Goal: Task Accomplishment & Management: Complete application form

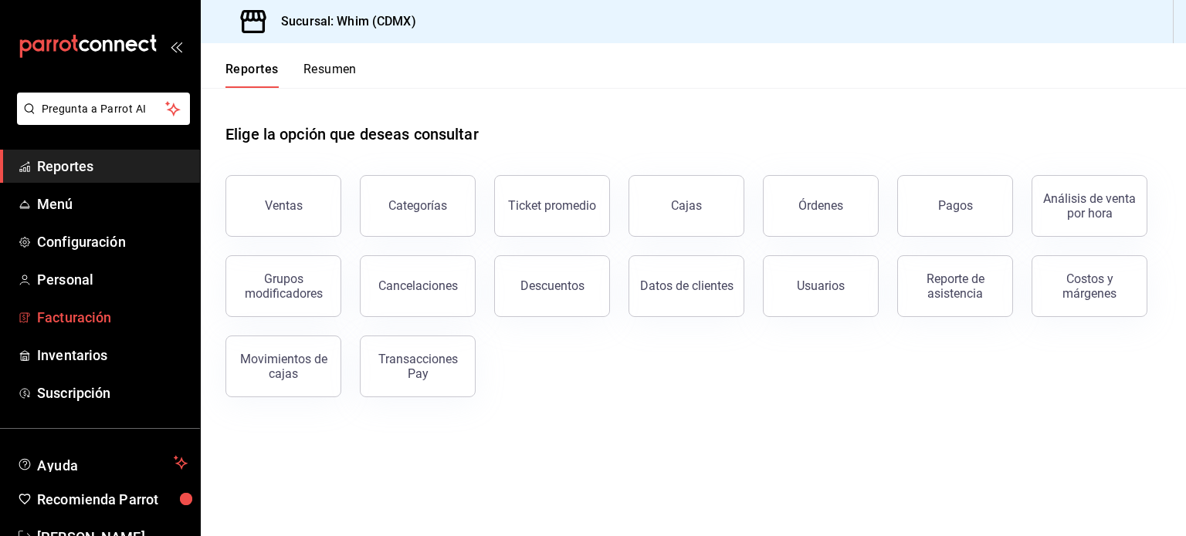
click at [114, 322] on span "Facturación" at bounding box center [112, 317] width 151 height 21
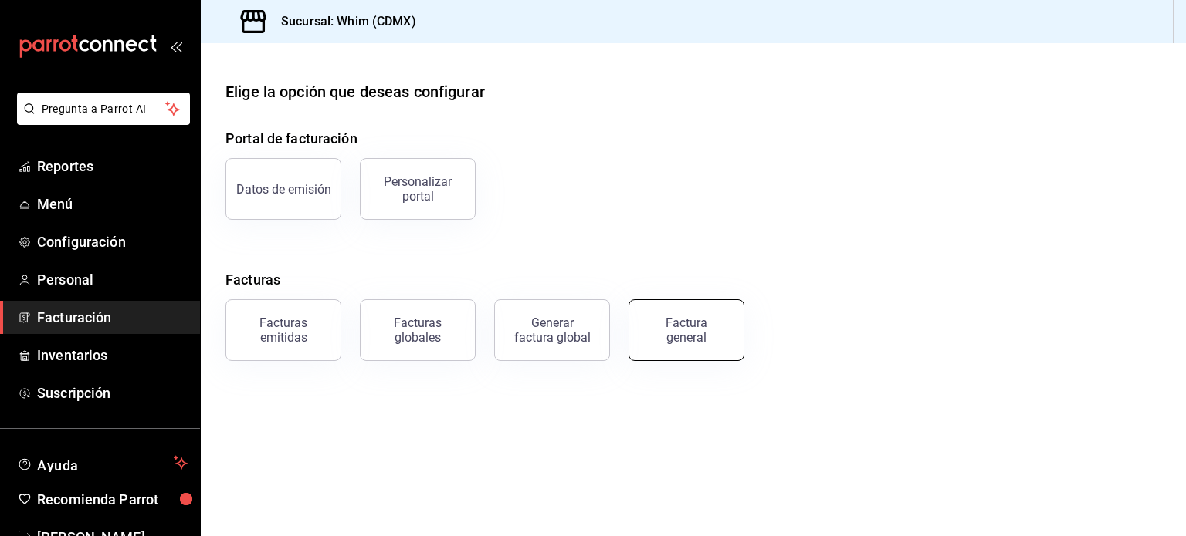
click at [714, 340] on div "Factura general" at bounding box center [686, 330] width 77 height 29
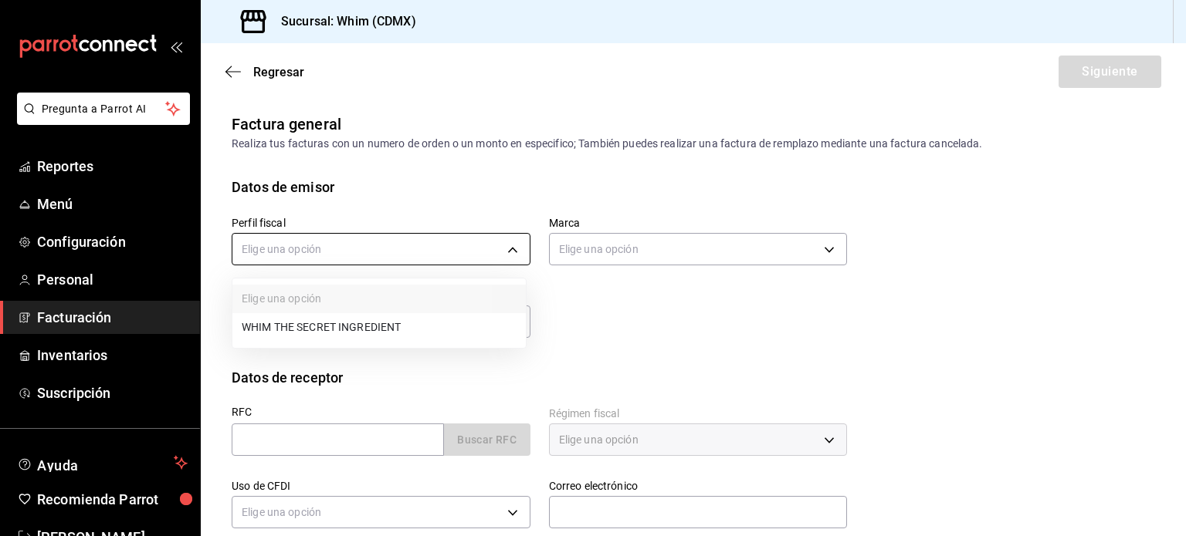
click at [503, 252] on body "Pregunta a Parrot AI Reportes Menú Configuración Personal Facturación Inventari…" at bounding box center [593, 268] width 1186 height 536
click at [509, 252] on div at bounding box center [593, 268] width 1186 height 536
click at [506, 251] on body "Pregunta a Parrot AI Reportes Menú Configuración Personal Facturación Inventari…" at bounding box center [593, 268] width 1186 height 536
click at [506, 251] on div at bounding box center [593, 268] width 1186 height 536
click at [374, 249] on body "Pregunta a Parrot AI Reportes Menú Configuración Personal Facturación Inventari…" at bounding box center [593, 268] width 1186 height 536
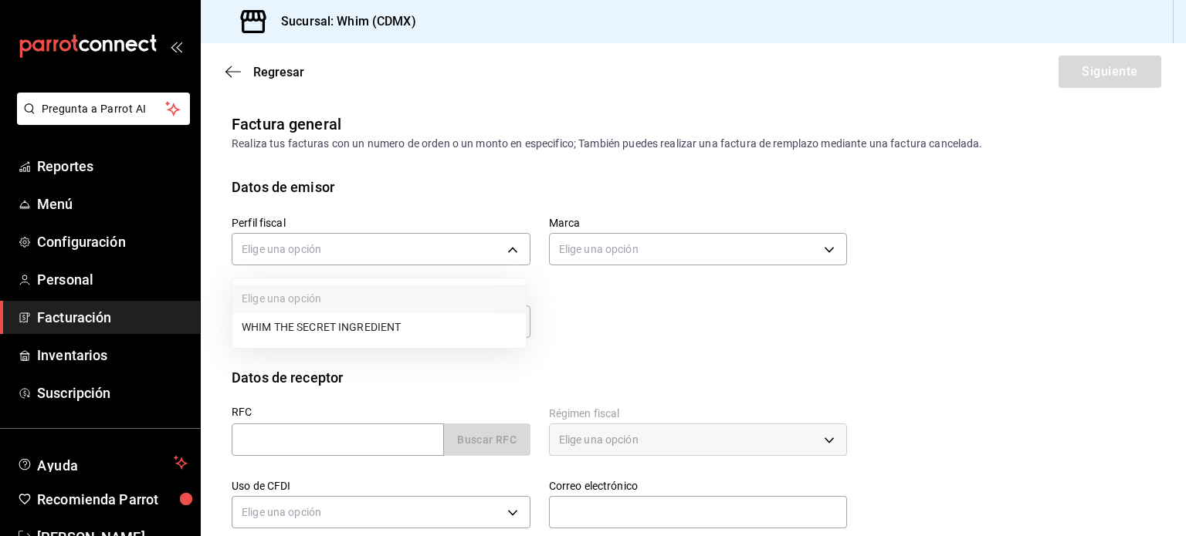
click at [83, 322] on div at bounding box center [593, 268] width 1186 height 536
click at [50, 313] on span "Facturación" at bounding box center [112, 317] width 151 height 21
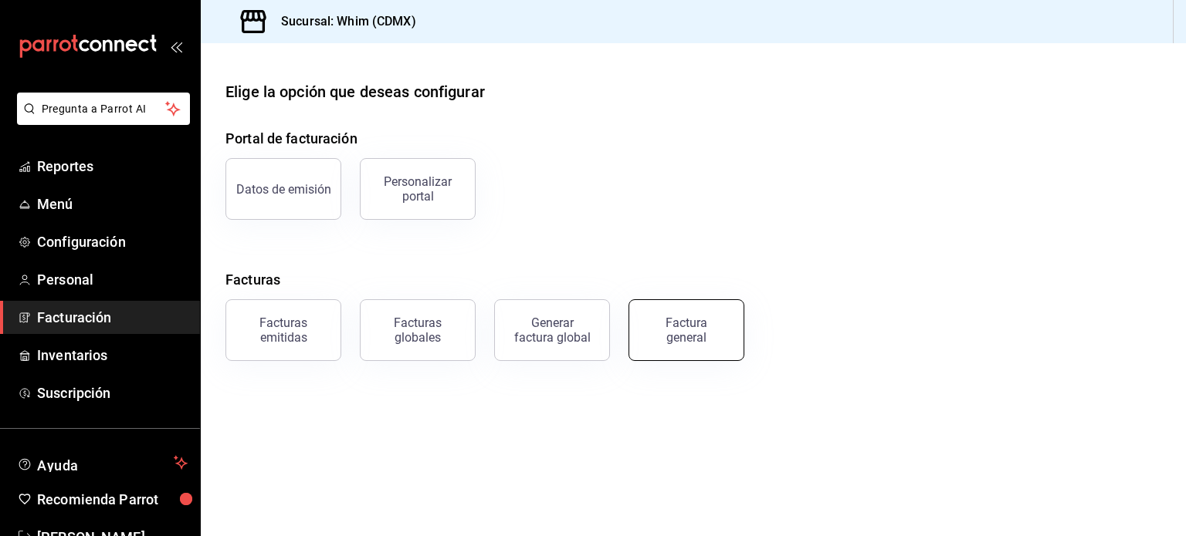
click at [713, 347] on button "Factura general" at bounding box center [686, 330] width 116 height 62
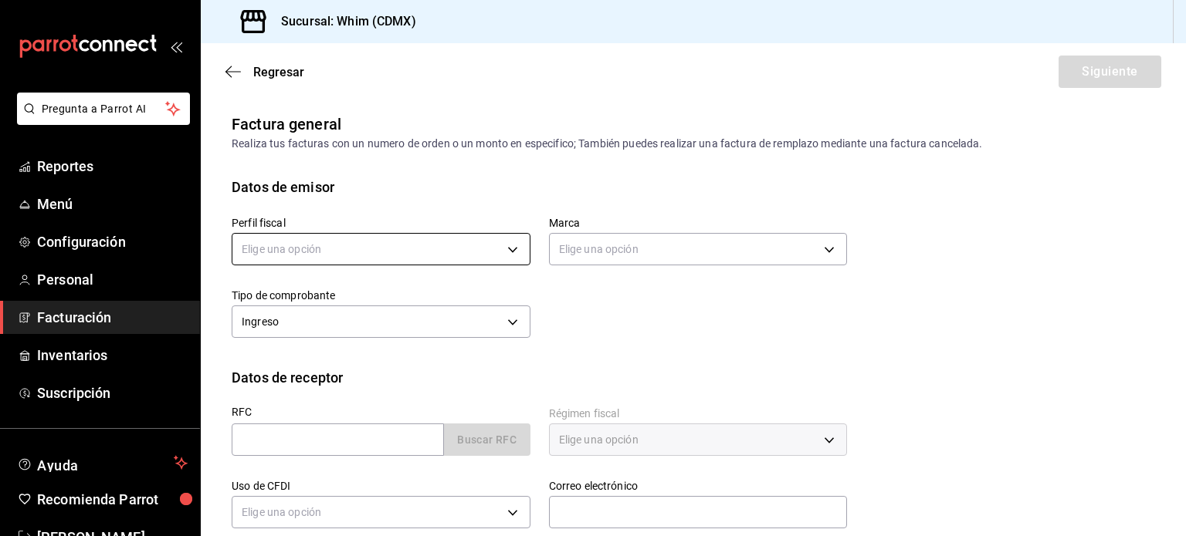
click at [500, 251] on body "Pregunta a Parrot AI Reportes Menú Configuración Personal Facturación Inventari…" at bounding box center [593, 268] width 1186 height 536
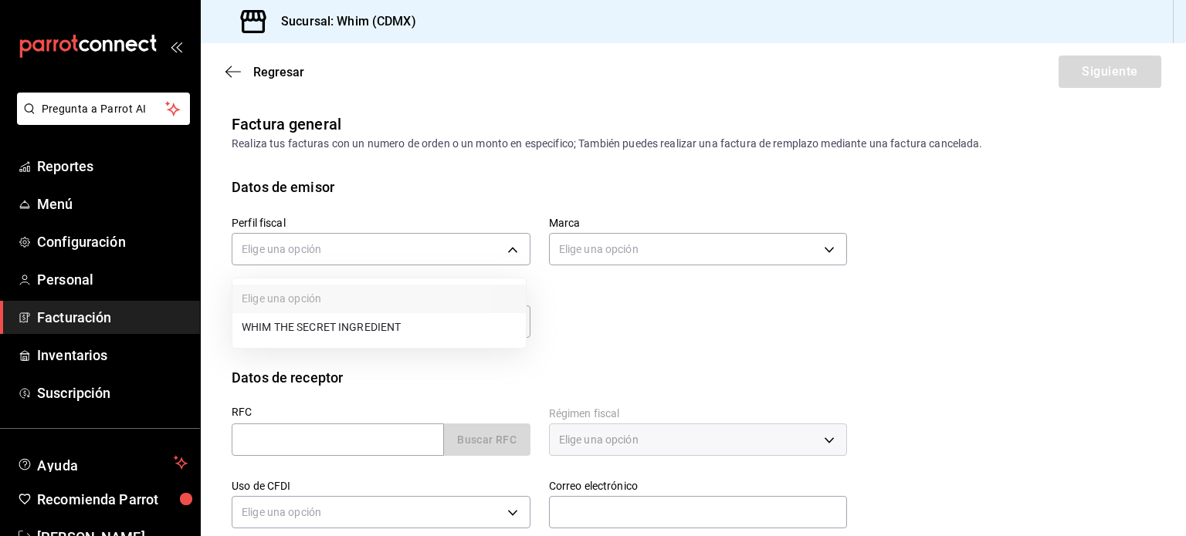
drag, startPoint x: 343, startPoint y: 331, endPoint x: 403, endPoint y: 327, distance: 60.4
click at [342, 331] on li "WHIM THE SECRET INGREDIENT" at bounding box center [378, 327] width 293 height 29
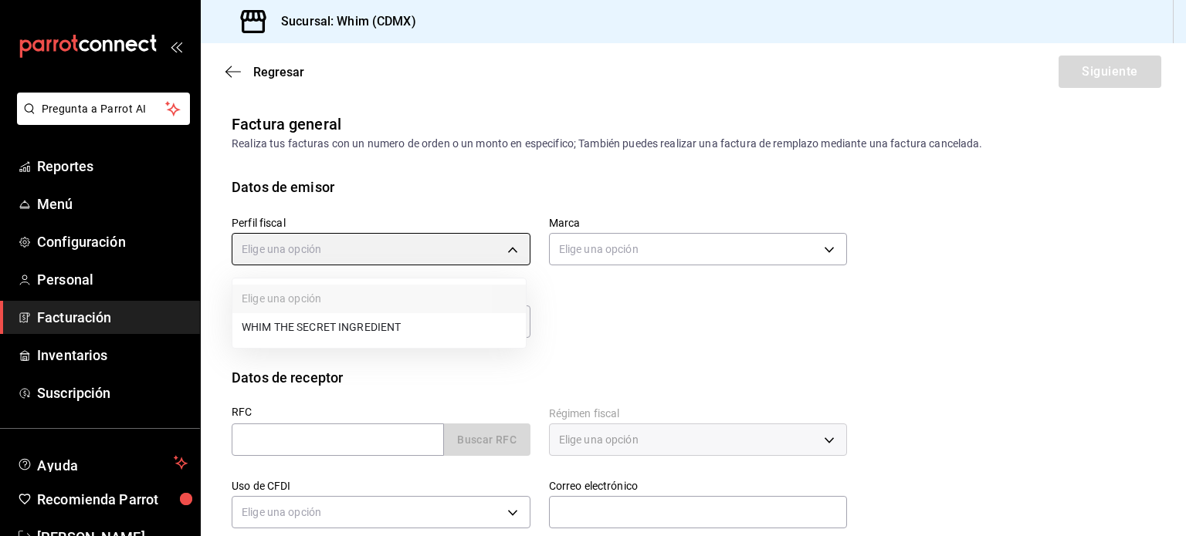
type input "8d5f64ec-deef-4488-bad0-eb73a8d1ee65"
type input "29e4b829-75bc-4c01-81a3-64e24ae3ed98"
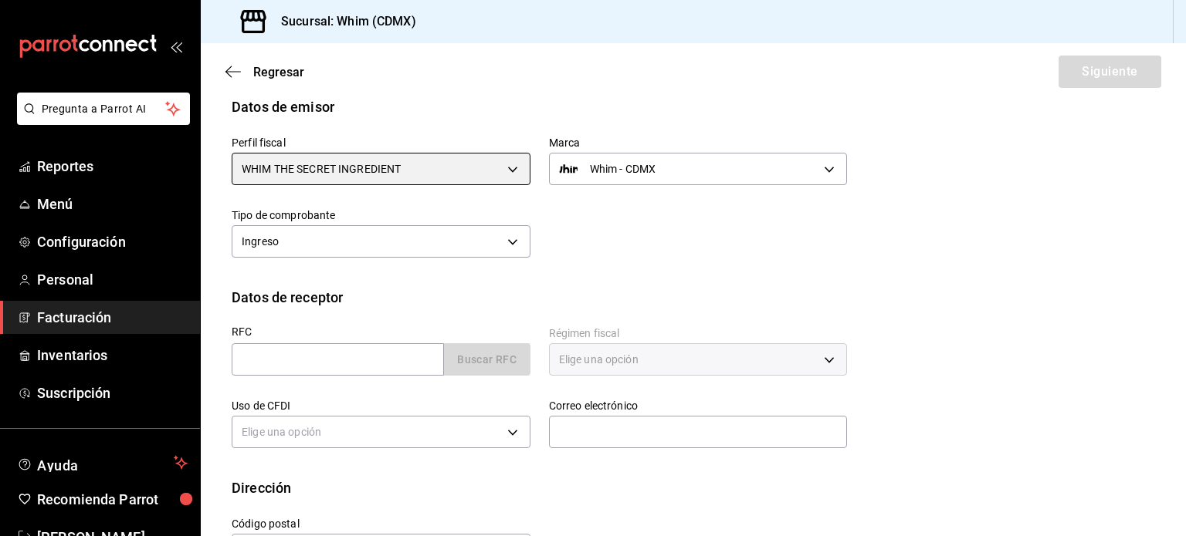
scroll to position [137, 0]
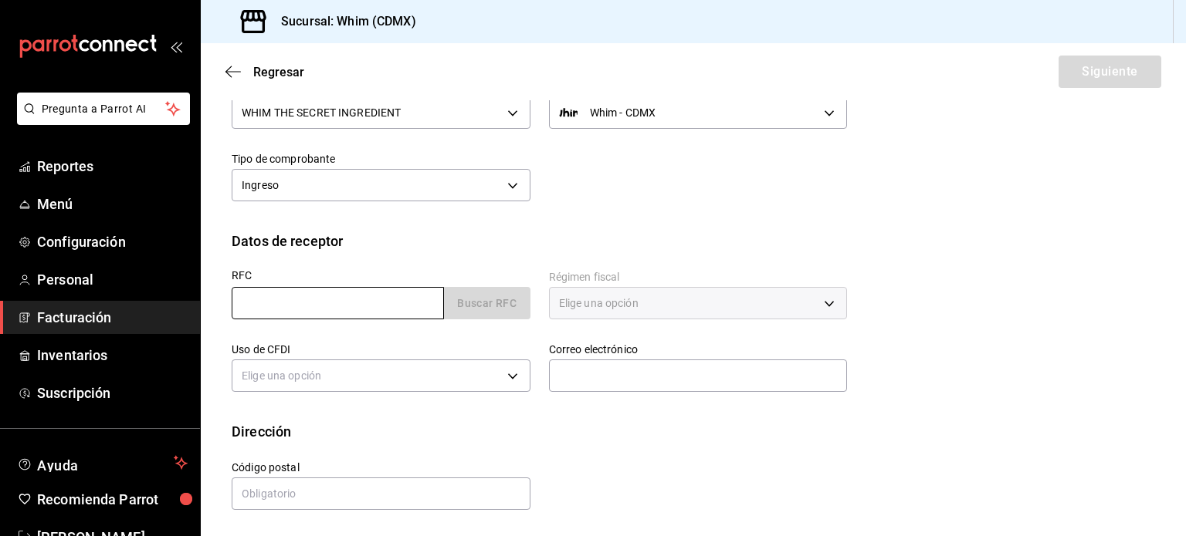
click at [283, 296] on input "text" at bounding box center [338, 303] width 212 height 32
paste input "XAXX010101000"
type input "XAXX010101000"
type input "11000"
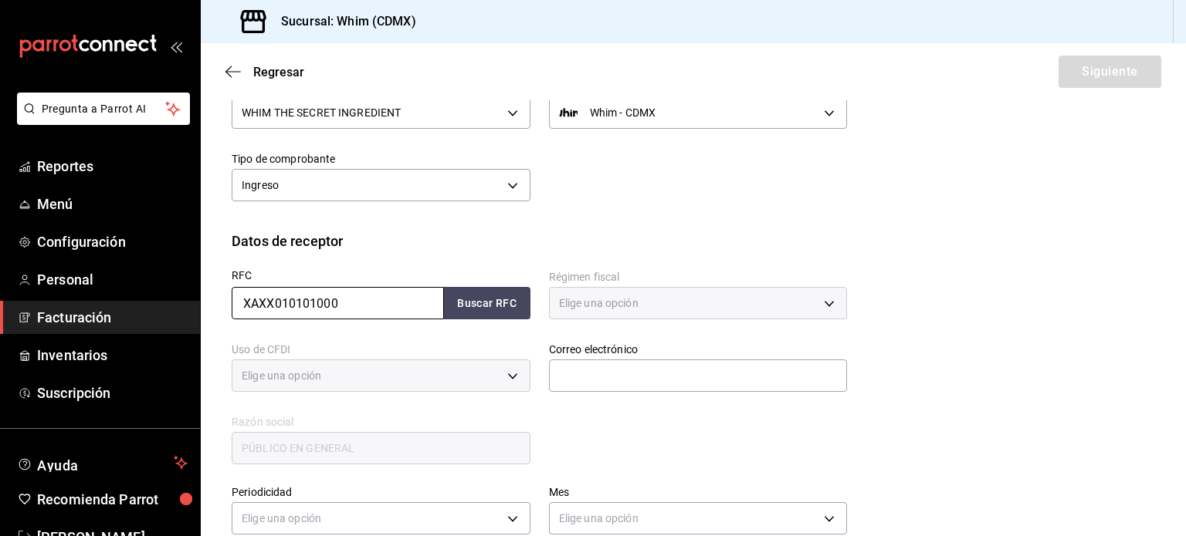
type input "616"
type input "S01"
type input "XAXX010101000"
click at [616, 382] on input "text" at bounding box center [698, 376] width 299 height 32
type input "administracion@whim.com.mx"
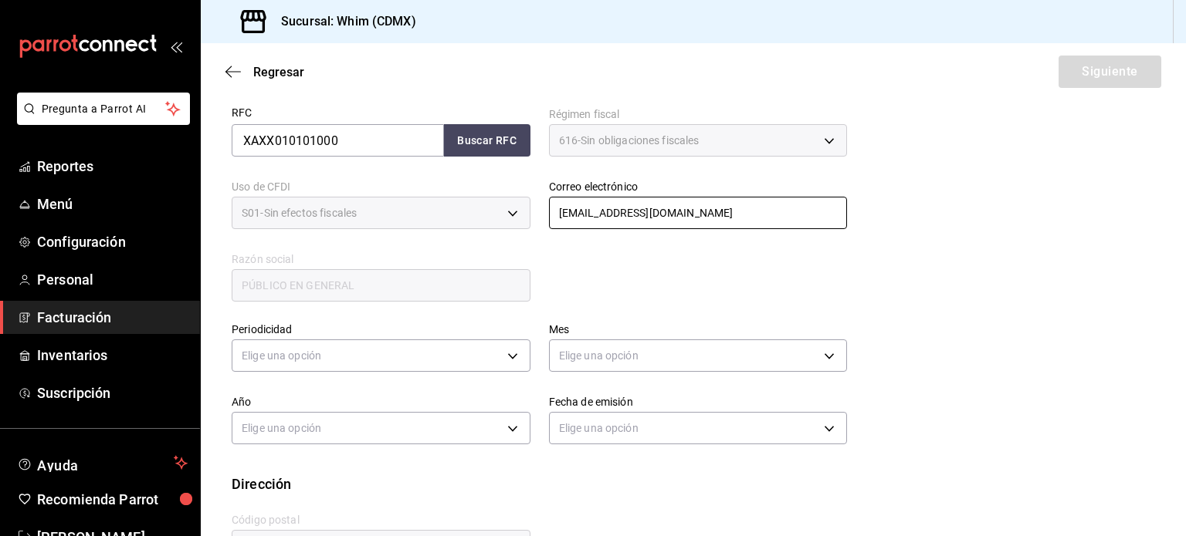
scroll to position [275, 0]
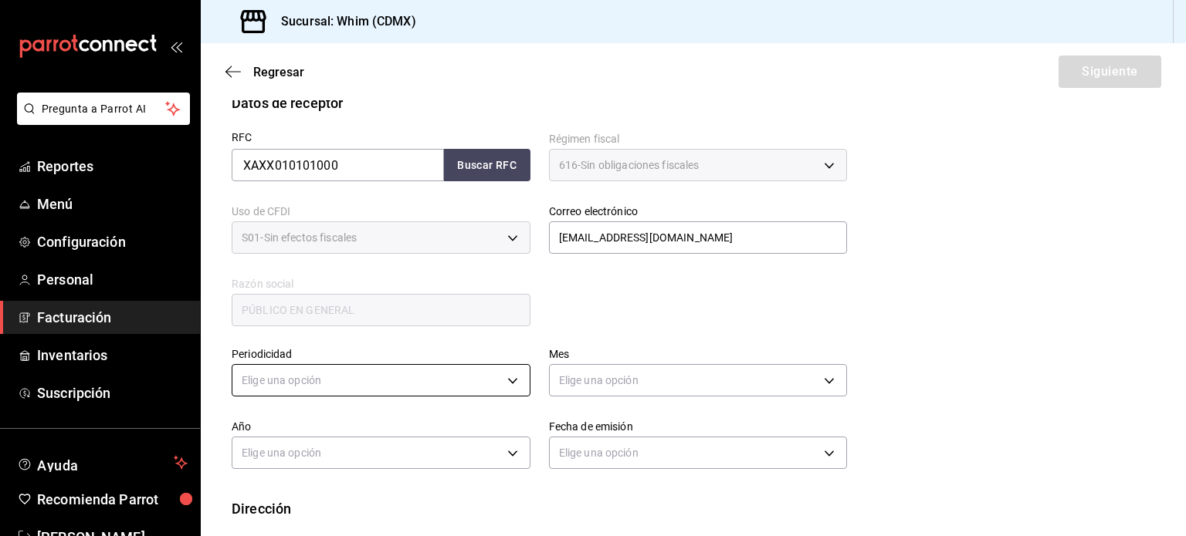
click at [299, 380] on body "Pregunta a Parrot AI Reportes Menú Configuración Personal Facturación Inventari…" at bounding box center [593, 268] width 1186 height 536
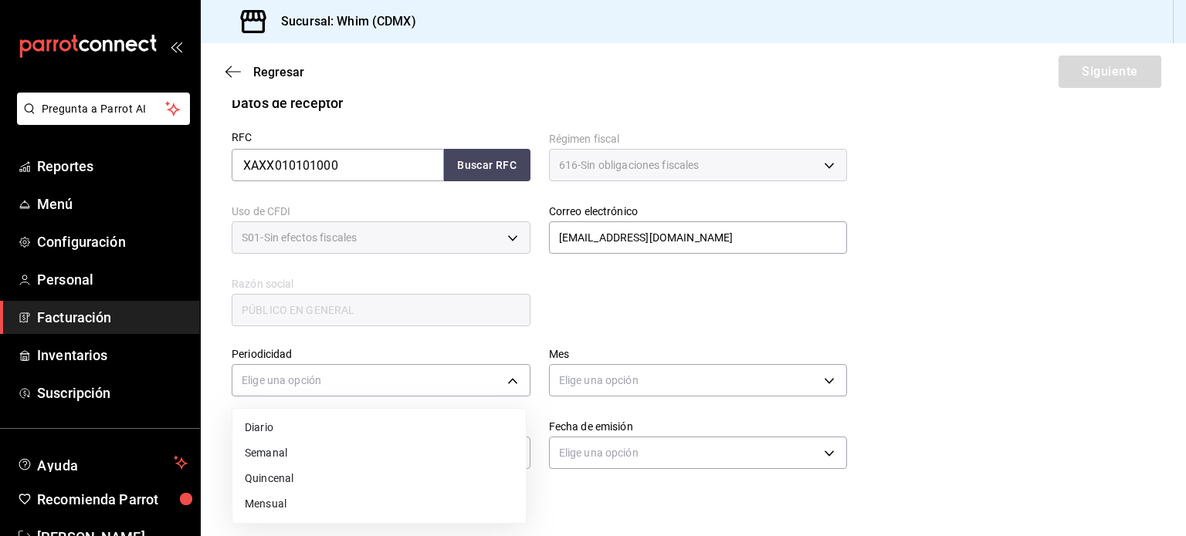
click at [299, 451] on li "Semanal" at bounding box center [378, 453] width 293 height 25
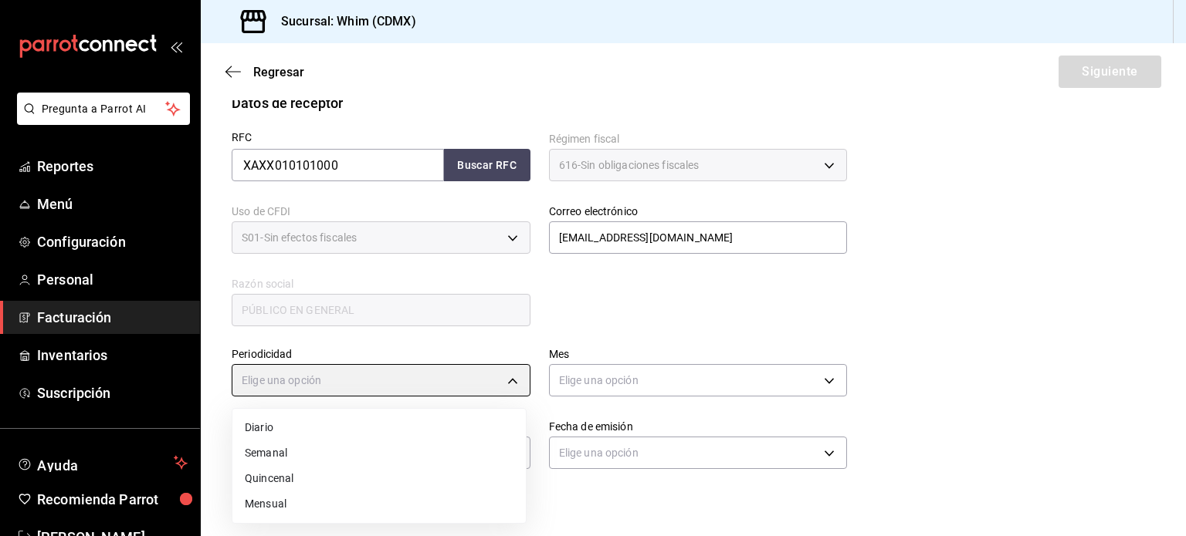
type input "WEEKLY"
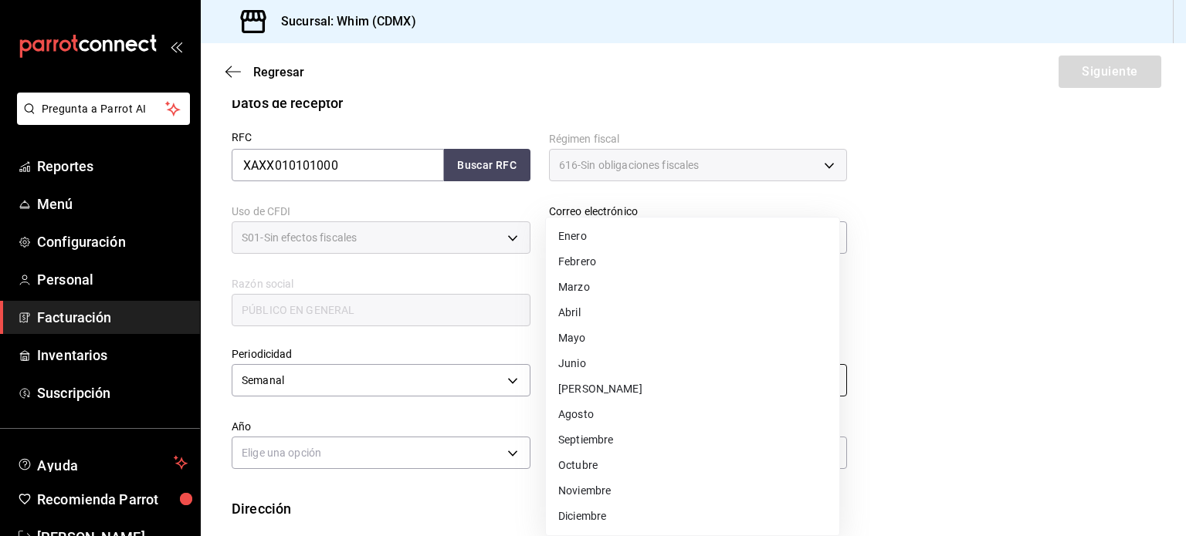
click at [612, 382] on body "Pregunta a Parrot AI Reportes Menú Configuración Personal Facturación Inventari…" at bounding box center [593, 268] width 1186 height 536
click at [600, 416] on li "Agosto" at bounding box center [692, 414] width 293 height 25
type input "8"
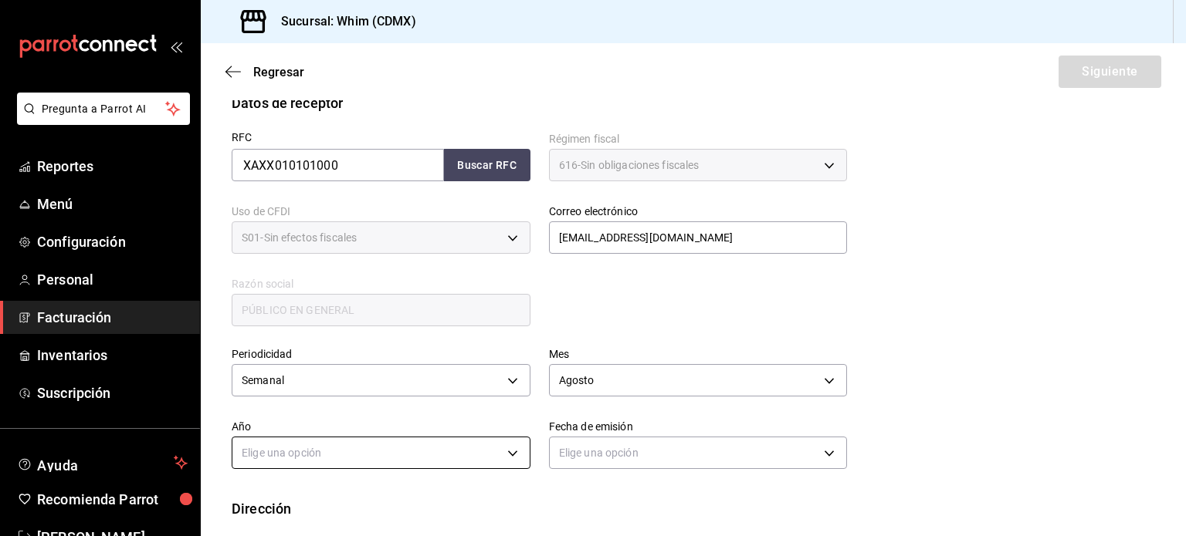
click at [274, 452] on body "Pregunta a Parrot AI Reportes Menú Configuración Personal Facturación Inventari…" at bounding box center [593, 268] width 1186 height 536
click at [277, 488] on li "2025" at bounding box center [378, 491] width 293 height 25
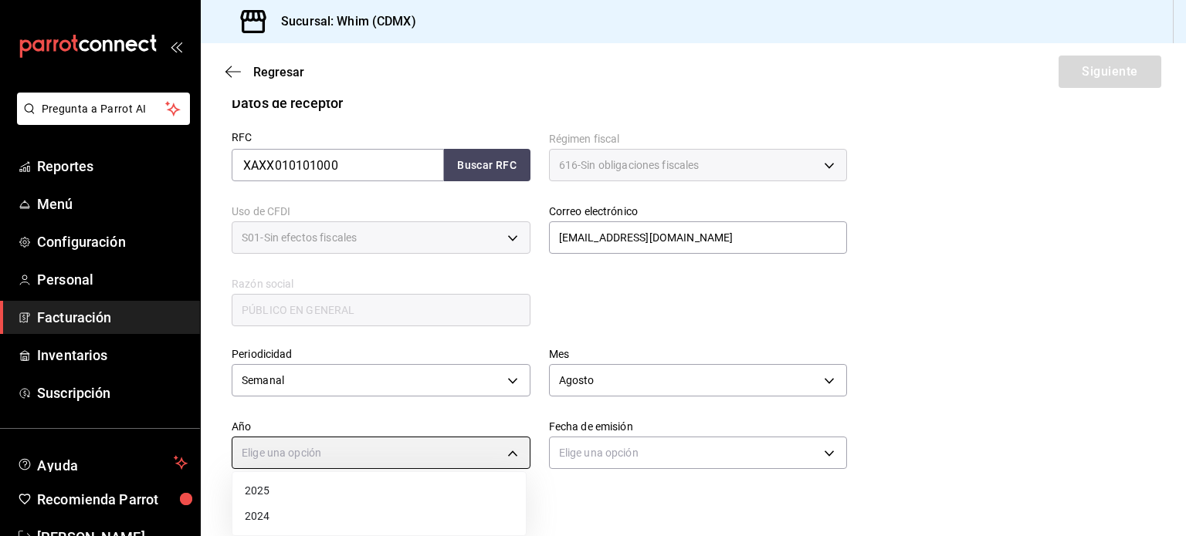
type input "2025"
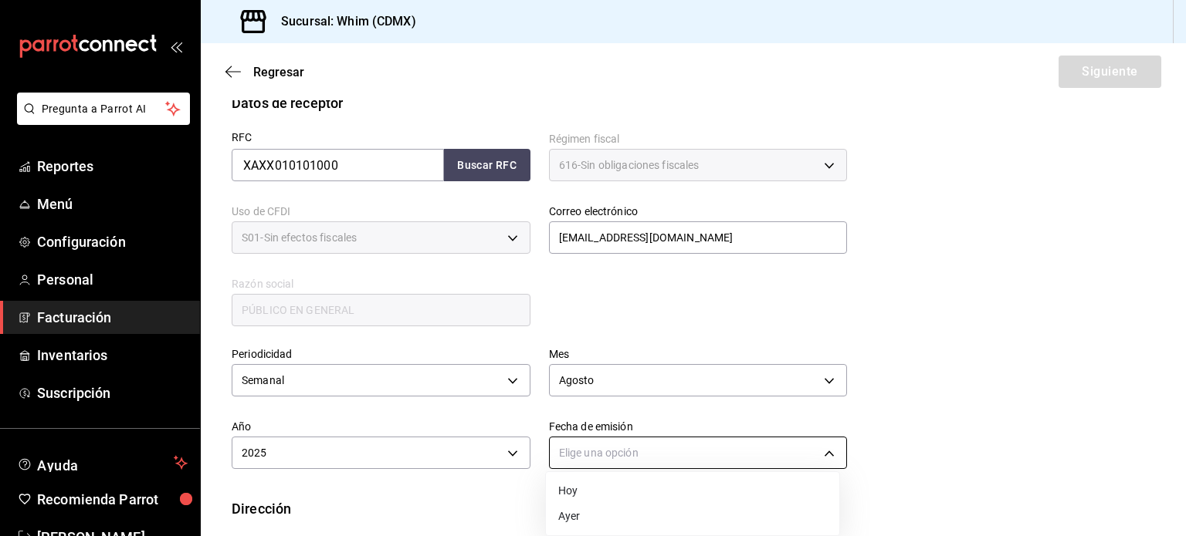
click at [658, 450] on body "Pregunta a Parrot AI Reportes Menú Configuración Personal Facturación Inventari…" at bounding box center [593, 268] width 1186 height 536
click at [602, 490] on li "Hoy" at bounding box center [692, 491] width 293 height 25
type input "[DATE]"
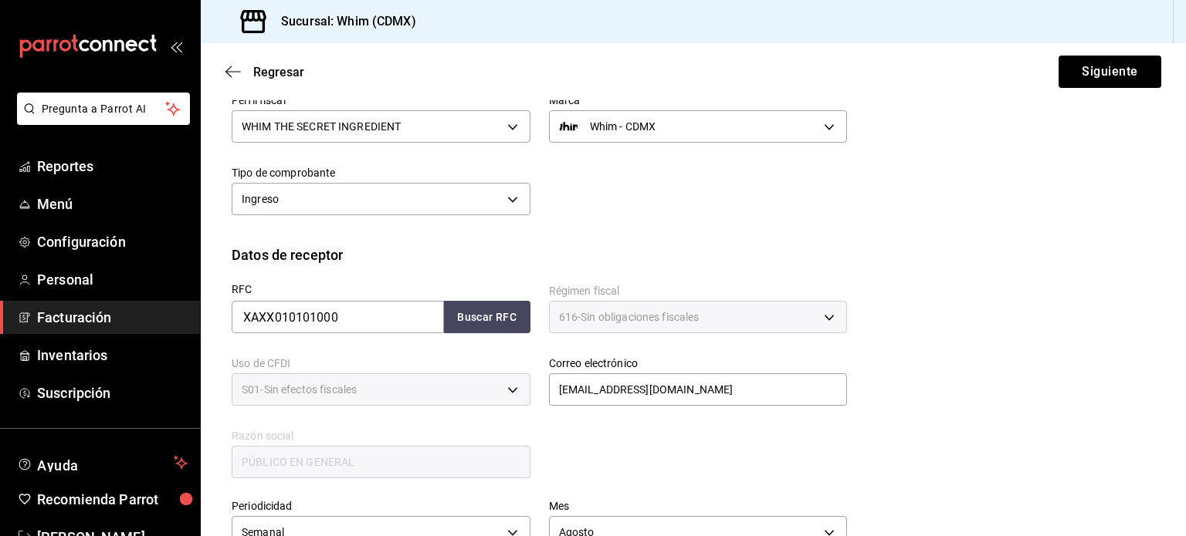
scroll to position [120, 0]
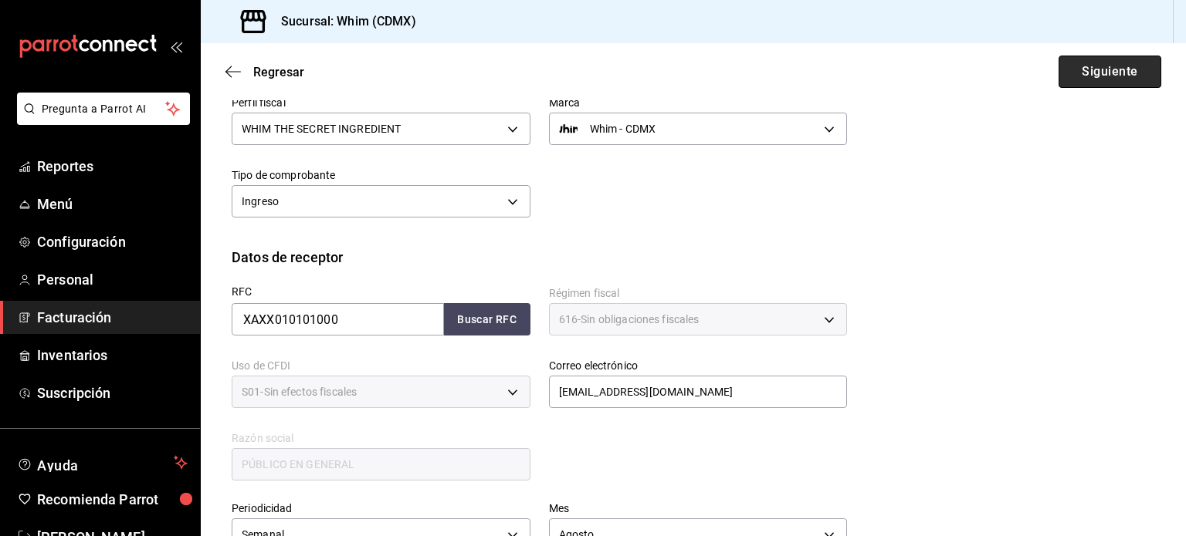
click at [1091, 70] on button "Siguiente" at bounding box center [1109, 72] width 103 height 32
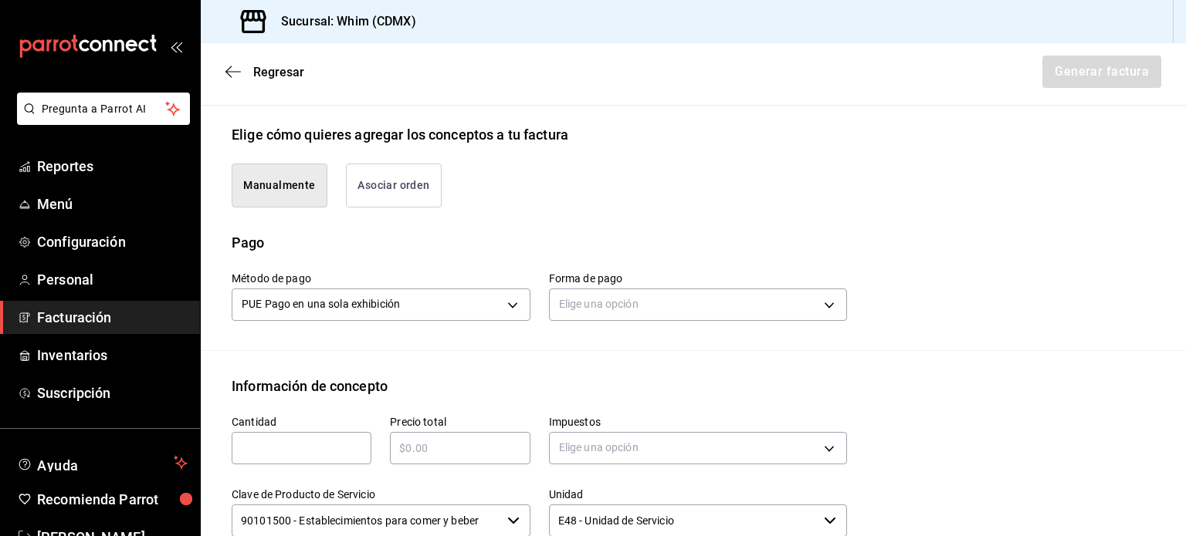
scroll to position [352, 0]
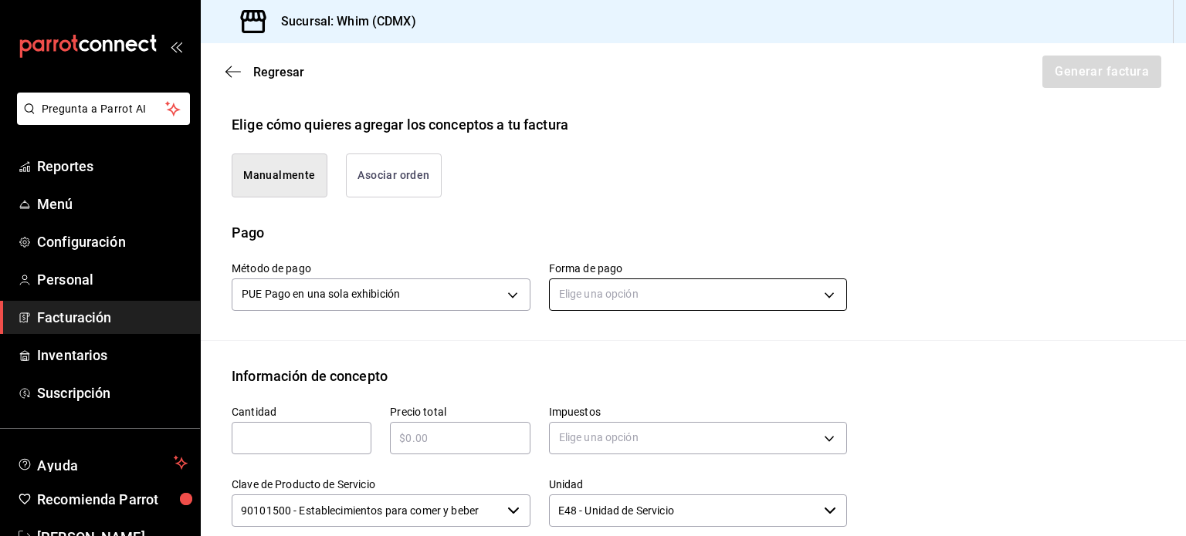
click at [692, 296] on body "Pregunta a Parrot AI Reportes Menú Configuración Personal Facturación Inventari…" at bounding box center [593, 268] width 1186 height 536
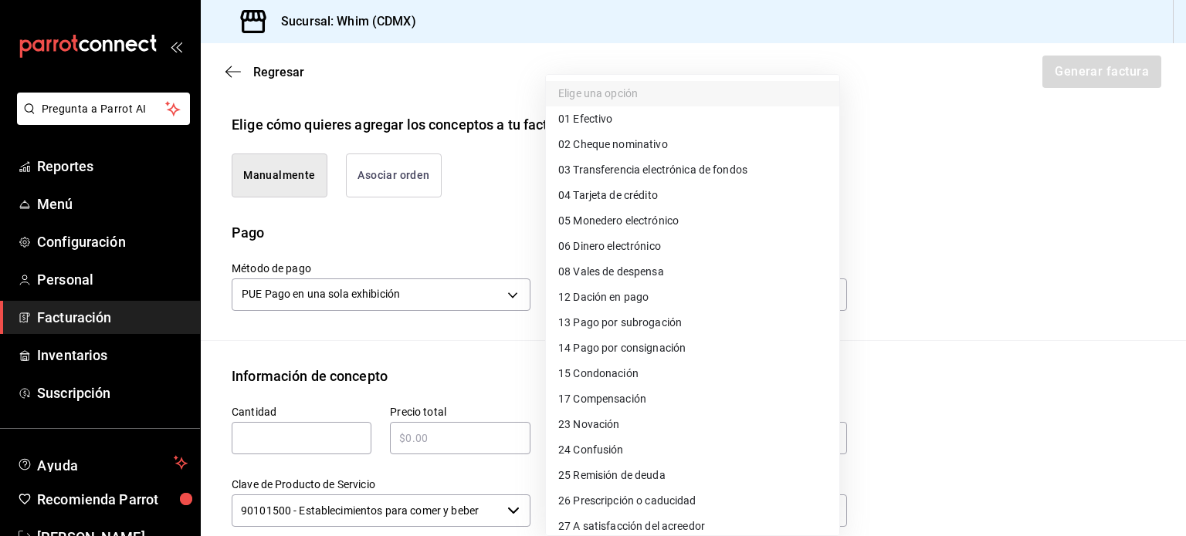
click at [679, 167] on span "03 Transferencia electrónica de fondos" at bounding box center [652, 170] width 189 height 16
type input "03"
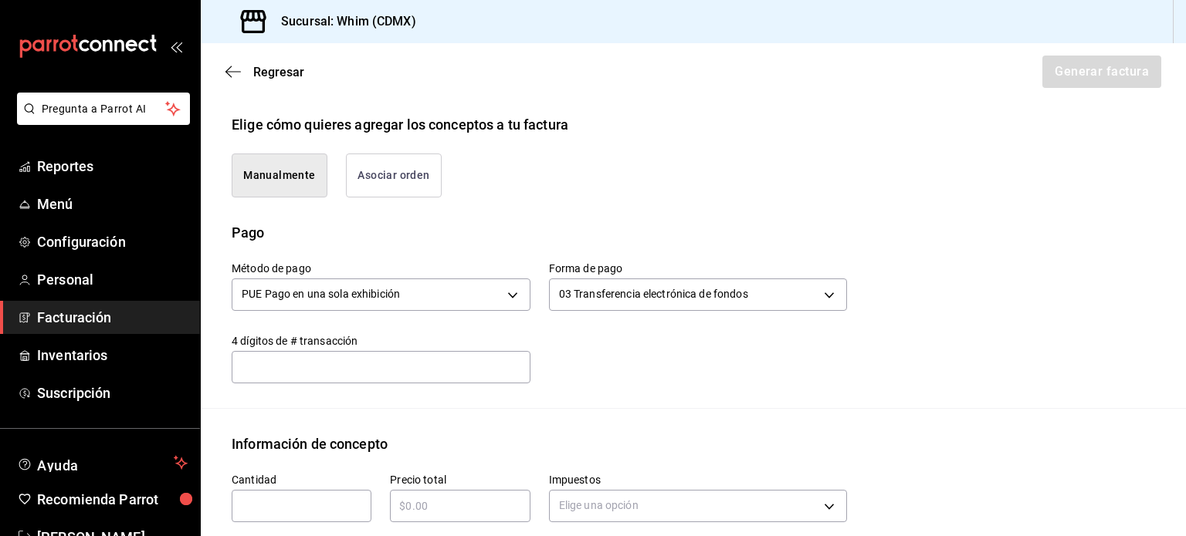
click at [333, 364] on input "text" at bounding box center [381, 366] width 299 height 31
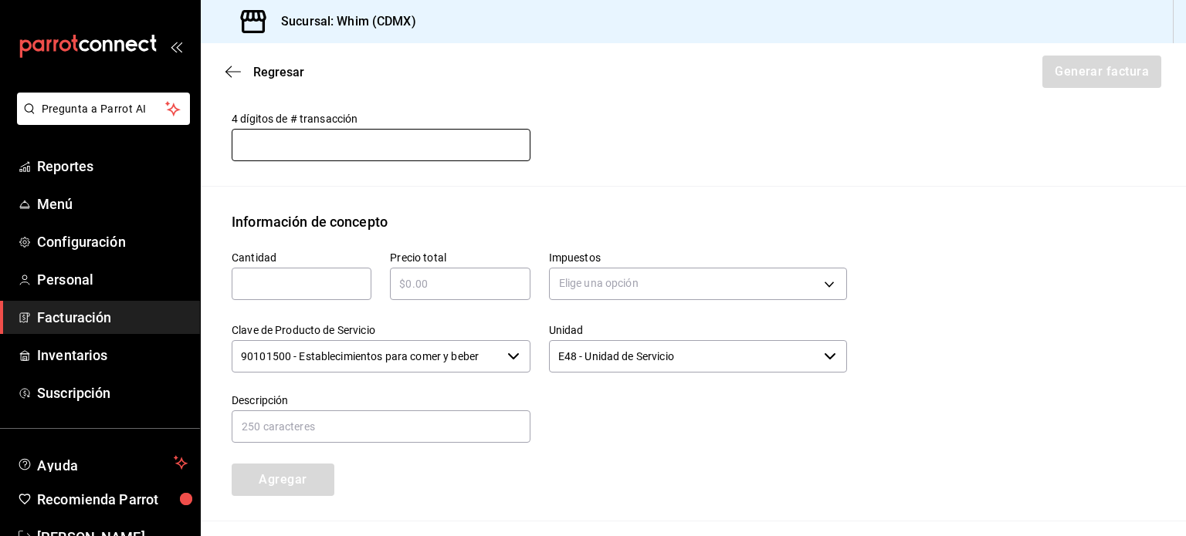
scroll to position [584, 0]
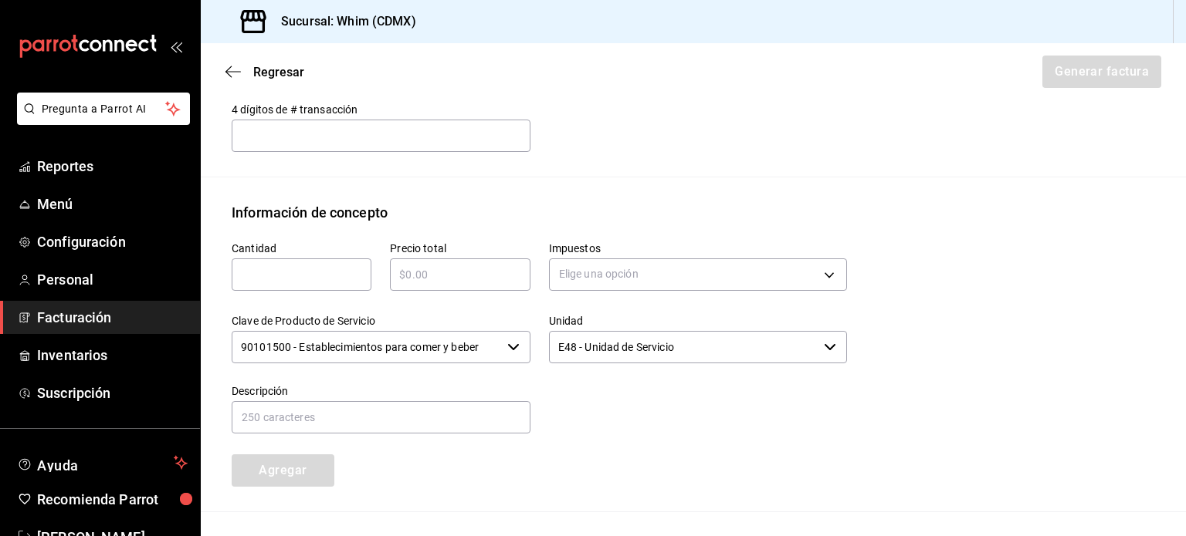
click at [320, 283] on div "​" at bounding box center [302, 275] width 140 height 32
click at [319, 270] on input "text" at bounding box center [302, 275] width 140 height 19
type input "1"
click at [429, 276] on input "text" at bounding box center [460, 275] width 140 height 19
type input "$6410"
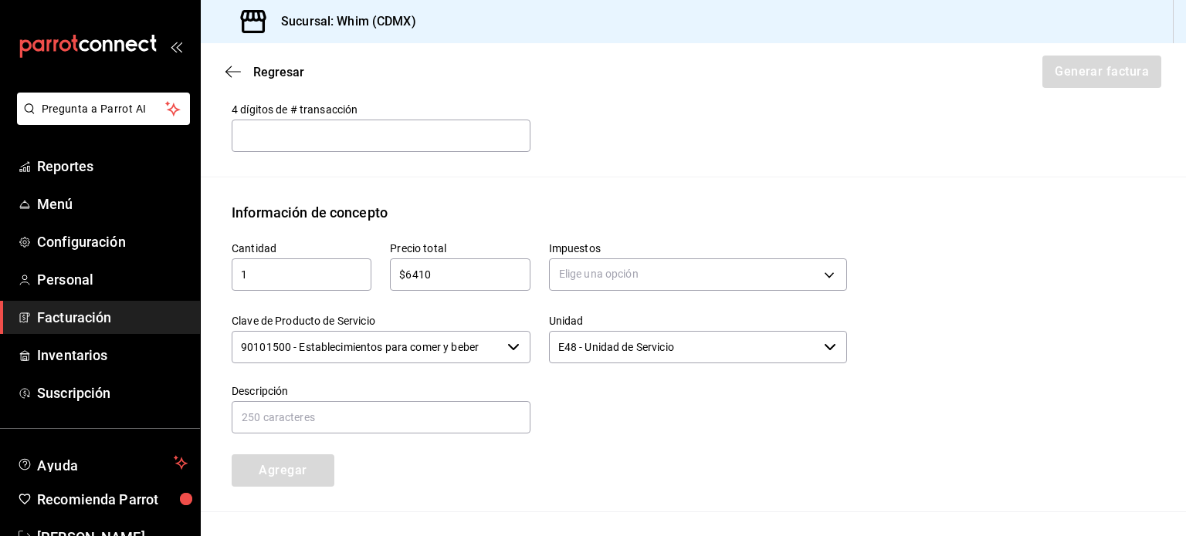
click at [726, 197] on div "Emisor Perfil fiscal WHIM THE SECRET INGREDIENT Tipo de comprobante Ingreso Rec…" at bounding box center [693, 95] width 985 height 1133
click at [670, 280] on body "Pregunta a Parrot AI Reportes Menú Configuración Personal Facturación Inventari…" at bounding box center [593, 268] width 1186 height 536
click at [617, 404] on li "IVA 16%" at bounding box center [692, 397] width 293 height 25
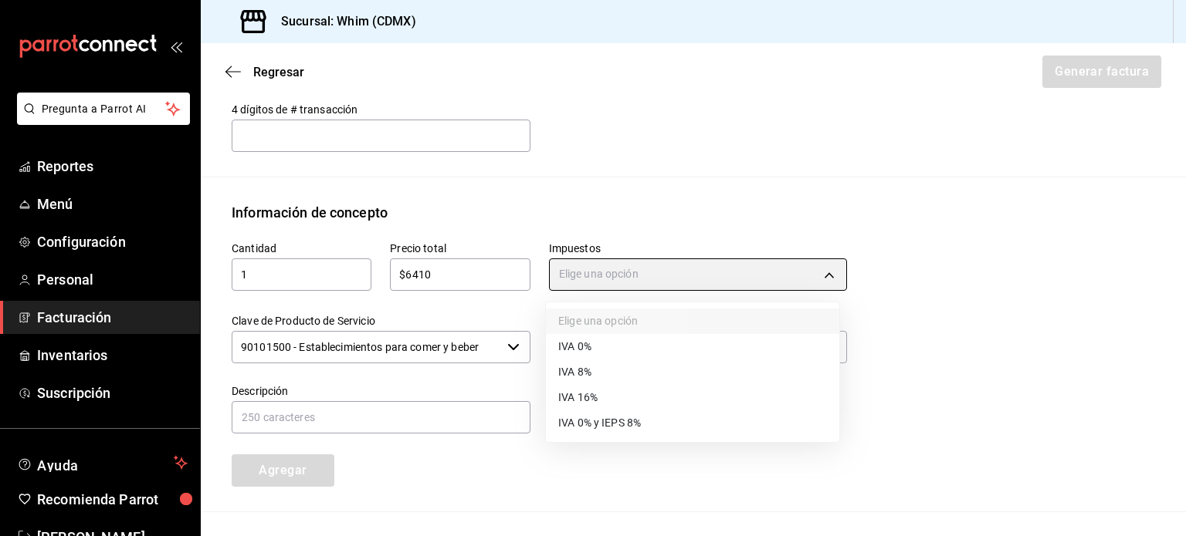
type input "IVA_16"
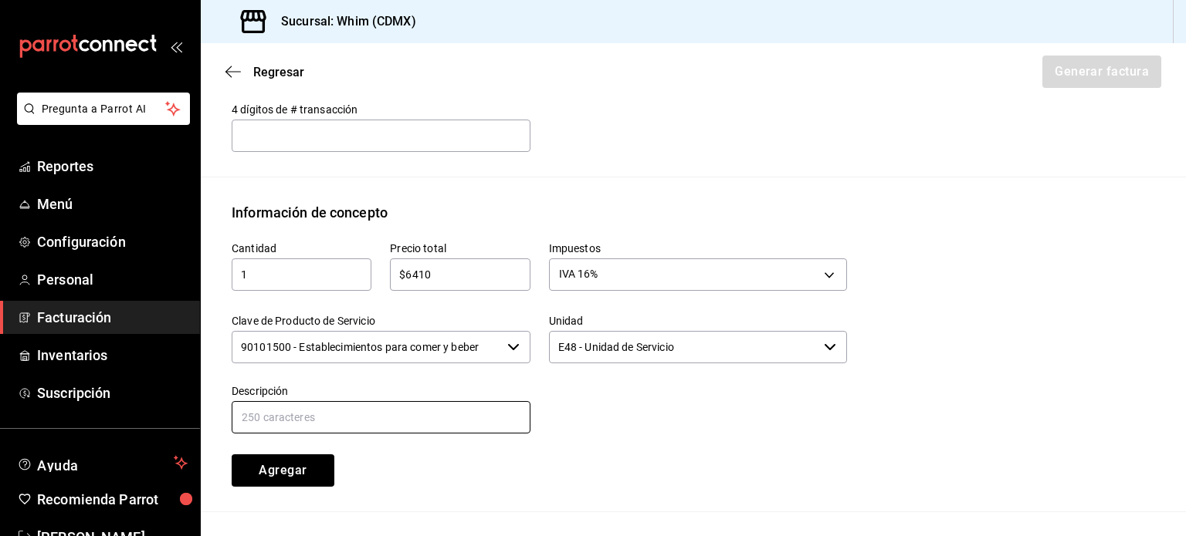
click at [287, 415] on input "text" at bounding box center [381, 417] width 299 height 32
paste input "VENTAS TDC Y TDD"
click at [320, 411] on input "VENTAS TDC Y TDD" at bounding box center [381, 417] width 299 height 32
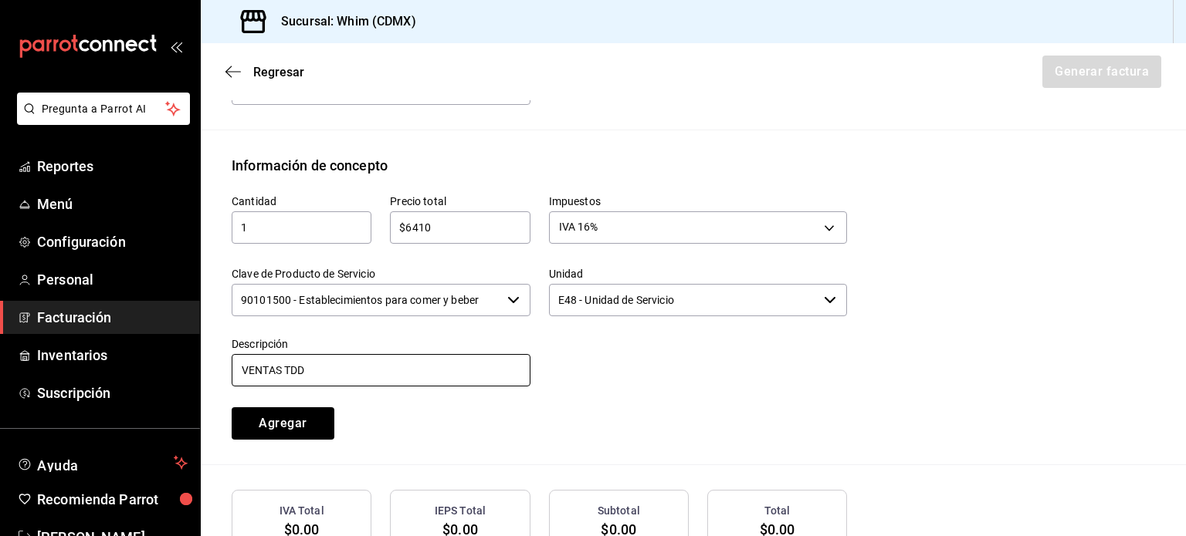
scroll to position [738, 0]
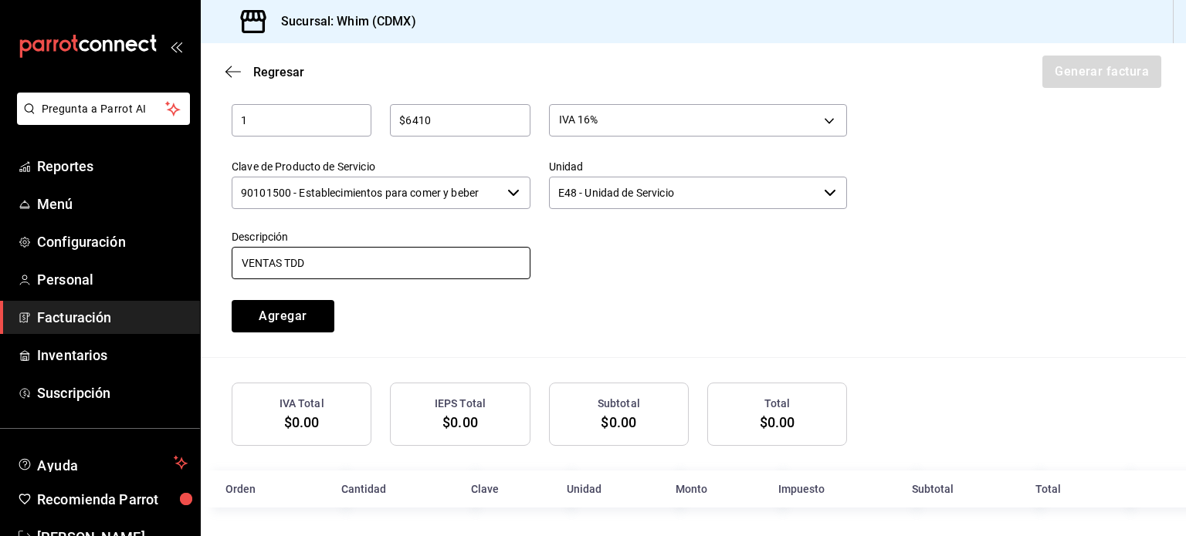
click at [388, 259] on input "VENTAS TDD" at bounding box center [381, 263] width 299 height 32
type input "VENTAS TDD [DATE] AL [DATE][PERSON_NAME]"
click at [605, 299] on div "Cantidad 1 ​ Precio total $6410 ​ Impuestos IVA 16% IVA_16 Clave de Producto de…" at bounding box center [530, 201] width 634 height 264
click at [417, 205] on input "90101500 - Establecimientos para comer y beber" at bounding box center [366, 193] width 269 height 32
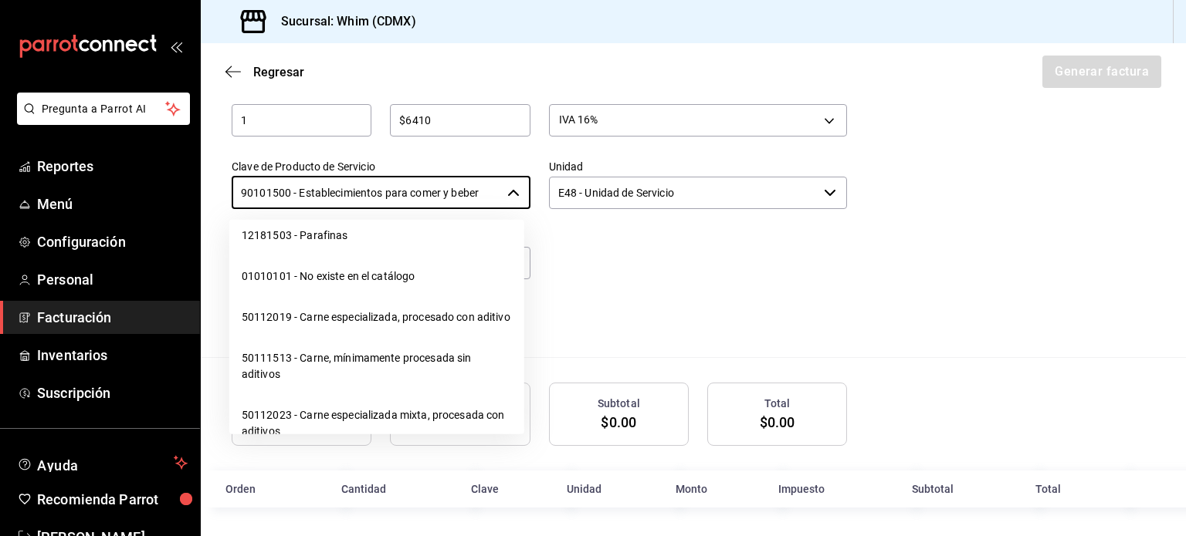
scroll to position [24325, 0]
click at [412, 299] on li "01010101 - No existe en el catálogo" at bounding box center [376, 278] width 295 height 41
type input "01010101 - No existe en el catálogo"
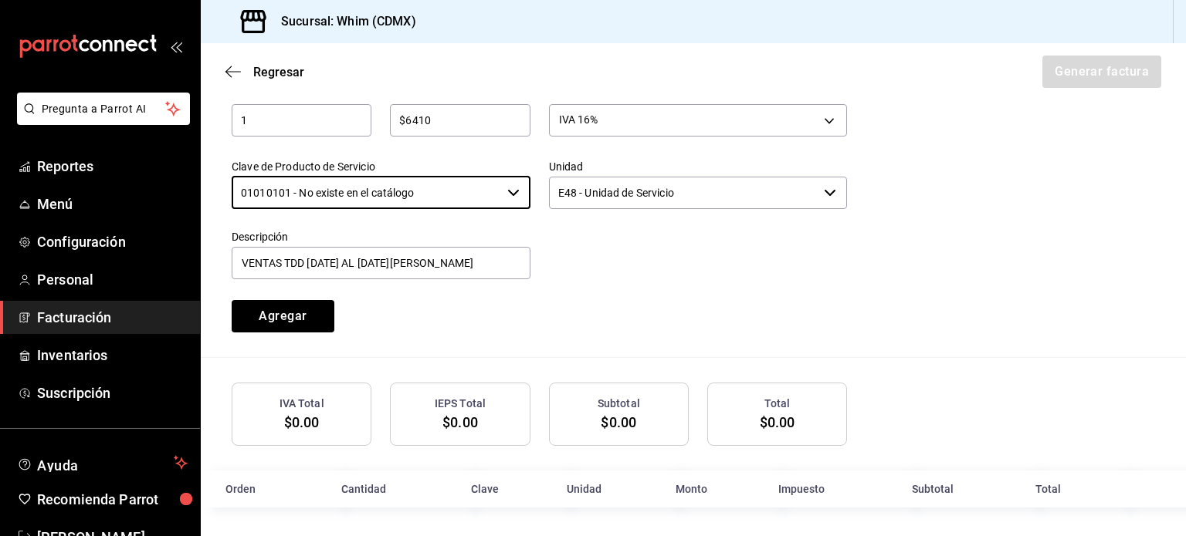
click at [685, 194] on input "E48 - Unidad de Servicio" at bounding box center [683, 193] width 269 height 32
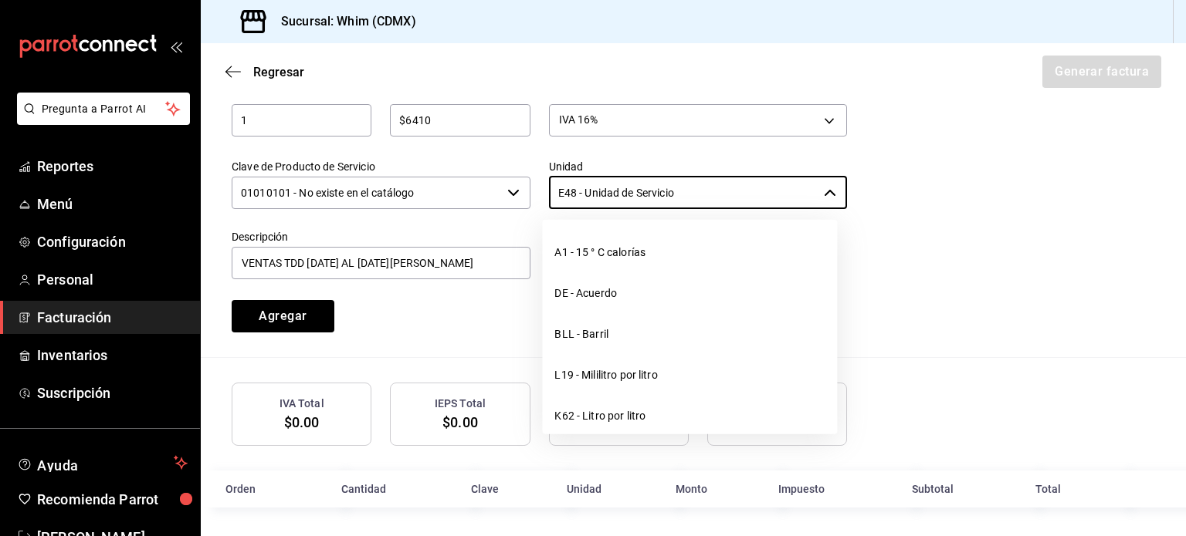
drag, startPoint x: 685, startPoint y: 193, endPoint x: 536, endPoint y: 194, distance: 149.0
click at [536, 194] on div "Unidad E48 - Unidad de Servicio ​" at bounding box center [688, 176] width 317 height 70
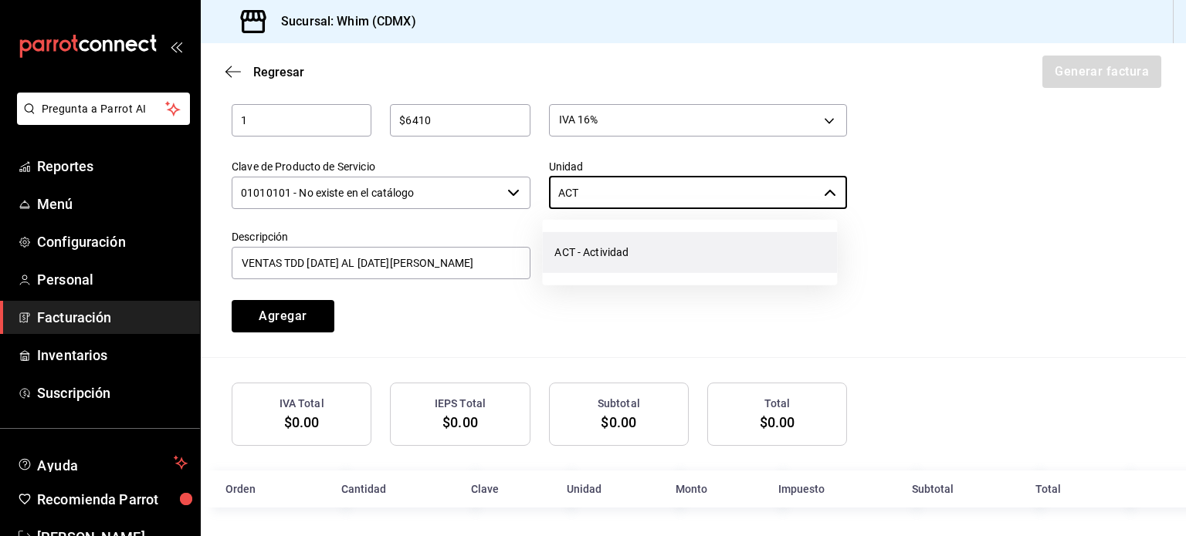
click at [621, 249] on li "ACT - Actividad" at bounding box center [689, 252] width 295 height 41
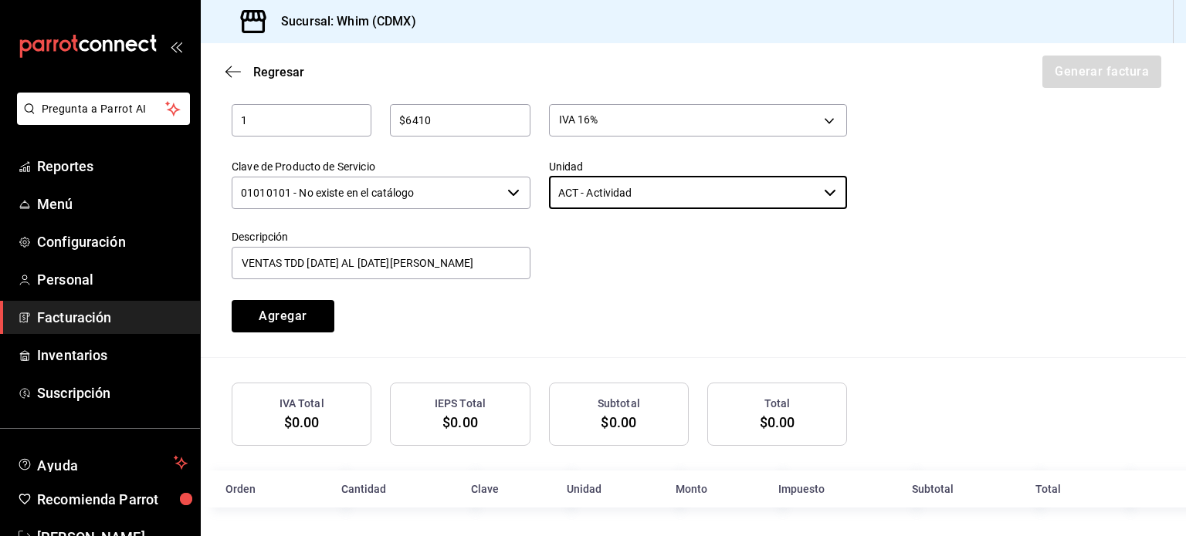
scroll to position [739, 0]
type input "ACT - Actividad"
click at [276, 319] on button "Agregar" at bounding box center [283, 315] width 103 height 32
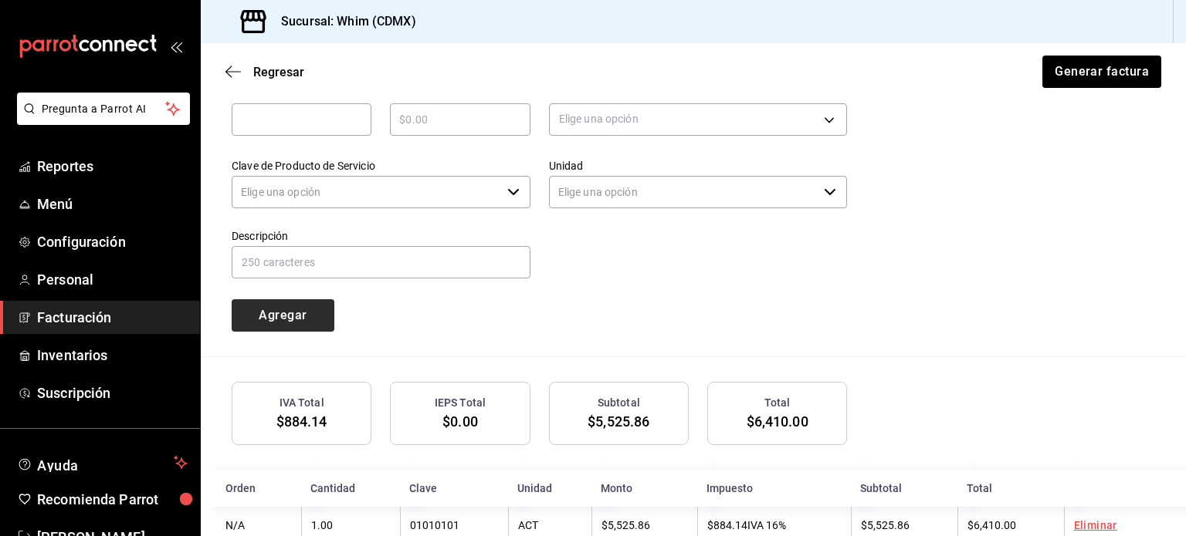
type input "90101500 - Establecimientos para comer y beber"
type input "E48 - Unidad de Servicio"
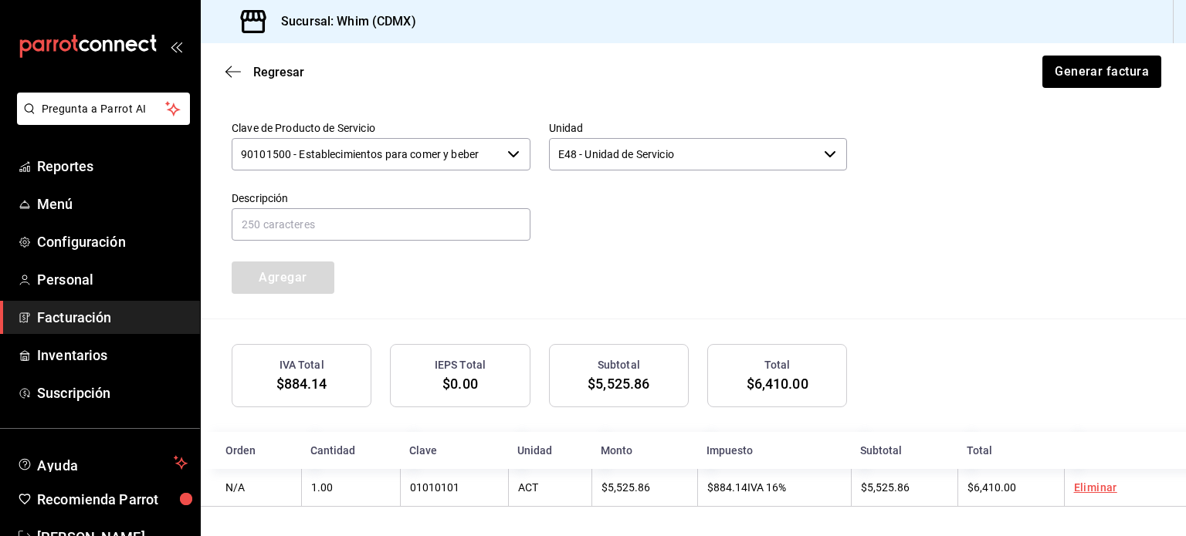
scroll to position [777, 0]
click at [1085, 73] on button "Generar factura" at bounding box center [1100, 72] width 120 height 32
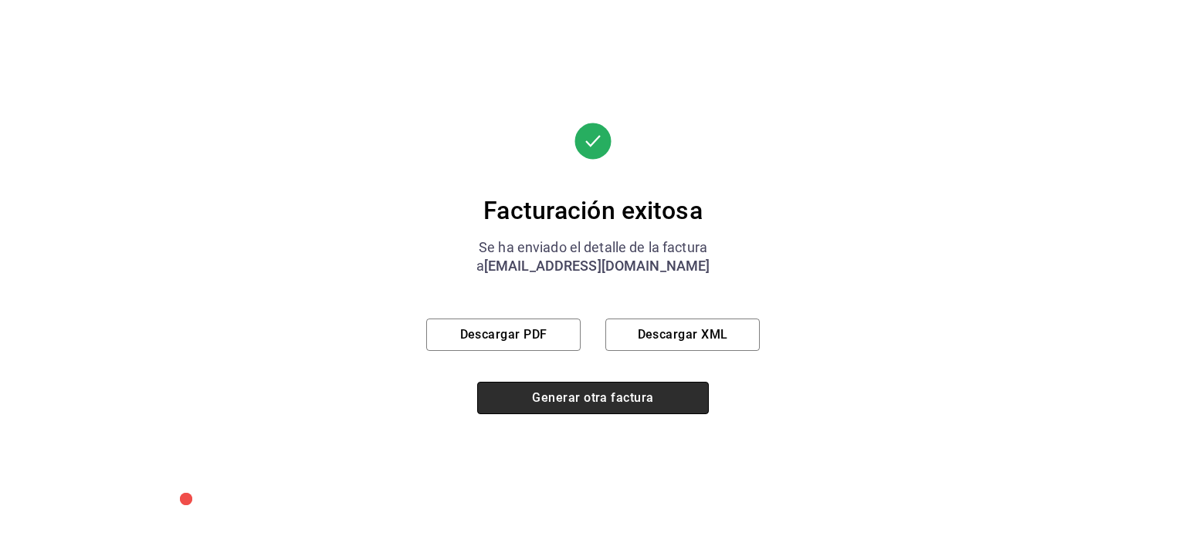
click at [617, 405] on button "Generar otra factura" at bounding box center [593, 398] width 232 height 32
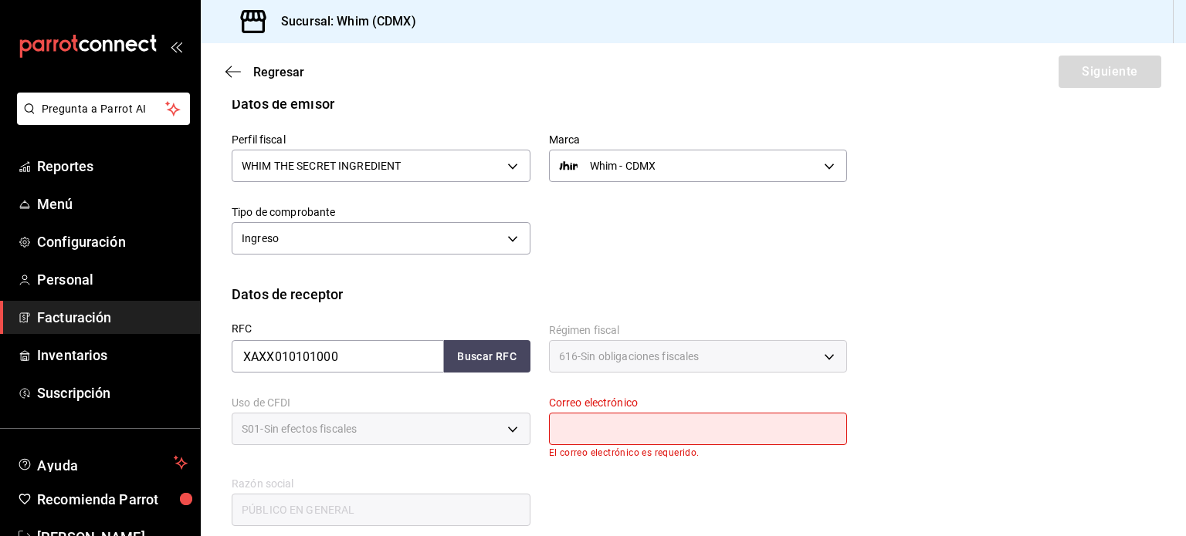
scroll to position [127, 0]
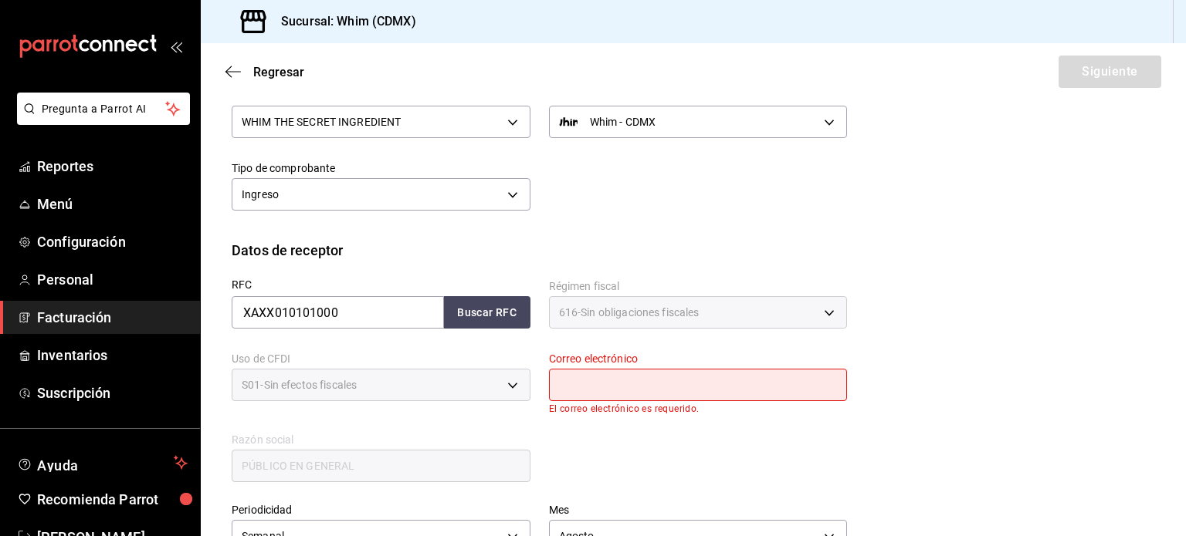
click at [583, 391] on input "text" at bounding box center [698, 385] width 299 height 32
type input "[EMAIL_ADDRESS][DOMAIN_NAME]"
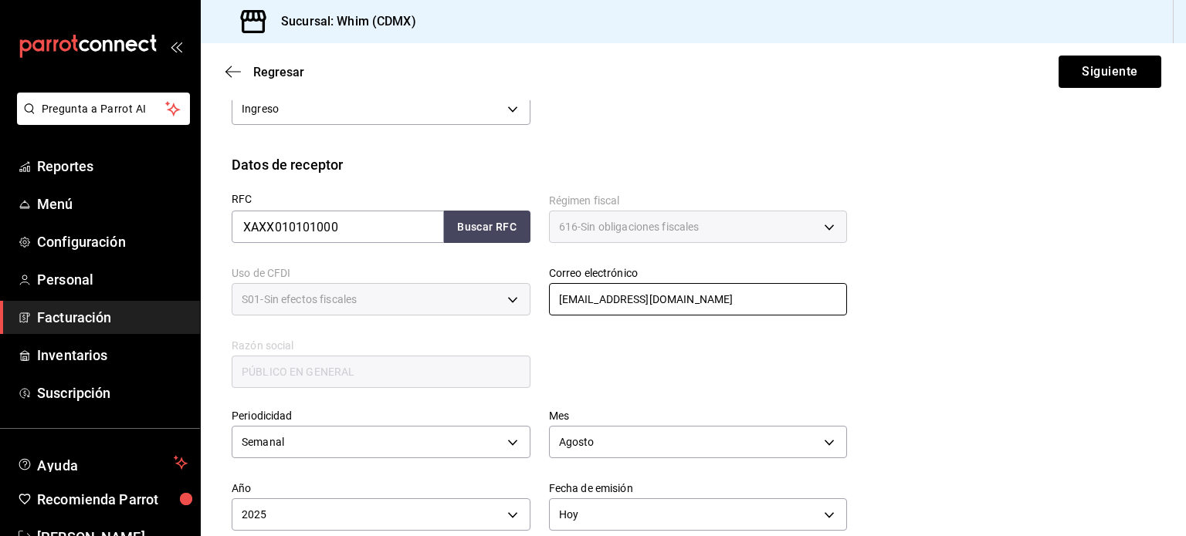
scroll to position [198, 0]
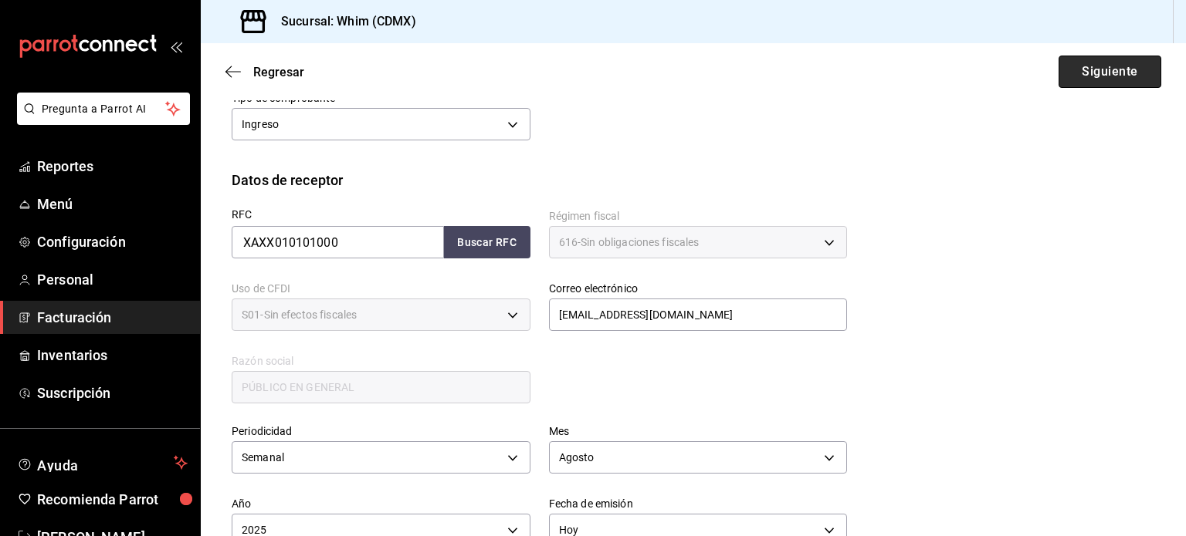
click at [1108, 69] on button "Siguiente" at bounding box center [1109, 72] width 103 height 32
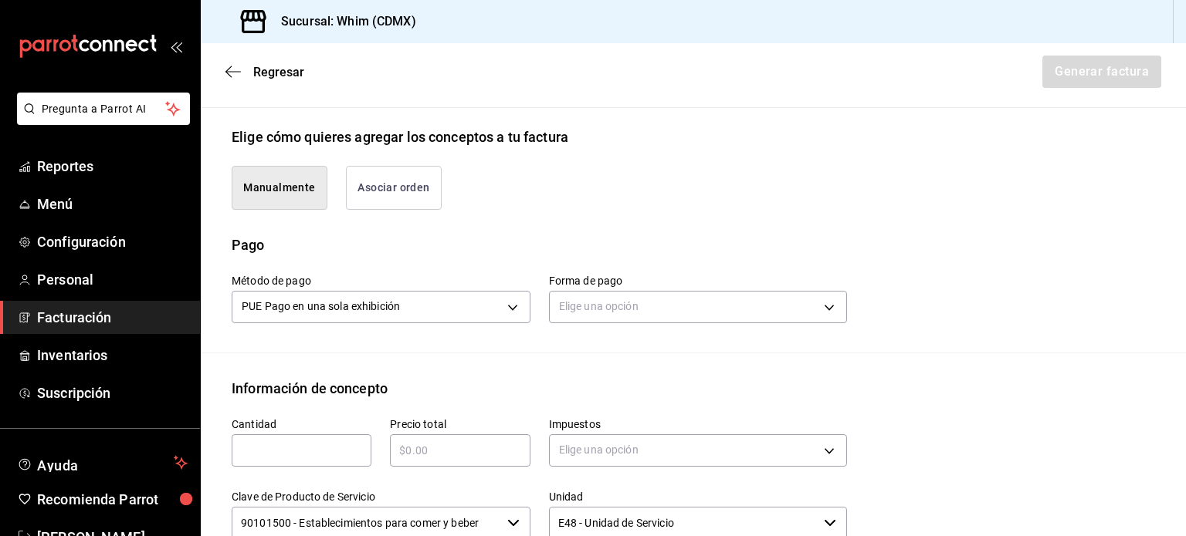
scroll to position [352, 0]
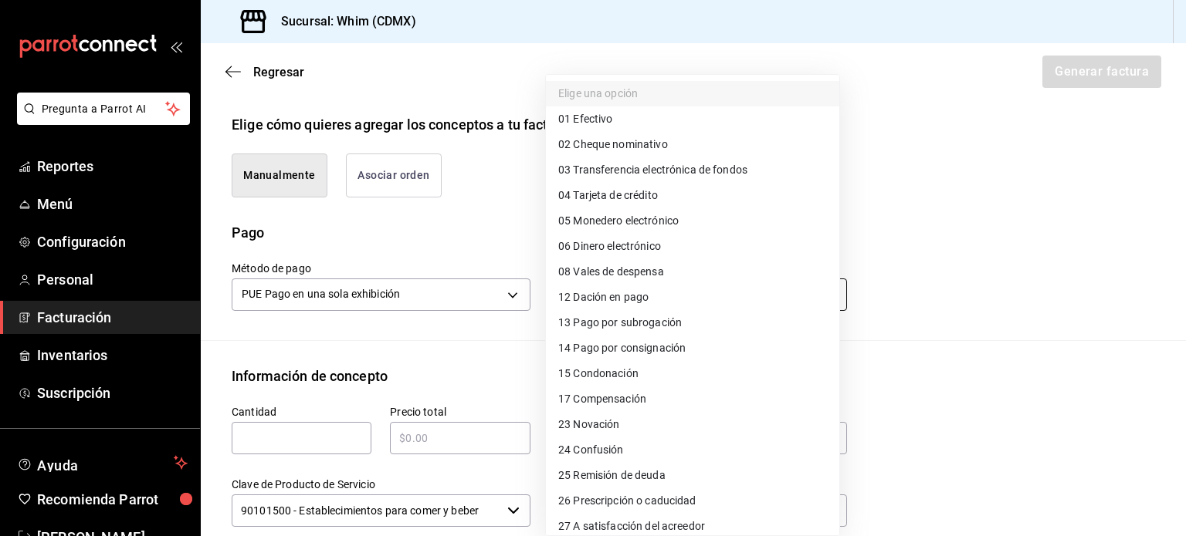
click at [722, 294] on body "Pregunta a Parrot AI Reportes Menú Configuración Personal Facturación Inventari…" at bounding box center [593, 268] width 1186 height 536
click at [716, 177] on span "03 Transferencia electrónica de fondos" at bounding box center [652, 170] width 189 height 16
type input "03"
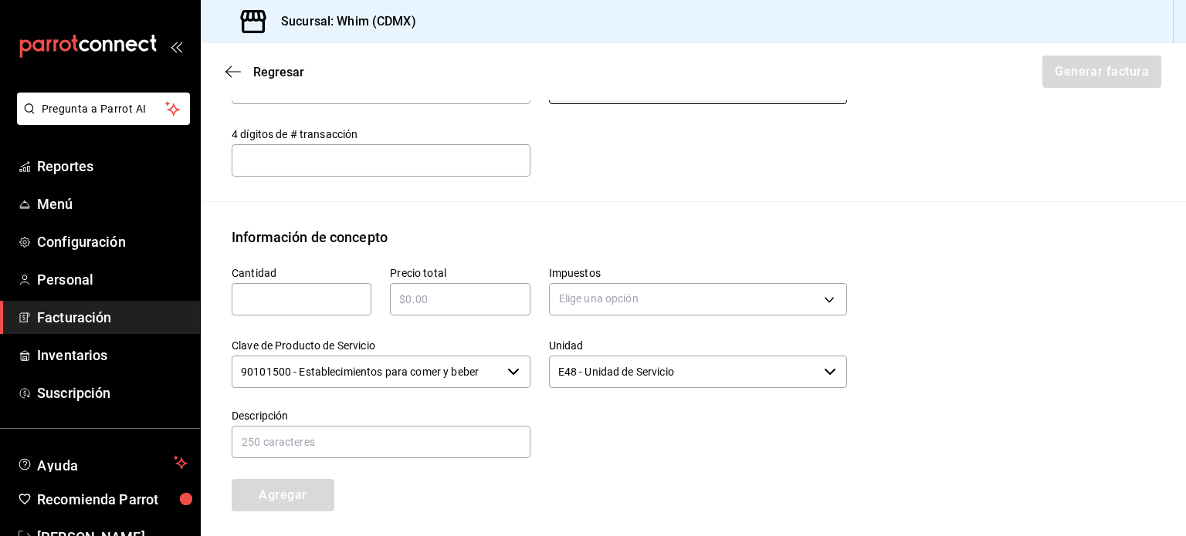
scroll to position [584, 0]
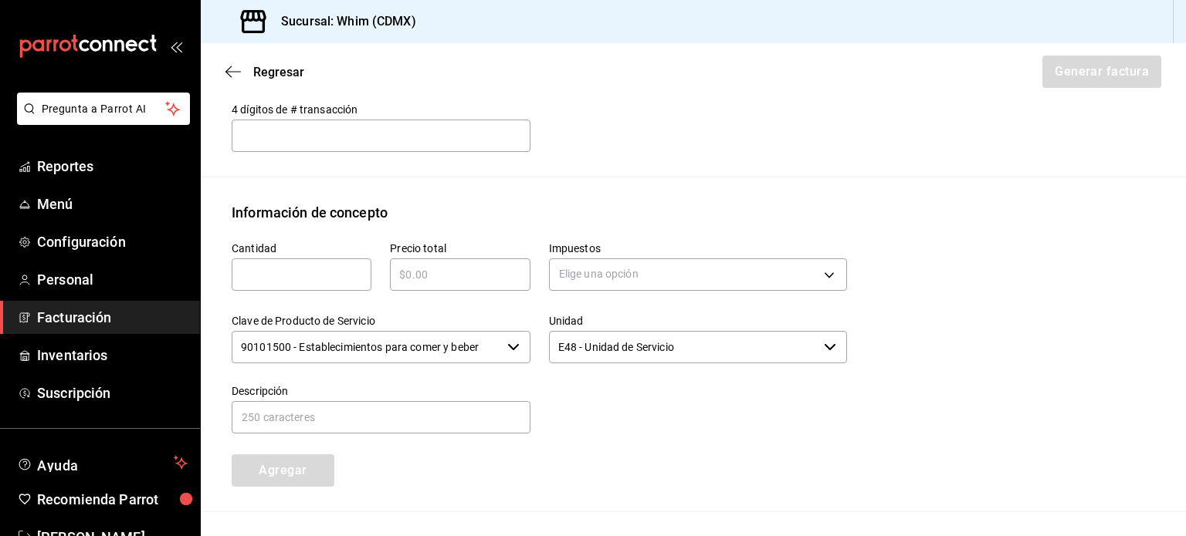
click at [269, 276] on input "text" at bounding box center [302, 275] width 140 height 19
type input "1"
click at [445, 274] on input "text" at bounding box center [460, 275] width 140 height 19
click at [454, 282] on input "$4013" at bounding box center [460, 275] width 140 height 19
click at [452, 282] on input "$4013" at bounding box center [460, 275] width 140 height 19
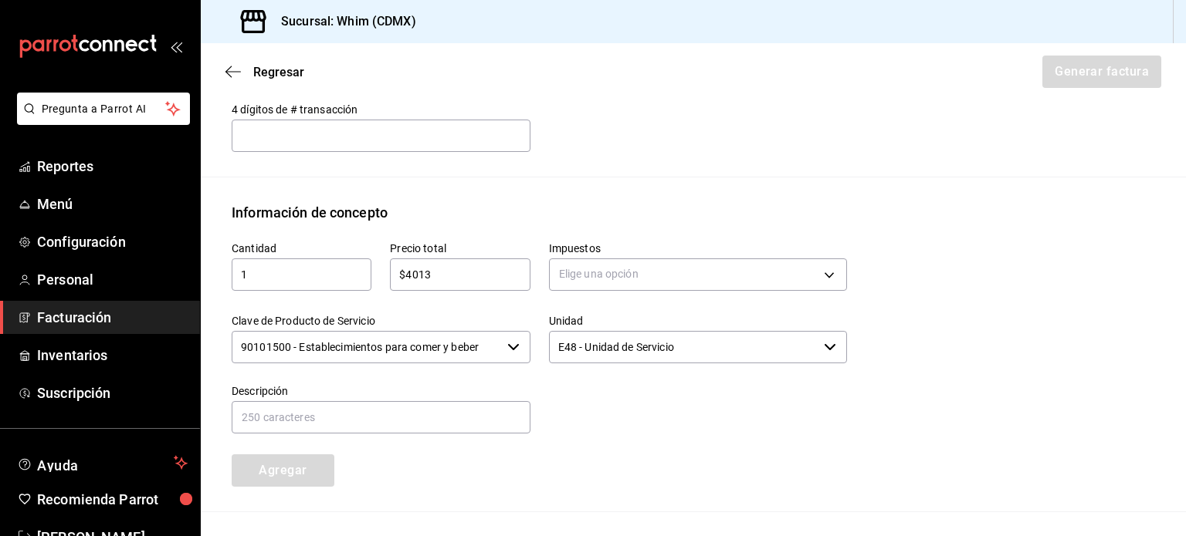
scroll to position [739, 0]
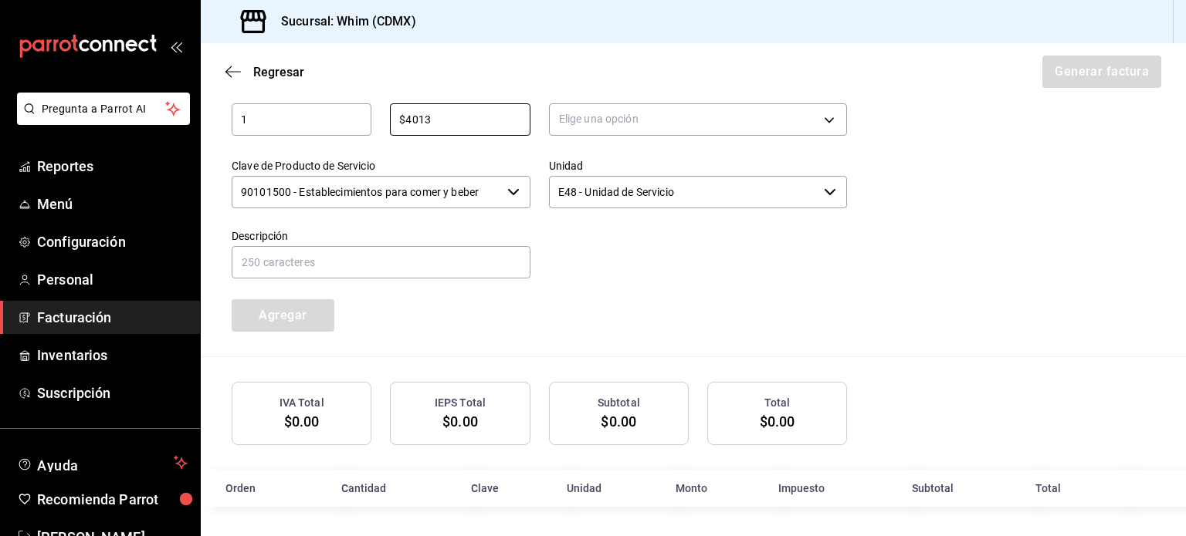
type input "$4013"
click at [668, 182] on input "E48 - Unidad de Servicio" at bounding box center [683, 192] width 269 height 32
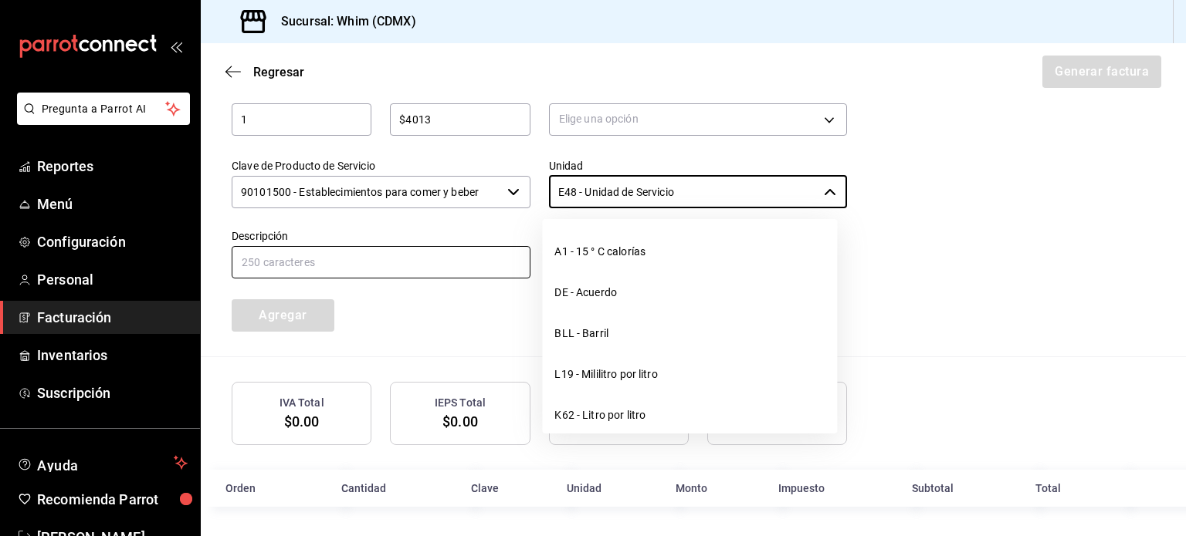
click at [272, 270] on input "text" at bounding box center [381, 262] width 299 height 32
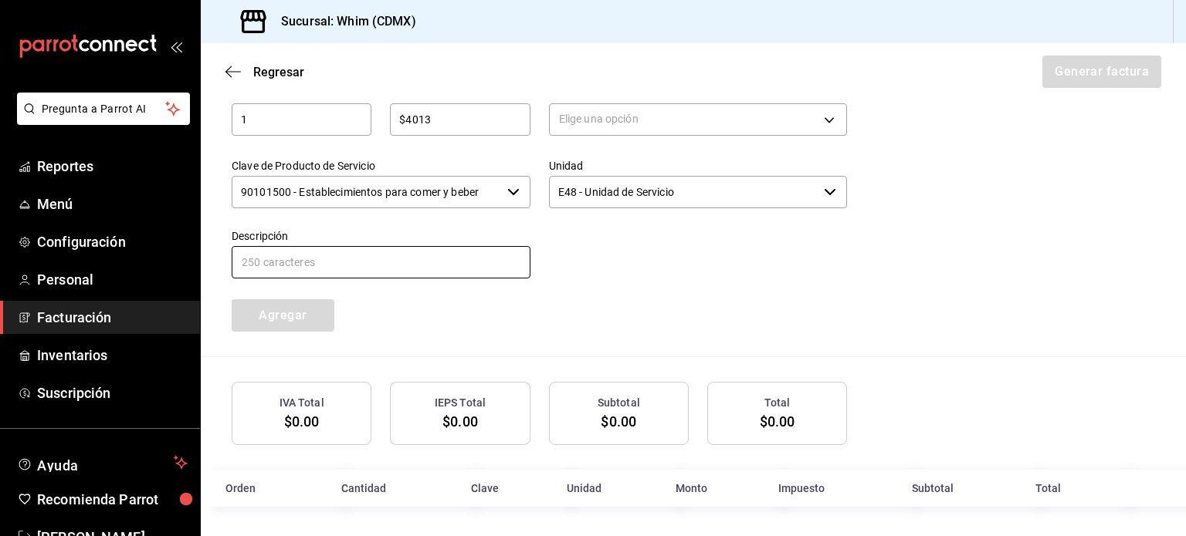
click at [438, 275] on input "text" at bounding box center [381, 262] width 299 height 32
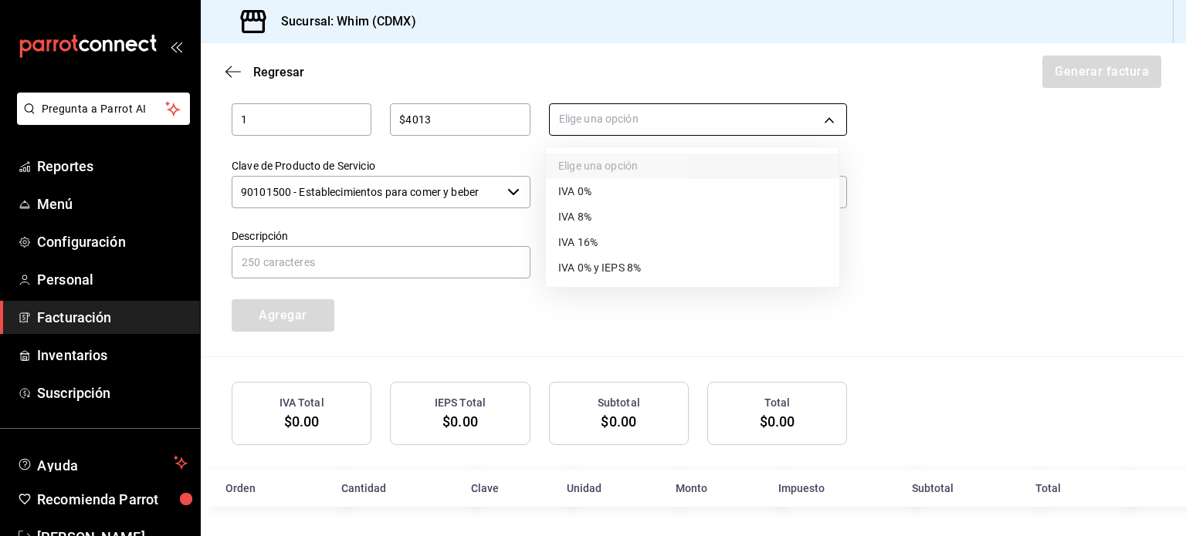
click at [634, 117] on body "Pregunta a Parrot AI Reportes Menú Configuración Personal Facturación Inventari…" at bounding box center [593, 268] width 1186 height 536
click at [628, 232] on li "IVA 16%" at bounding box center [692, 242] width 293 height 25
type input "IVA_16"
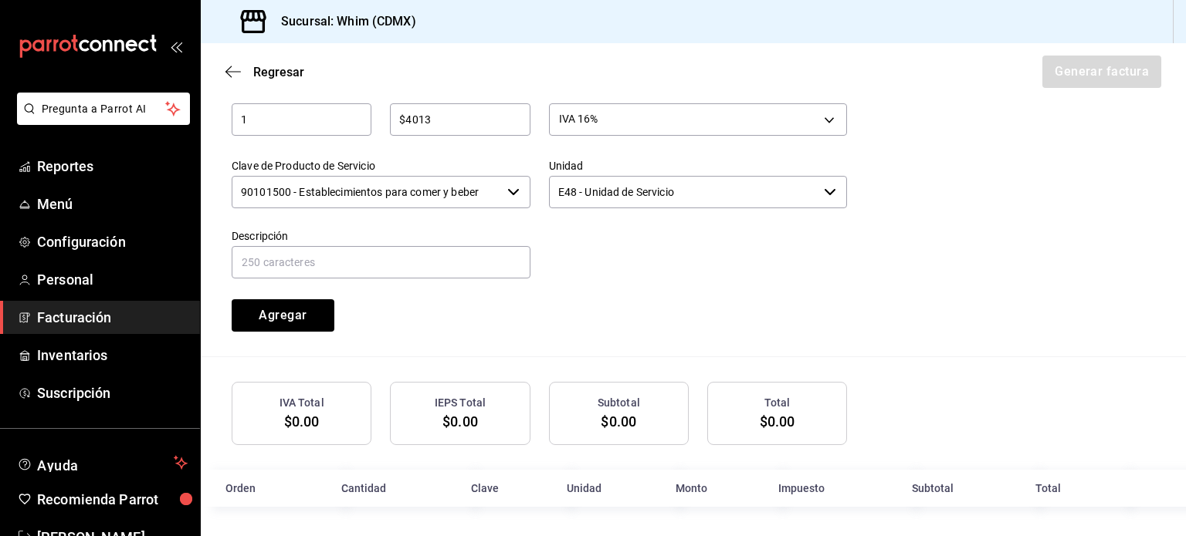
click at [387, 197] on input "90101500 - Establecimientos para comer y beber" at bounding box center [366, 192] width 269 height 32
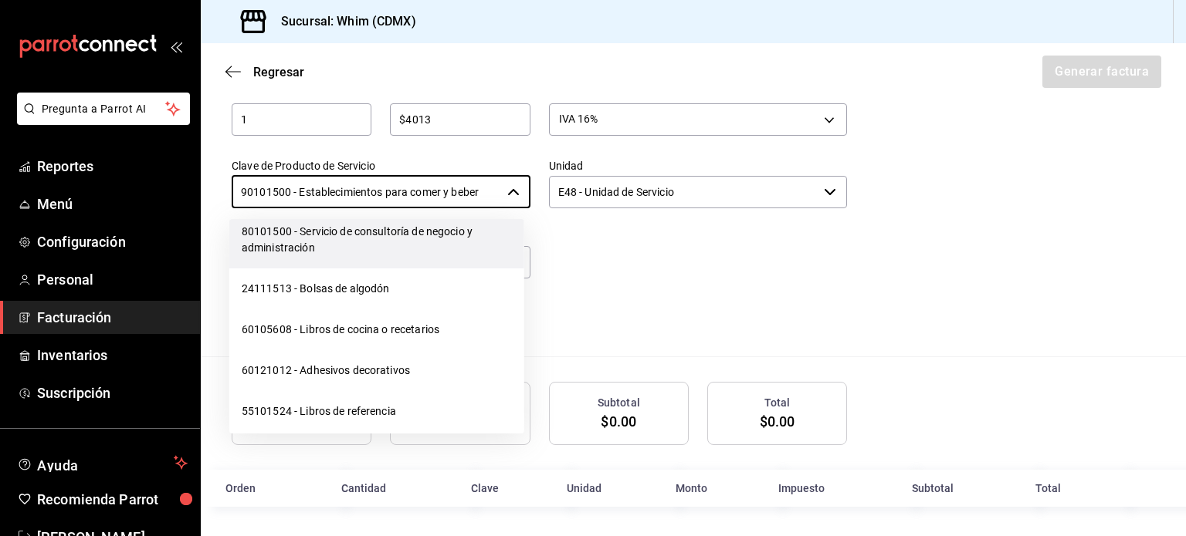
scroll to position [24402, 0]
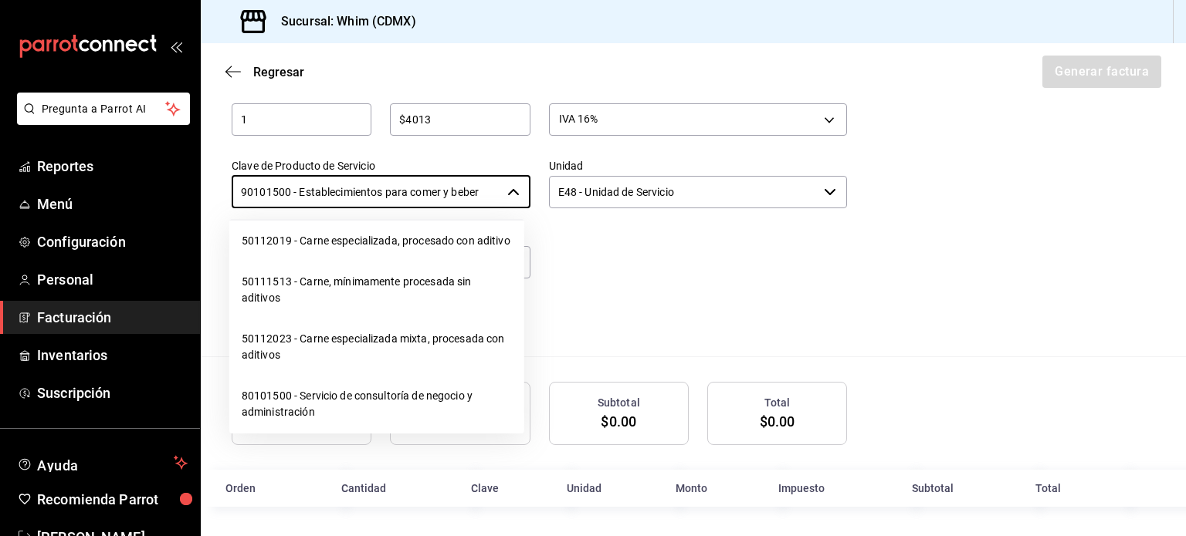
click at [340, 221] on li "01010101 - No existe en el catálogo" at bounding box center [376, 200] width 295 height 41
type input "01010101 - No existe en el catálogo"
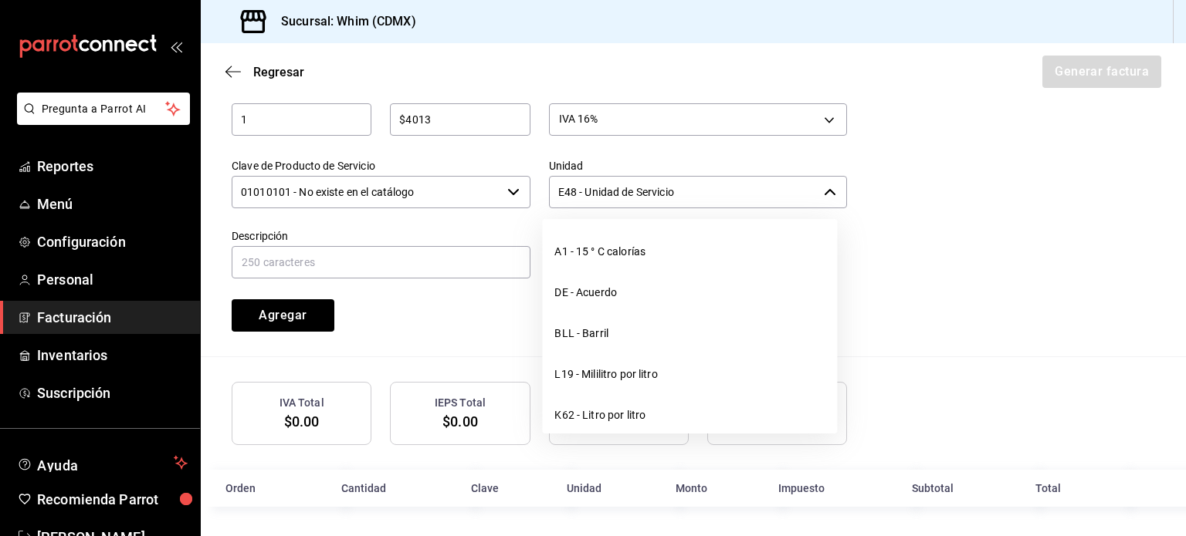
click at [725, 201] on input "E48 - Unidad de Servicio" at bounding box center [683, 192] width 269 height 32
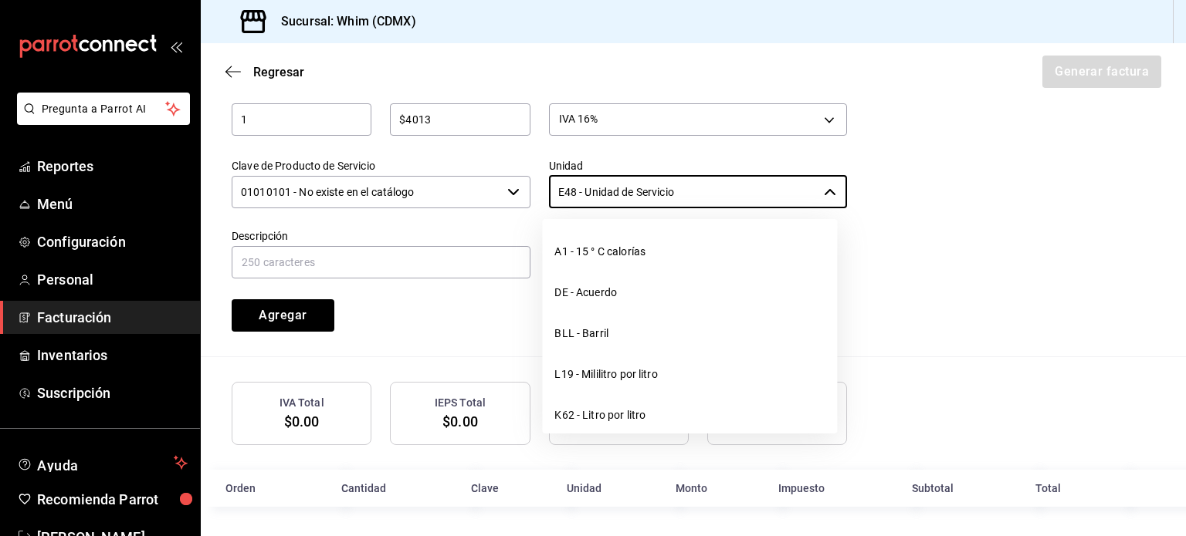
drag, startPoint x: 725, startPoint y: 201, endPoint x: 513, endPoint y: 200, distance: 212.3
click at [513, 200] on div "Cantidad 1 ​ Precio total $4013 ​ Impuestos IVA 16% IVA_16 Clave de Producto de…" at bounding box center [530, 200] width 634 height 264
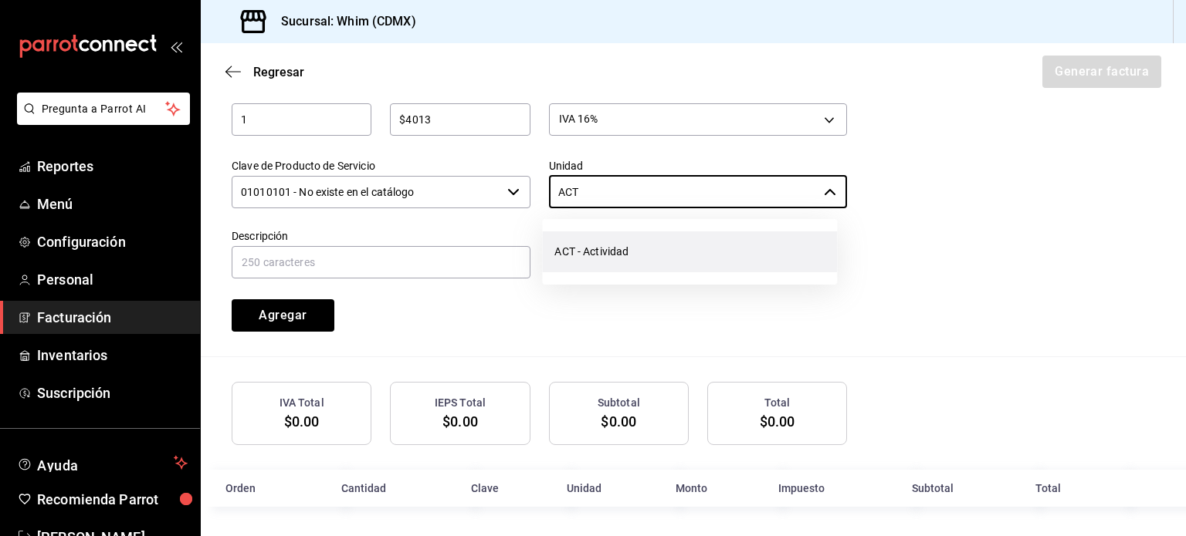
click at [693, 259] on li "ACT - Actividad" at bounding box center [689, 252] width 295 height 41
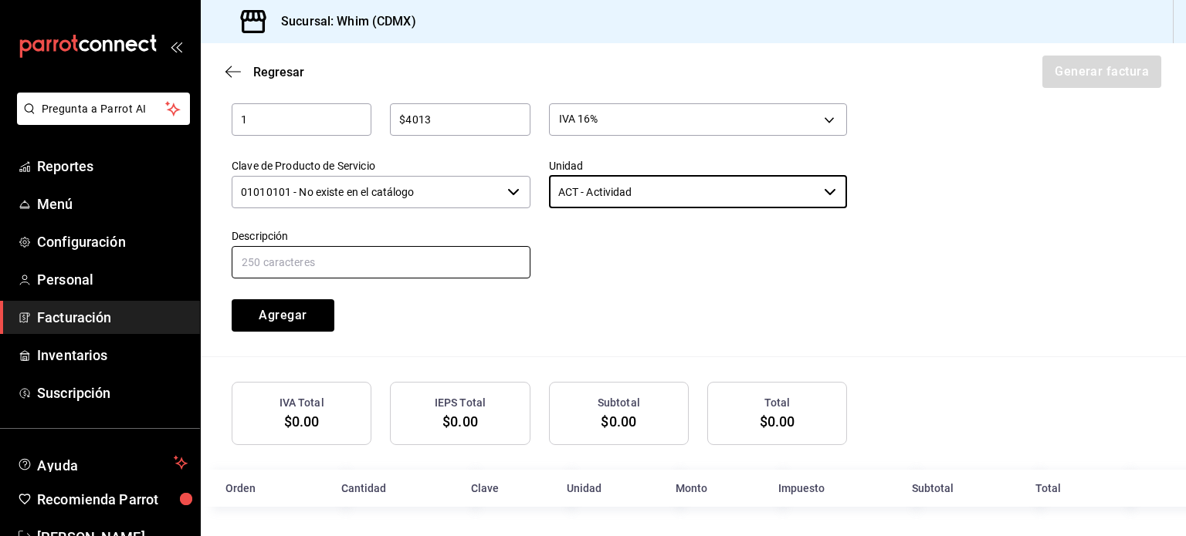
type input "ACT - Actividad"
click at [352, 268] on input "text" at bounding box center [381, 262] width 299 height 32
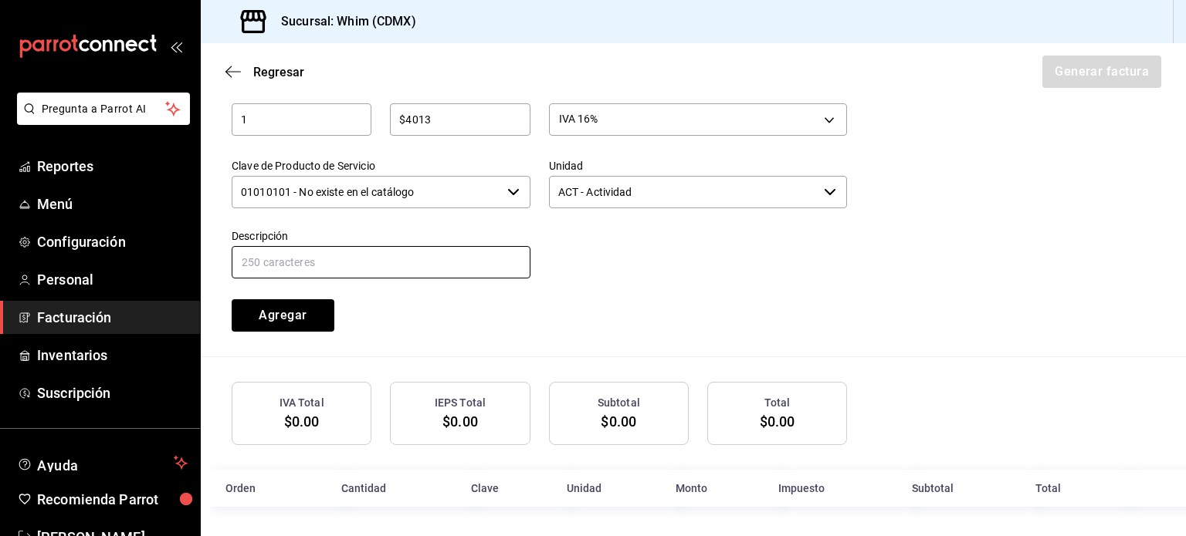
paste input "VENTAS"
click at [371, 269] on input "VENTAS" at bounding box center [381, 262] width 299 height 32
type input "VENTAS RAPPI"
click at [787, 288] on div "Cantidad 1 ​ Precio total $4013 ​ Impuestos IVA 16% IVA_16 Clave de Producto de…" at bounding box center [530, 200] width 634 height 264
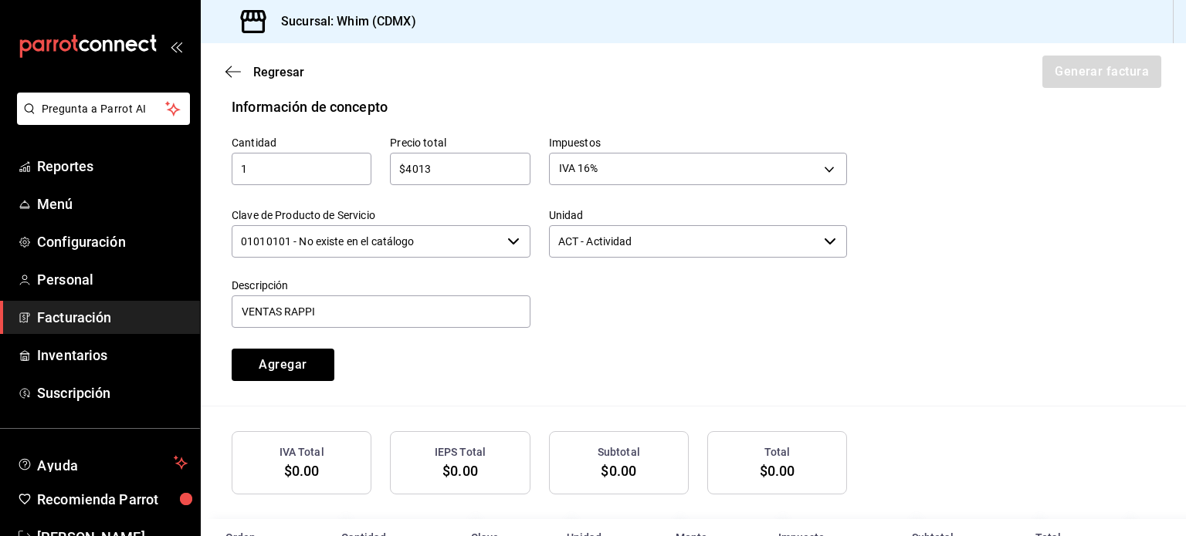
scroll to position [739, 0]
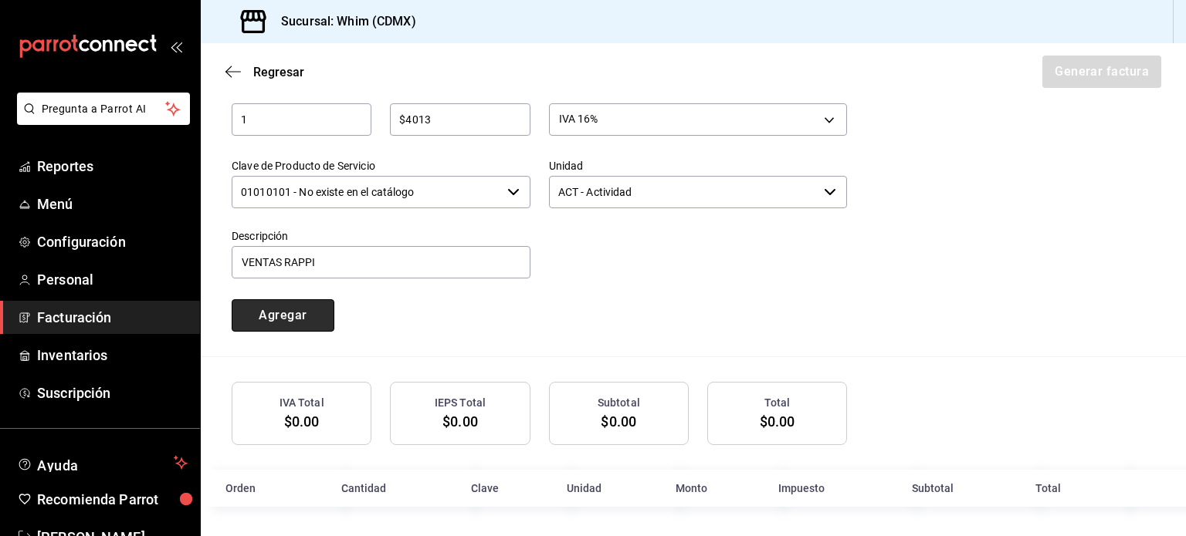
click at [299, 323] on button "Agregar" at bounding box center [283, 315] width 103 height 32
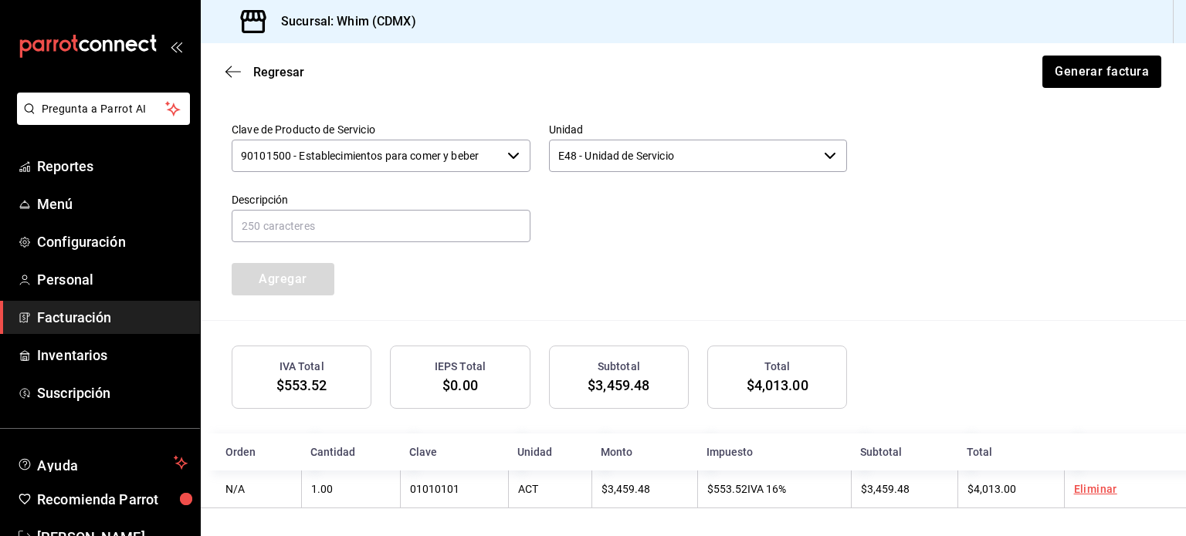
scroll to position [777, 0]
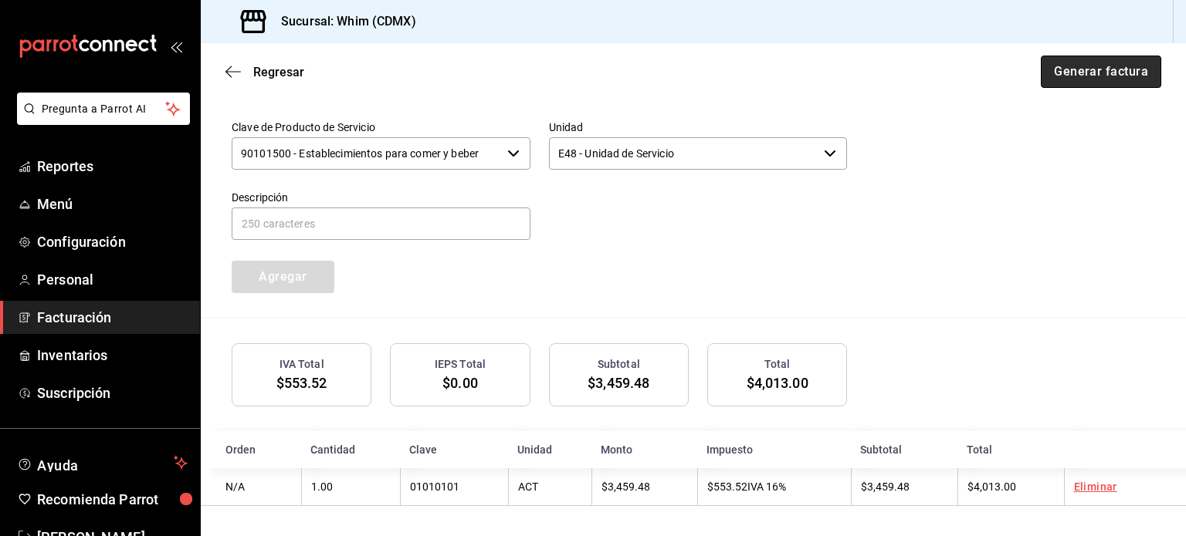
click at [1069, 69] on button "Generar factura" at bounding box center [1100, 72] width 120 height 32
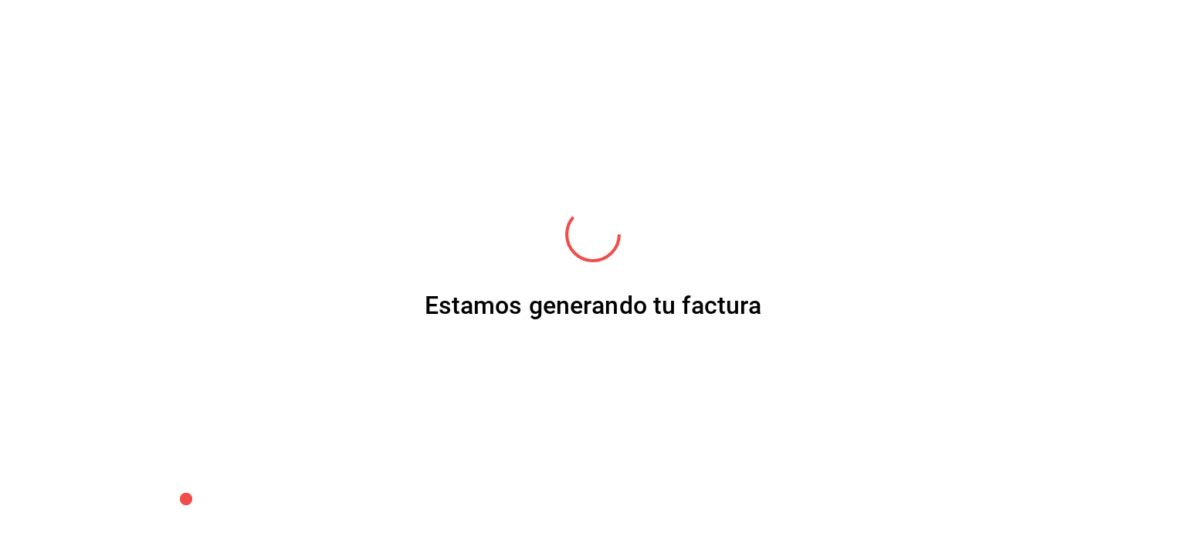
click at [1071, 78] on div "Estamos generando tu factura" at bounding box center [593, 268] width 1186 height 536
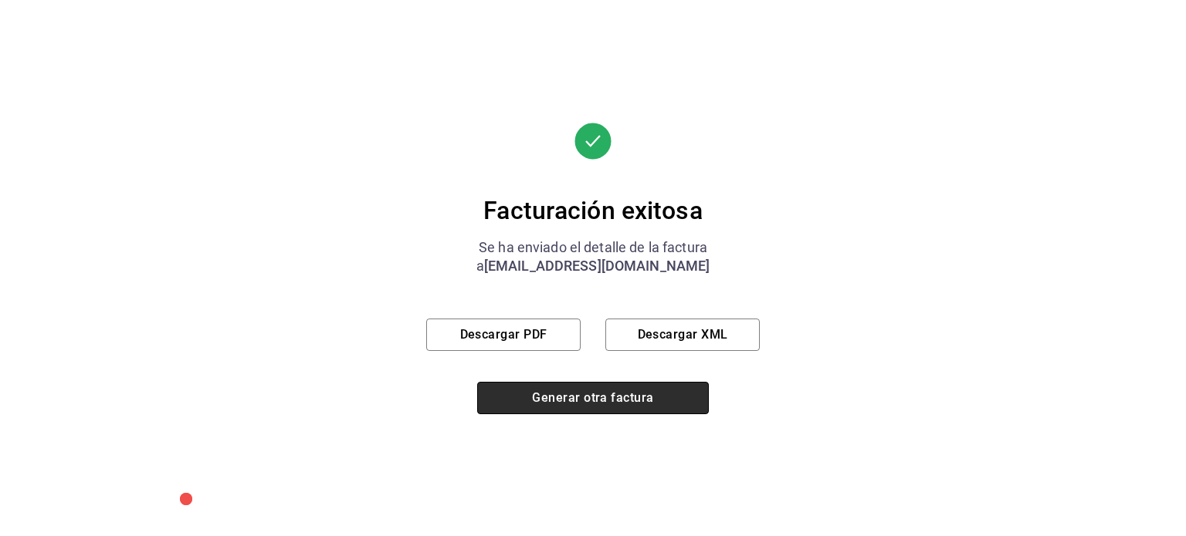
click at [590, 393] on button "Generar otra factura" at bounding box center [593, 398] width 232 height 32
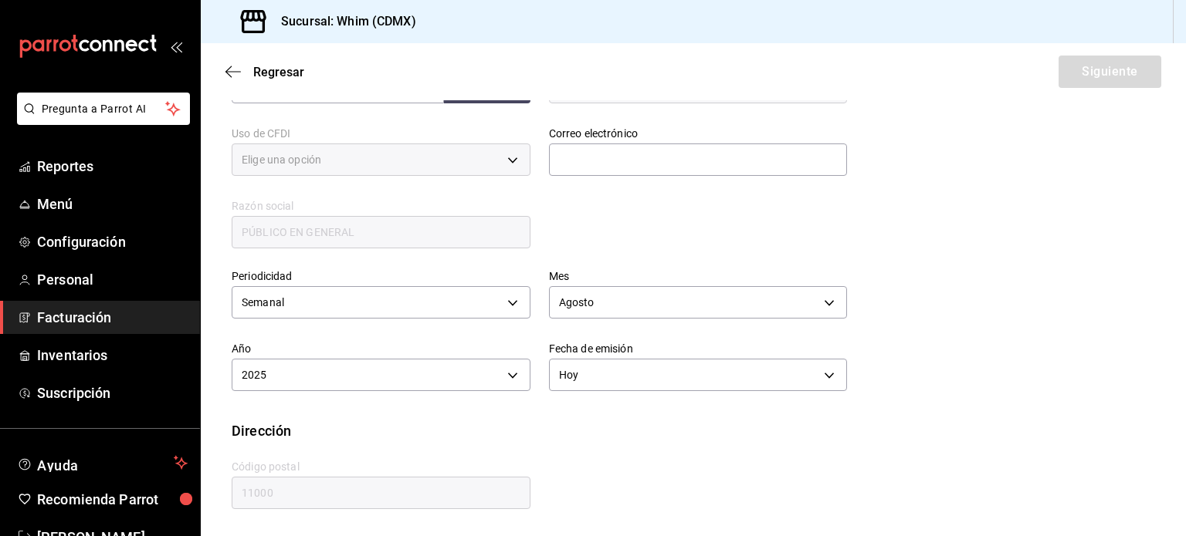
type input "616"
type input "S01"
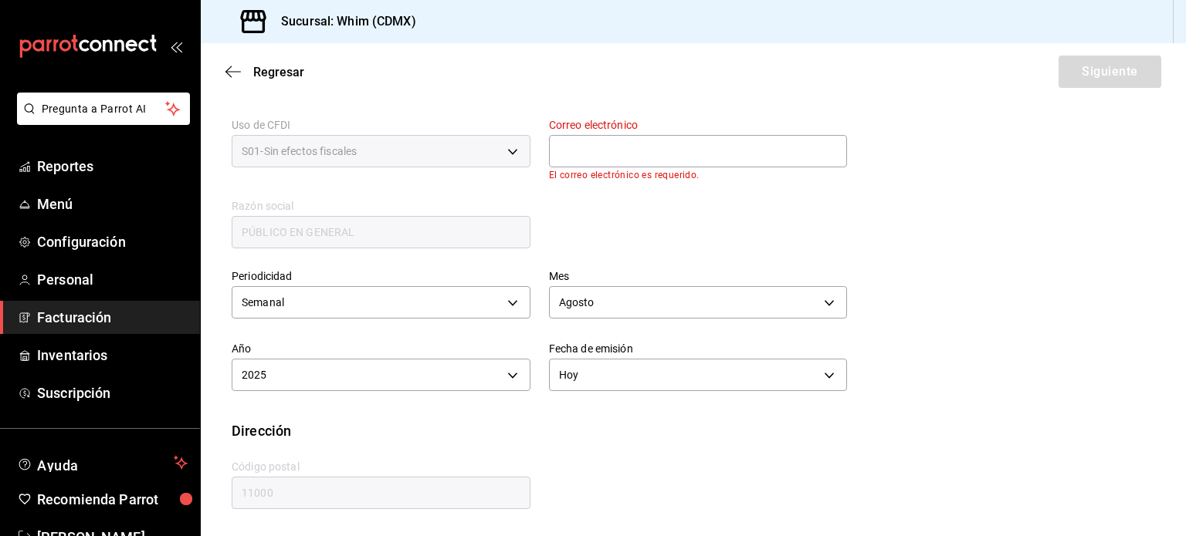
scroll to position [282, 0]
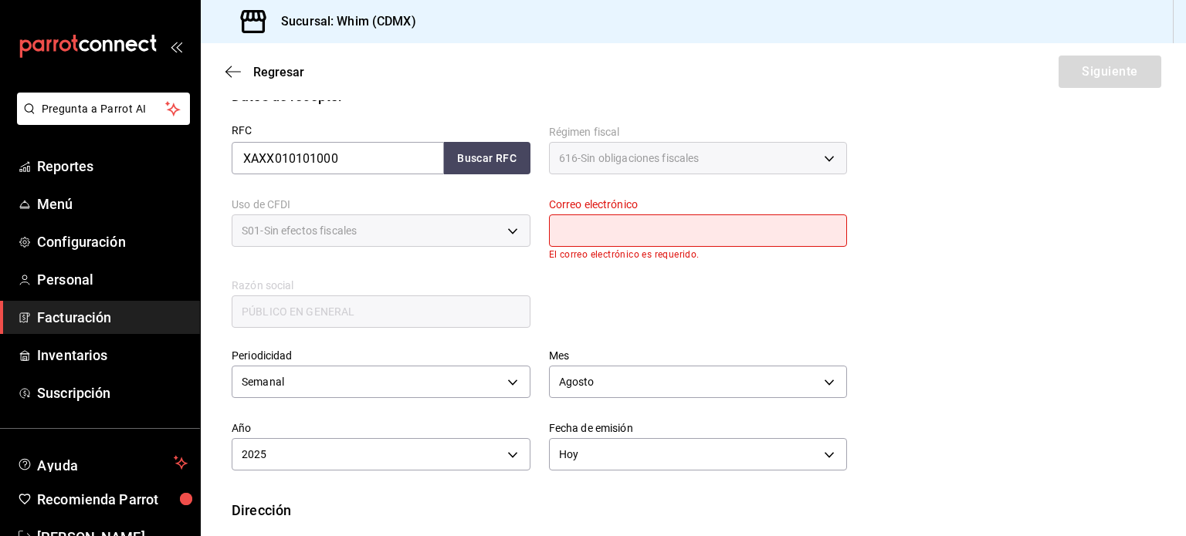
click at [612, 225] on input "text" at bounding box center [698, 231] width 299 height 32
type input "[EMAIL_ADDRESS][DOMAIN_NAME]"
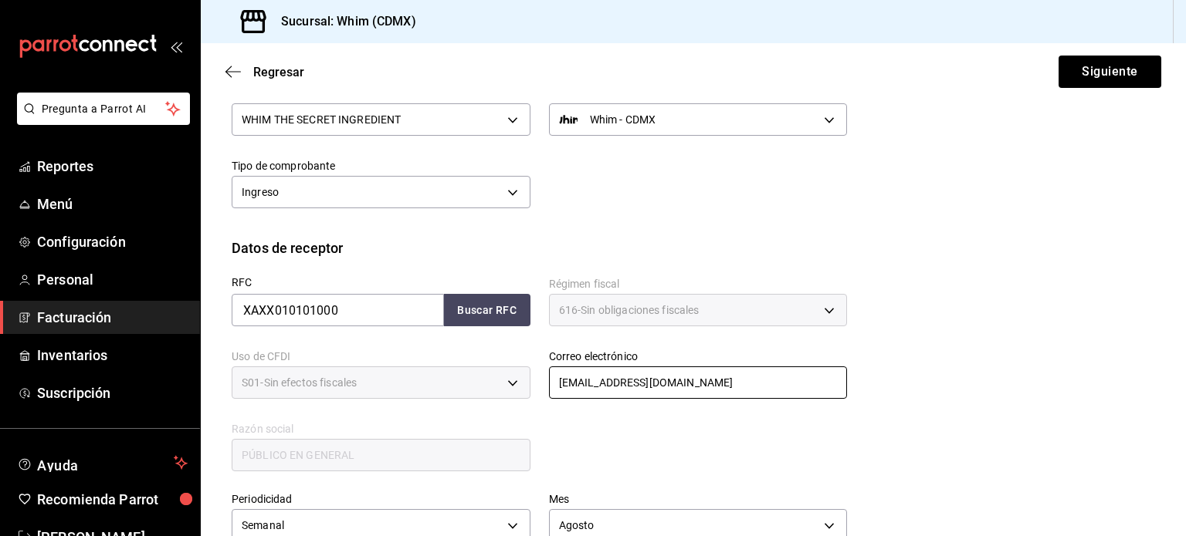
scroll to position [120, 0]
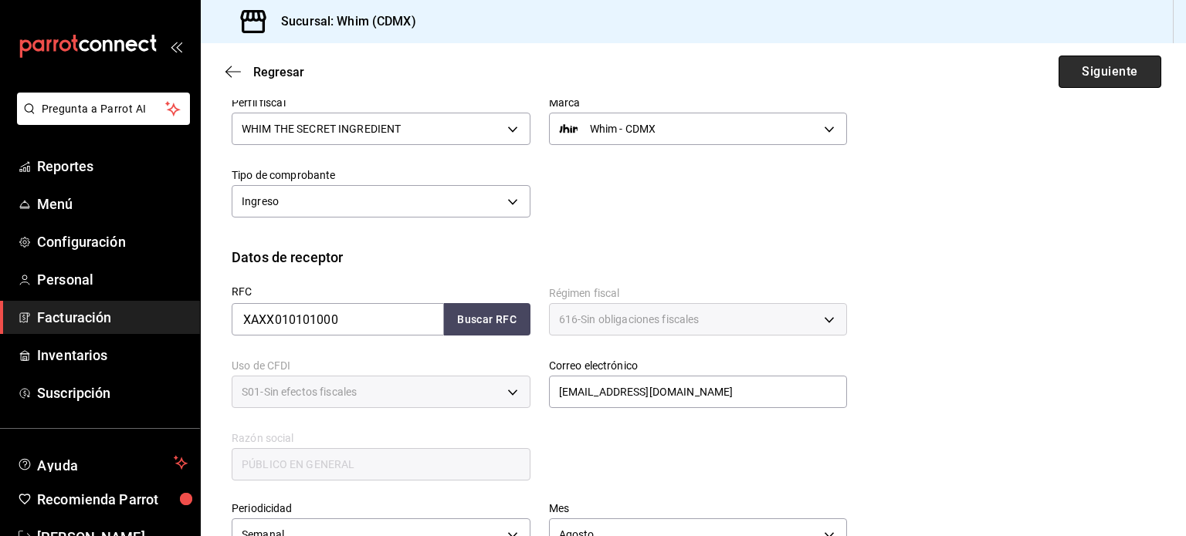
click at [1084, 75] on button "Siguiente" at bounding box center [1109, 72] width 103 height 32
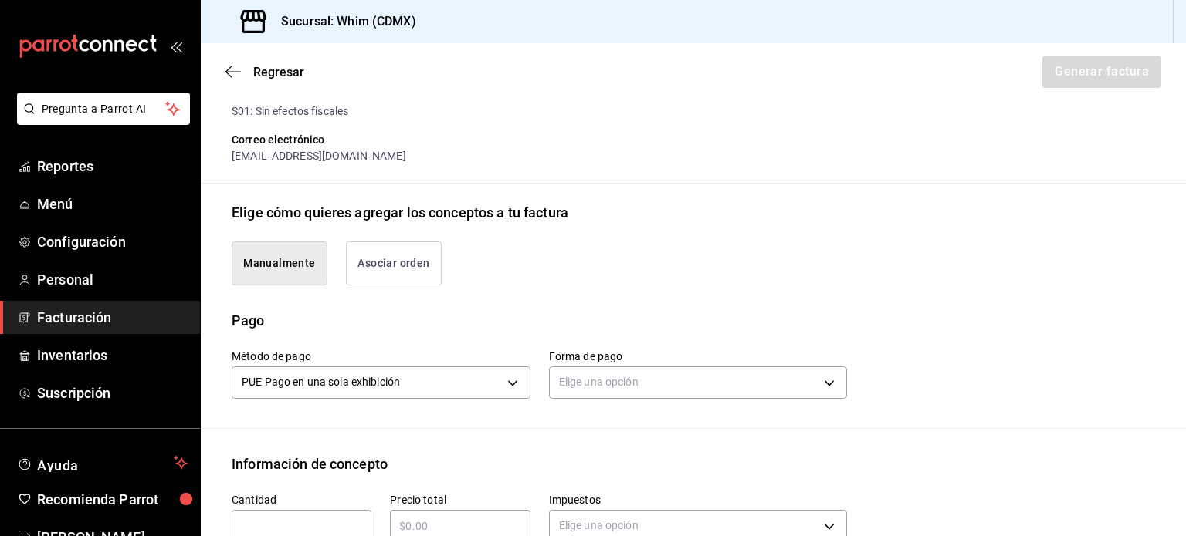
scroll to position [352, 0]
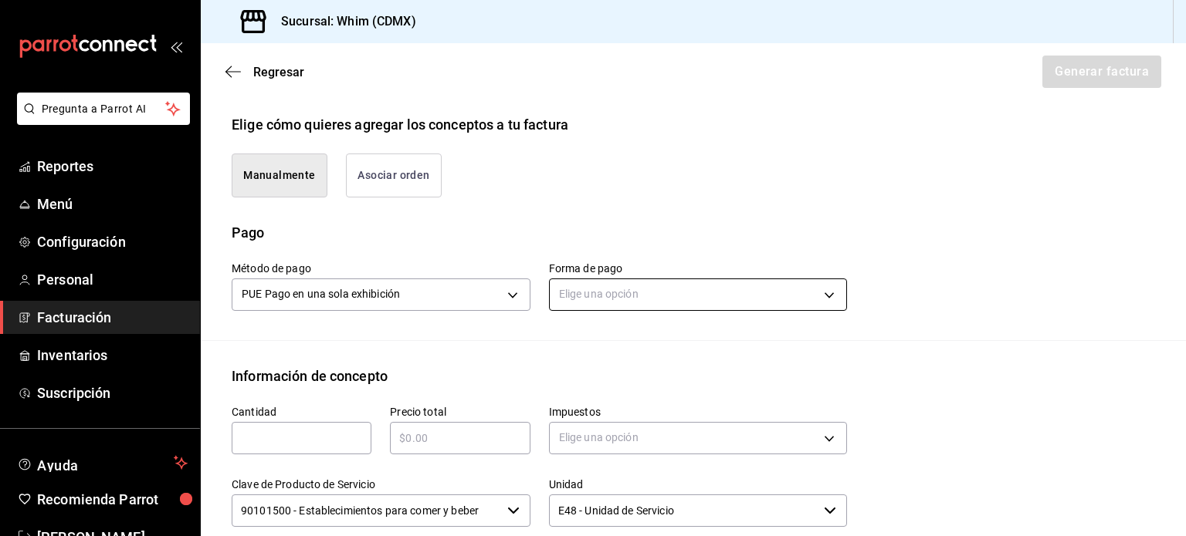
click at [612, 287] on body "Pregunta a Parrot AI Reportes Menú Configuración Personal Facturación Inventari…" at bounding box center [593, 268] width 1186 height 536
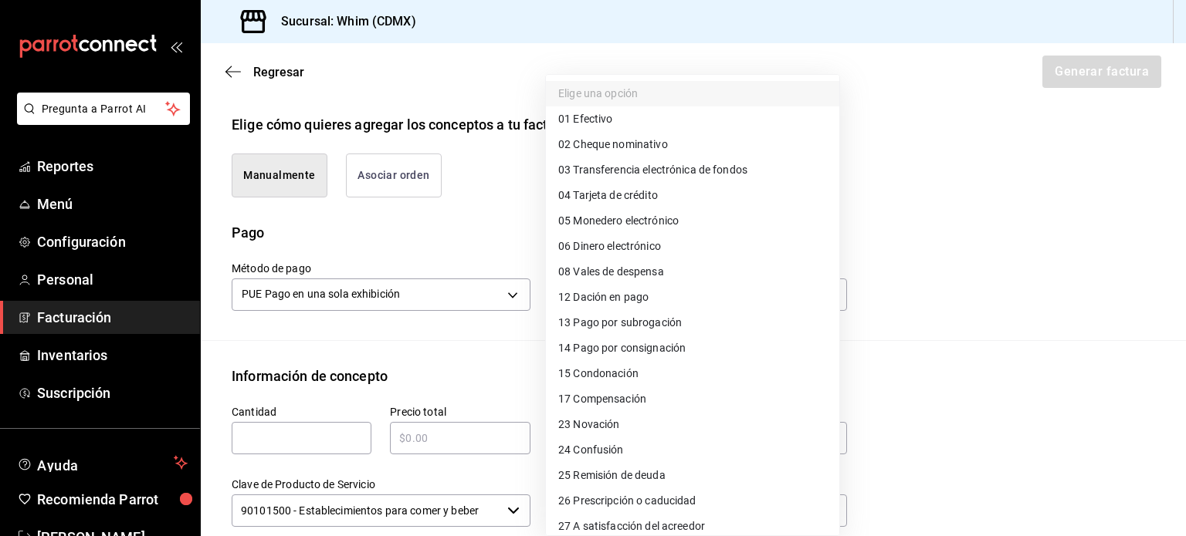
click at [665, 162] on span "03 Transferencia electrónica de fondos" at bounding box center [652, 170] width 189 height 16
type input "03"
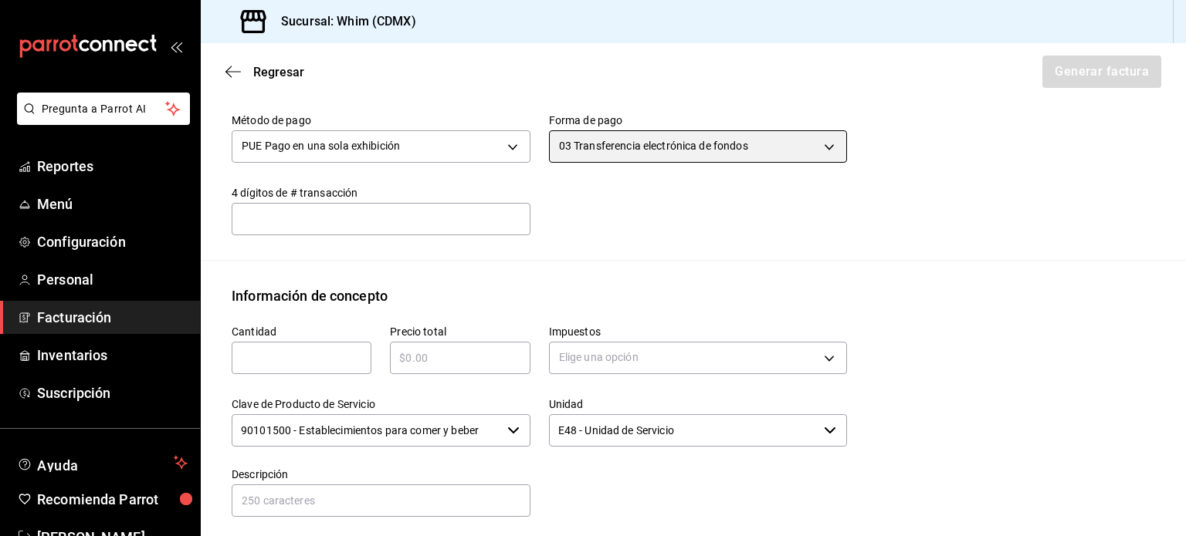
scroll to position [506, 0]
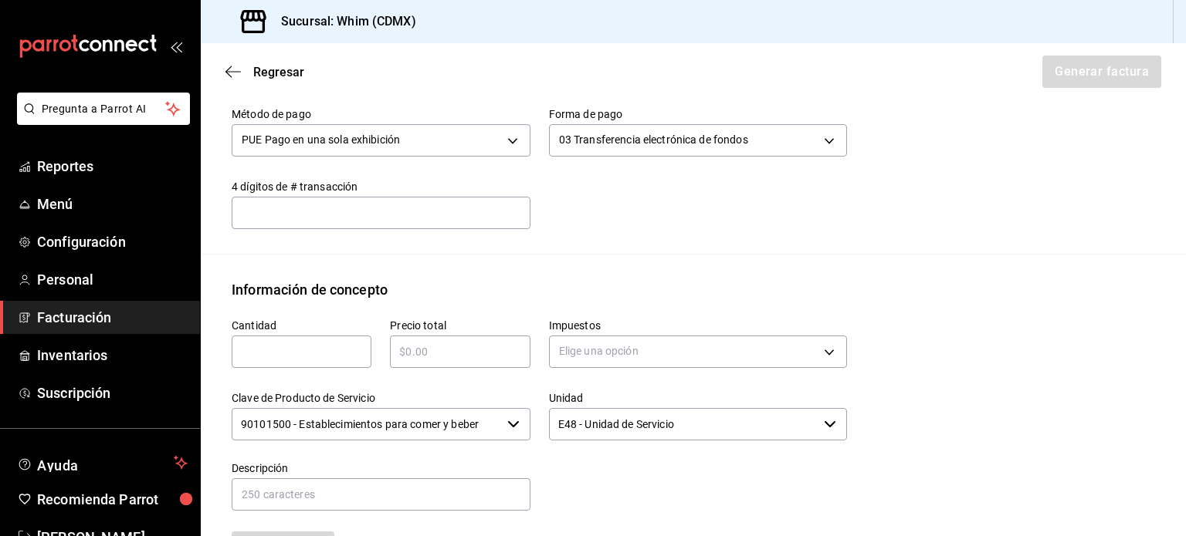
click at [295, 348] on input "text" at bounding box center [302, 352] width 140 height 19
type input "1"
click at [480, 350] on input "text" at bounding box center [460, 352] width 140 height 19
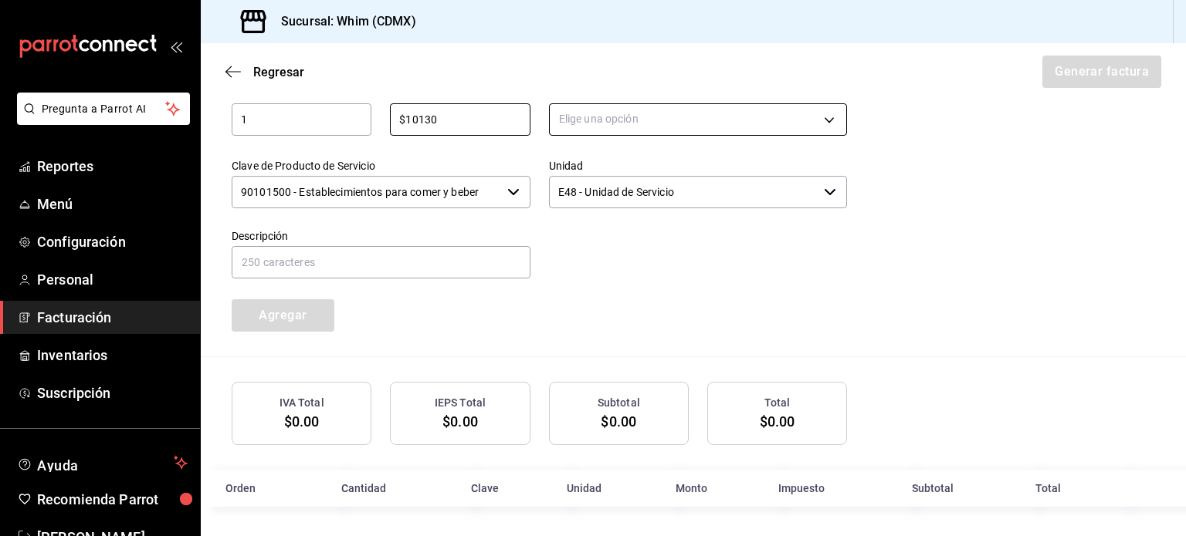
type input "$10130"
click at [738, 125] on body "Pregunta a Parrot AI Reportes Menú Configuración Personal Facturación Inventari…" at bounding box center [593, 268] width 1186 height 536
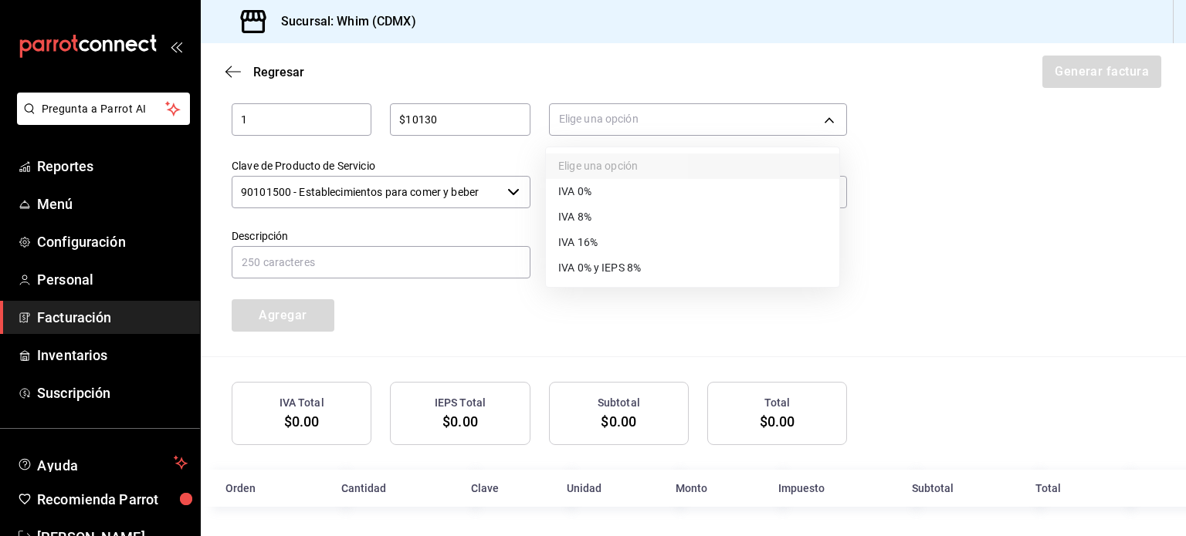
click at [580, 243] on span "IVA 16%" at bounding box center [577, 243] width 39 height 16
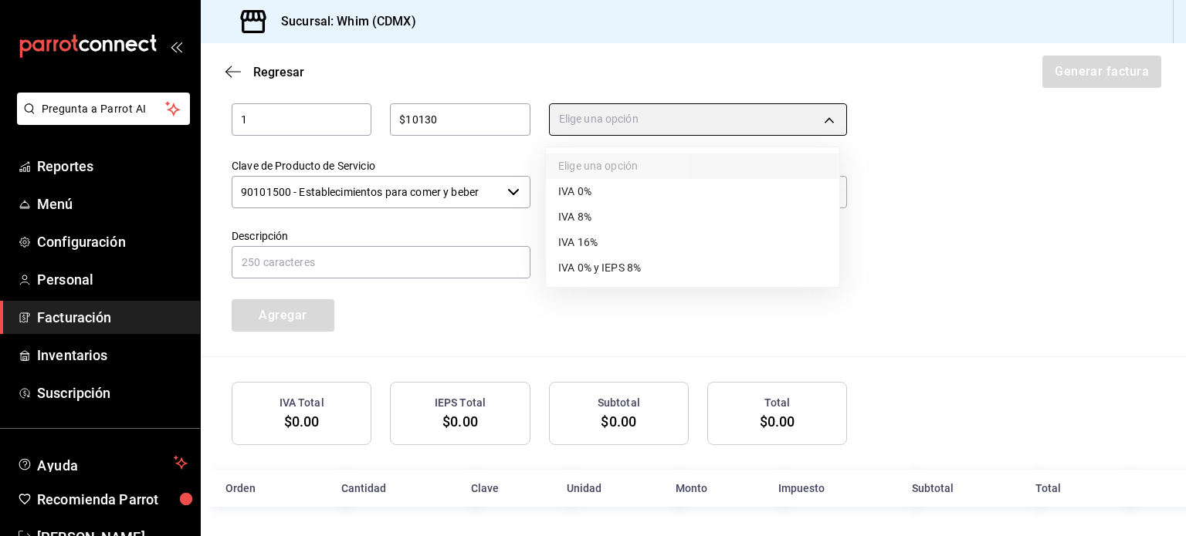
type input "IVA_16"
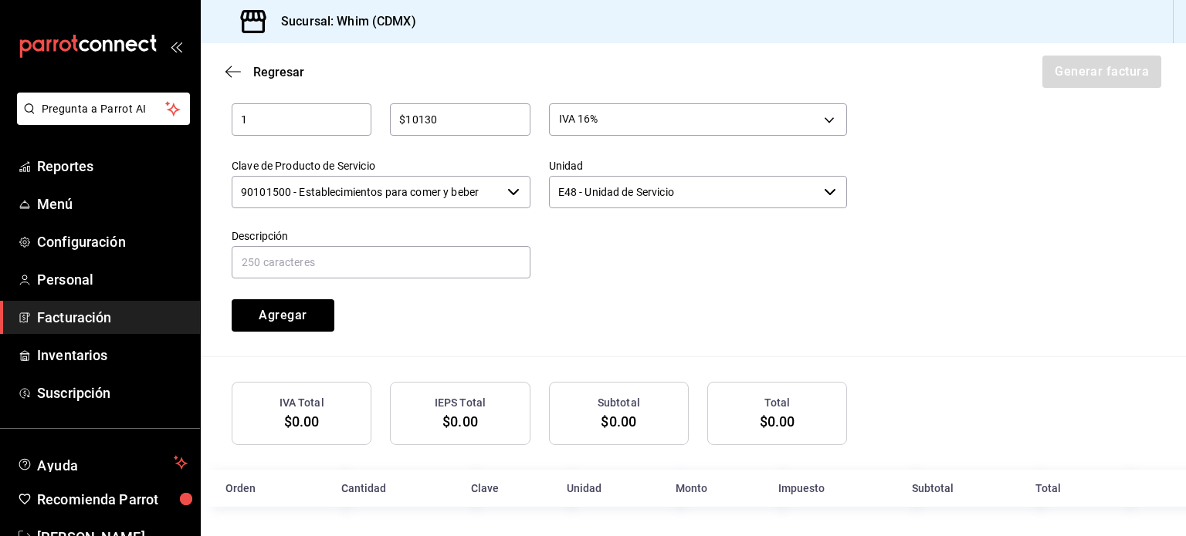
click at [438, 198] on input "90101500 - Establecimientos para comer y beber" at bounding box center [366, 192] width 269 height 32
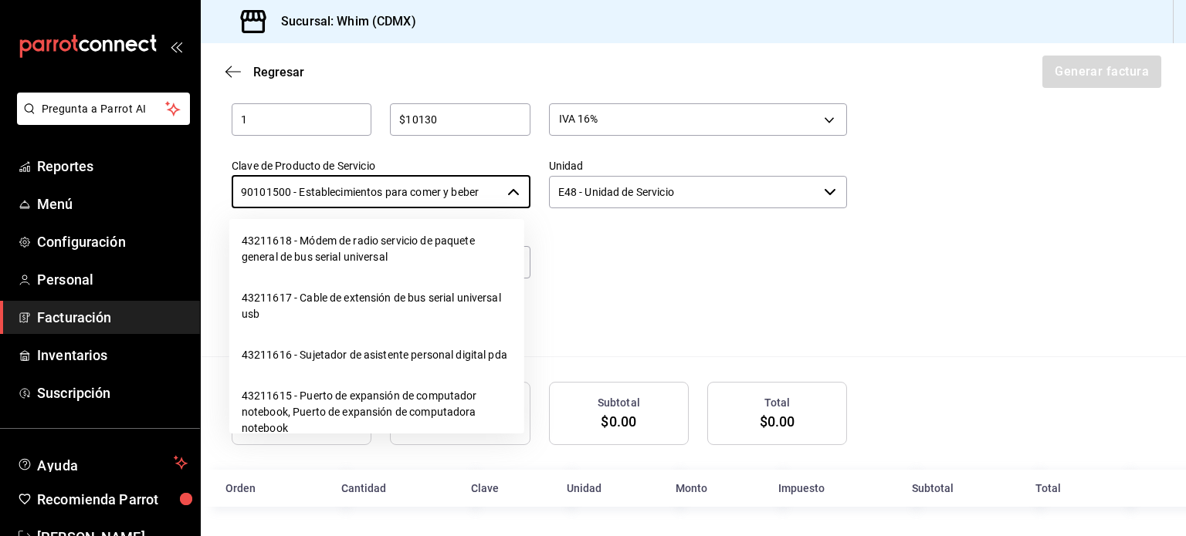
scroll to position [20995, 0]
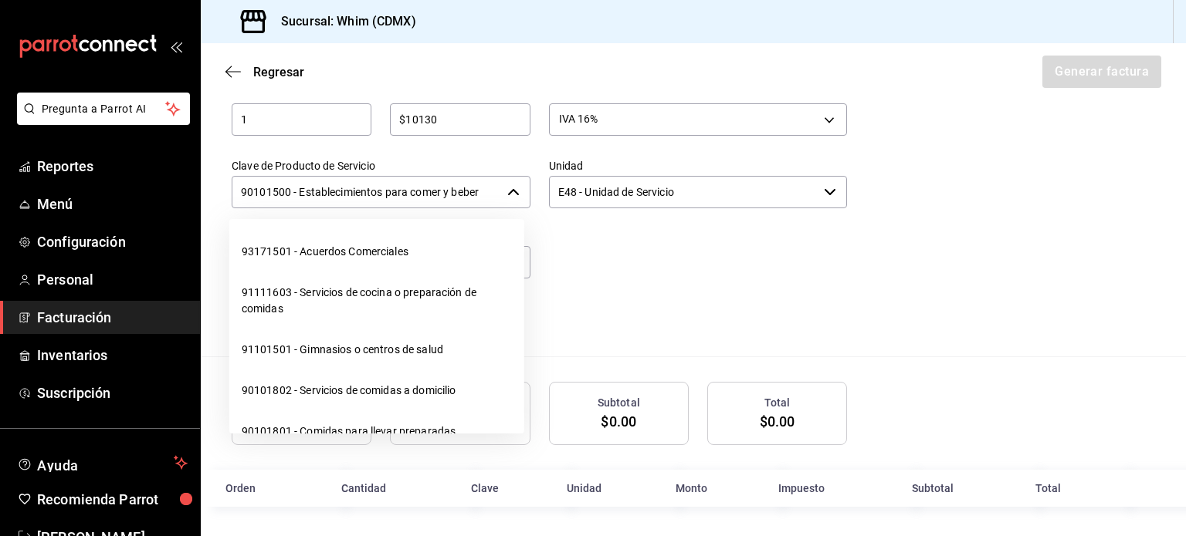
drag, startPoint x: 479, startPoint y: 190, endPoint x: 247, endPoint y: 192, distance: 232.3
click at [247, 192] on input "90101500 - Establecimientos para comer y beber" at bounding box center [366, 192] width 269 height 32
click at [445, 188] on input "90101500 - Establecimientos para comer y beber" at bounding box center [366, 192] width 269 height 32
click at [513, 191] on icon "button" at bounding box center [513, 192] width 11 height 6
click at [513, 198] on div "90101500 - Establecimientos para comer y beber ​" at bounding box center [381, 192] width 299 height 32
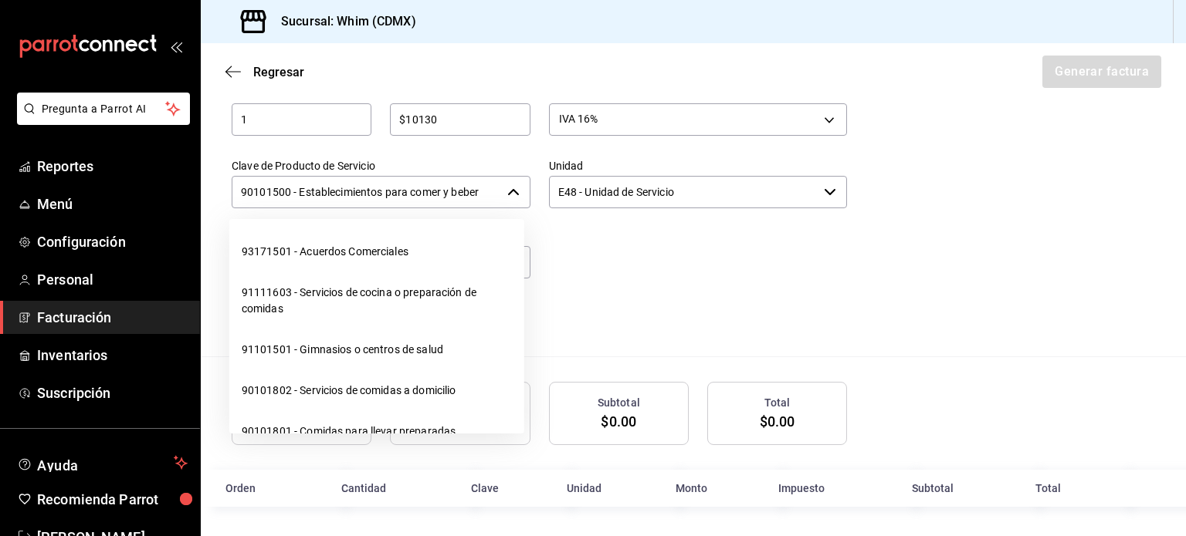
click at [509, 194] on icon "button" at bounding box center [513, 192] width 12 height 12
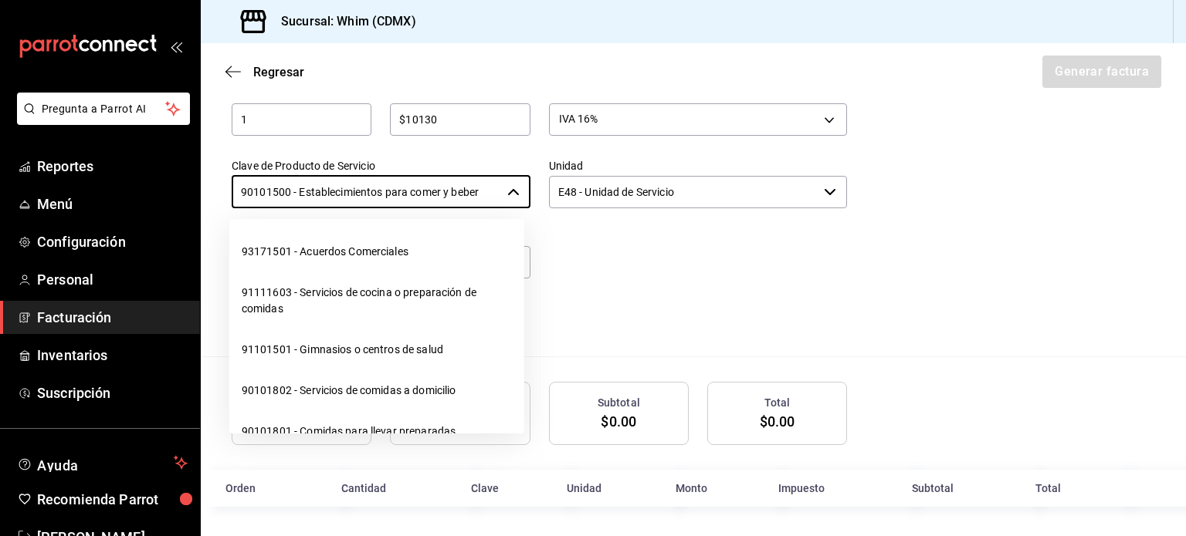
click at [868, 283] on div "Cantidad 1 ​ Precio total $10130 ​ Impuestos IVA 16% IVA_16 Clave de Producto d…" at bounding box center [693, 212] width 923 height 289
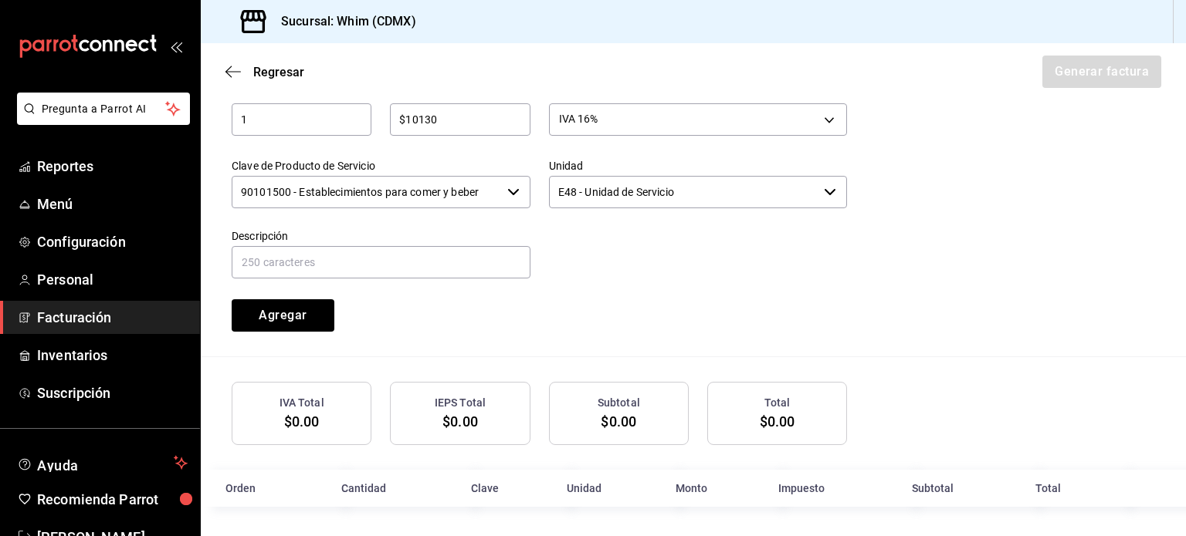
click at [404, 192] on input "90101500 - Establecimientos para comer y beber" at bounding box center [366, 192] width 269 height 32
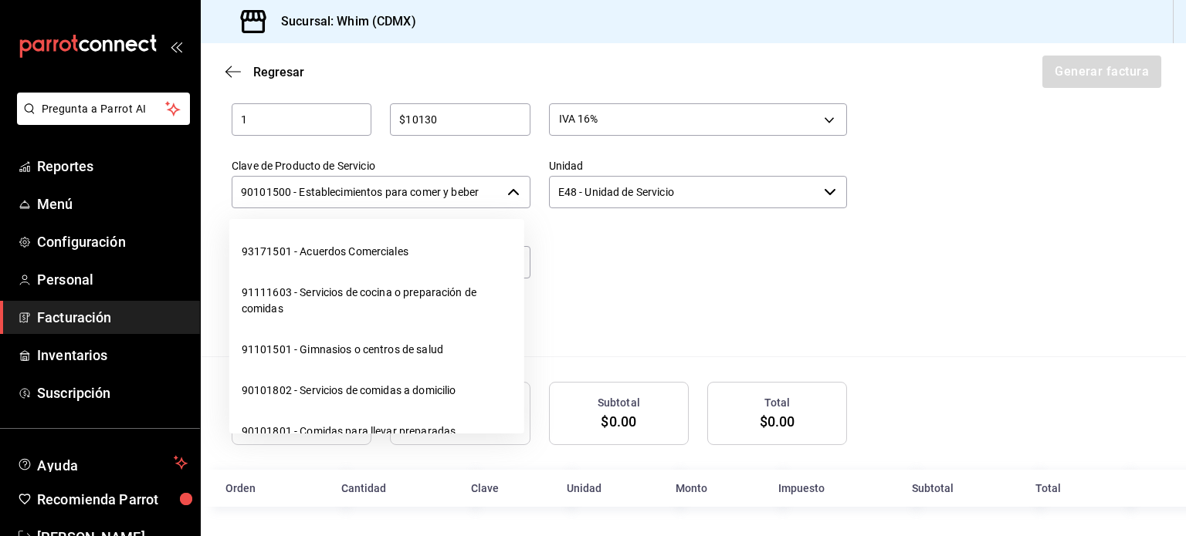
click at [404, 192] on input "90101500 - Establecimientos para comer y beber" at bounding box center [366, 192] width 269 height 32
click at [497, 191] on div "90101500 - Establecimientos para comer y beber ​" at bounding box center [381, 192] width 299 height 32
click at [507, 195] on icon "button" at bounding box center [513, 192] width 12 height 12
click at [508, 191] on icon "button" at bounding box center [513, 192] width 11 height 6
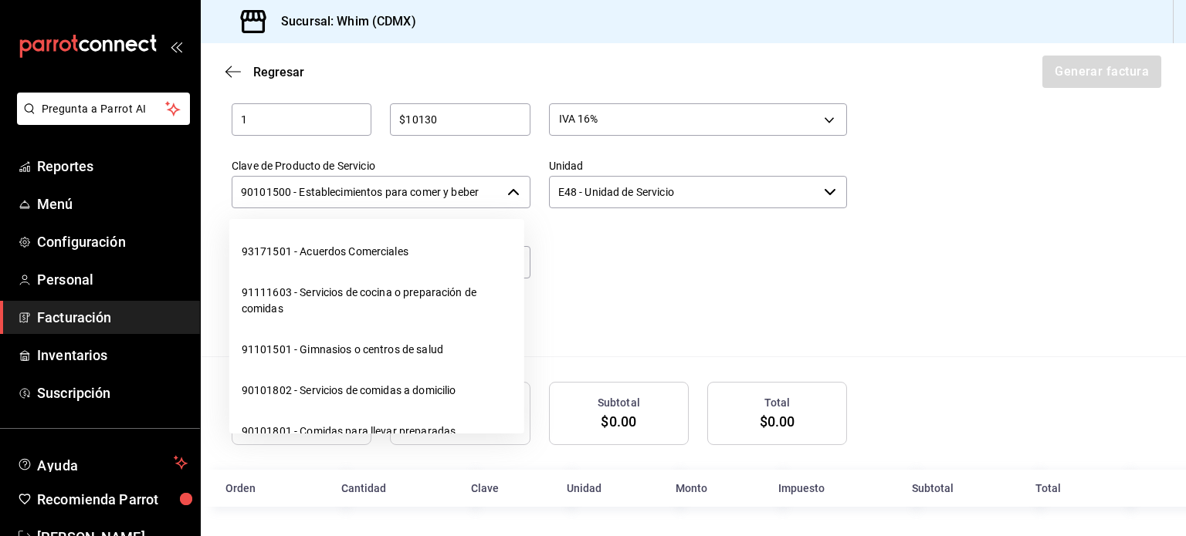
click at [508, 191] on icon "button" at bounding box center [513, 192] width 11 height 6
click at [508, 191] on icon "button" at bounding box center [513, 192] width 12 height 12
drag, startPoint x: 497, startPoint y: 188, endPoint x: 337, endPoint y: 184, distance: 159.8
click at [337, 184] on div "90101500 - Establecimientos para comer y beber ​" at bounding box center [381, 192] width 299 height 32
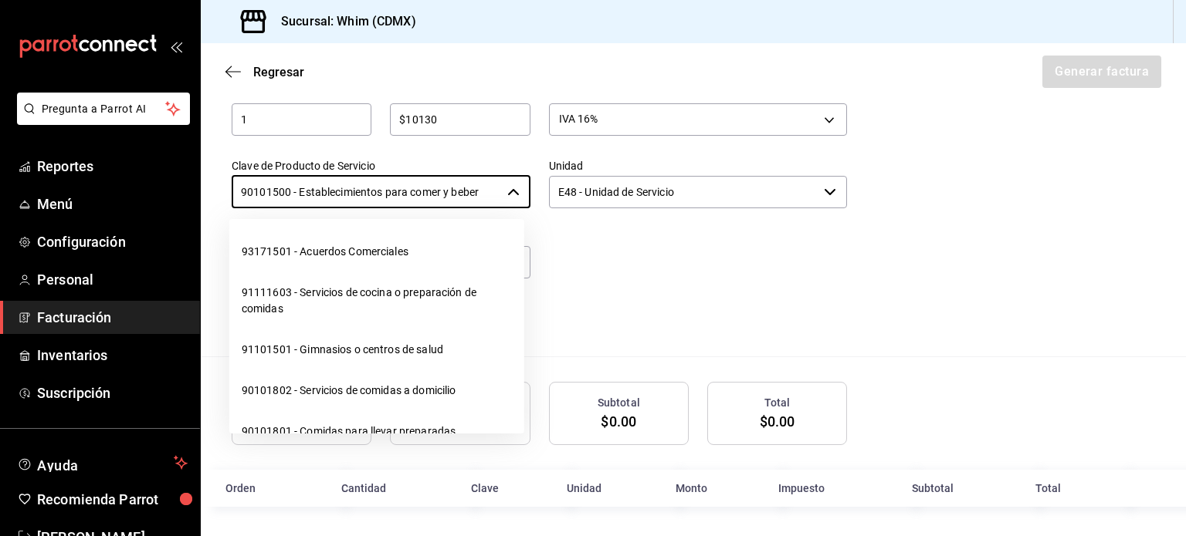
drag, startPoint x: 239, startPoint y: 188, endPoint x: 503, endPoint y: 208, distance: 265.5
click at [503, 208] on body "Pregunta a Parrot AI Reportes Menú Configuración Personal Facturación Inventari…" at bounding box center [593, 268] width 1186 height 536
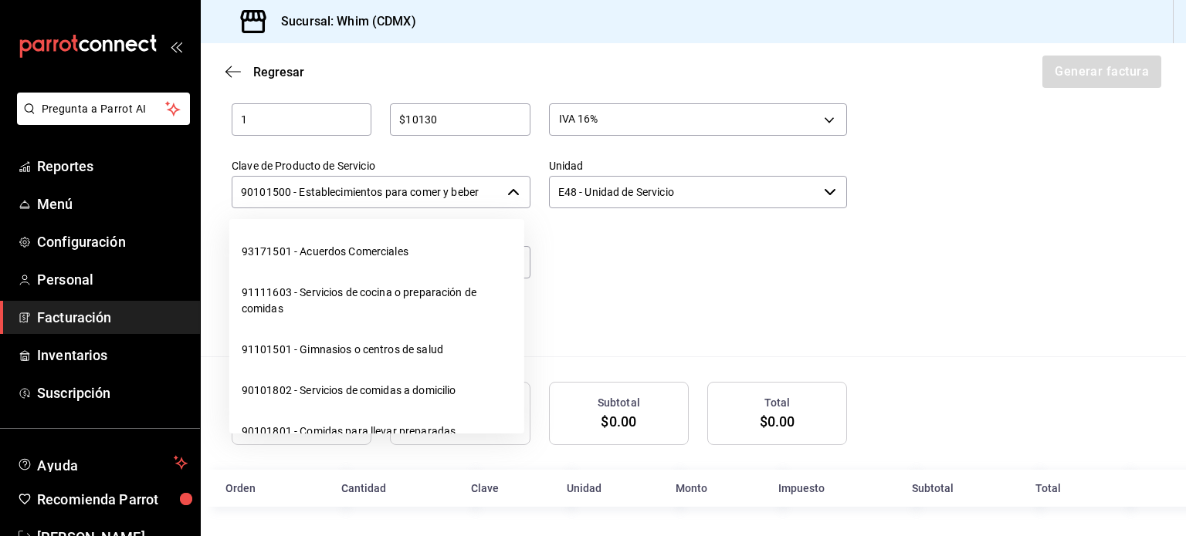
drag, startPoint x: 483, startPoint y: 193, endPoint x: 235, endPoint y: 190, distance: 248.6
click at [235, 190] on input "90101500 - Establecimientos para comer y beber" at bounding box center [366, 192] width 269 height 32
paste input "1010101"
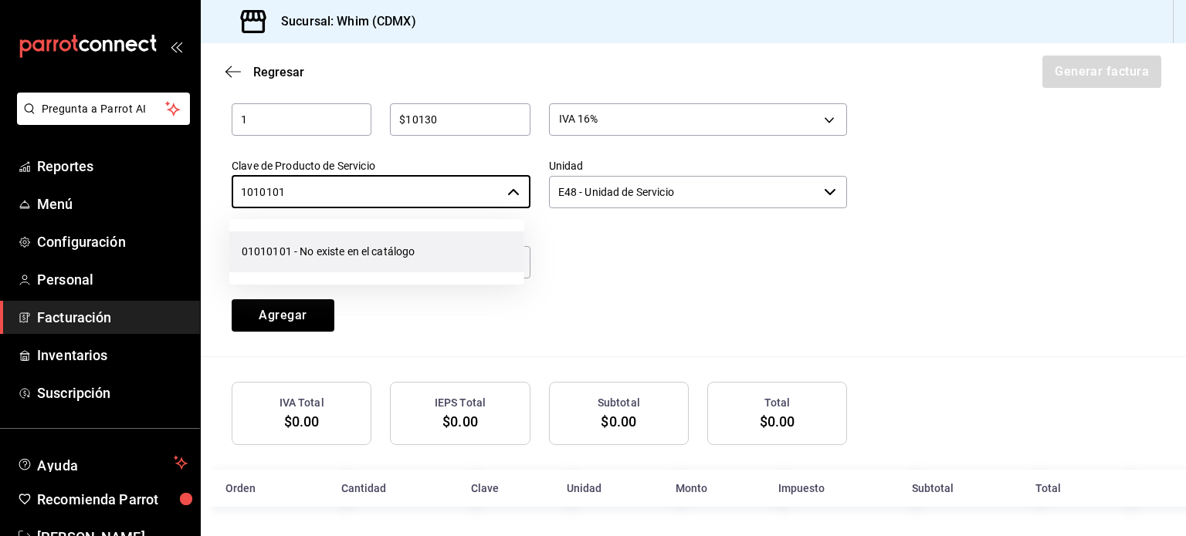
click at [379, 257] on li "01010101 - No existe en el catálogo" at bounding box center [376, 252] width 295 height 41
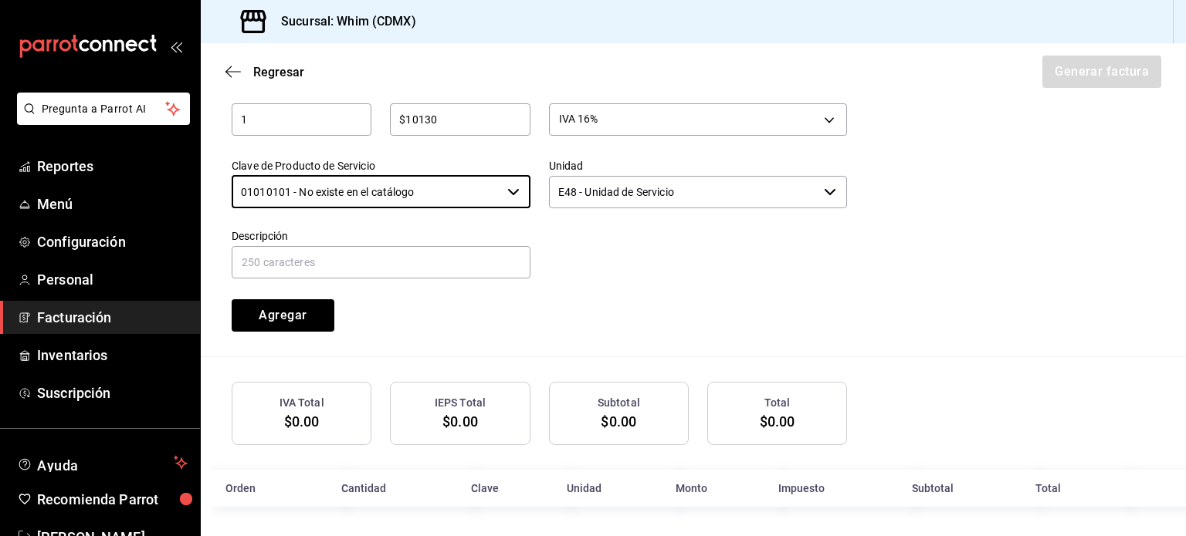
type input "01010101 - No existe en el catálogo"
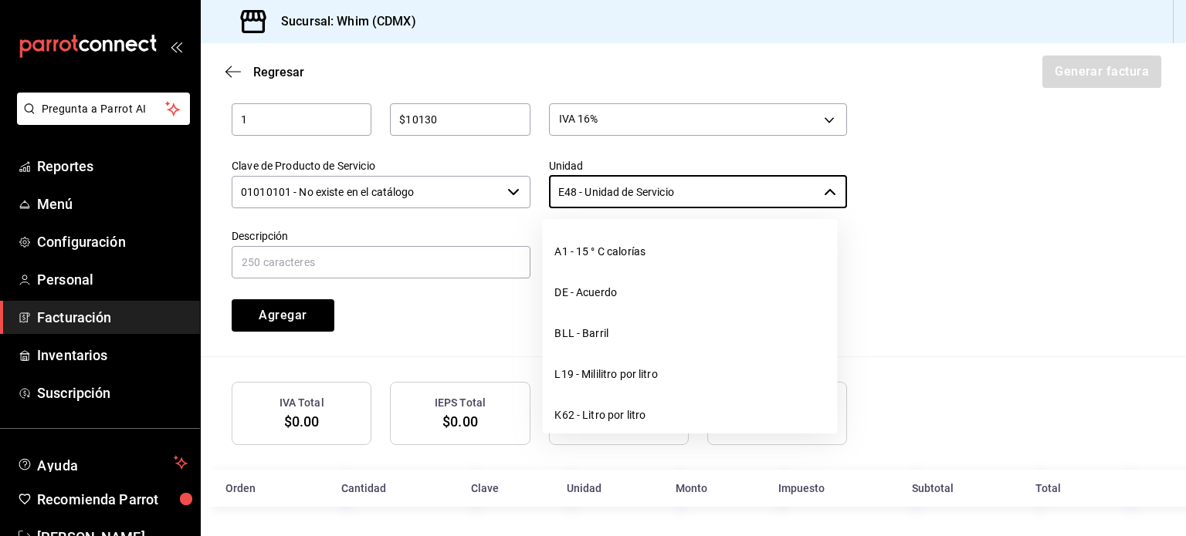
drag, startPoint x: 690, startPoint y: 188, endPoint x: 535, endPoint y: 188, distance: 155.1
click at [535, 188] on div "Unidad E48 - Unidad de Servicio ​" at bounding box center [688, 175] width 317 height 70
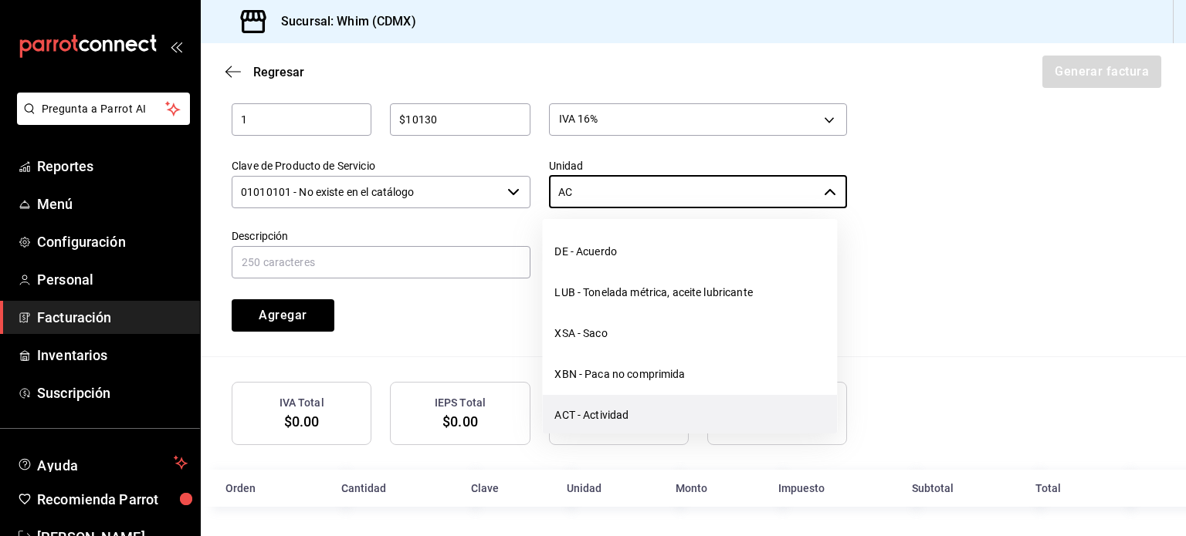
click at [632, 407] on li "ACT - Actividad" at bounding box center [689, 415] width 295 height 41
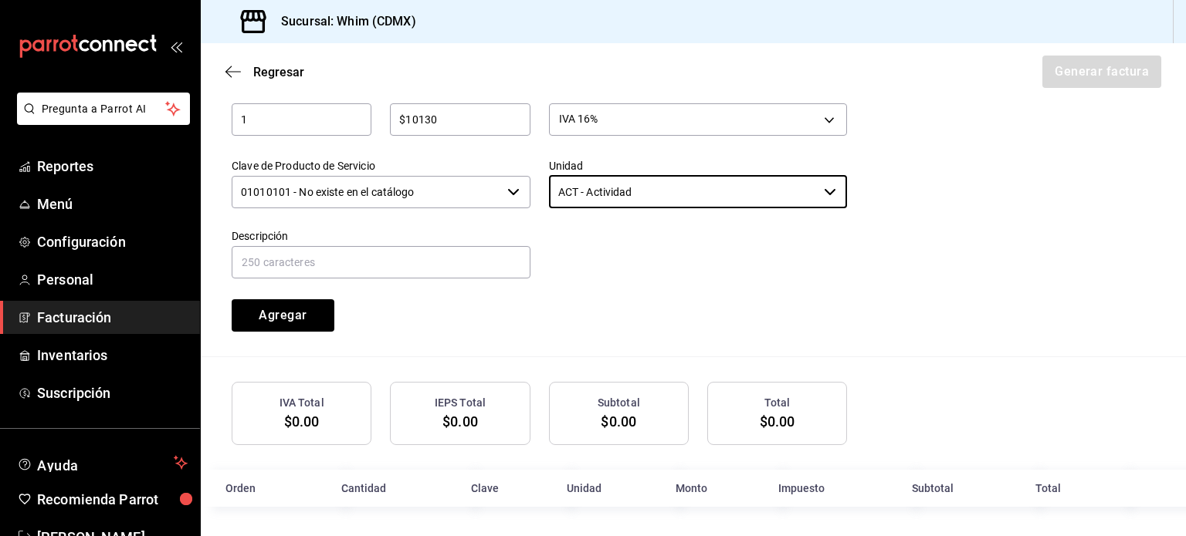
type input "ACT - Actividad"
click at [283, 259] on input "text" at bounding box center [381, 262] width 299 height 32
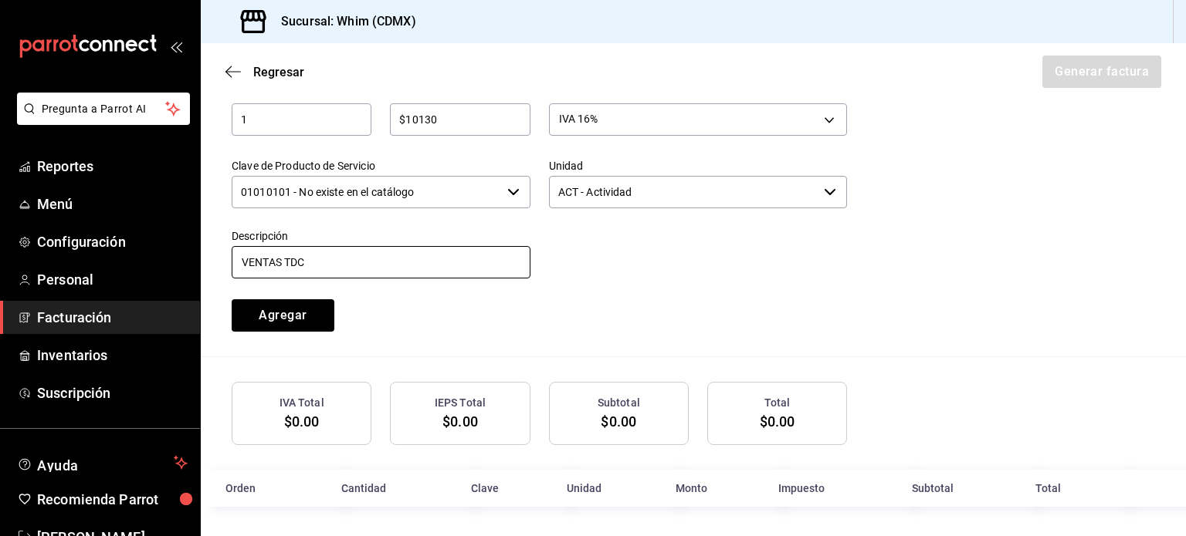
click at [377, 265] on input "VENTAS TDC" at bounding box center [381, 262] width 299 height 32
type input "VENTAS TDC DEL 5 AL 11 DE AGOSTO 25"
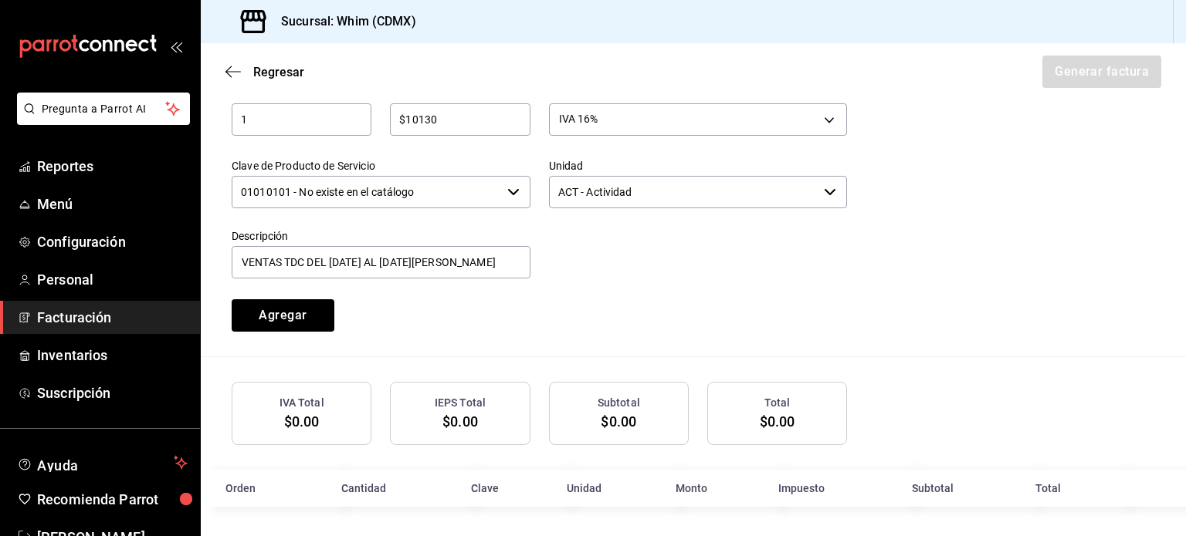
click at [591, 279] on div at bounding box center [688, 246] width 317 height 70
click at [309, 312] on button "Agregar" at bounding box center [283, 315] width 103 height 32
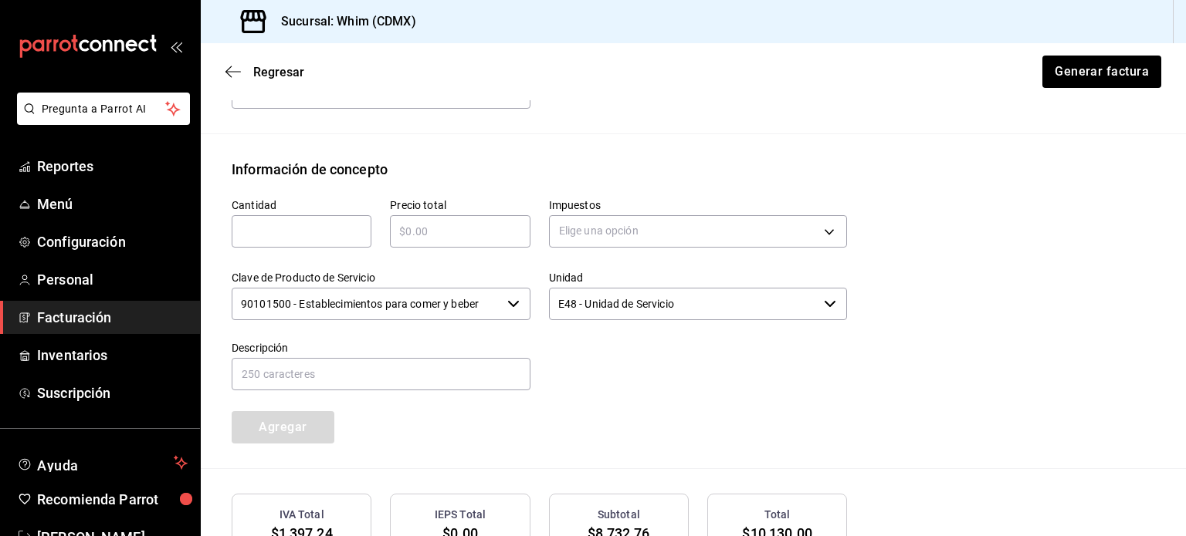
scroll to position [623, 0]
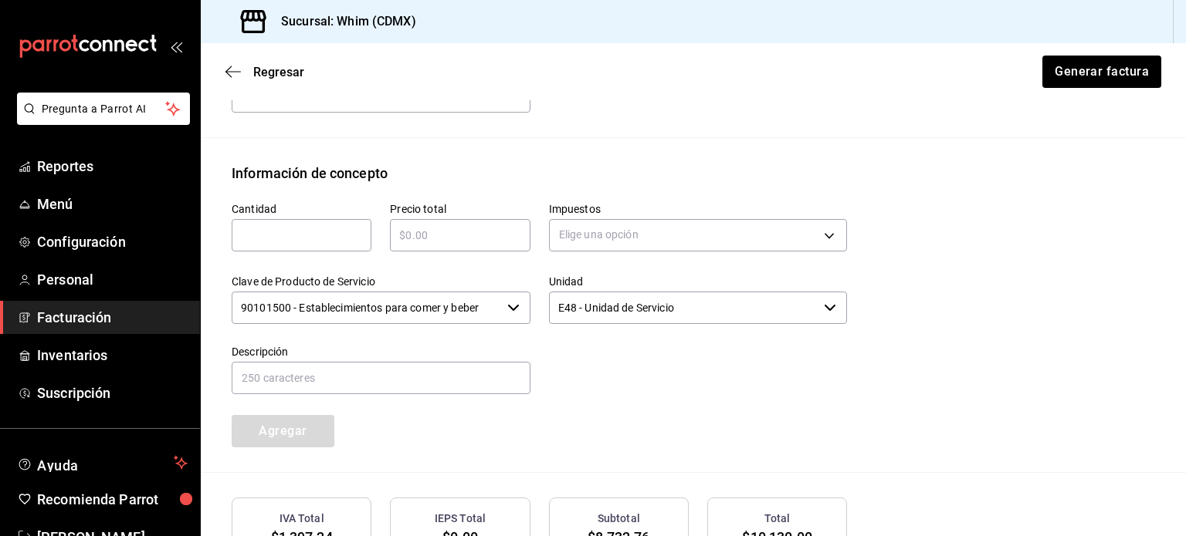
click at [278, 234] on input "text" at bounding box center [302, 235] width 140 height 19
type input "1"
click at [438, 239] on input "text" at bounding box center [460, 235] width 140 height 19
type input "$4230"
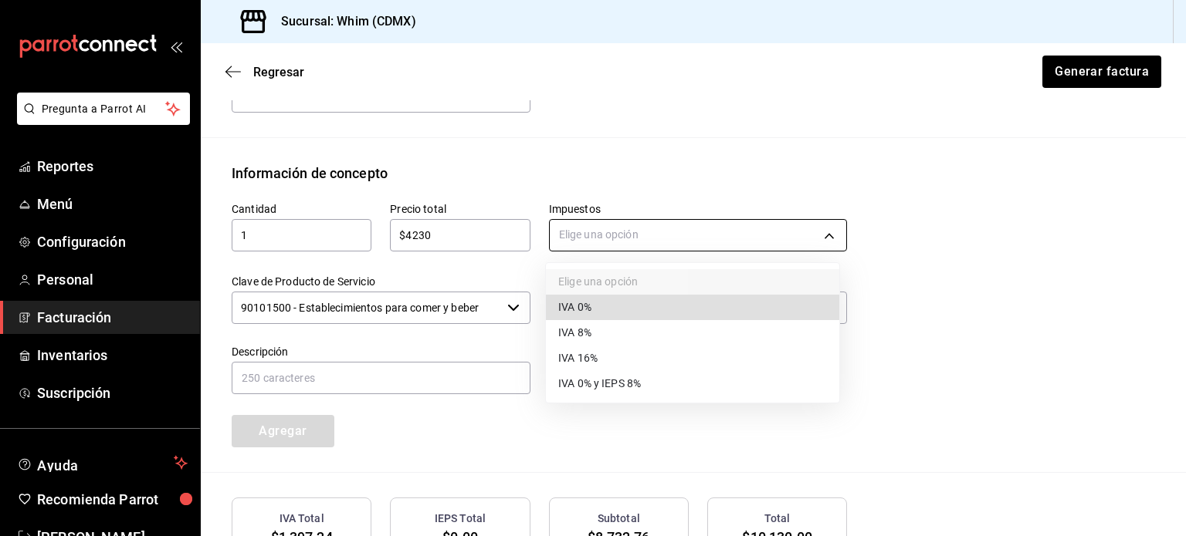
click at [732, 240] on body "Pregunta a Parrot AI Reportes Menú Configuración Personal Facturación Inventari…" at bounding box center [593, 268] width 1186 height 536
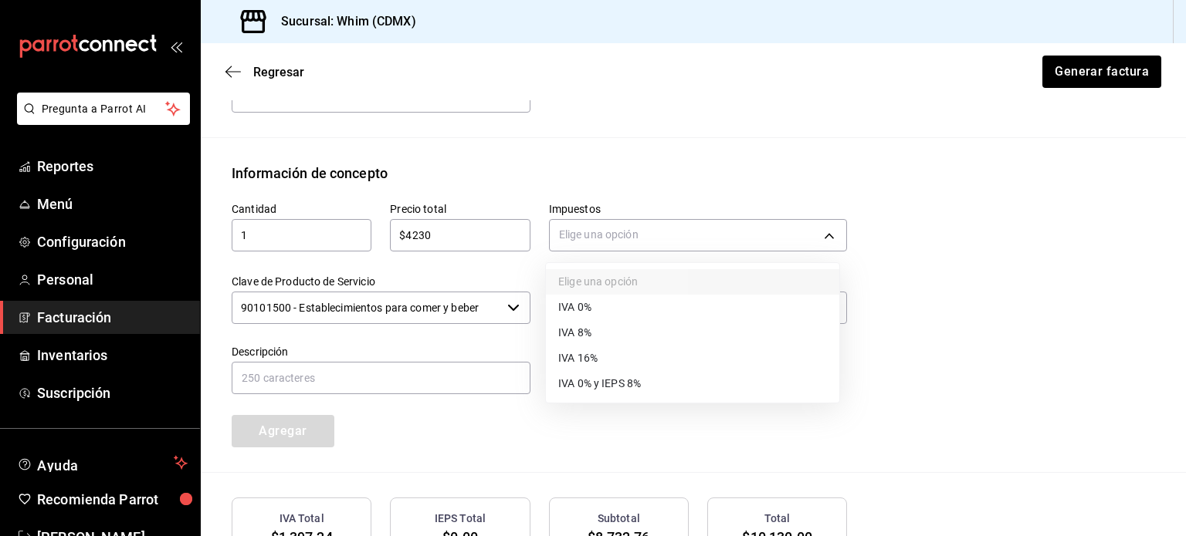
click at [609, 357] on li "IVA 16%" at bounding box center [692, 358] width 293 height 25
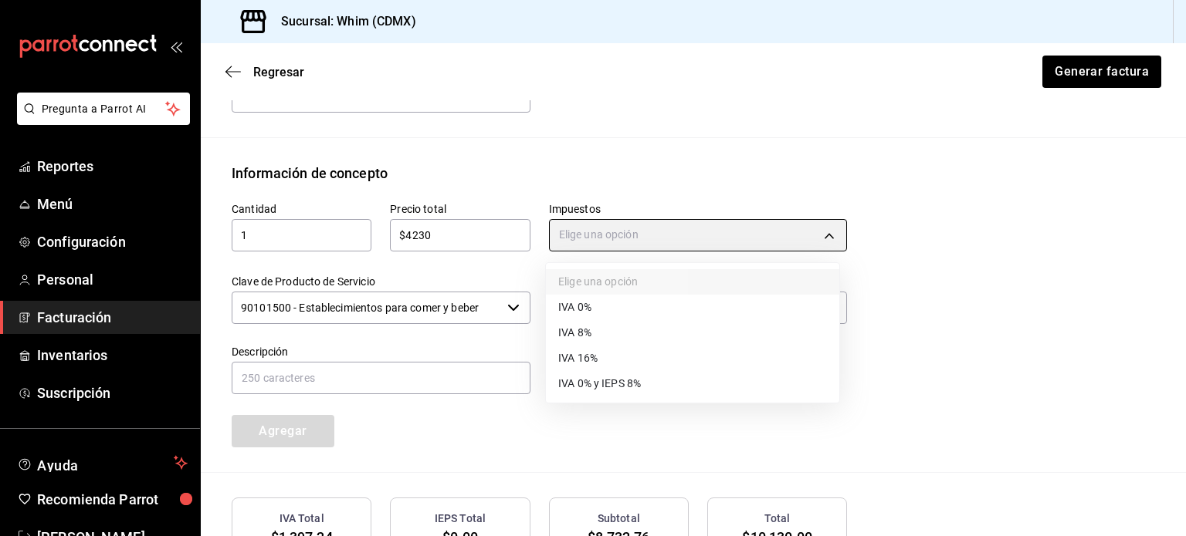
type input "IVA_16"
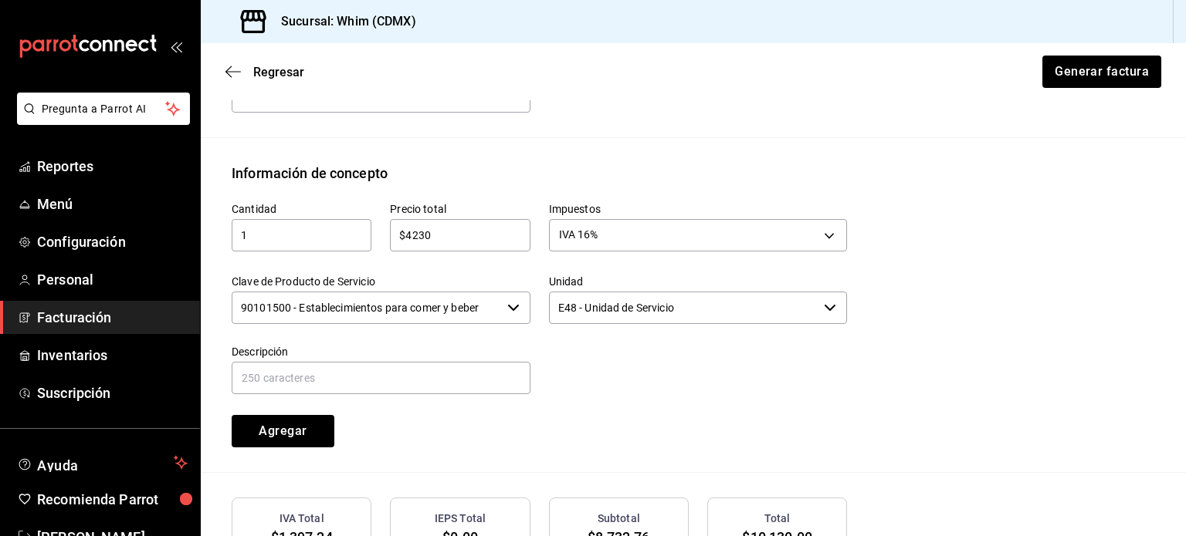
click at [455, 310] on input "90101500 - Establecimientos para comer y beber" at bounding box center [366, 308] width 269 height 32
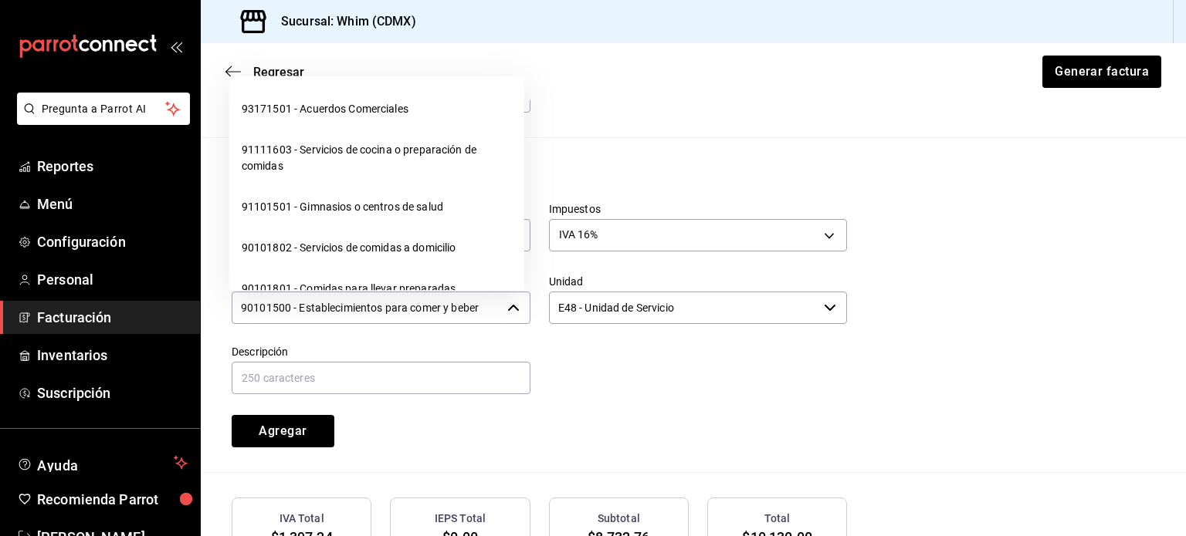
click at [455, 310] on input "90101500 - Establecimientos para comer y beber" at bounding box center [366, 308] width 269 height 32
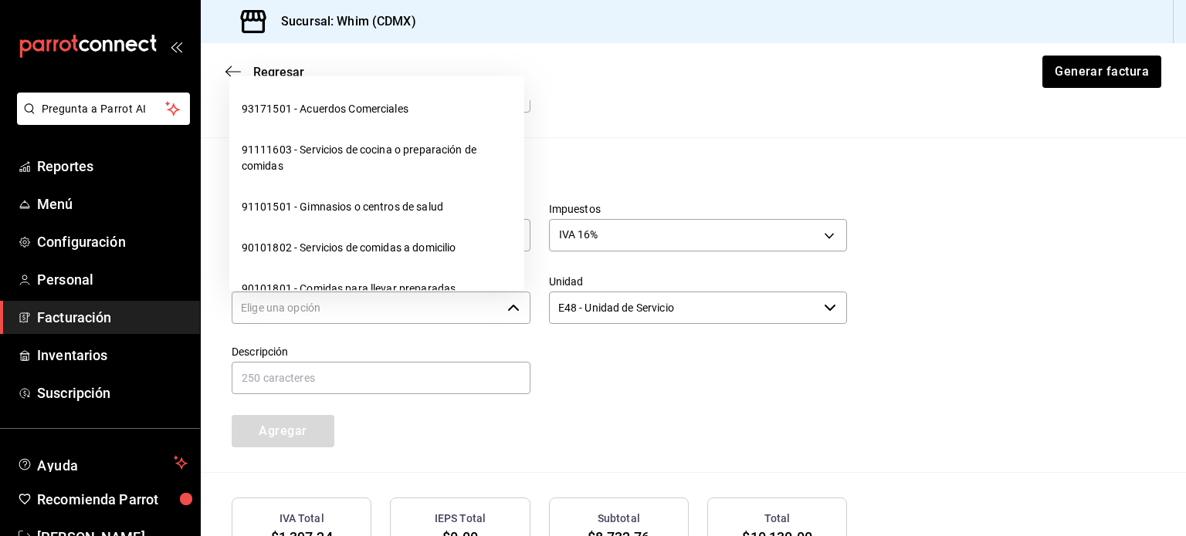
paste input "1010101"
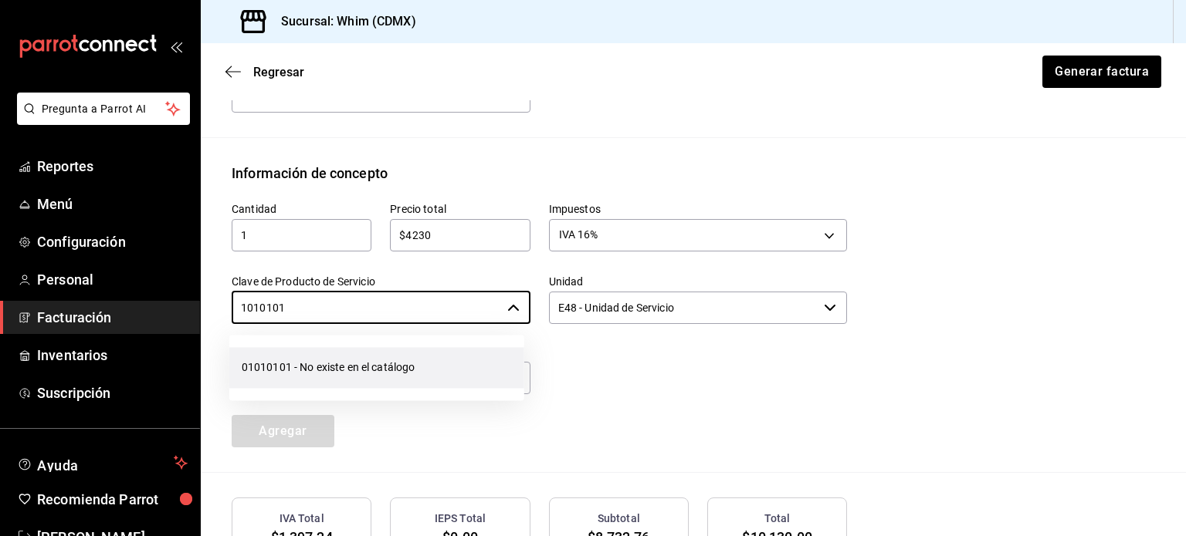
click at [402, 375] on li "01010101 - No existe en el catálogo" at bounding box center [376, 367] width 295 height 41
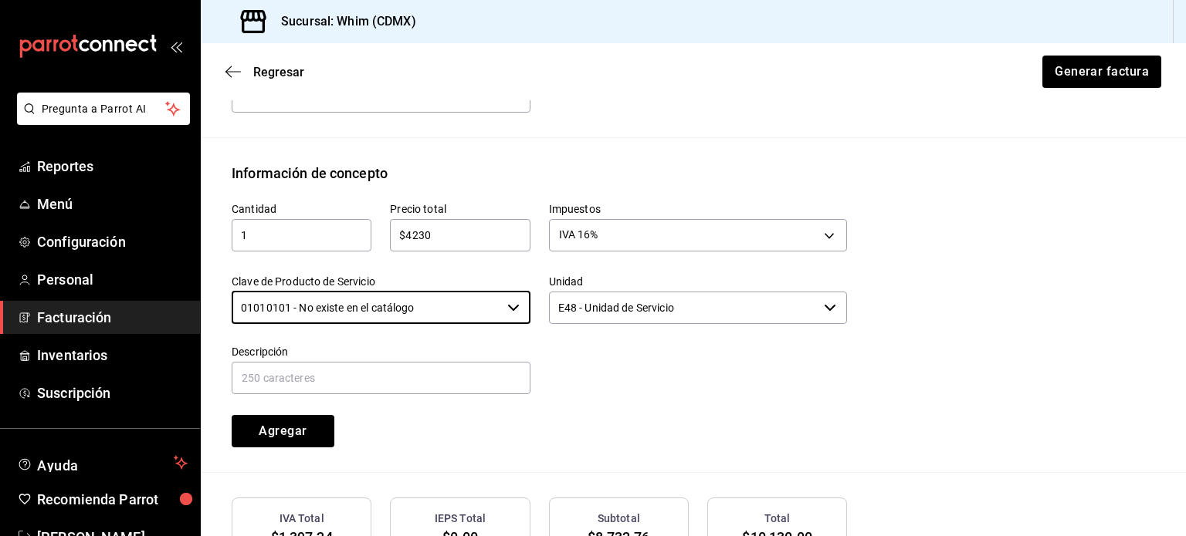
type input "01010101 - No existe en el catálogo"
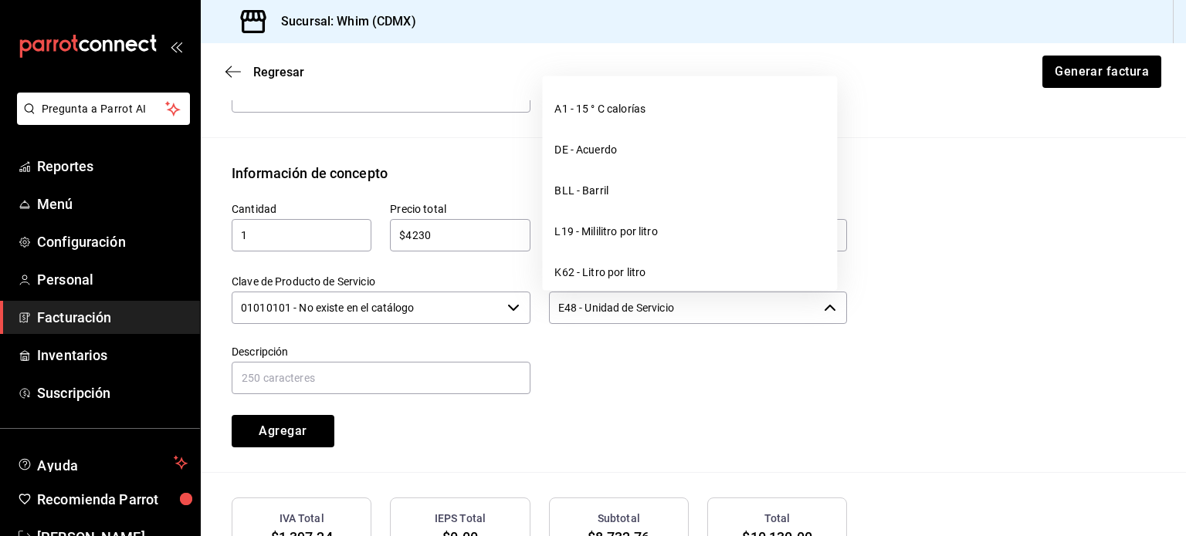
click at [669, 305] on input "E48 - Unidad de Servicio" at bounding box center [683, 308] width 269 height 32
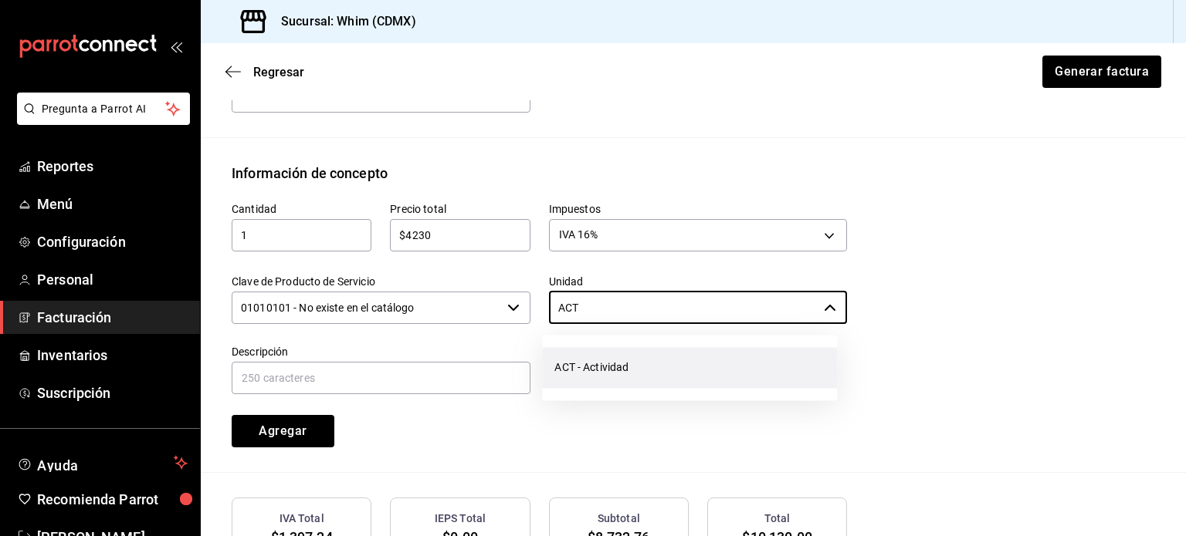
click at [590, 370] on li "ACT - Actividad" at bounding box center [689, 367] width 295 height 41
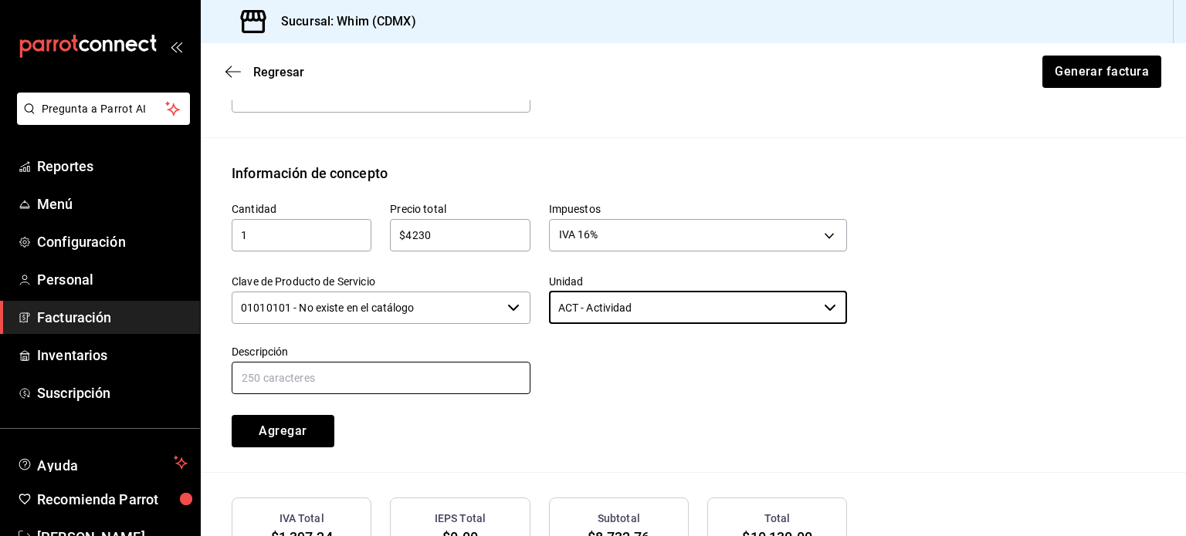
type input "ACT - Actividad"
click at [305, 375] on input "text" at bounding box center [381, 378] width 299 height 32
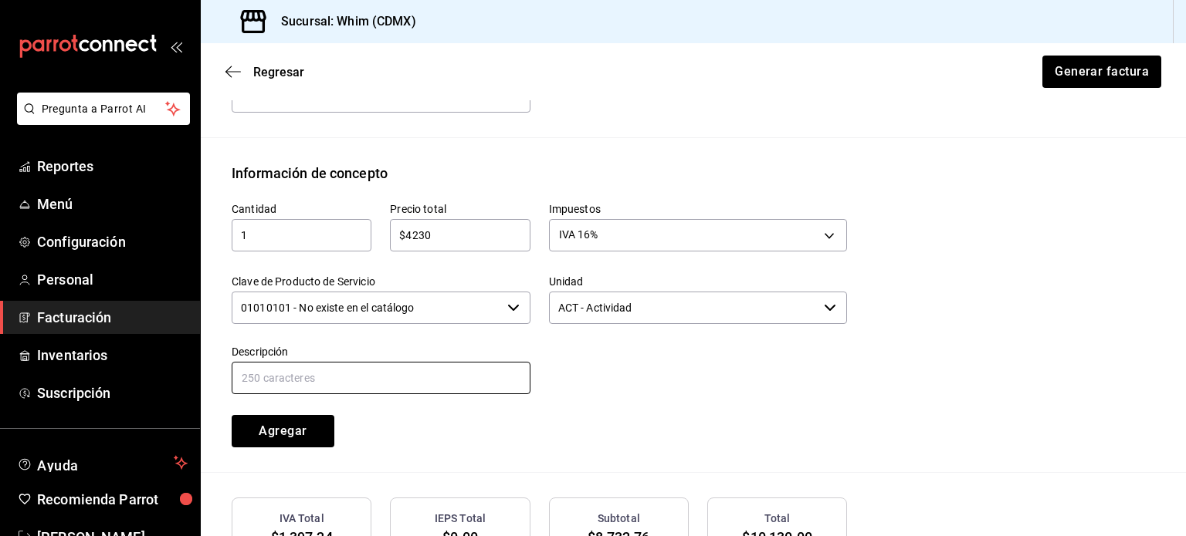
click at [312, 371] on input "text" at bounding box center [381, 378] width 299 height 32
click at [352, 376] on input "VENTAS AMEX" at bounding box center [381, 378] width 299 height 32
type input "VENTAS AMEX DEL 5 AL 11 DE AGOSTO DE 2025"
click at [651, 398] on div "Cantidad 1 ​ Precio total $4230 ​ Impuestos IVA 16% IVA_16 Clave de Producto de…" at bounding box center [530, 316] width 634 height 264
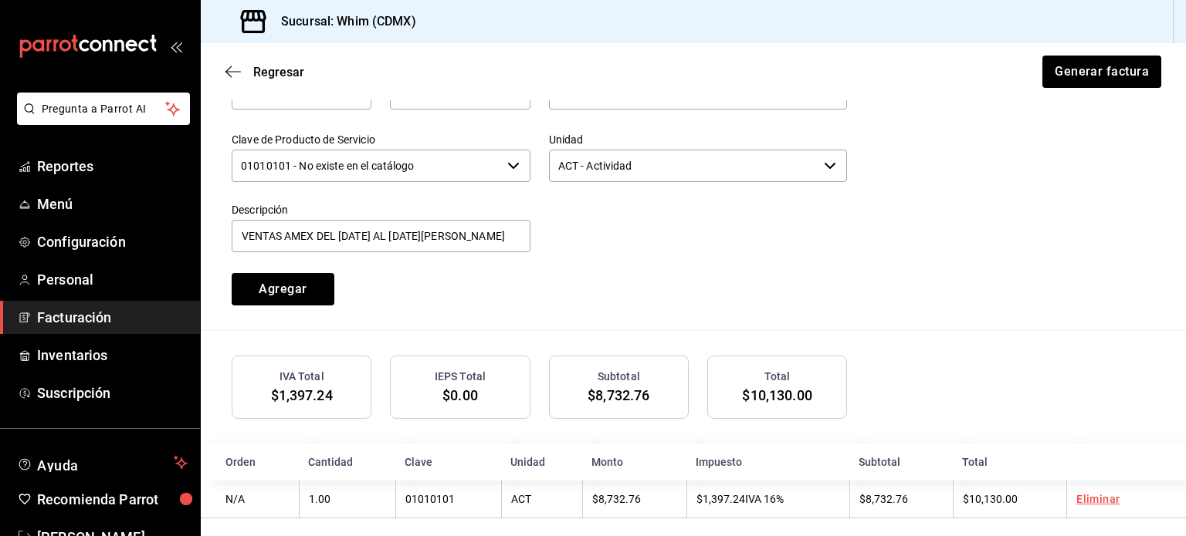
scroll to position [777, 0]
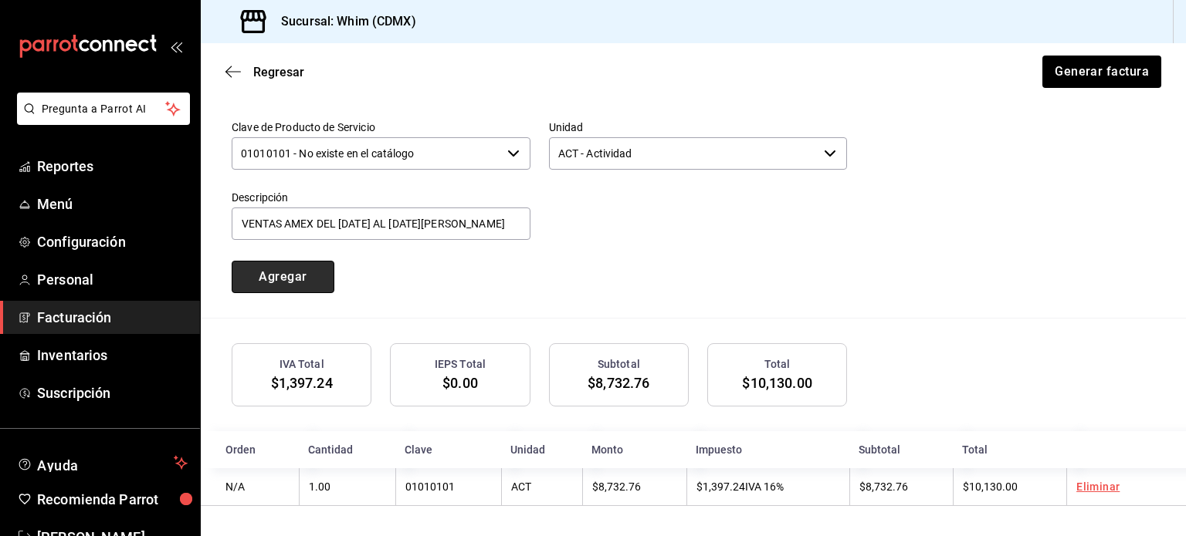
click at [284, 274] on button "Agregar" at bounding box center [283, 277] width 103 height 32
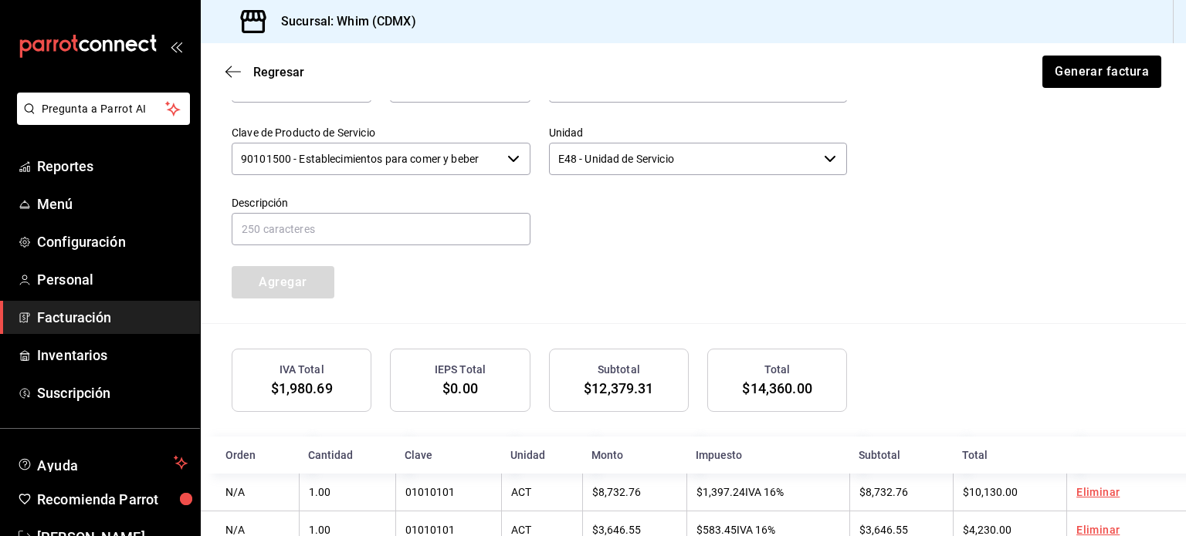
scroll to position [815, 0]
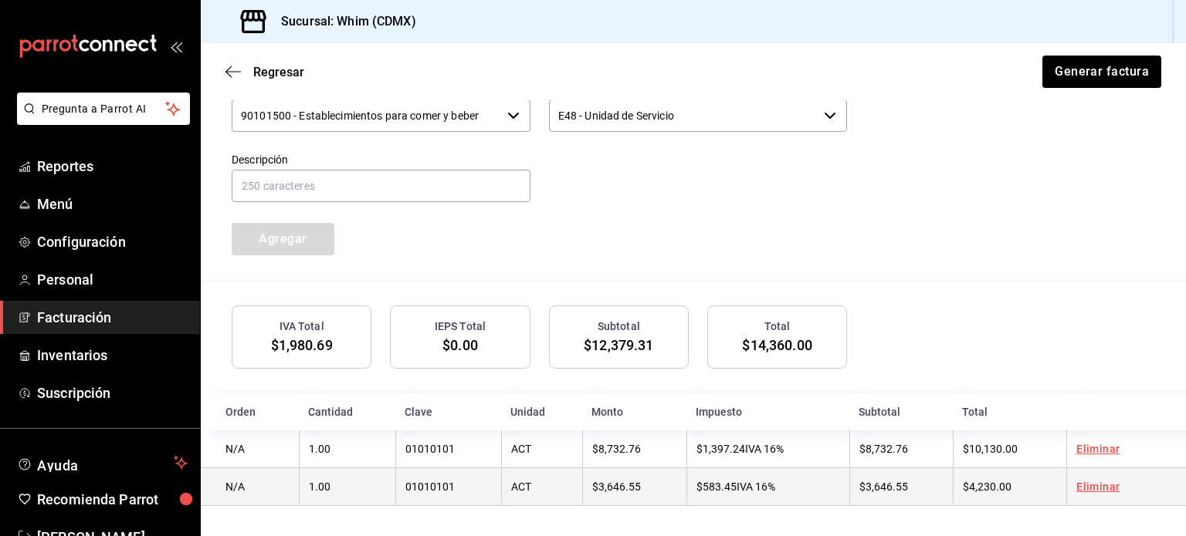
click at [1089, 488] on link "Eliminar" at bounding box center [1097, 487] width 43 height 12
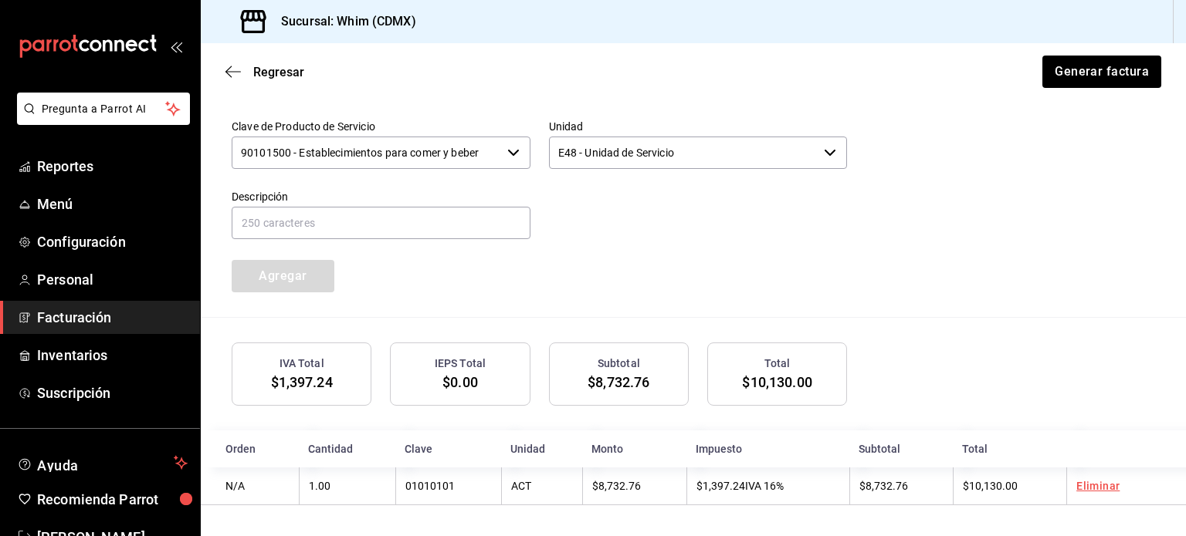
scroll to position [777, 0]
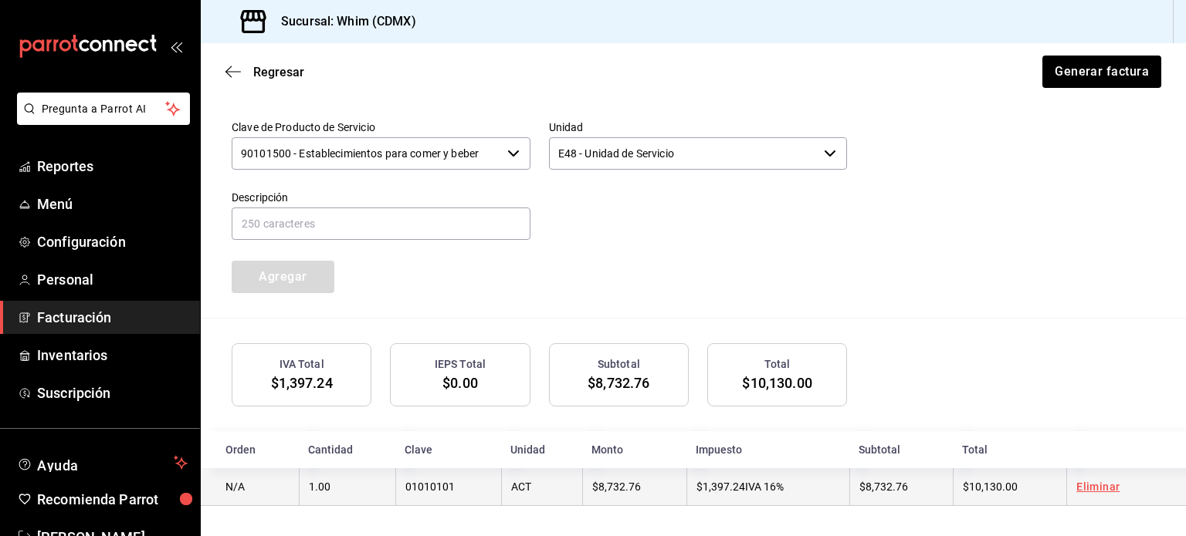
click at [1092, 483] on link "Eliminar" at bounding box center [1097, 487] width 43 height 12
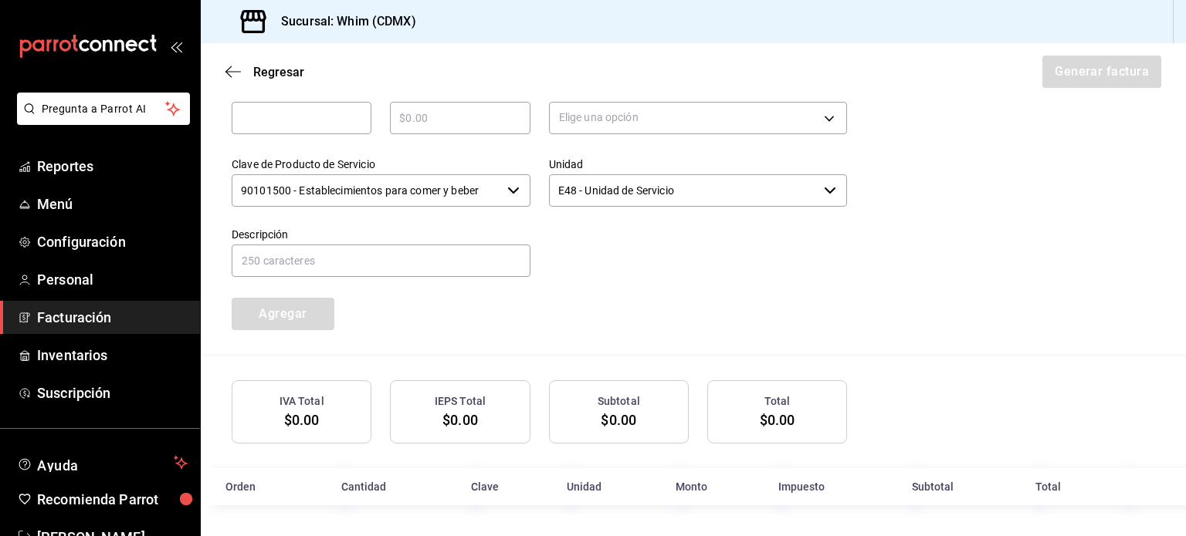
scroll to position [739, 0]
click at [1090, 484] on th "Total" at bounding box center [1071, 488] width 90 height 37
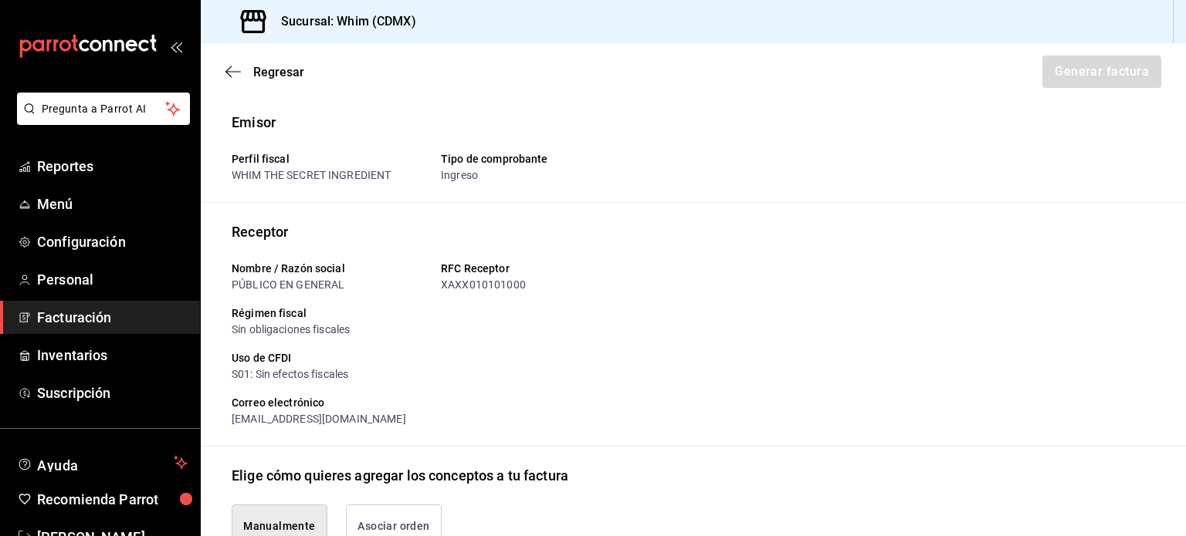
scroll to position [0, 0]
click at [260, 75] on span "Regresar" at bounding box center [278, 72] width 51 height 15
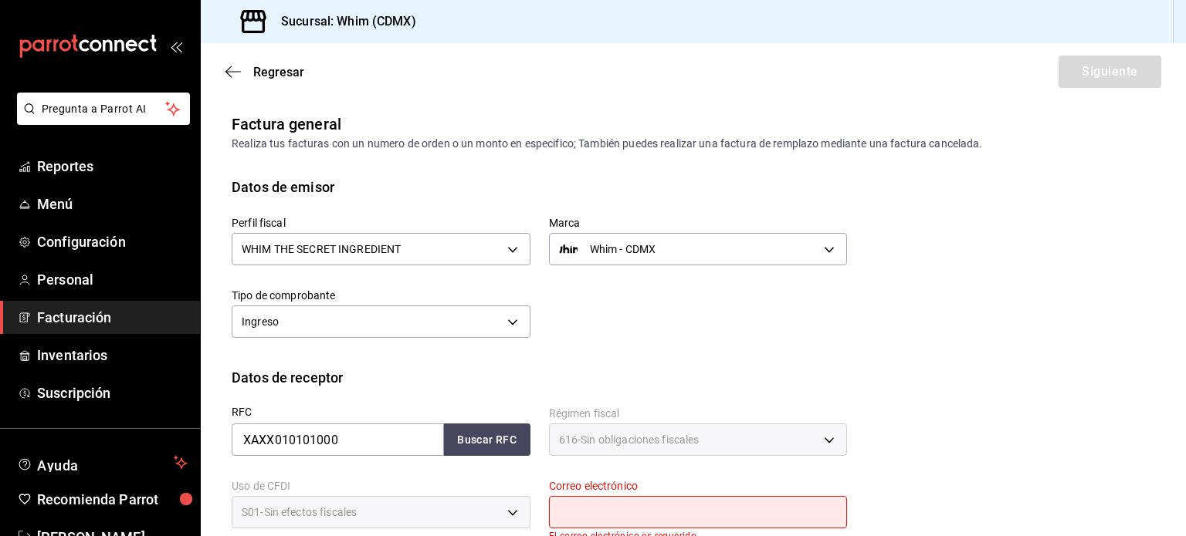
click at [266, 73] on span "Regresar" at bounding box center [278, 72] width 51 height 15
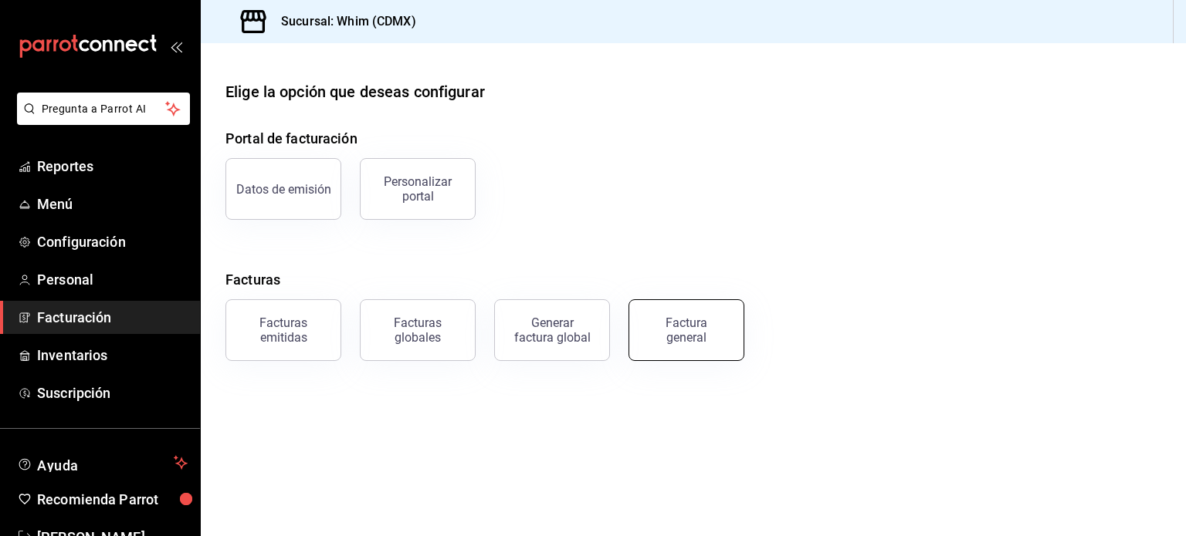
click at [708, 339] on div "Factura general" at bounding box center [686, 330] width 77 height 29
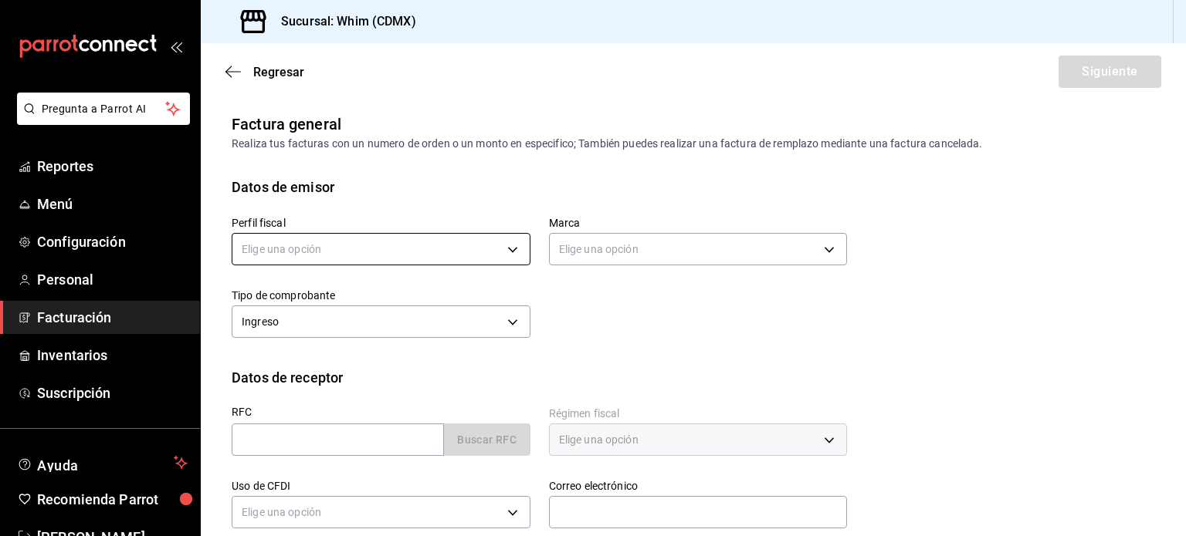
click at [509, 252] on body "Pregunta a Parrot AI Reportes Menú Configuración Personal Facturación Inventari…" at bounding box center [593, 268] width 1186 height 536
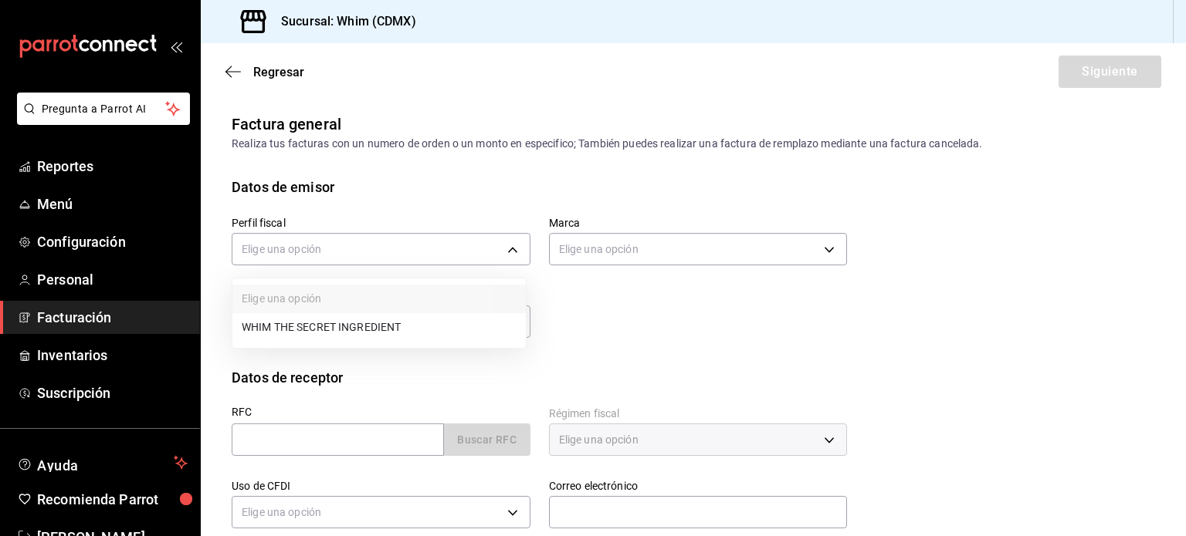
click at [350, 329] on li "WHIM THE SECRET INGREDIENT" at bounding box center [378, 327] width 293 height 29
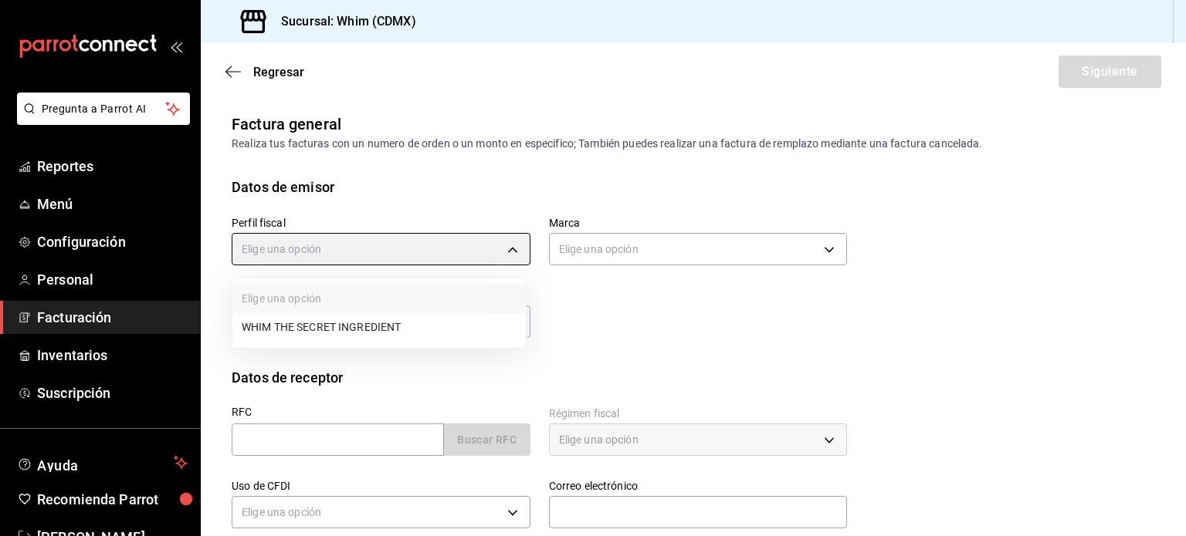
type input "8d5f64ec-deef-4488-bad0-eb73a8d1ee65"
type input "29e4b829-75bc-4c01-81a3-64e24ae3ed98"
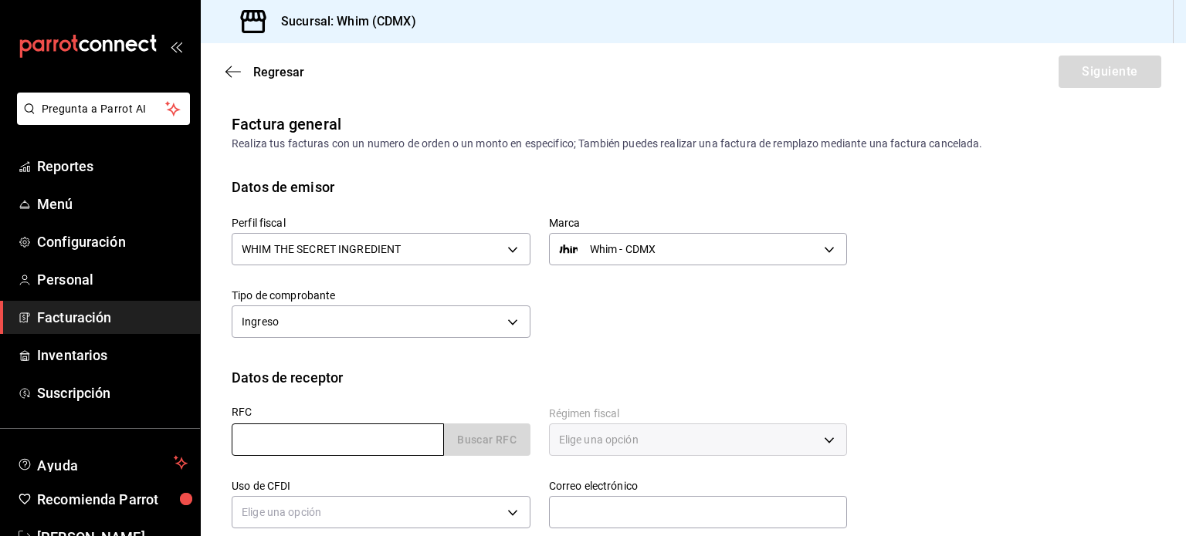
click at [321, 440] on input "text" at bounding box center [338, 440] width 212 height 32
paste input "XAXX010101000"
type input "XAXX010101000"
type input "11000"
type input "616"
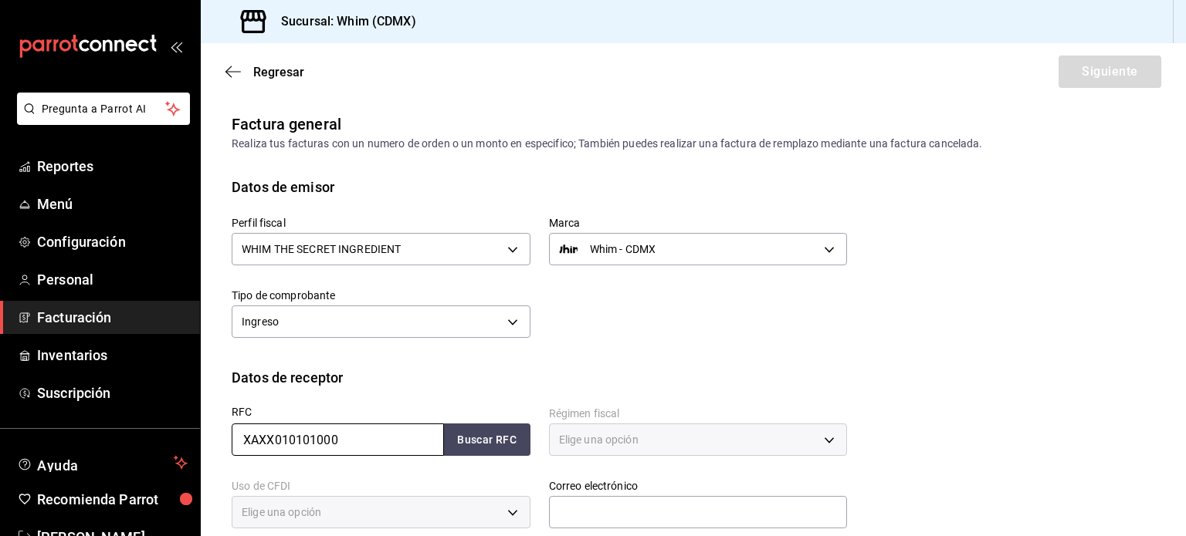
type input "S01"
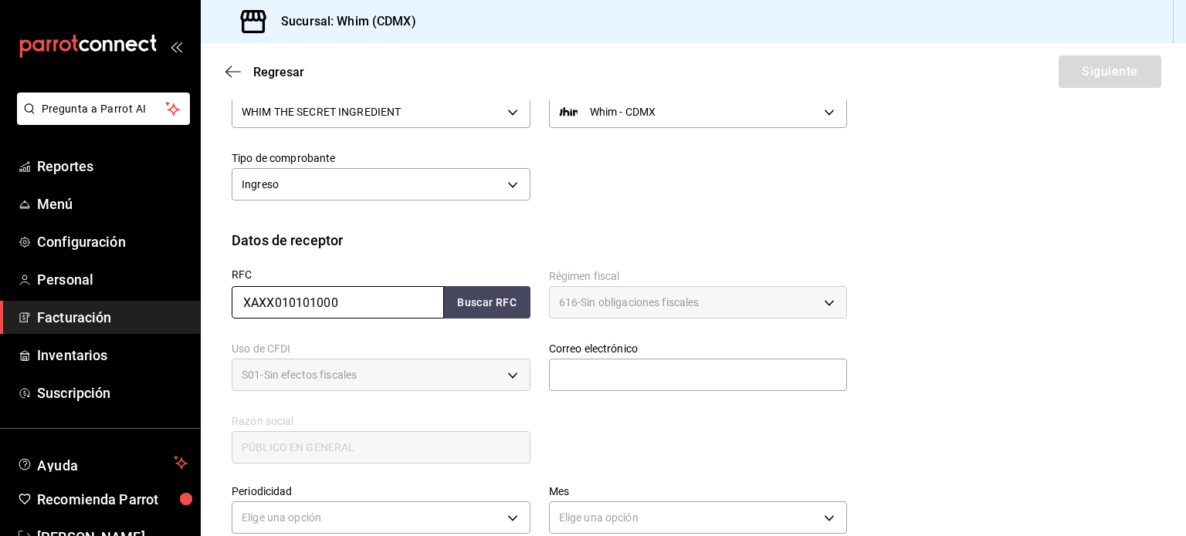
scroll to position [232, 0]
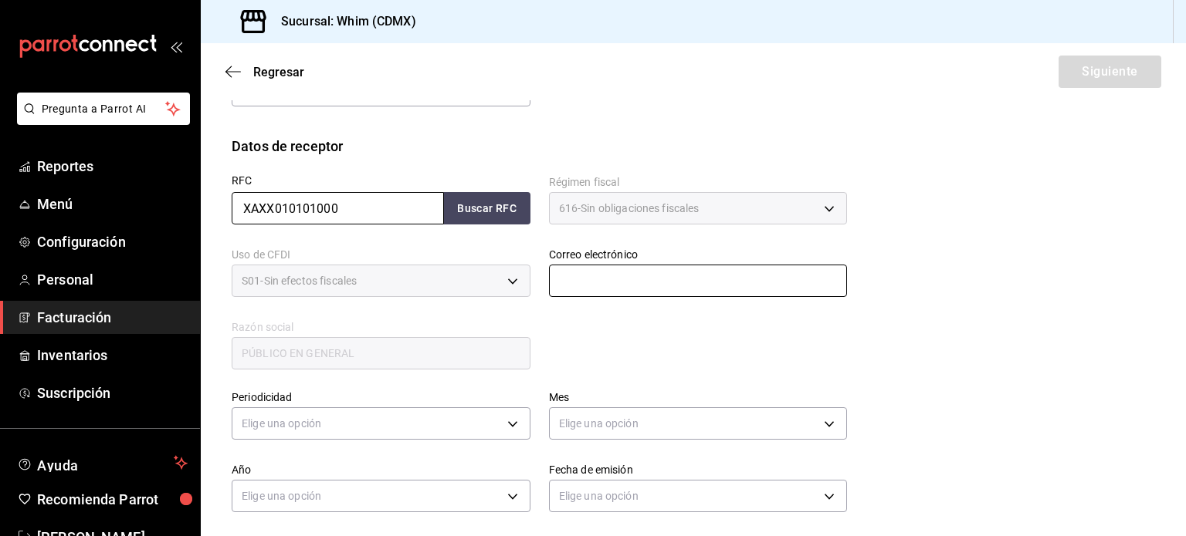
type input "XAXX010101000"
click at [592, 282] on input "text" at bounding box center [698, 281] width 299 height 32
type input "[EMAIL_ADDRESS][DOMAIN_NAME]"
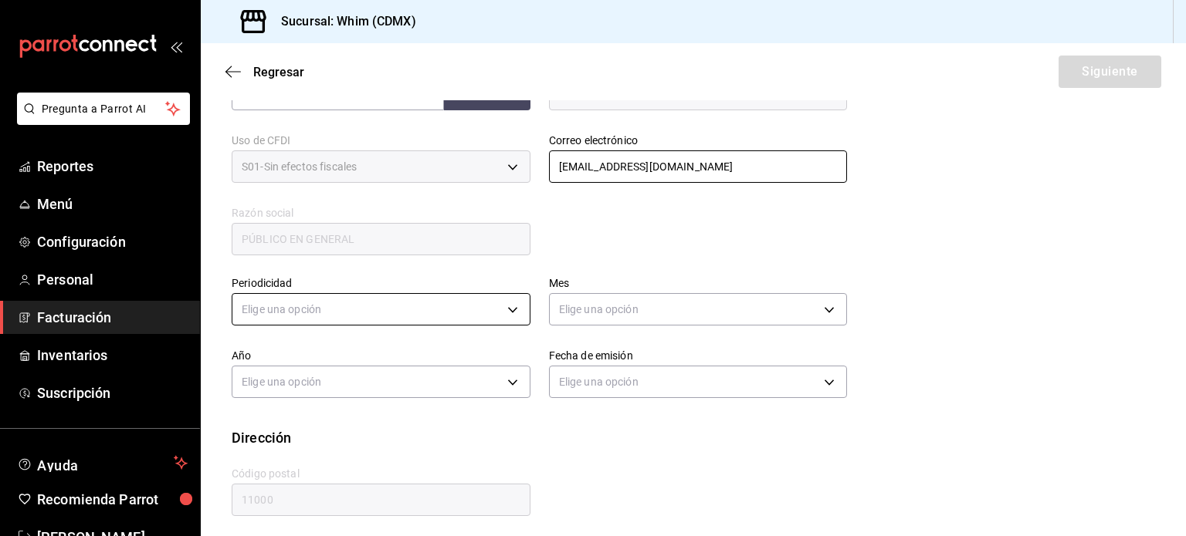
scroll to position [352, 0]
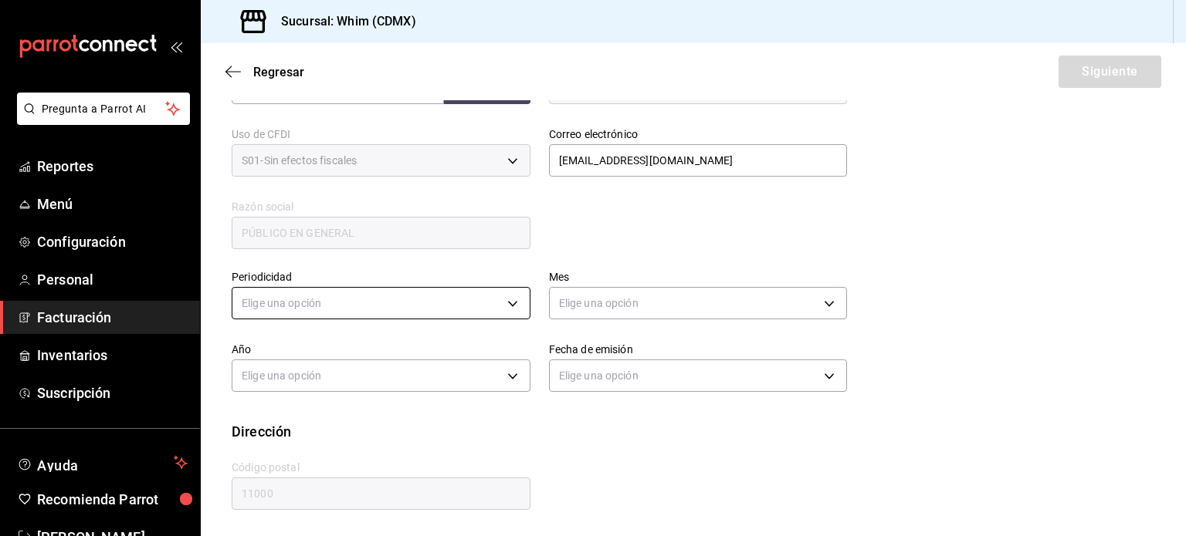
click at [333, 305] on body "Pregunta a Parrot AI Reportes Menú Configuración Personal Facturación Inventari…" at bounding box center [593, 268] width 1186 height 536
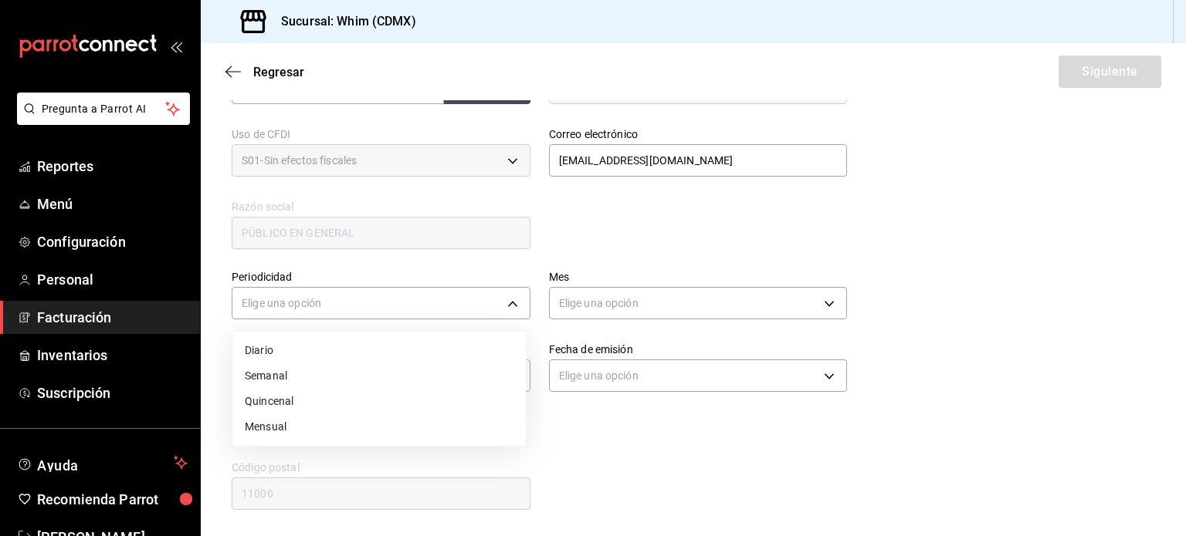
click at [298, 376] on li "Semanal" at bounding box center [378, 376] width 293 height 25
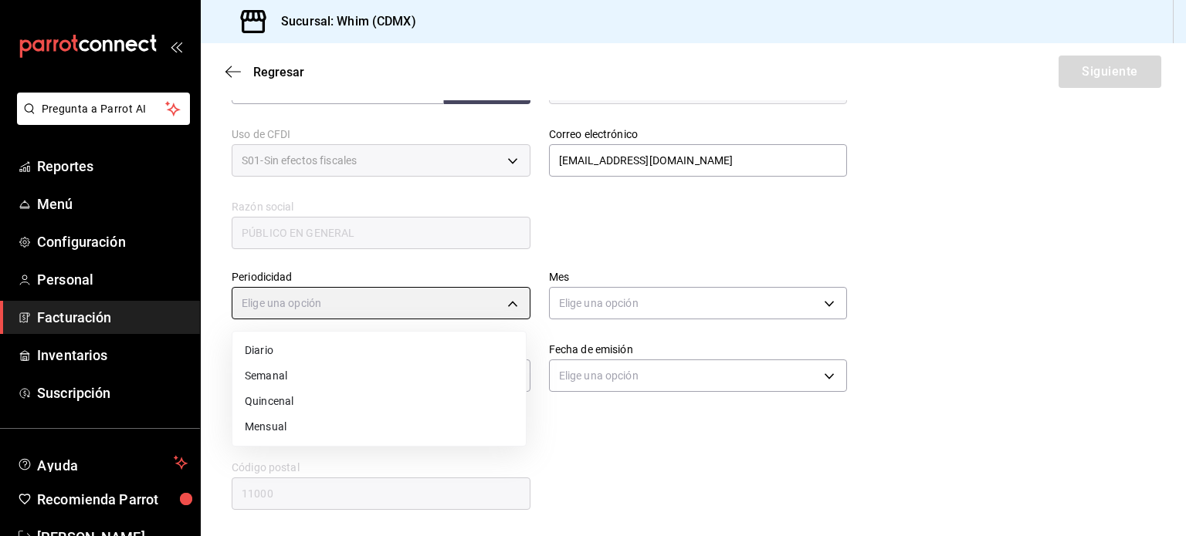
type input "WEEKLY"
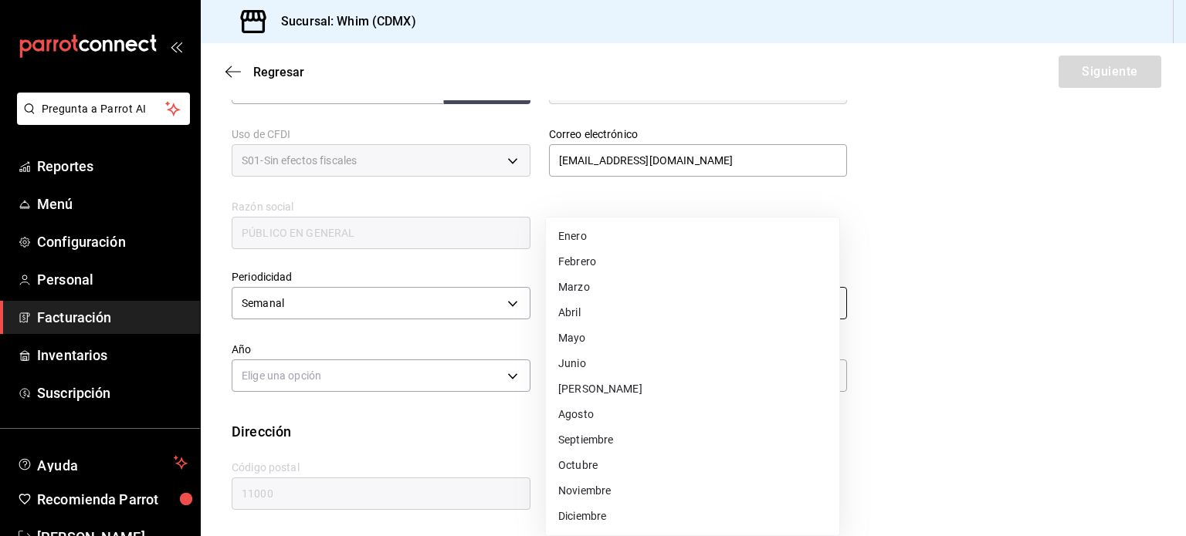
click at [676, 302] on body "Pregunta a Parrot AI Reportes Menú Configuración Personal Facturación Inventari…" at bounding box center [593, 268] width 1186 height 536
click at [611, 412] on li "Agosto" at bounding box center [692, 414] width 293 height 25
type input "8"
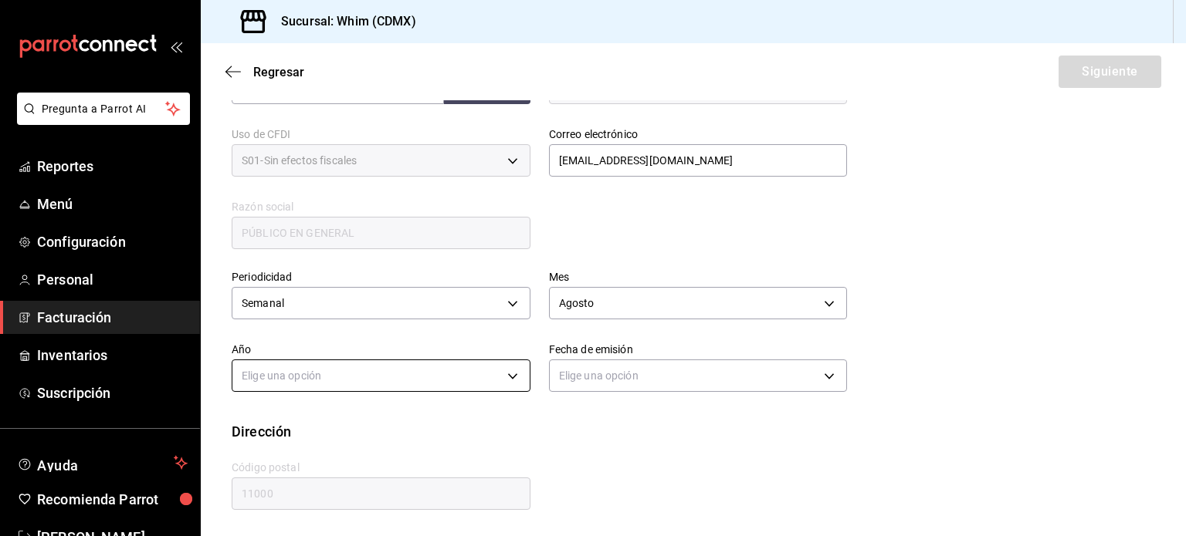
click at [296, 371] on body "Pregunta a Parrot AI Reportes Menú Configuración Personal Facturación Inventari…" at bounding box center [593, 268] width 1186 height 536
click at [292, 416] on li "2025" at bounding box center [378, 423] width 293 height 25
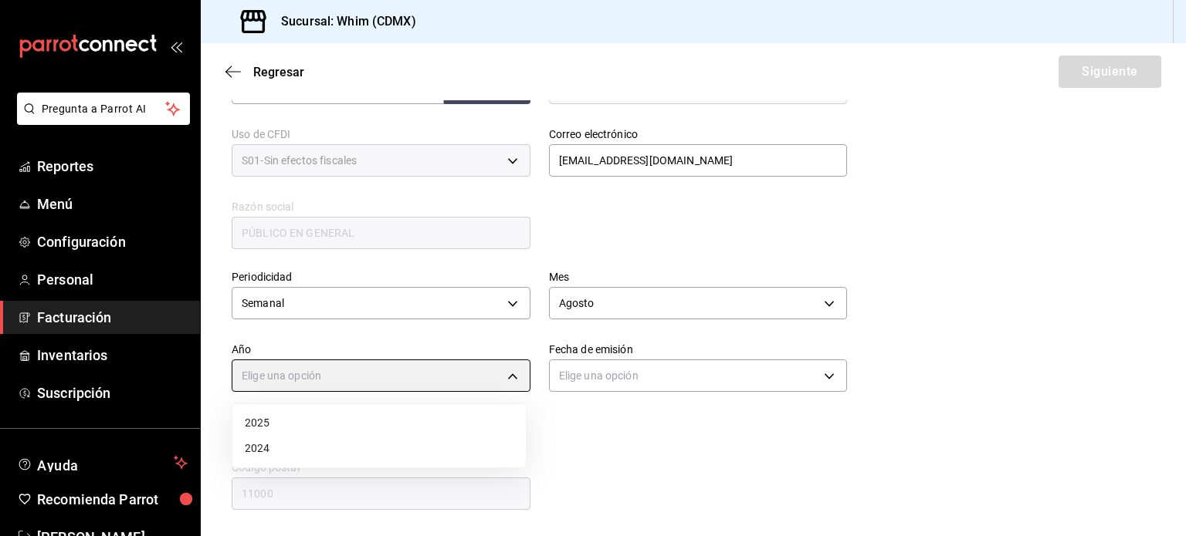
type input "2025"
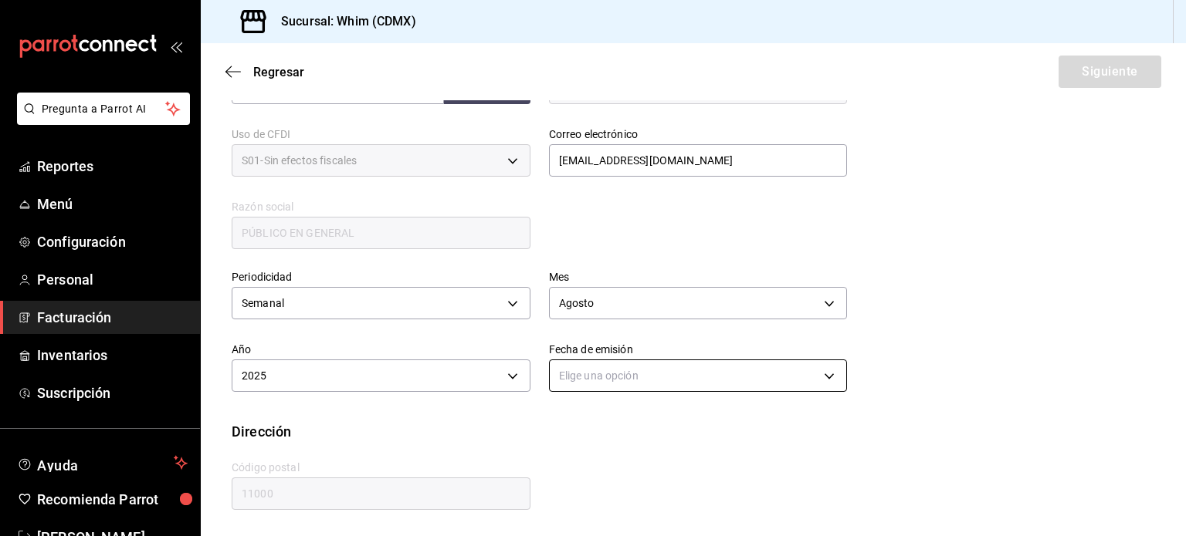
click at [680, 379] on body "Pregunta a Parrot AI Reportes Menú Configuración Personal Facturación Inventari…" at bounding box center [593, 268] width 1186 height 536
click at [624, 421] on li "Hoy" at bounding box center [692, 423] width 293 height 25
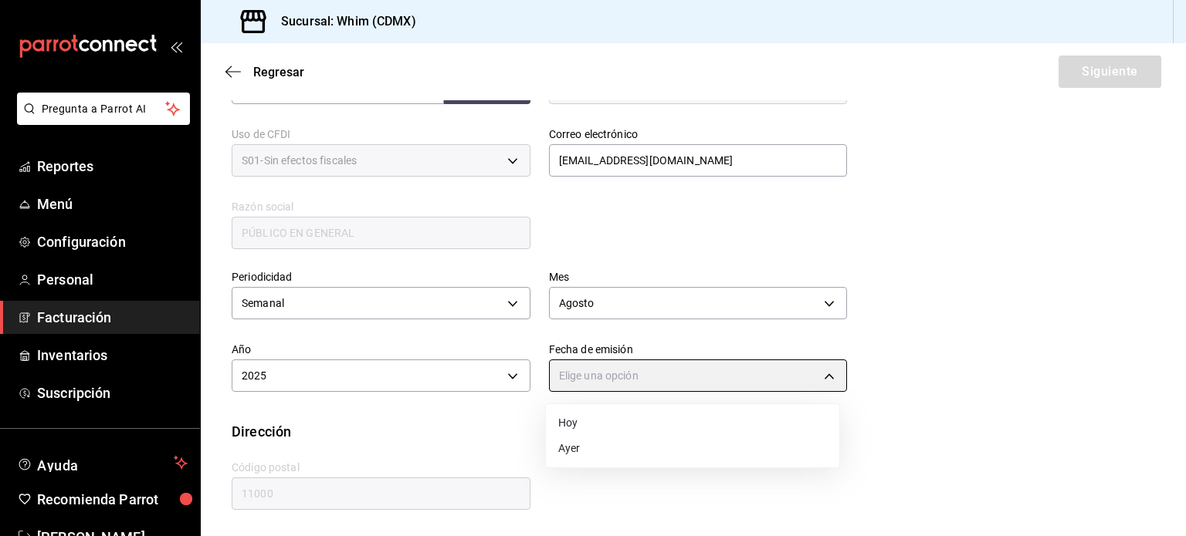
type input "[DATE]"
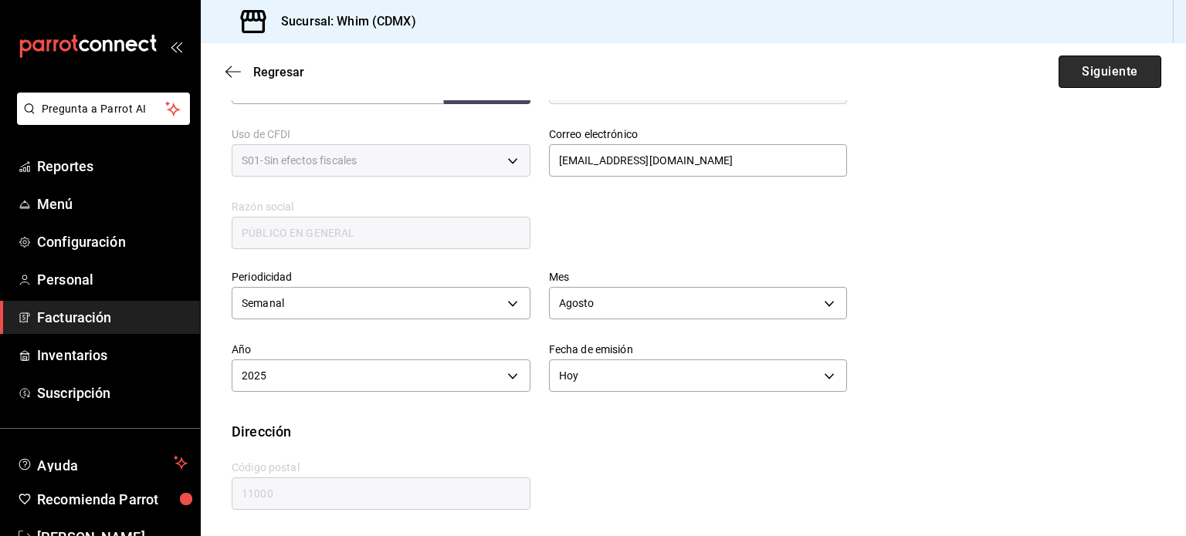
click at [1093, 71] on button "Siguiente" at bounding box center [1109, 72] width 103 height 32
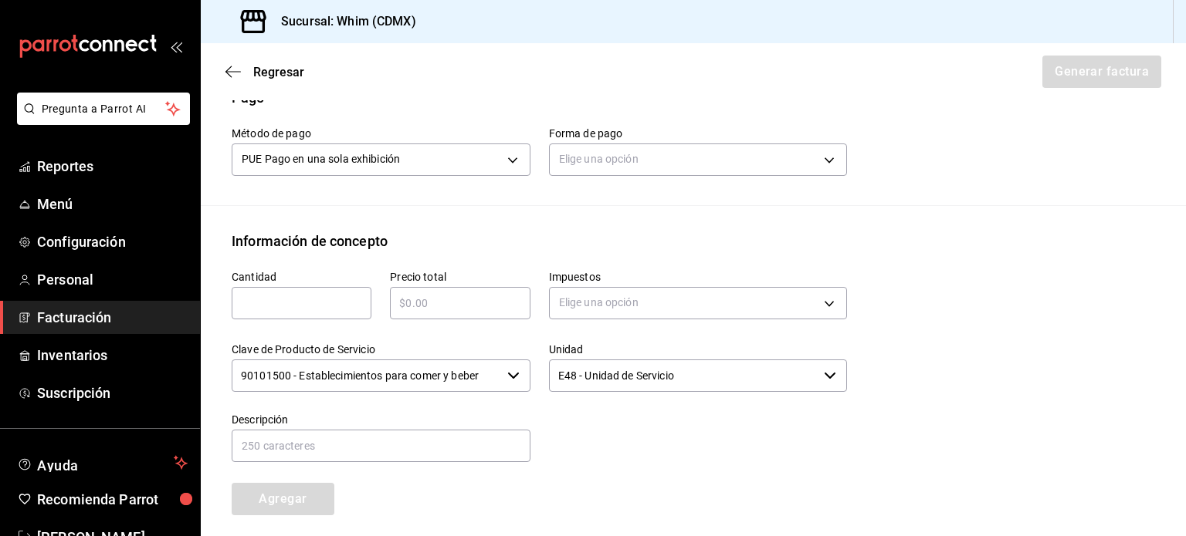
scroll to position [506, 0]
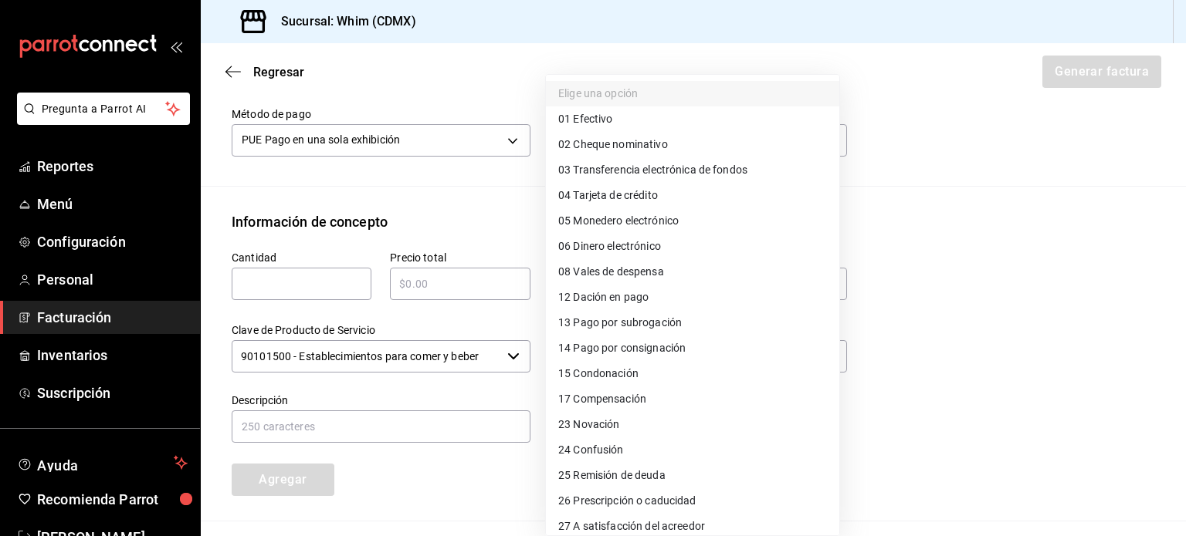
click at [617, 140] on body "Pregunta a Parrot AI Reportes Menú Configuración Personal Facturación Inventari…" at bounding box center [593, 268] width 1186 height 536
click at [628, 171] on span "03 Transferencia electrónica de fondos" at bounding box center [652, 170] width 189 height 16
type input "03"
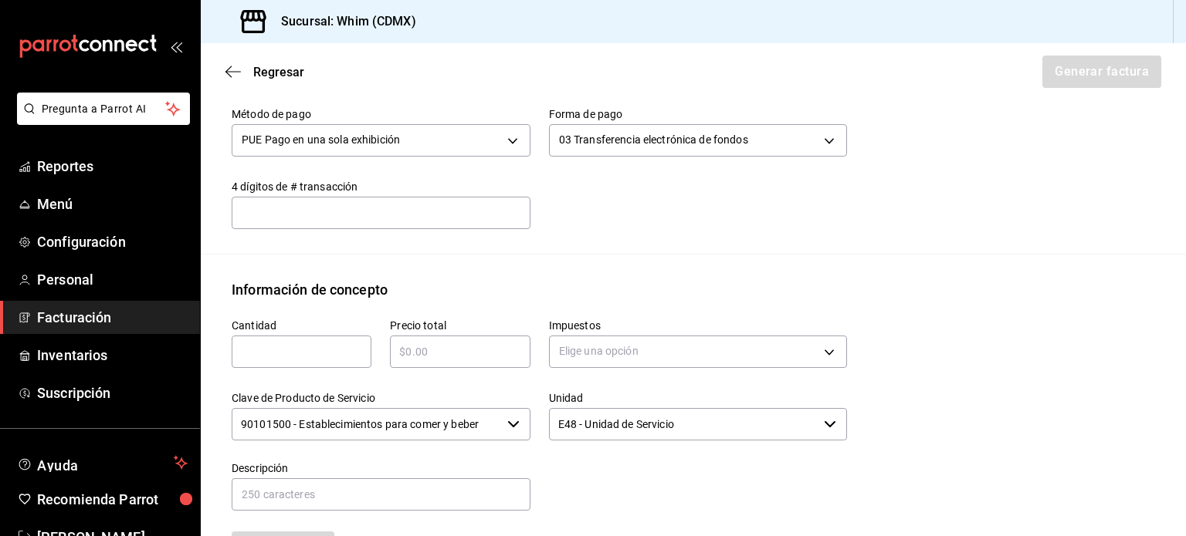
click at [296, 343] on input "text" at bounding box center [302, 352] width 140 height 19
type input "1"
click at [451, 354] on input "text" at bounding box center [460, 352] width 140 height 19
type input "$10130"
click at [619, 358] on body "Pregunta a Parrot AI Reportes Menú Configuración Personal Facturación Inventari…" at bounding box center [593, 268] width 1186 height 536
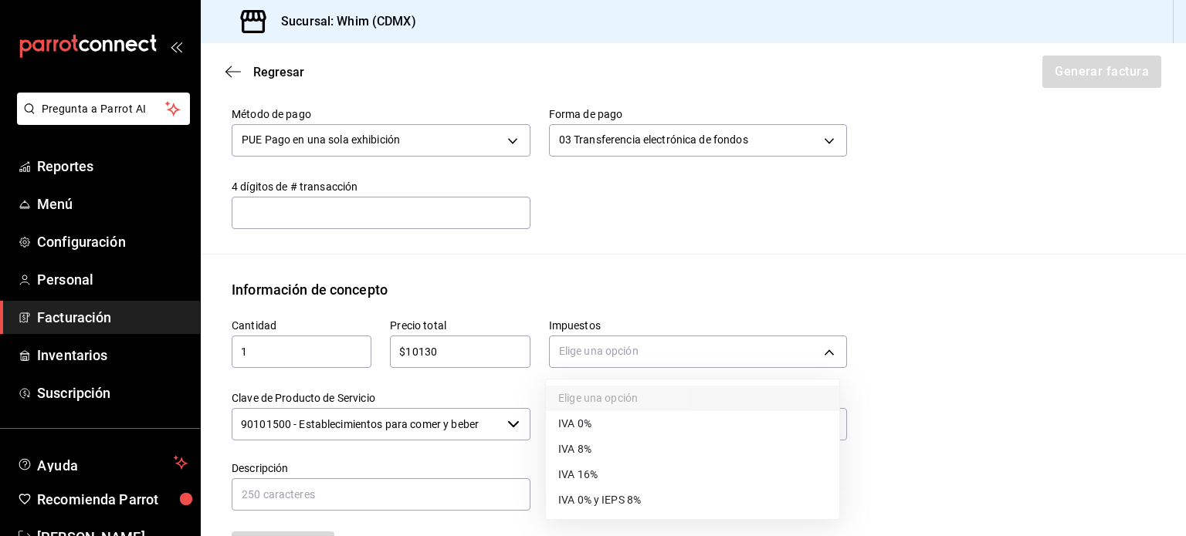
click at [577, 359] on div at bounding box center [593, 268] width 1186 height 536
click at [808, 351] on body "Pregunta a Parrot AI Reportes Menú Configuración Personal Facturación Inventari…" at bounding box center [593, 268] width 1186 height 536
click at [599, 458] on li "IVA 8%" at bounding box center [692, 449] width 293 height 25
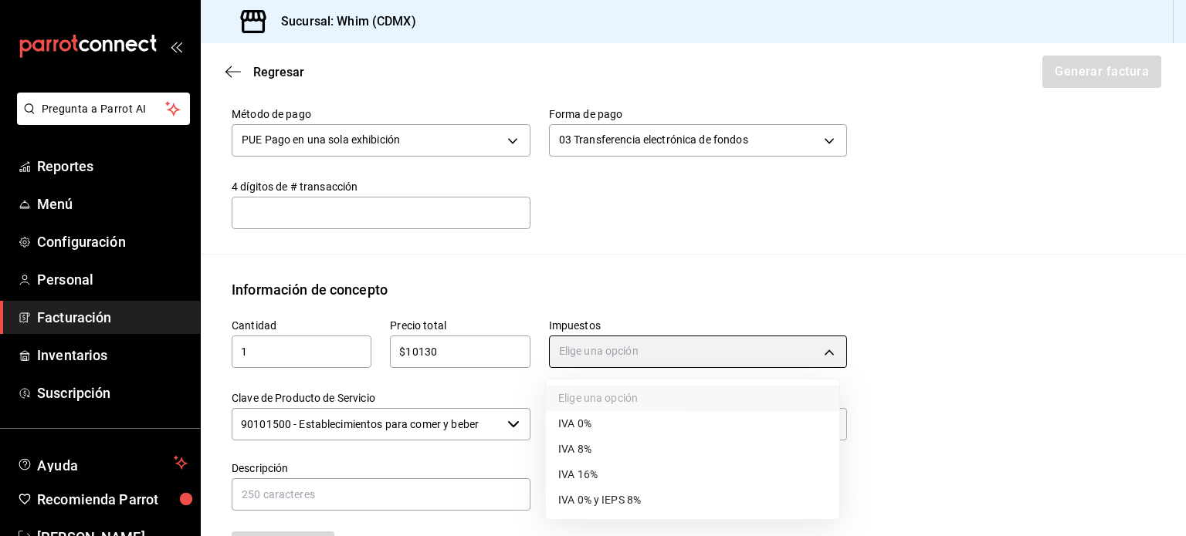
type input "IVA_8"
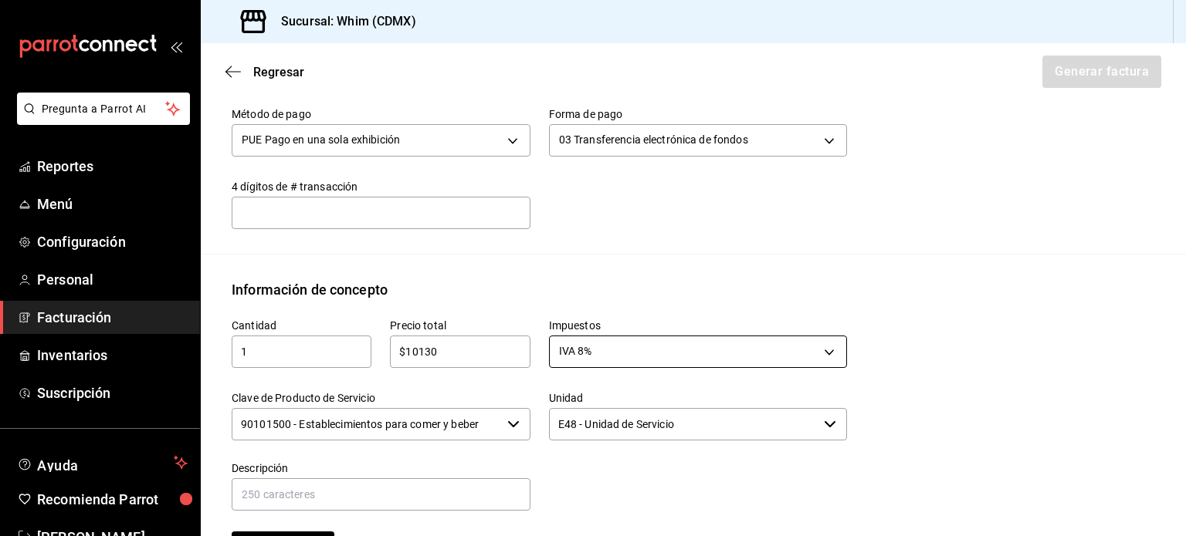
click at [809, 348] on body "Pregunta a Parrot AI Reportes Menú Configuración Personal Facturación Inventari…" at bounding box center [593, 268] width 1186 height 536
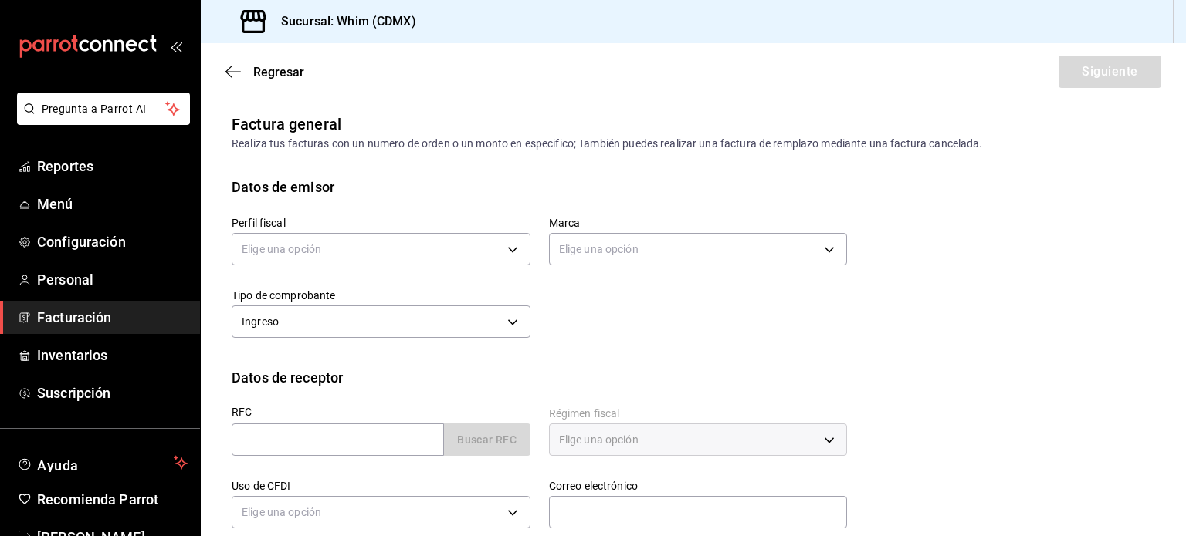
drag, startPoint x: 701, startPoint y: 355, endPoint x: 702, endPoint y: 335, distance: 20.1
click at [701, 355] on div "Perfil fiscal Elige una opción Marca Elige una opción Tipo de comprobante Ingre…" at bounding box center [693, 283] width 923 height 170
click at [408, 252] on body "Pregunta a Parrot AI Reportes Menú Configuración Personal Facturación Inventari…" at bounding box center [593, 268] width 1186 height 536
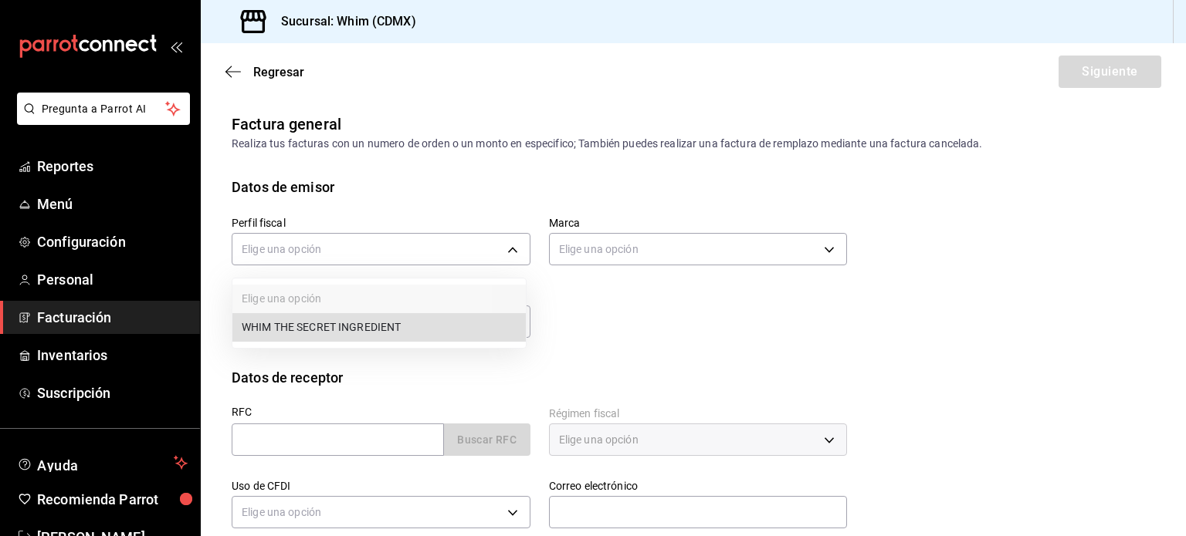
click at [377, 327] on li "WHIM THE SECRET INGREDIENT" at bounding box center [378, 327] width 293 height 29
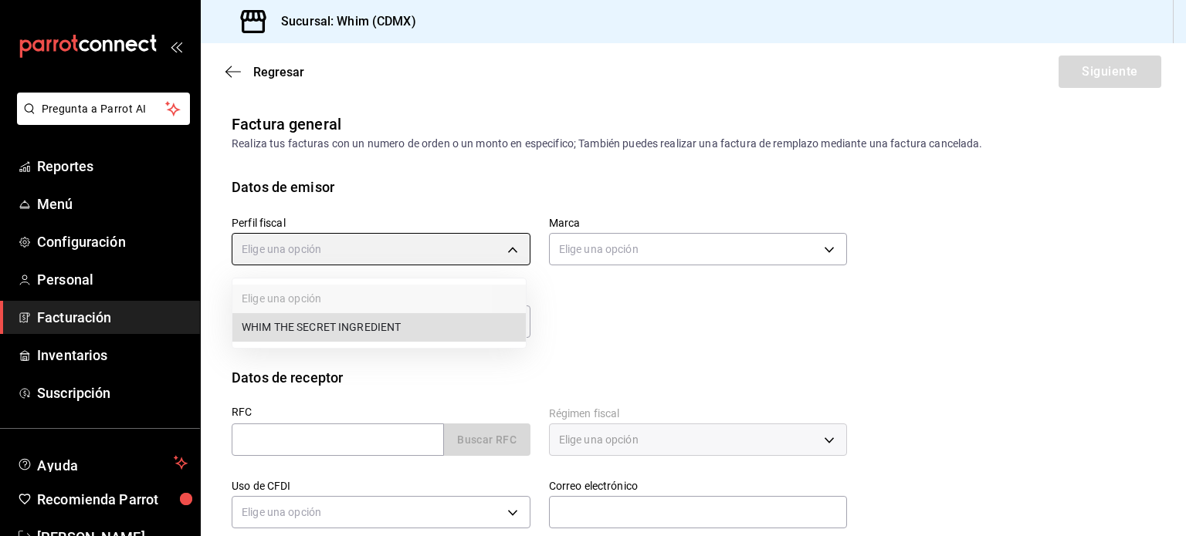
type input "8d5f64ec-deef-4488-bad0-eb73a8d1ee65"
type input "29e4b829-75bc-4c01-81a3-64e24ae3ed98"
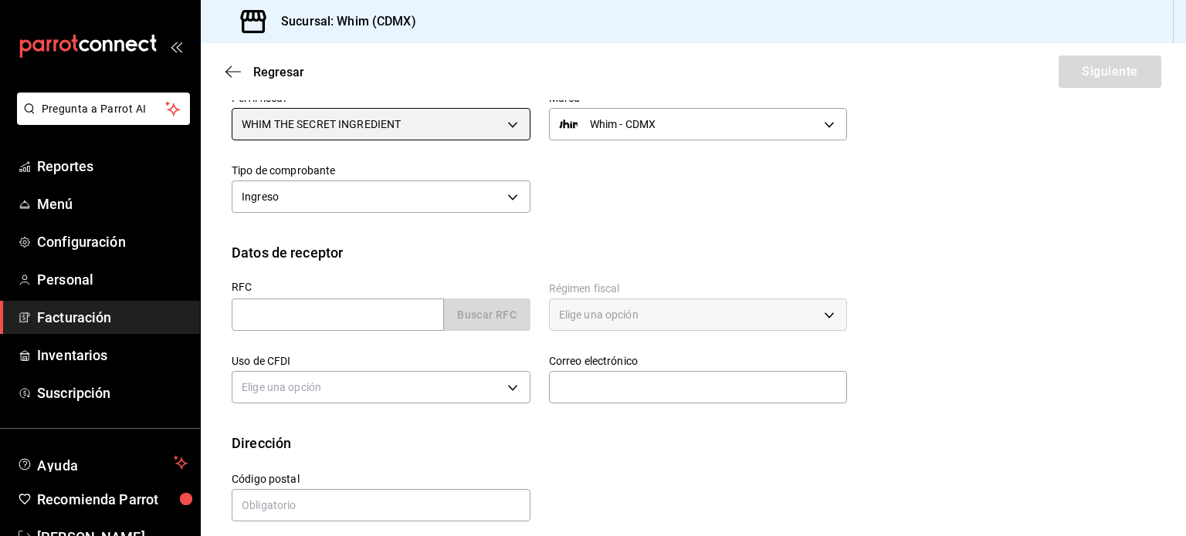
scroll to position [137, 0]
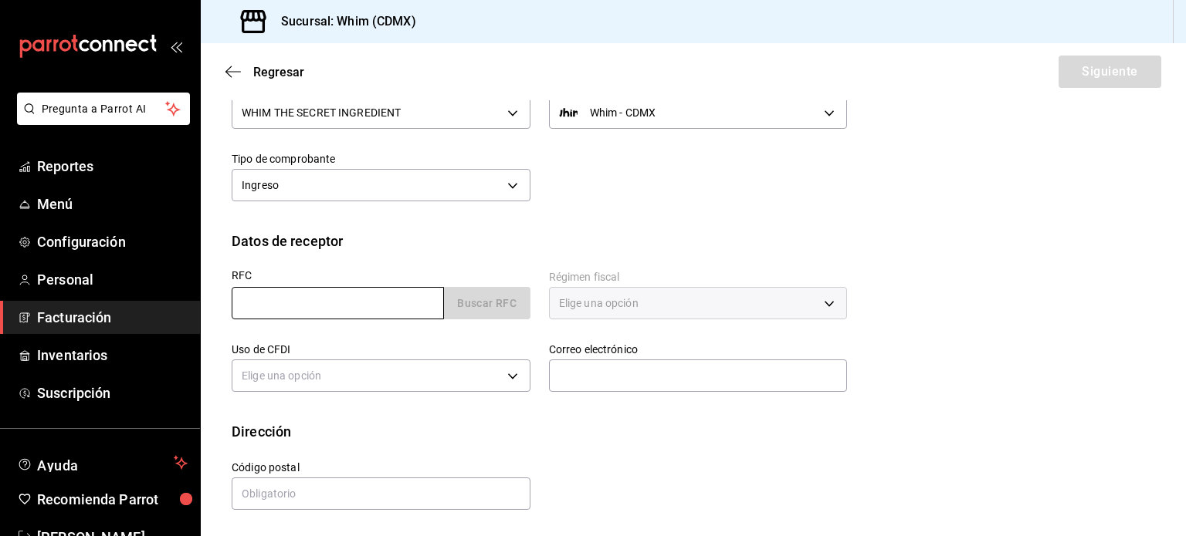
click at [280, 296] on input "text" at bounding box center [338, 303] width 212 height 32
paste input "XAXX010101000"
type input "XAXX010101000"
type input "11000"
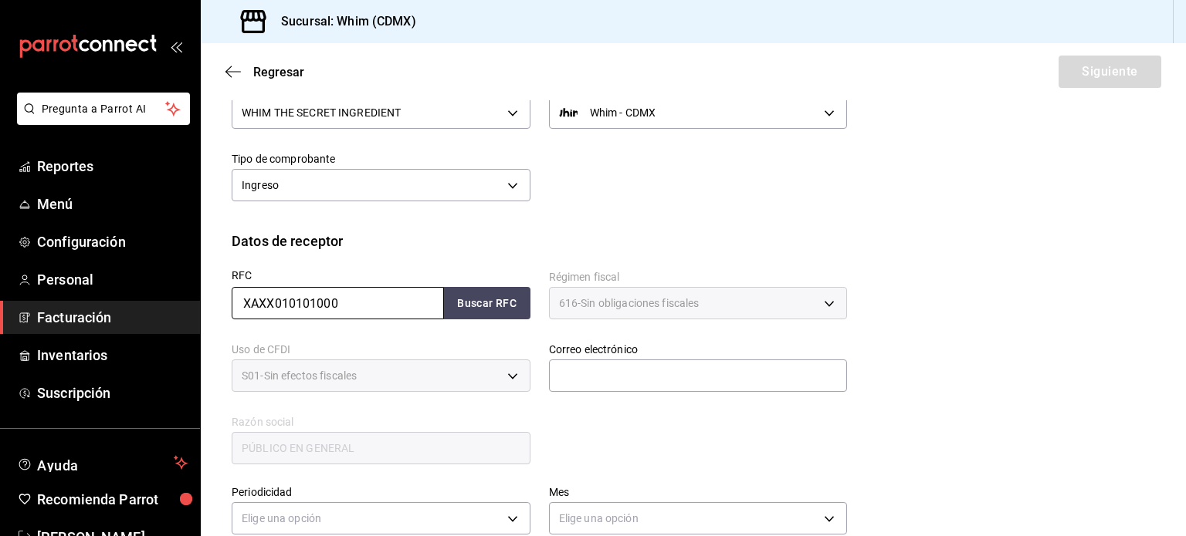
type input "616"
type input "S01"
type input "XAXX010101000"
click at [614, 377] on input "text" at bounding box center [698, 376] width 299 height 32
type input "[EMAIL_ADDRESS][DOMAIN_NAME]"
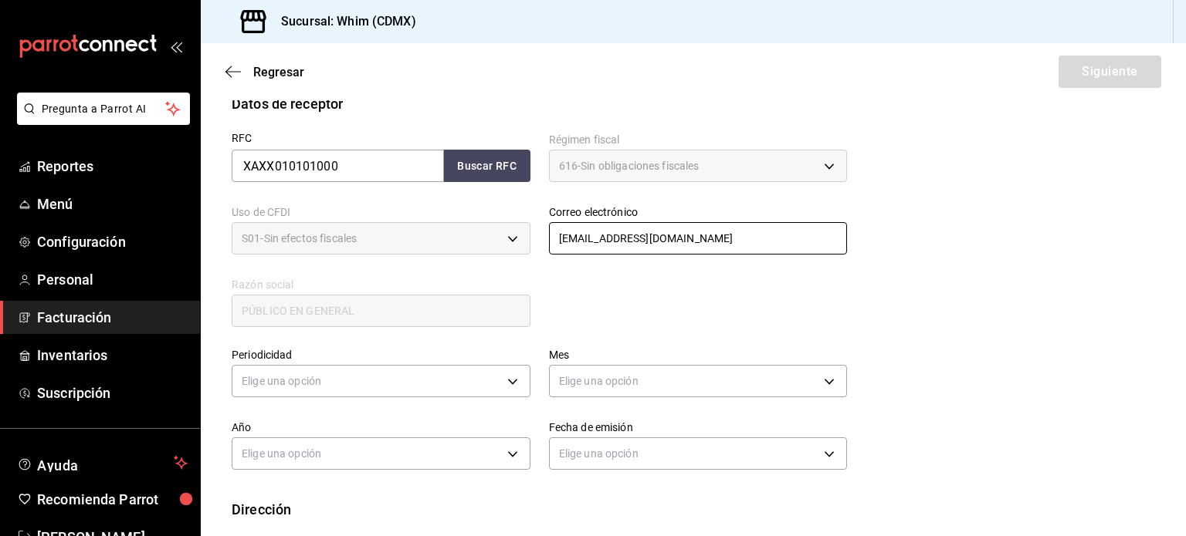
scroll to position [291, 0]
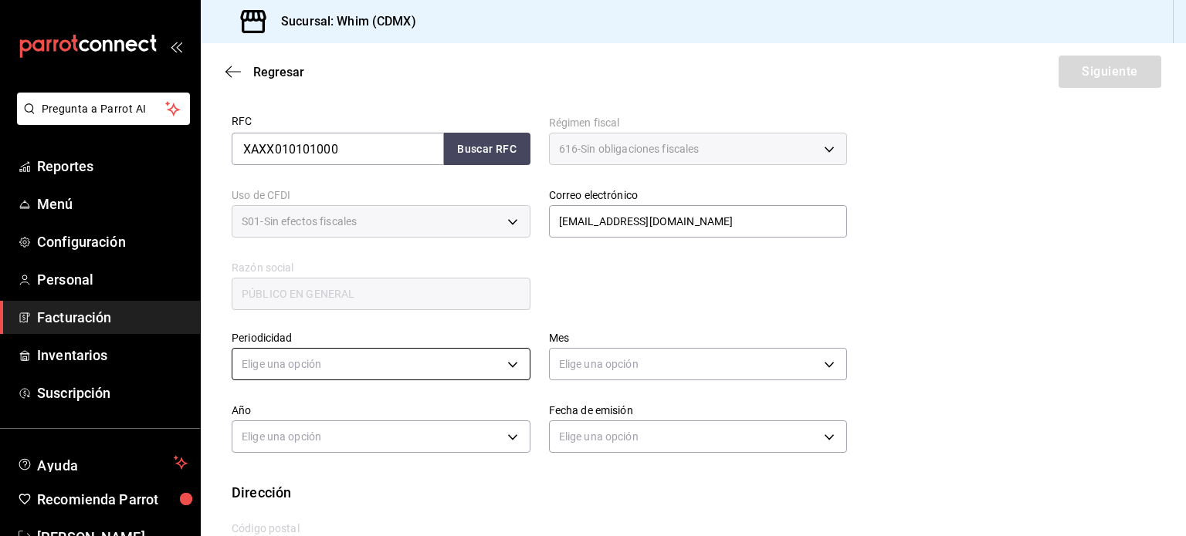
click at [342, 367] on body "Pregunta a Parrot AI Reportes Menú Configuración Personal Facturación Inventari…" at bounding box center [593, 268] width 1186 height 536
click at [307, 435] on li "Semanal" at bounding box center [378, 437] width 293 height 25
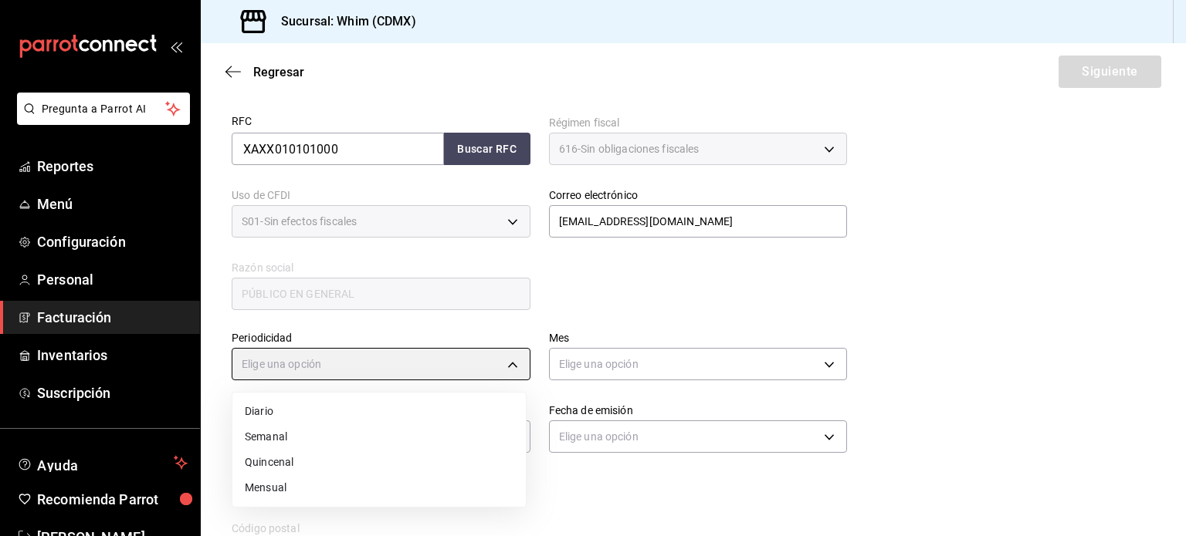
type input "WEEKLY"
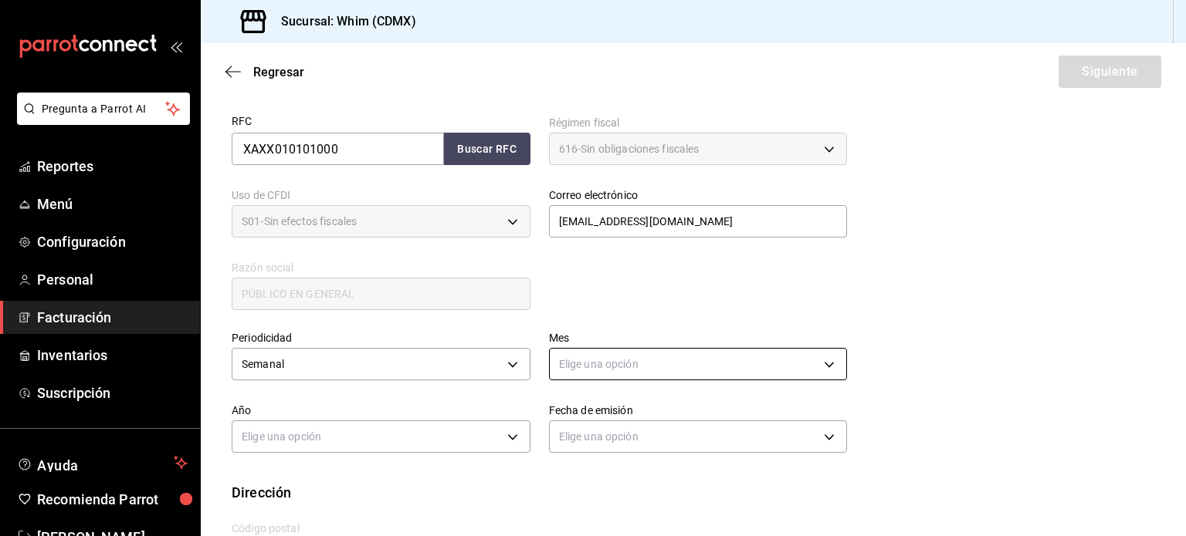
click at [579, 370] on body "Pregunta a Parrot AI Reportes Menú Configuración Personal Facturación Inventari…" at bounding box center [593, 268] width 1186 height 536
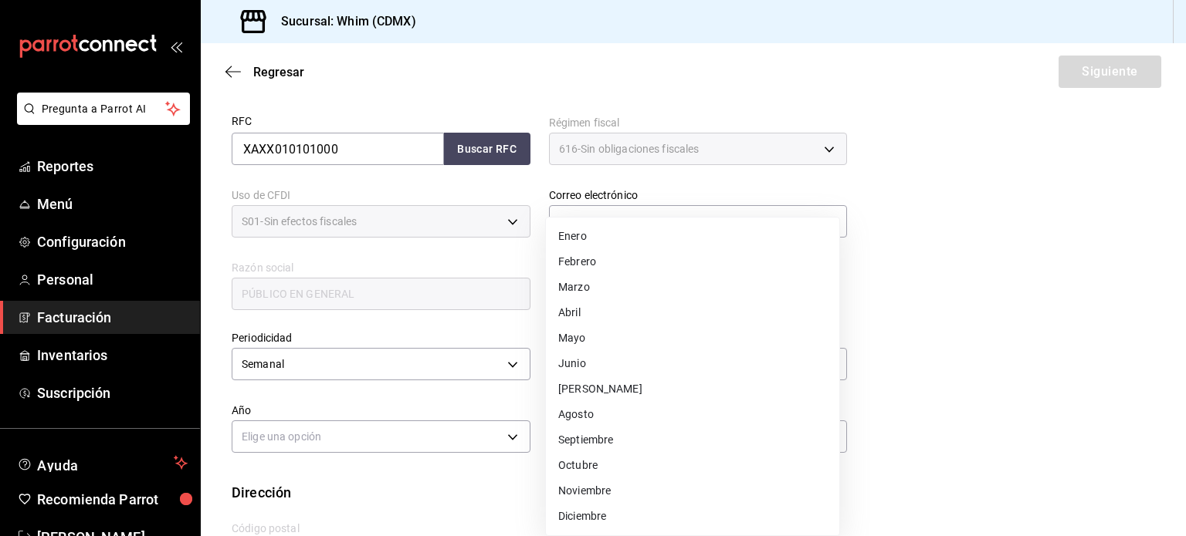
click at [593, 415] on li "Agosto" at bounding box center [692, 414] width 293 height 25
type input "8"
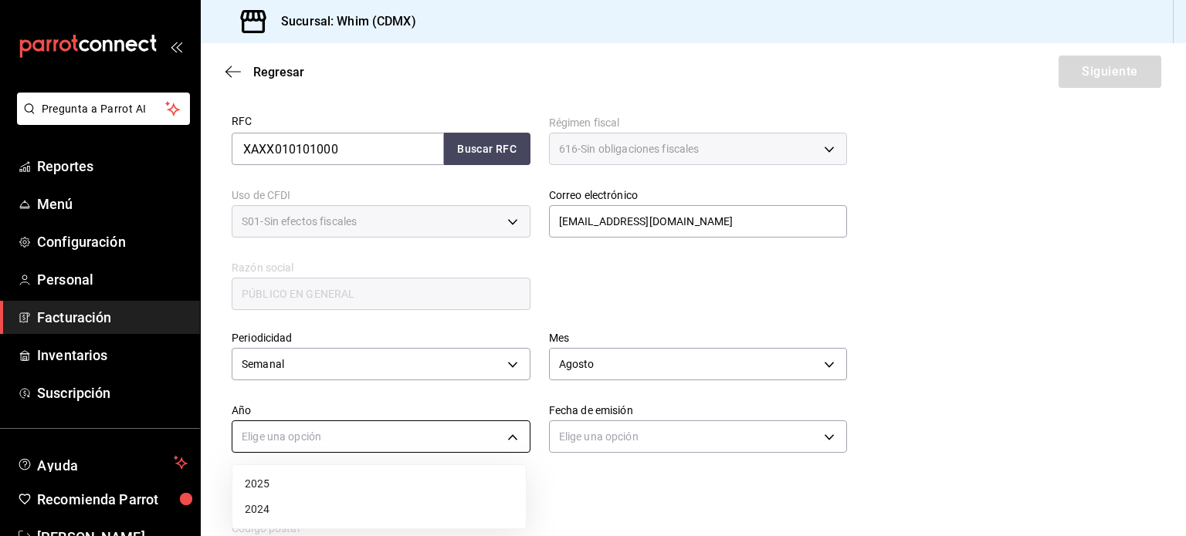
click at [319, 439] on body "Pregunta a Parrot AI Reportes Menú Configuración Personal Facturación Inventari…" at bounding box center [593, 268] width 1186 height 536
click at [299, 482] on li "2025" at bounding box center [378, 484] width 293 height 25
type input "2025"
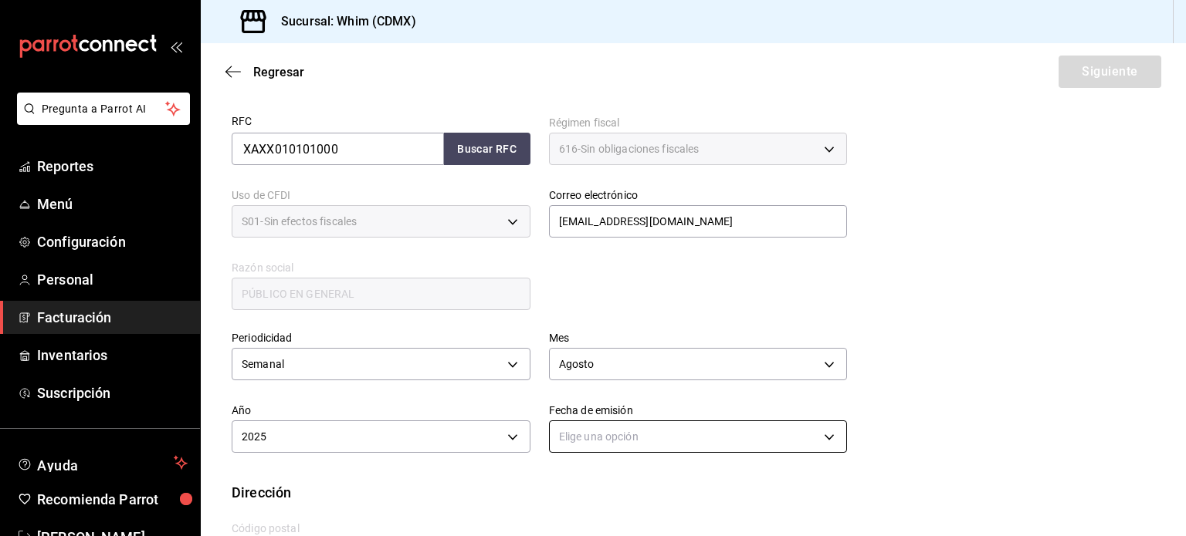
click at [645, 444] on body "Pregunta a Parrot AI Reportes Menú Configuración Personal Facturación Inventari…" at bounding box center [593, 268] width 1186 height 536
click at [617, 489] on li "Hoy" at bounding box center [692, 484] width 293 height 25
type input "[DATE]"
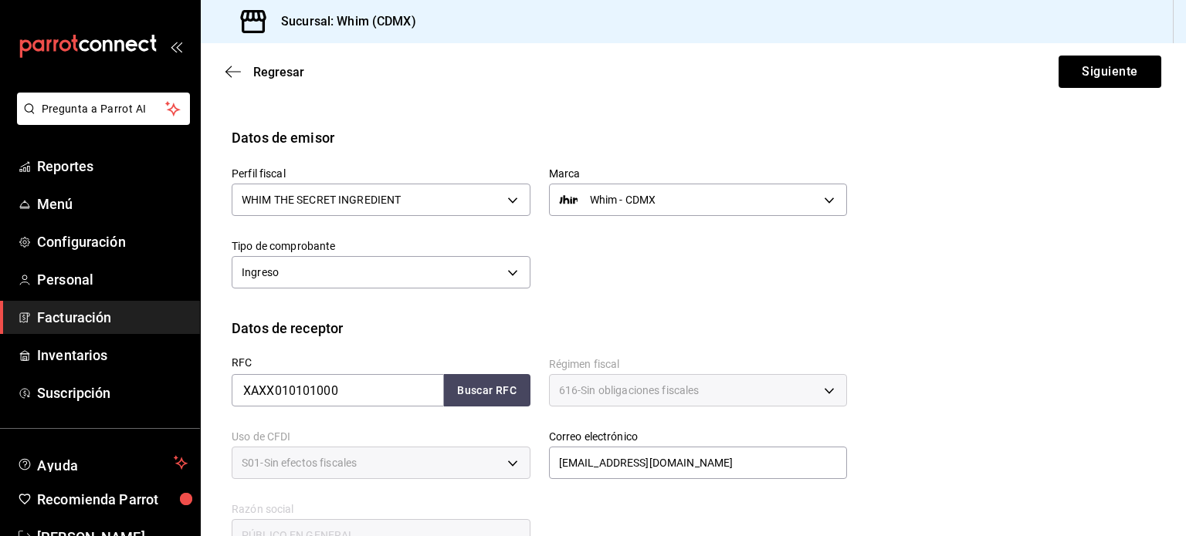
scroll to position [43, 0]
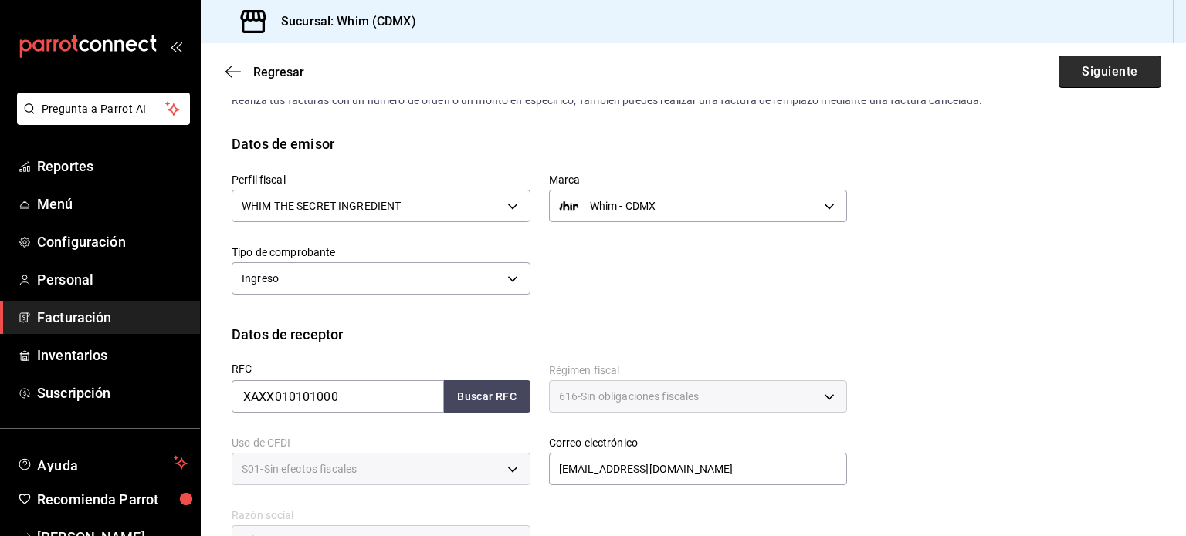
click at [1079, 78] on button "Siguiente" at bounding box center [1109, 72] width 103 height 32
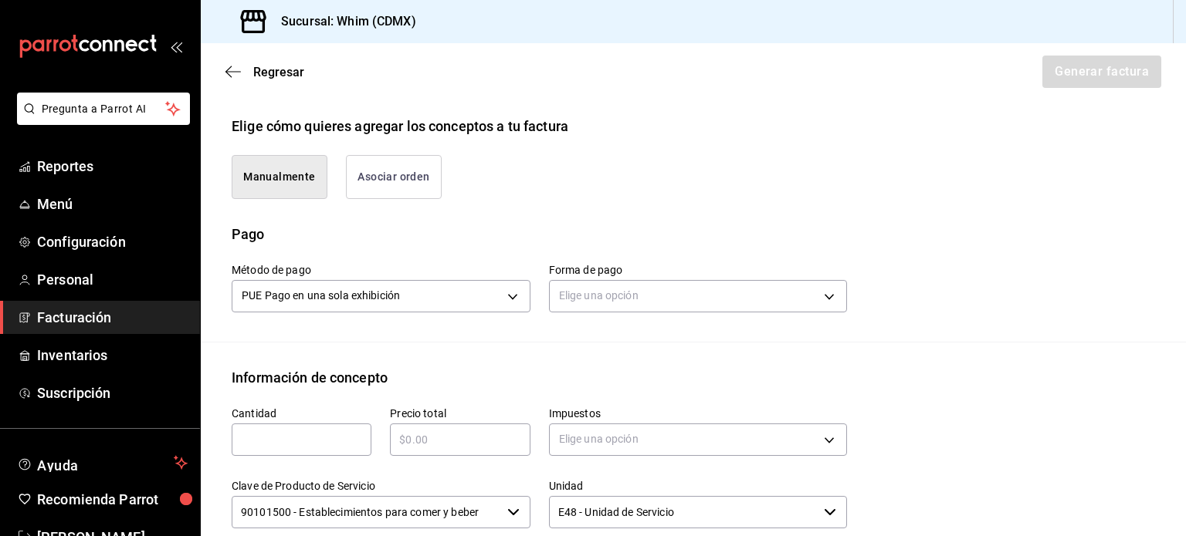
scroll to position [352, 0]
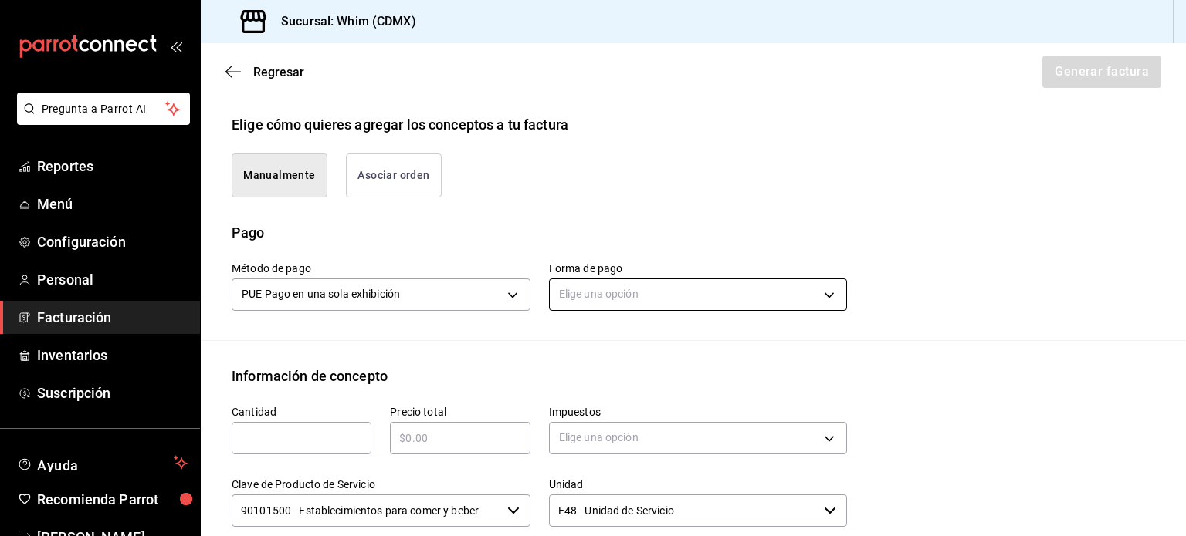
click at [578, 287] on body "Pregunta a Parrot AI Reportes Menú Configuración Personal Facturación Inventari…" at bounding box center [593, 268] width 1186 height 536
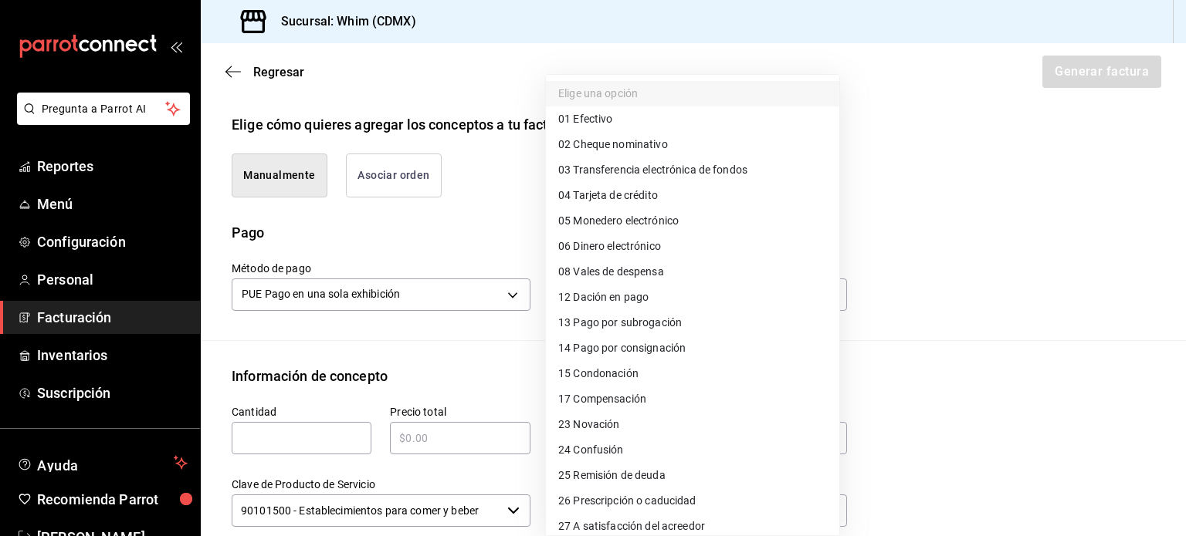
click at [648, 169] on span "03 Transferencia electrónica de fondos" at bounding box center [652, 170] width 189 height 16
type input "03"
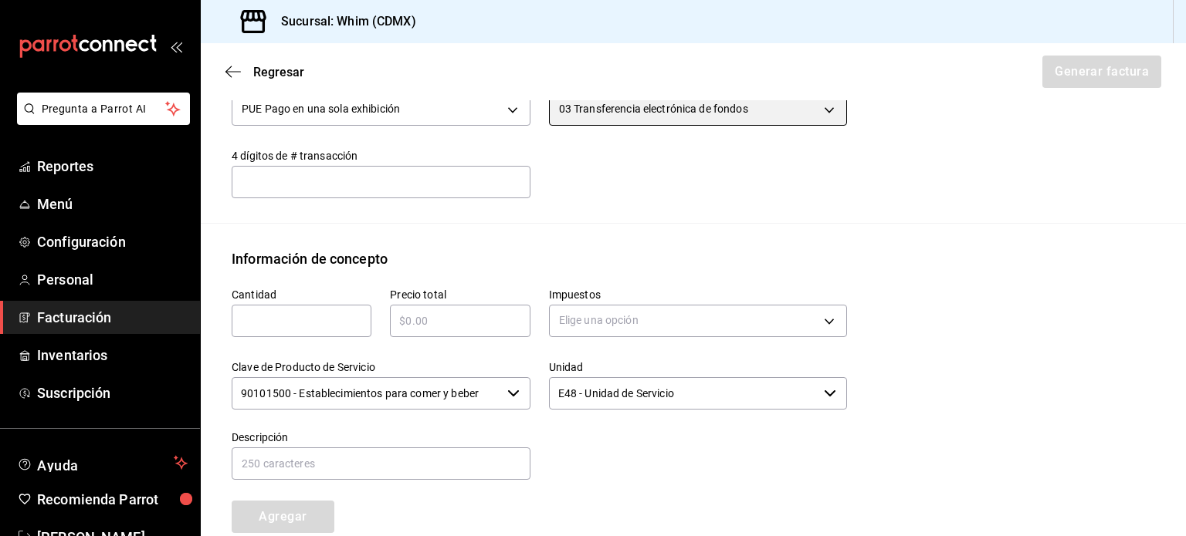
scroll to position [584, 0]
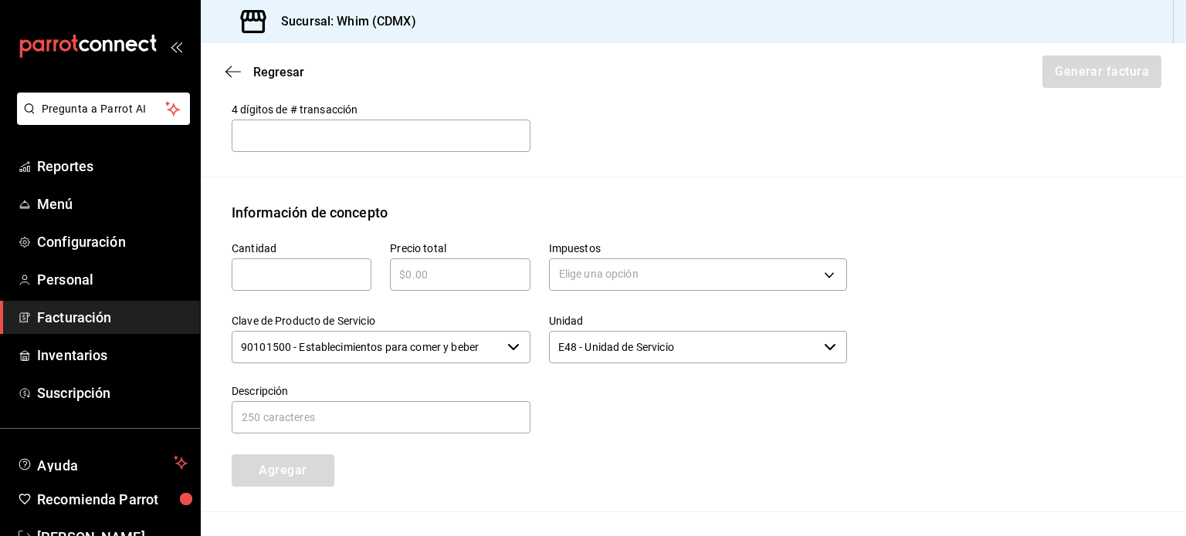
click at [284, 271] on input "text" at bounding box center [302, 275] width 140 height 19
type input "1"
click at [431, 277] on input "text" at bounding box center [460, 275] width 140 height 19
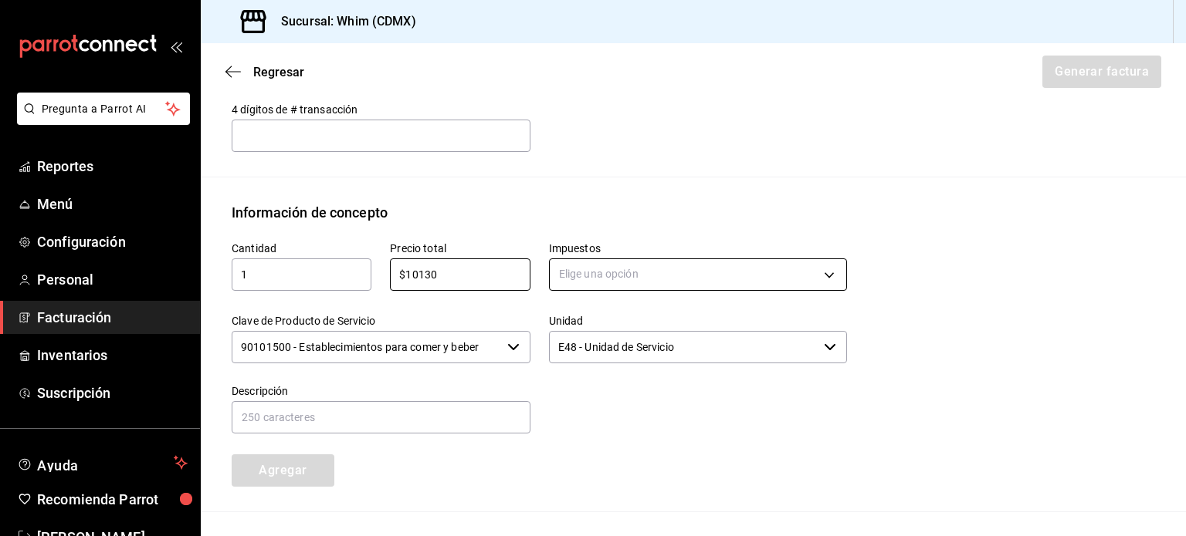
type input "$10130"
click at [667, 274] on body "Pregunta a Parrot AI Reportes Menú Configuración Personal Facturación Inventari…" at bounding box center [593, 268] width 1186 height 536
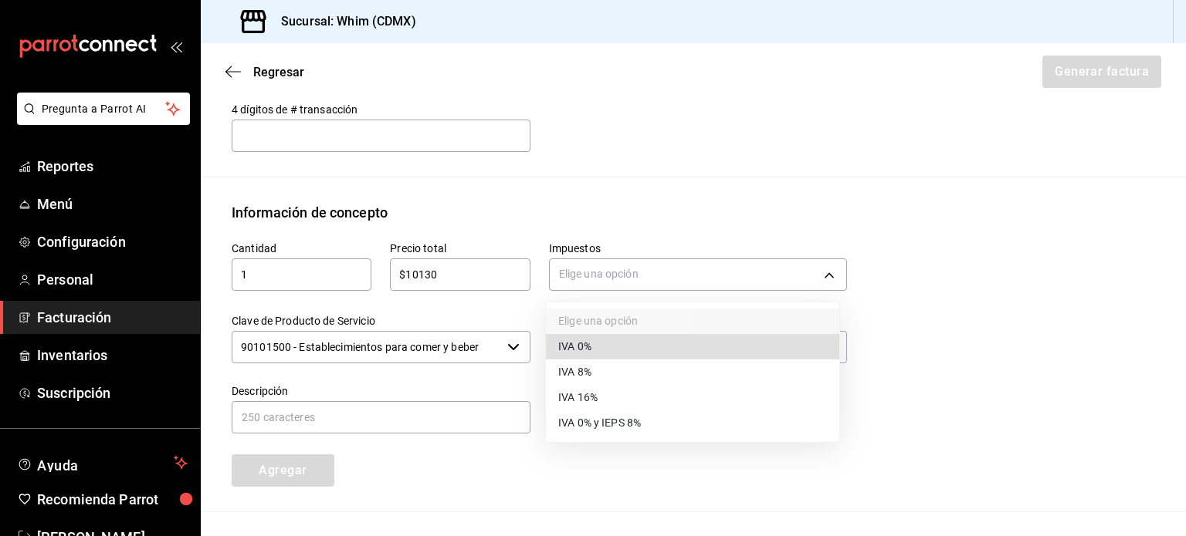
click at [610, 401] on li "IVA 16%" at bounding box center [692, 397] width 293 height 25
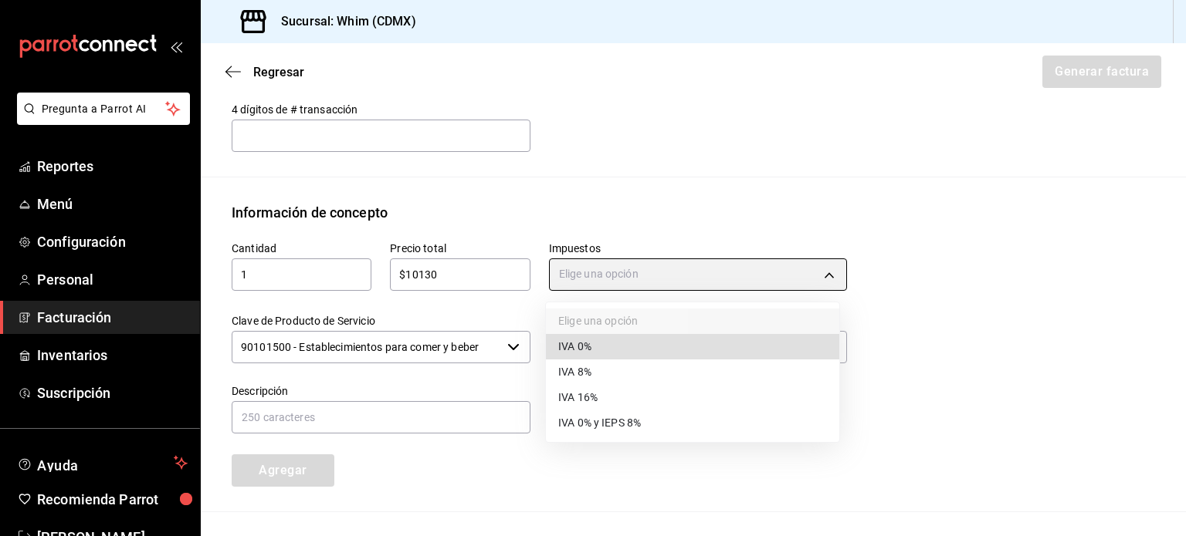
type input "IVA_16"
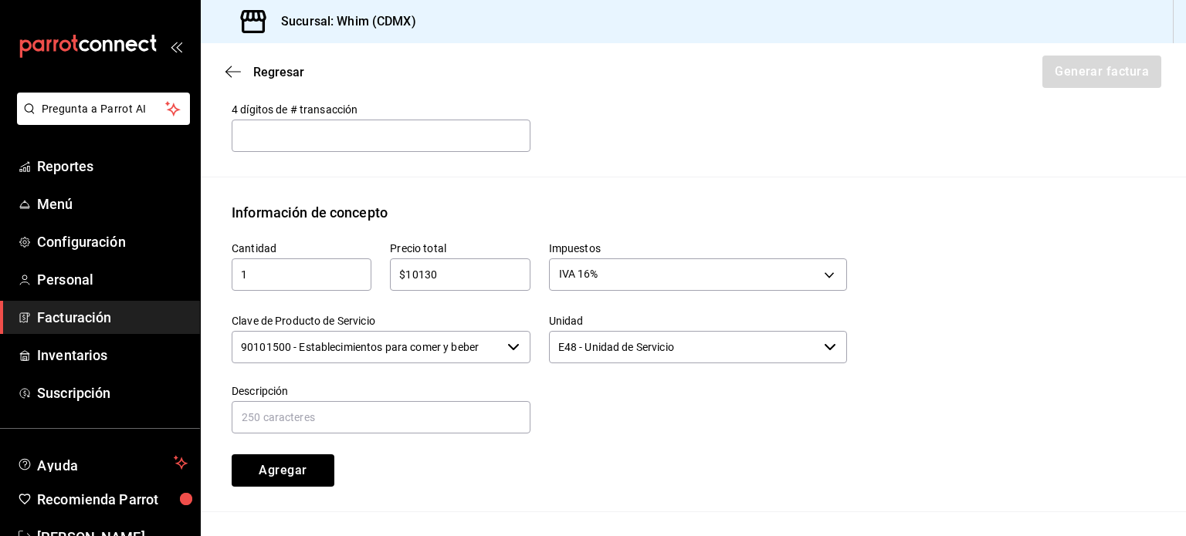
click at [357, 350] on input "90101500 - Establecimientos para comer y beber" at bounding box center [366, 347] width 269 height 32
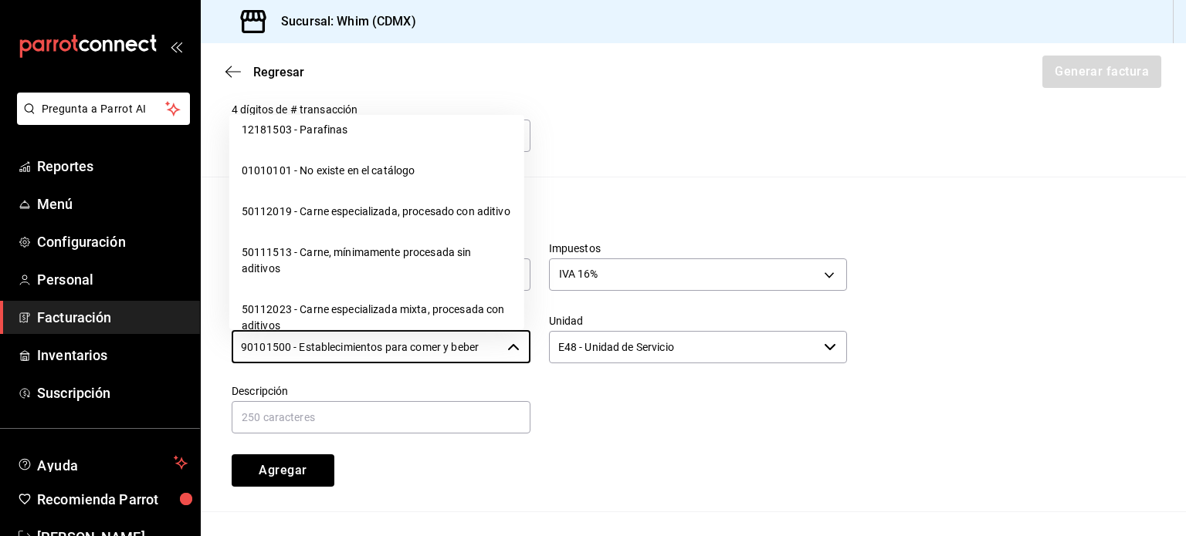
scroll to position [24326, 0]
click at [347, 193] on li "01010101 - No existe en el catálogo" at bounding box center [376, 172] width 295 height 41
type input "01010101 - No existe en el catálogo"
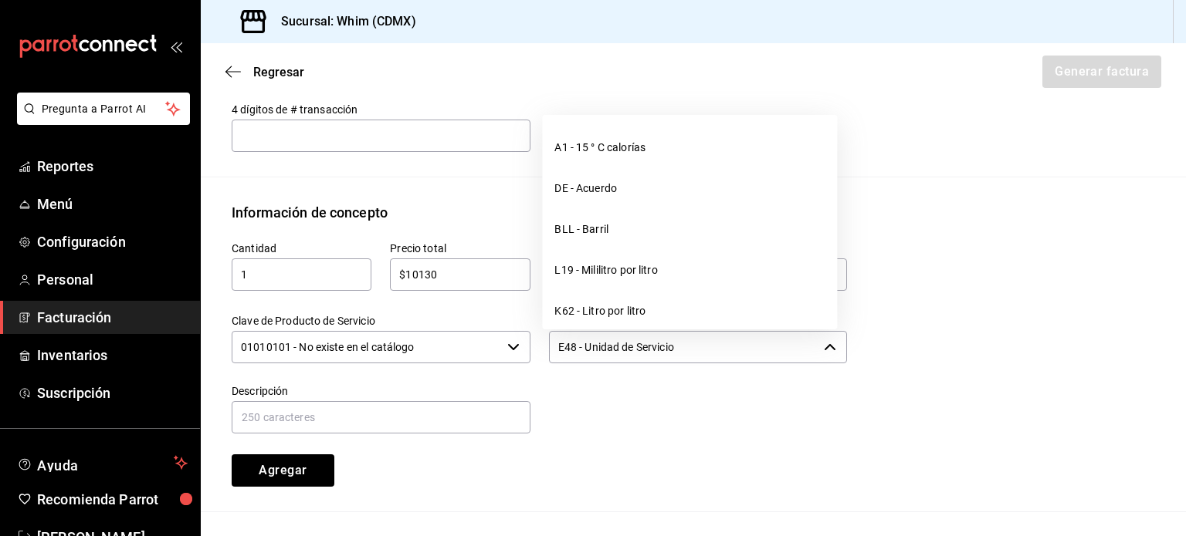
click at [682, 340] on input "E48 - Unidad de Servicio" at bounding box center [683, 347] width 269 height 32
click at [684, 340] on input "E48 - Unidad de Servicio" at bounding box center [683, 347] width 269 height 32
click at [684, 342] on input "E48 - Unidad de Servicio" at bounding box center [683, 347] width 269 height 32
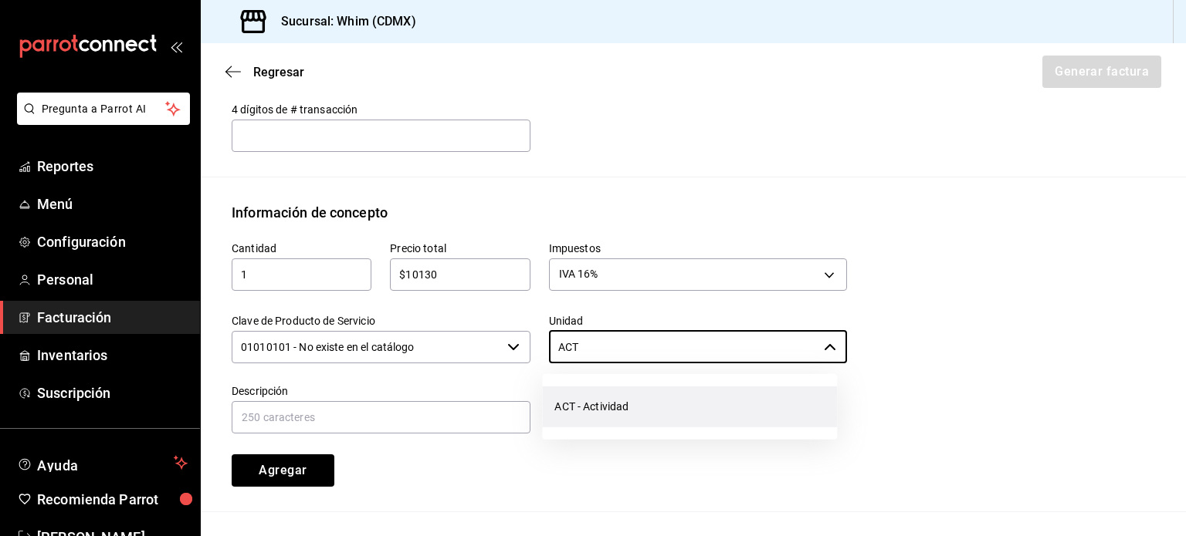
click at [645, 425] on li "ACT - Actividad" at bounding box center [689, 407] width 295 height 41
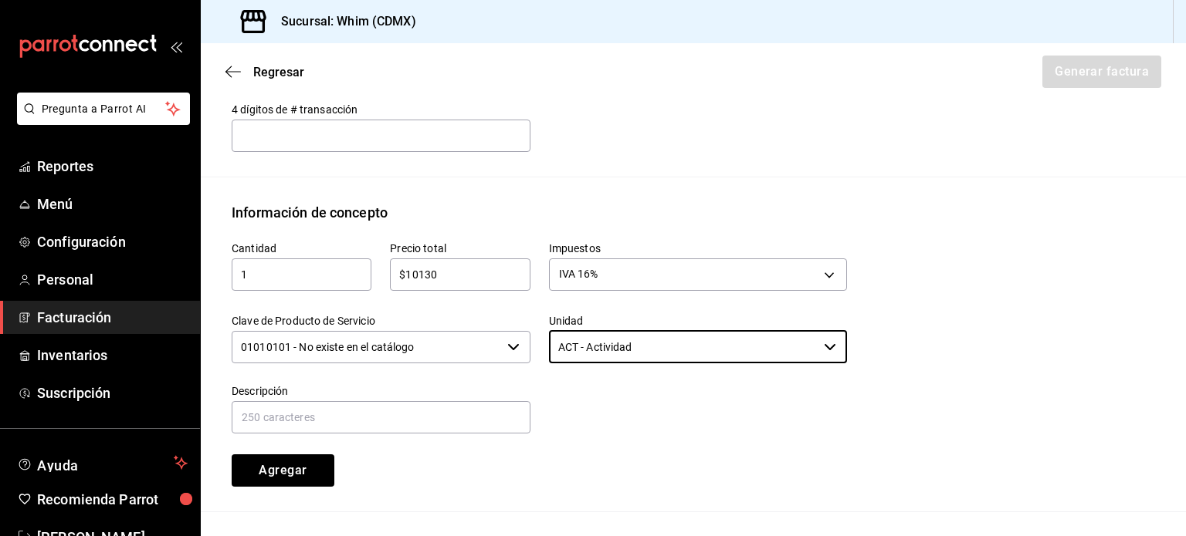
type input "ACT - Actividad"
click at [318, 412] on input "text" at bounding box center [381, 417] width 299 height 32
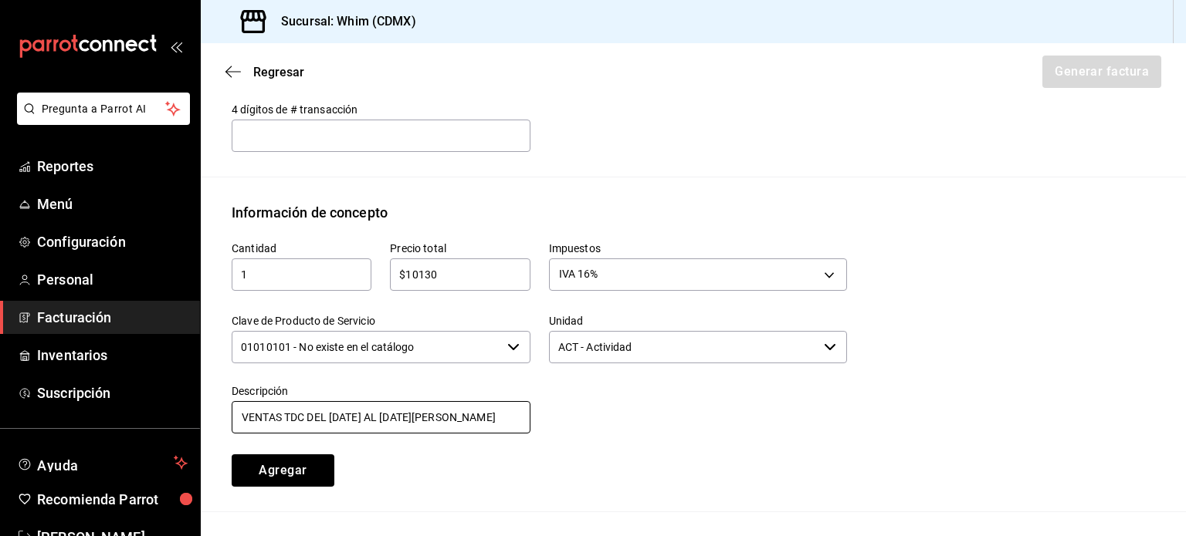
type input "VENTAS TDC DEL 5 AL 11 DE AGOSTO DE 2025"
click at [648, 405] on div at bounding box center [688, 401] width 317 height 70
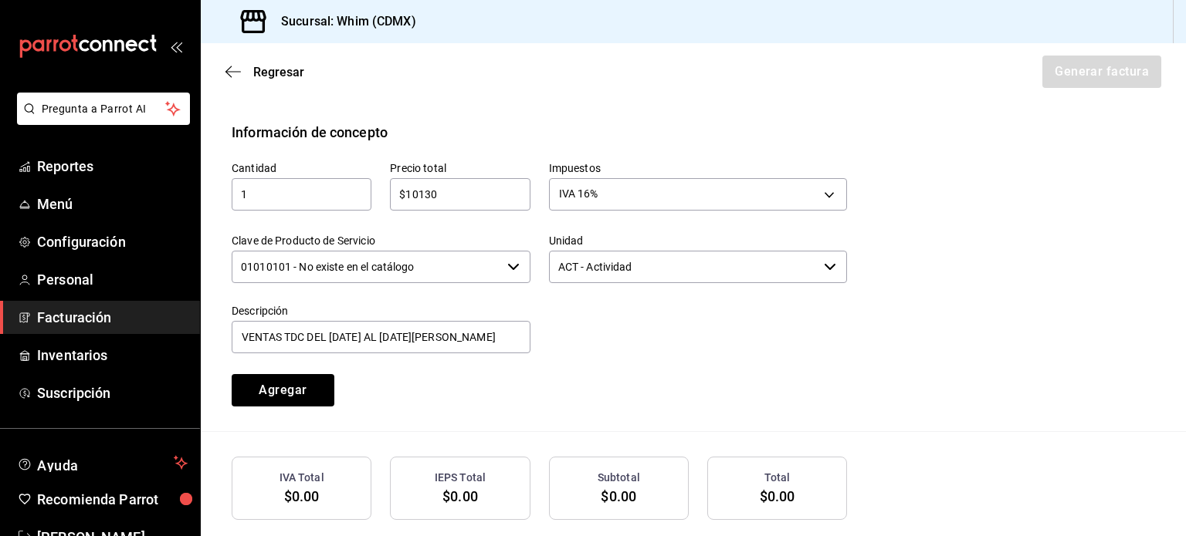
scroll to position [661, 0]
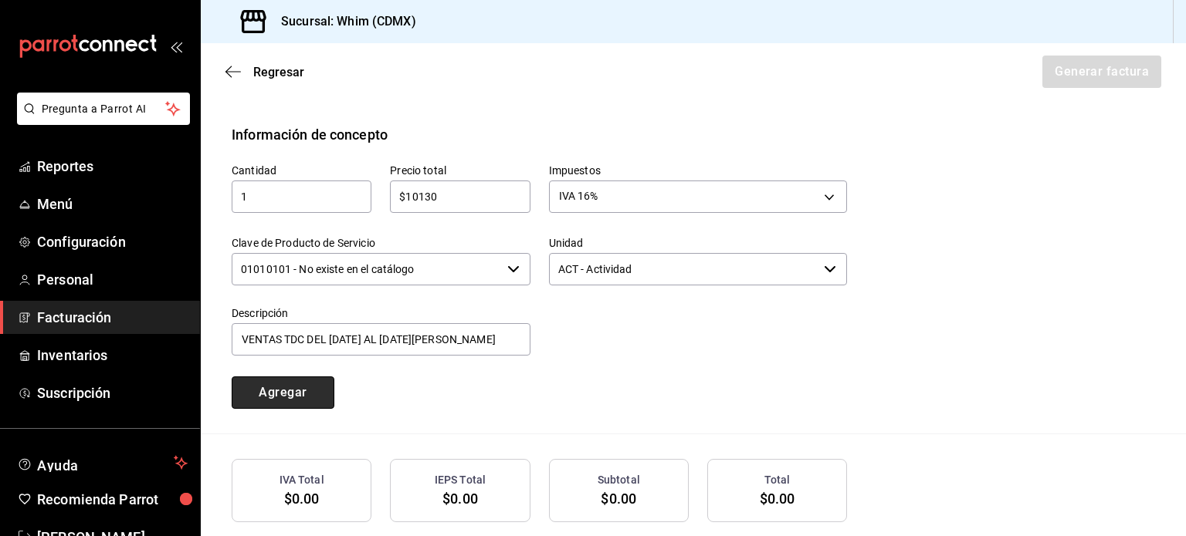
click at [269, 397] on button "Agregar" at bounding box center [283, 393] width 103 height 32
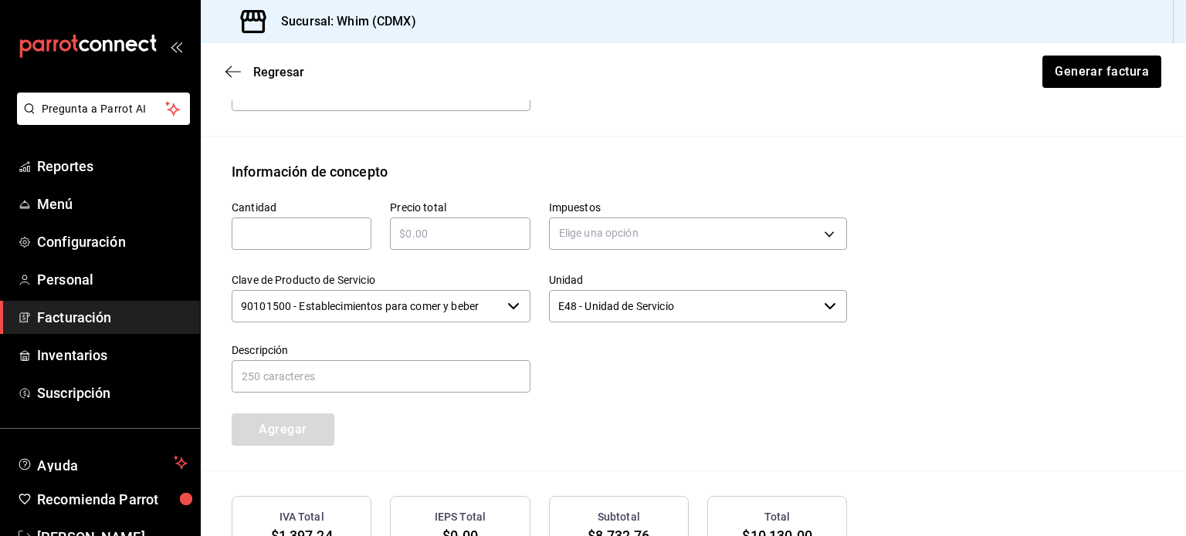
scroll to position [623, 0]
click at [326, 234] on input "text" at bounding box center [302, 235] width 140 height 19
type input "1"
click at [448, 235] on input "text" at bounding box center [460, 235] width 140 height 19
type input "$4230"
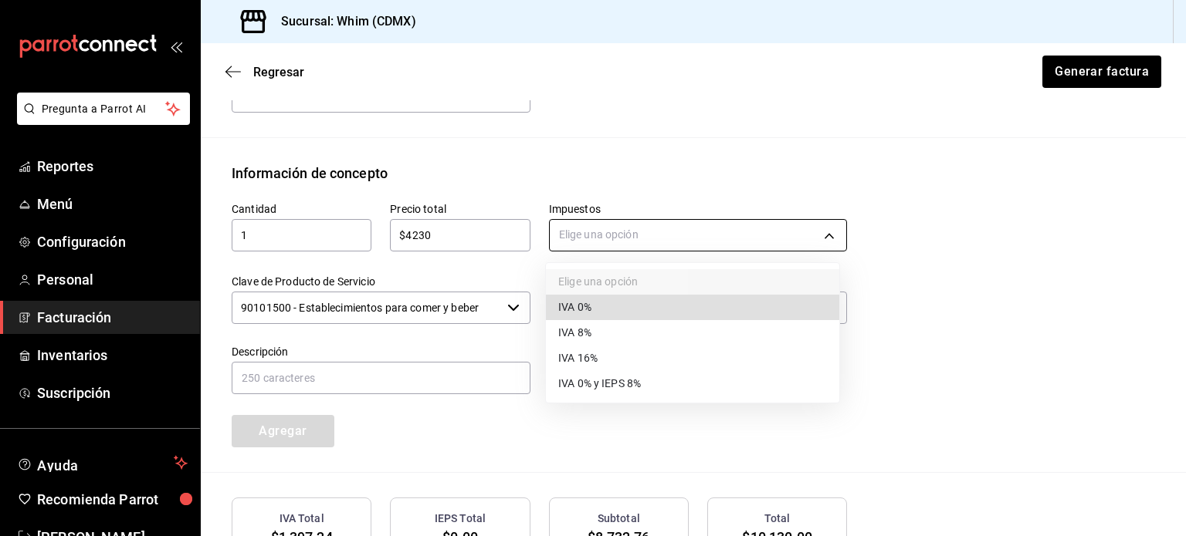
click at [715, 237] on body "Pregunta a Parrot AI Reportes Menú Configuración Personal Facturación Inventari…" at bounding box center [593, 268] width 1186 height 536
click at [594, 357] on span "IVA 16%" at bounding box center [577, 358] width 39 height 16
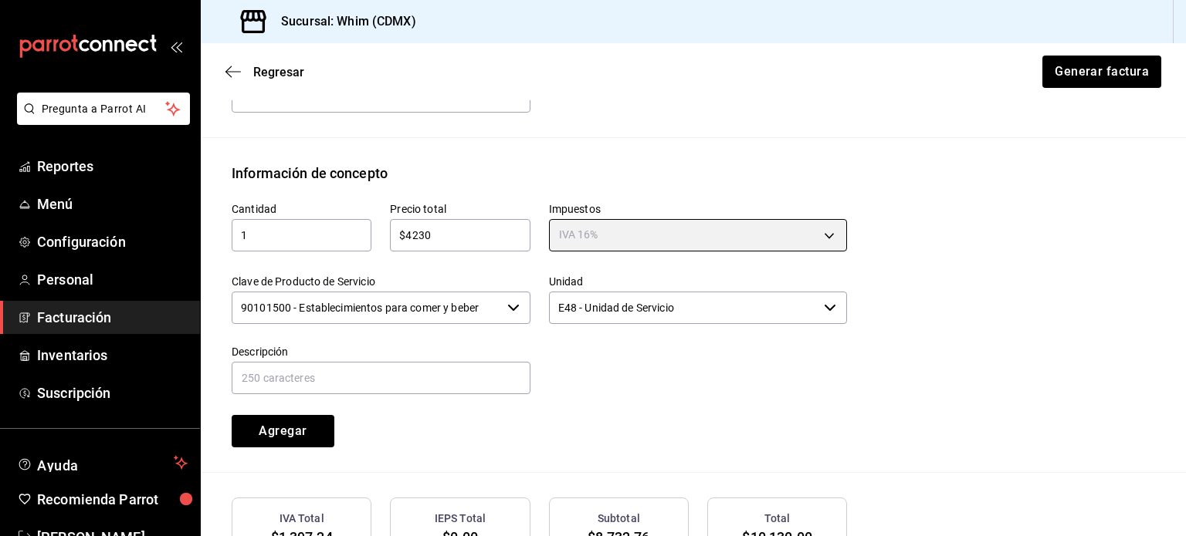
type input "IVA_16"
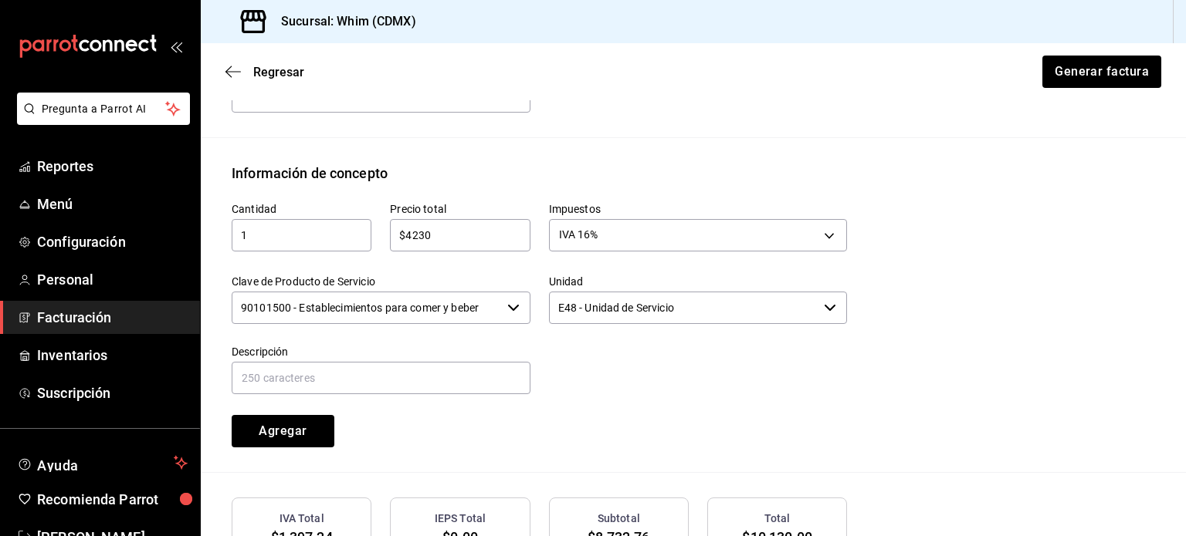
click at [484, 317] on input "90101500 - Establecimientos para comer y beber" at bounding box center [366, 308] width 269 height 32
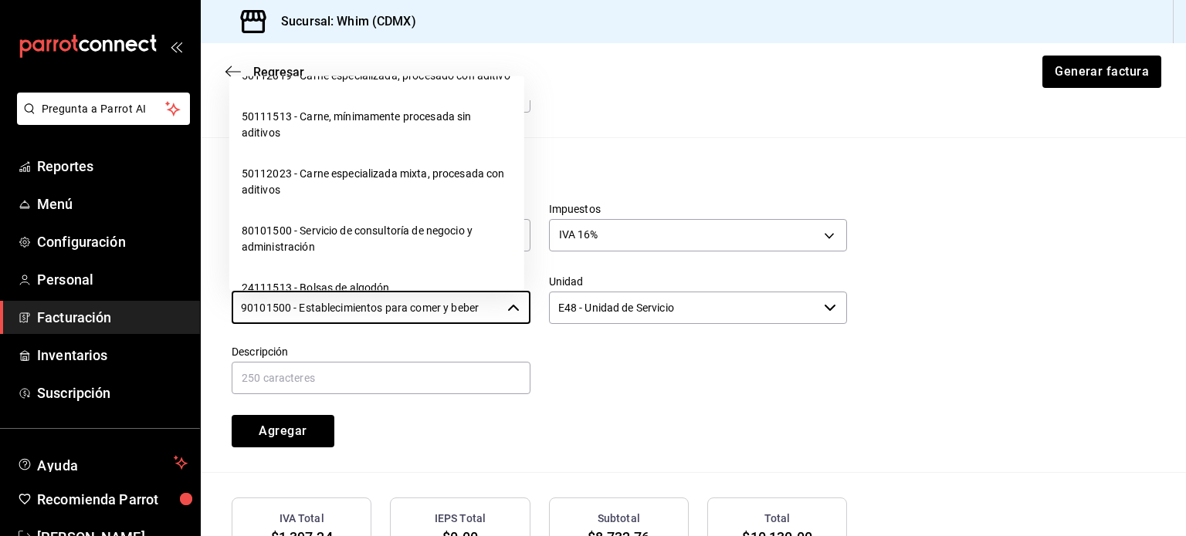
scroll to position [24403, 0]
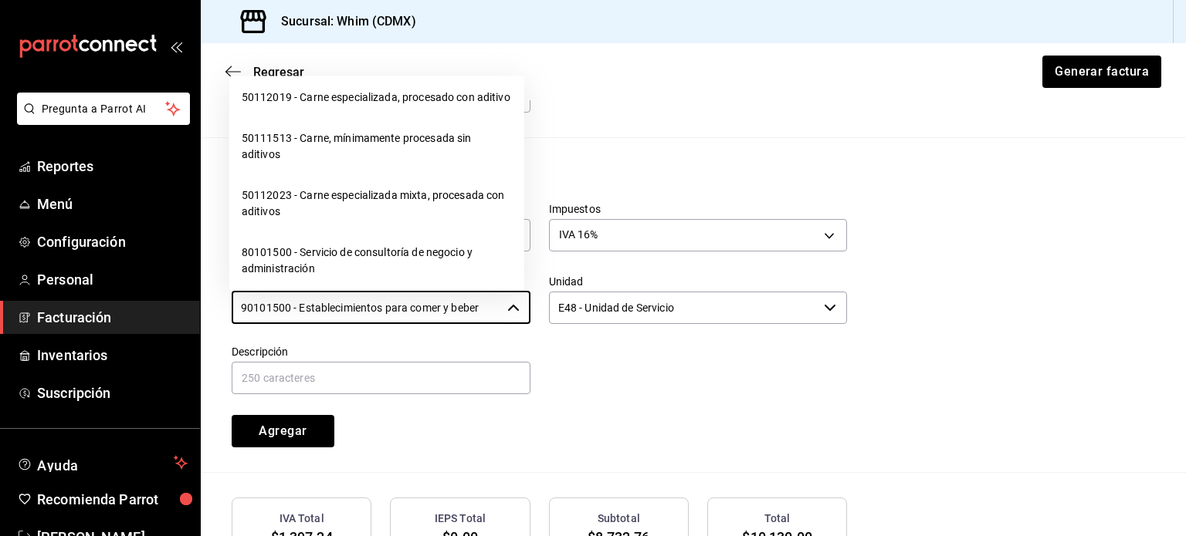
click at [328, 77] on li "01010101 - No existe en el catálogo" at bounding box center [376, 56] width 295 height 41
type input "01010101 - No existe en el catálogo"
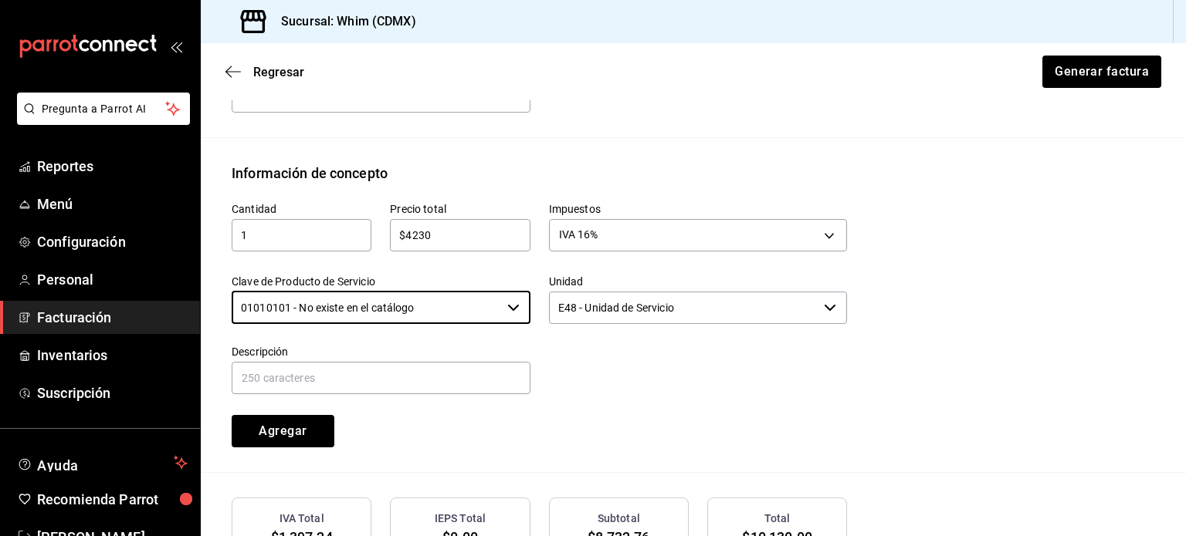
click at [692, 311] on input "E48 - Unidad de Servicio" at bounding box center [683, 308] width 269 height 32
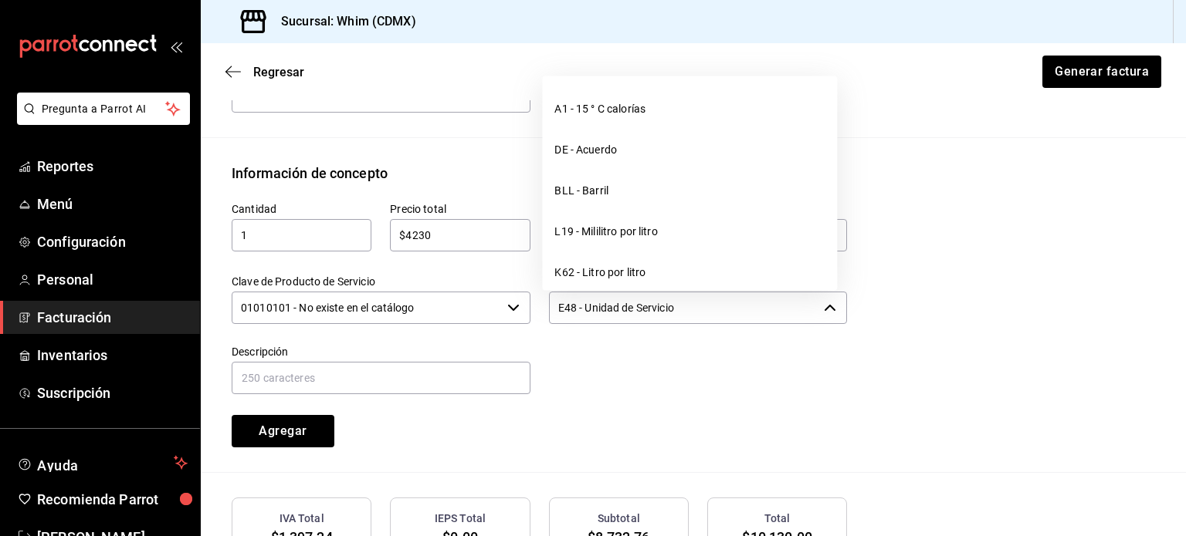
click at [692, 311] on input "E48 - Unidad de Servicio" at bounding box center [683, 308] width 269 height 32
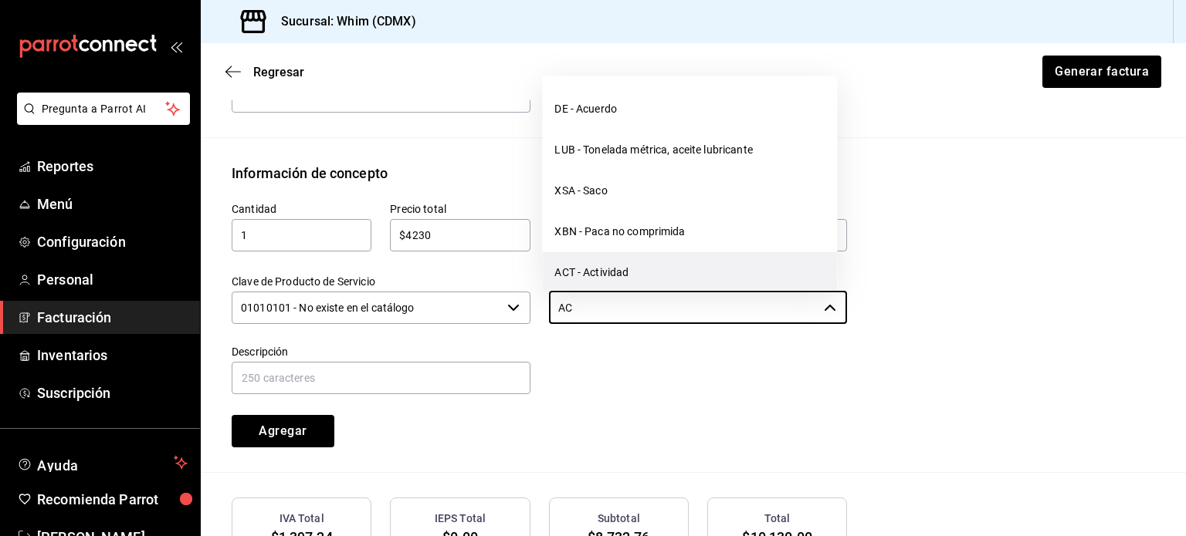
click at [642, 274] on li "ACT - Actividad" at bounding box center [689, 272] width 295 height 41
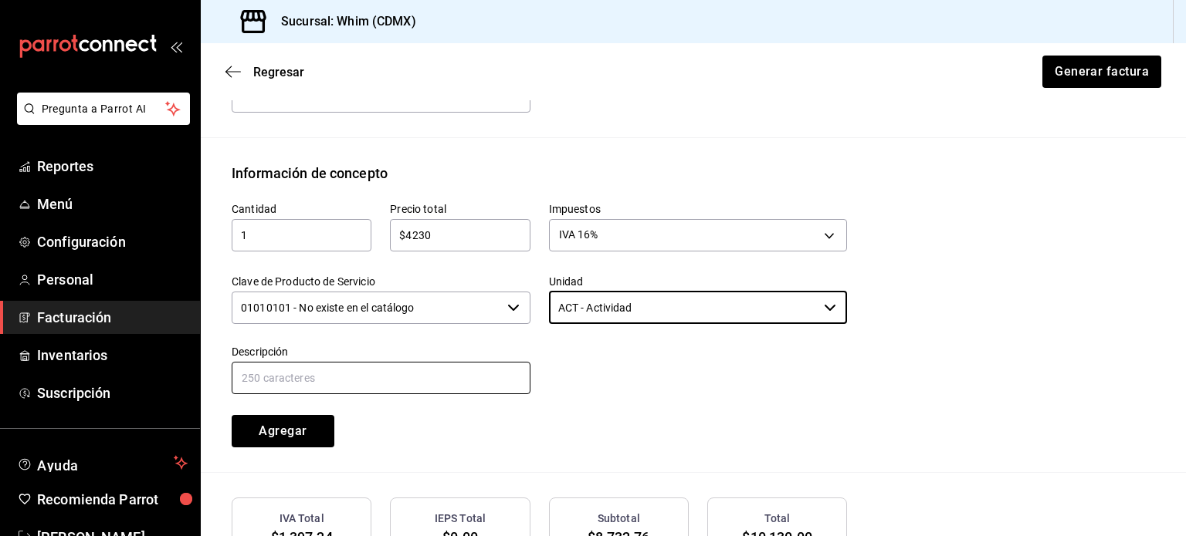
type input "ACT - Actividad"
click at [333, 370] on input "text" at bounding box center [381, 378] width 299 height 32
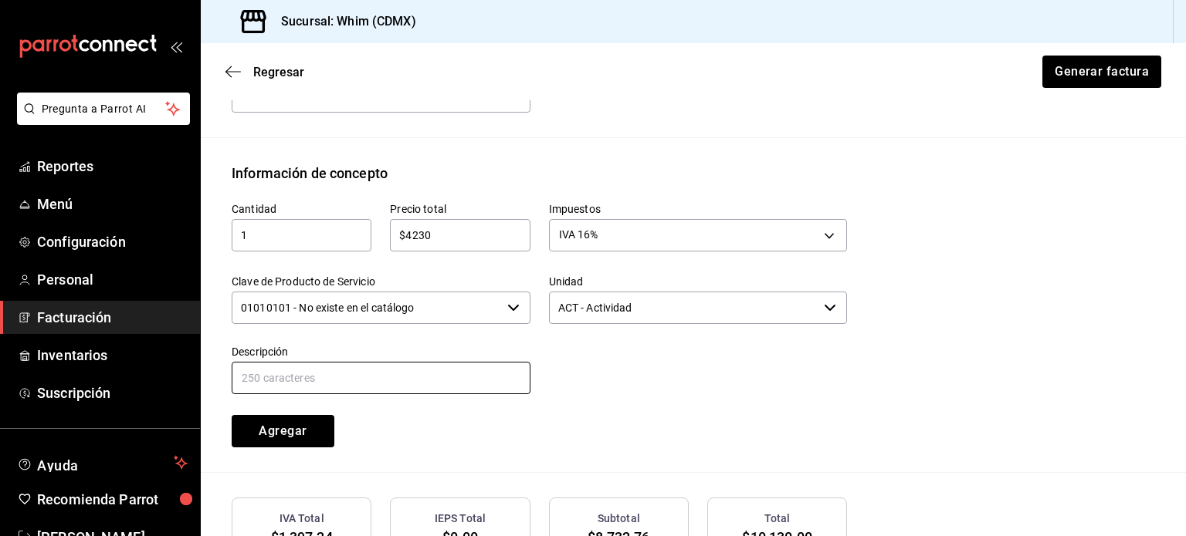
click at [356, 382] on input "text" at bounding box center [381, 378] width 299 height 32
type input "VENTAS AMEX DEL 5 AL 11 DE AGOSTO DE 2025"
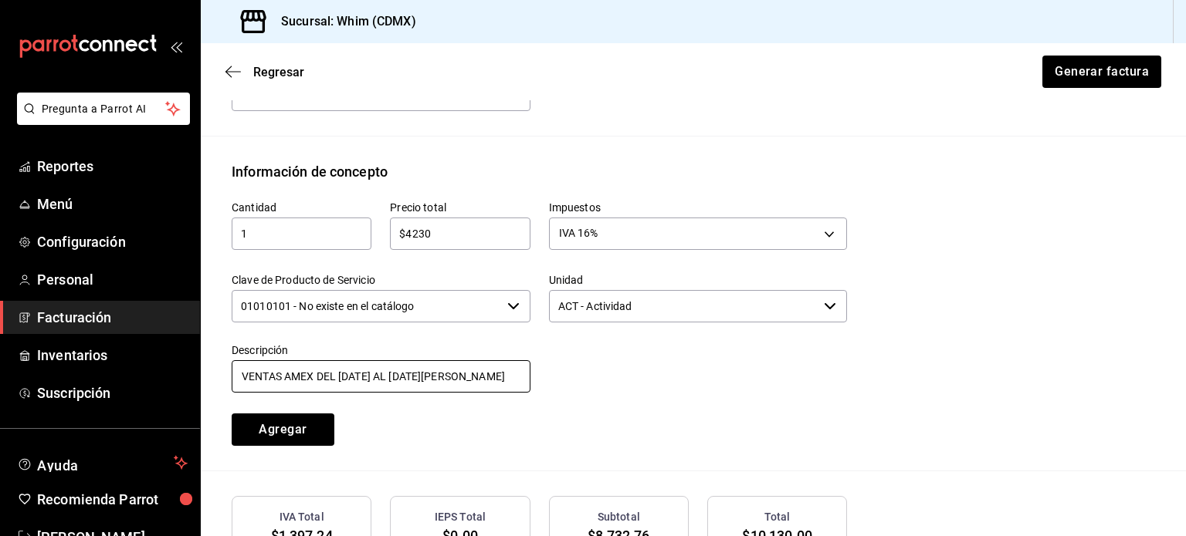
scroll to position [623, 0]
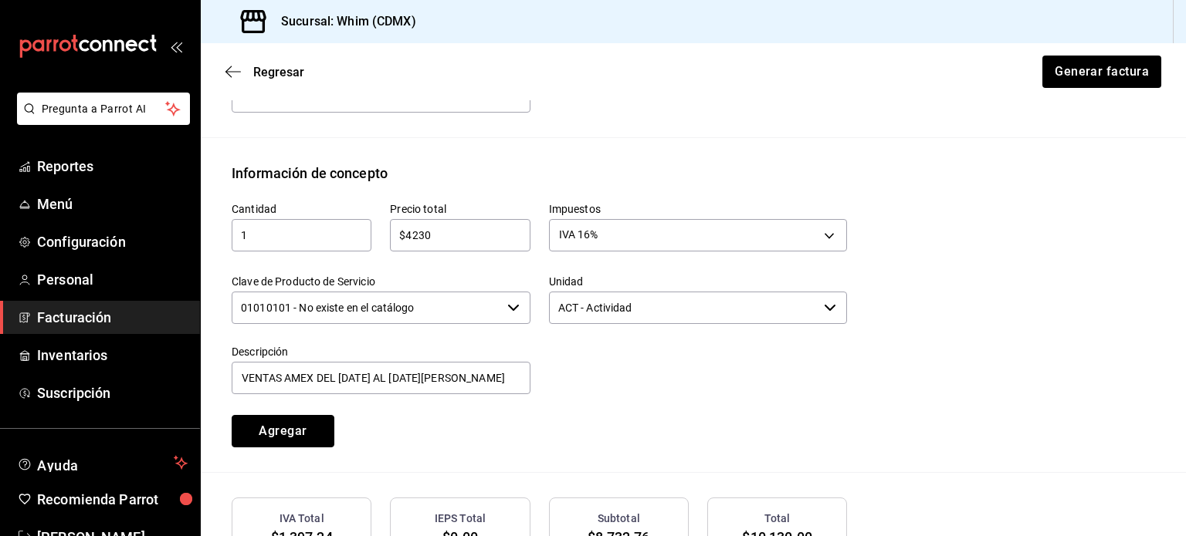
click at [289, 428] on button "Agregar" at bounding box center [283, 431] width 103 height 32
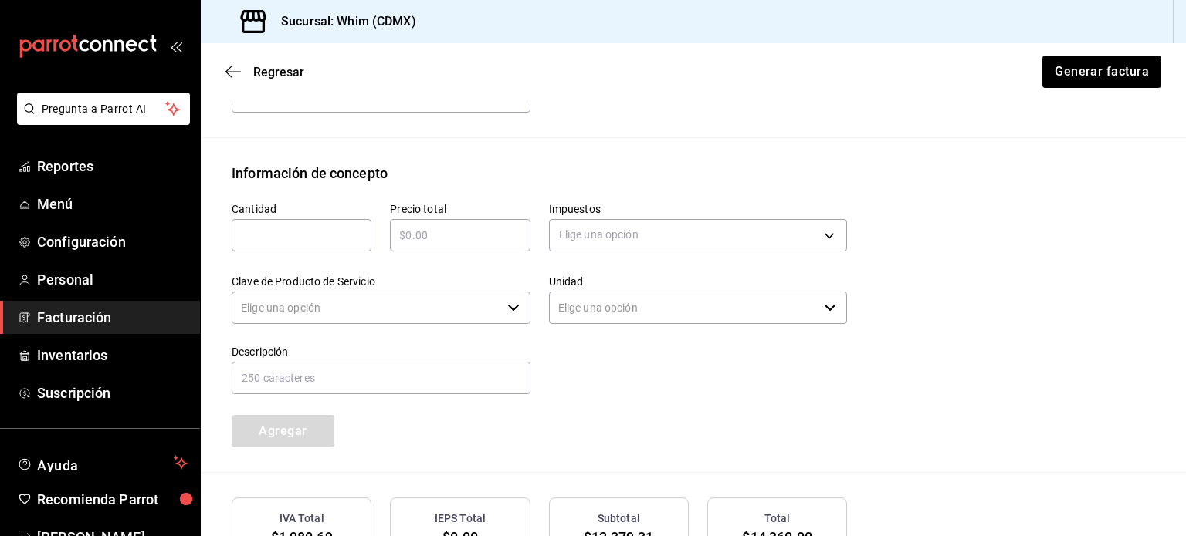
type input "90101500 - Establecimientos para comer y beber"
type input "E48 - Unidad de Servicio"
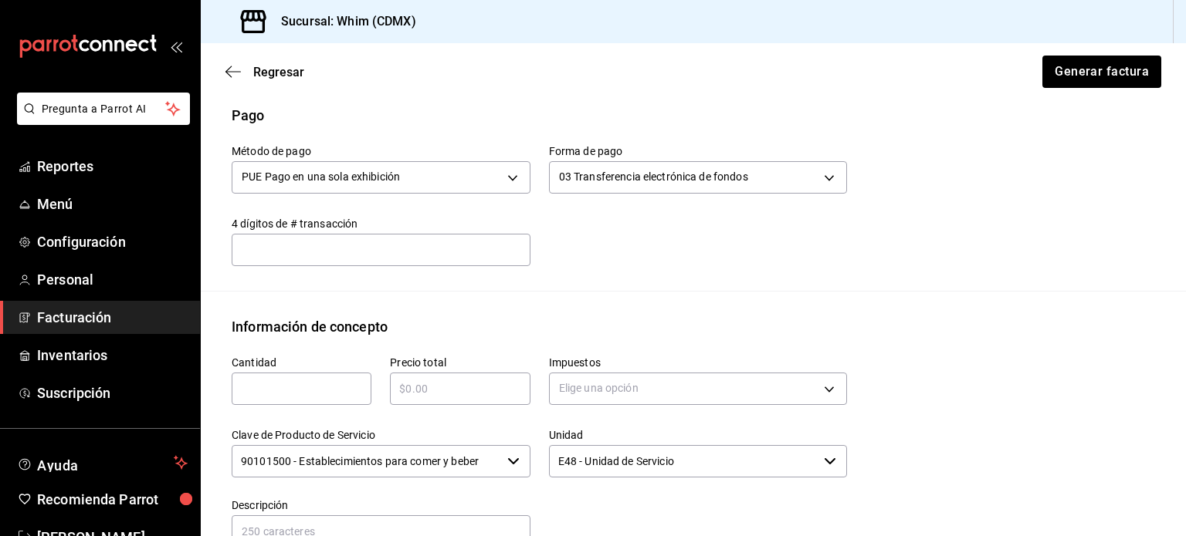
scroll to position [429, 0]
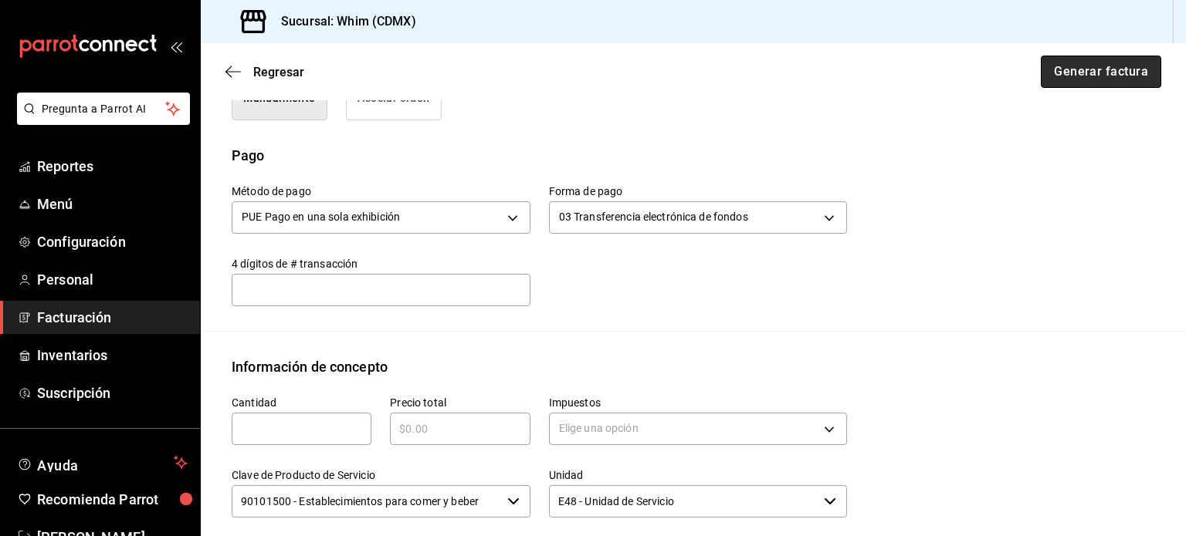
click at [1078, 73] on button "Generar factura" at bounding box center [1100, 72] width 120 height 32
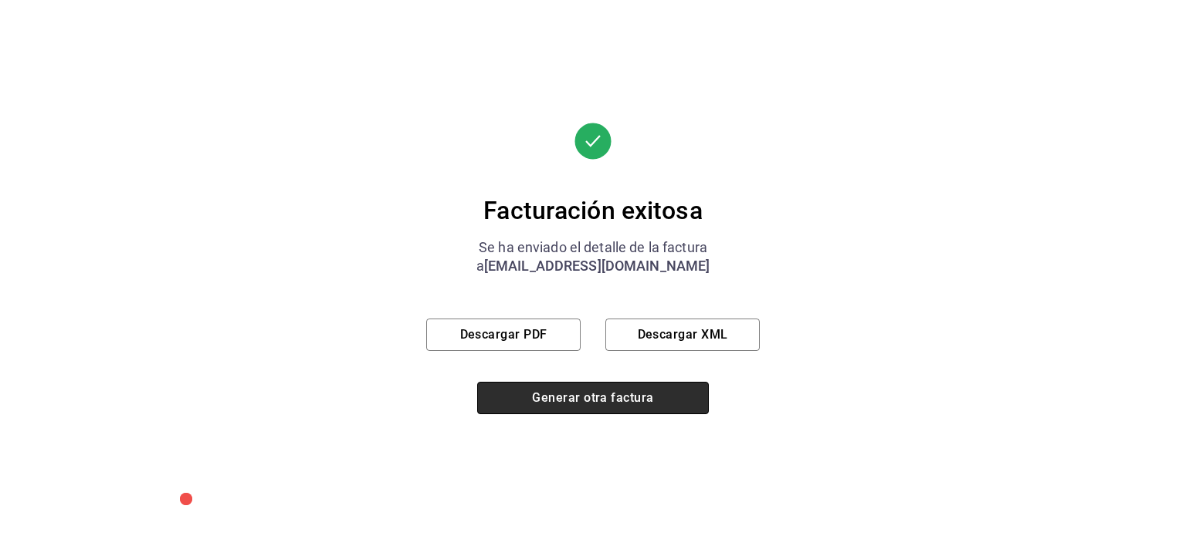
click at [541, 398] on button "Generar otra factura" at bounding box center [593, 398] width 232 height 32
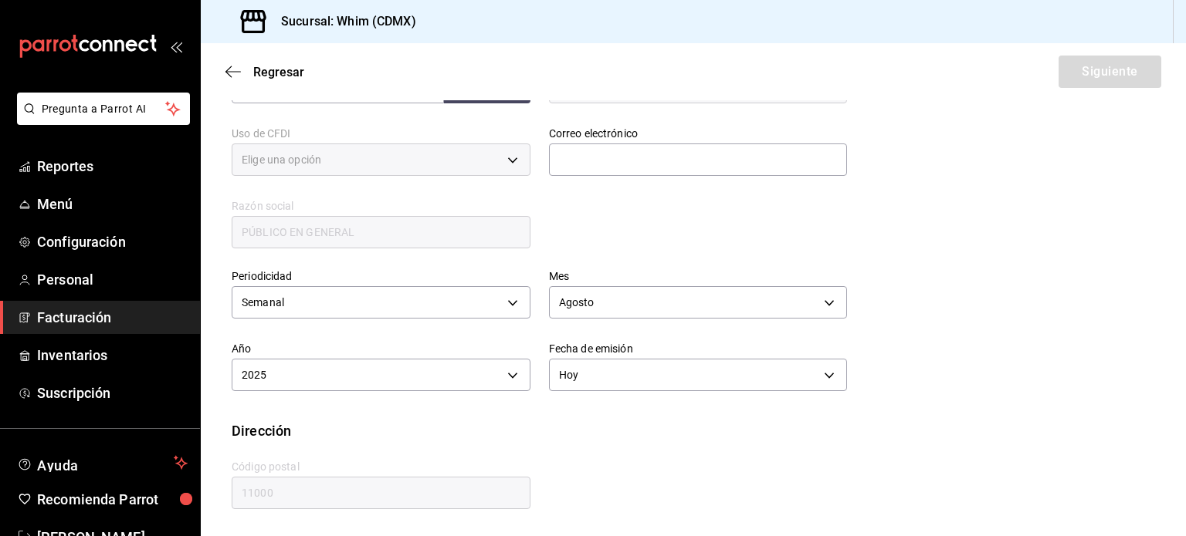
type input "616"
type input "S01"
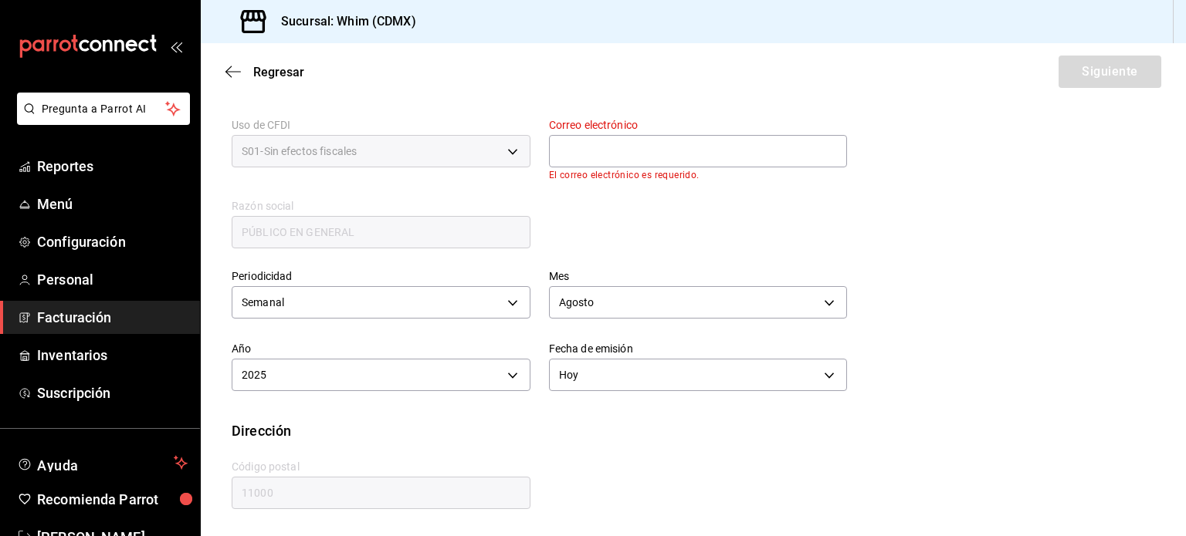
scroll to position [282, 0]
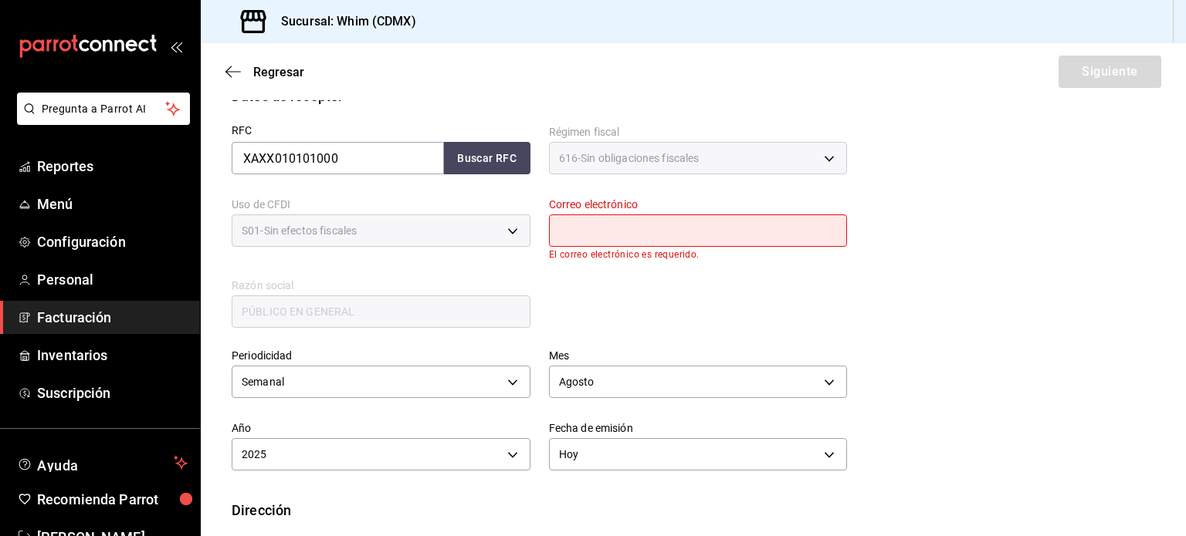
click at [665, 231] on input "text" at bounding box center [698, 231] width 299 height 32
type input "[EMAIL_ADDRESS][DOMAIN_NAME]"
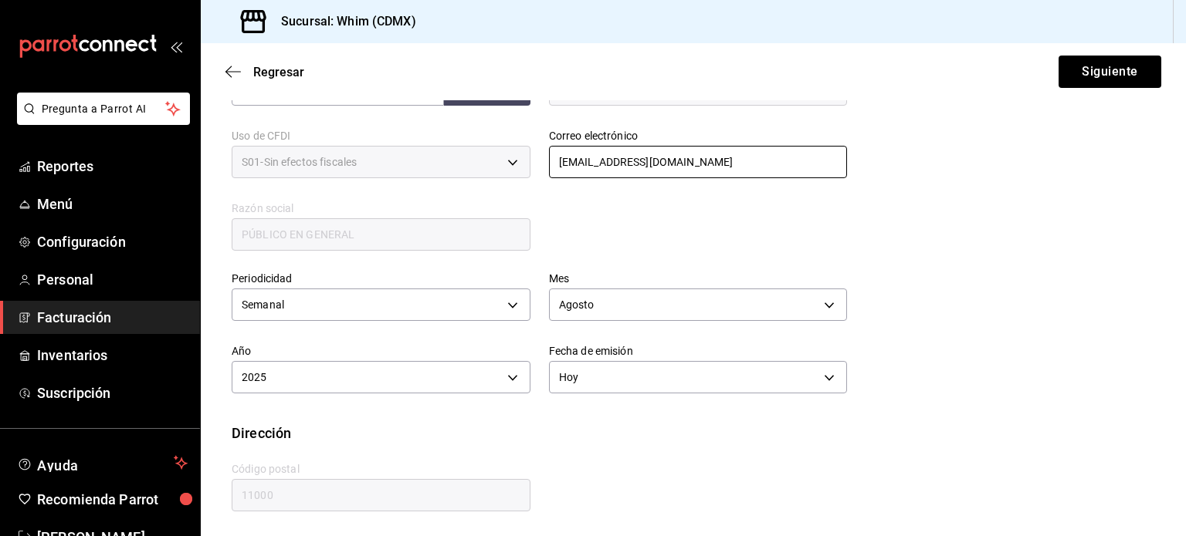
scroll to position [352, 0]
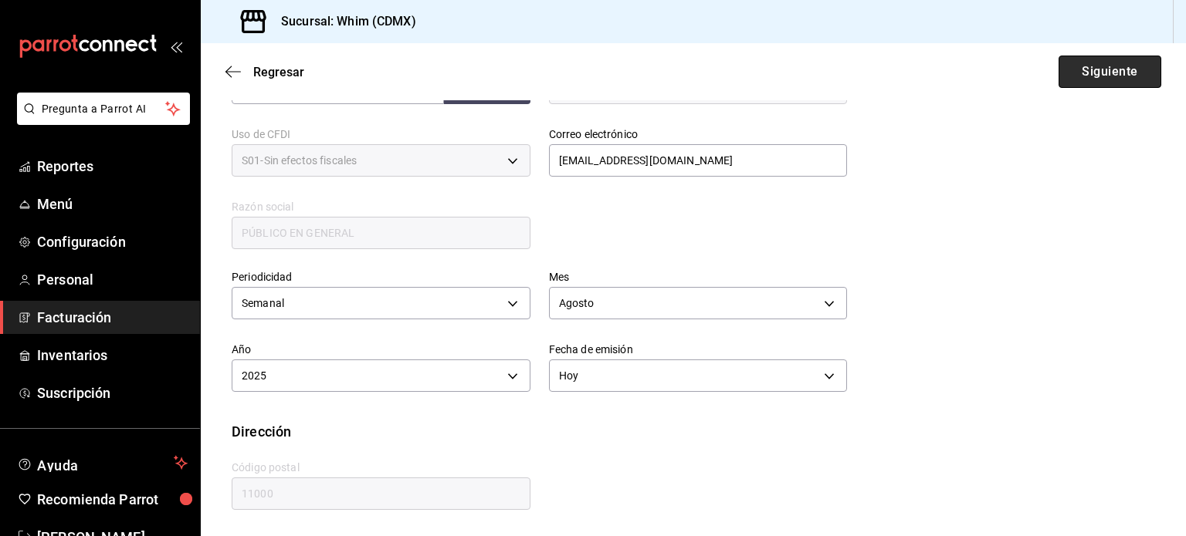
click at [1081, 76] on button "Siguiente" at bounding box center [1109, 72] width 103 height 32
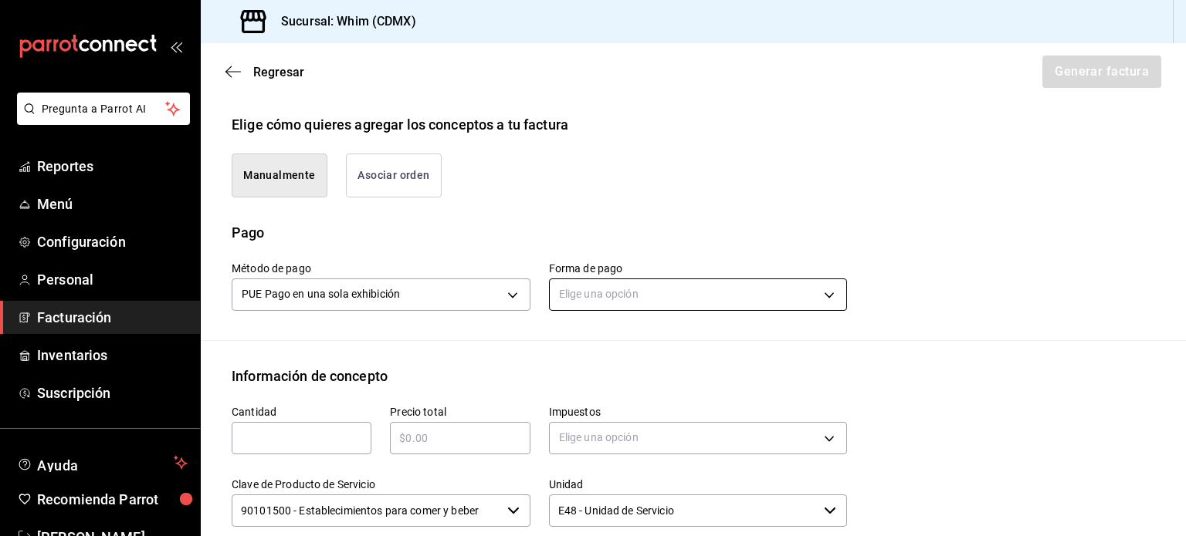
click at [685, 299] on body "Pregunta a Parrot AI Reportes Menú Configuración Personal Facturación Inventari…" at bounding box center [593, 268] width 1186 height 536
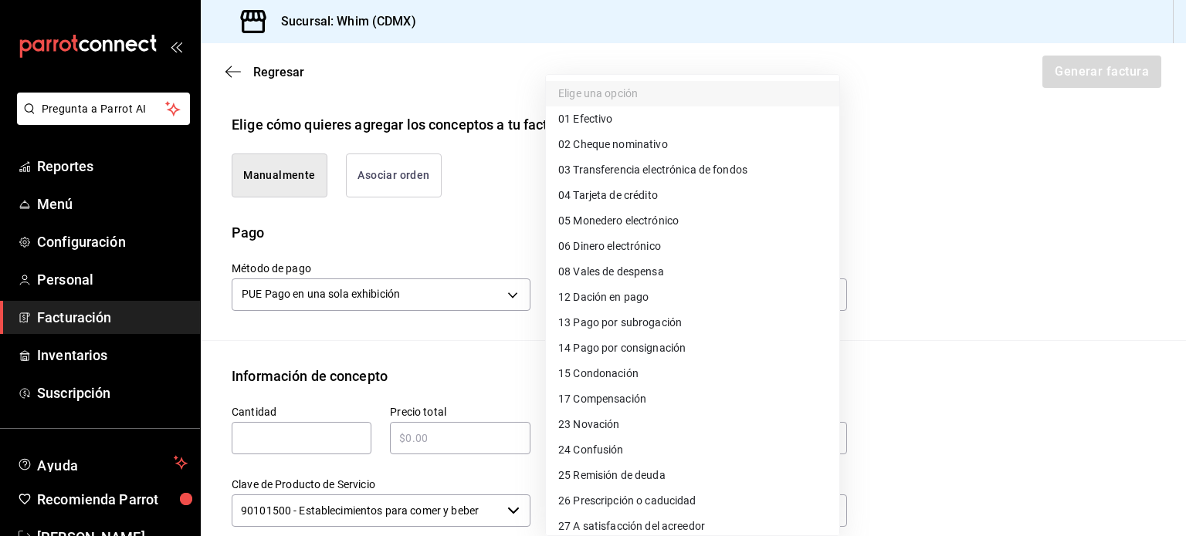
click at [682, 175] on span "03 Transferencia electrónica de fondos" at bounding box center [652, 170] width 189 height 16
type input "03"
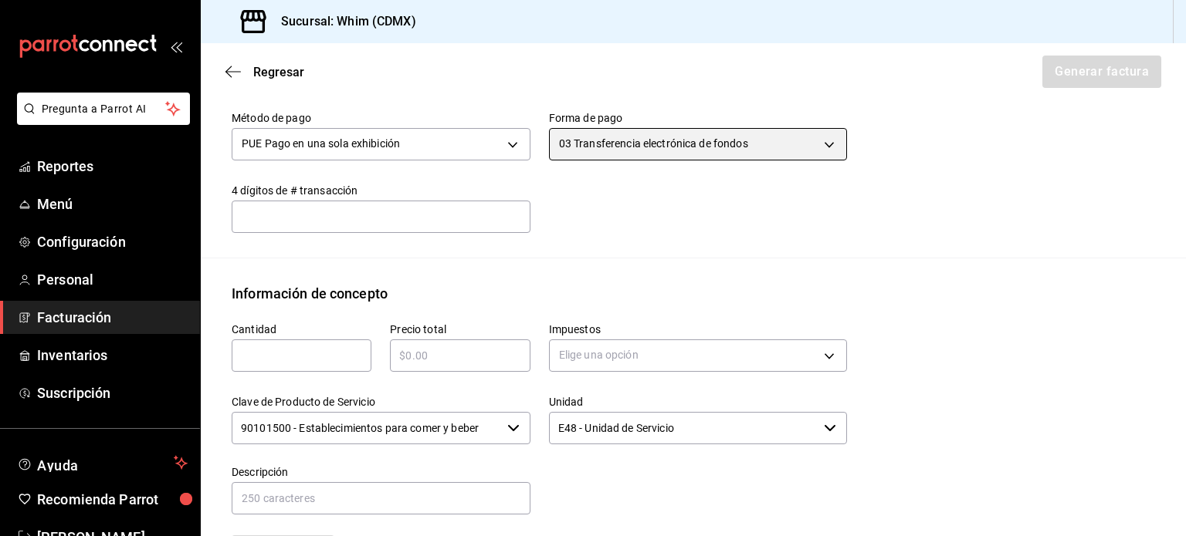
scroll to position [506, 0]
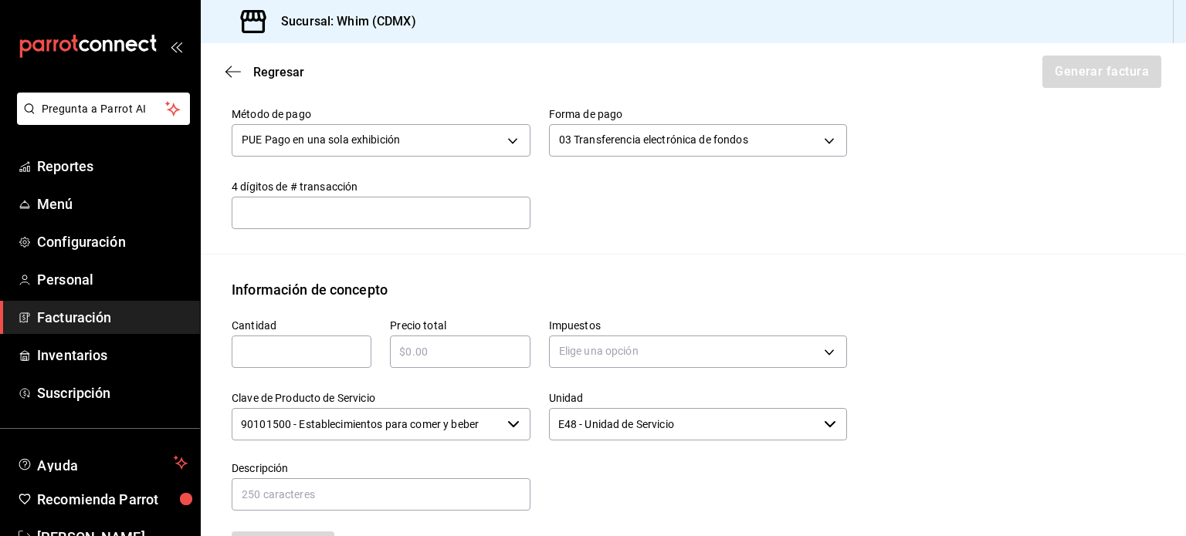
click at [315, 357] on input "text" at bounding box center [302, 352] width 140 height 19
type input "1"
click at [438, 353] on input "text" at bounding box center [460, 352] width 140 height 19
click at [474, 350] on input "$2541.53" at bounding box center [460, 352] width 140 height 19
click at [470, 350] on input "$2541.53" at bounding box center [460, 352] width 140 height 19
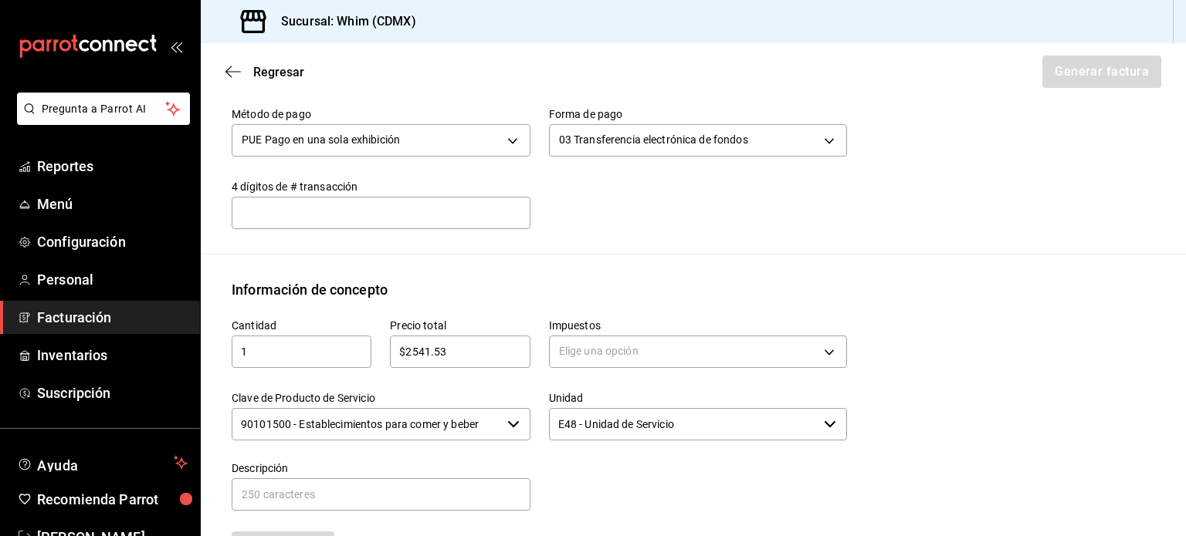
click at [478, 347] on input "$2541.53" at bounding box center [460, 352] width 140 height 19
click at [456, 355] on input "$2541.53" at bounding box center [460, 352] width 140 height 19
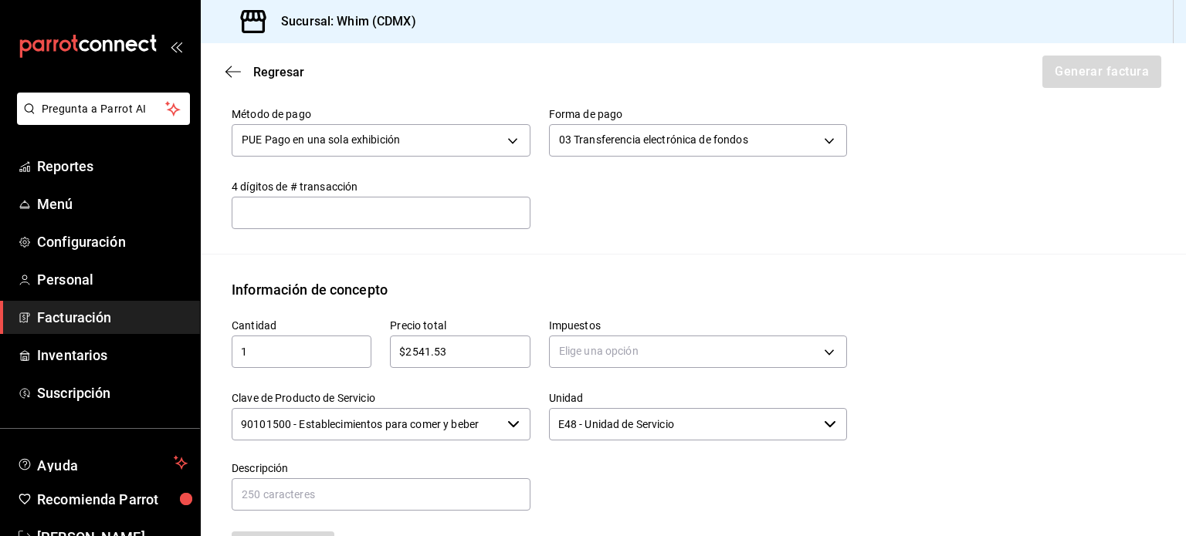
click at [458, 355] on input "$2541.53" at bounding box center [460, 352] width 140 height 19
click at [445, 350] on input "$2541.53" at bounding box center [460, 352] width 140 height 19
type input "$2541.53"
click at [283, 354] on input "1" at bounding box center [302, 352] width 140 height 19
click at [353, 210] on input "text" at bounding box center [381, 212] width 299 height 31
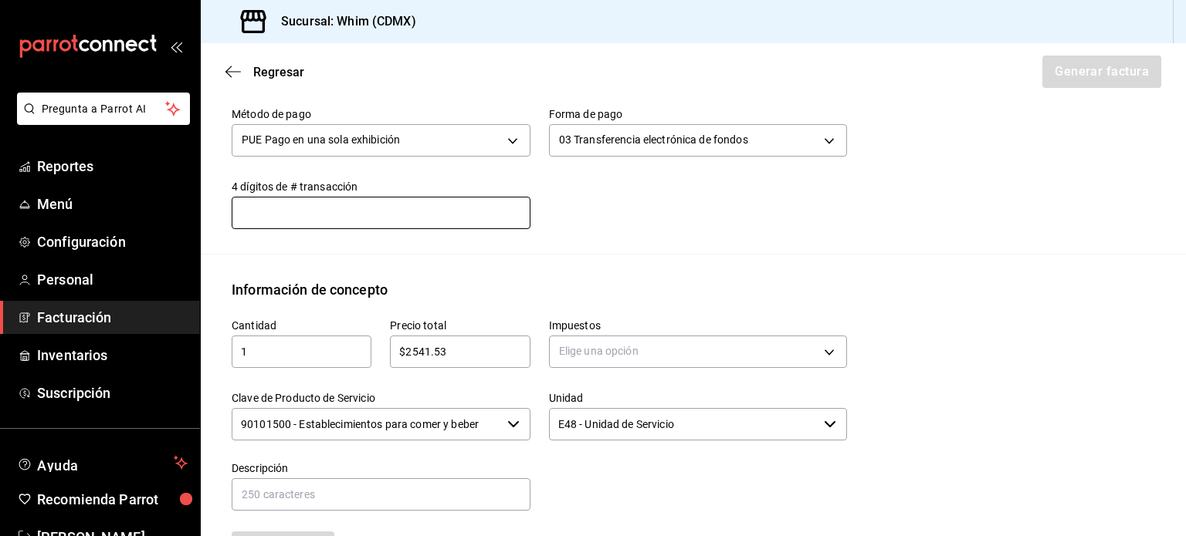
click at [439, 350] on input "$2541.53" at bounding box center [460, 352] width 140 height 19
click at [441, 348] on input "$2541.53" at bounding box center [460, 352] width 140 height 19
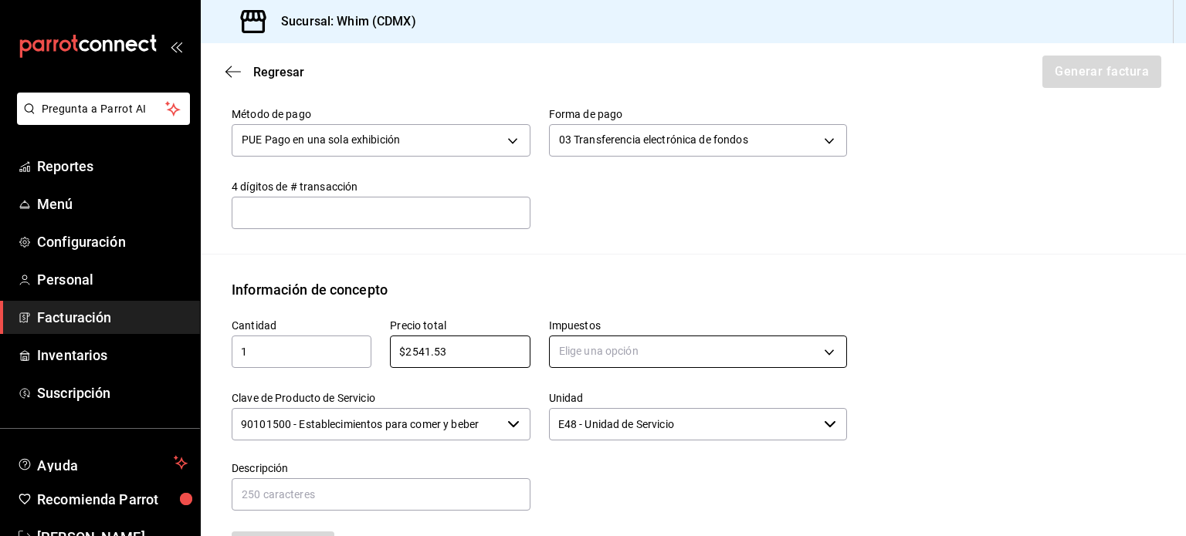
click at [624, 343] on body "Pregunta a Parrot AI Reportes Menú Configuración Personal Facturación Inventari…" at bounding box center [593, 268] width 1186 height 536
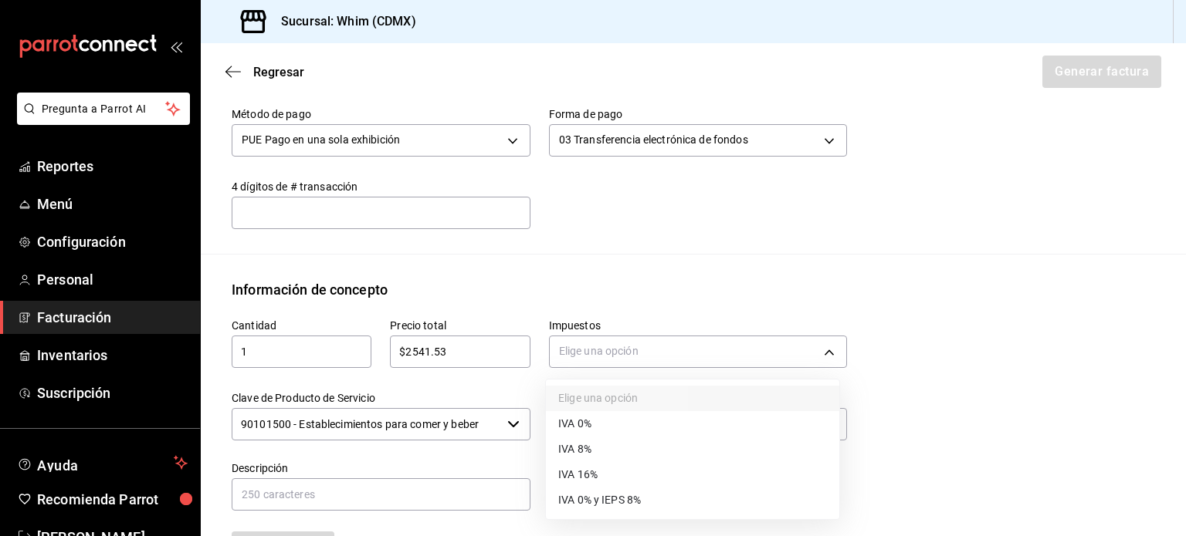
click at [428, 352] on div at bounding box center [593, 268] width 1186 height 536
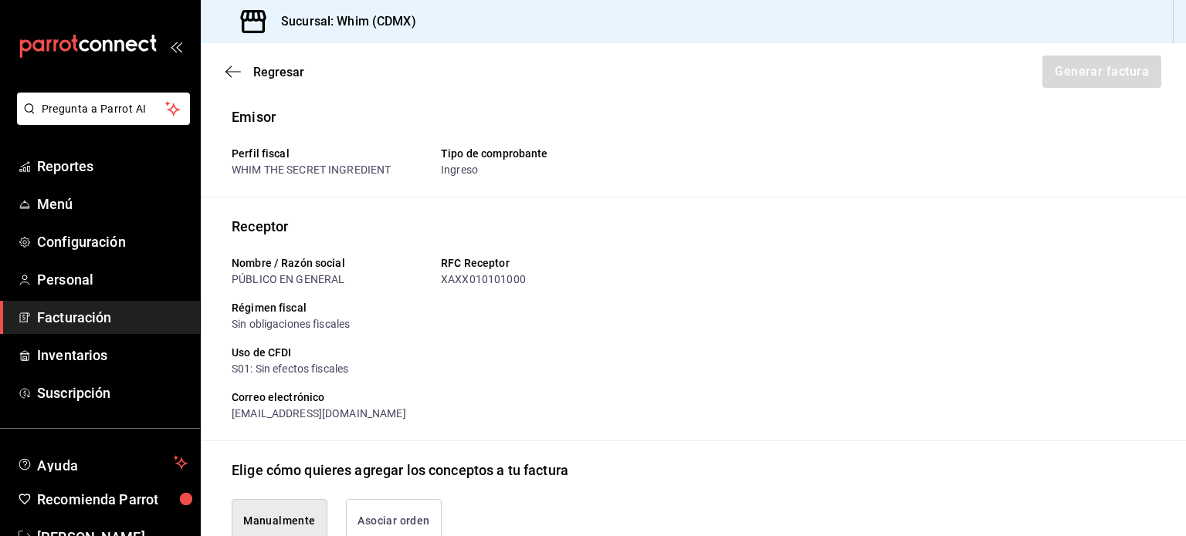
scroll to position [0, 0]
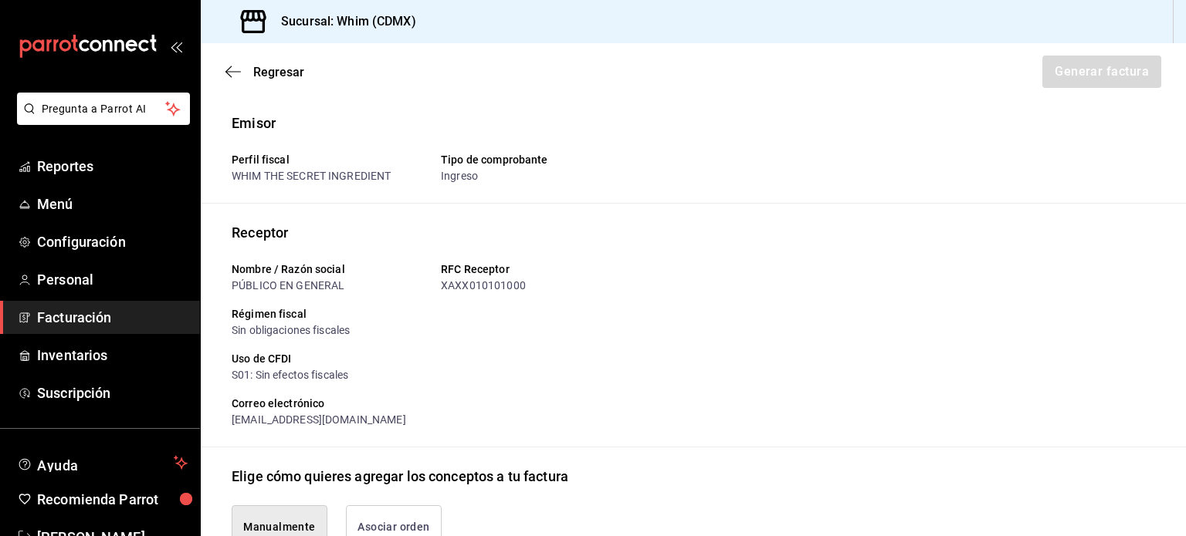
click at [438, 351] on div "Uso de CFDI" at bounding box center [539, 359] width 615 height 16
click at [440, 347] on div "Uso de CFDI S01: Sin efectos fiscales" at bounding box center [533, 361] width 628 height 45
click at [667, 357] on div "Uso de CFDI" at bounding box center [539, 359] width 615 height 16
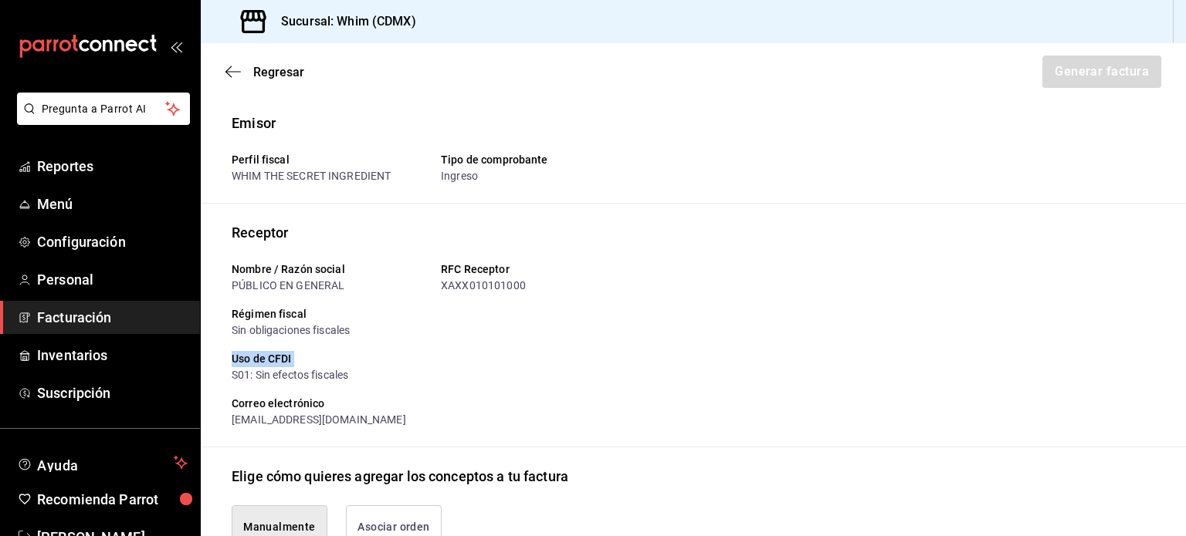
click at [667, 357] on div "Uso de CFDI" at bounding box center [539, 359] width 615 height 16
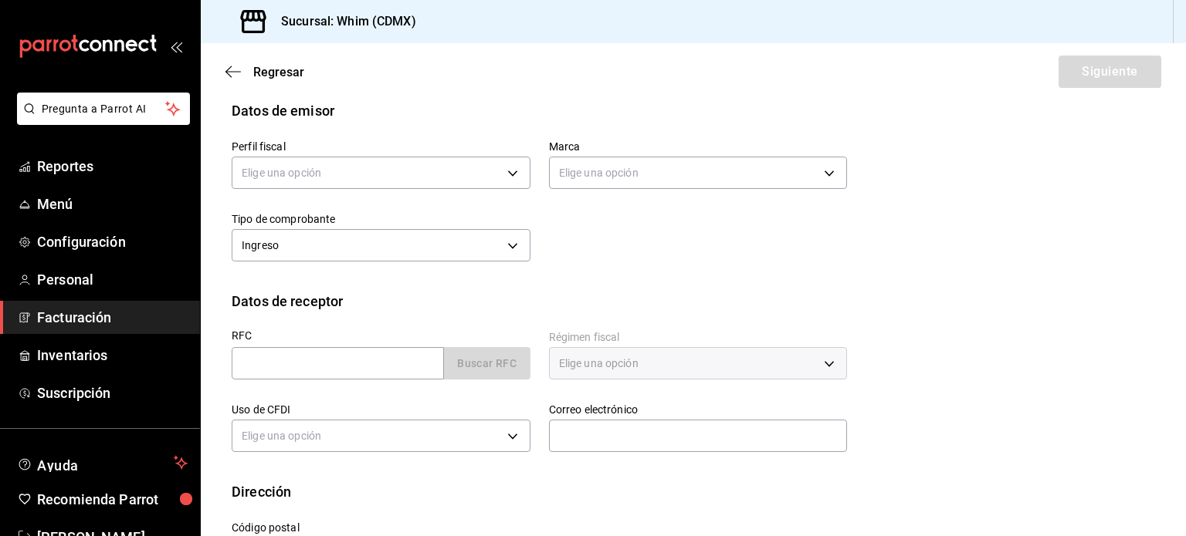
scroll to position [137, 0]
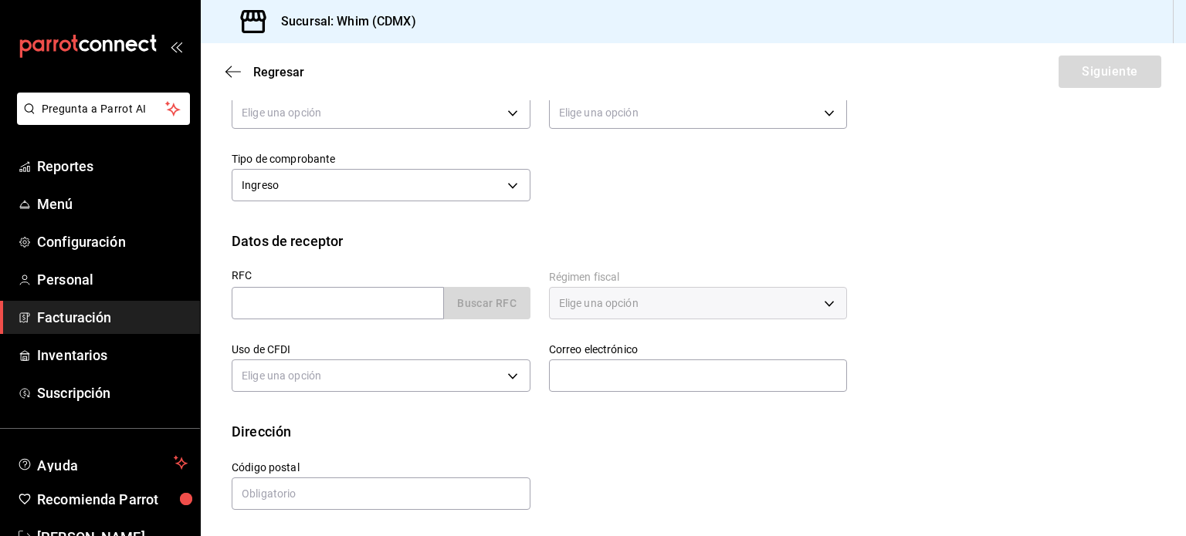
click at [448, 349] on label "Uso de CFDI" at bounding box center [381, 349] width 299 height 11
click at [441, 348] on label "Uso de CFDI" at bounding box center [381, 349] width 299 height 11
click at [414, 356] on div "Elige una opción" at bounding box center [381, 374] width 299 height 41
click at [415, 351] on label "Uso de CFDI" at bounding box center [381, 349] width 299 height 11
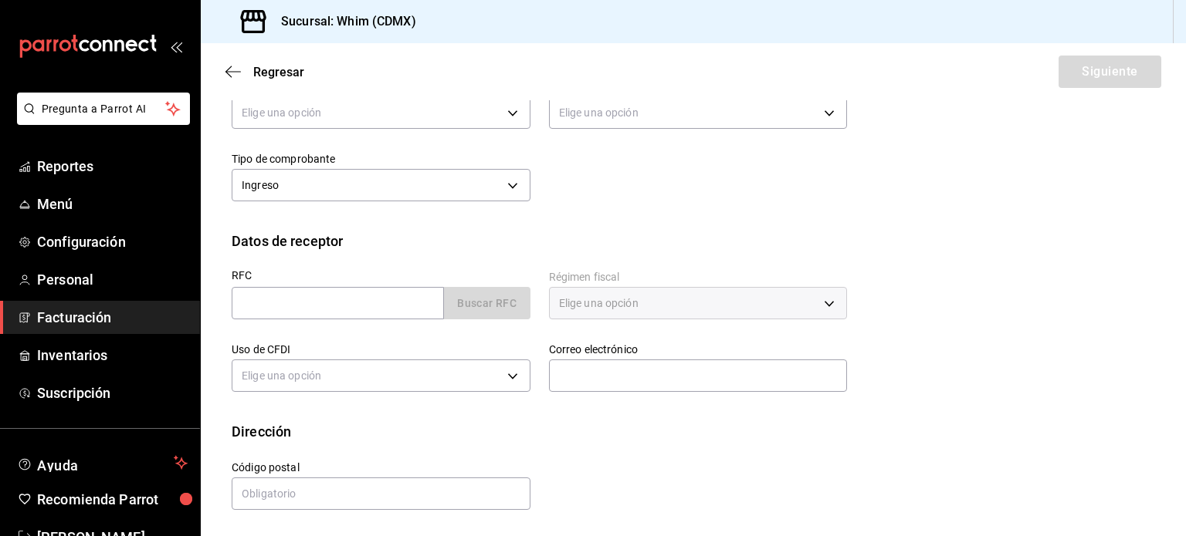
click at [1062, 275] on div "RFC Buscar RFC Régimen fiscal Elige una opción Uso de CFDI Elige una opción Cor…" at bounding box center [693, 337] width 923 height 170
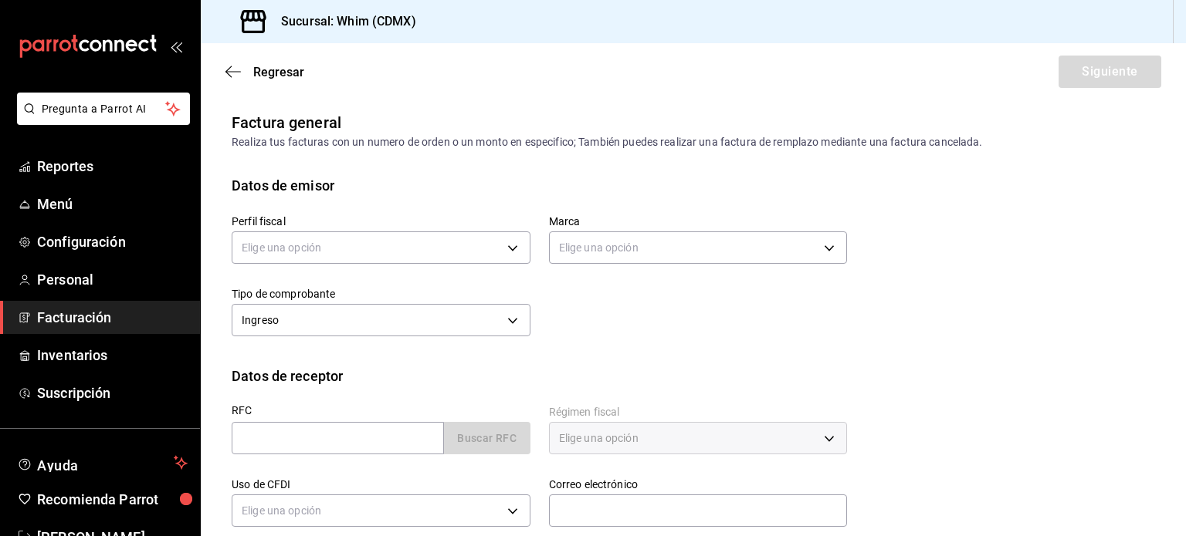
scroll to position [0, 0]
click at [360, 251] on body "Pregunta a Parrot AI Reportes Menú Configuración Personal Facturación Inventari…" at bounding box center [593, 268] width 1186 height 536
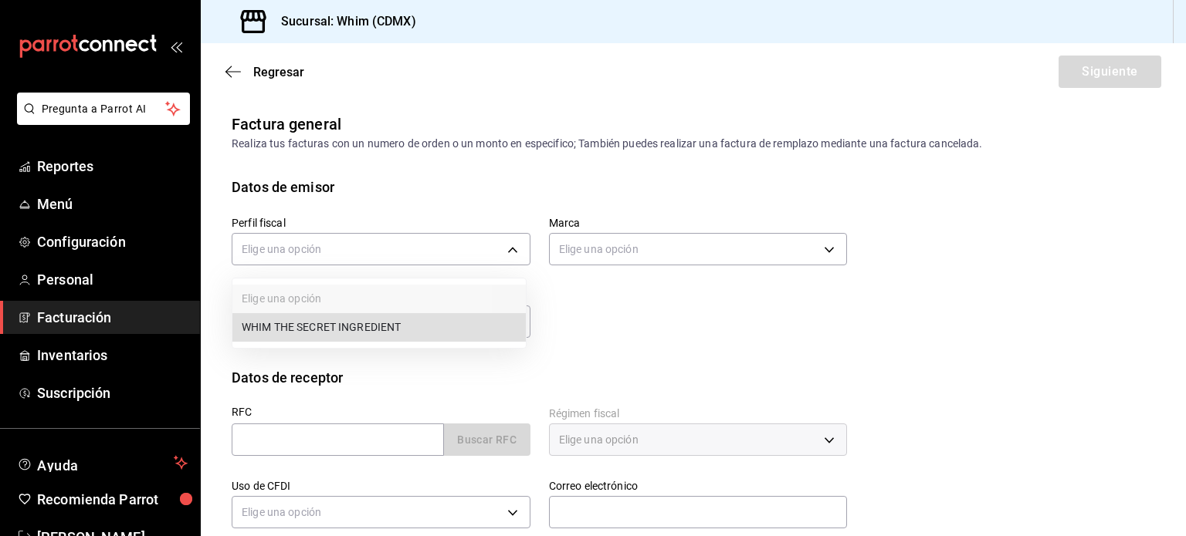
click at [357, 335] on li "WHIM THE SECRET INGREDIENT" at bounding box center [378, 327] width 293 height 29
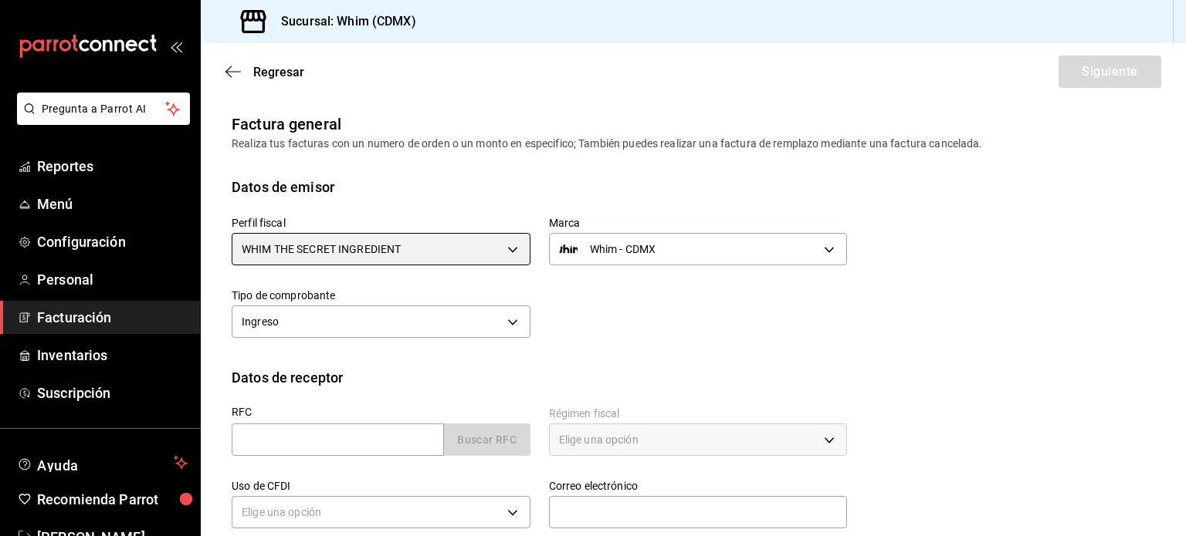
type input "8d5f64ec-deef-4488-bad0-eb73a8d1ee65"
type input "29e4b829-75bc-4c01-81a3-64e24ae3ed98"
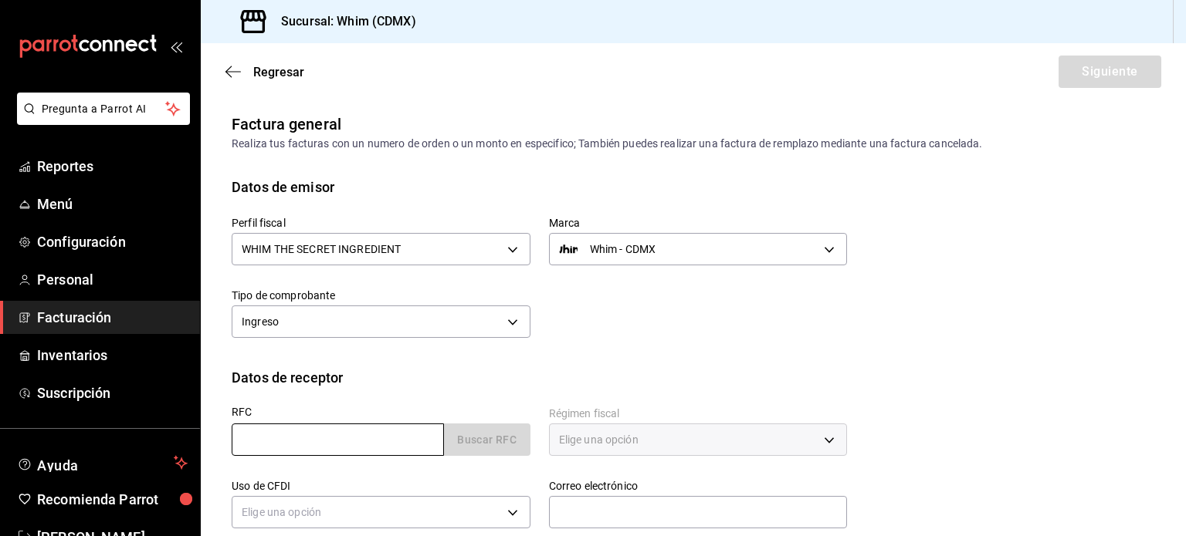
click at [320, 435] on input "text" at bounding box center [338, 440] width 212 height 32
click at [340, 436] on input "text" at bounding box center [338, 440] width 212 height 32
paste input "XAXX010101000"
type input "XAXX010101000"
type input "11000"
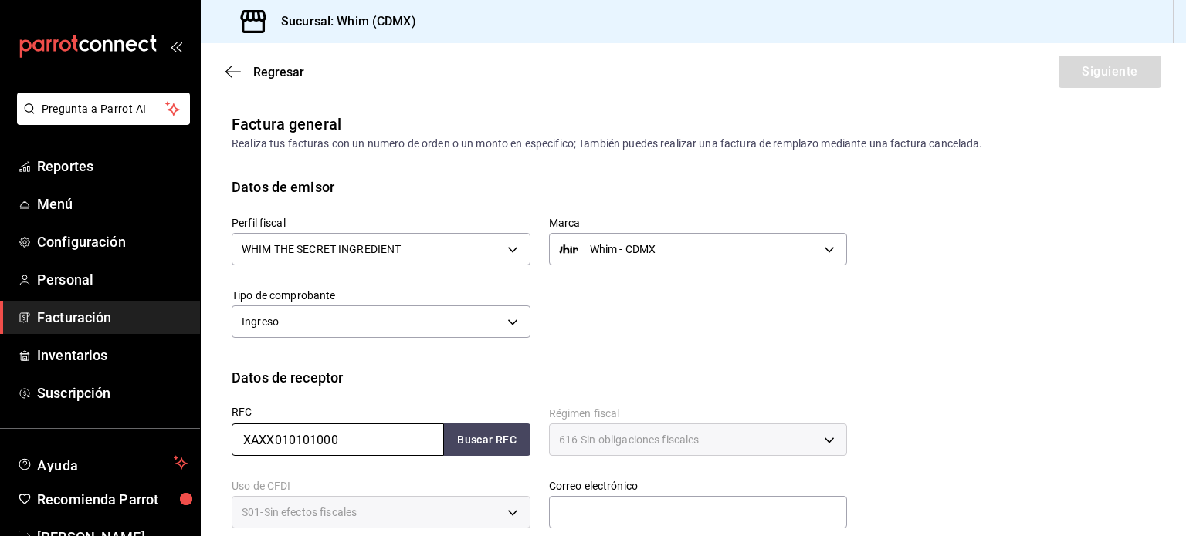
type input "616"
type input "S01"
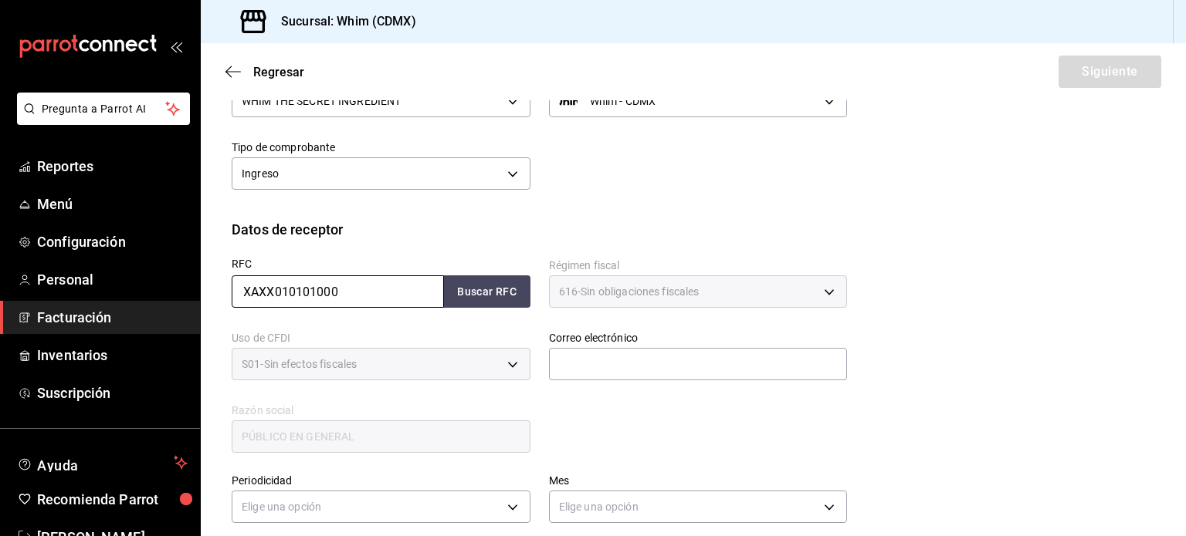
scroll to position [154, 0]
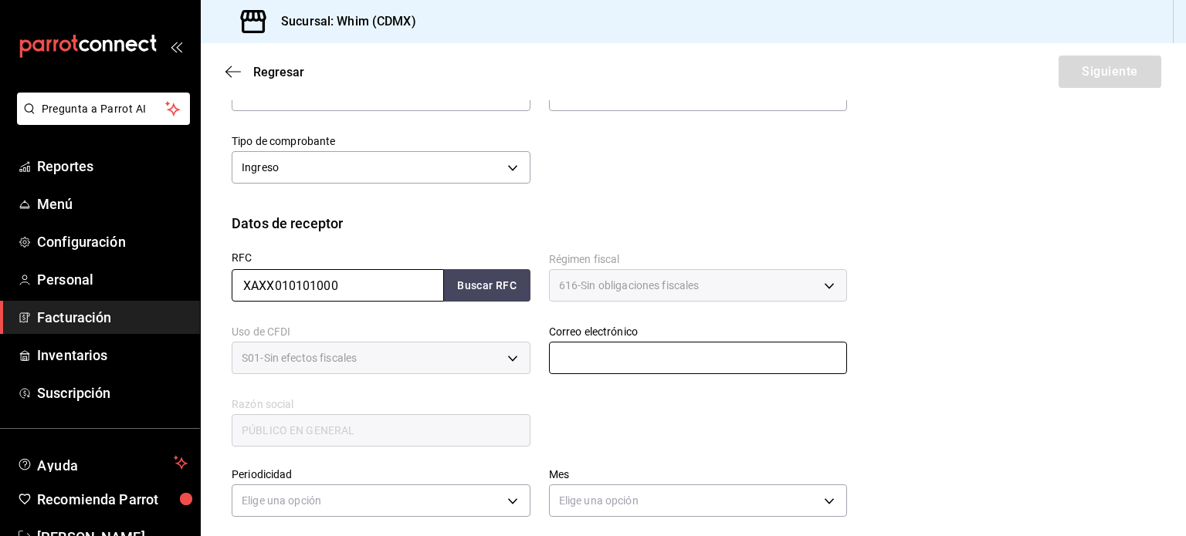
type input "XAXX010101000"
click at [607, 351] on input "text" at bounding box center [698, 358] width 299 height 32
type input "[EMAIL_ADDRESS][DOMAIN_NAME]"
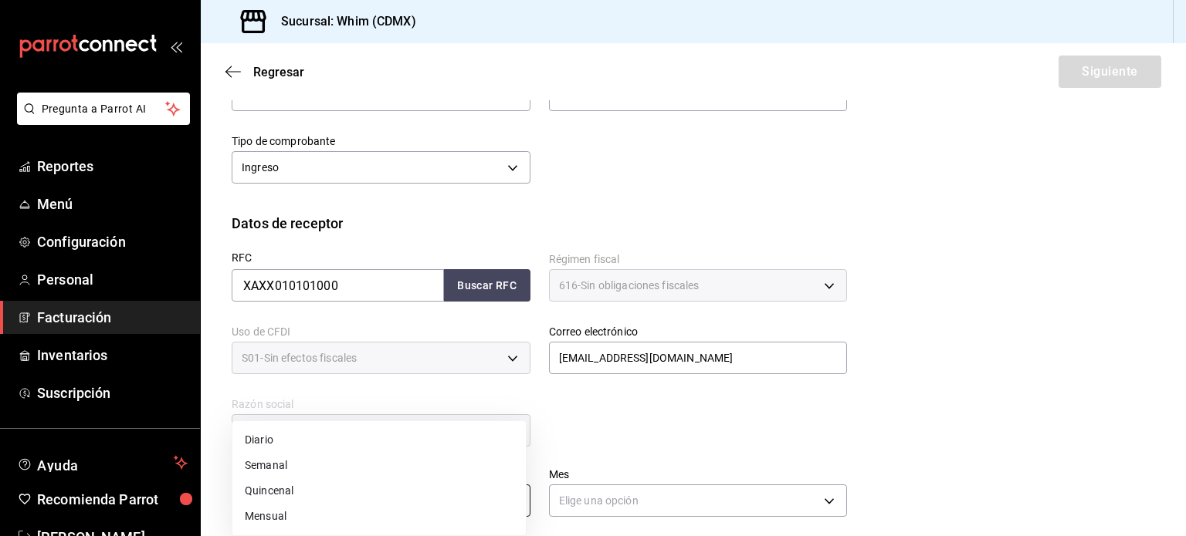
click at [313, 508] on body "Pregunta a Parrot AI Reportes Menú Configuración Personal Facturación Inventari…" at bounding box center [593, 268] width 1186 height 536
click at [309, 459] on li "Semanal" at bounding box center [378, 465] width 293 height 25
type input "WEEKLY"
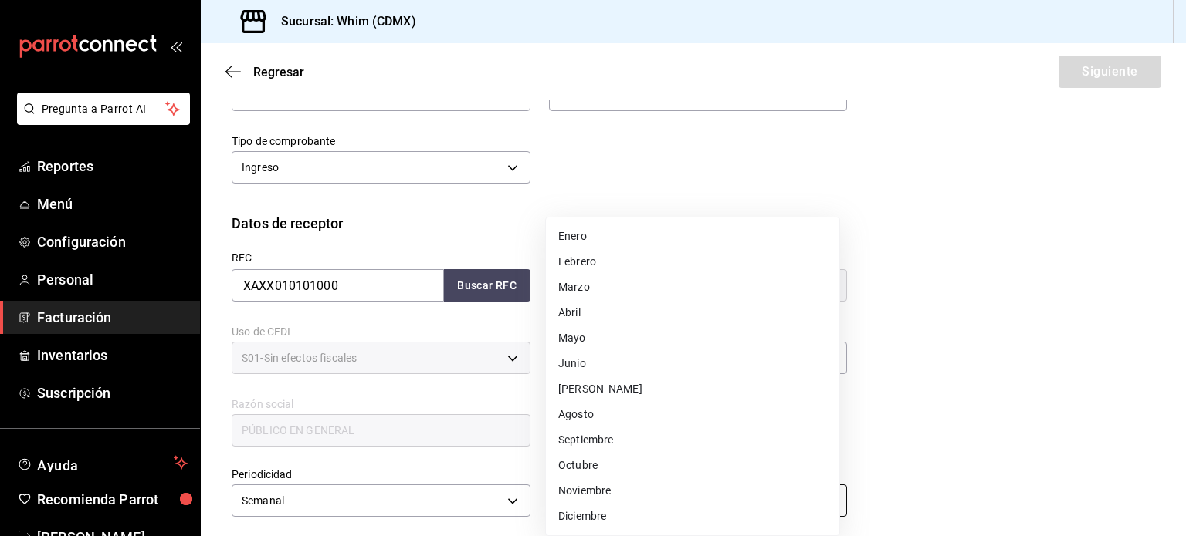
click at [644, 498] on body "Pregunta a Parrot AI Reportes Menú Configuración Personal Facturación Inventari…" at bounding box center [593, 268] width 1186 height 536
click at [605, 410] on li "Agosto" at bounding box center [692, 414] width 293 height 25
type input "8"
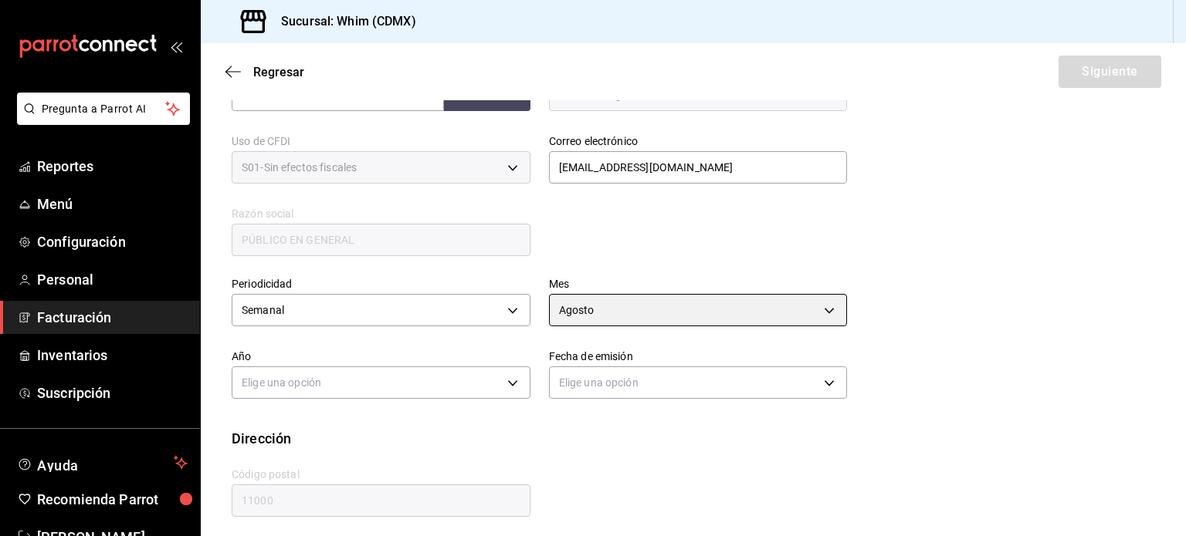
scroll to position [352, 0]
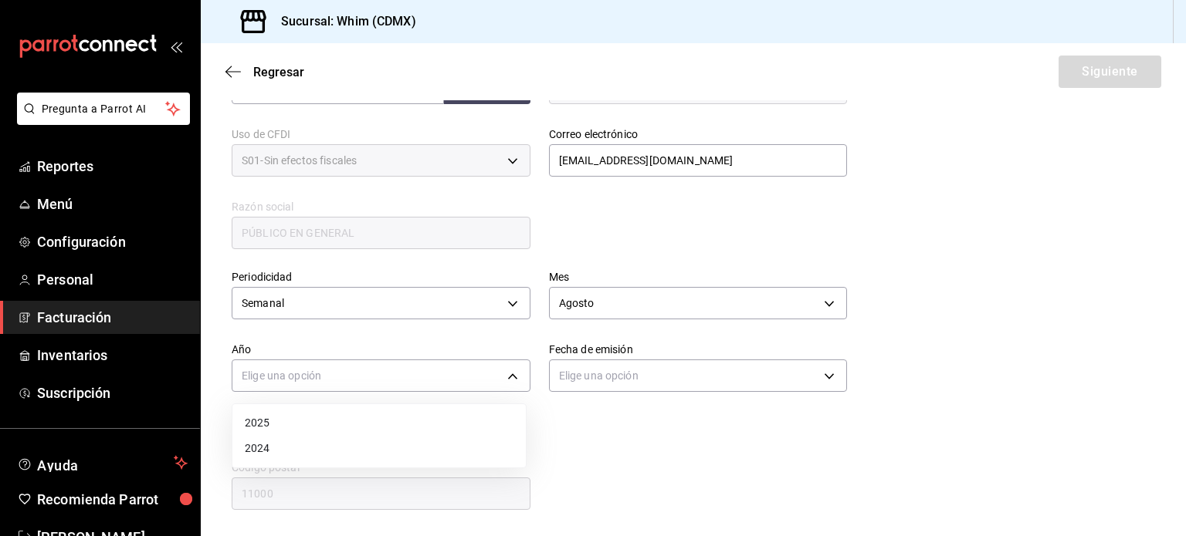
click at [298, 377] on body "Pregunta a Parrot AI Reportes Menú Configuración Personal Facturación Inventari…" at bounding box center [593, 268] width 1186 height 536
click at [288, 428] on li "2025" at bounding box center [378, 423] width 293 height 25
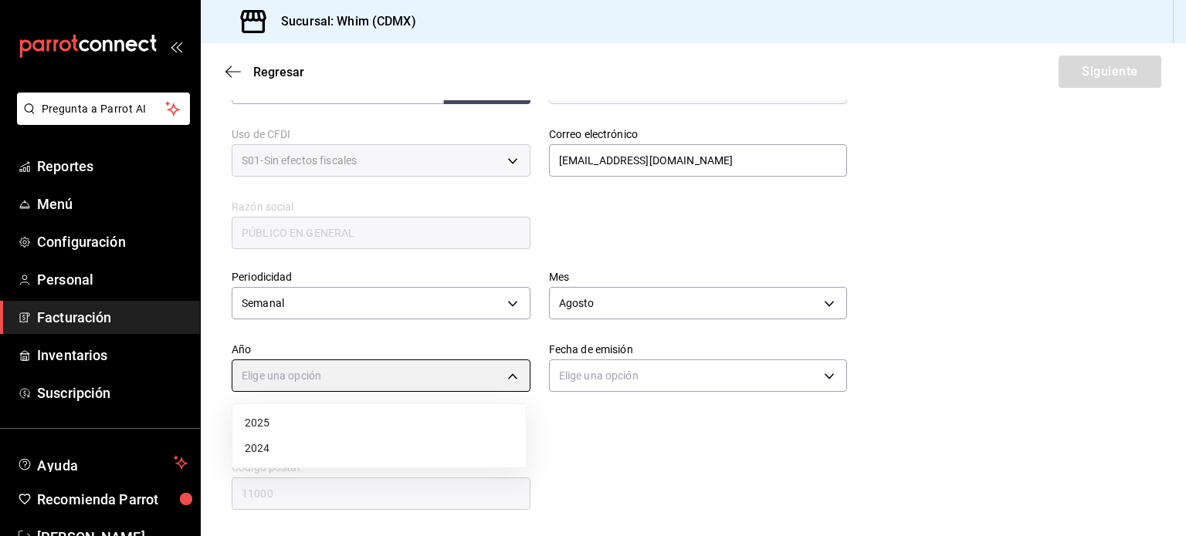
type input "2025"
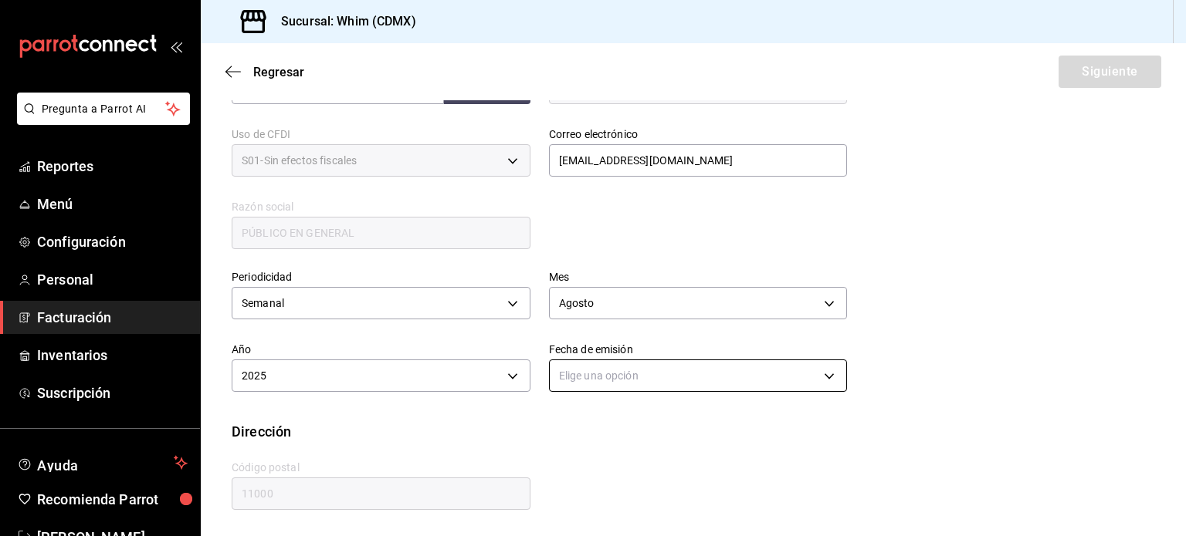
click at [610, 377] on body "Pregunta a Parrot AI Reportes Menú Configuración Personal Facturación Inventari…" at bounding box center [593, 268] width 1186 height 536
click at [594, 422] on li "Hoy" at bounding box center [692, 423] width 293 height 25
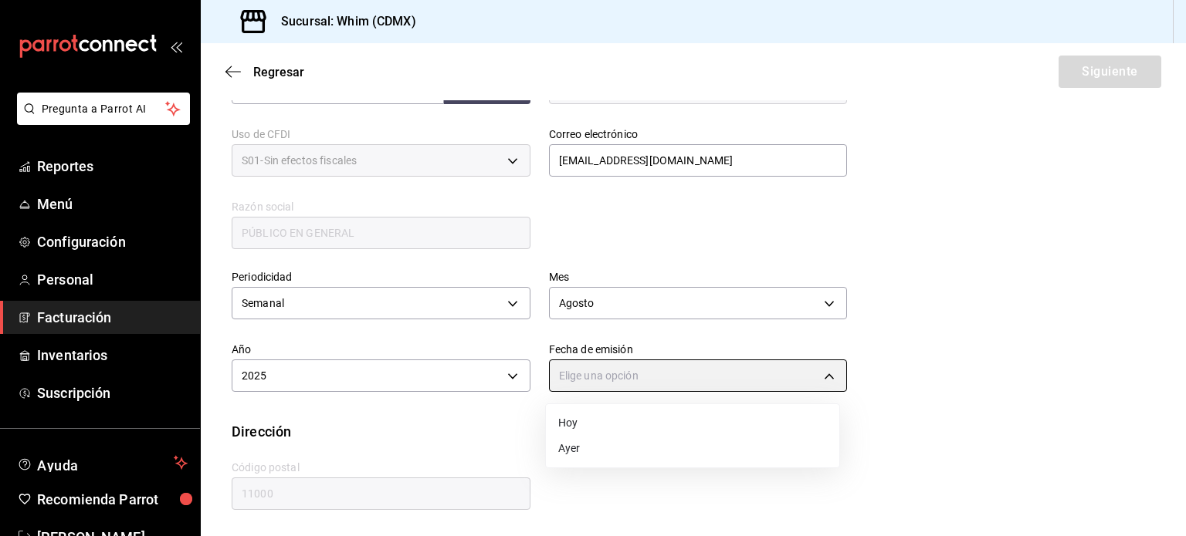
type input "[DATE]"
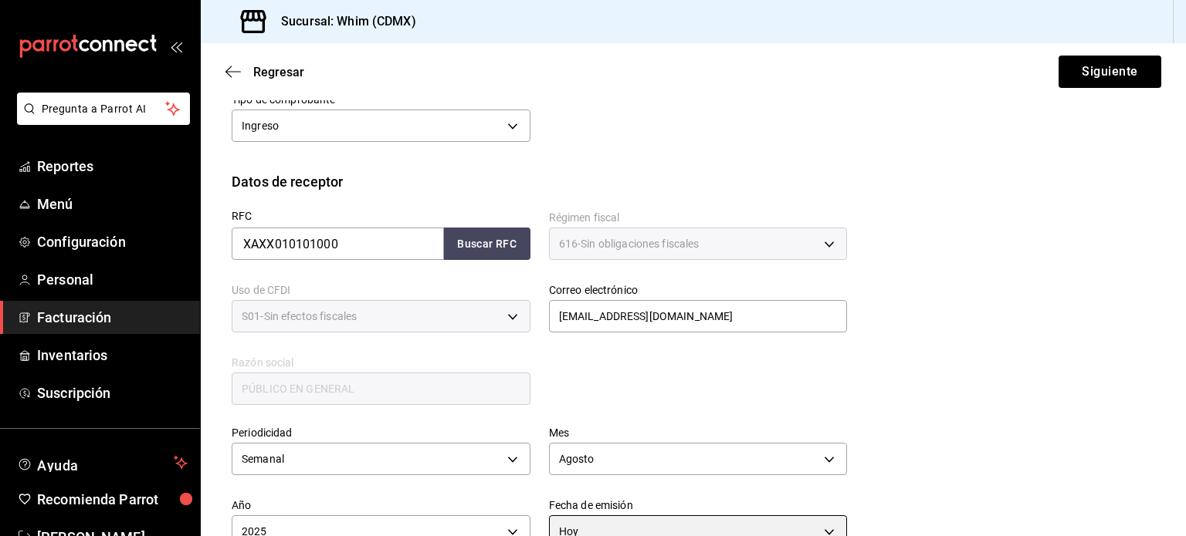
scroll to position [198, 0]
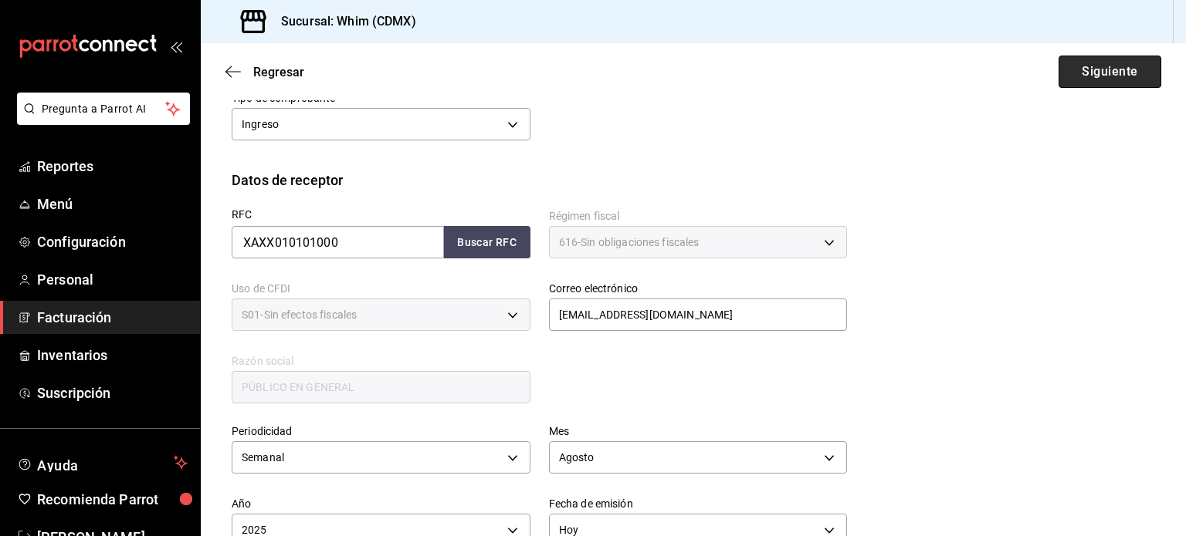
click at [1074, 76] on button "Siguiente" at bounding box center [1109, 72] width 103 height 32
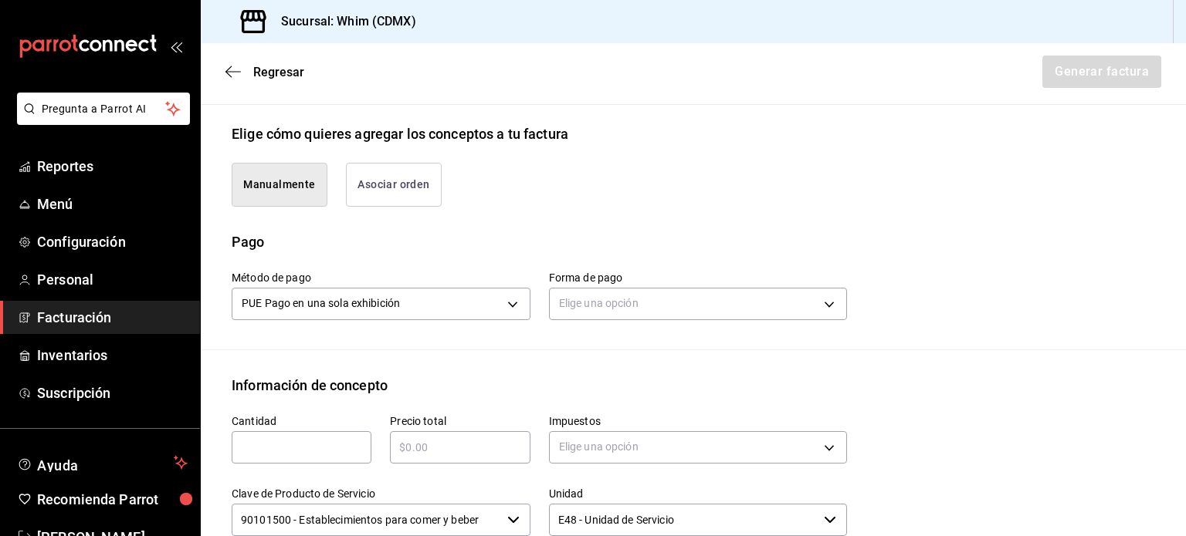
scroll to position [352, 0]
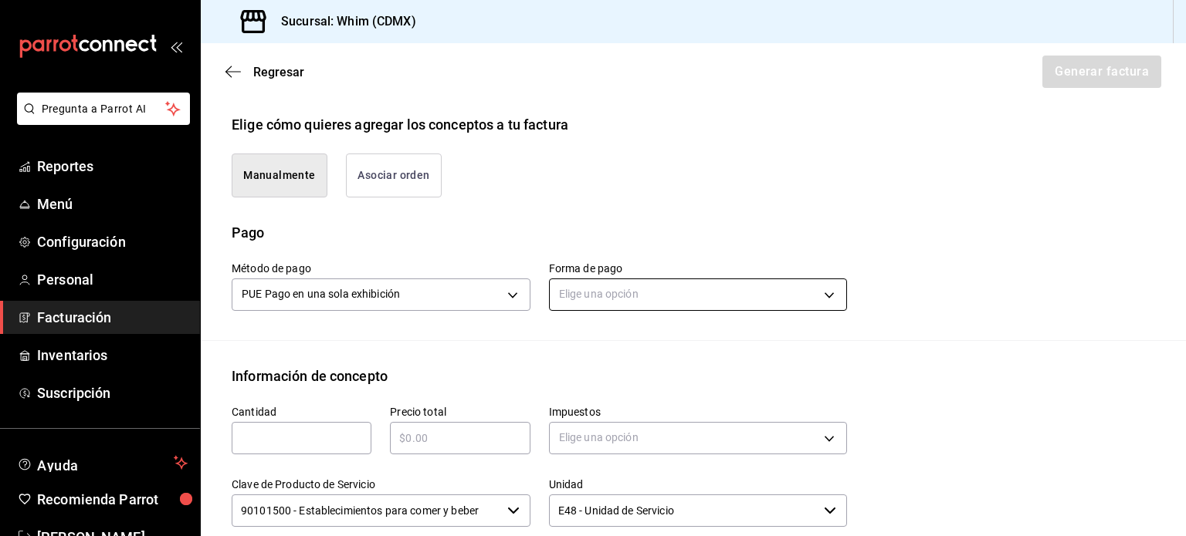
click at [641, 286] on body "Pregunta a Parrot AI Reportes Menú Configuración Personal Facturación Inventari…" at bounding box center [593, 268] width 1186 height 536
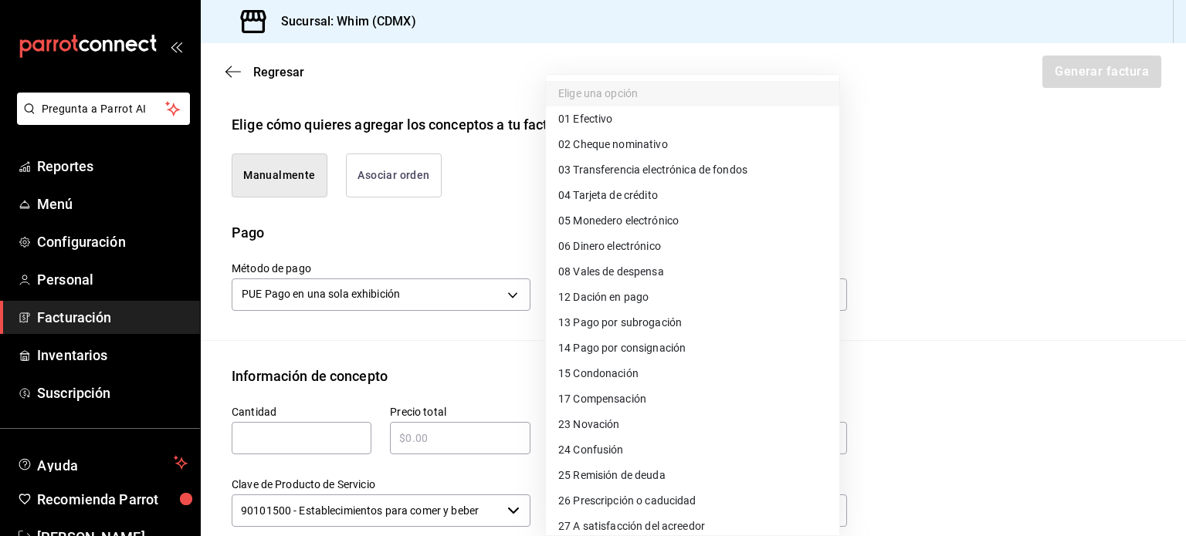
click at [698, 171] on span "03 Transferencia electrónica de fondos" at bounding box center [652, 170] width 189 height 16
type input "03"
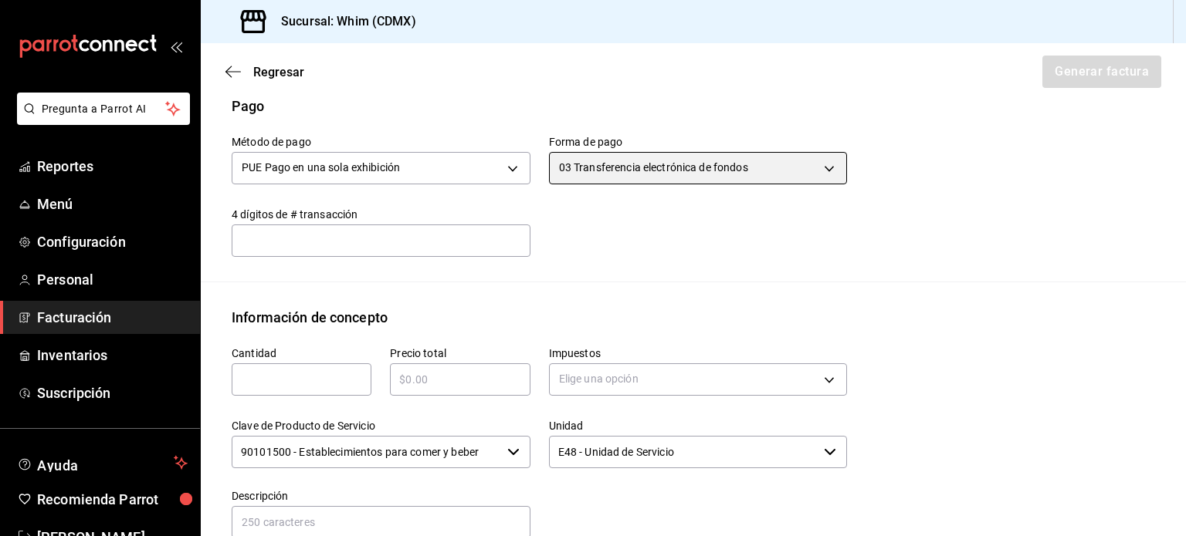
scroll to position [506, 0]
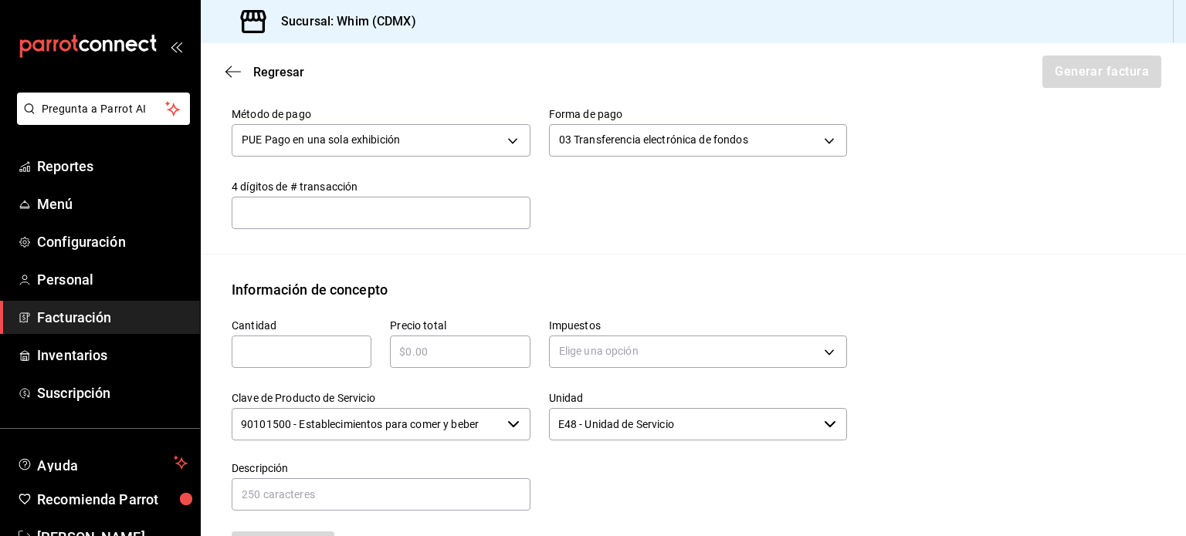
click at [290, 355] on input "text" at bounding box center [302, 352] width 140 height 19
type input "1"
click at [429, 347] on input "text" at bounding box center [460, 352] width 140 height 19
click at [472, 354] on input "text" at bounding box center [460, 352] width 140 height 19
type input "$4230"
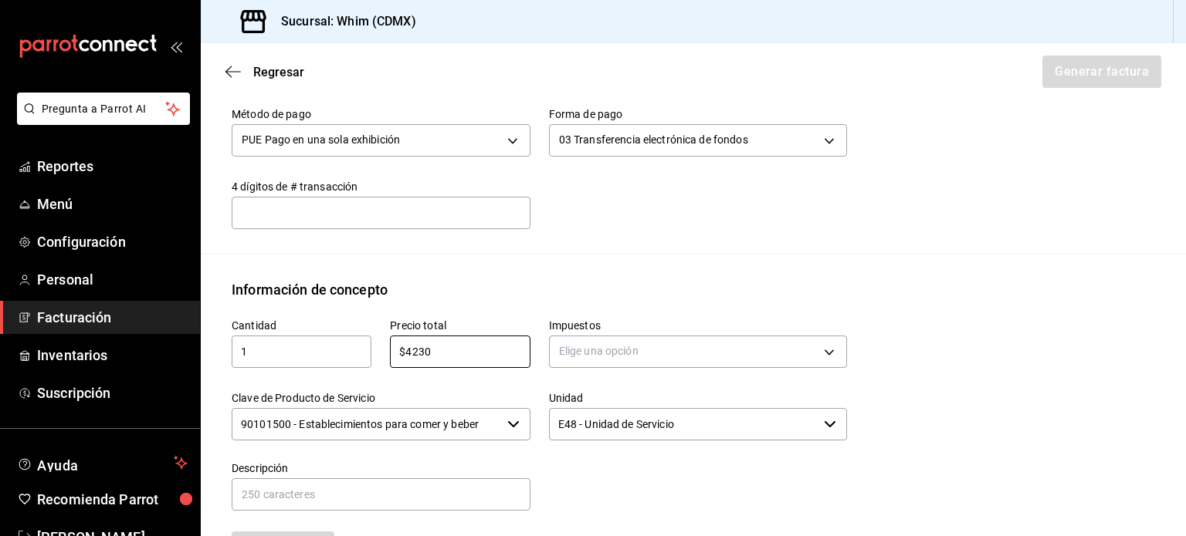
drag, startPoint x: 462, startPoint y: 354, endPoint x: 375, endPoint y: 352, distance: 86.5
click at [375, 352] on div "Precio total $4230 ​" at bounding box center [450, 336] width 158 height 73
click at [422, 350] on input "$4230" at bounding box center [460, 352] width 140 height 19
click at [445, 351] on input "$4230" at bounding box center [460, 352] width 140 height 19
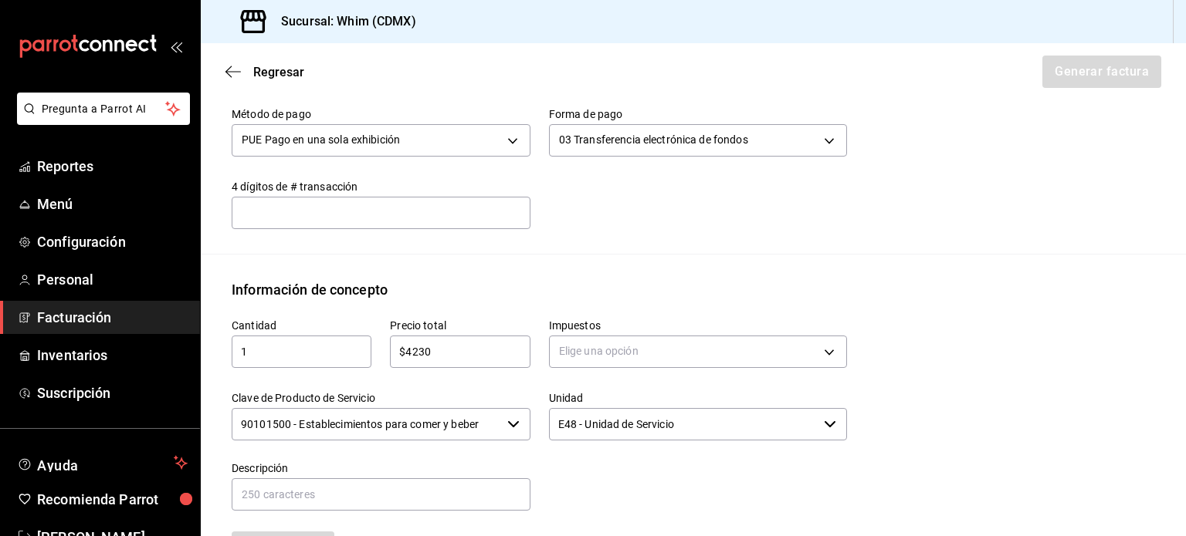
click at [445, 351] on input "$4230" at bounding box center [460, 352] width 140 height 19
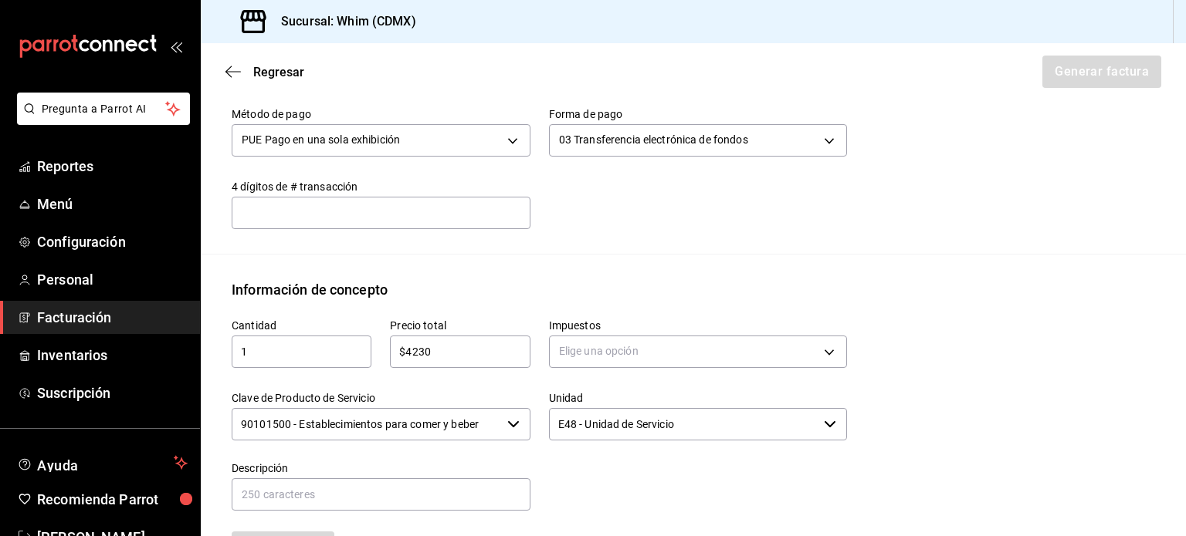
click at [445, 351] on input "$4230" at bounding box center [460, 352] width 140 height 19
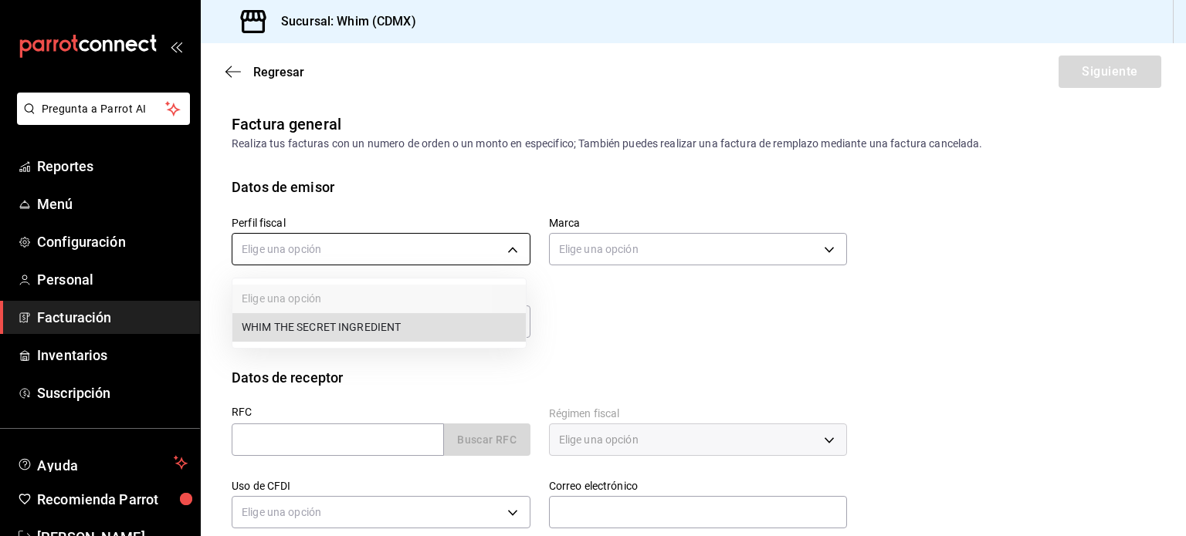
click at [374, 255] on body "Pregunta a Parrot AI Reportes Menú Configuración Personal Facturación Inventari…" at bounding box center [593, 268] width 1186 height 536
click at [371, 325] on li "WHIM THE SECRET INGREDIENT" at bounding box center [378, 327] width 293 height 29
type input "8d5f64ec-deef-4488-bad0-eb73a8d1ee65"
type input "29e4b829-75bc-4c01-81a3-64e24ae3ed98"
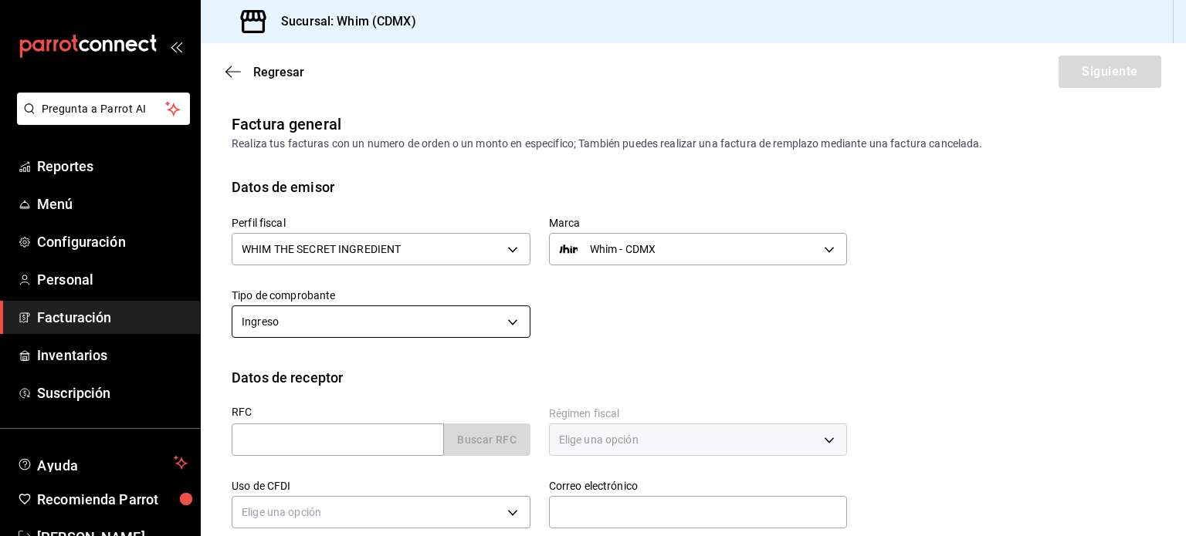
click at [367, 330] on body "Pregunta a Parrot AI Reportes Menú Configuración Personal Facturación Inventari…" at bounding box center [593, 268] width 1186 height 536
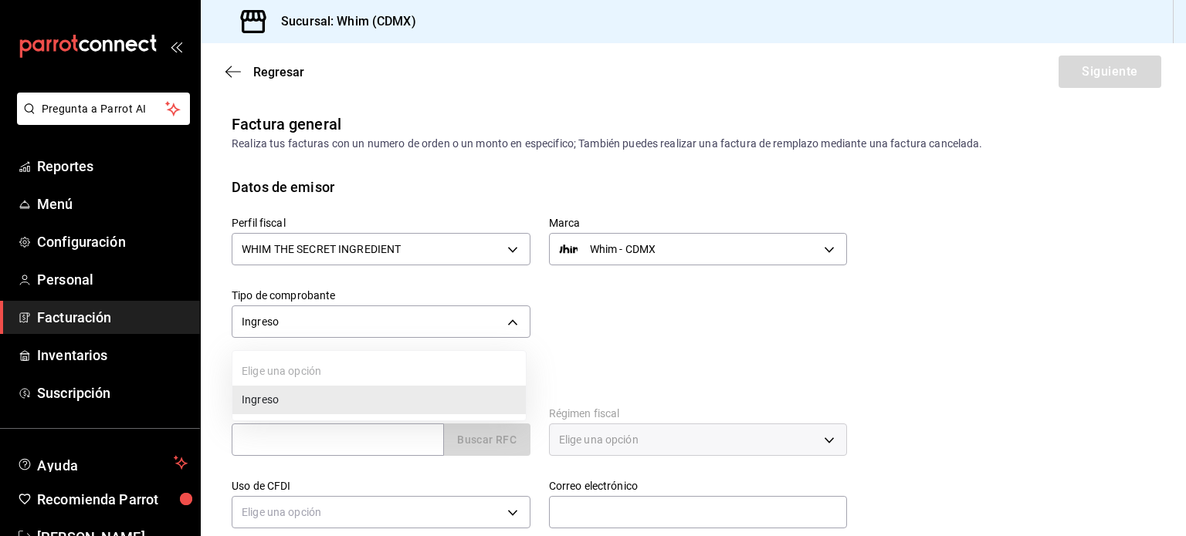
click at [344, 404] on li "Ingreso" at bounding box center [378, 400] width 293 height 29
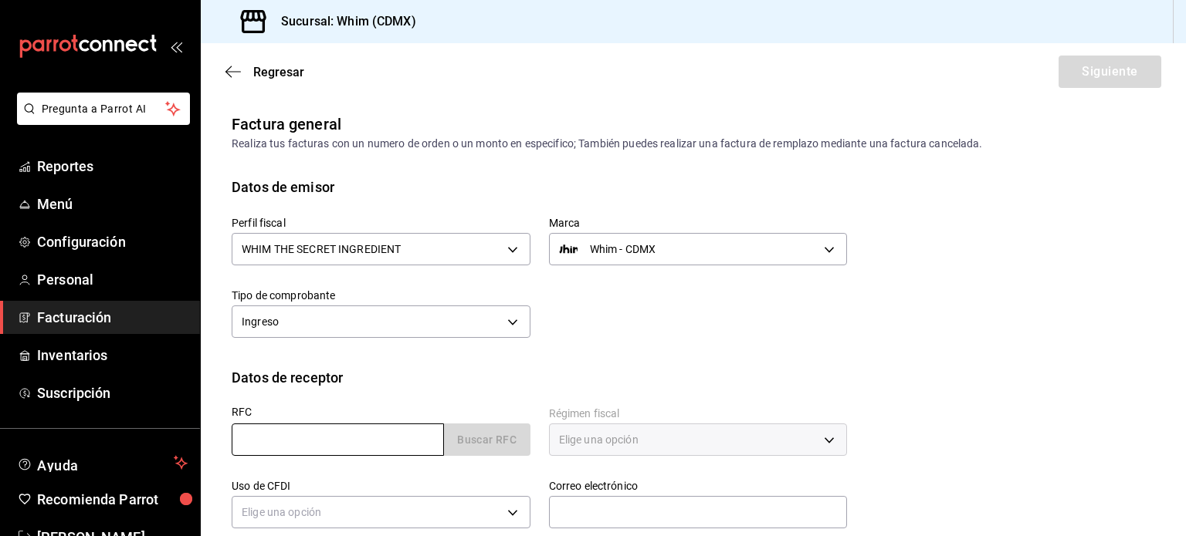
click at [285, 435] on input "text" at bounding box center [338, 440] width 212 height 32
paste input "XAXX010101000"
type input "XAXX010101000"
type input "11000"
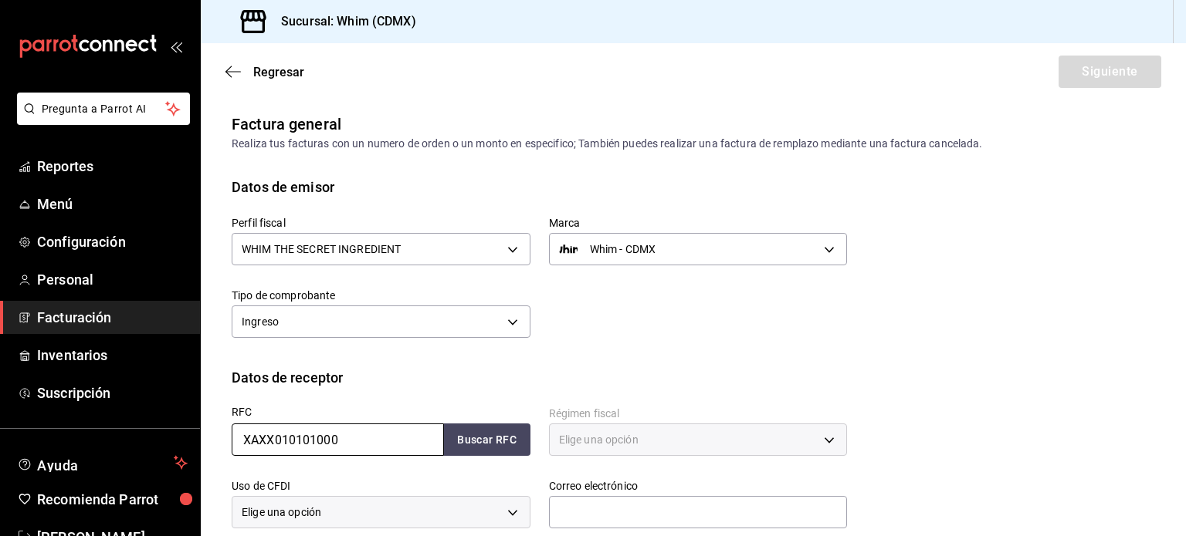
type input "616"
type input "S01"
type input "XAXX010101000"
click at [676, 441] on span "616 - Sin obligaciones fiscales" at bounding box center [629, 439] width 140 height 15
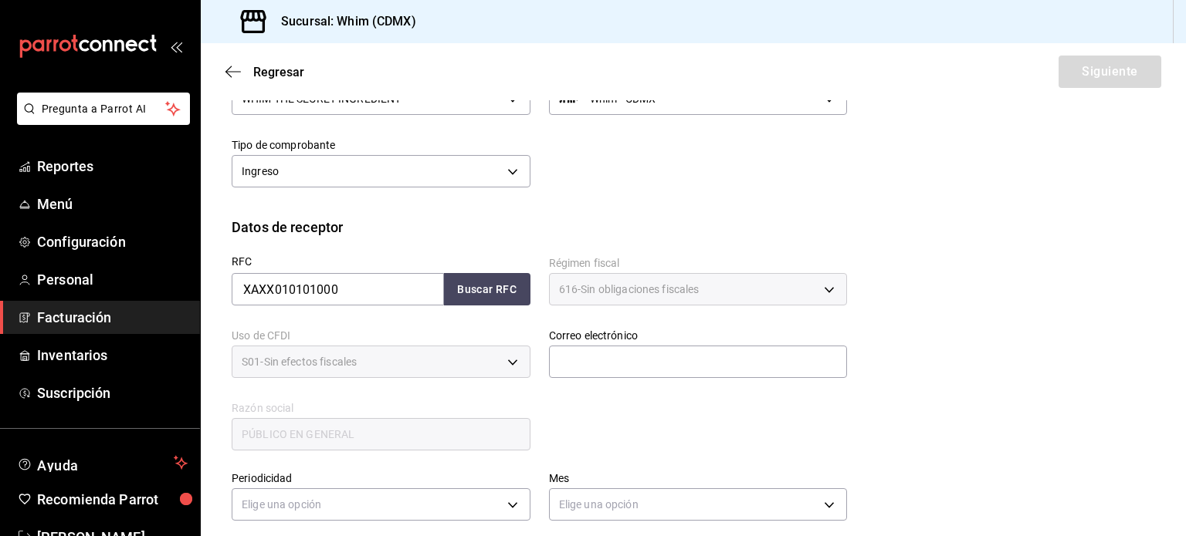
scroll to position [154, 0]
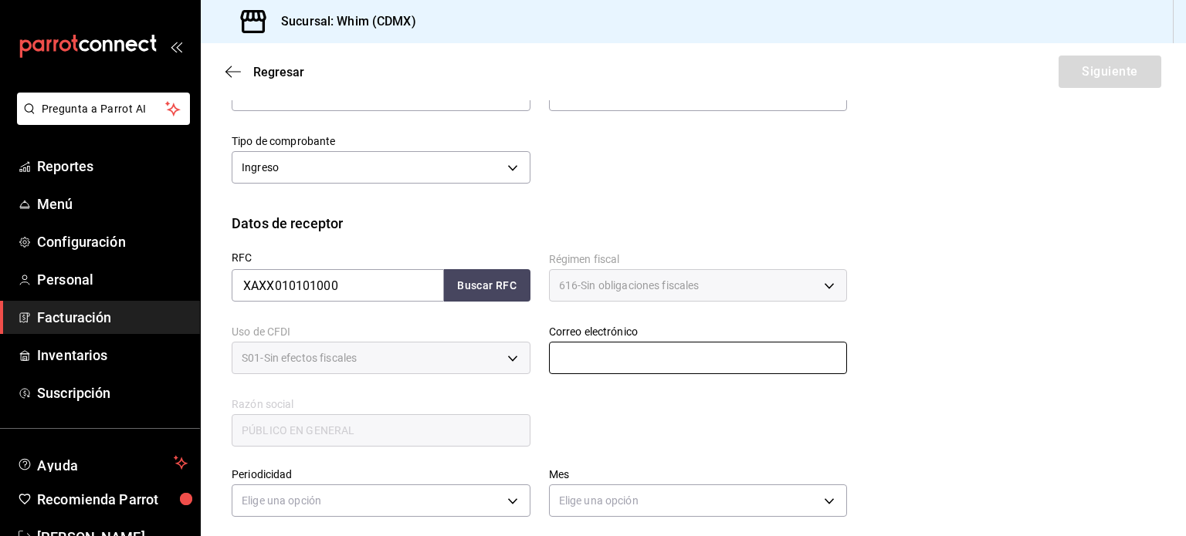
click at [621, 351] on input "text" at bounding box center [698, 358] width 299 height 32
type input "[EMAIL_ADDRESS][DOMAIN_NAME]"
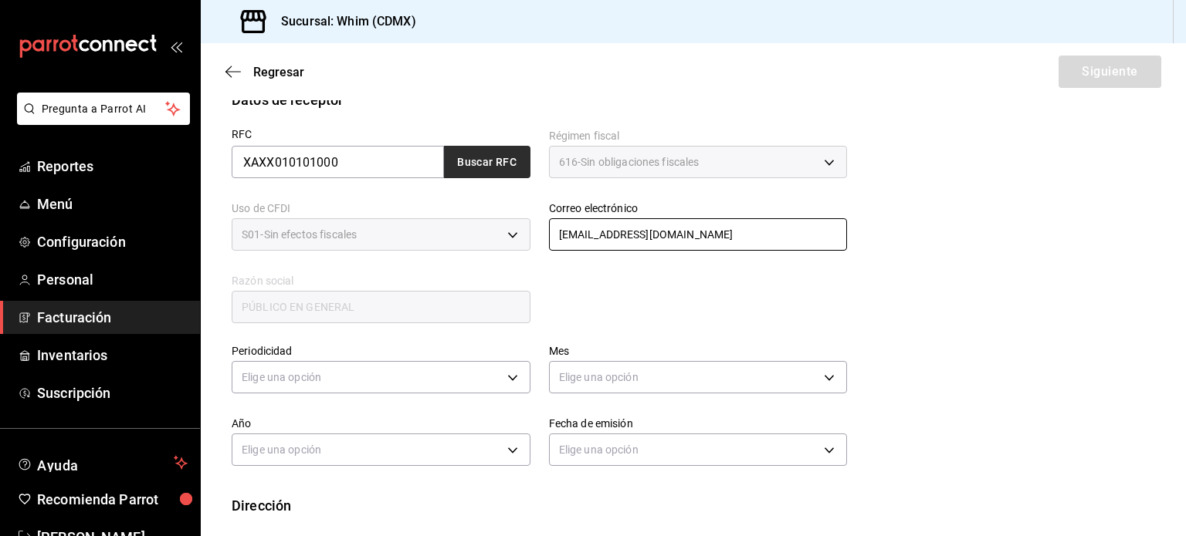
scroll to position [309, 0]
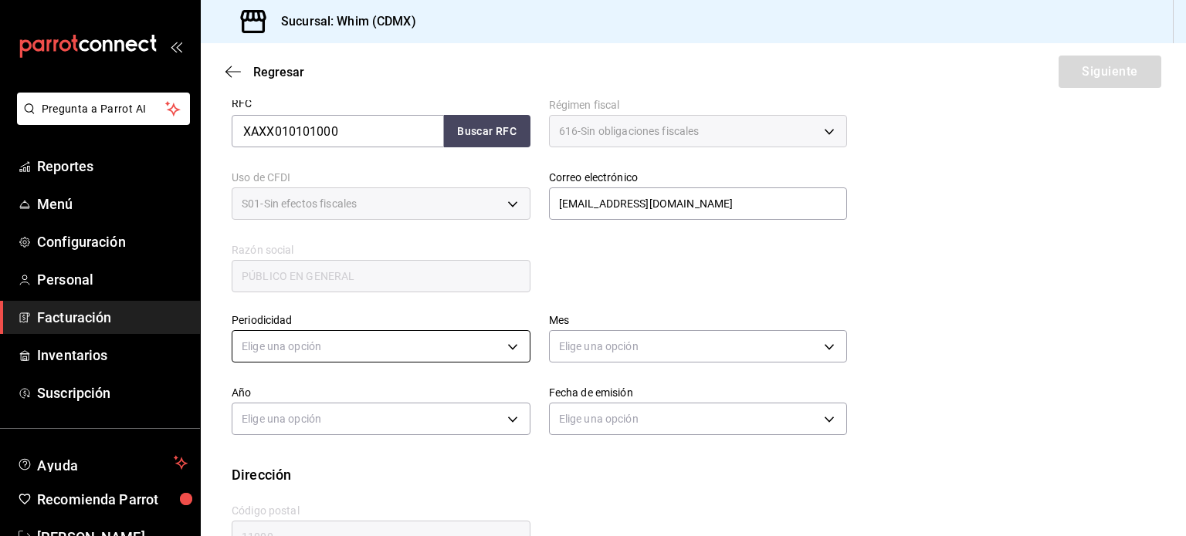
click at [408, 357] on body "Pregunta a Parrot AI Reportes Menú Configuración Personal Facturación Inventari…" at bounding box center [593, 268] width 1186 height 536
click at [354, 414] on li "Semanal" at bounding box center [378, 420] width 293 height 25
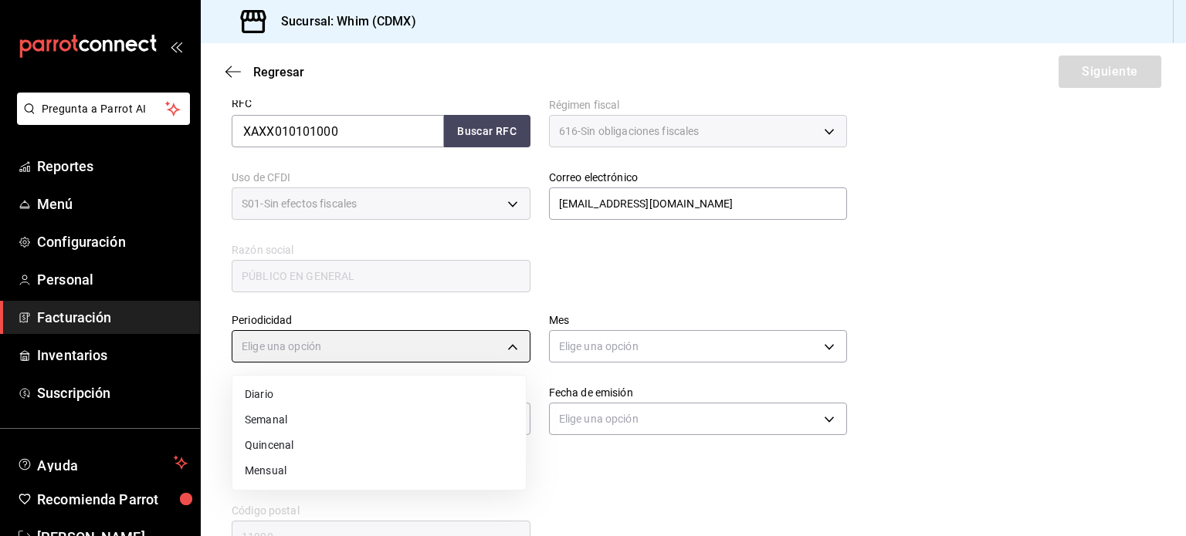
type input "WEEKLY"
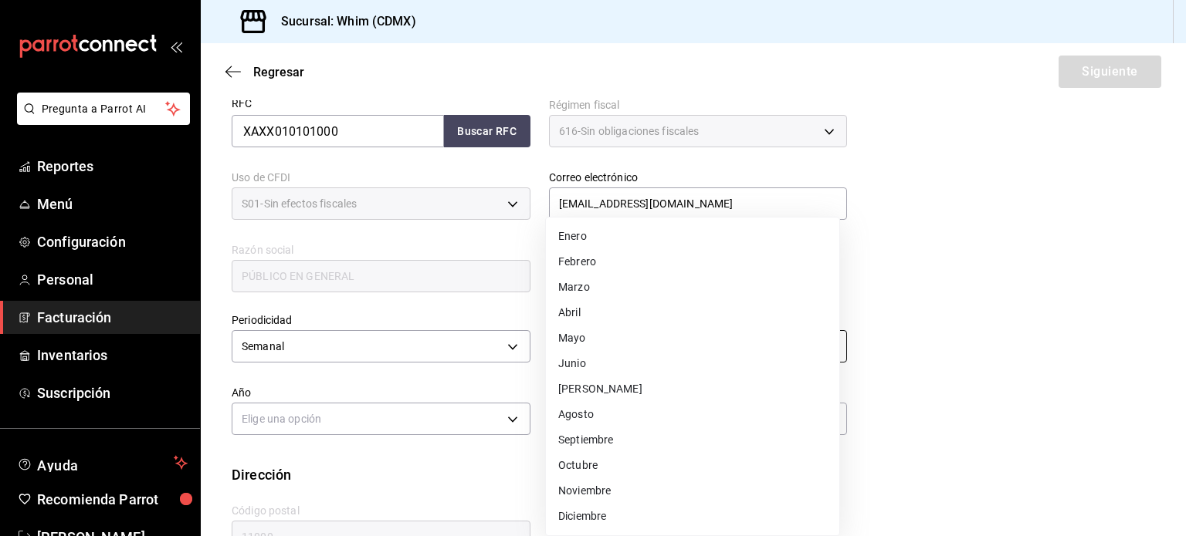
click at [666, 354] on body "Pregunta a Parrot AI Reportes Menú Configuración Personal Facturación Inventari…" at bounding box center [593, 268] width 1186 height 536
click at [622, 417] on li "Agosto" at bounding box center [692, 414] width 293 height 25
type input "8"
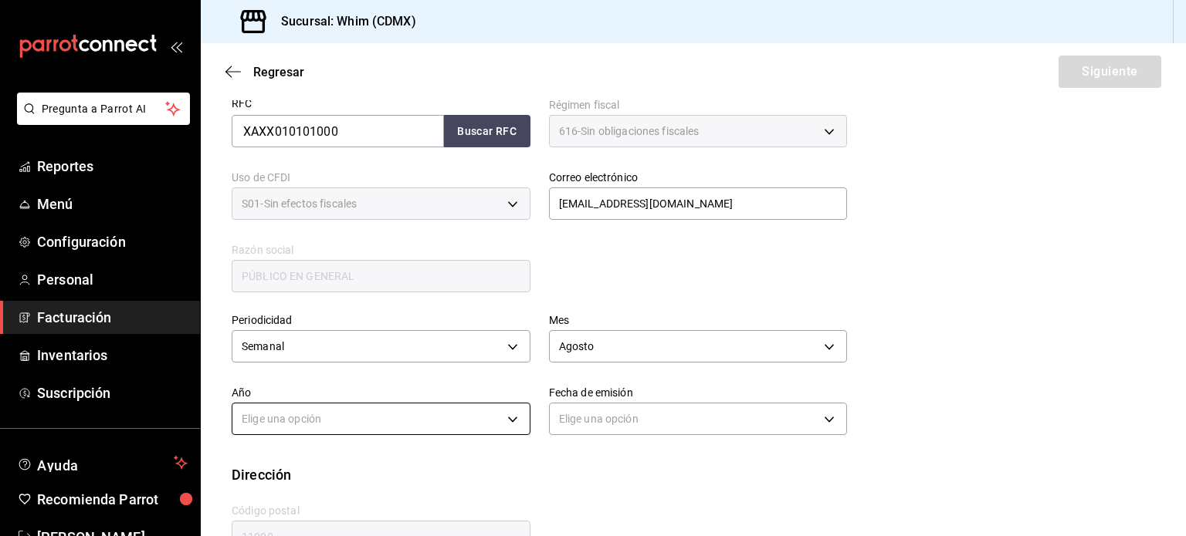
click at [370, 419] on body "Pregunta a Parrot AI Reportes Menú Configuración Personal Facturación Inventari…" at bounding box center [593, 268] width 1186 height 536
click at [323, 470] on li "2025" at bounding box center [378, 467] width 293 height 25
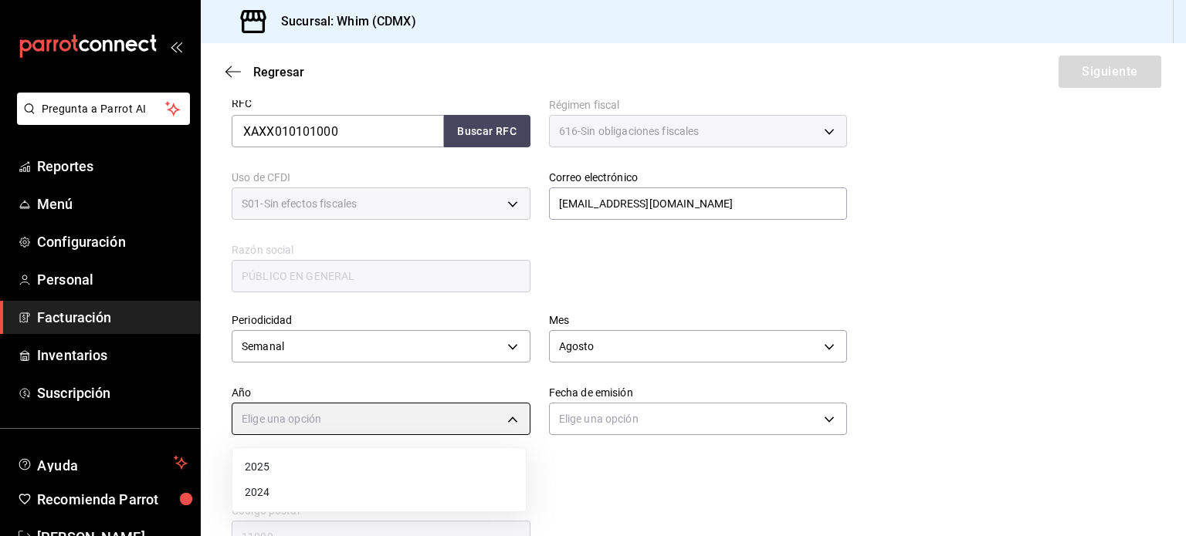
type input "2025"
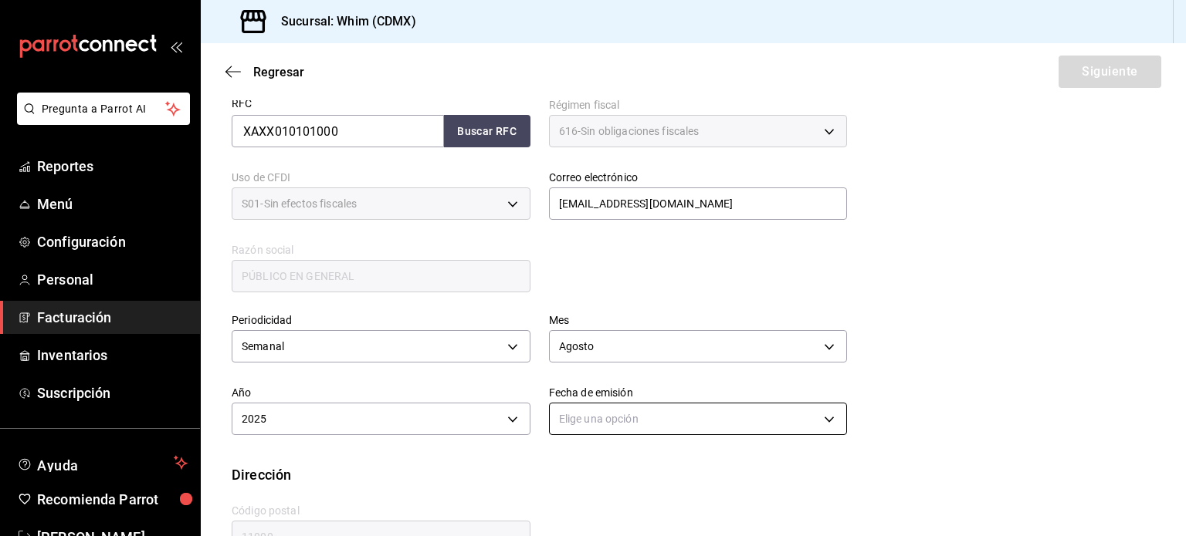
click at [607, 421] on body "Pregunta a Parrot AI Reportes Menú Configuración Personal Facturación Inventari…" at bounding box center [593, 268] width 1186 height 536
click at [591, 465] on li "Hoy" at bounding box center [692, 467] width 293 height 25
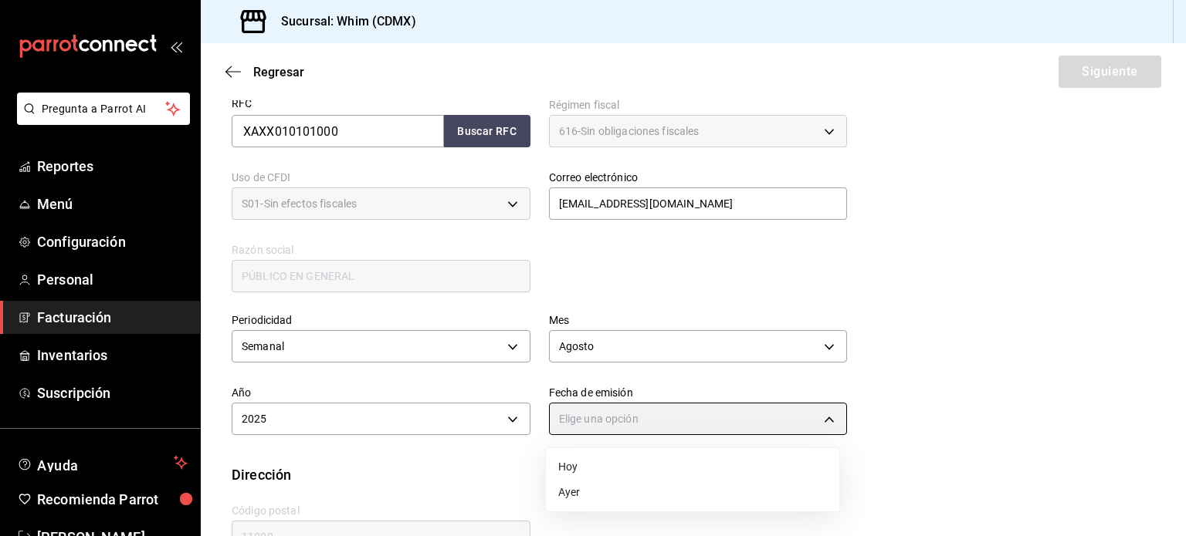
type input "[DATE]"
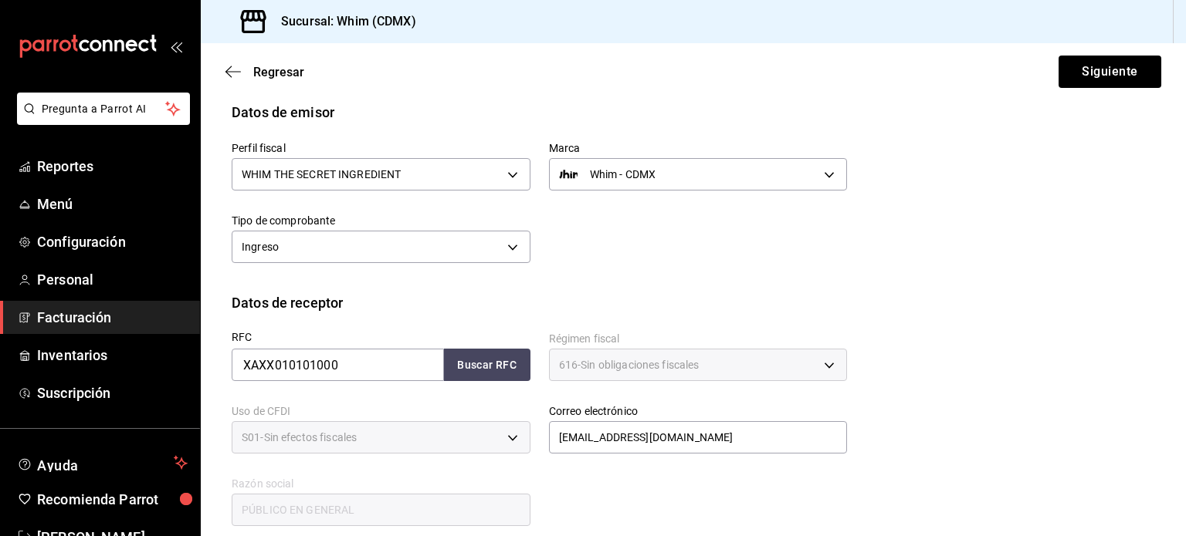
scroll to position [43, 0]
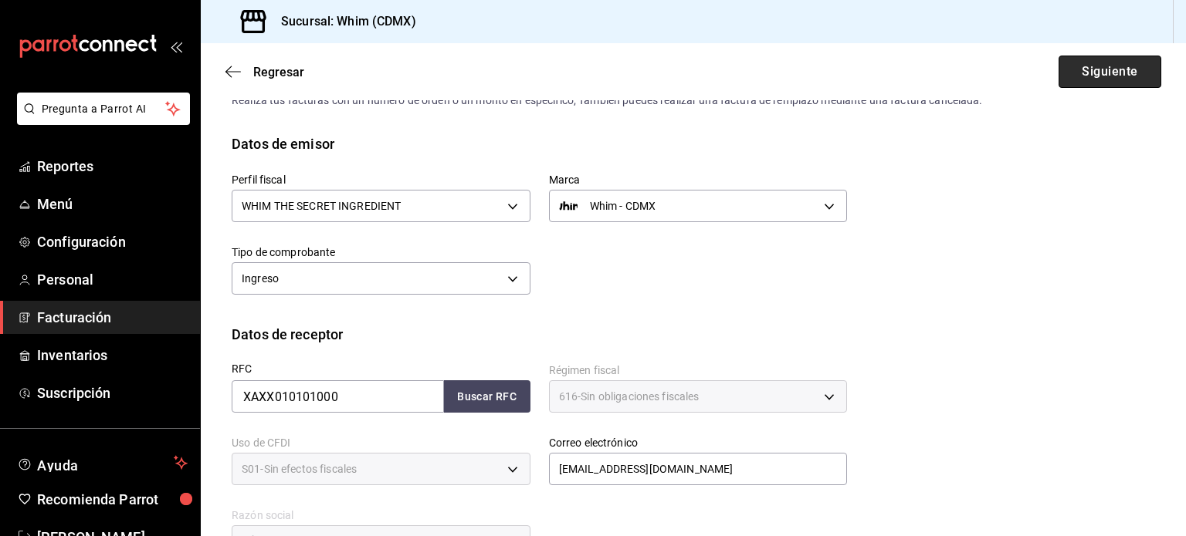
click at [1111, 74] on button "Siguiente" at bounding box center [1109, 72] width 103 height 32
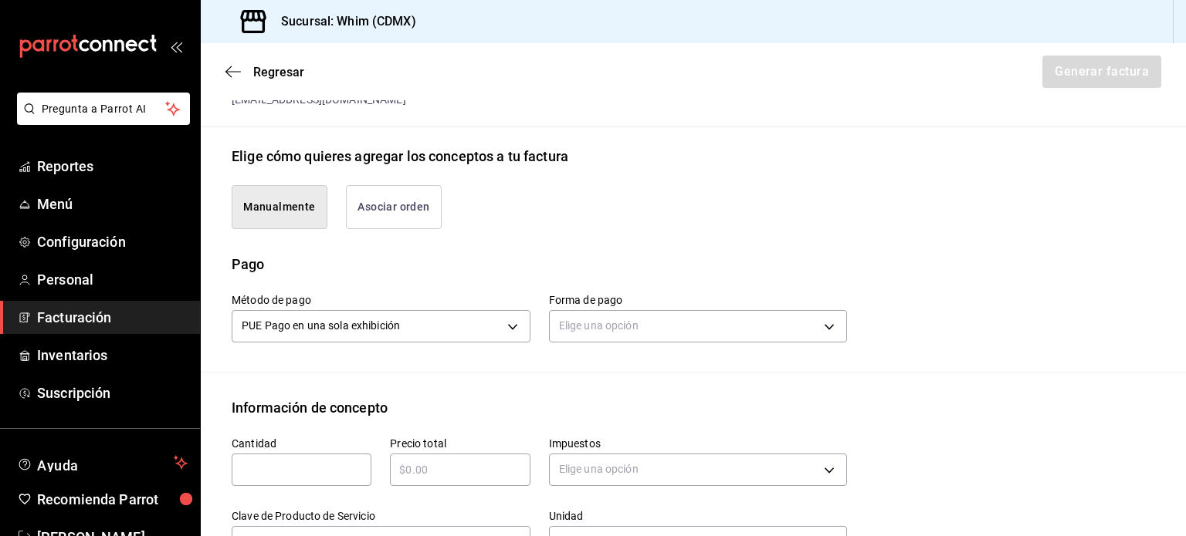
scroll to position [352, 0]
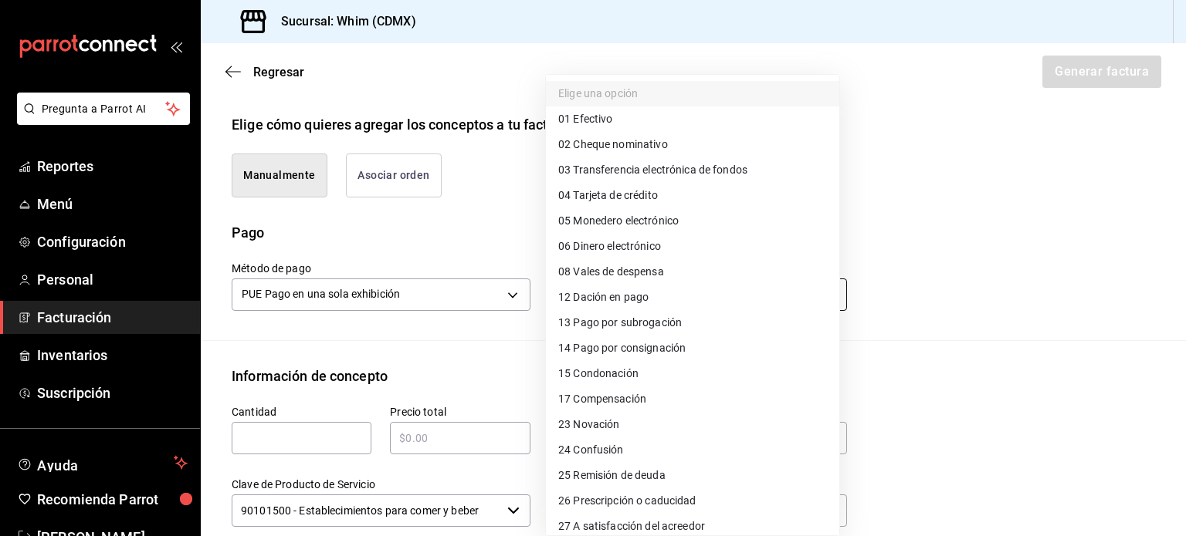
click at [645, 301] on body "Pregunta a Parrot AI Reportes Menú Configuración Personal Facturación Inventari…" at bounding box center [593, 268] width 1186 height 536
click at [661, 174] on span "03 Transferencia electrónica de fondos" at bounding box center [652, 170] width 189 height 16
type input "03"
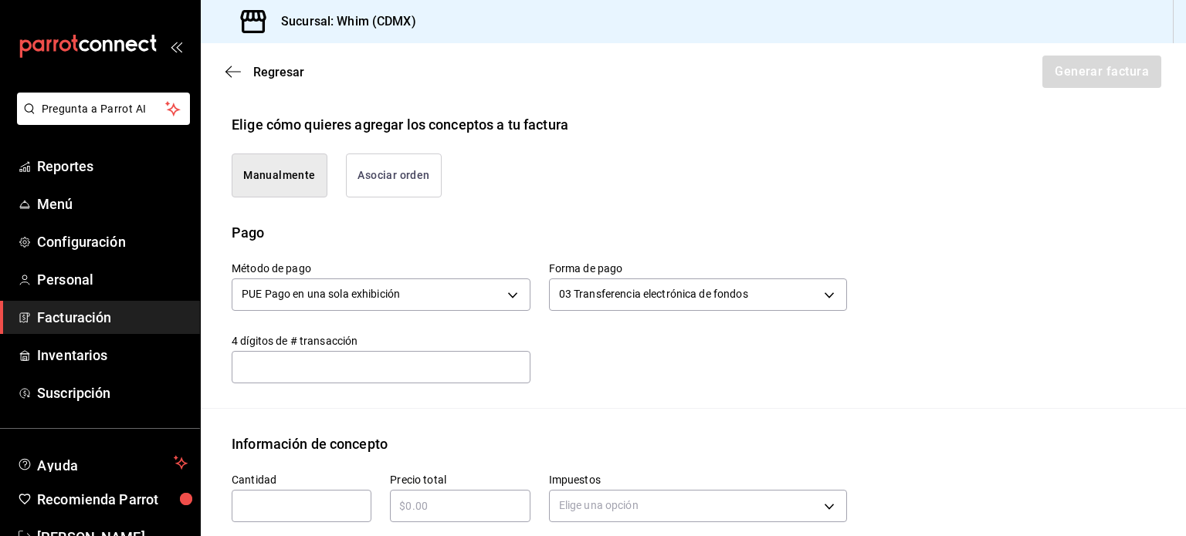
click at [279, 508] on input "text" at bounding box center [302, 506] width 140 height 19
type input "1"
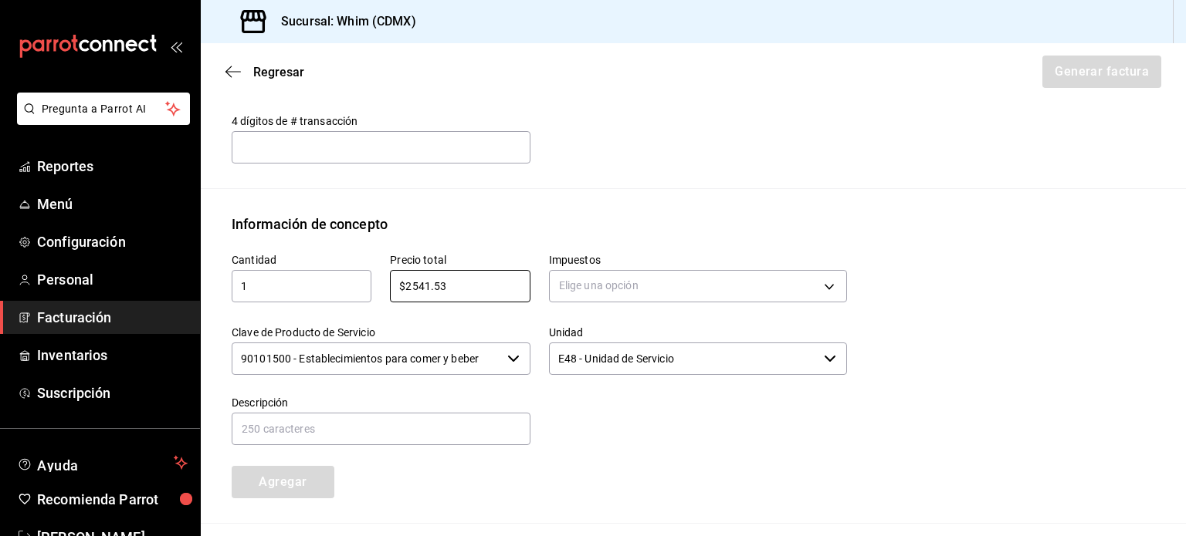
scroll to position [584, 0]
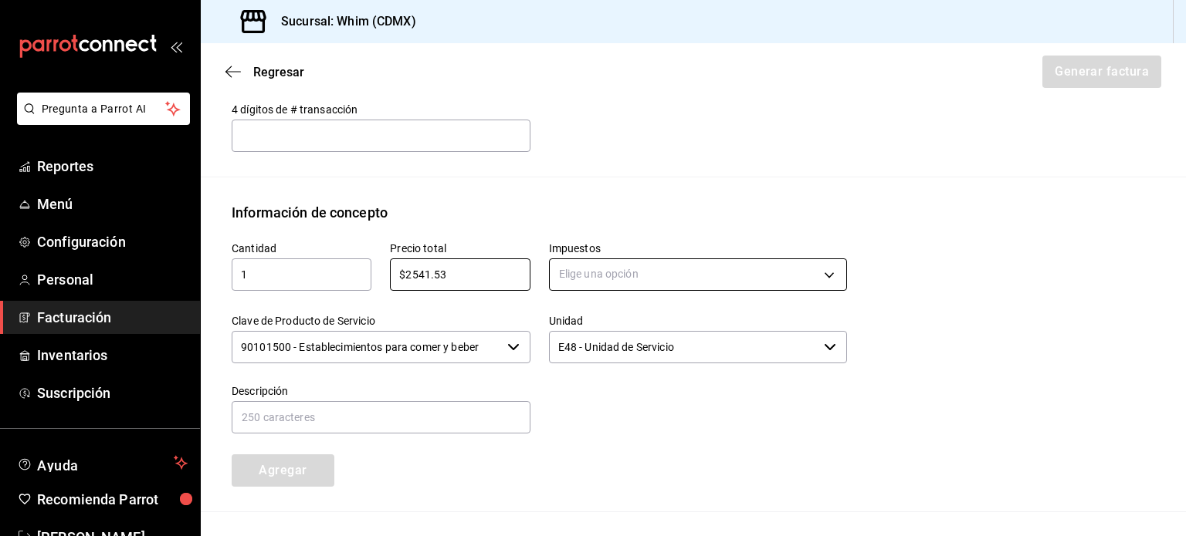
type input "$2541.53"
click at [661, 277] on body "Pregunta a Parrot AI Reportes Menú Configuración Personal Facturación Inventari…" at bounding box center [593, 268] width 1186 height 536
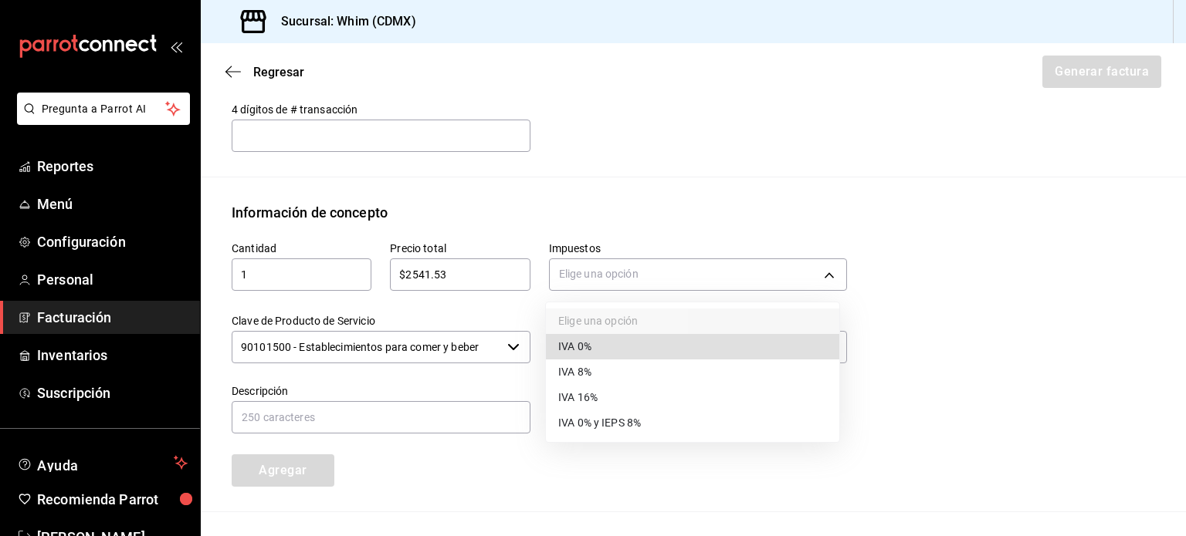
click at [601, 391] on li "IVA 16%" at bounding box center [692, 397] width 293 height 25
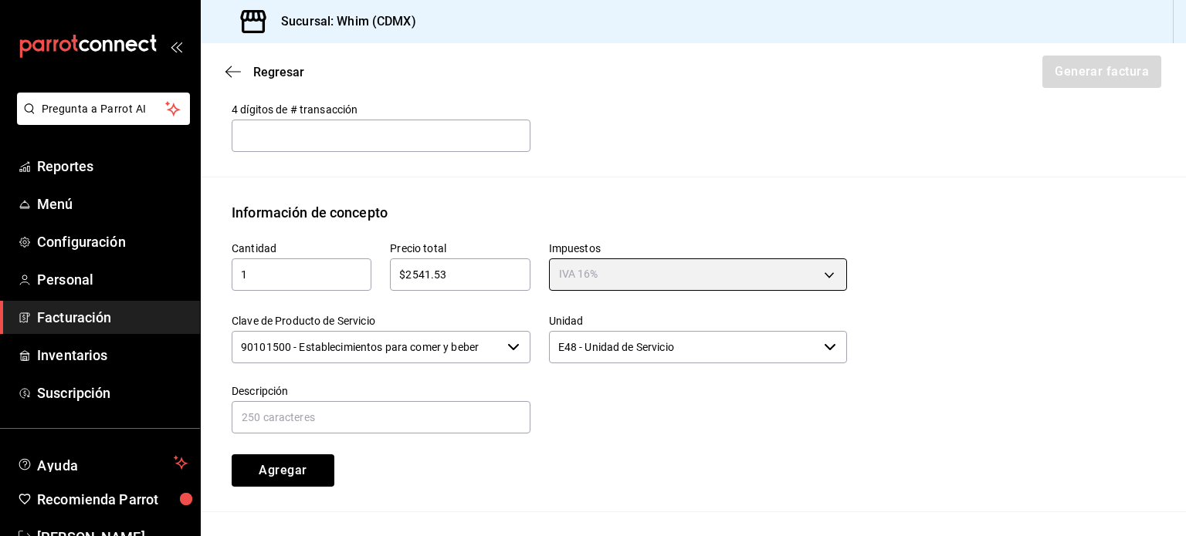
type input "IVA_16"
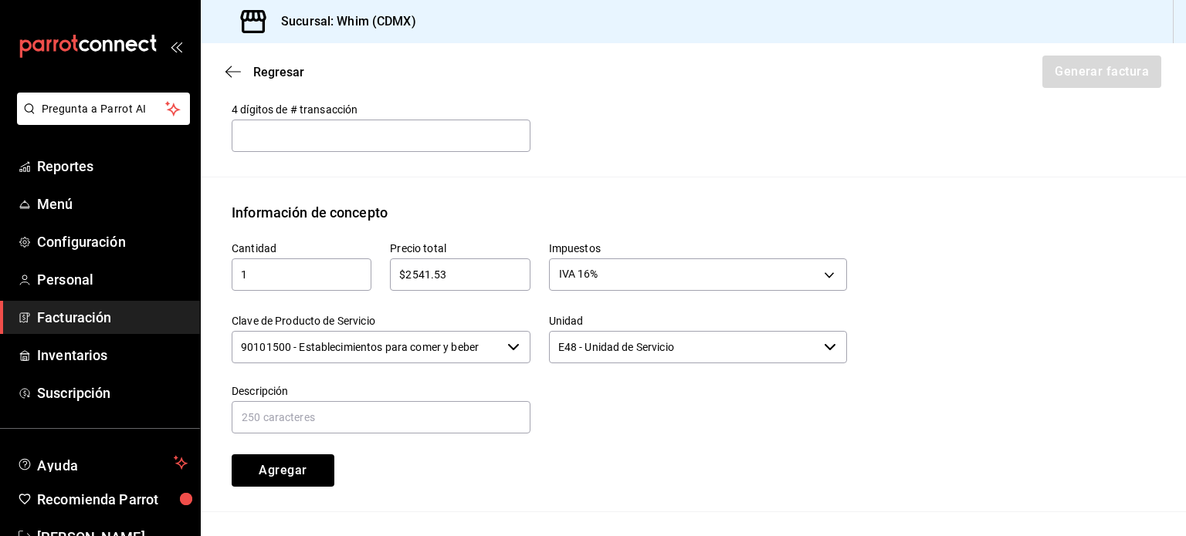
click at [441, 348] on input "90101500 - Establecimientos para comer y beber" at bounding box center [366, 347] width 269 height 32
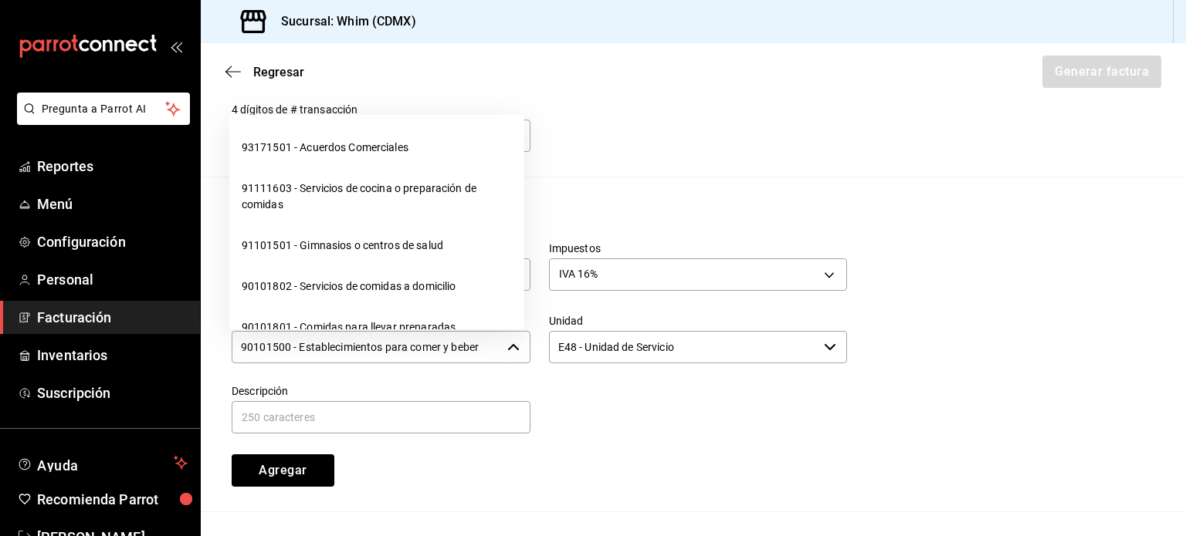
click at [441, 348] on input "90101500 - Establecimientos para comer y beber" at bounding box center [366, 347] width 269 height 32
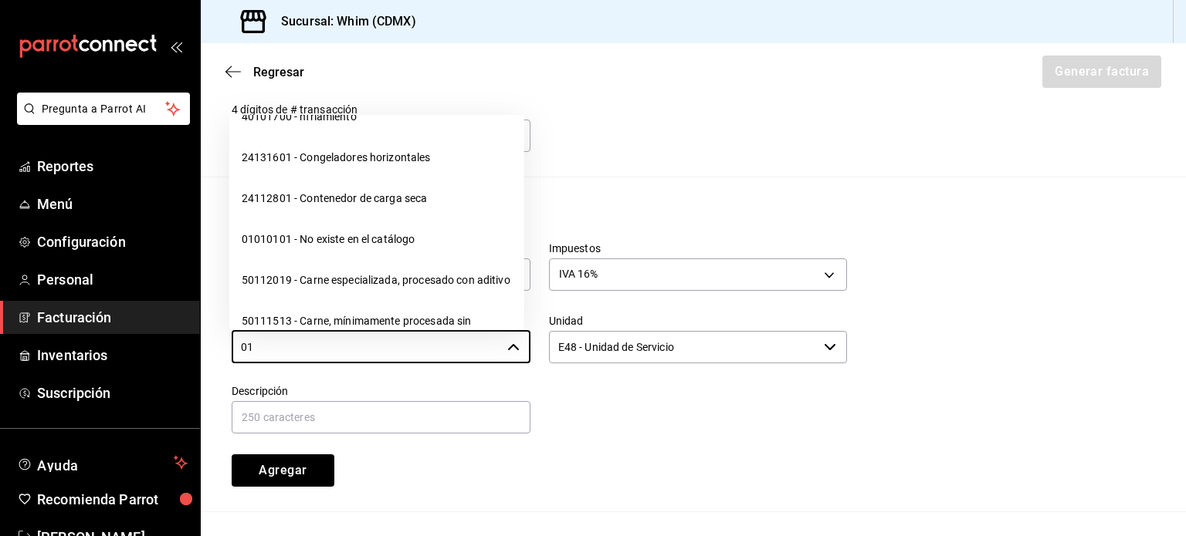
scroll to position [10124, 0]
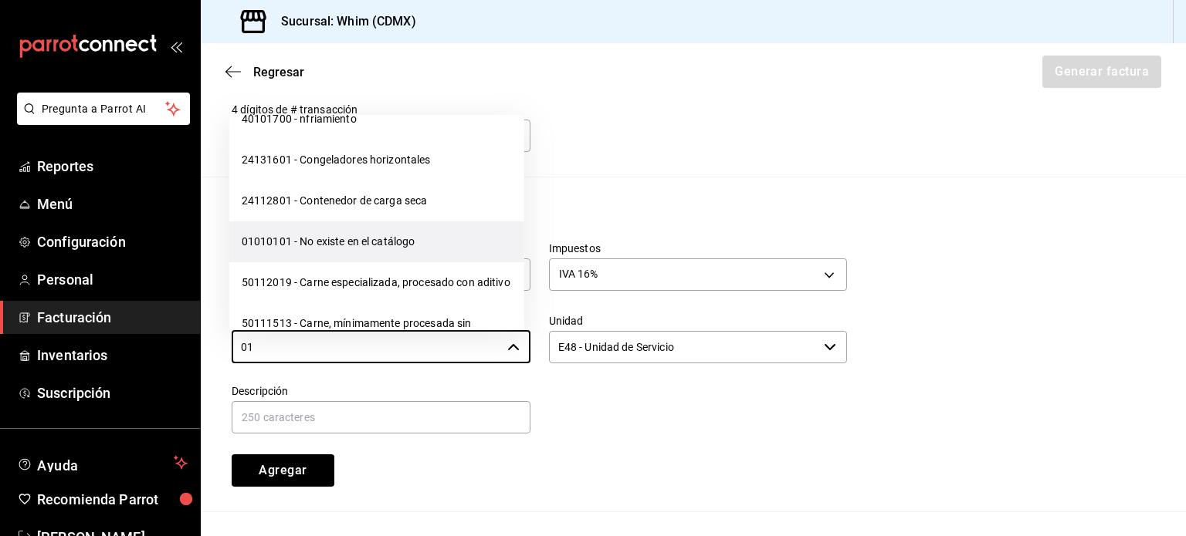
click at [356, 262] on li "01010101 - No existe en el catálogo" at bounding box center [376, 242] width 295 height 41
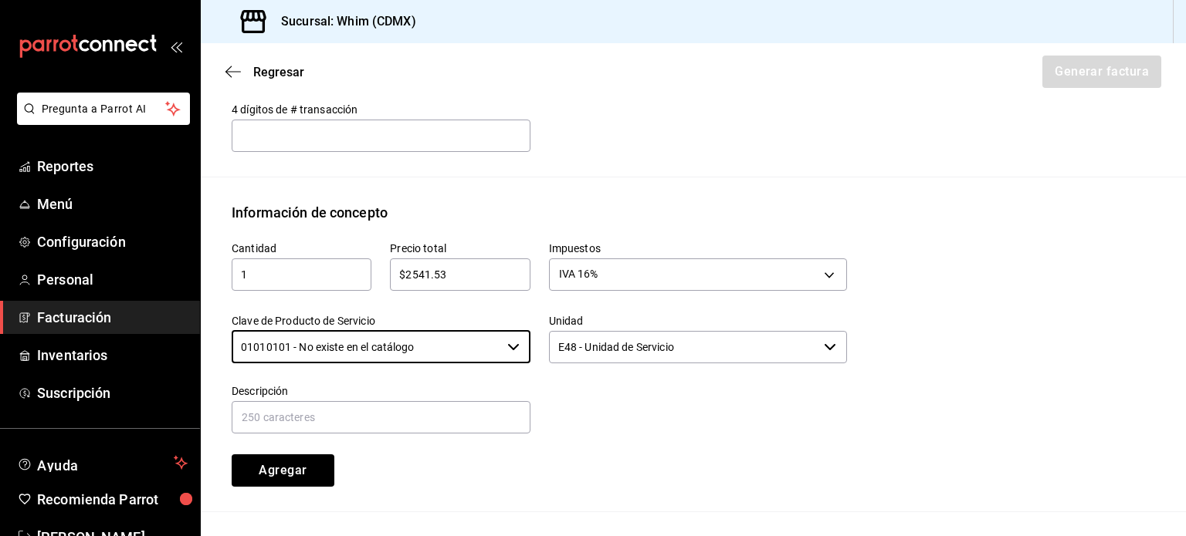
type input "01010101 - No existe en el catálogo"
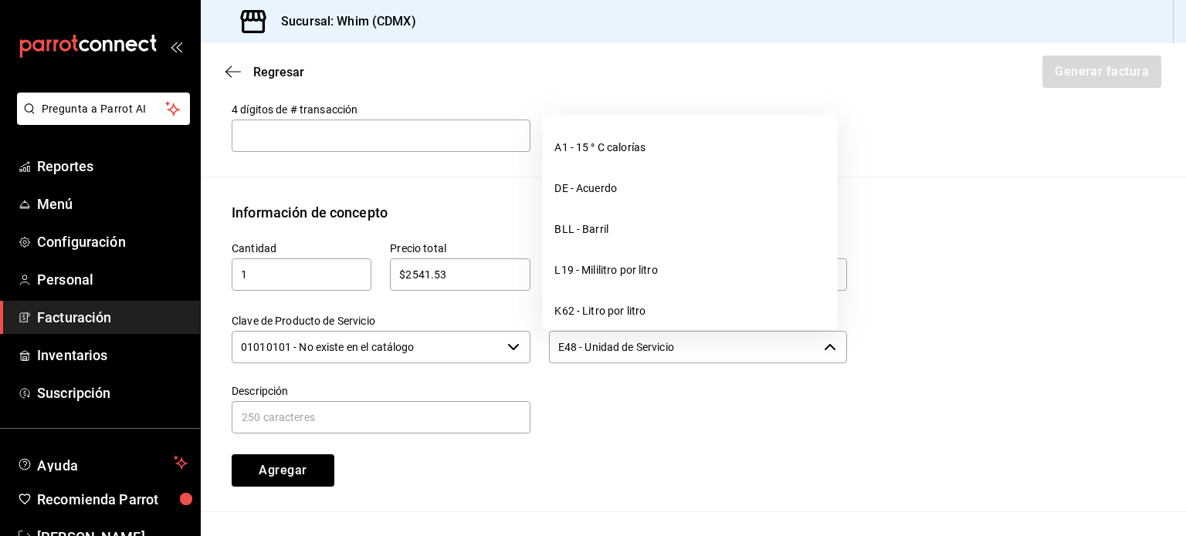
click at [671, 349] on input "E48 - Unidad de Servicio" at bounding box center [683, 347] width 269 height 32
click at [671, 348] on input "E48 - Unidad de Servicio" at bounding box center [683, 347] width 269 height 32
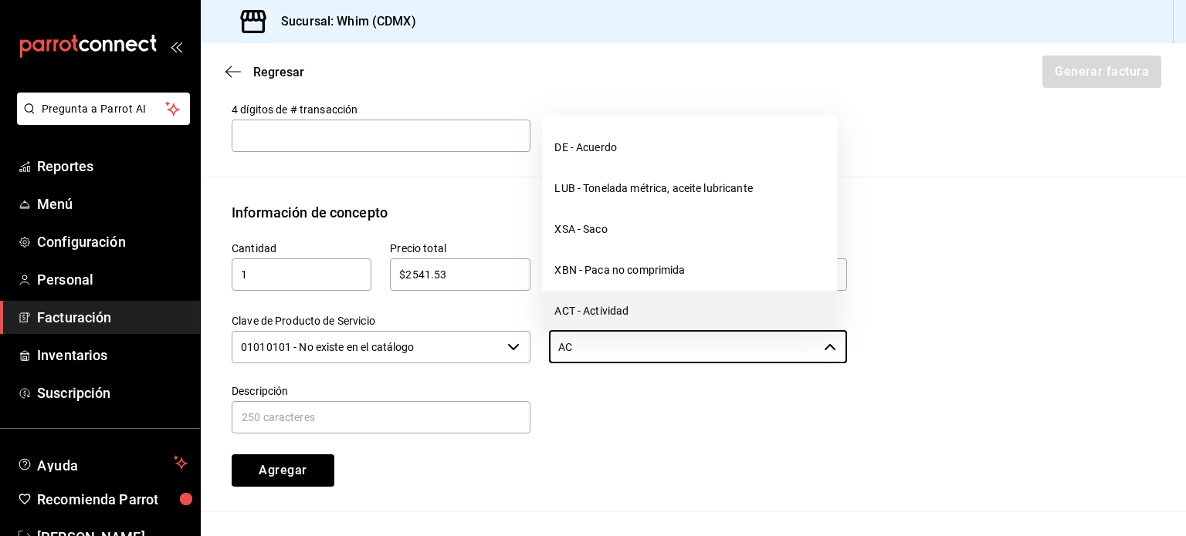
click at [617, 315] on li "ACT - Actividad" at bounding box center [689, 311] width 295 height 41
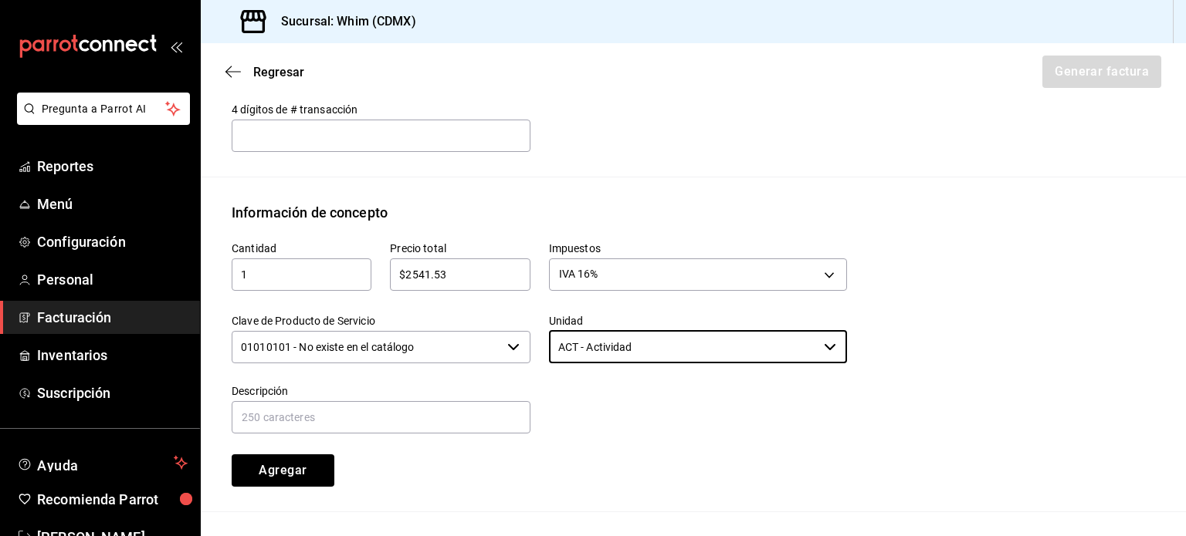
type input "ACT - Actividad"
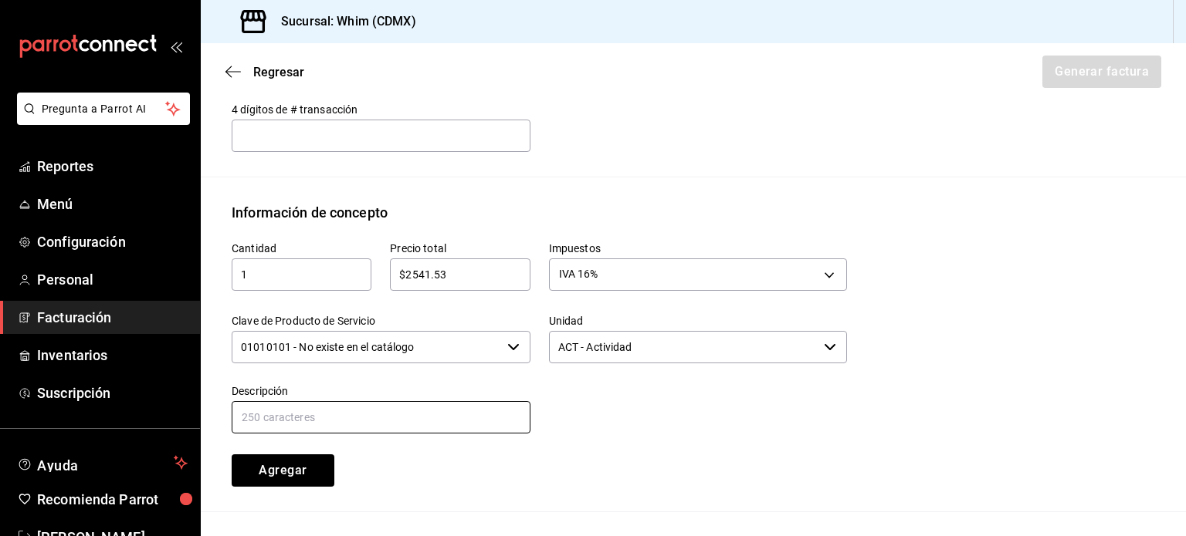
click at [256, 410] on input "text" at bounding box center [381, 417] width 299 height 32
type input "VENTAS RAPPI DEL [DATE] AL [DATE][PERSON_NAME]"
click at [661, 428] on div at bounding box center [688, 401] width 317 height 70
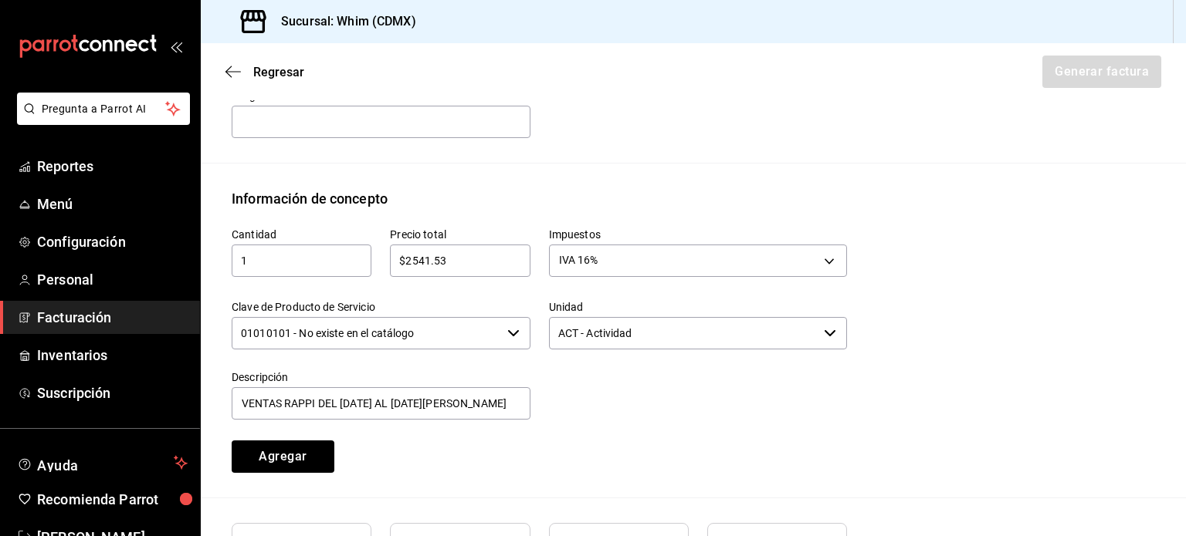
scroll to position [584, 0]
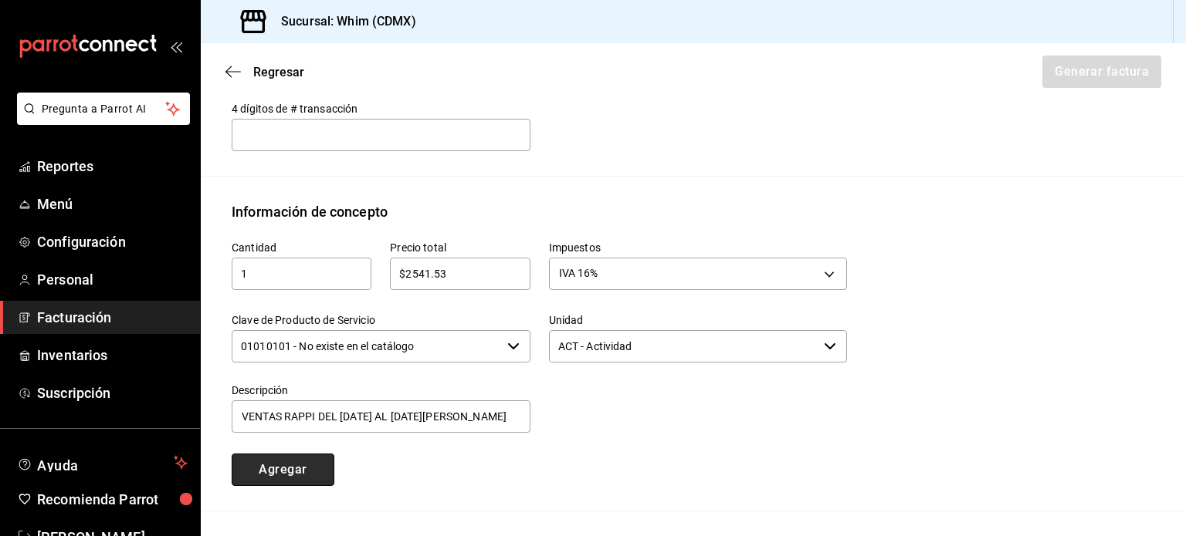
click at [272, 472] on button "Agregar" at bounding box center [283, 470] width 103 height 32
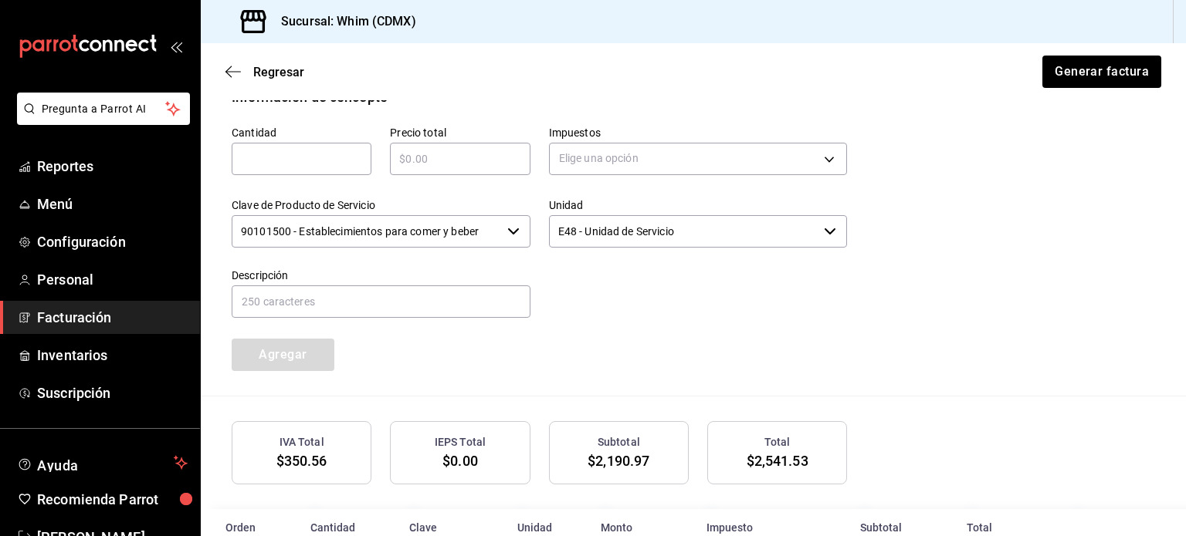
scroll to position [777, 0]
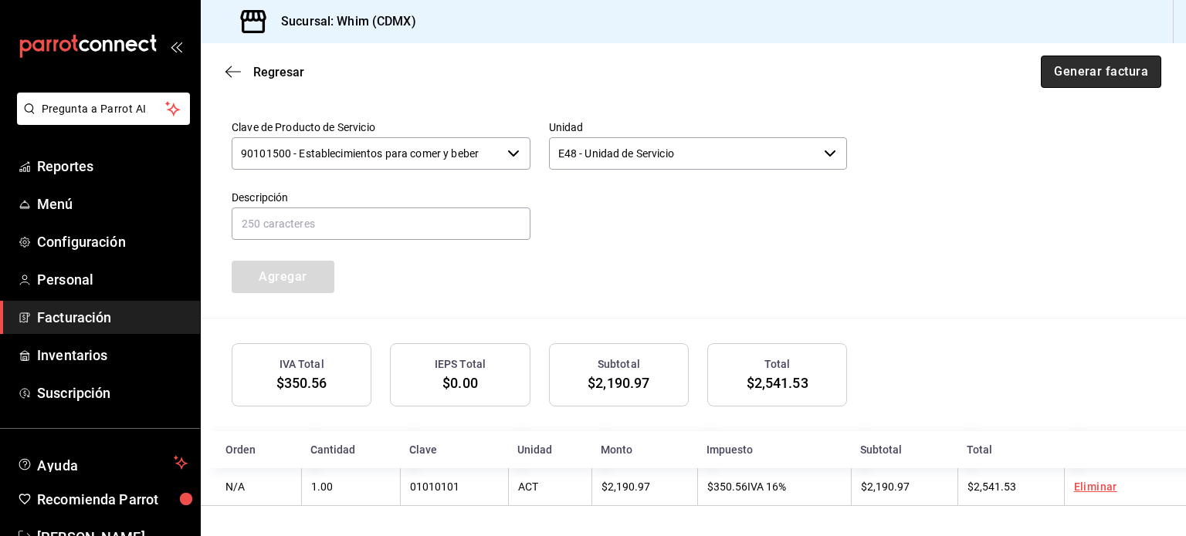
click at [1057, 75] on button "Generar factura" at bounding box center [1100, 72] width 120 height 32
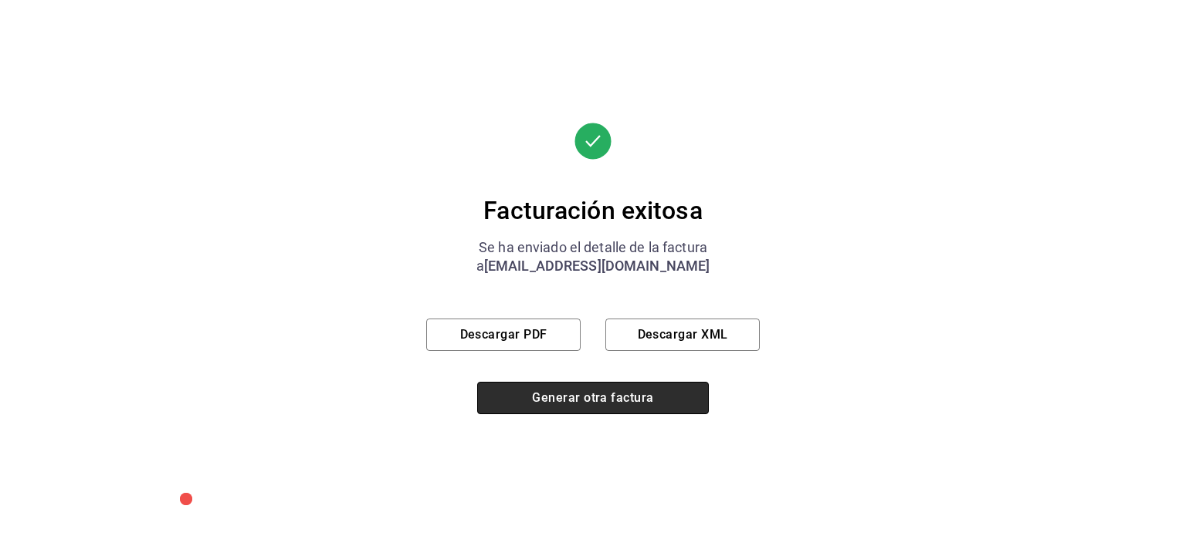
click at [581, 401] on button "Generar otra factura" at bounding box center [593, 398] width 232 height 32
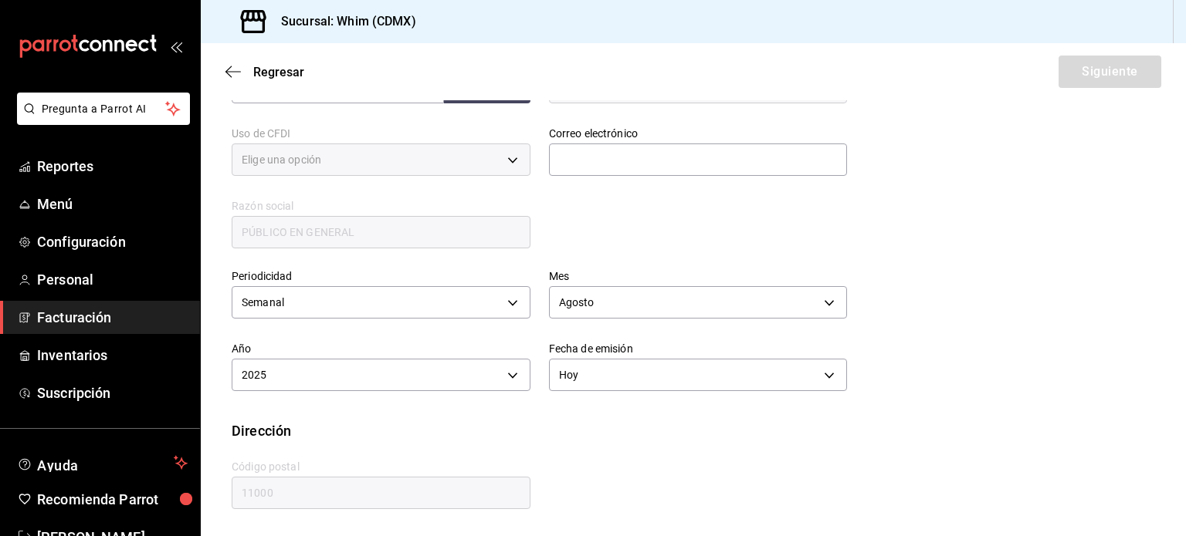
type input "616"
type input "S01"
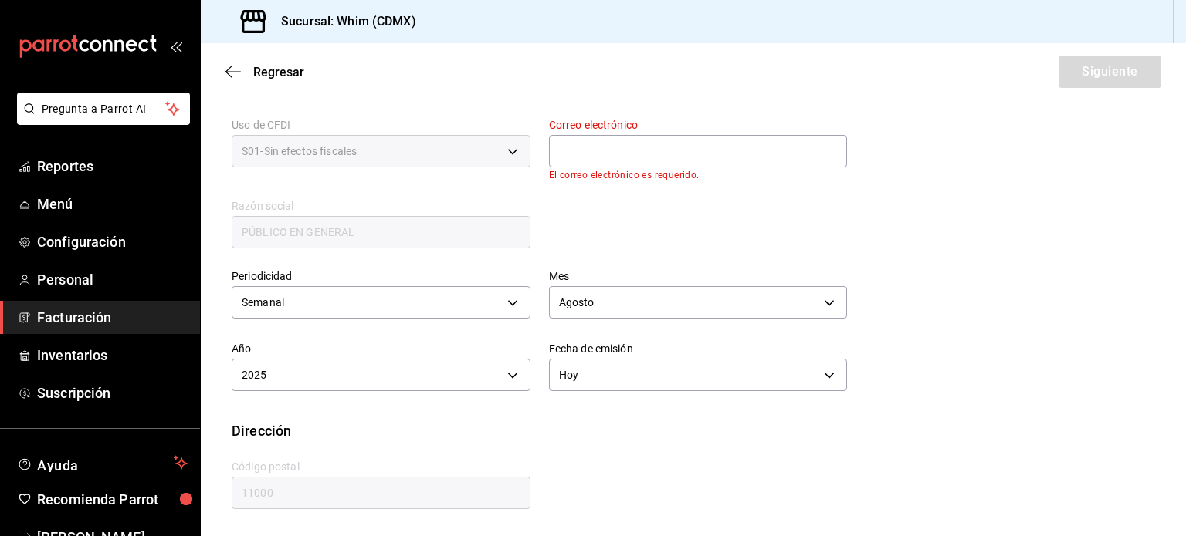
scroll to position [282, 0]
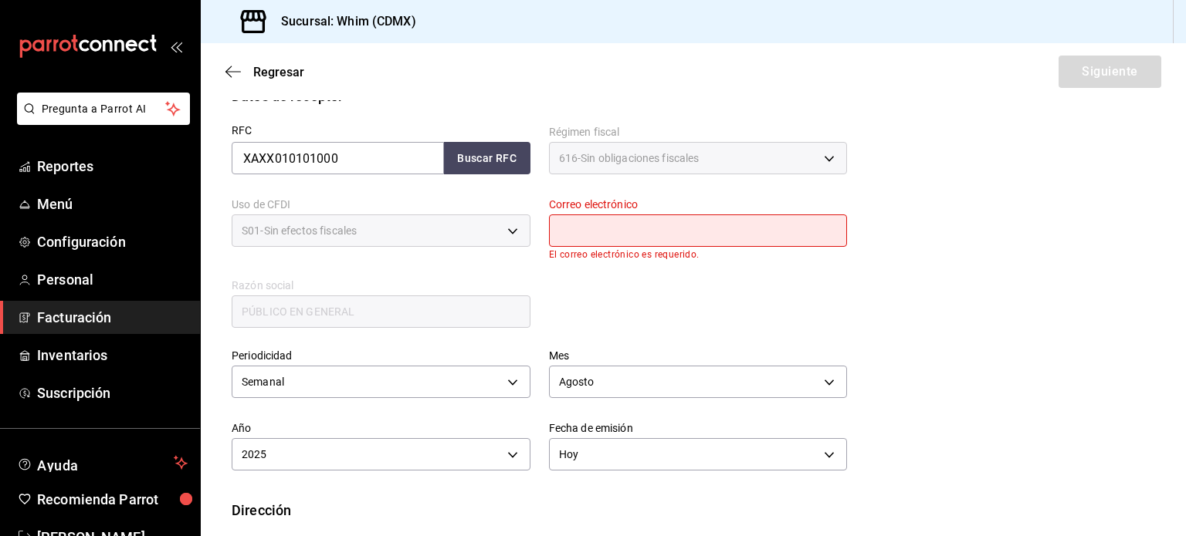
click at [661, 239] on input "text" at bounding box center [698, 231] width 299 height 32
type input "[EMAIL_ADDRESS][DOMAIN_NAME]"
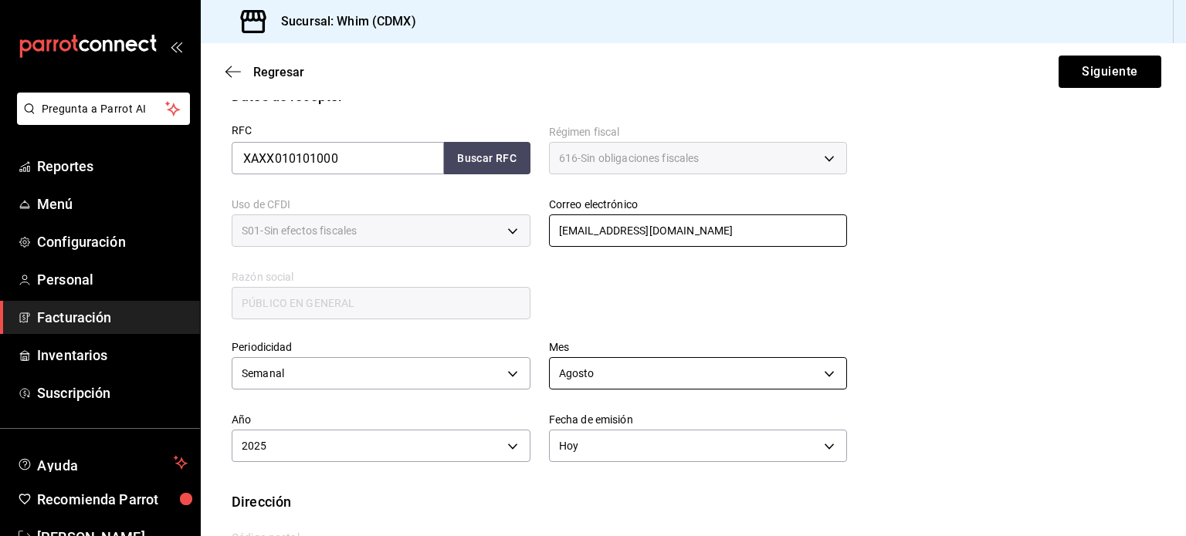
scroll to position [352, 0]
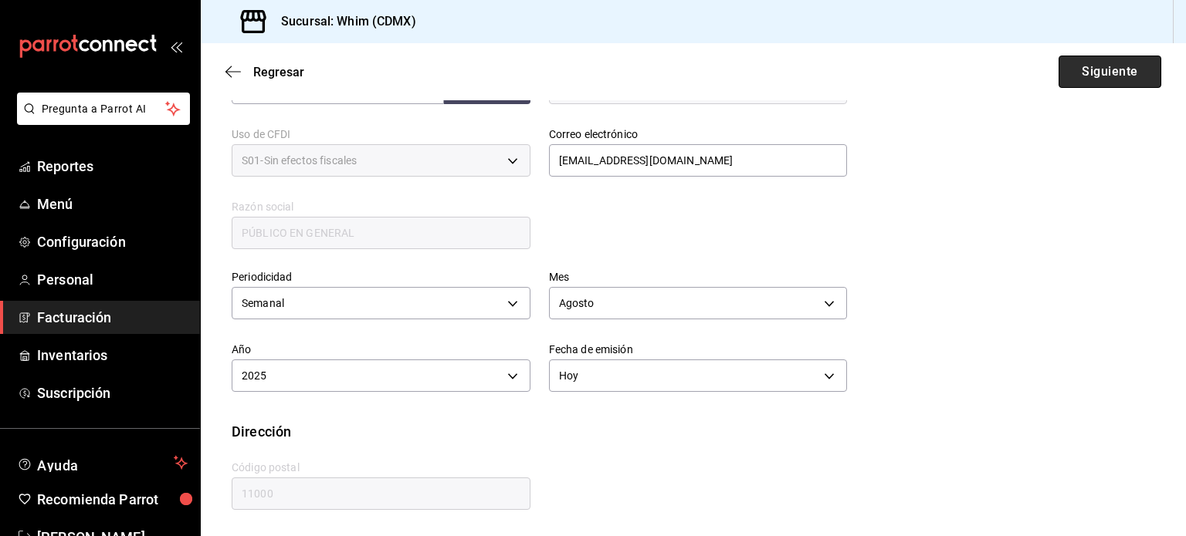
click at [1088, 76] on button "Siguiente" at bounding box center [1109, 72] width 103 height 32
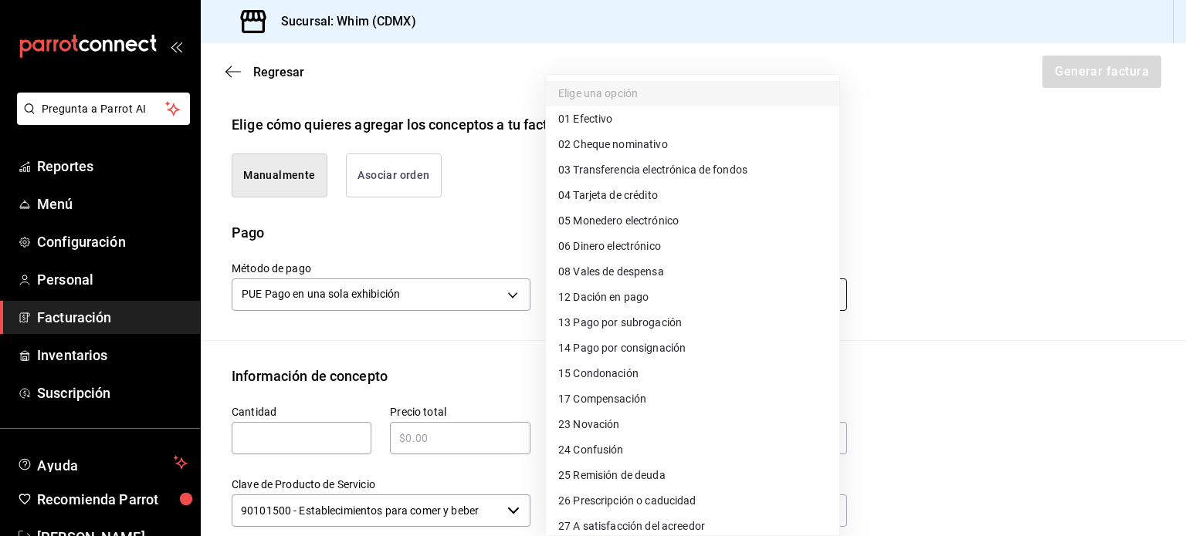
click at [658, 303] on body "Pregunta a Parrot AI Reportes Menú Configuración Personal Facturación Inventari…" at bounding box center [593, 268] width 1186 height 536
click at [682, 173] on span "03 Transferencia electrónica de fondos" at bounding box center [652, 170] width 189 height 16
type input "03"
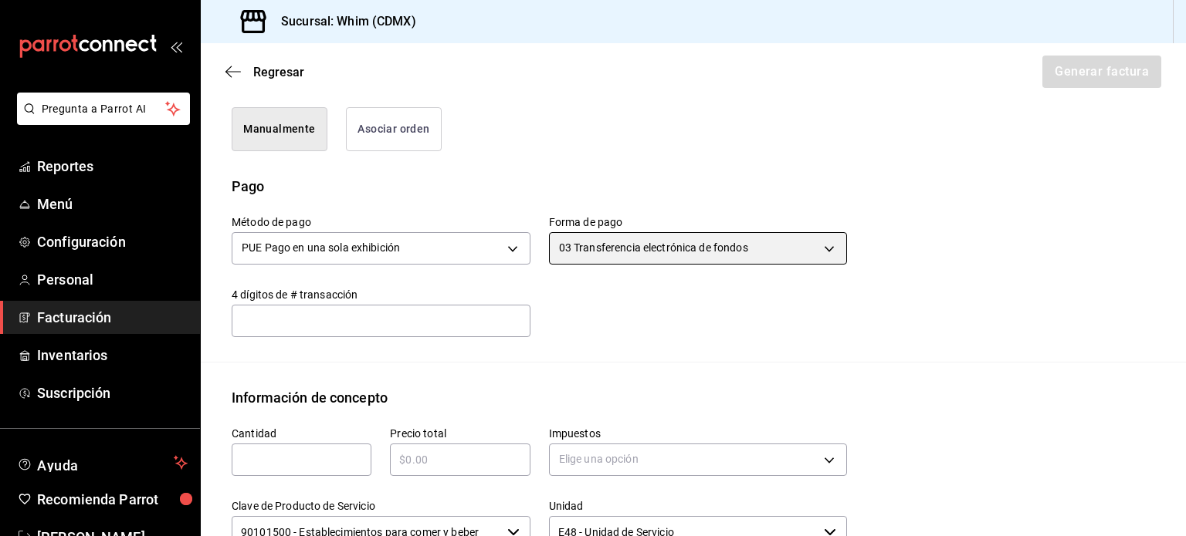
scroll to position [506, 0]
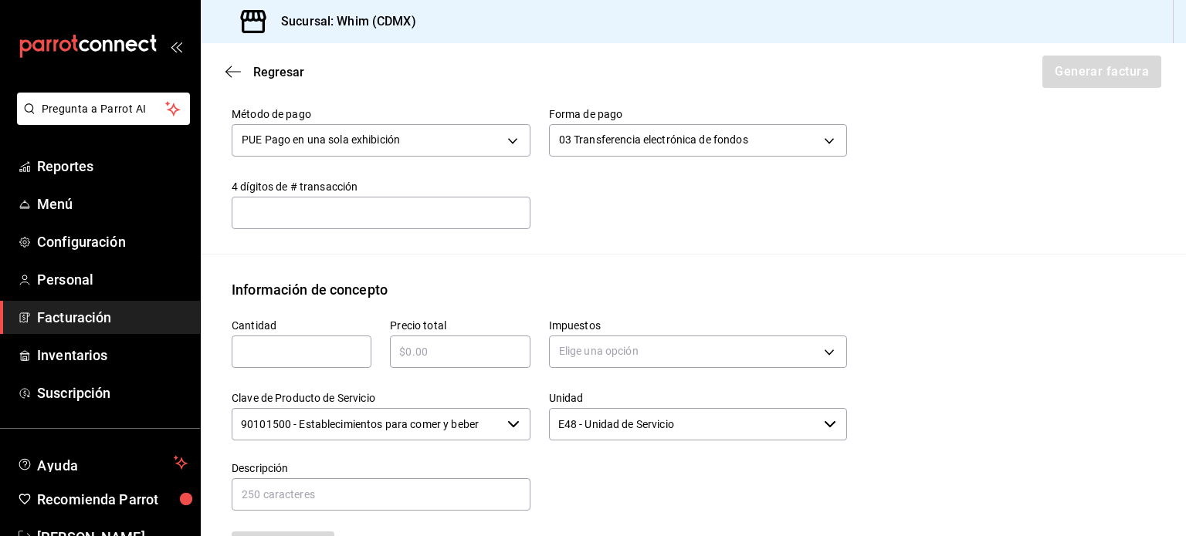
click at [282, 354] on input "text" at bounding box center [302, 352] width 140 height 19
type input "1"
click at [452, 343] on input "text" at bounding box center [460, 352] width 140 height 19
type input "$10350"
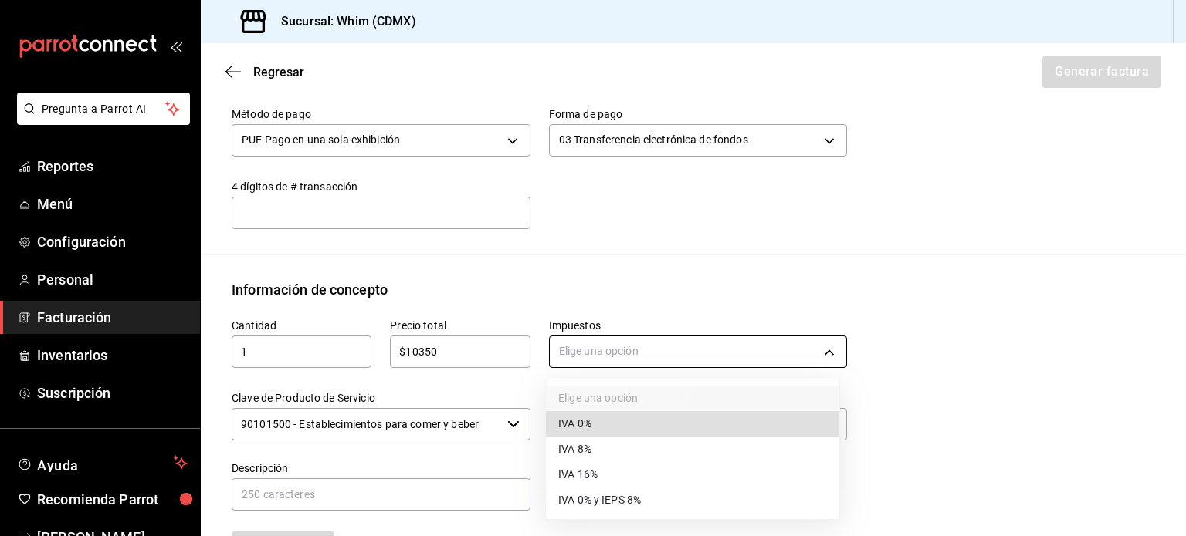
click at [678, 359] on body "Pregunta a Parrot AI Reportes Menú Configuración Personal Facturación Inventari…" at bounding box center [593, 268] width 1186 height 536
click at [589, 474] on span "IVA 16%" at bounding box center [577, 475] width 39 height 16
type input "IVA_16"
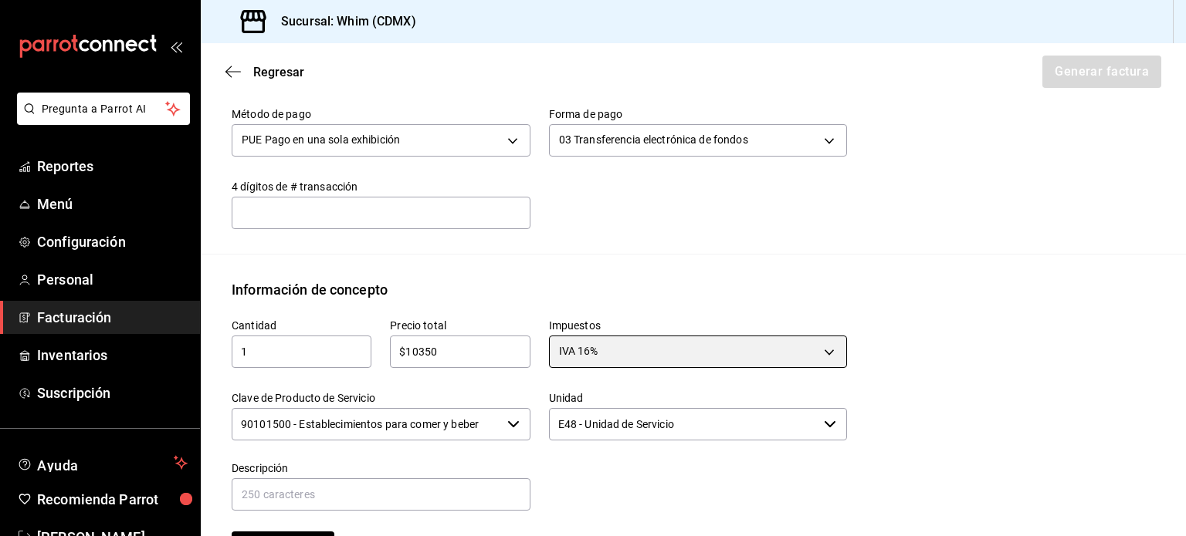
click at [510, 428] on icon "button" at bounding box center [513, 424] width 12 height 12
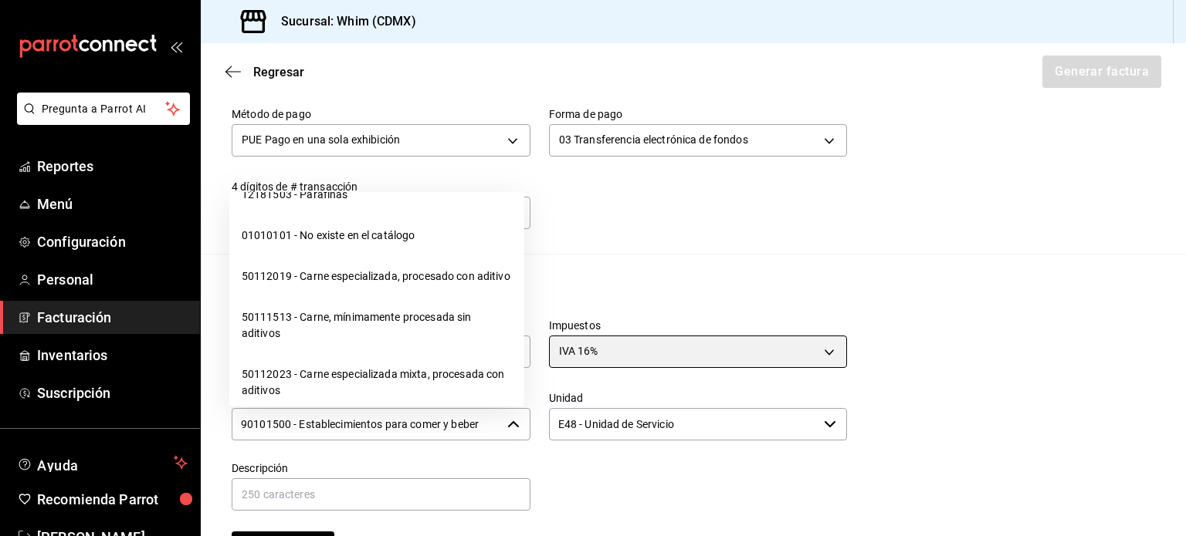
scroll to position [24325, 0]
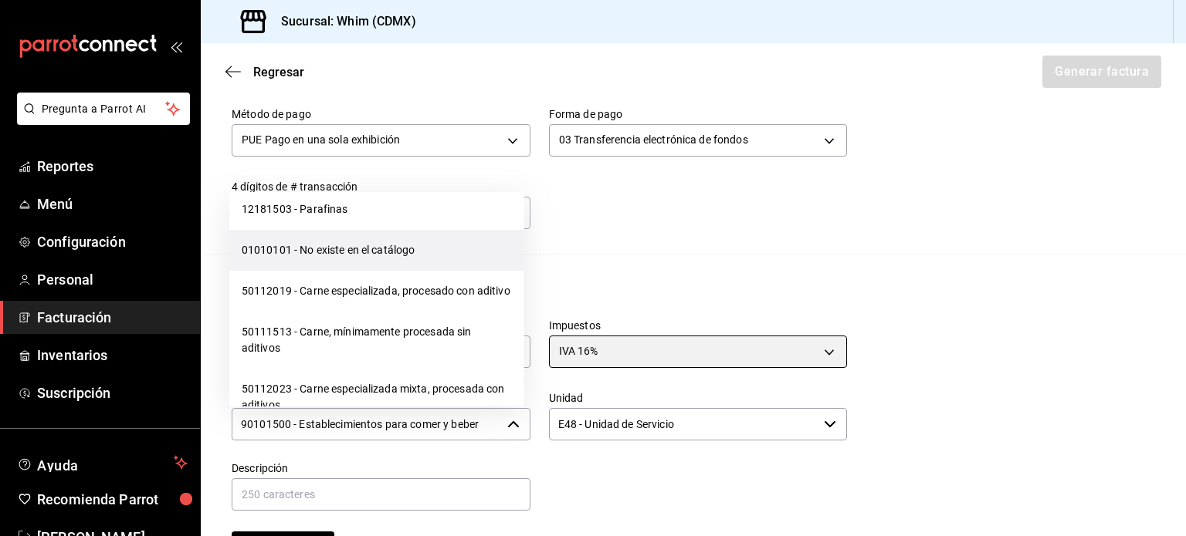
click at [377, 271] on li "01010101 - No existe en el catálogo" at bounding box center [376, 250] width 295 height 41
type input "01010101 - No existe en el catálogo"
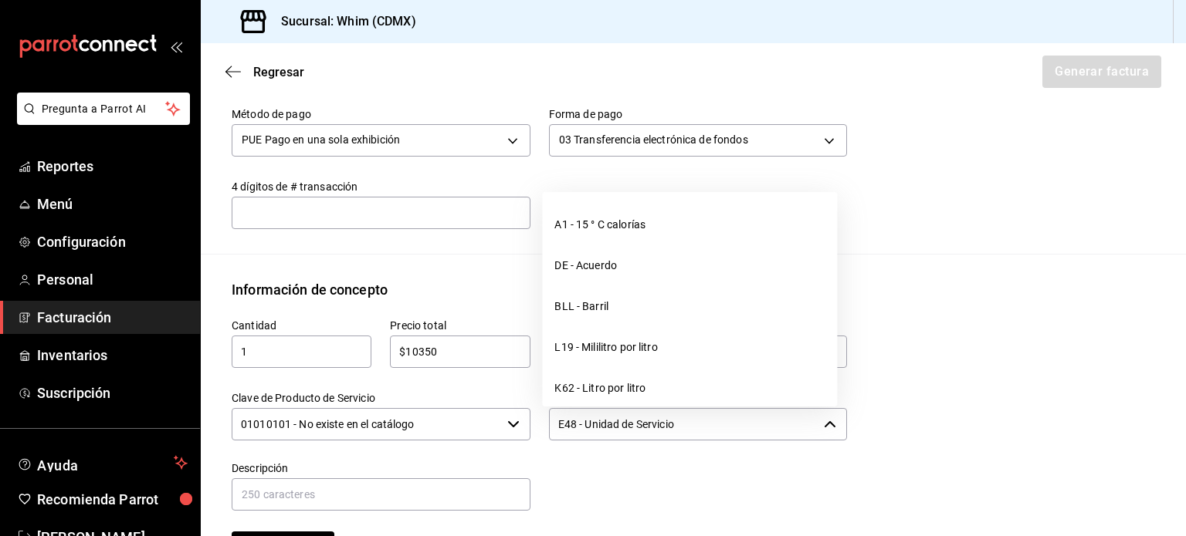
drag, startPoint x: 682, startPoint y: 422, endPoint x: 549, endPoint y: 421, distance: 132.8
click at [550, 421] on input "E48 - Unidad de Servicio" at bounding box center [683, 424] width 269 height 32
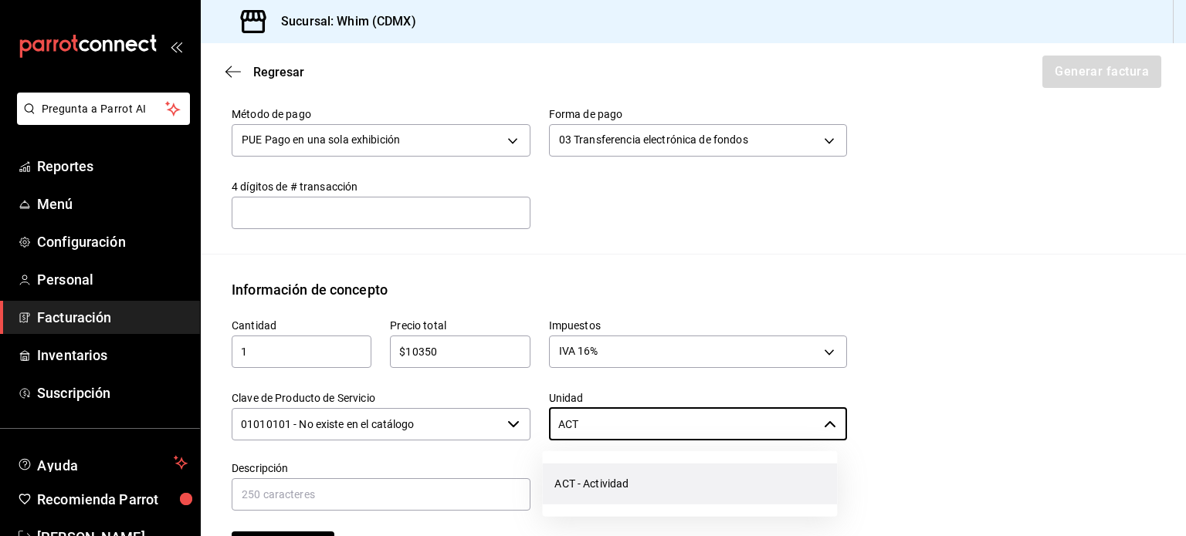
click at [604, 481] on li "ACT - Actividad" at bounding box center [689, 484] width 295 height 41
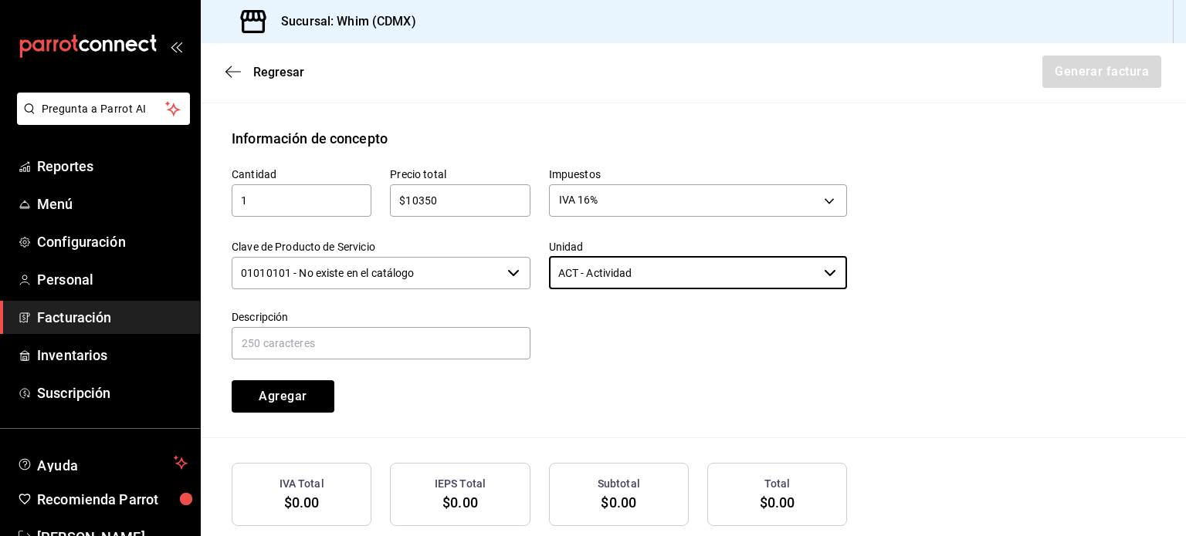
scroll to position [661, 0]
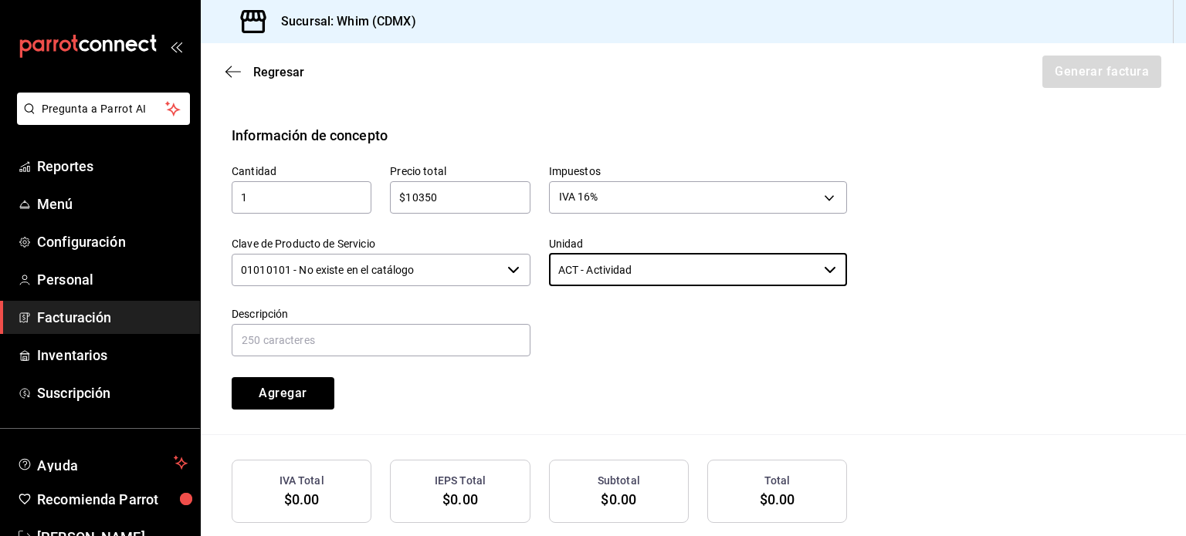
type input "ACT - Actividad"
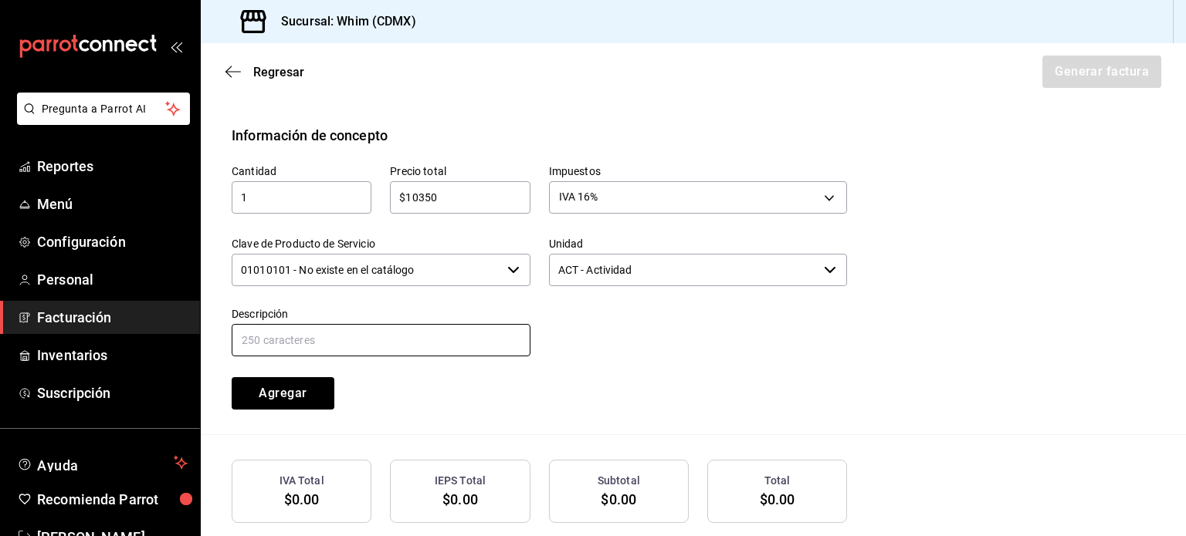
click at [309, 339] on input "text" at bounding box center [381, 340] width 299 height 32
click at [317, 339] on input "VENTAS TDD [DATE] AL [DATE][PERSON_NAME]" at bounding box center [381, 340] width 299 height 32
click at [314, 339] on input "VENTAS TDD [DATE] AL [DATE][PERSON_NAME]" at bounding box center [381, 340] width 299 height 32
click at [340, 337] on input "VENTAS TDD 5 AL [DATE][PERSON_NAME]" at bounding box center [381, 340] width 299 height 32
type input "VENTAS TDD [DATE] AL [DATE][PERSON_NAME]"
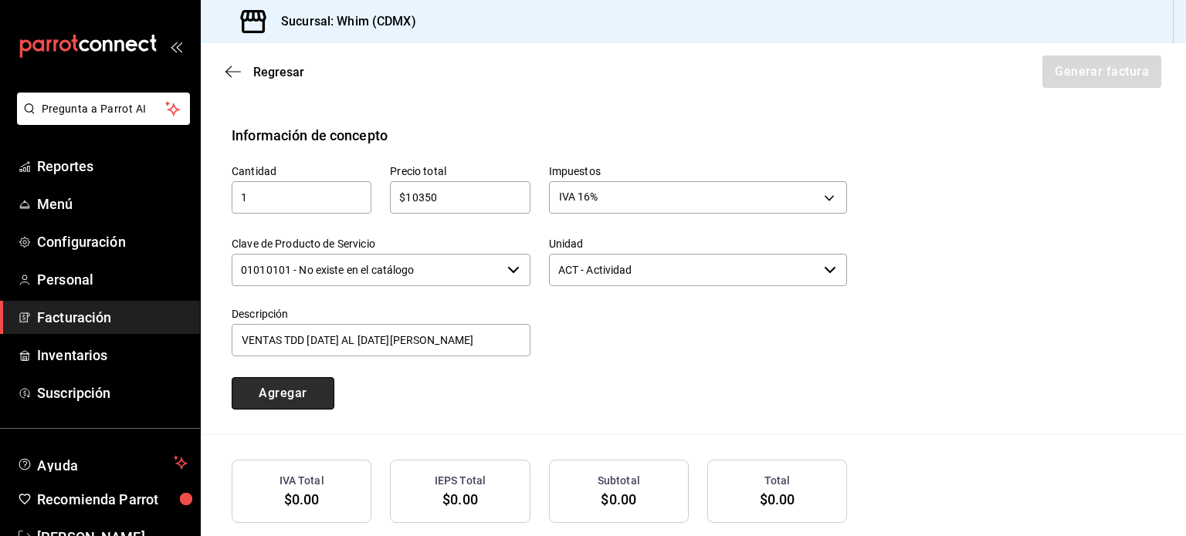
click at [271, 391] on button "Agregar" at bounding box center [283, 393] width 103 height 32
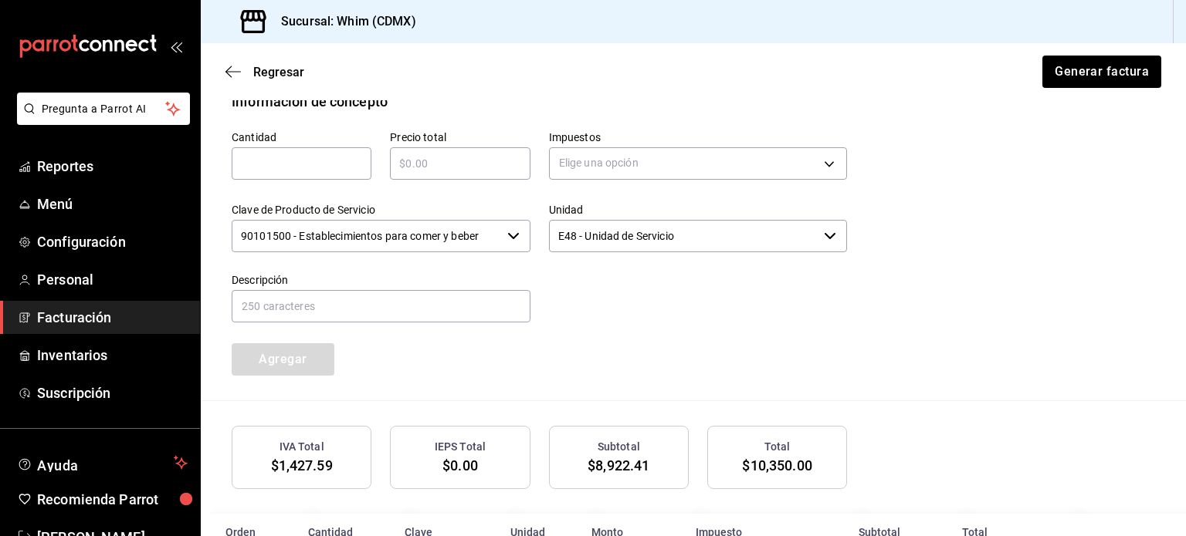
scroll to position [777, 0]
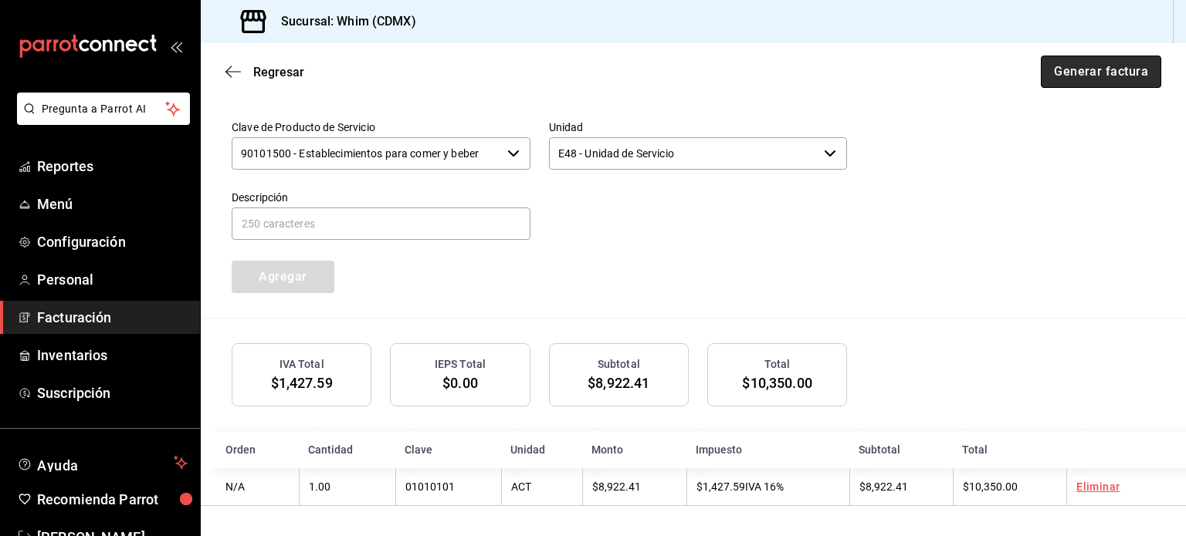
click at [1091, 78] on button "Generar factura" at bounding box center [1100, 72] width 120 height 32
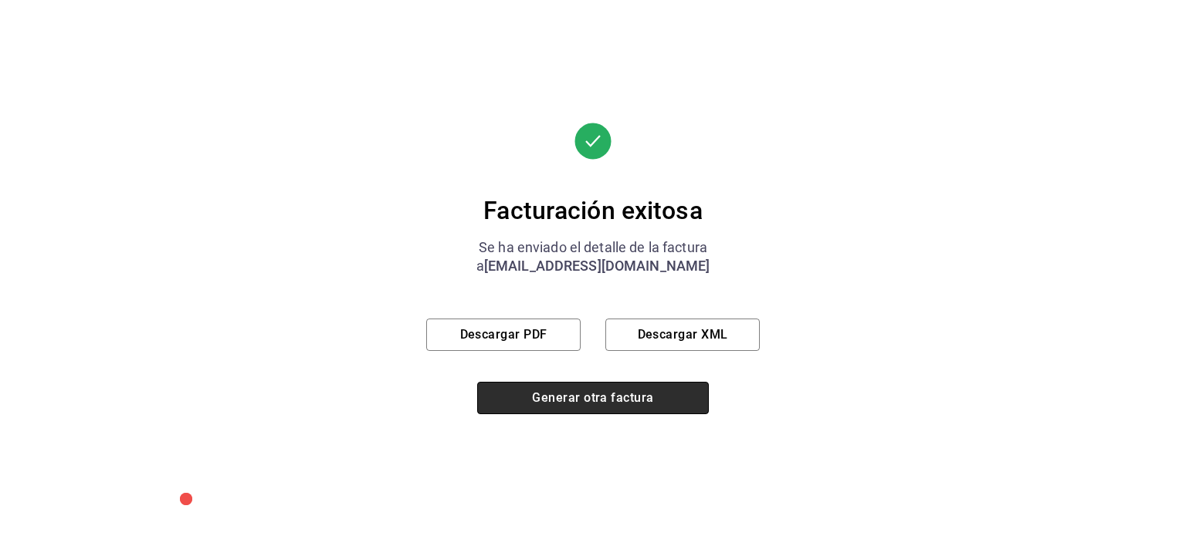
click at [628, 402] on button "Generar otra factura" at bounding box center [593, 398] width 232 height 32
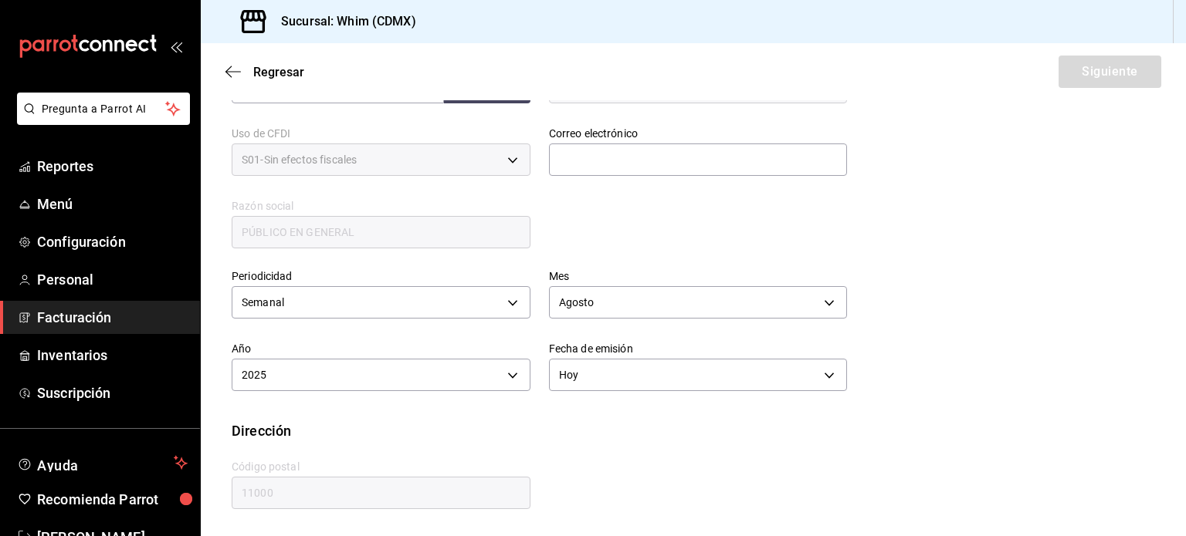
scroll to position [282, 0]
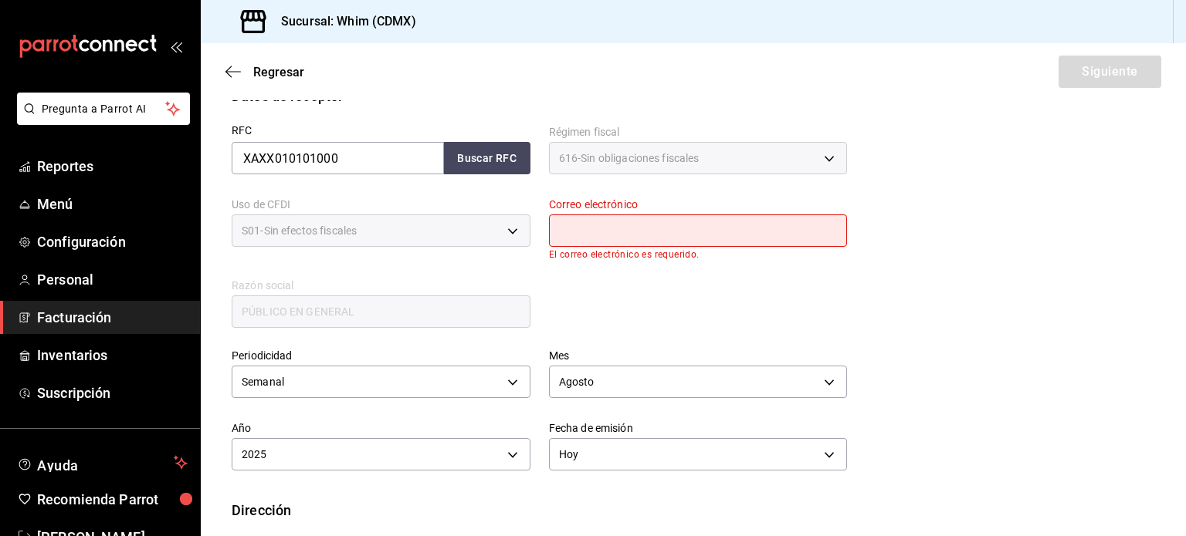
click at [639, 226] on input "text" at bounding box center [698, 231] width 299 height 32
type input "[EMAIL_ADDRESS][DOMAIN_NAME]"
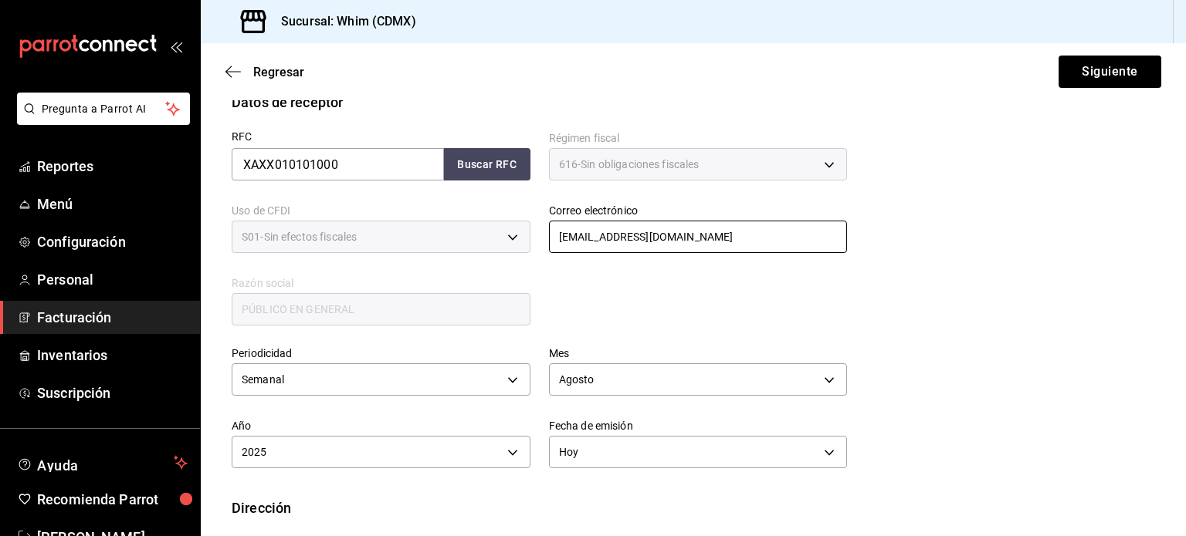
scroll to position [275, 0]
click at [1078, 83] on button "Siguiente" at bounding box center [1109, 72] width 103 height 32
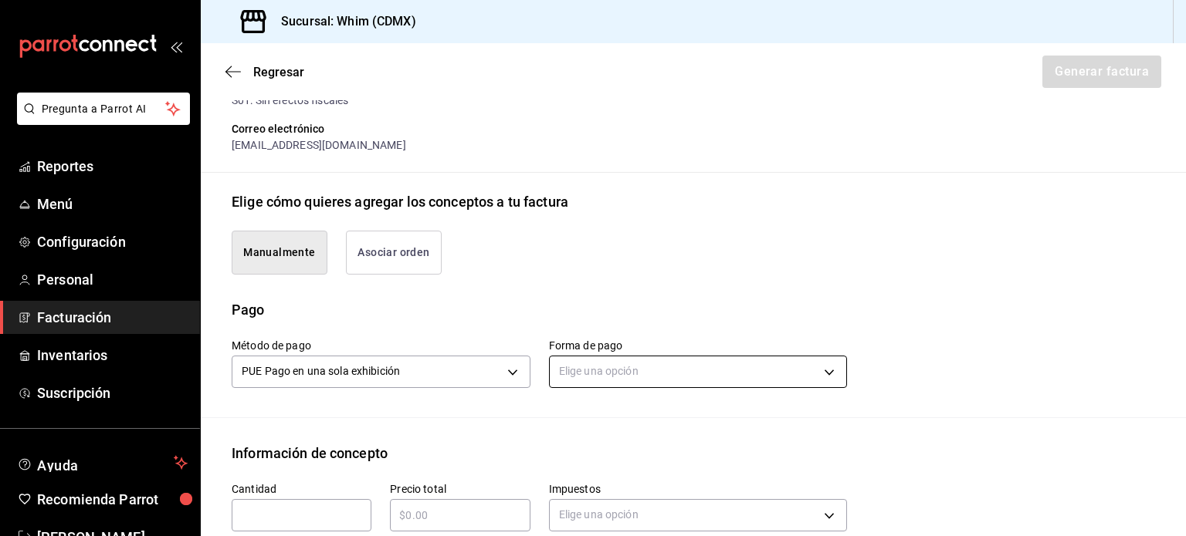
click at [670, 378] on body "Pregunta a Parrot AI Reportes Menú Configuración Personal Facturación Inventari…" at bounding box center [593, 268] width 1186 height 536
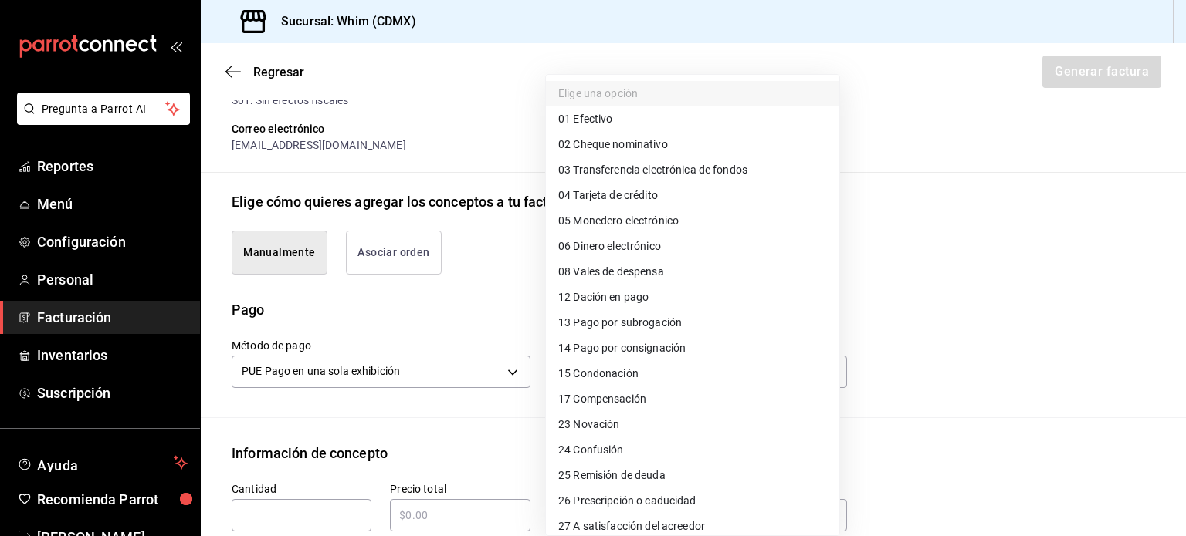
click at [656, 171] on span "03 Transferencia electrónica de fondos" at bounding box center [652, 170] width 189 height 16
type input "03"
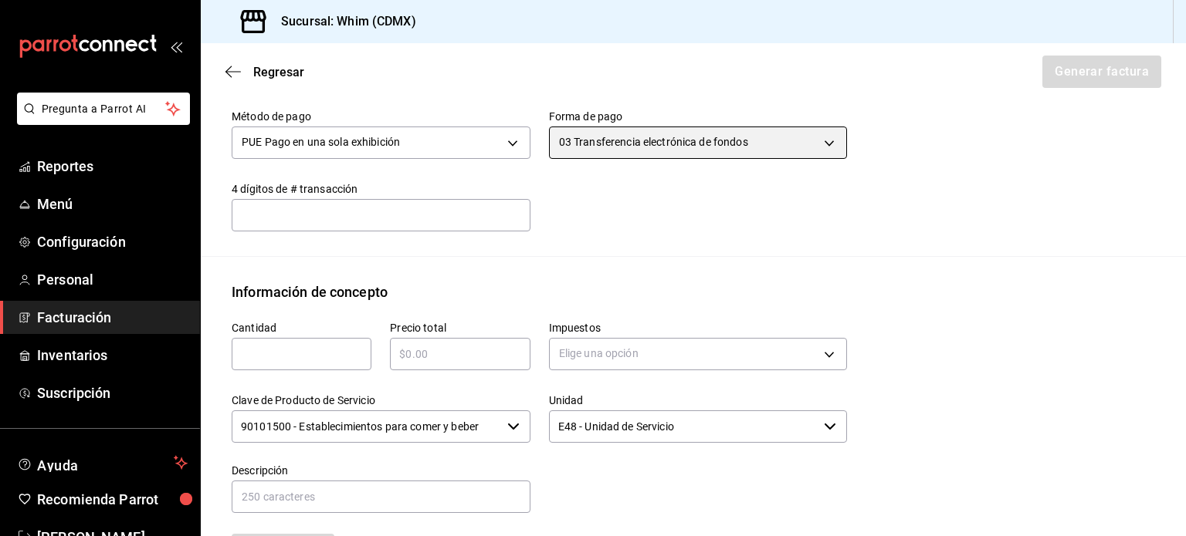
scroll to position [506, 0]
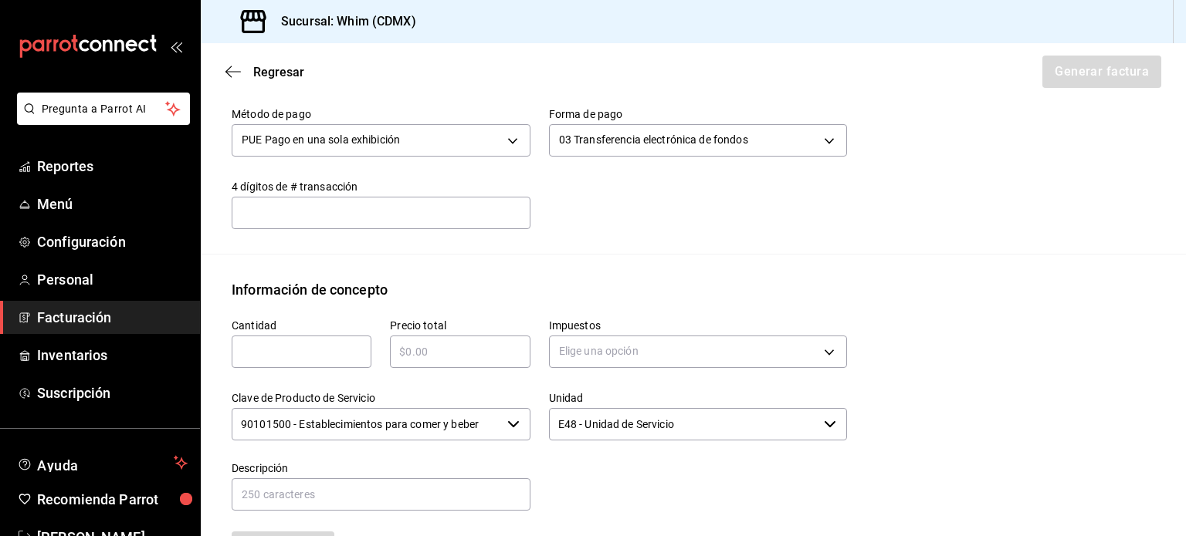
click at [267, 354] on input "text" at bounding box center [302, 352] width 140 height 19
type input "1"
click at [408, 352] on input "text" at bounding box center [460, 352] width 140 height 19
click at [433, 349] on input "$10210" at bounding box center [460, 352] width 140 height 19
click at [435, 349] on input "$10210" at bounding box center [460, 352] width 140 height 19
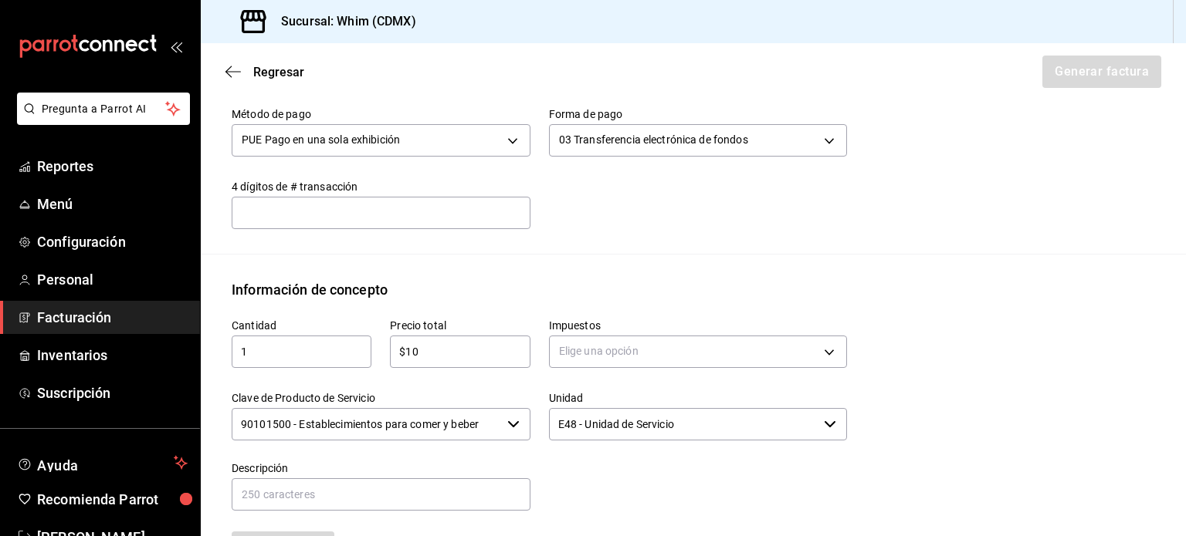
type input "$1"
type input "$10210"
click at [670, 345] on body "Pregunta a Parrot AI Reportes Menú Configuración Personal Facturación Inventari…" at bounding box center [593, 268] width 1186 height 536
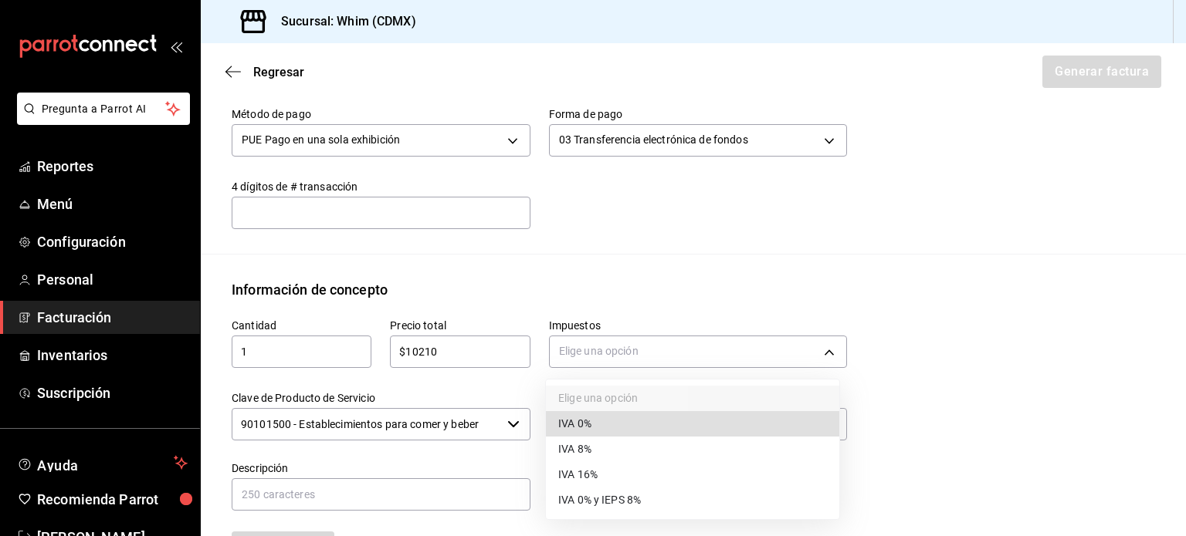
click at [594, 478] on span "IVA 16%" at bounding box center [577, 475] width 39 height 16
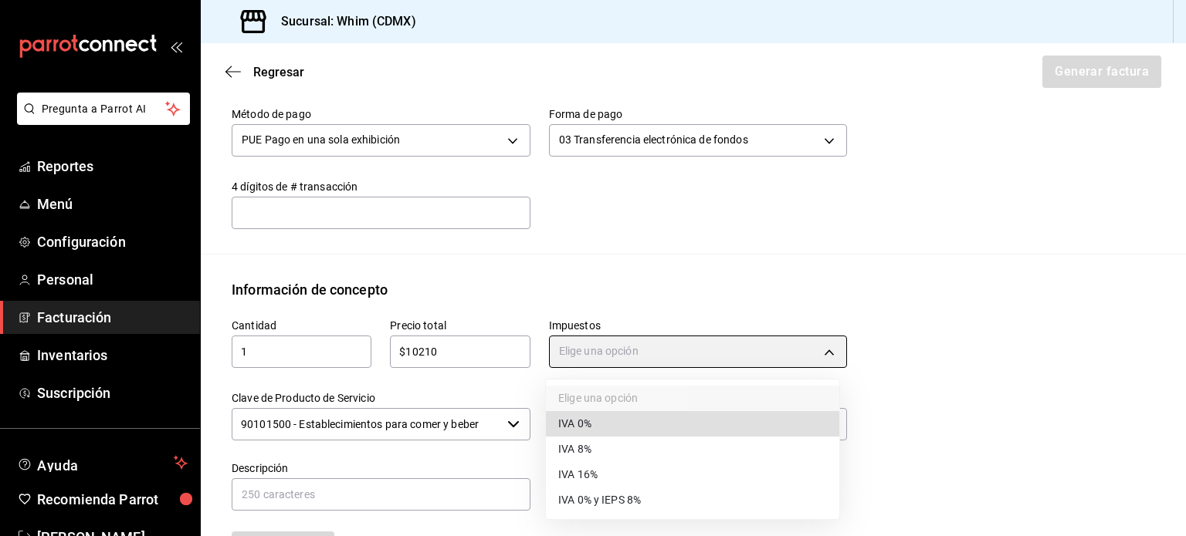
type input "IVA_16"
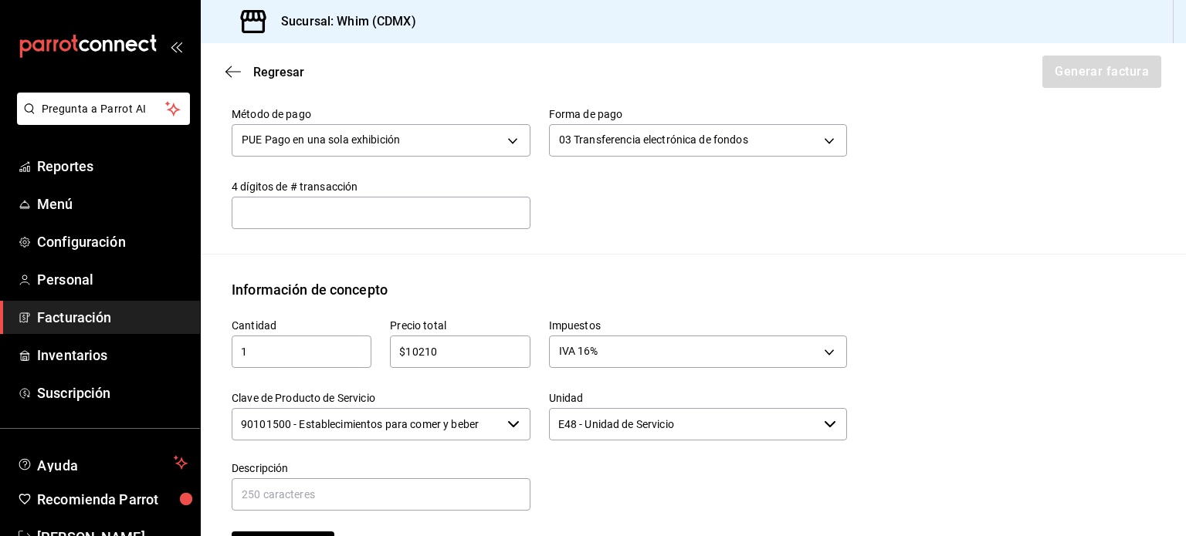
click at [425, 428] on input "90101500 - Establecimientos para comer y beber" at bounding box center [366, 424] width 269 height 32
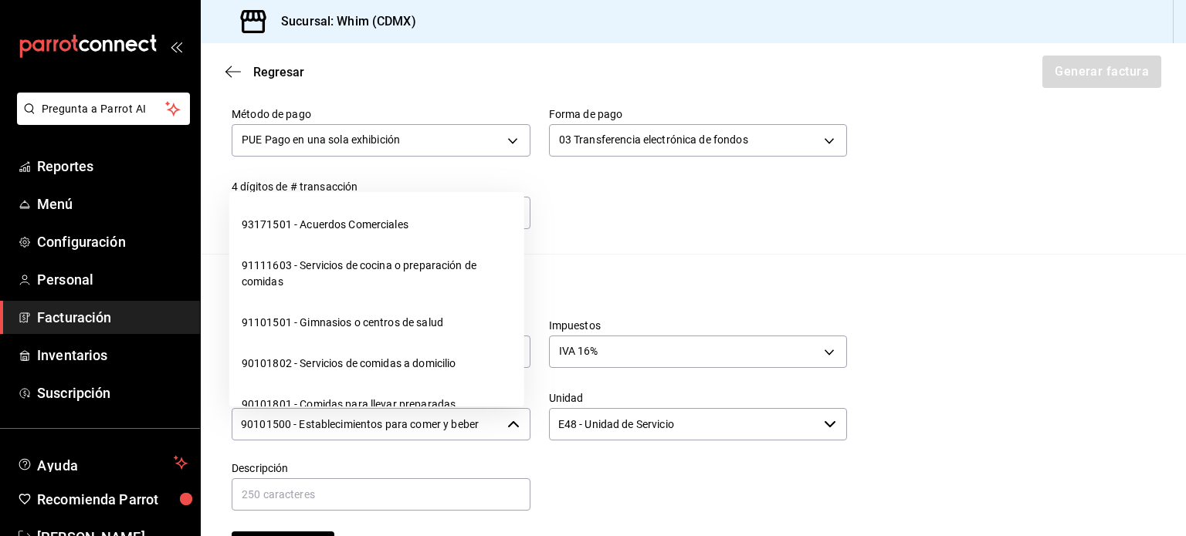
click at [425, 428] on input "90101500 - Establecimientos para comer y beber" at bounding box center [366, 424] width 269 height 32
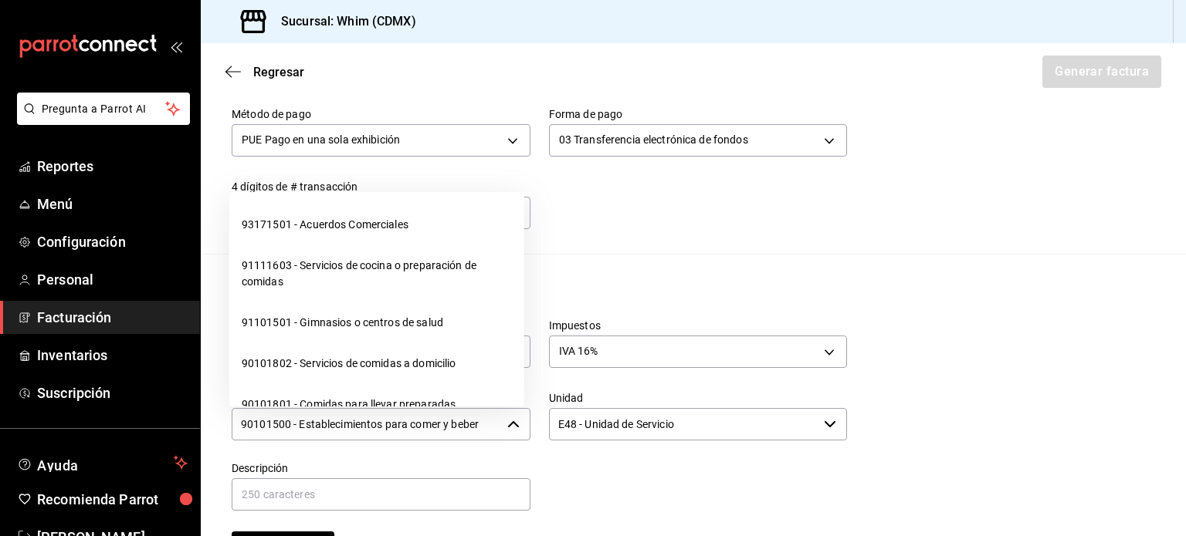
click at [425, 428] on input "90101500 - Establecimientos para comer y beber" at bounding box center [366, 424] width 269 height 32
drag, startPoint x: 469, startPoint y: 425, endPoint x: 255, endPoint y: 426, distance: 214.6
click at [255, 426] on input "90101500 - Establecimientos para comer y beber" at bounding box center [366, 424] width 269 height 32
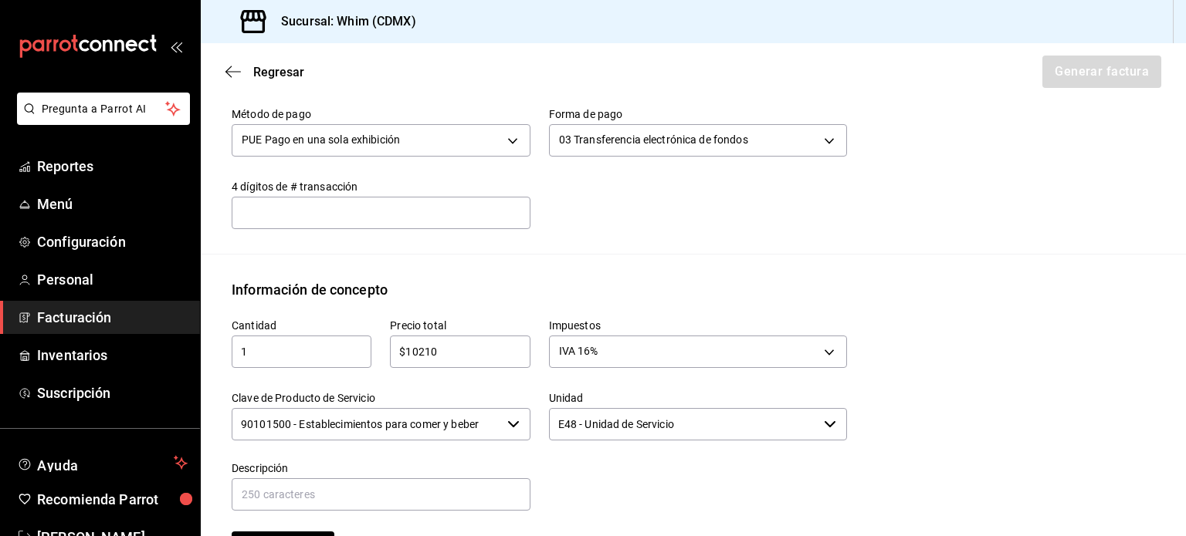
drag, startPoint x: 444, startPoint y: 348, endPoint x: 394, endPoint y: 354, distance: 50.6
click at [378, 348] on div "Precio total $10210 ​" at bounding box center [450, 336] width 158 height 73
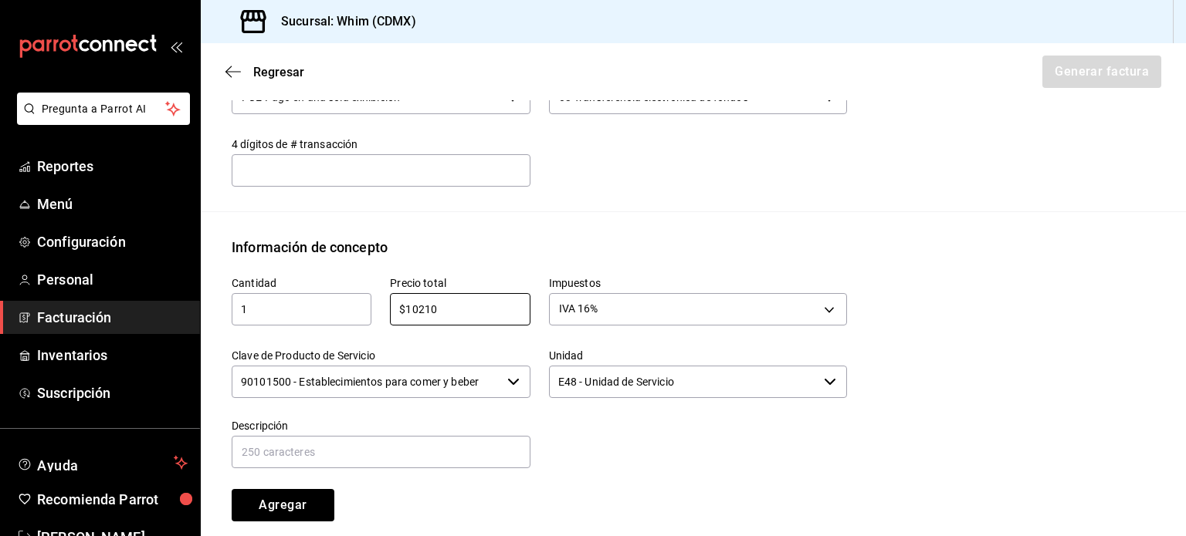
scroll to position [661, 0]
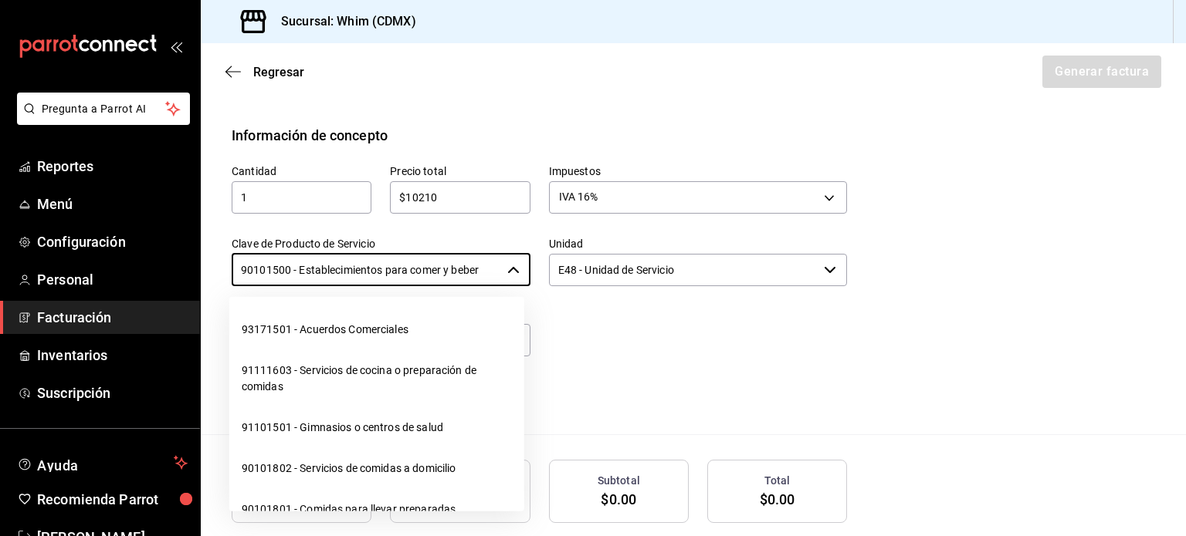
drag, startPoint x: 486, startPoint y: 266, endPoint x: 215, endPoint y: 262, distance: 270.2
click at [215, 262] on div "Clave de Producto de Servicio 90101500 - Establecimientos para comer y beber ​" at bounding box center [371, 253] width 317 height 70
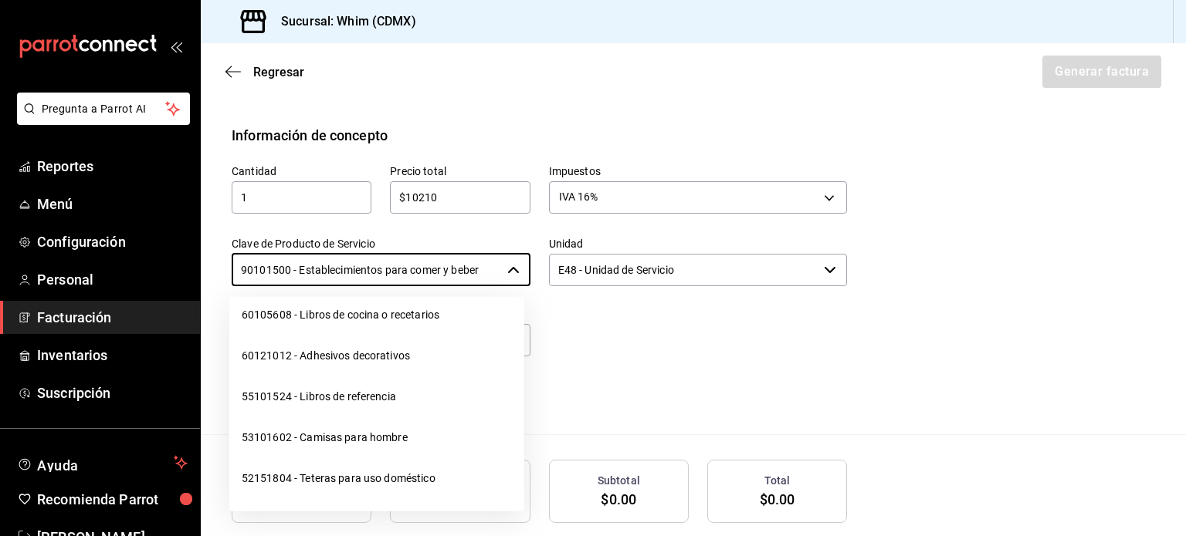
scroll to position [24434, 0]
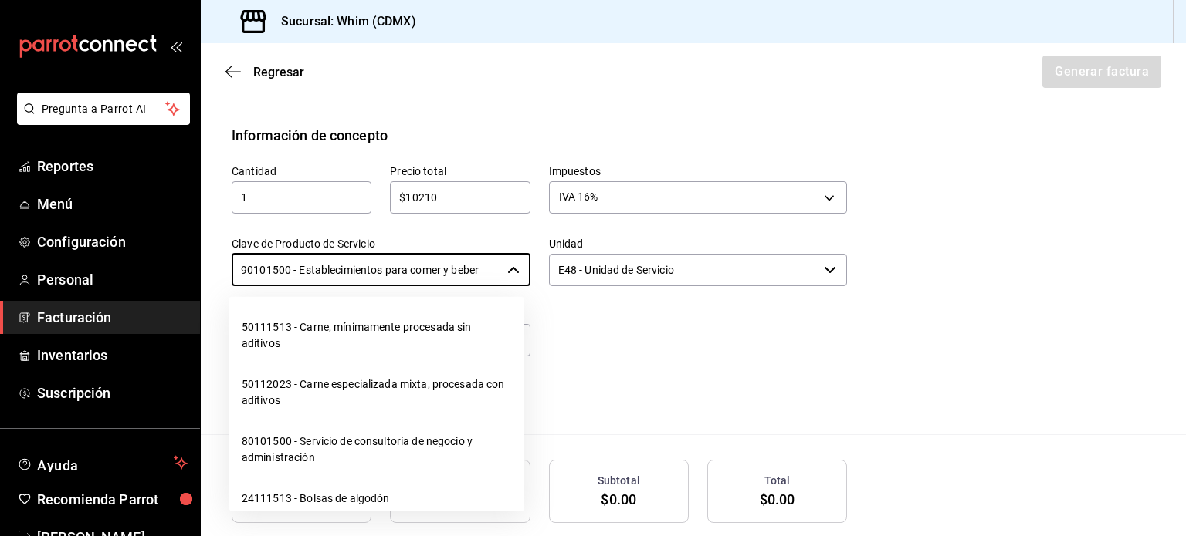
click at [374, 266] on li "01010101 - No existe en el catálogo" at bounding box center [376, 245] width 295 height 41
type input "01010101 - No existe en el catálogo"
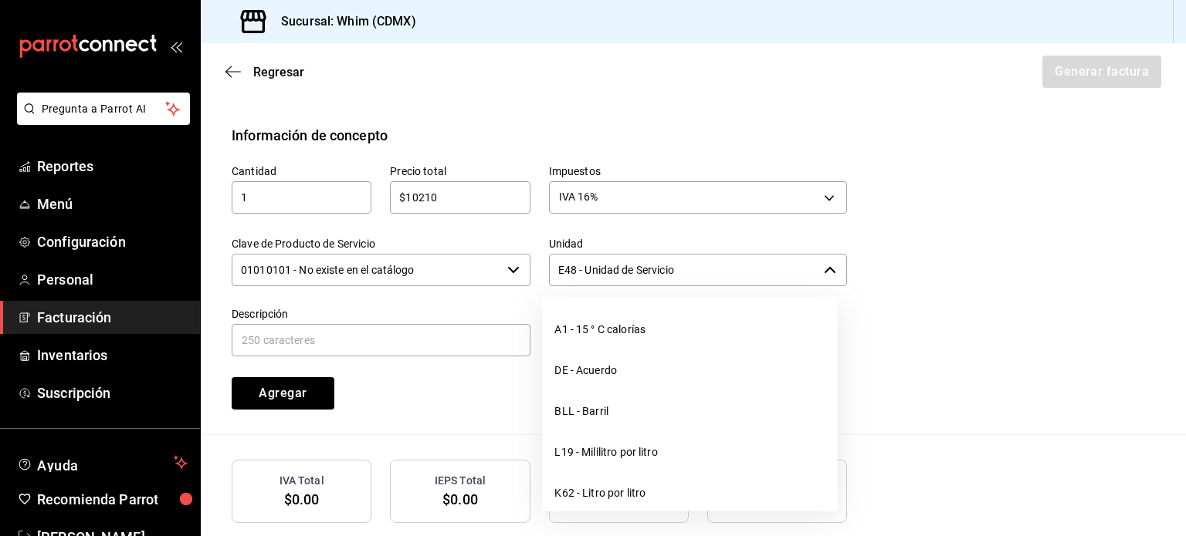
click at [648, 274] on input "E48 - Unidad de Servicio" at bounding box center [683, 270] width 269 height 32
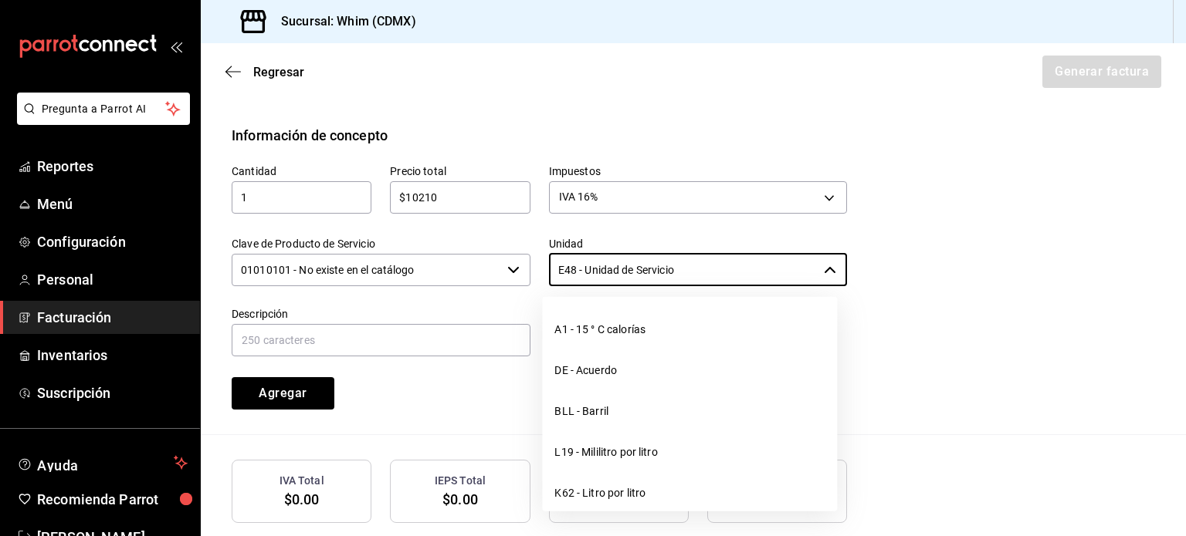
drag, startPoint x: 675, startPoint y: 267, endPoint x: 531, endPoint y: 272, distance: 143.7
click at [531, 272] on div "Unidad E48 - Unidad de Servicio ​" at bounding box center [688, 253] width 317 height 70
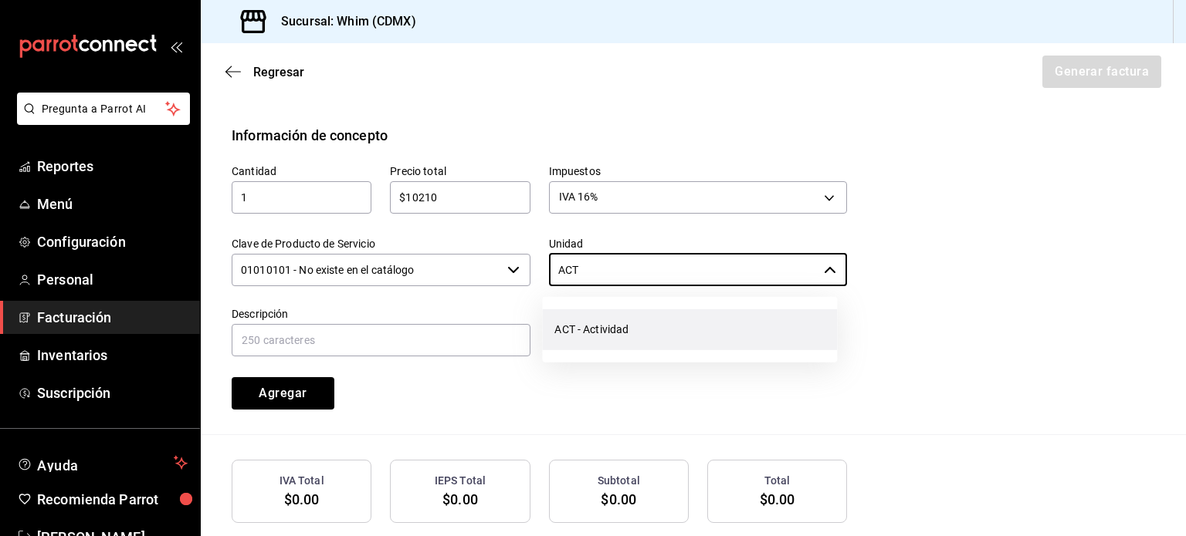
click at [598, 336] on li "ACT - Actividad" at bounding box center [689, 330] width 295 height 41
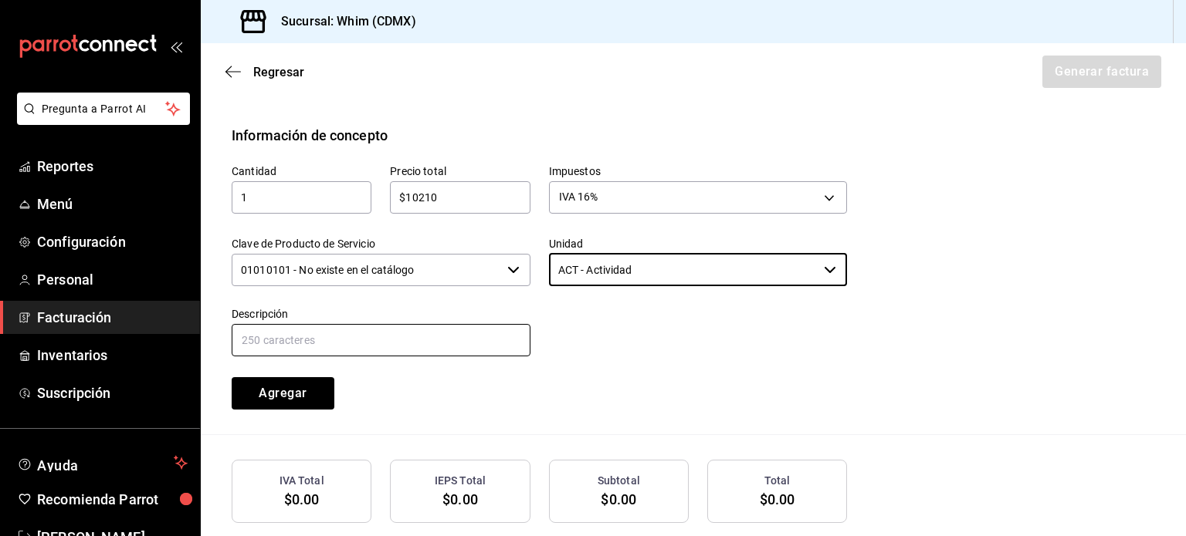
type input "ACT - Actividad"
click at [337, 343] on input "text" at bounding box center [381, 340] width 299 height 32
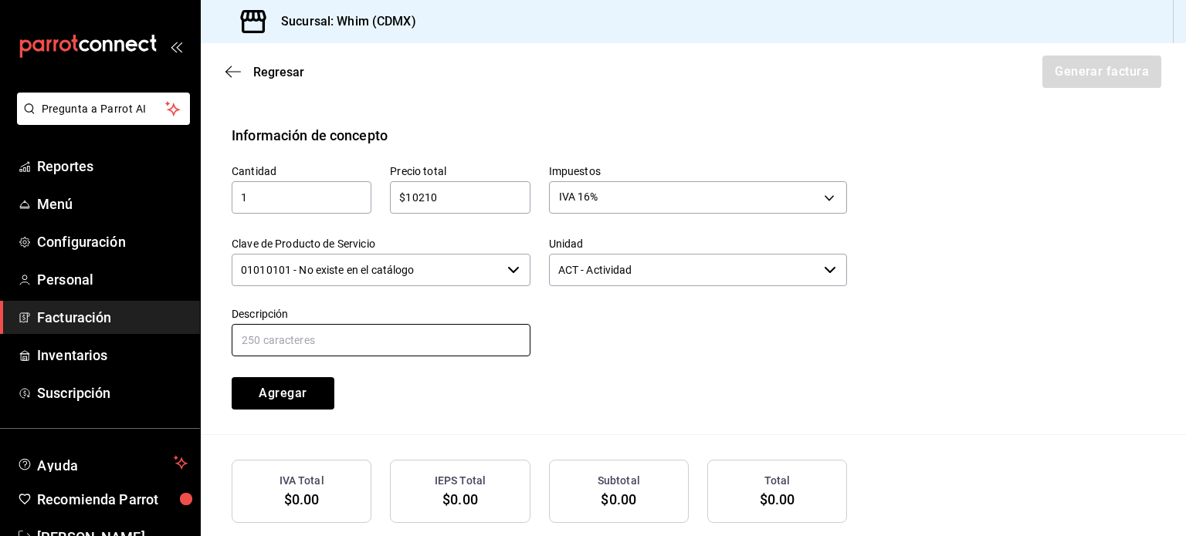
click at [350, 340] on input "text" at bounding box center [381, 340] width 299 height 32
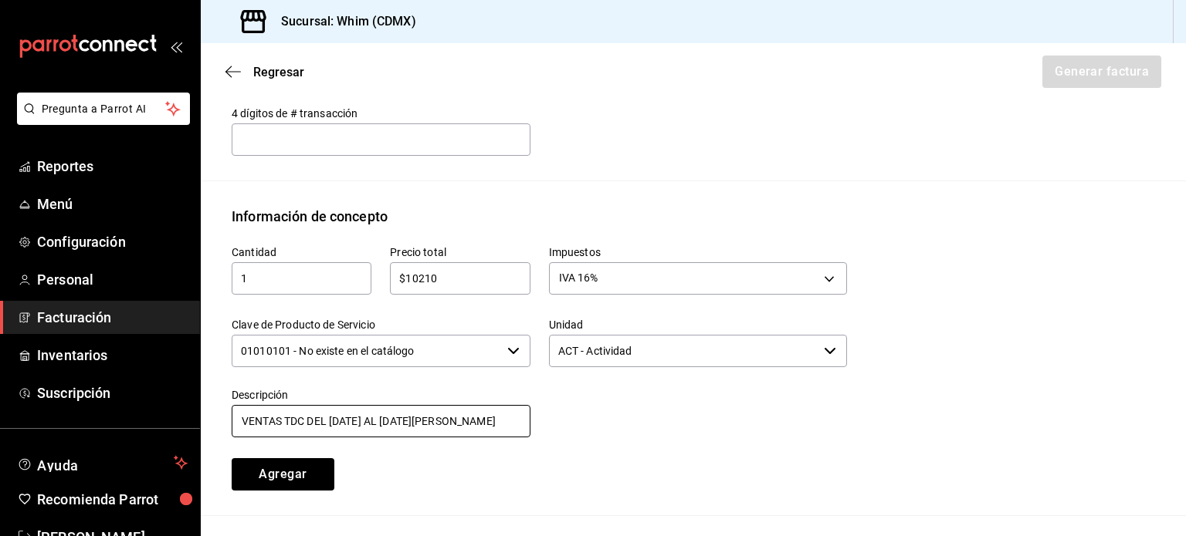
scroll to position [584, 0]
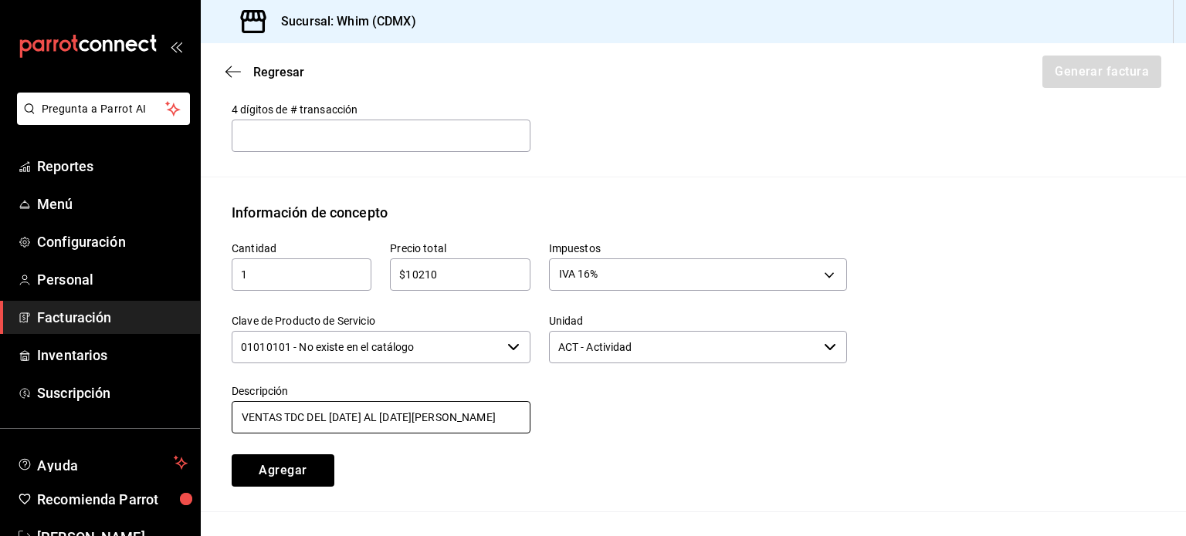
type input "VENTAS TDC DEL [DATE] AL [DATE][PERSON_NAME]"
click at [282, 477] on button "Agregar" at bounding box center [283, 471] width 103 height 32
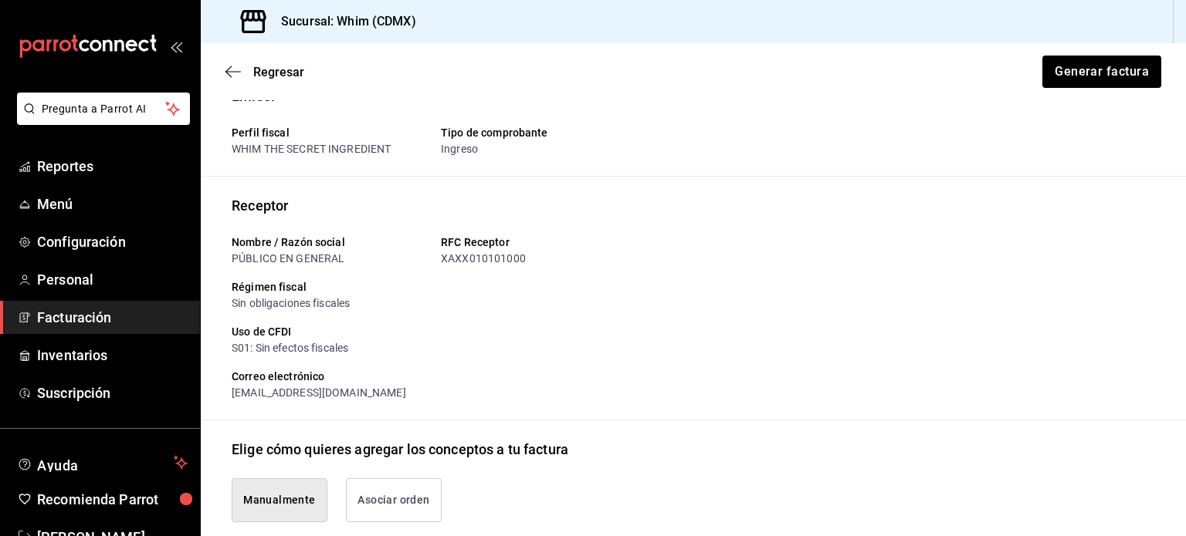
scroll to position [0, 0]
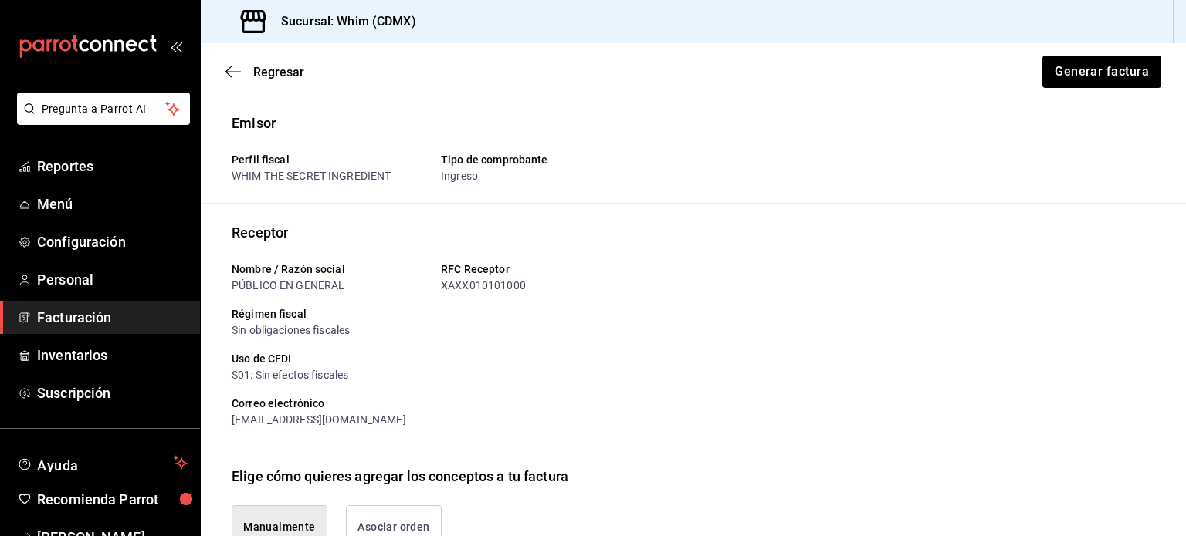
click at [417, 153] on div "Perfil fiscal" at bounding box center [330, 160] width 197 height 16
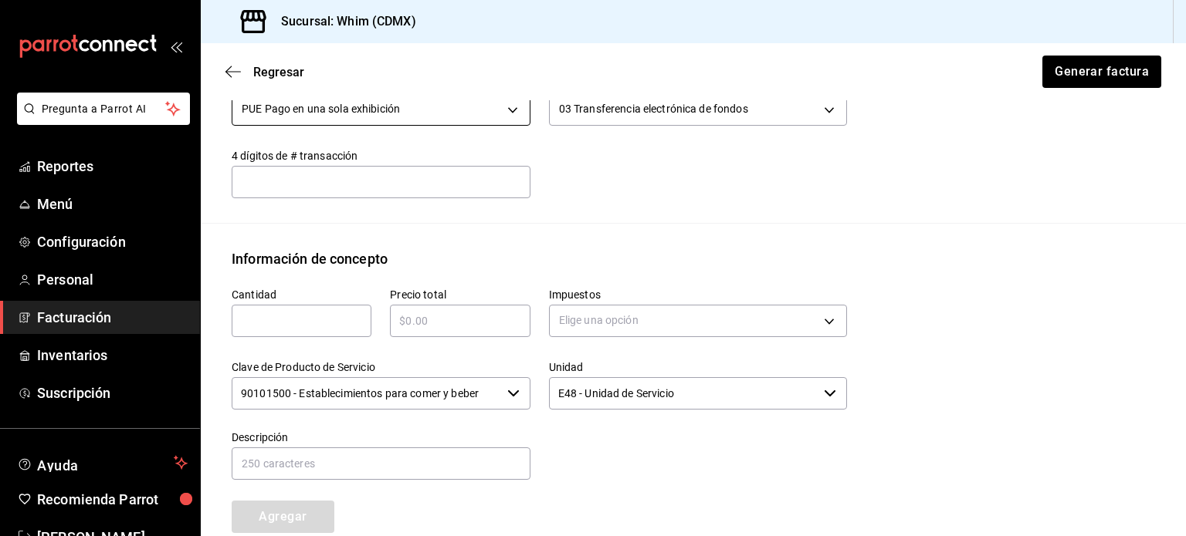
scroll to position [540, 0]
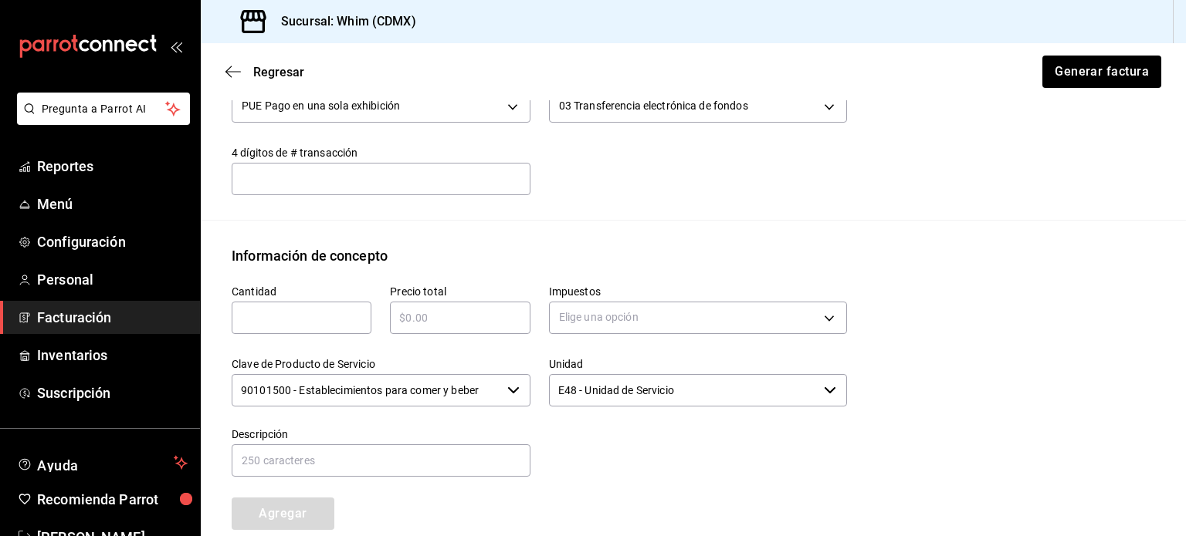
click at [293, 316] on input "text" at bounding box center [302, 318] width 140 height 19
type input "1"
type input "$4230"
click at [729, 315] on body "Pregunta a Parrot AI Reportes Menú Configuración Personal Facturación Inventari…" at bounding box center [593, 268] width 1186 height 536
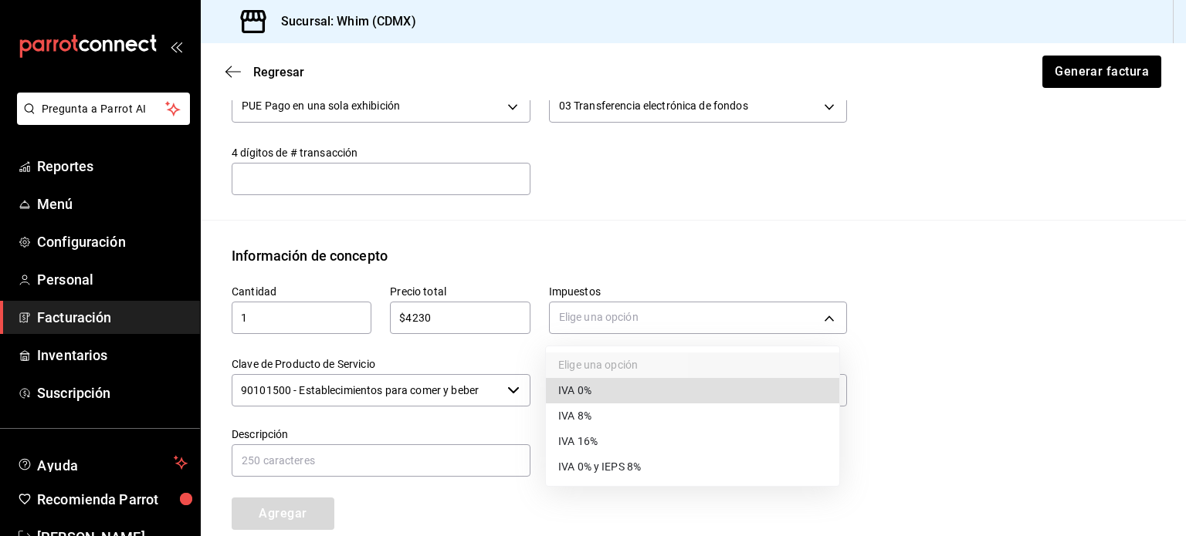
click at [617, 447] on li "IVA 16%" at bounding box center [692, 441] width 293 height 25
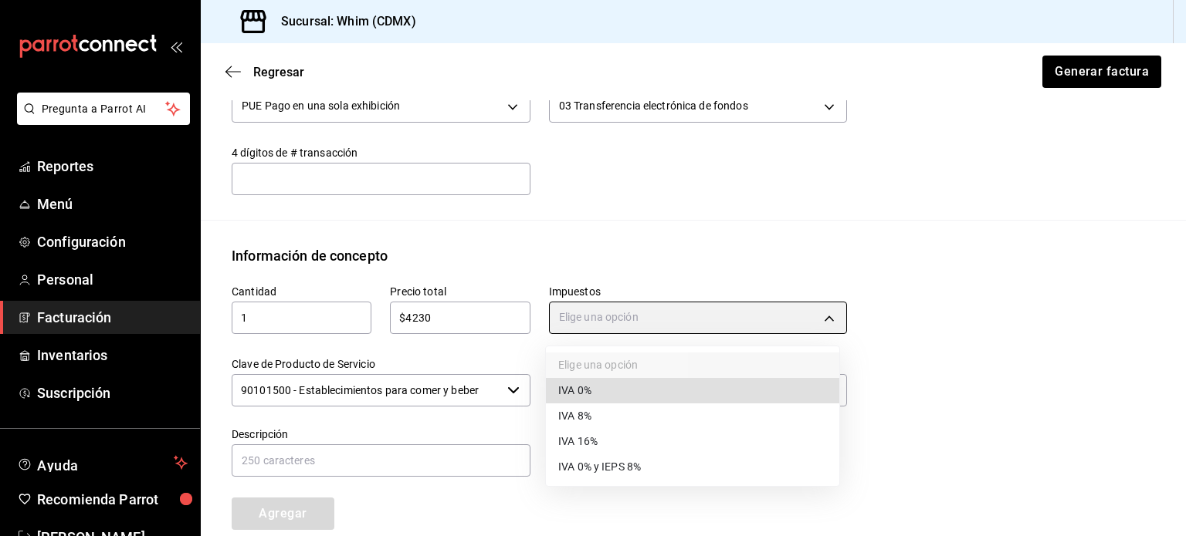
type input "IVA_16"
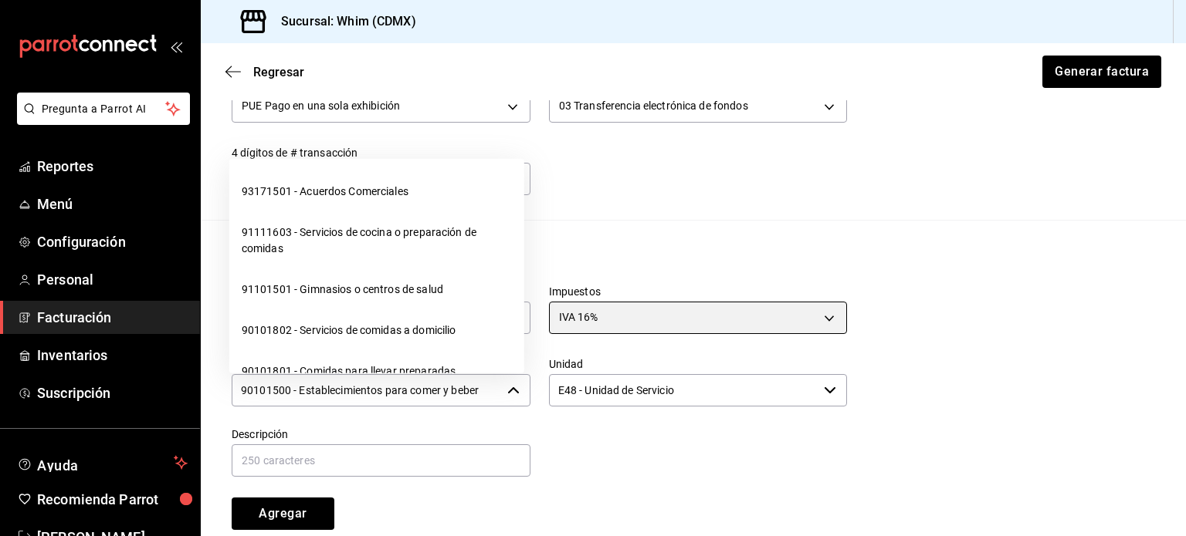
click at [509, 394] on icon "button" at bounding box center [513, 390] width 12 height 12
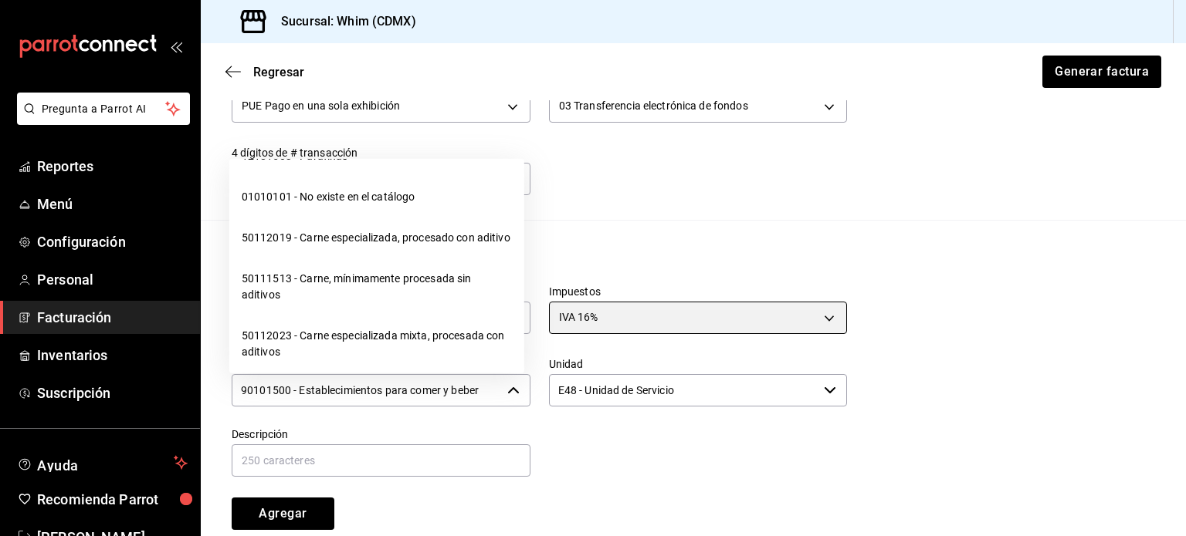
scroll to position [24326, 0]
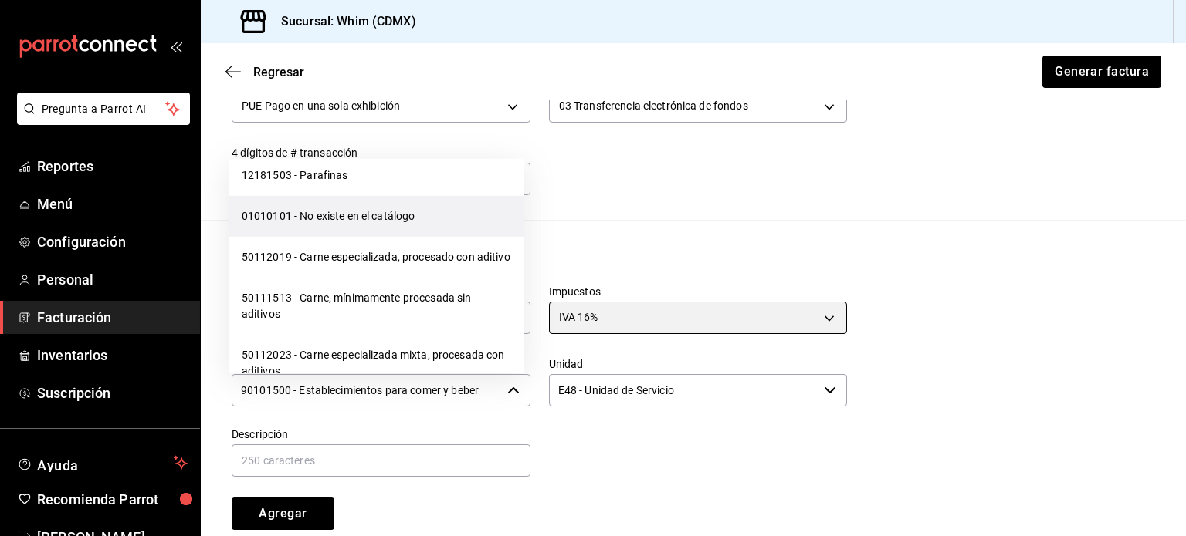
click at [410, 237] on li "01010101 - No existe en el catálogo" at bounding box center [376, 216] width 295 height 41
type input "01010101 - No existe en el catálogo"
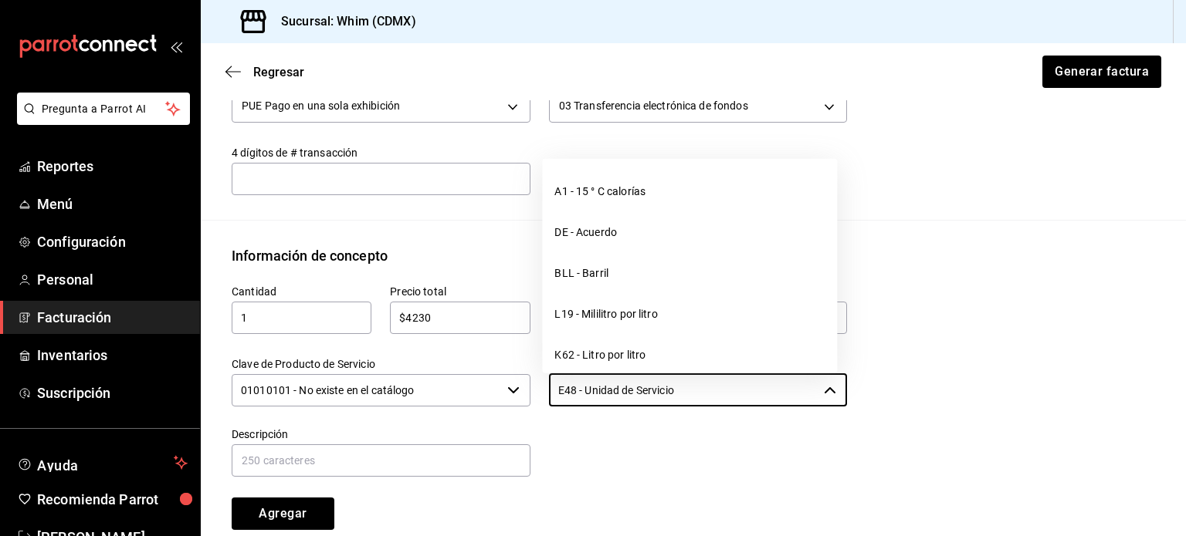
drag, startPoint x: 712, startPoint y: 391, endPoint x: 532, endPoint y: 394, distance: 179.9
click at [532, 394] on div "Unidad E48 - Unidad de Servicio ​" at bounding box center [688, 374] width 317 height 70
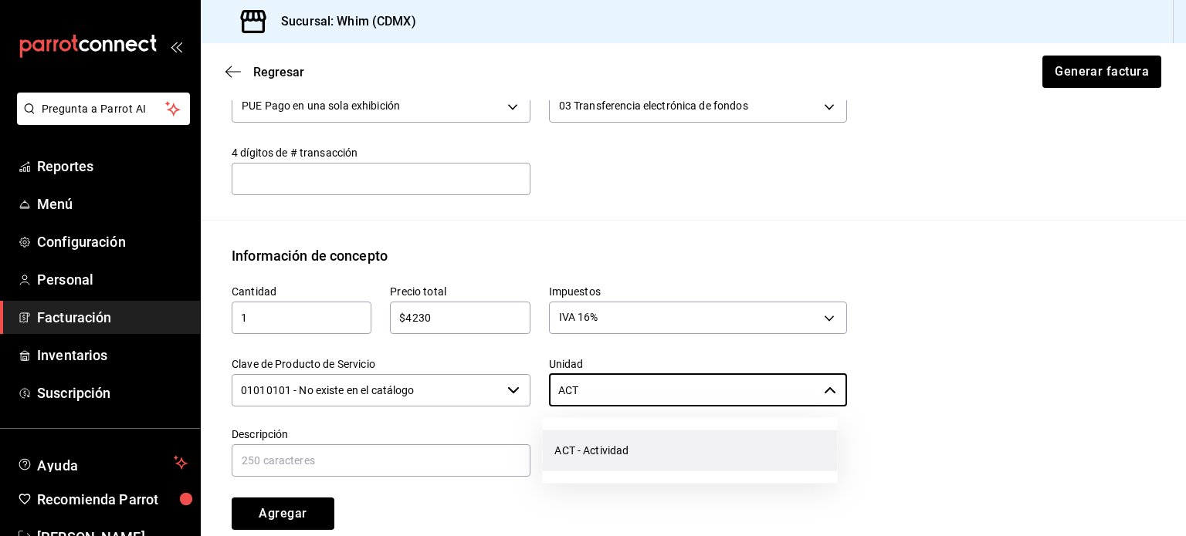
click at [648, 450] on li "ACT - Actividad" at bounding box center [689, 451] width 295 height 41
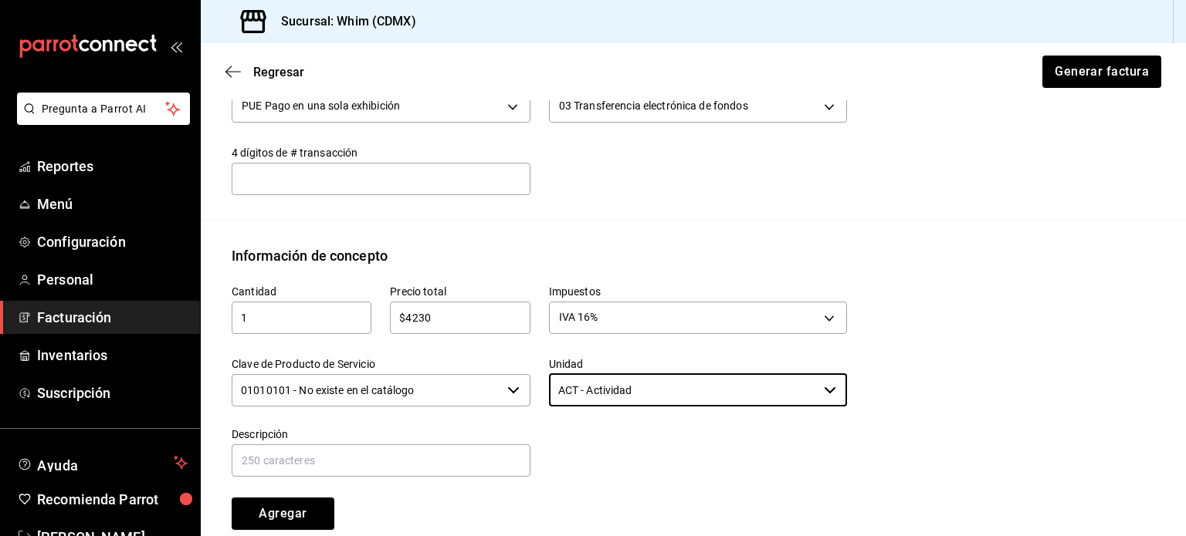
type input "ACT - Actividad"
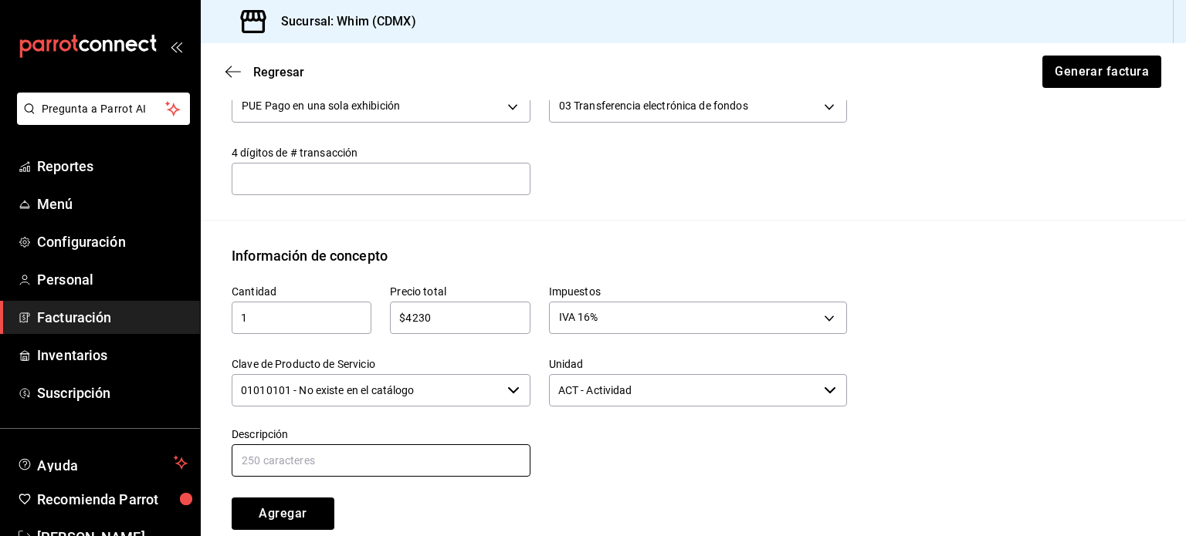
click at [301, 459] on input "text" at bounding box center [381, 461] width 299 height 32
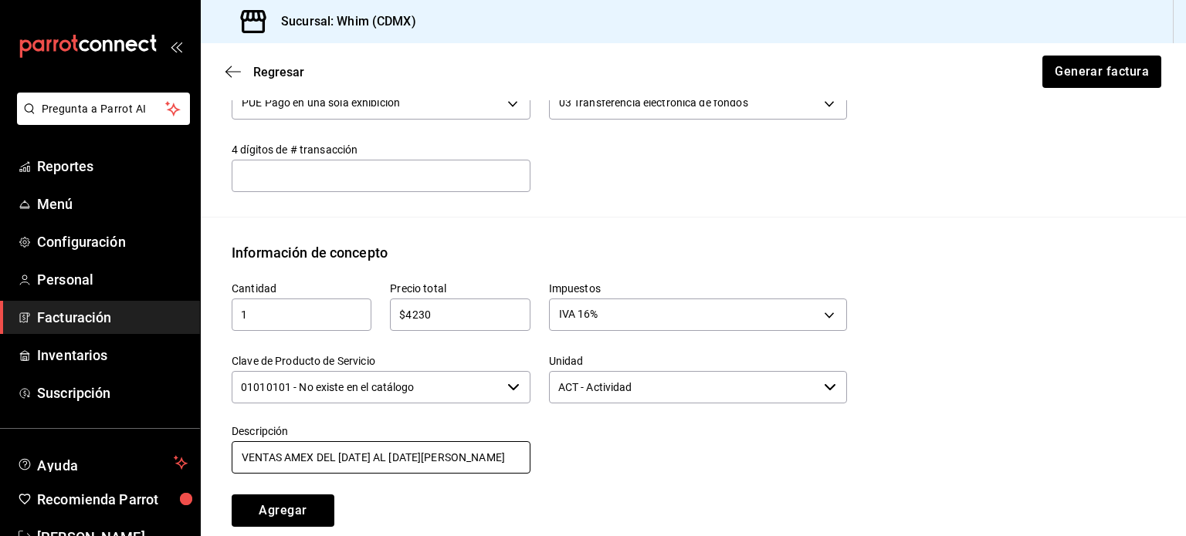
scroll to position [540, 0]
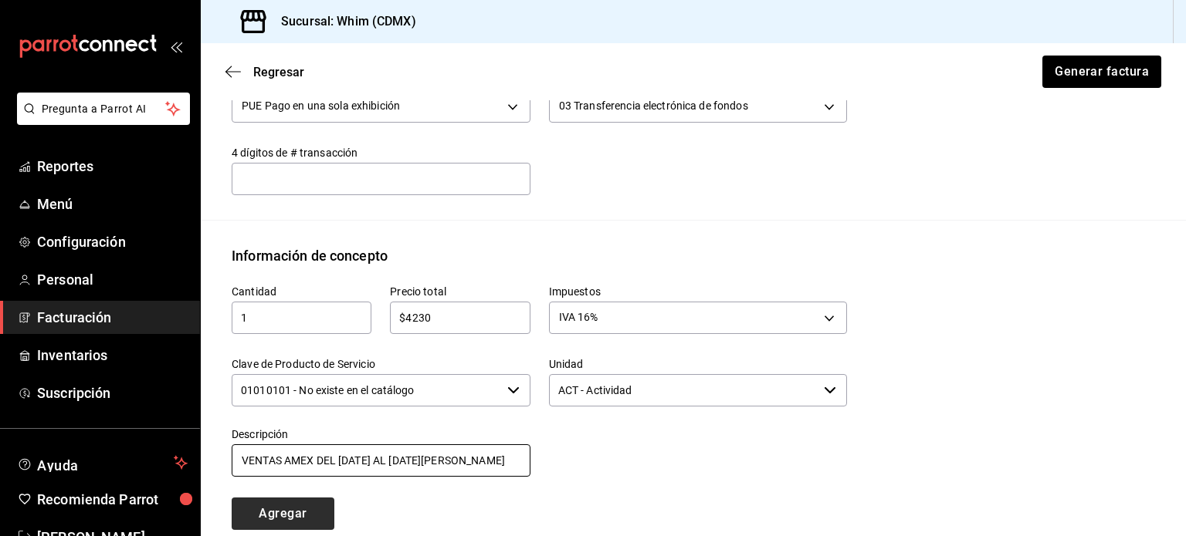
type input "VENTAS AMEX DEL [DATE] AL [DATE][PERSON_NAME]"
click at [299, 509] on button "Agregar" at bounding box center [283, 514] width 103 height 32
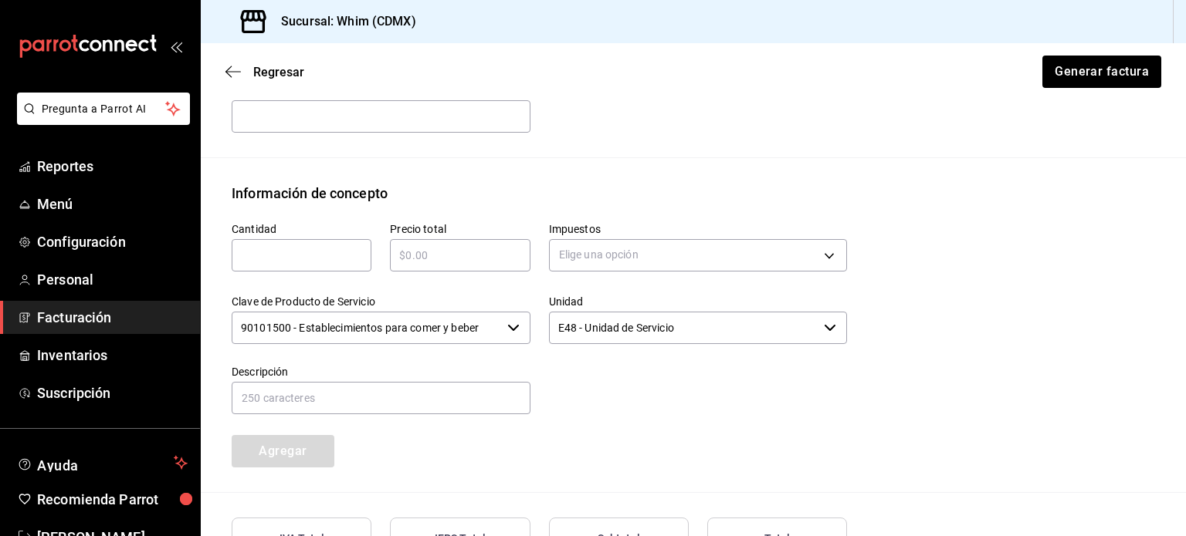
scroll to position [815, 0]
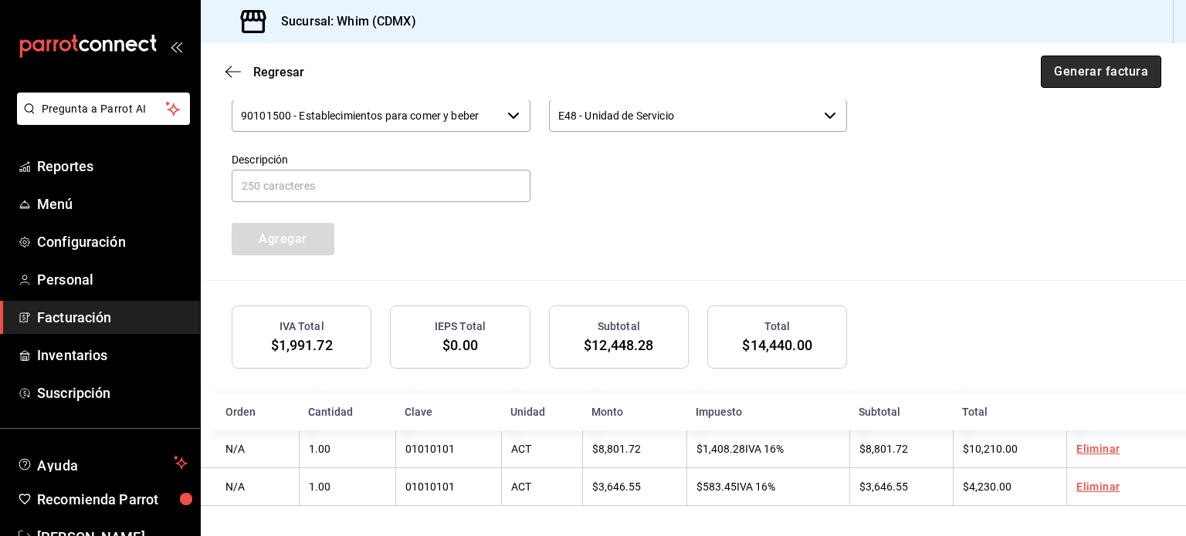
click at [1108, 74] on button "Generar factura" at bounding box center [1100, 72] width 120 height 32
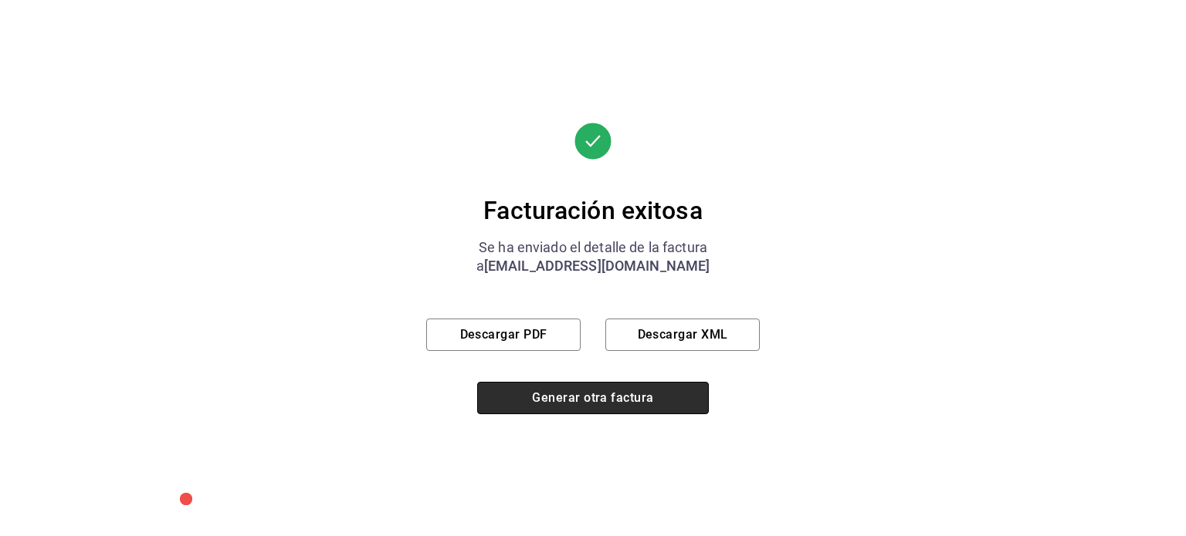
click at [617, 398] on button "Generar otra factura" at bounding box center [593, 398] width 232 height 32
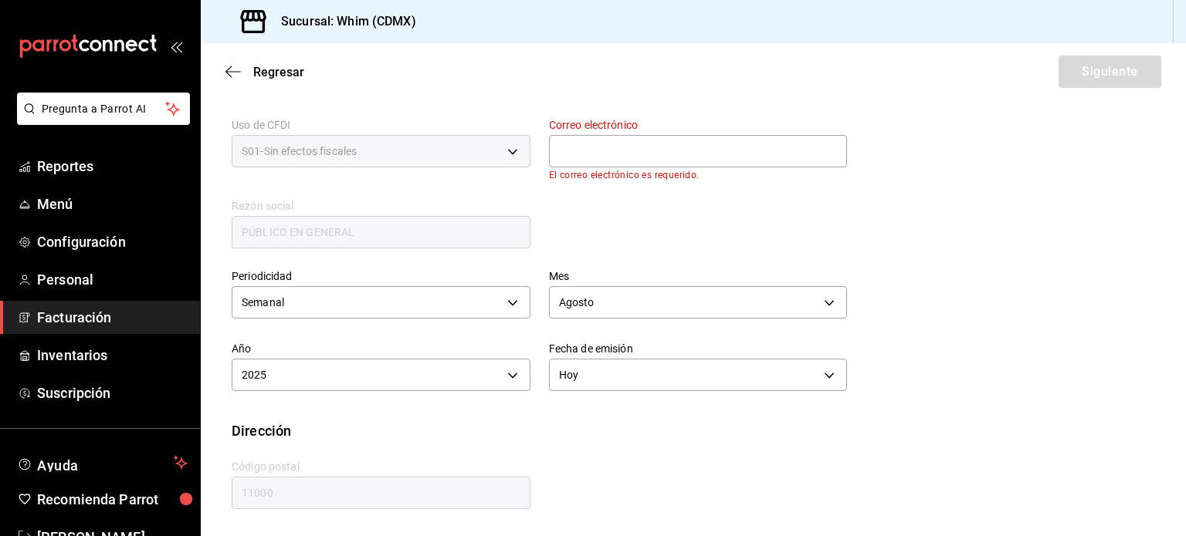
scroll to position [282, 0]
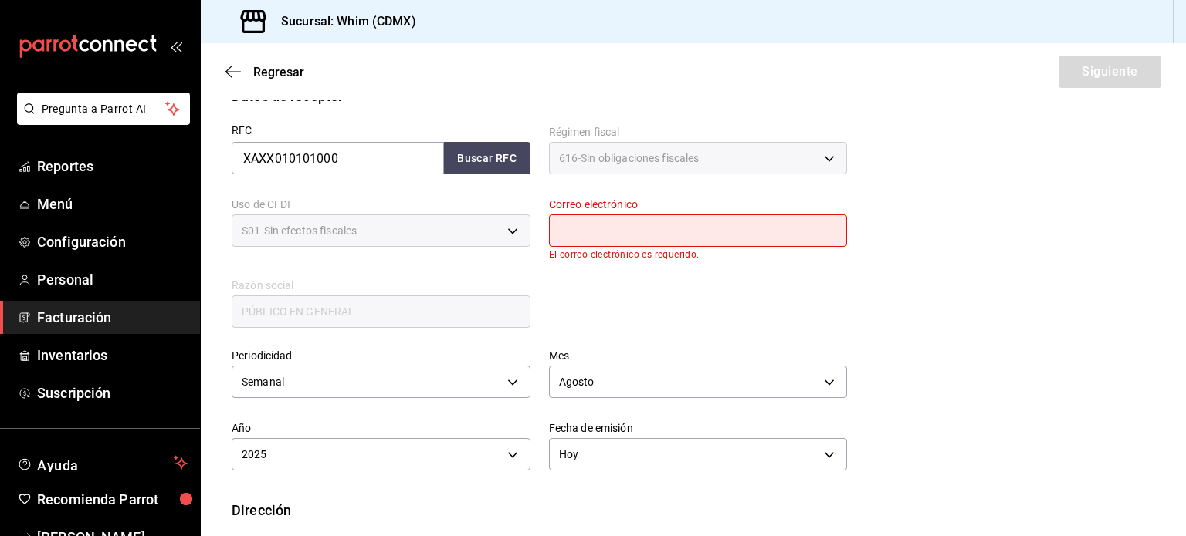
click at [707, 228] on input "text" at bounding box center [698, 231] width 299 height 32
type input "[EMAIL_ADDRESS][DOMAIN_NAME]"
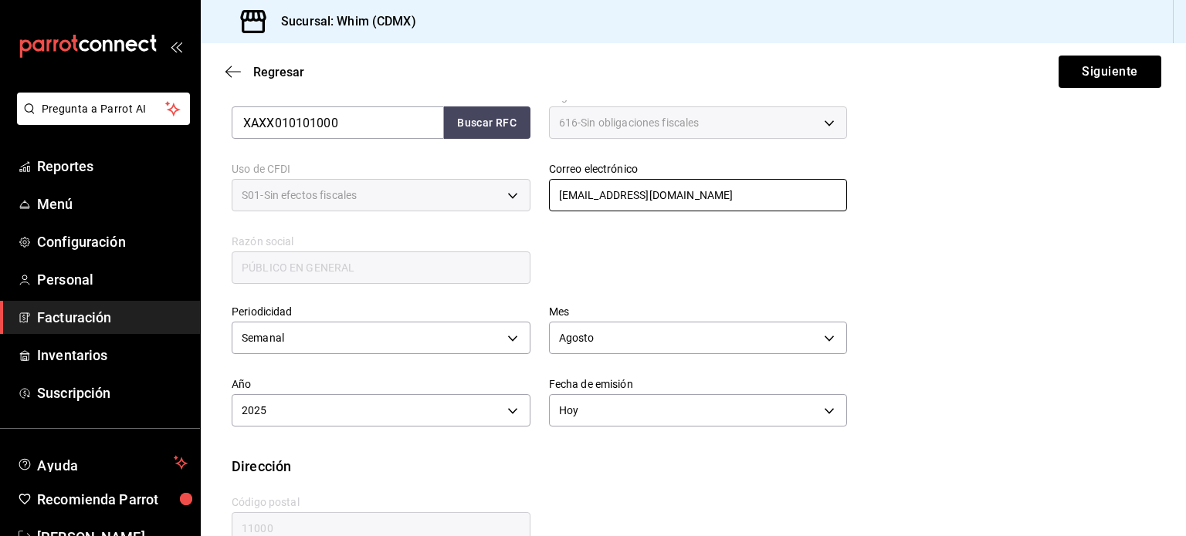
scroll to position [352, 0]
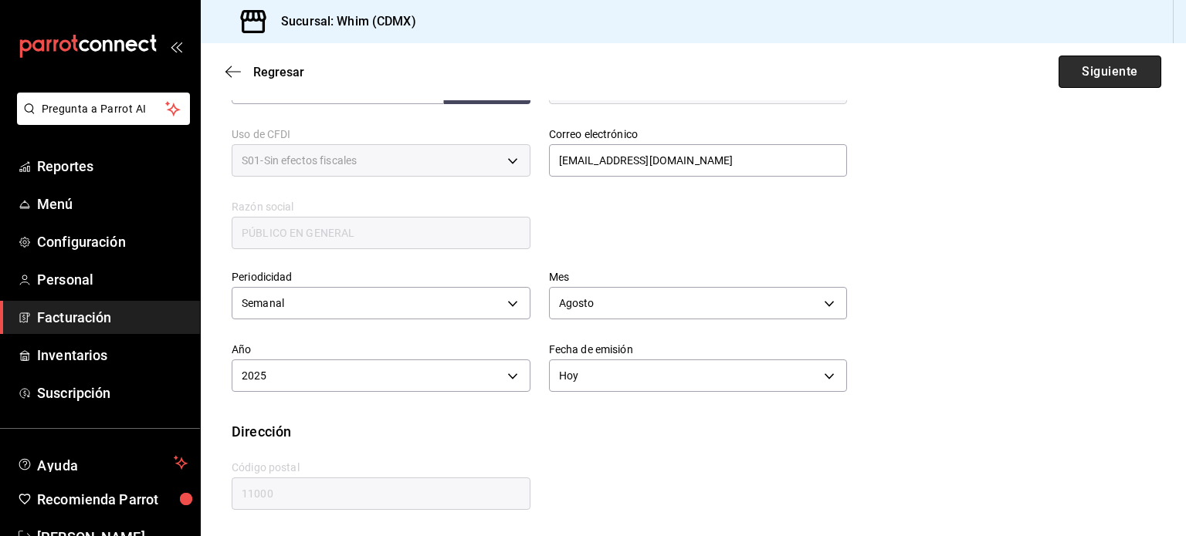
click at [1097, 73] on button "Siguiente" at bounding box center [1109, 72] width 103 height 32
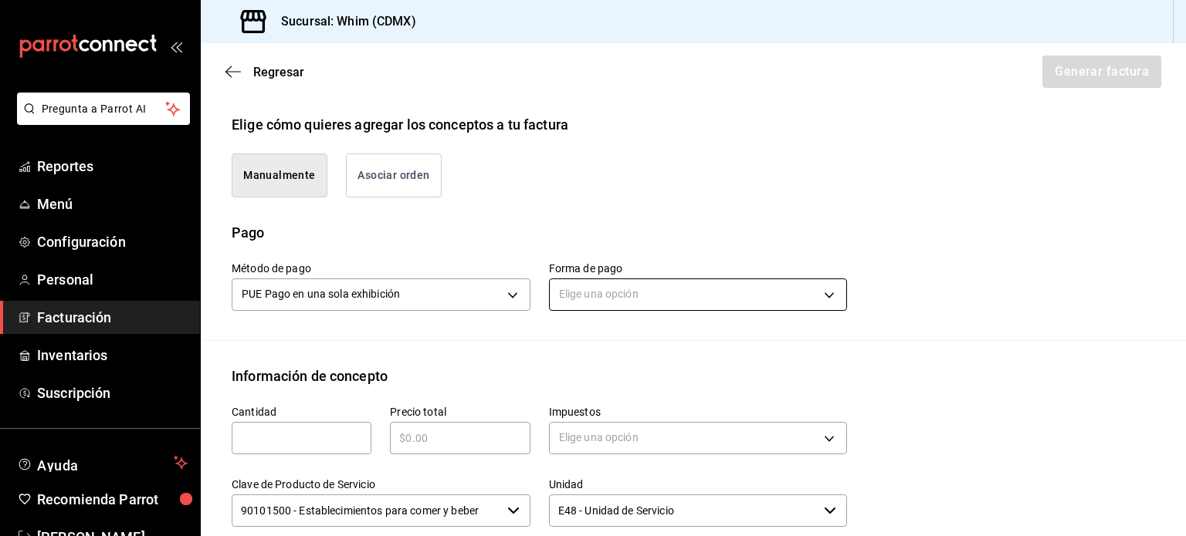
click at [621, 297] on body "Pregunta a Parrot AI Reportes Menú Configuración Personal Facturación Inventari…" at bounding box center [593, 268] width 1186 height 536
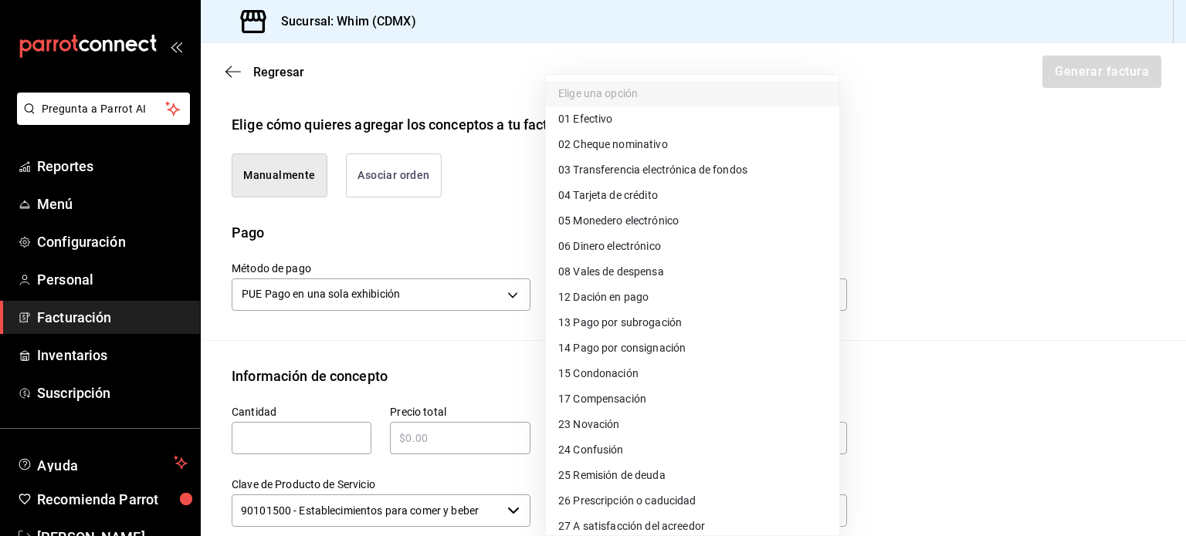
click at [682, 162] on span "03 Transferencia electrónica de fondos" at bounding box center [652, 170] width 189 height 16
type input "03"
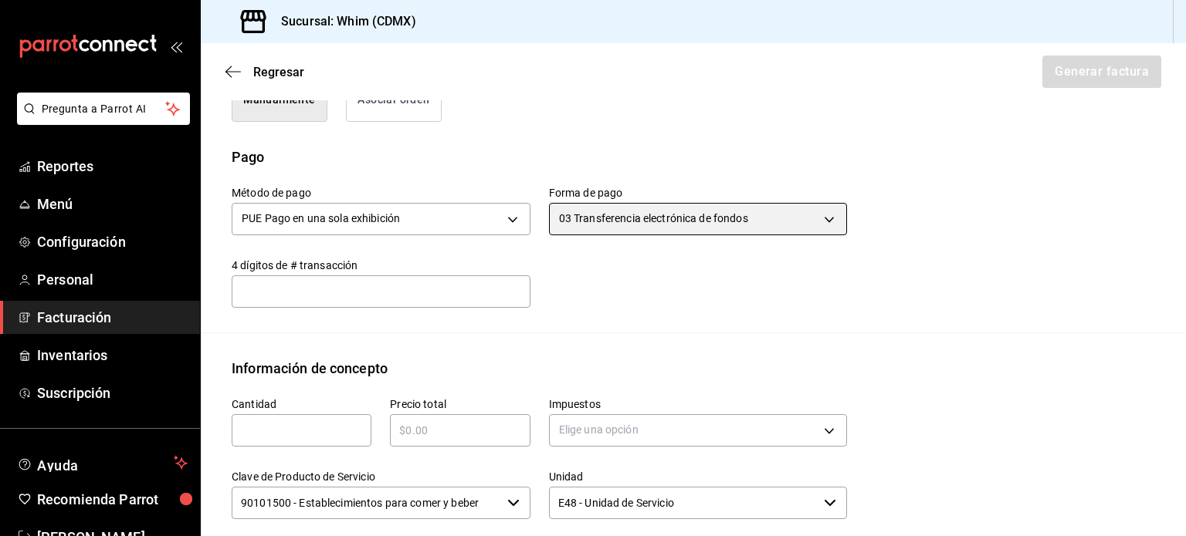
scroll to position [429, 0]
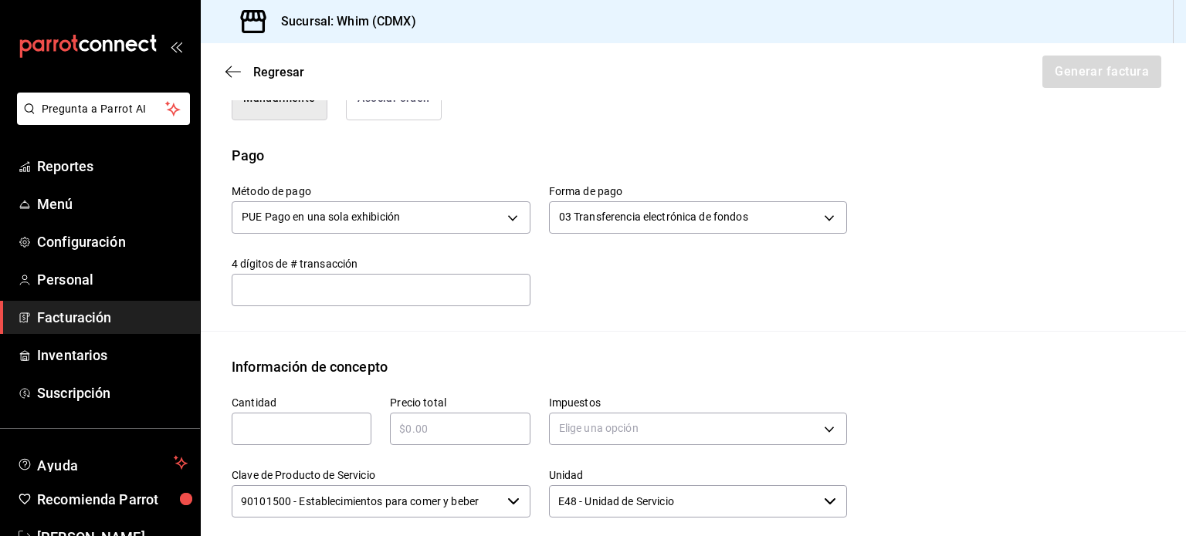
click at [306, 426] on input "text" at bounding box center [302, 429] width 140 height 19
type input "1"
click at [438, 428] on input "text" at bounding box center [460, 429] width 140 height 19
click at [437, 421] on input "text" at bounding box center [460, 429] width 140 height 19
type input "$793.50"
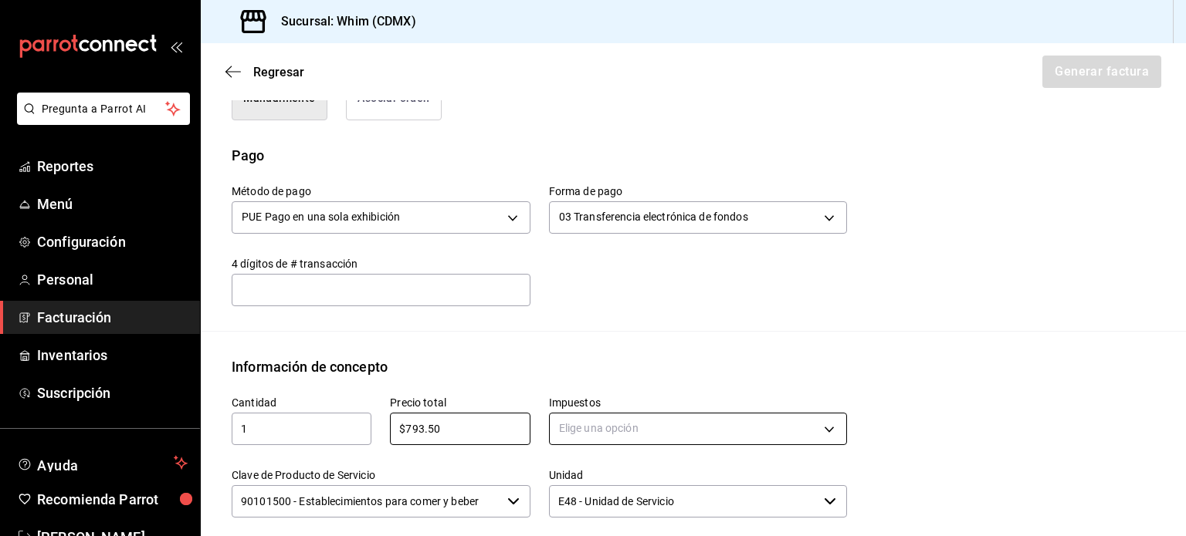
click at [624, 431] on body "Pregunta a Parrot AI Reportes Menú Configuración Personal Facturación Inventari…" at bounding box center [593, 268] width 1186 height 536
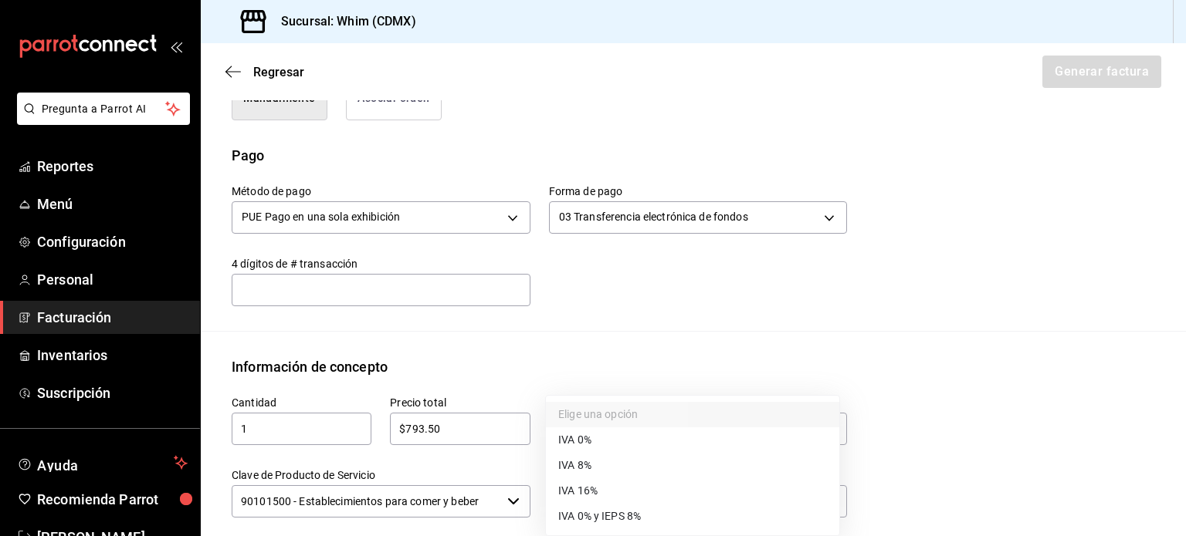
drag, startPoint x: 1183, startPoint y: 370, endPoint x: 1179, endPoint y: 424, distance: 54.2
click at [1179, 424] on div at bounding box center [593, 268] width 1186 height 536
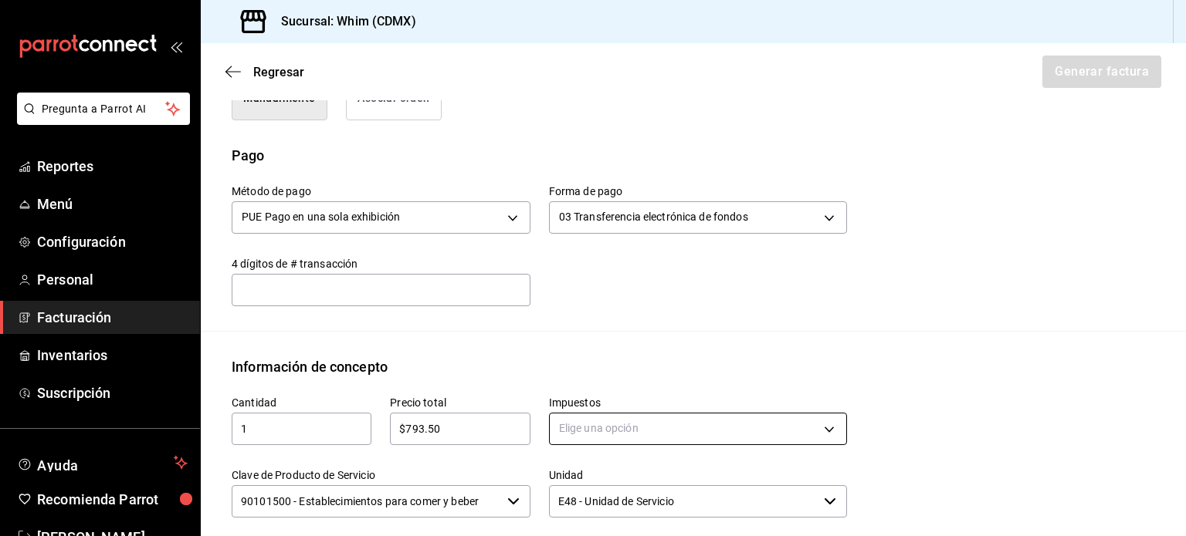
click at [742, 424] on body "Pregunta a Parrot AI Reportes Menú Configuración Personal Facturación Inventari…" at bounding box center [593, 268] width 1186 height 536
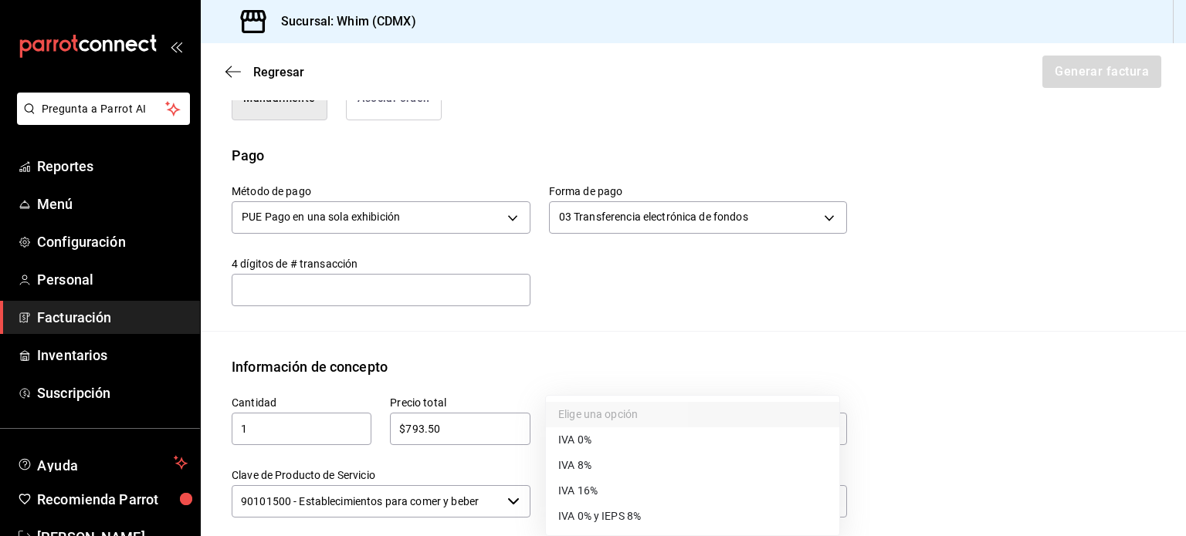
click at [679, 516] on li "IVA 0% y IEPS 8%" at bounding box center [692, 516] width 293 height 25
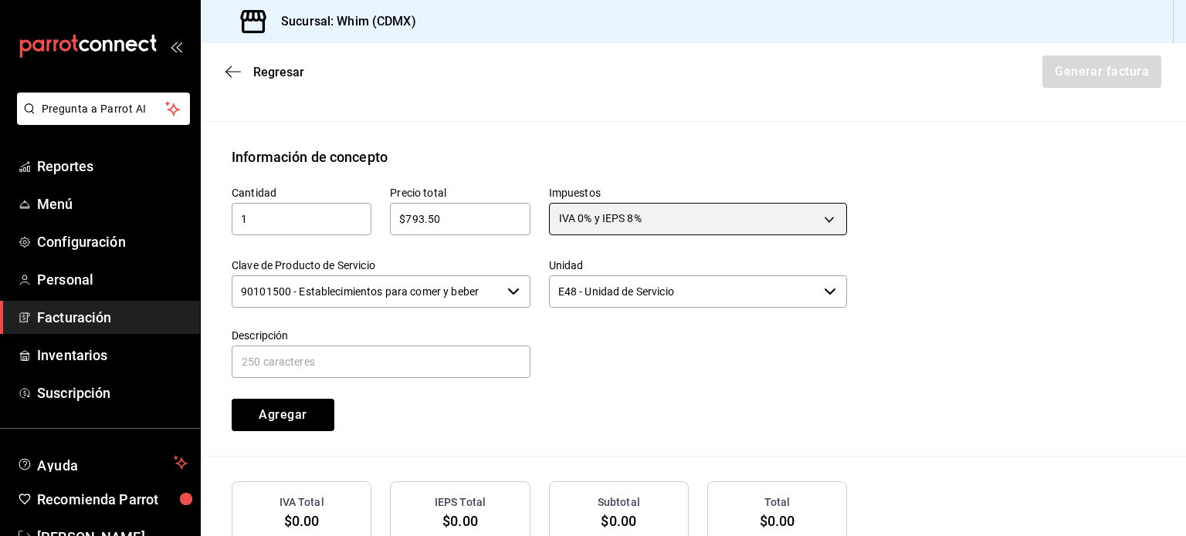
scroll to position [661, 0]
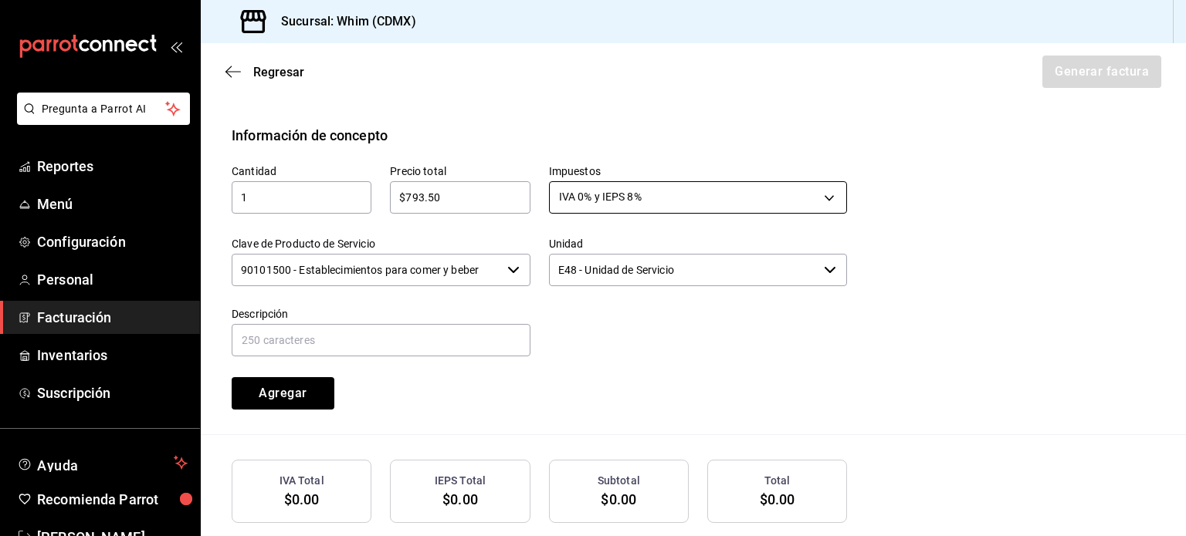
click at [819, 191] on body "Pregunta a Parrot AI Reportes Menú Configuración Personal Facturación Inventari…" at bounding box center [593, 268] width 1186 height 536
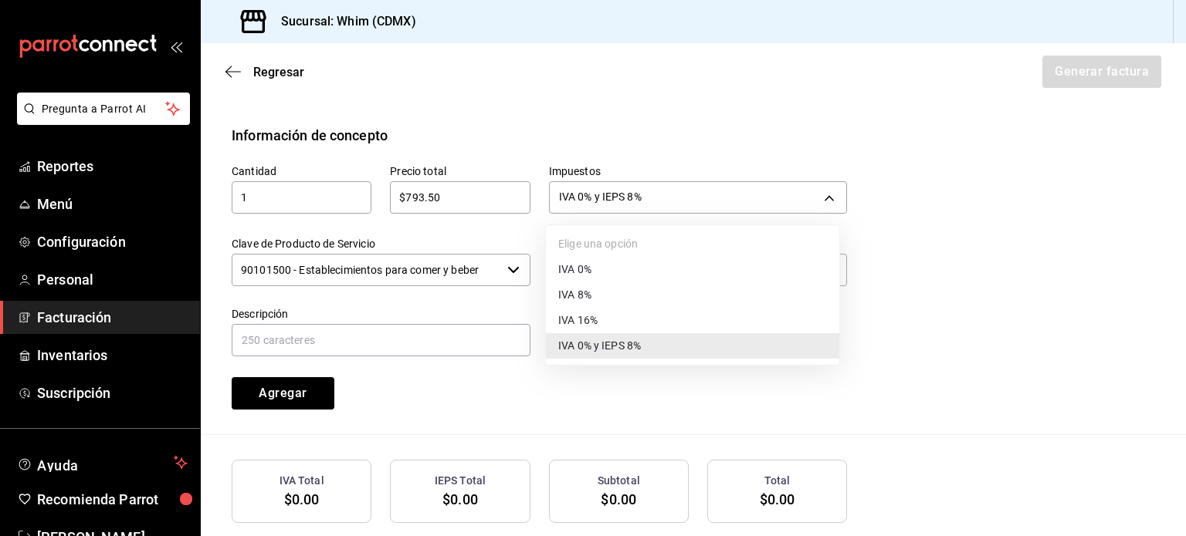
click at [593, 327] on span "IVA 16%" at bounding box center [577, 321] width 39 height 16
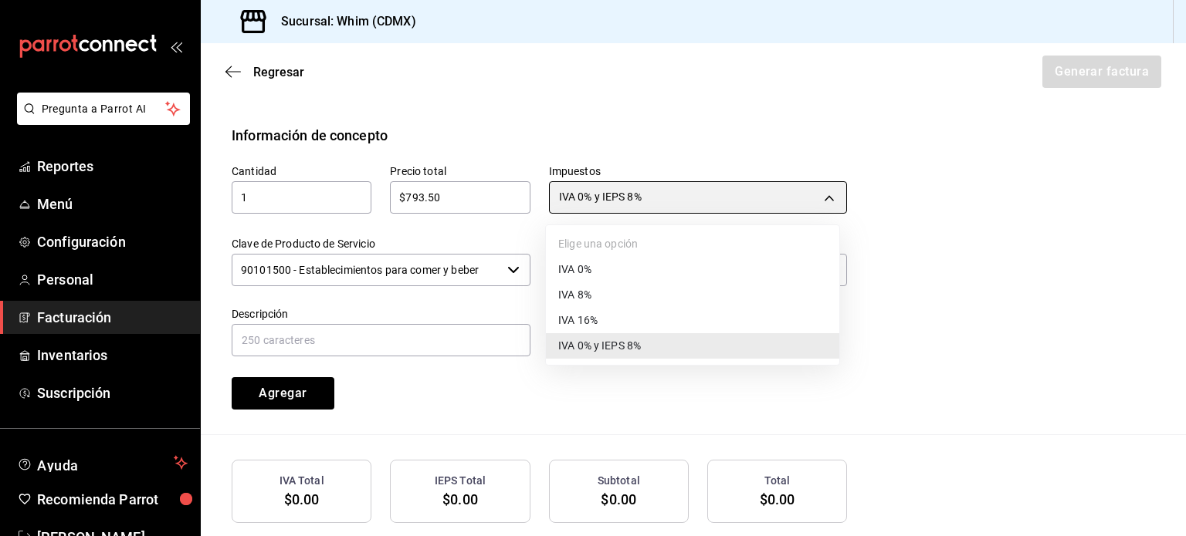
type input "IVA_16"
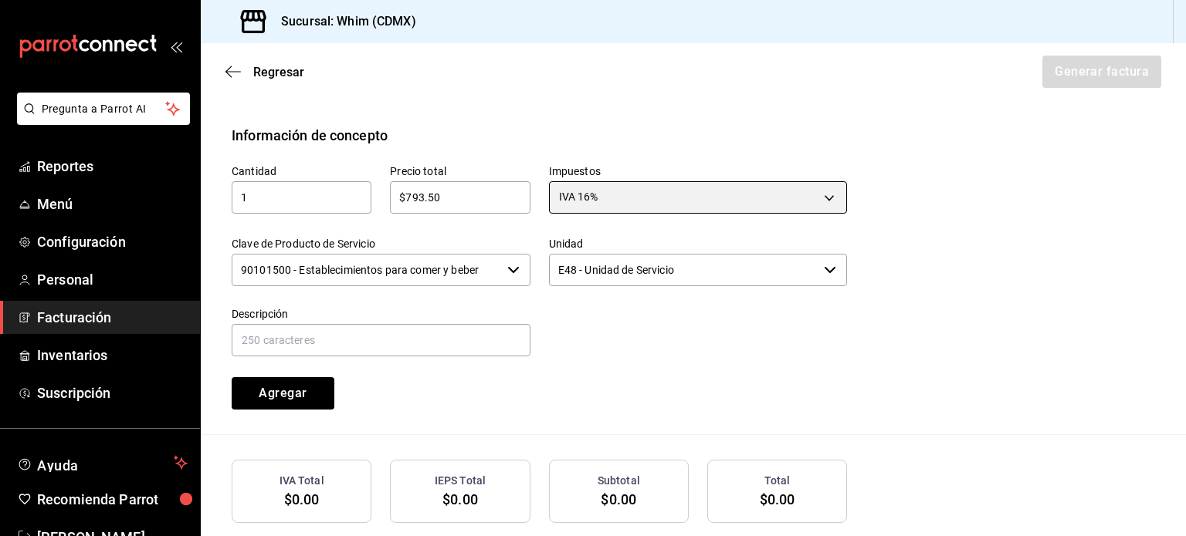
click at [507, 267] on icon "button" at bounding box center [513, 270] width 12 height 12
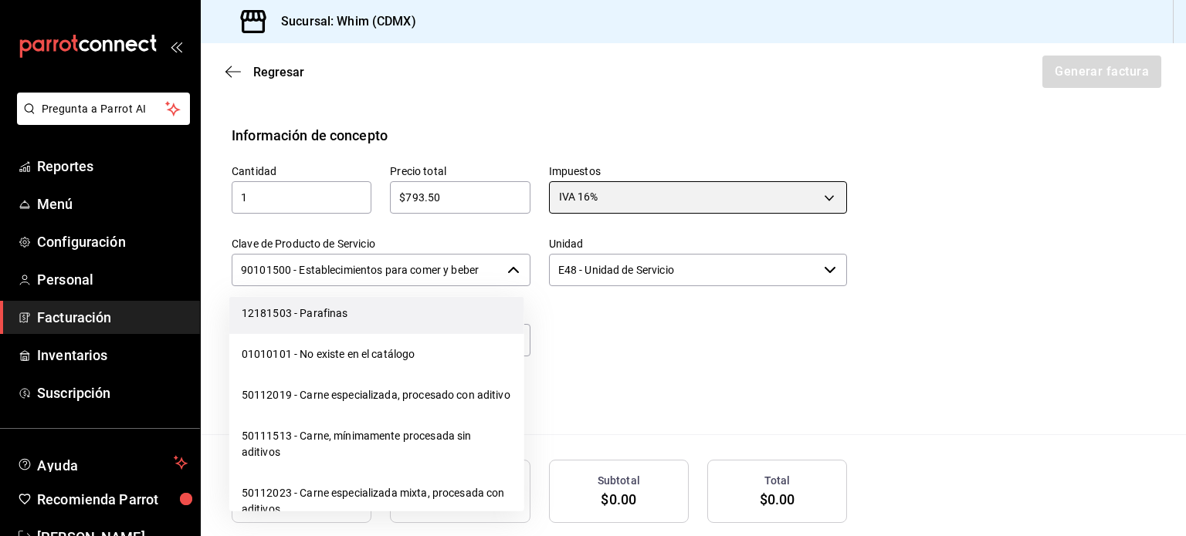
scroll to position [24325, 0]
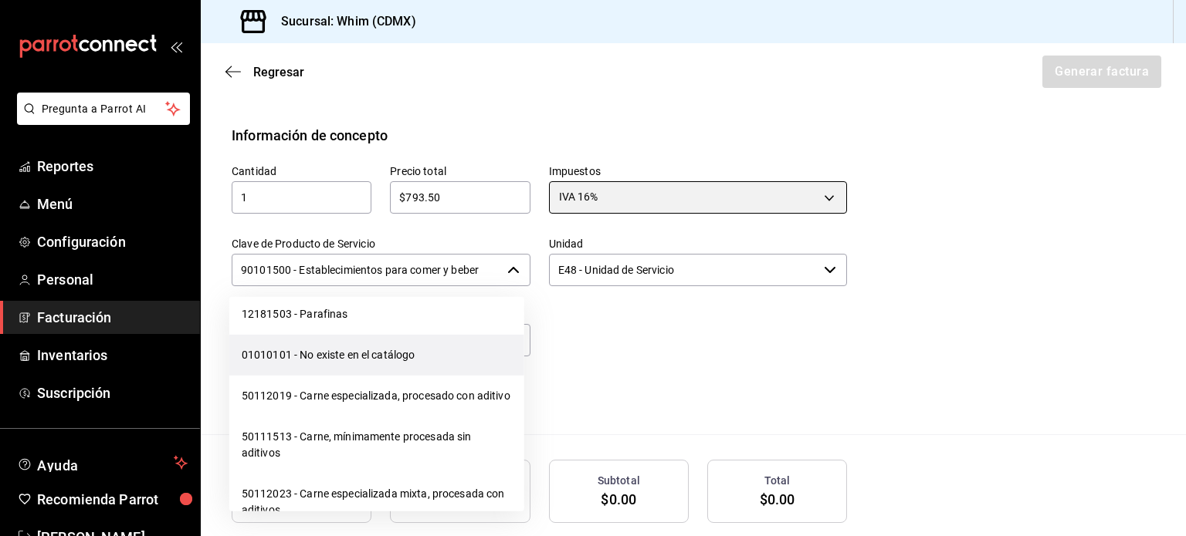
click at [391, 376] on li "01010101 - No existe en el catálogo" at bounding box center [376, 355] width 295 height 41
type input "01010101 - No existe en el catálogo"
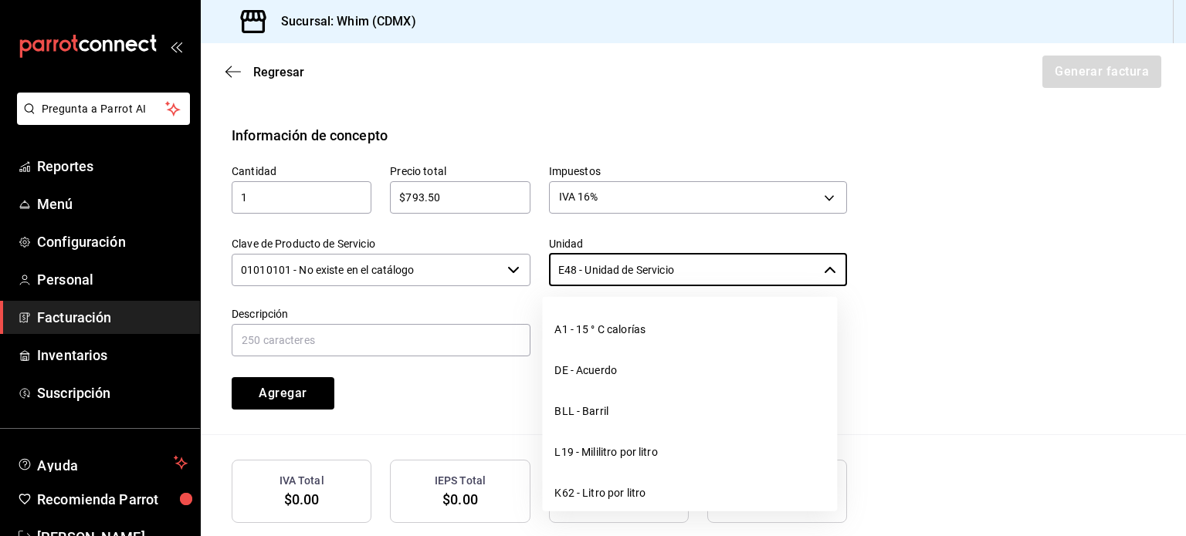
drag, startPoint x: 719, startPoint y: 272, endPoint x: 532, endPoint y: 266, distance: 186.9
click at [532, 266] on div "Unidad E48 - Unidad de Servicio ​" at bounding box center [688, 253] width 317 height 70
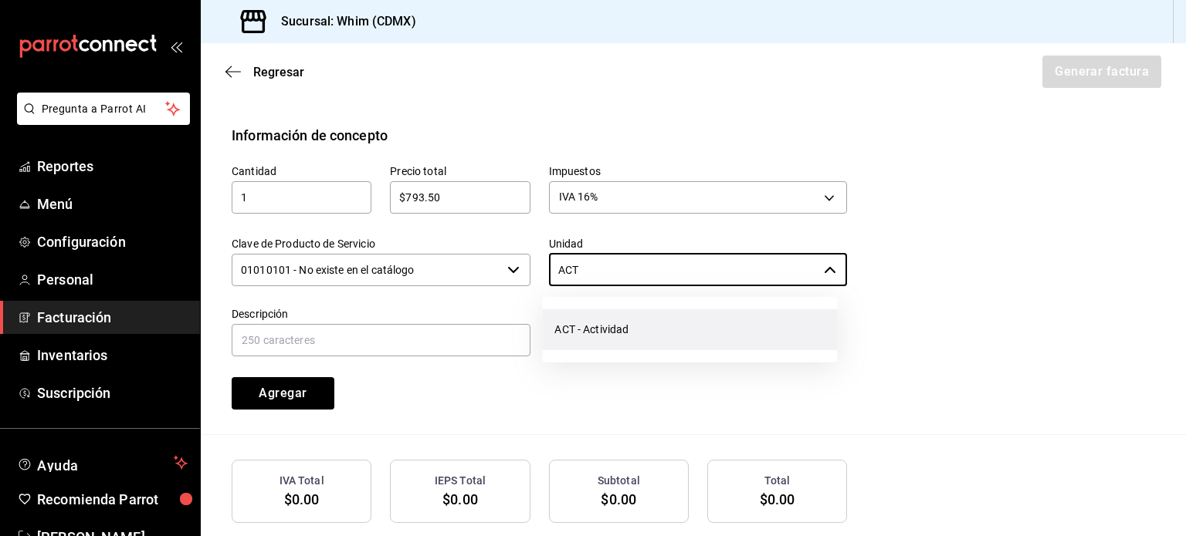
click at [613, 326] on li "ACT - Actividad" at bounding box center [689, 330] width 295 height 41
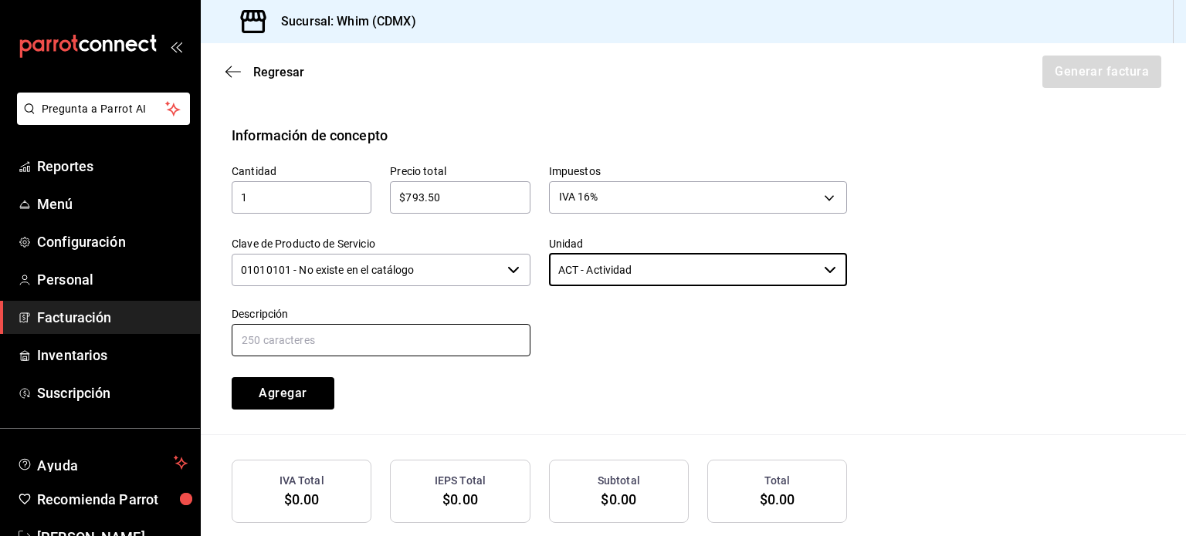
type input "ACT - Actividad"
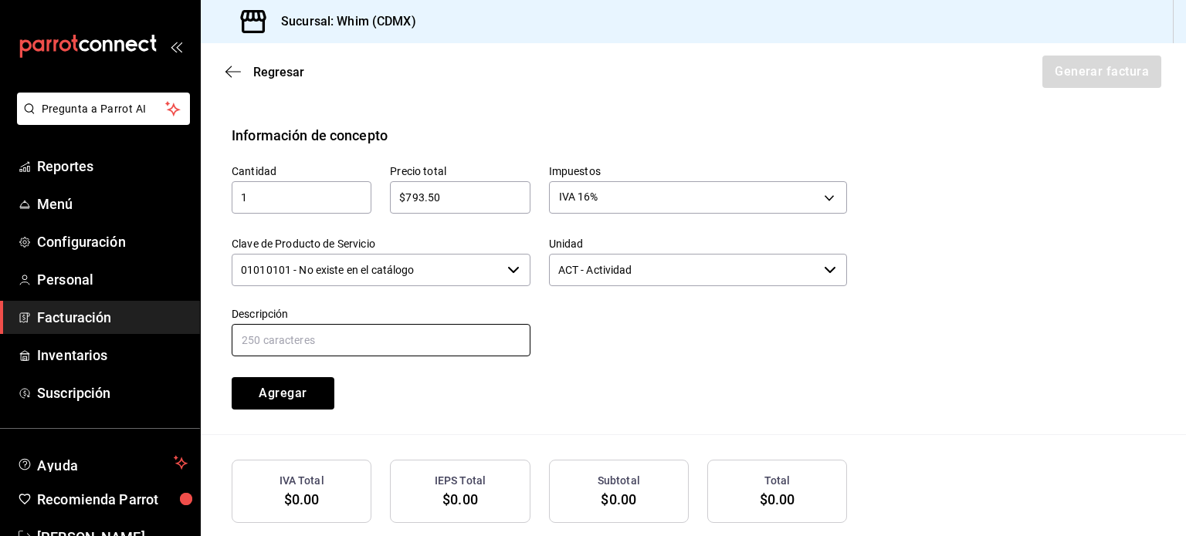
click at [387, 334] on input "text" at bounding box center [381, 340] width 299 height 32
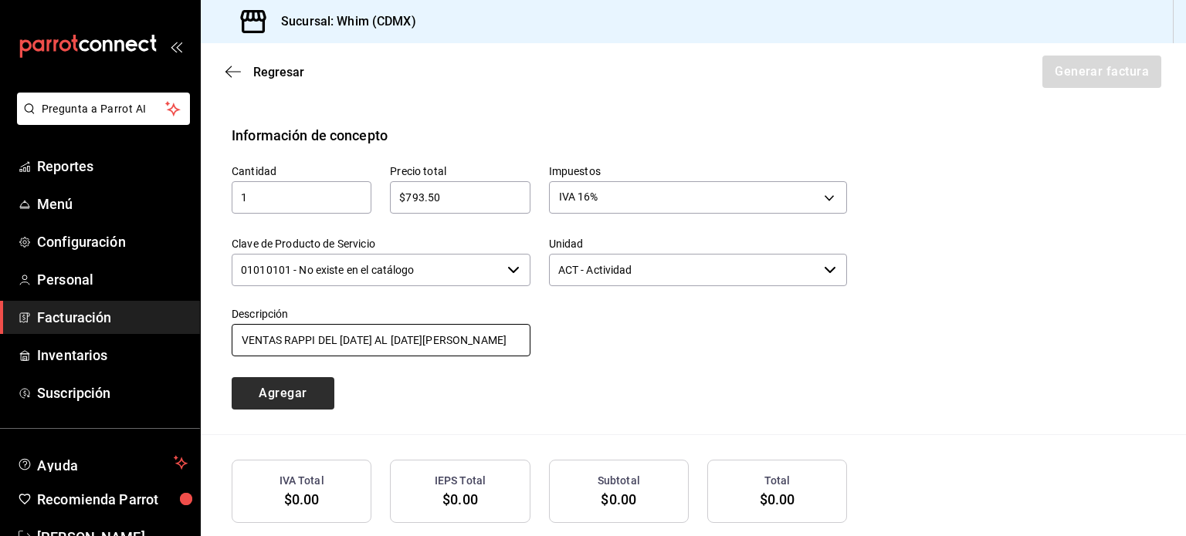
type input "VENTAS RAPPI DEL [DATE] AL [DATE][PERSON_NAME]"
click at [313, 398] on button "Agregar" at bounding box center [283, 393] width 103 height 32
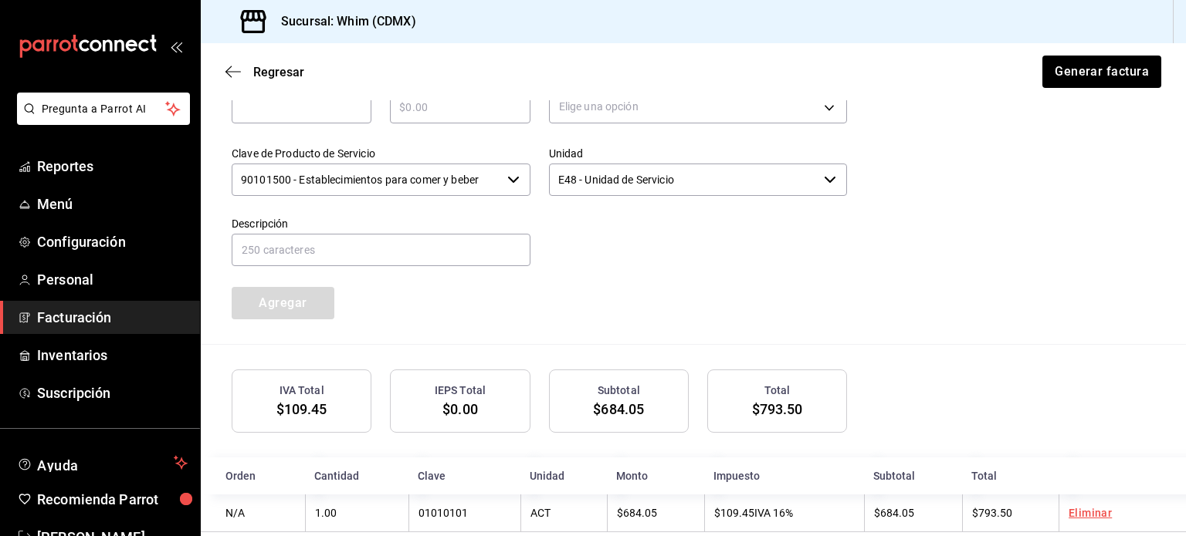
scroll to position [777, 0]
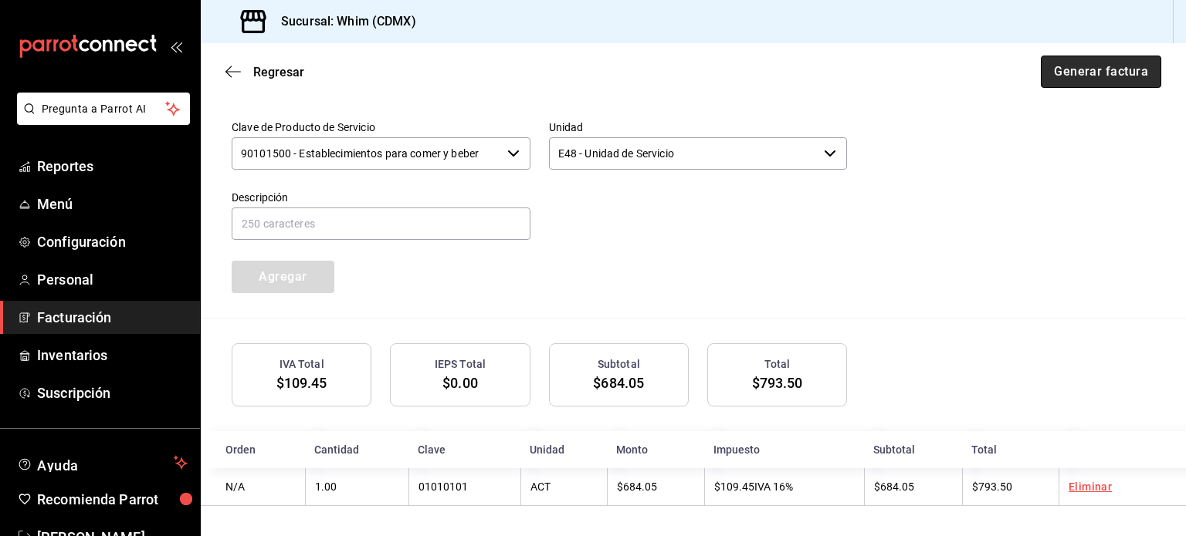
click at [1094, 73] on button "Generar factura" at bounding box center [1100, 72] width 120 height 32
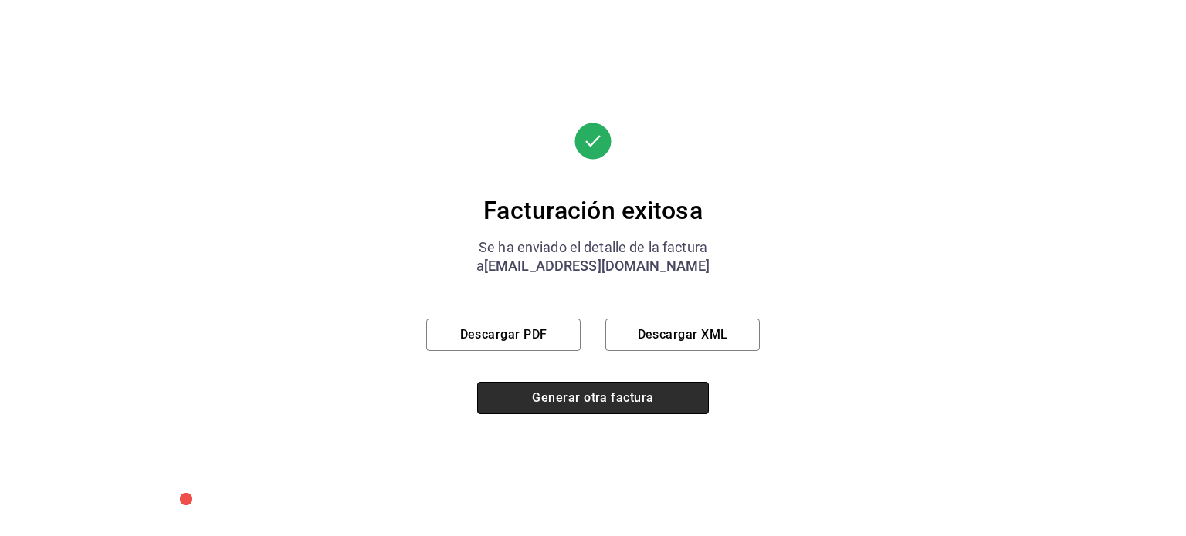
click at [595, 406] on button "Generar otra factura" at bounding box center [593, 398] width 232 height 32
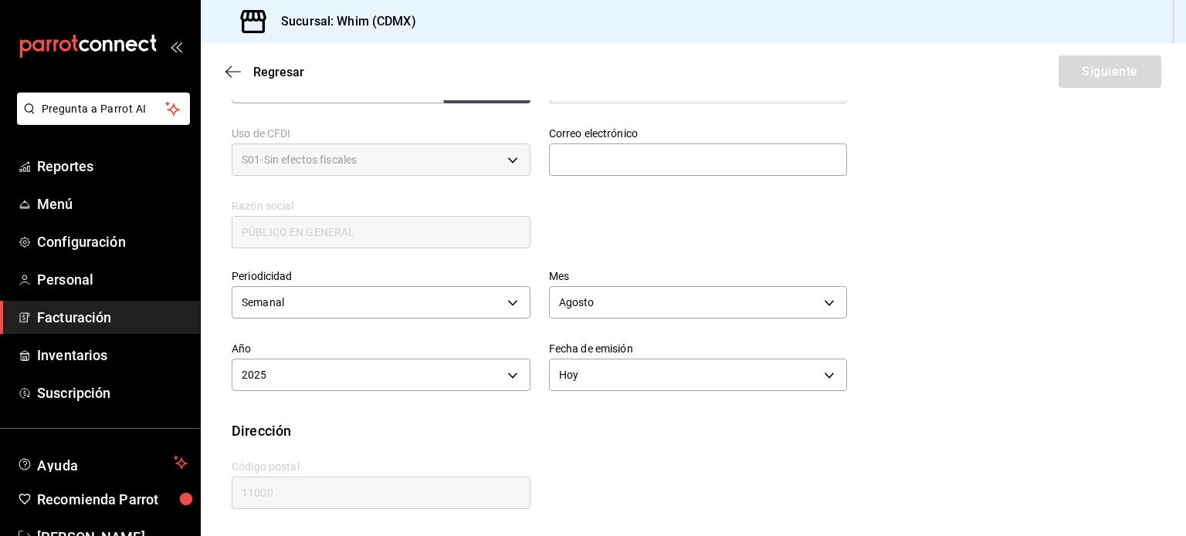
scroll to position [282, 0]
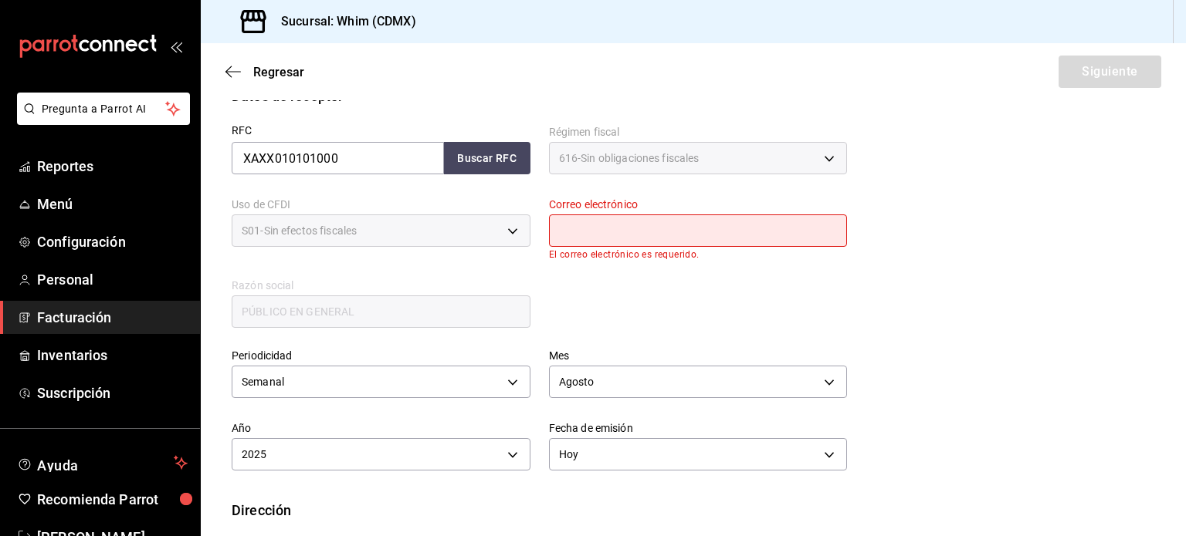
click at [601, 230] on input "text" at bounding box center [698, 231] width 299 height 32
type input "[EMAIL_ADDRESS][DOMAIN_NAME]"
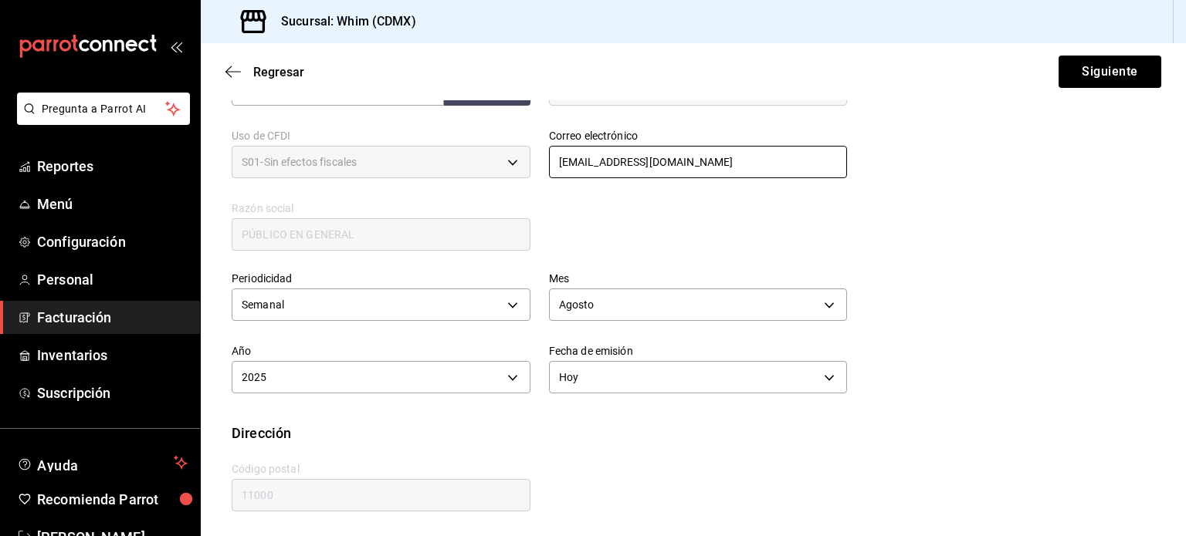
scroll to position [352, 0]
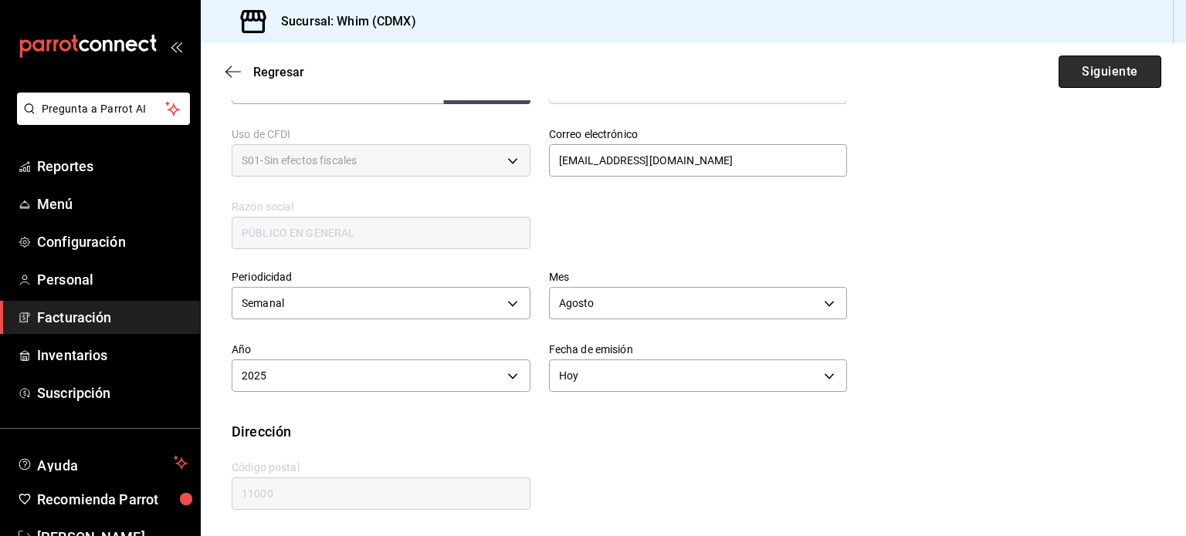
click at [1101, 75] on button "Siguiente" at bounding box center [1109, 72] width 103 height 32
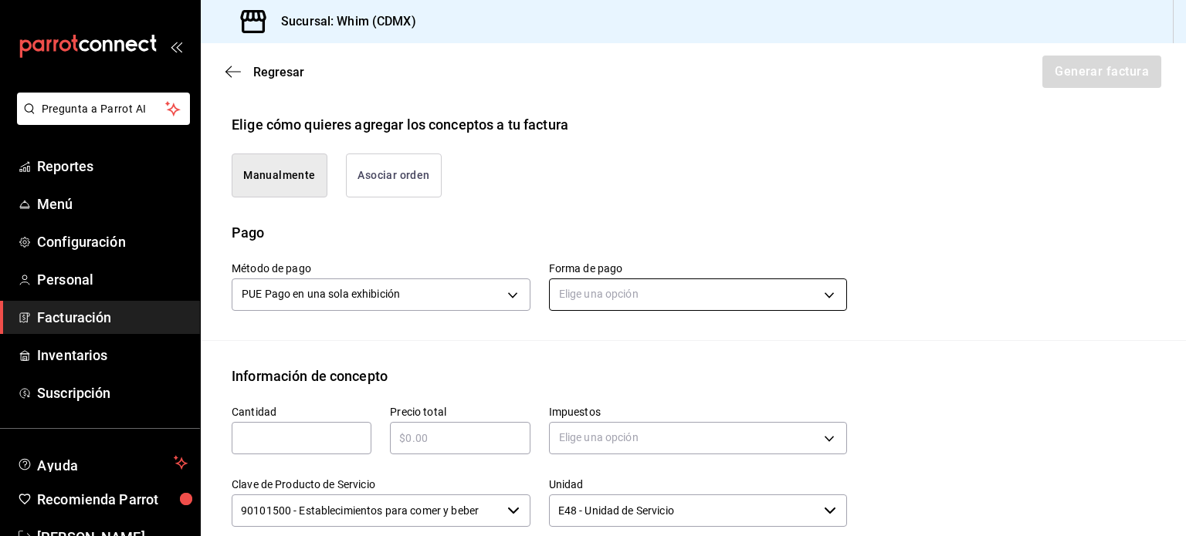
click at [660, 305] on body "Pregunta a Parrot AI Reportes Menú Configuración Personal Facturación Inventari…" at bounding box center [593, 268] width 1186 height 536
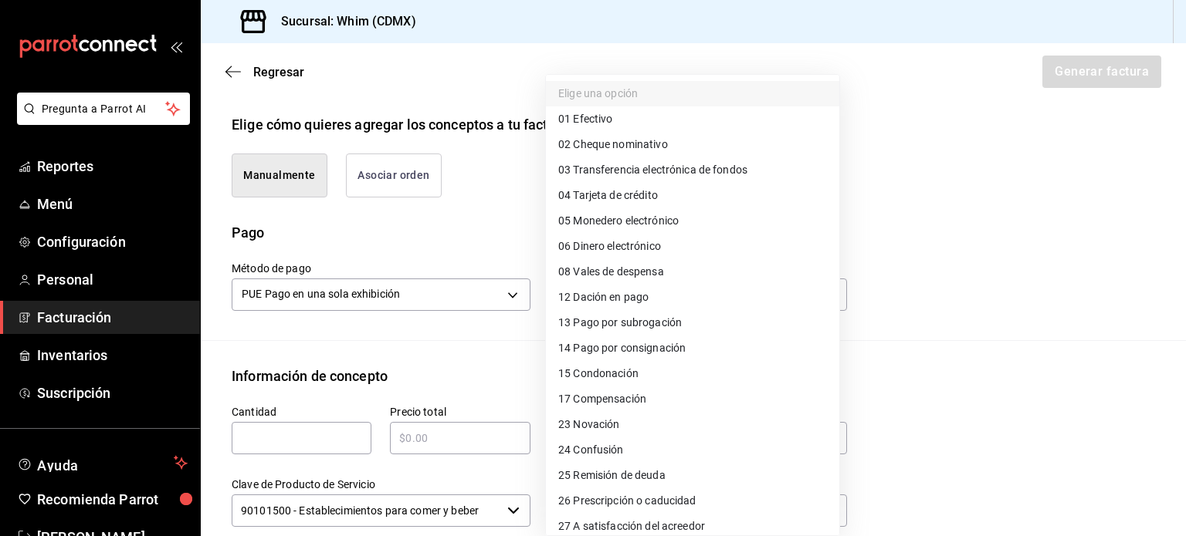
click at [696, 164] on span "03 Transferencia electrónica de fondos" at bounding box center [652, 170] width 189 height 16
type input "03"
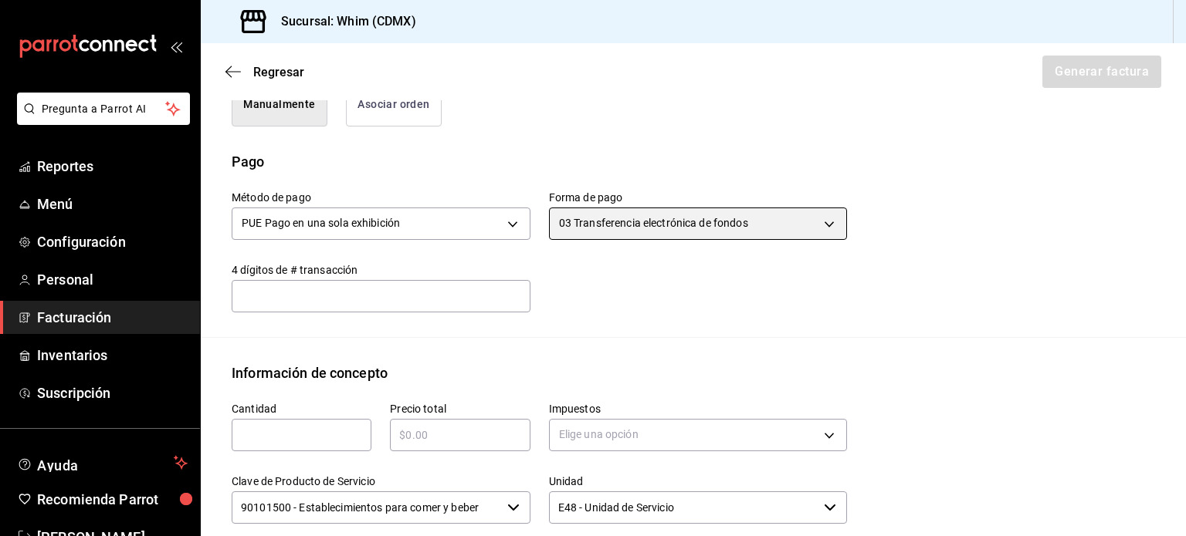
scroll to position [429, 0]
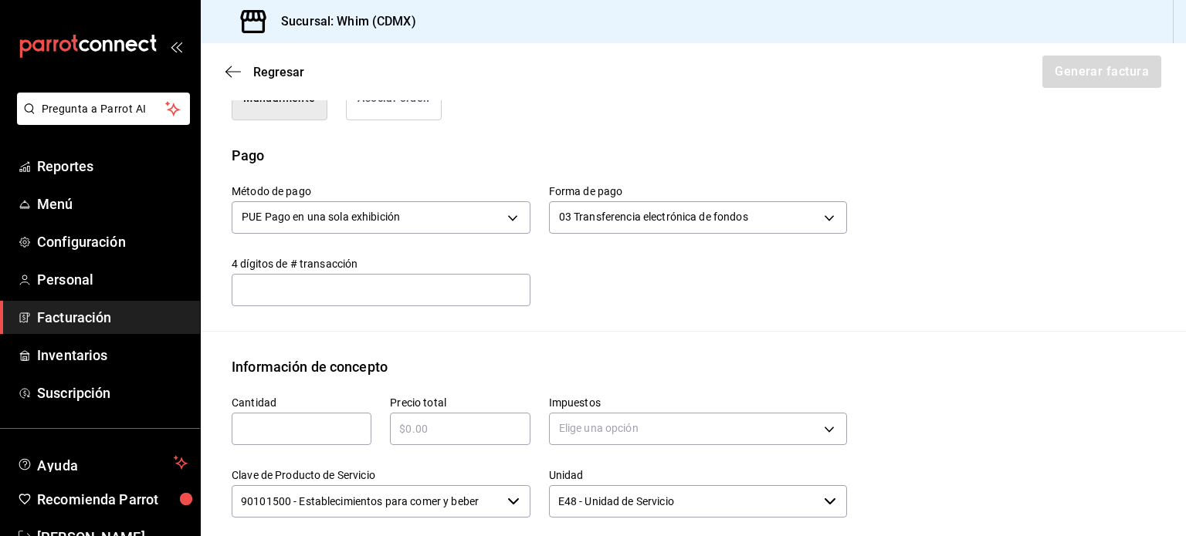
click at [274, 417] on div "​" at bounding box center [302, 429] width 140 height 32
type input "1"
type input "$10410"
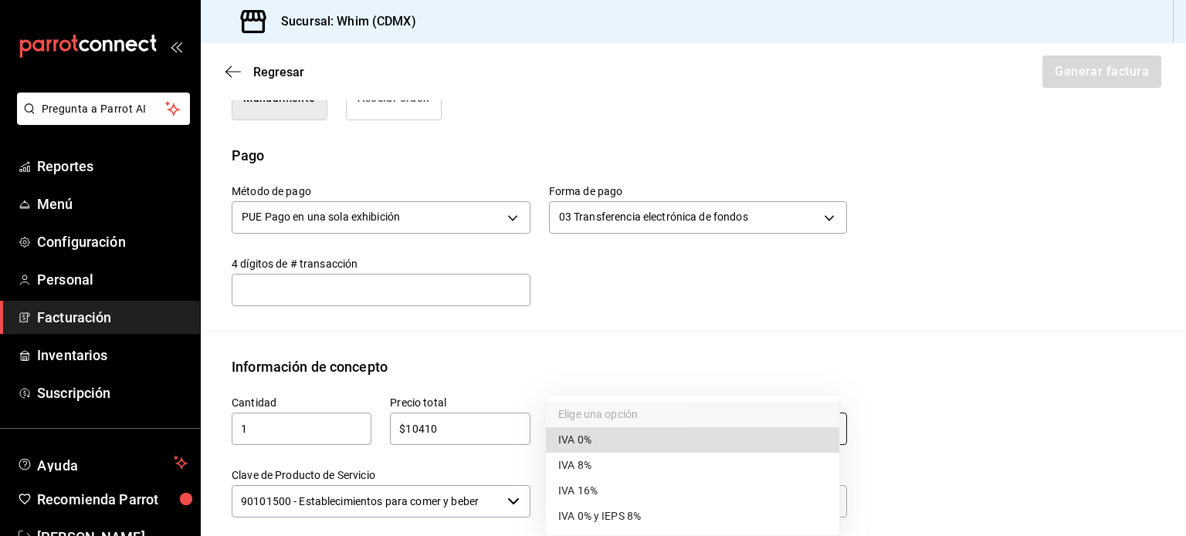
click at [689, 435] on body "Pregunta a Parrot AI Reportes Menú Configuración Personal Facturación Inventari…" at bounding box center [593, 268] width 1186 height 536
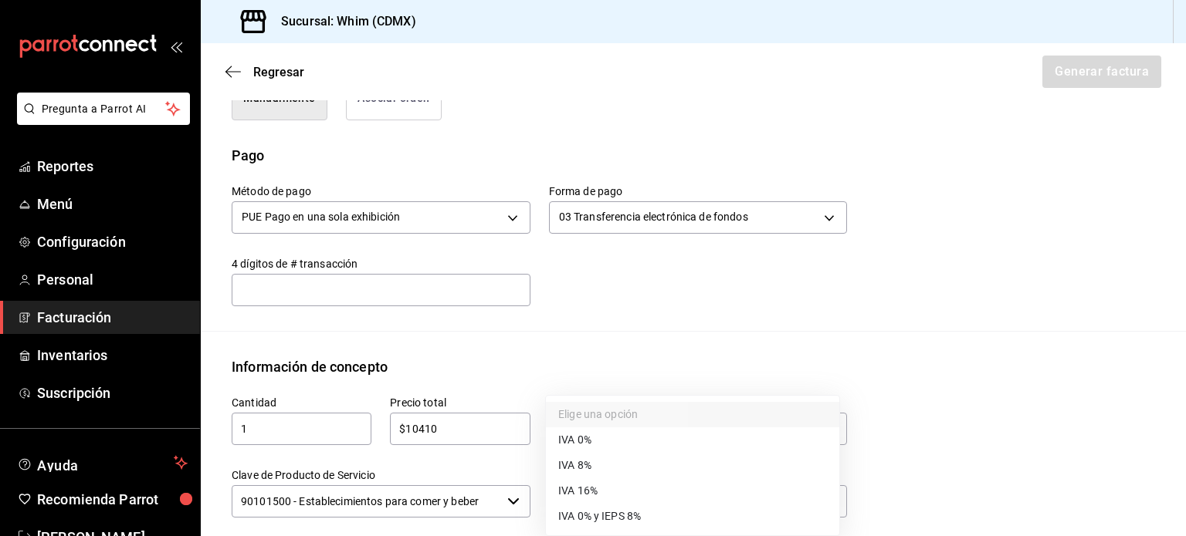
click at [621, 498] on li "IVA 16%" at bounding box center [692, 491] width 293 height 25
type input "IVA_16"
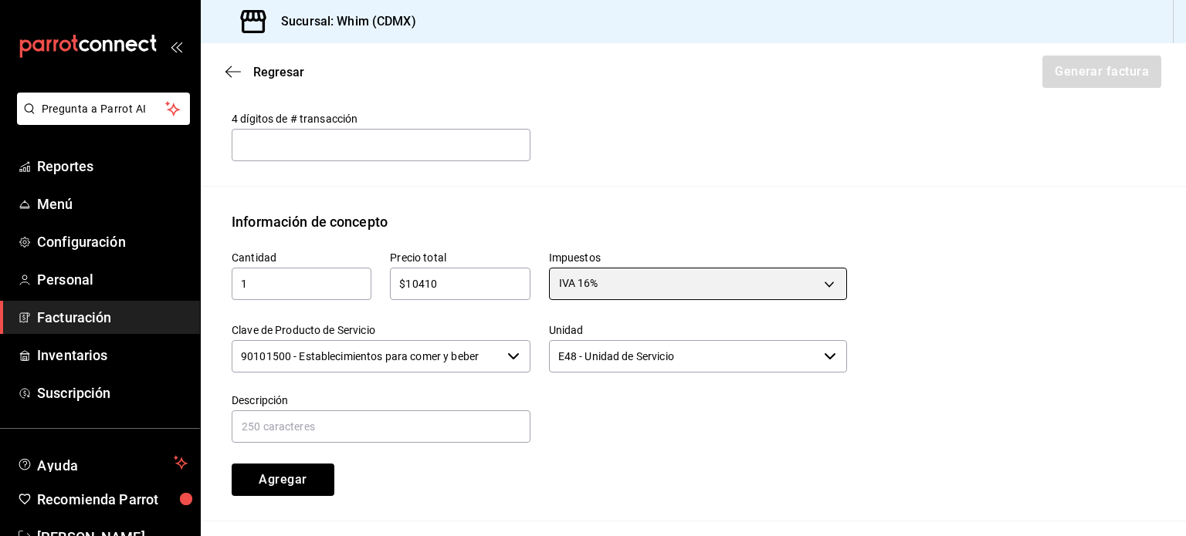
scroll to position [584, 0]
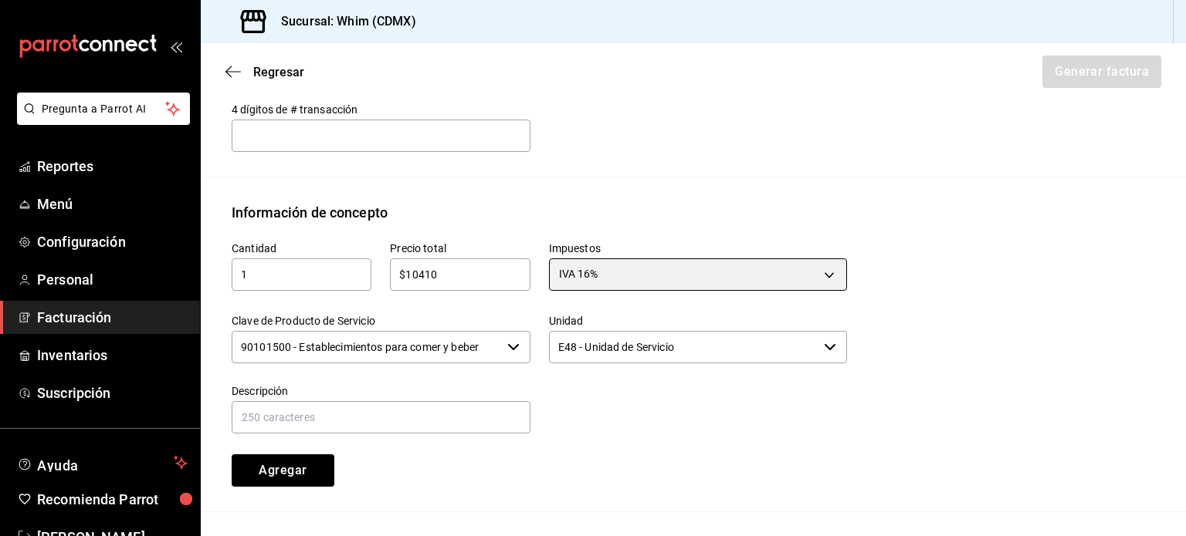
click at [507, 348] on icon "button" at bounding box center [513, 347] width 12 height 12
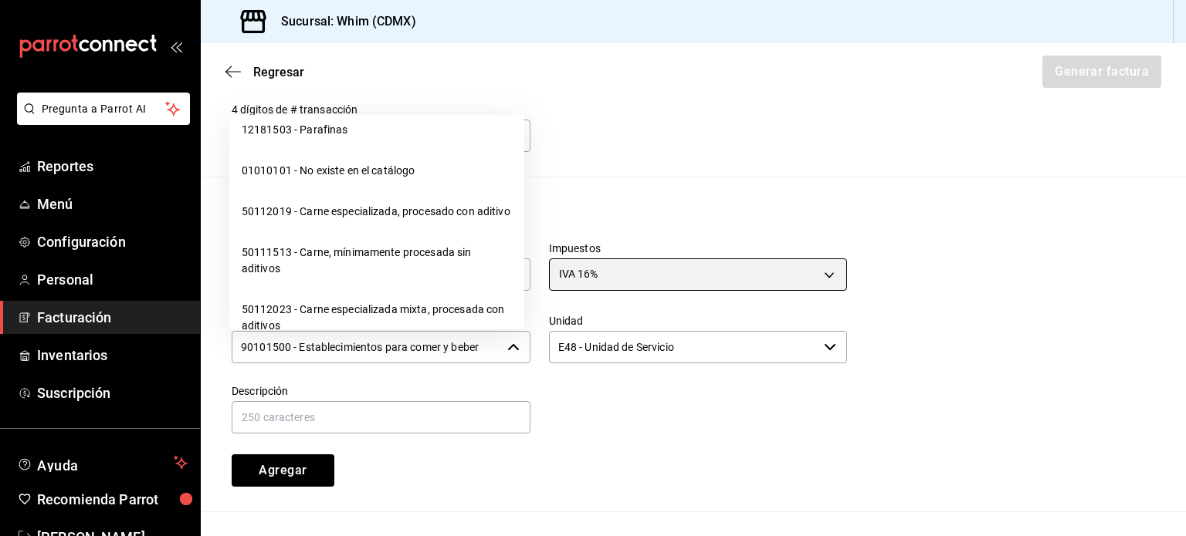
scroll to position [24326, 0]
click at [357, 193] on li "01010101 - No existe en el catálogo" at bounding box center [376, 172] width 295 height 41
type input "01010101 - No existe en el catálogo"
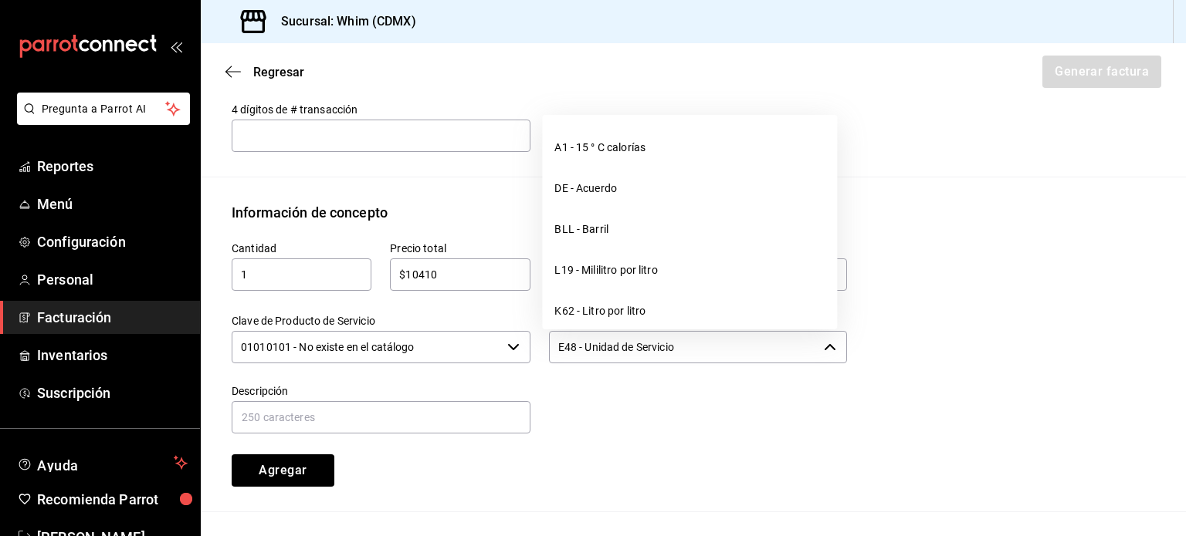
drag, startPoint x: 714, startPoint y: 350, endPoint x: 550, endPoint y: 353, distance: 164.4
click at [550, 353] on input "E48 - Unidad de Servicio" at bounding box center [683, 347] width 269 height 32
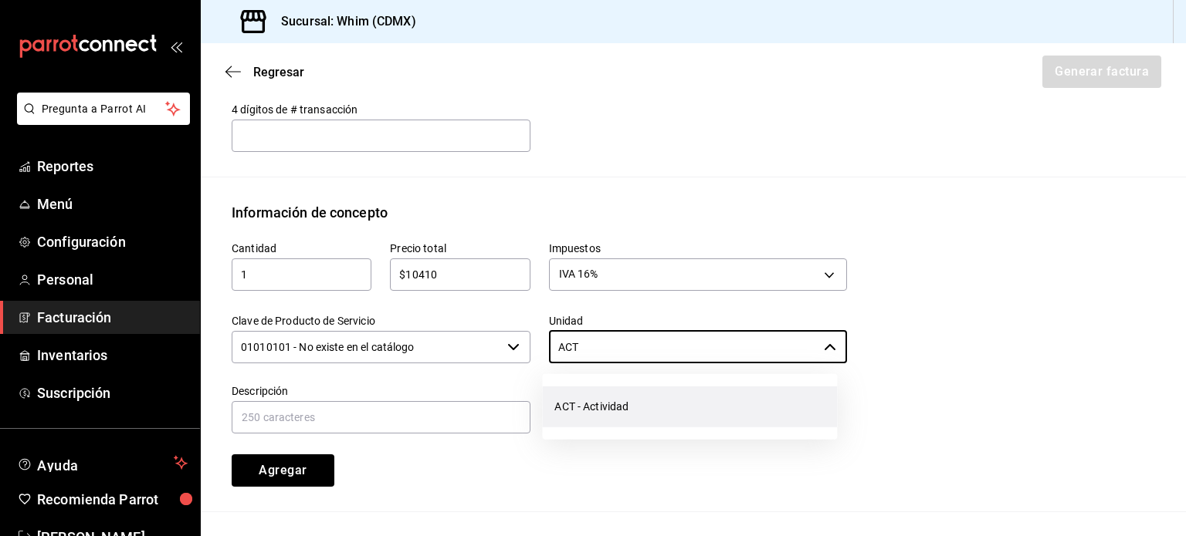
click at [612, 401] on li "ACT - Actividad" at bounding box center [689, 407] width 295 height 41
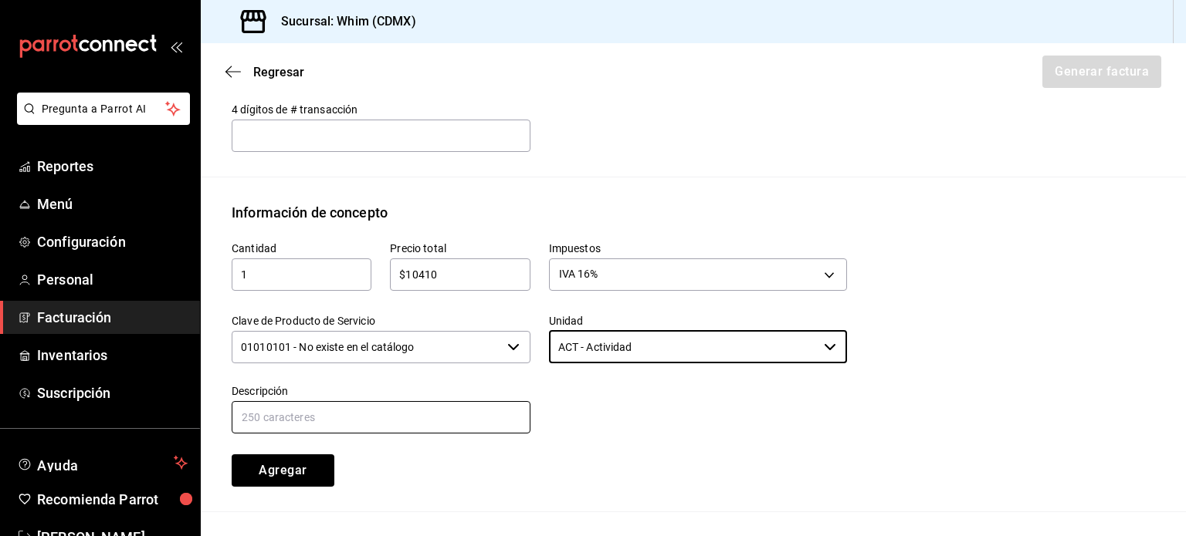
type input "ACT - Actividad"
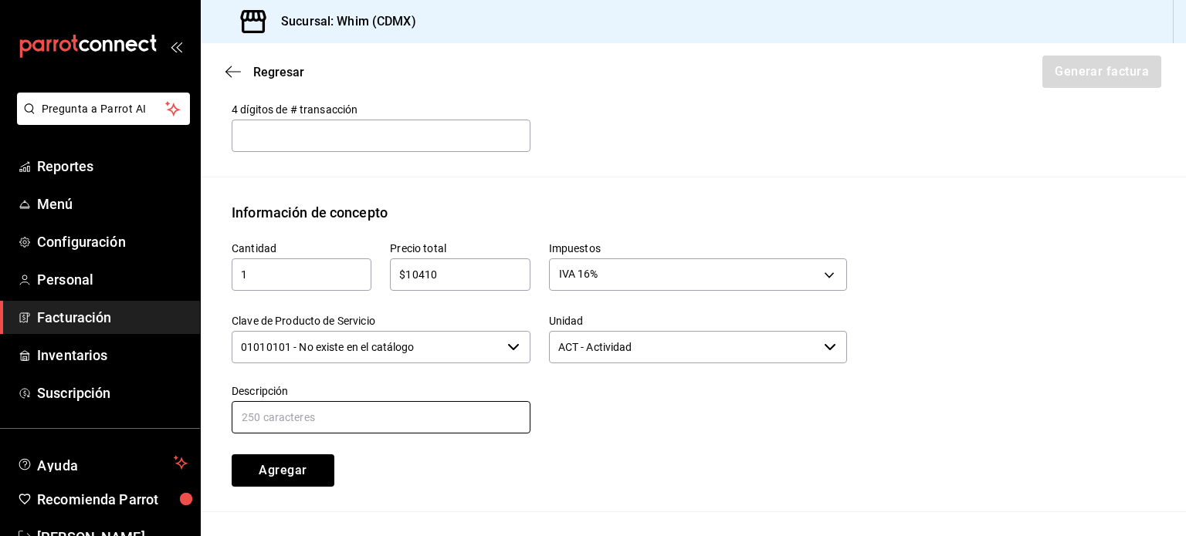
click at [381, 420] on input "text" at bounding box center [381, 417] width 299 height 32
click at [313, 413] on input "VENTAS TDD [DATE] AL [DATE][PERSON_NAME]" at bounding box center [381, 417] width 299 height 32
click at [345, 413] on input "VENTAS TDD 12 AL [DATE][PERSON_NAME]" at bounding box center [381, 417] width 299 height 32
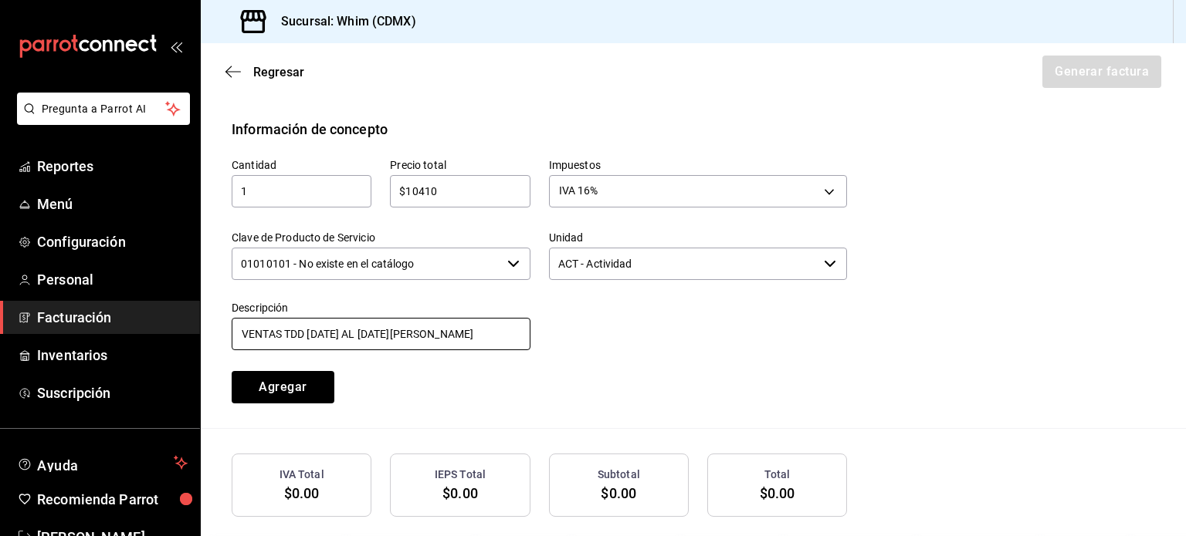
scroll to position [661, 0]
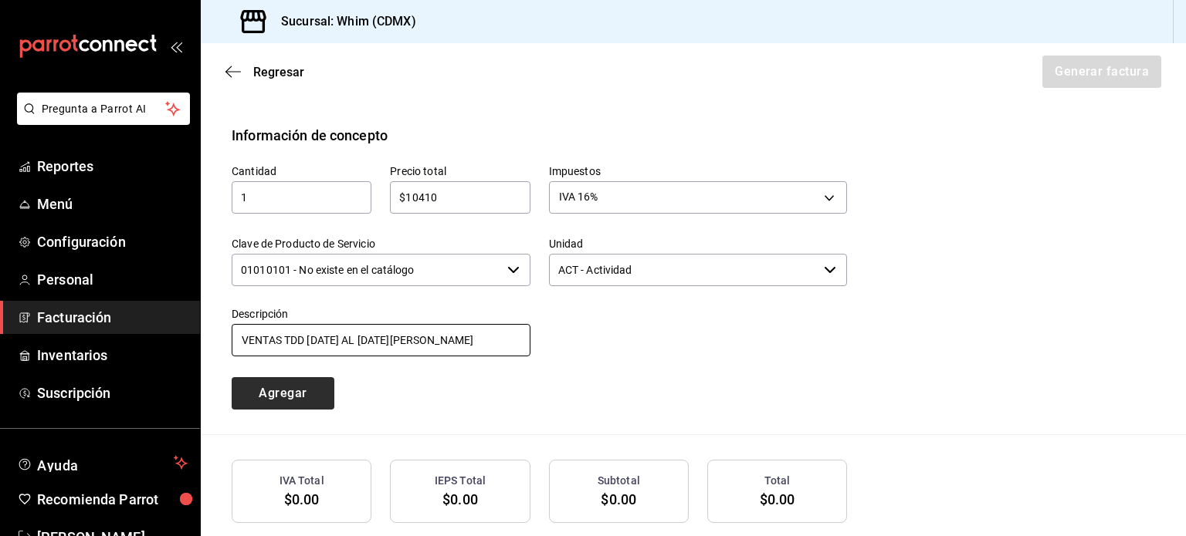
type input "VENTAS TDD [DATE] AL [DATE][PERSON_NAME]"
click at [271, 392] on button "Agregar" at bounding box center [283, 393] width 103 height 32
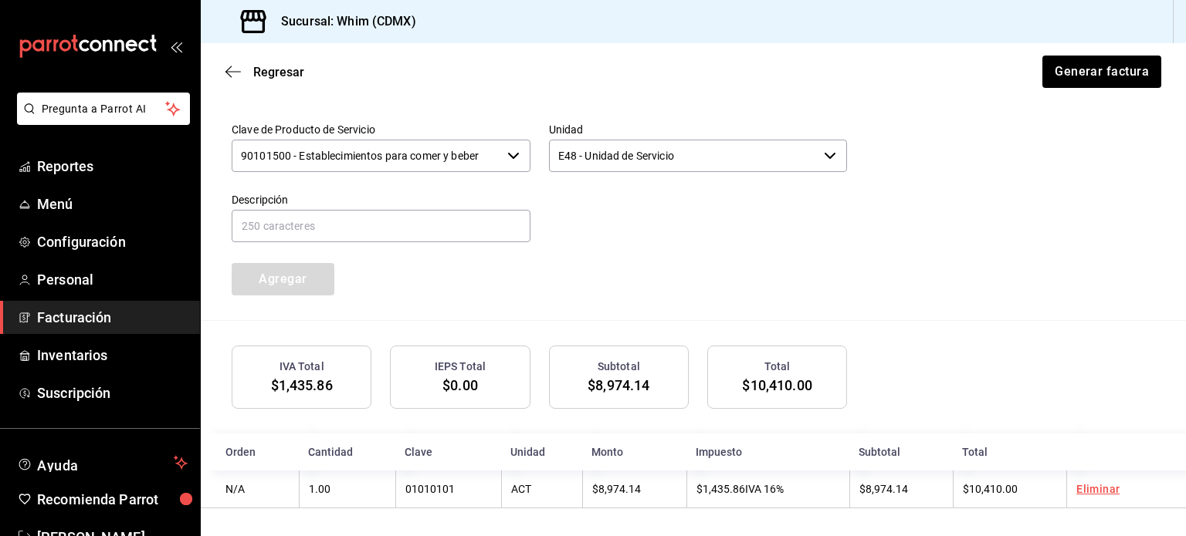
scroll to position [777, 0]
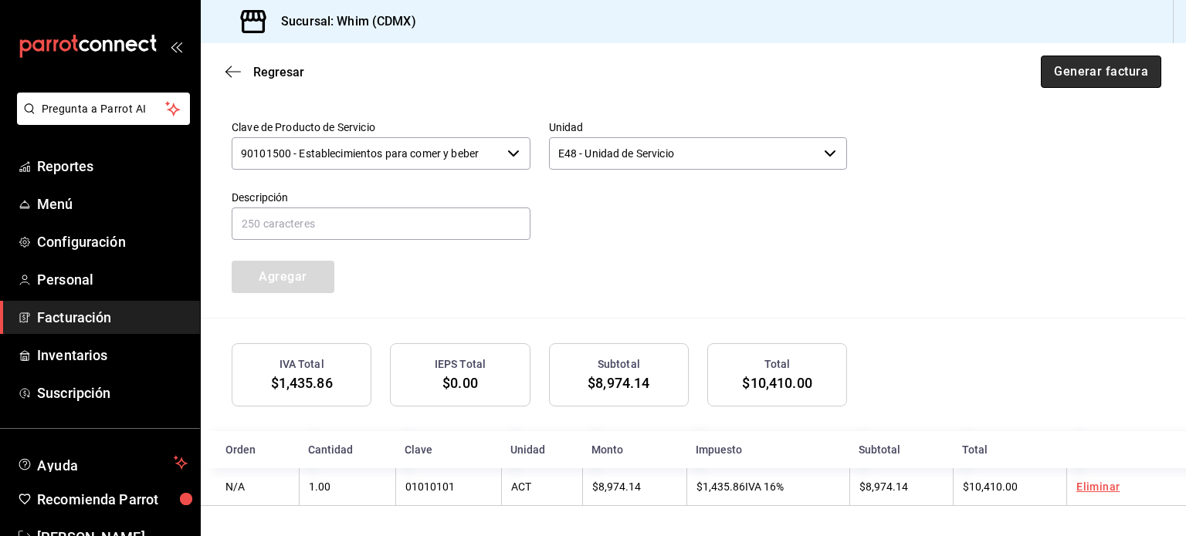
click at [1076, 82] on button "Generar factura" at bounding box center [1100, 72] width 120 height 32
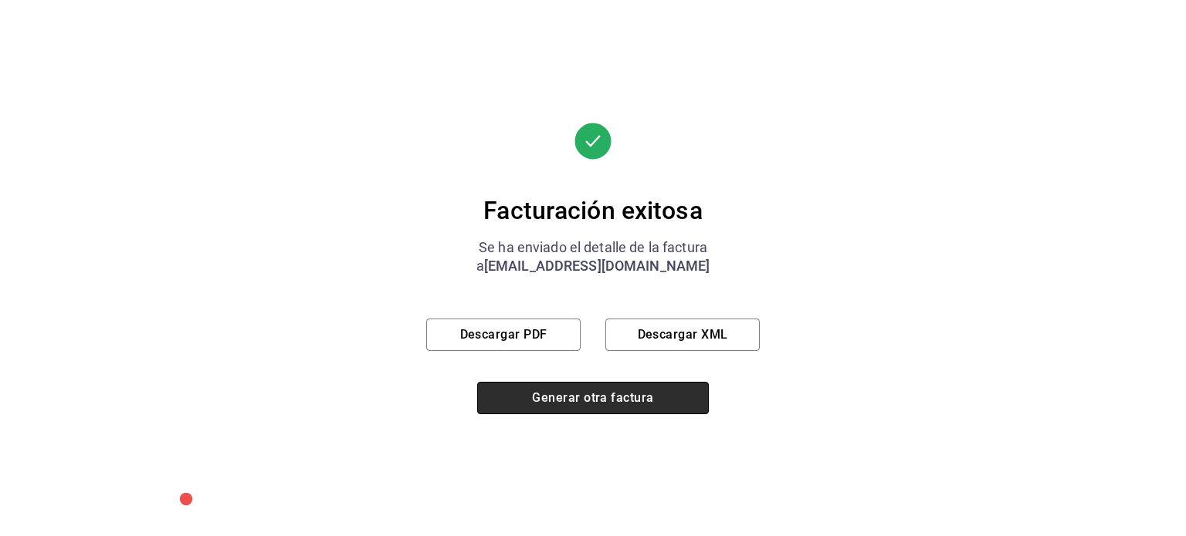
click at [557, 395] on button "Generar otra factura" at bounding box center [593, 398] width 232 height 32
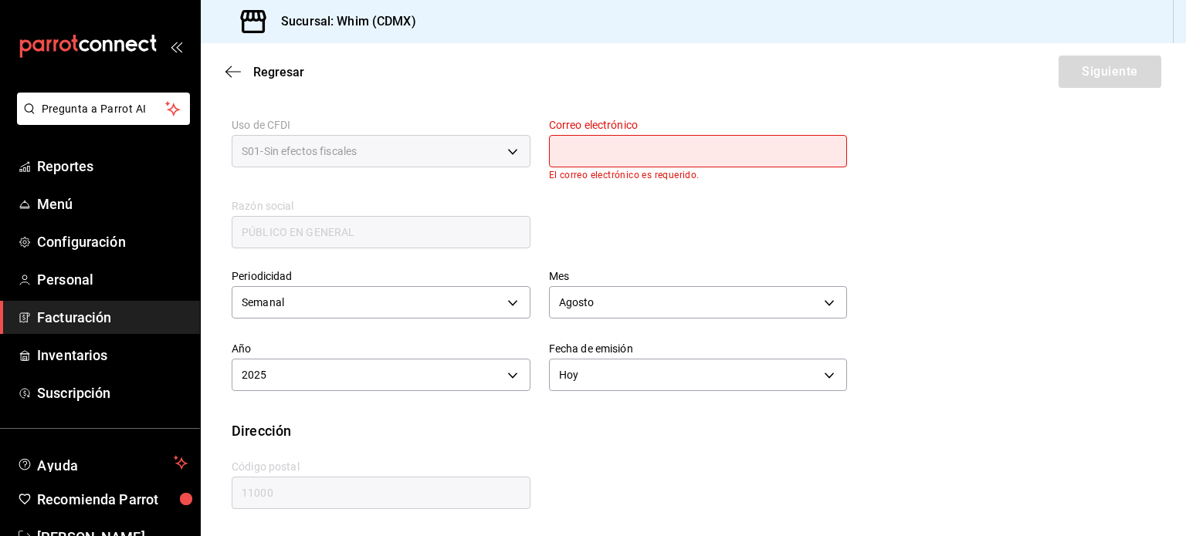
scroll to position [282, 0]
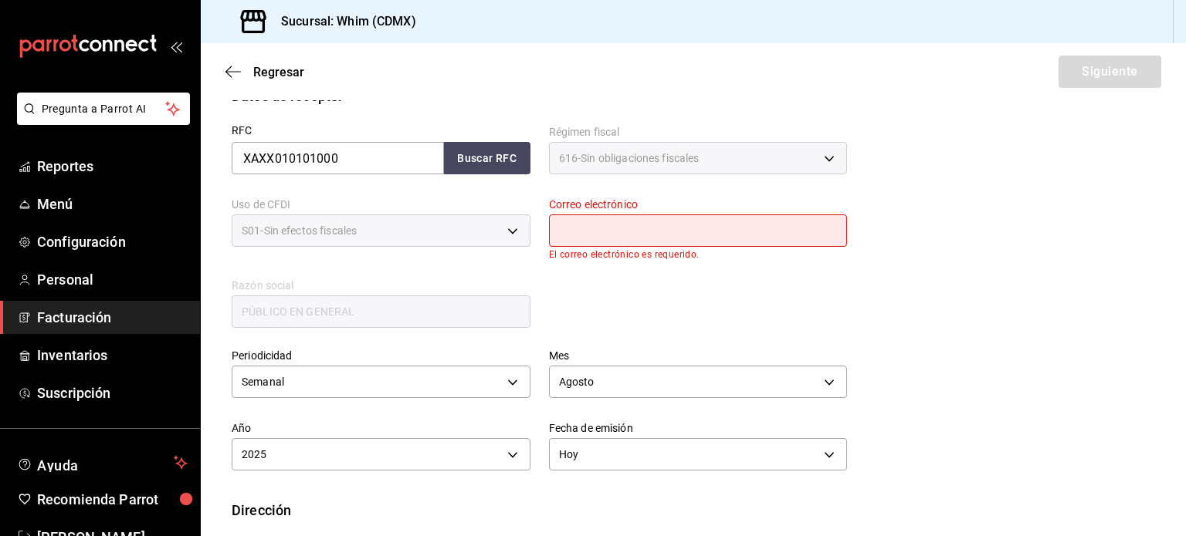
click at [594, 220] on input "text" at bounding box center [698, 231] width 299 height 32
type input "[EMAIL_ADDRESS][DOMAIN_NAME]"
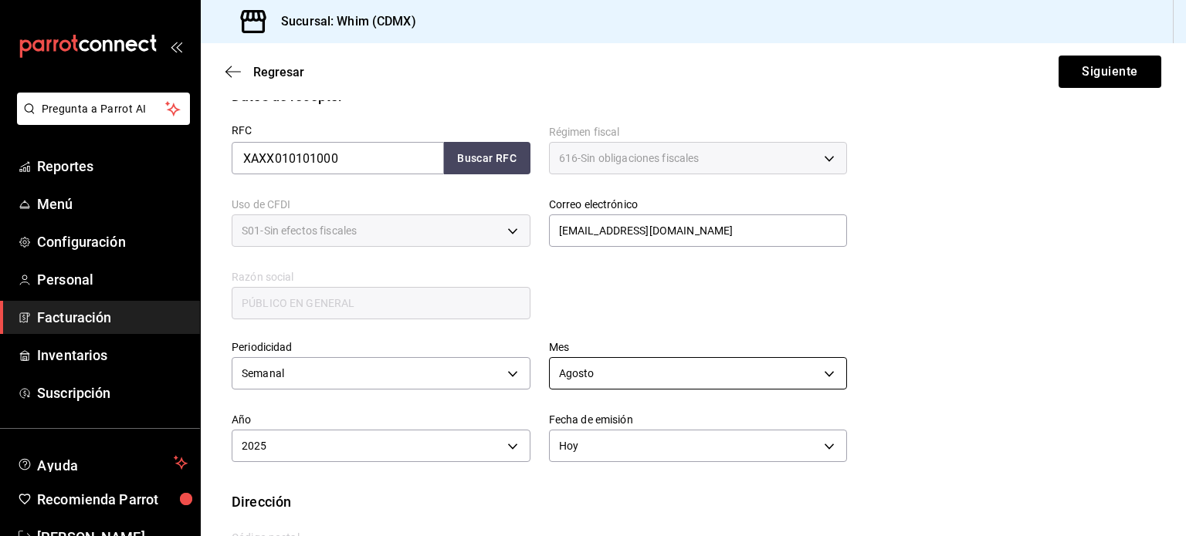
click at [658, 374] on body "Pregunta a Parrot AI Reportes Menú Configuración Personal Facturación Inventari…" at bounding box center [593, 268] width 1186 height 536
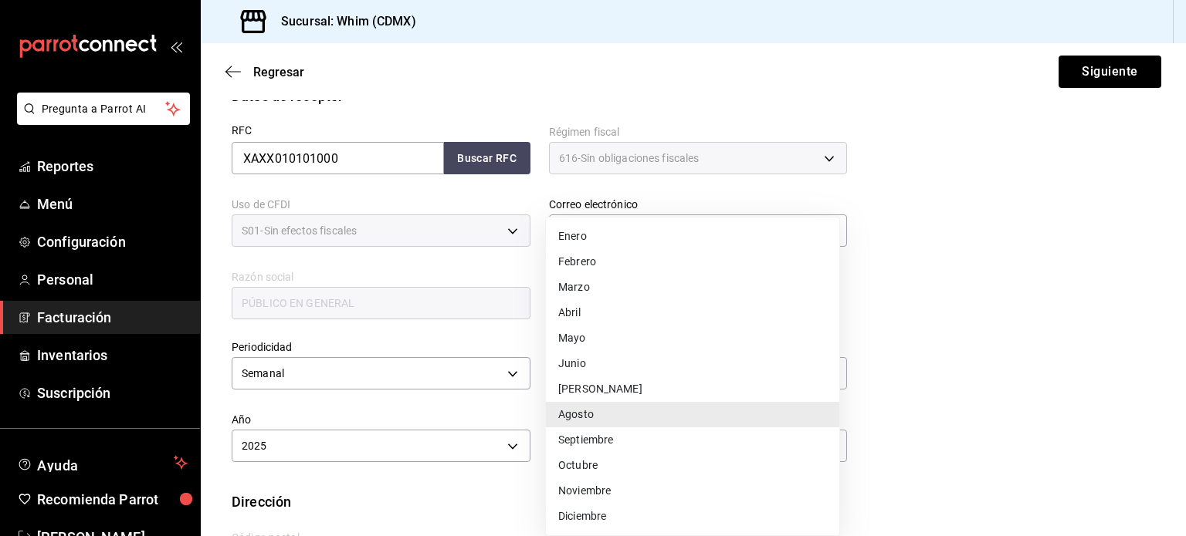
click at [601, 392] on li "[PERSON_NAME]" at bounding box center [692, 389] width 293 height 25
type input "7"
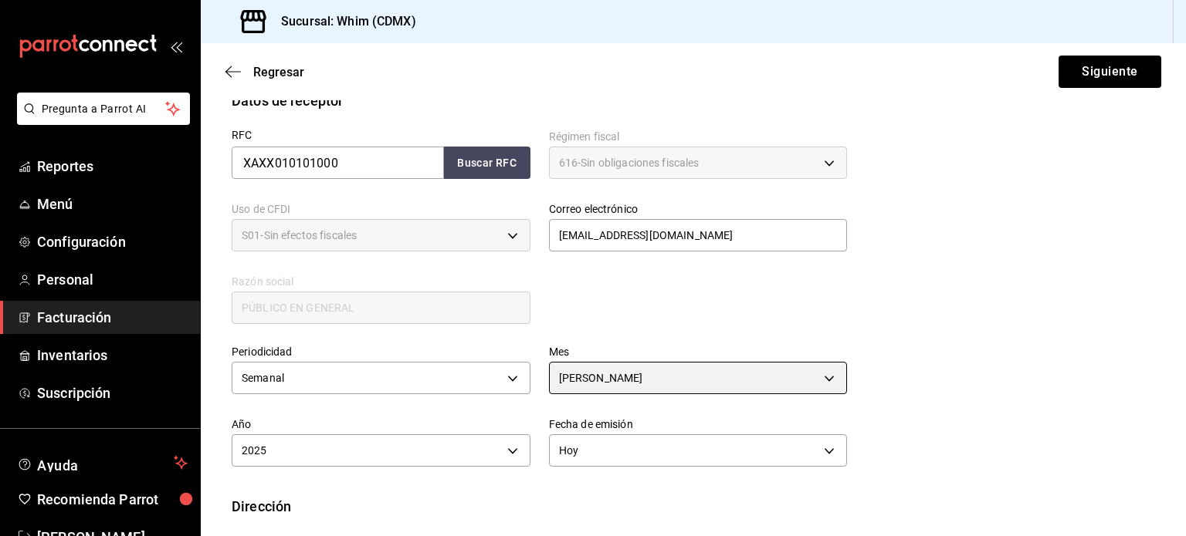
scroll to position [275, 0]
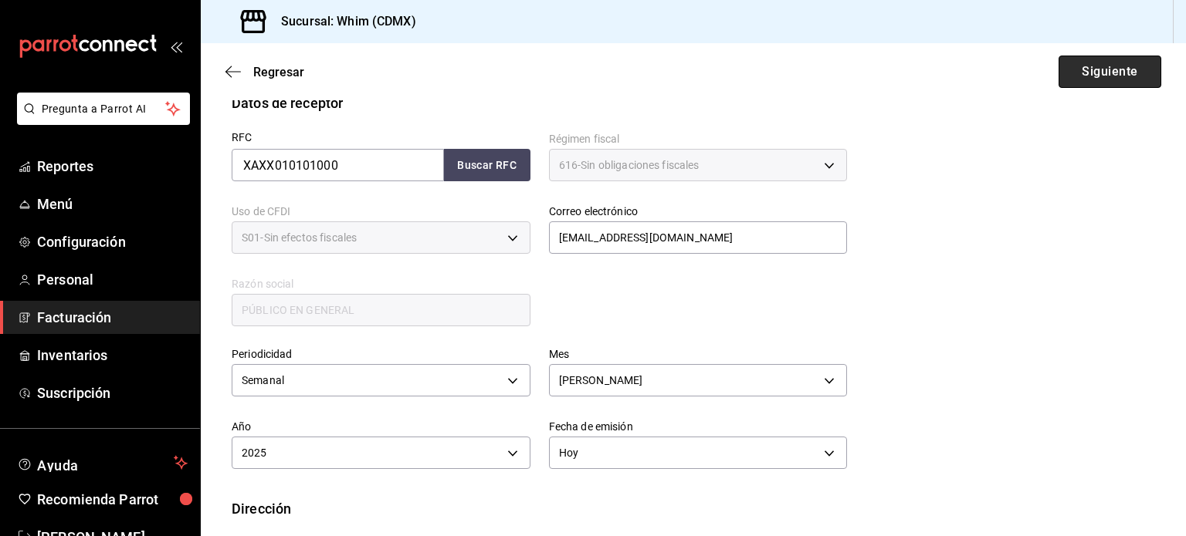
click at [1094, 77] on button "Siguiente" at bounding box center [1109, 72] width 103 height 32
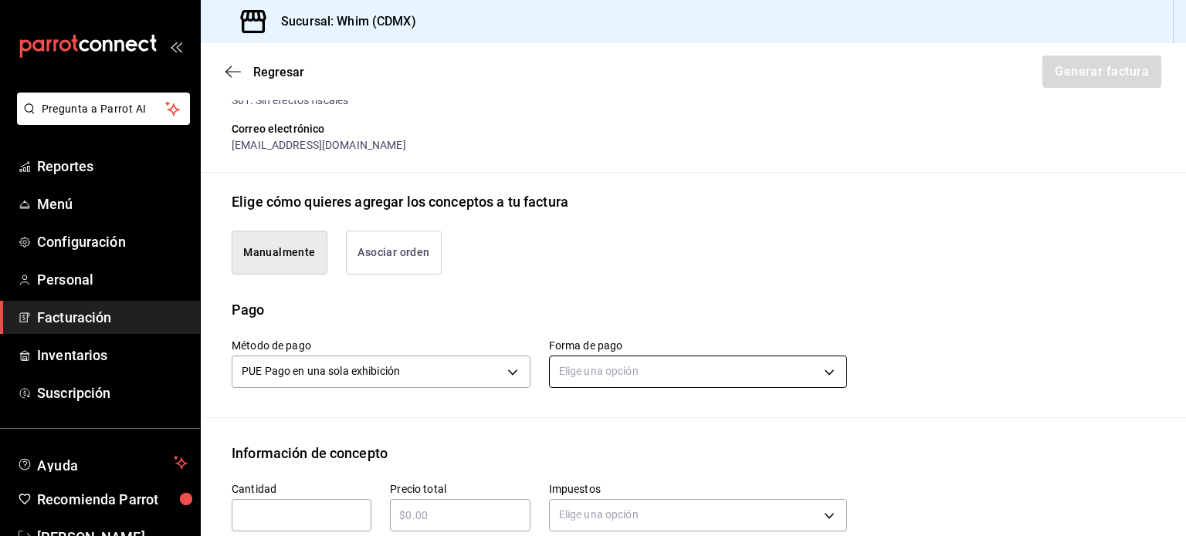
click at [624, 372] on body "Pregunta a Parrot AI Reportes Menú Configuración Personal Facturación Inventari…" at bounding box center [593, 268] width 1186 height 536
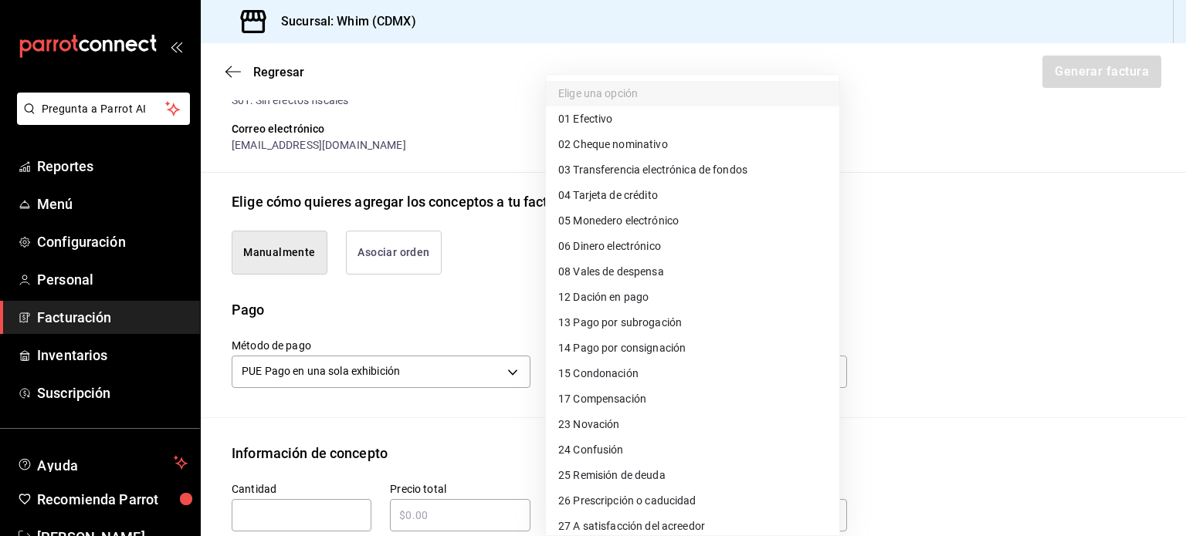
click at [670, 169] on span "03 Transferencia electrónica de fondos" at bounding box center [652, 170] width 189 height 16
type input "03"
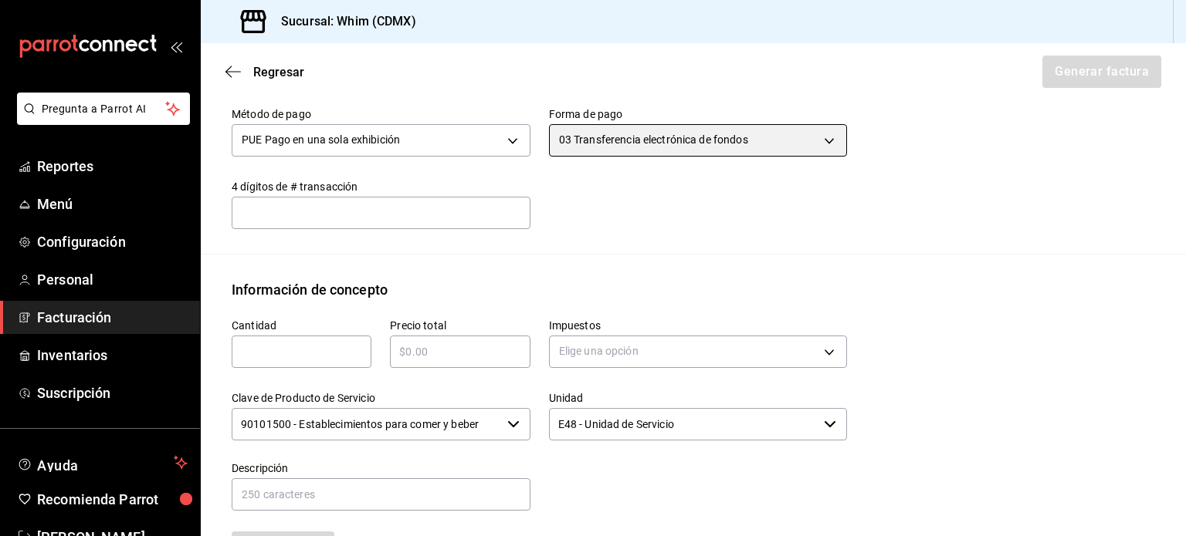
scroll to position [506, 0]
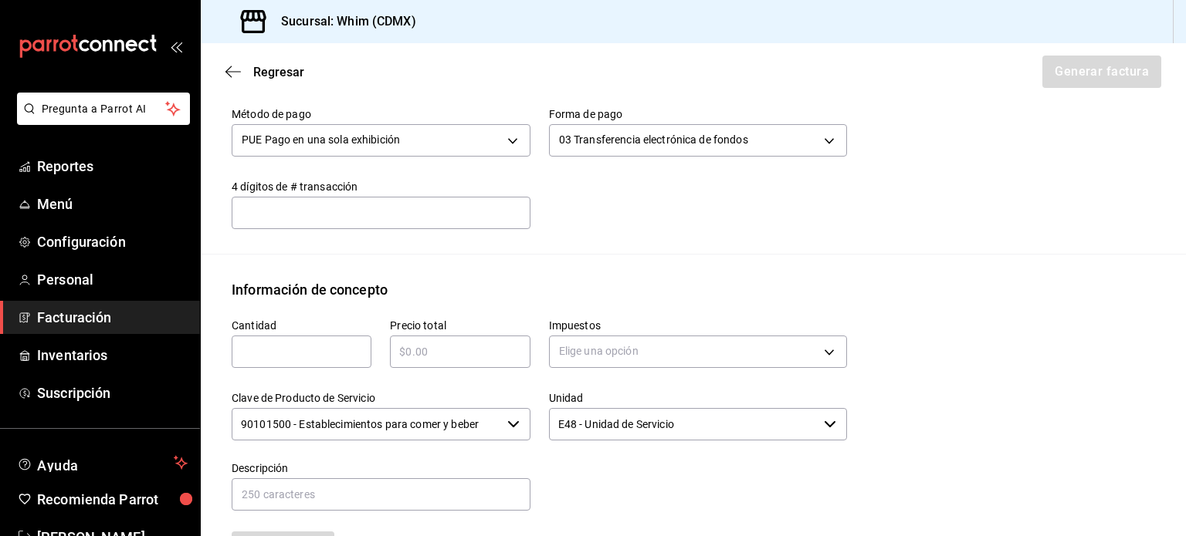
click at [277, 343] on input "text" at bounding box center [302, 352] width 140 height 19
type input "1"
click at [423, 347] on input "$1445" at bounding box center [460, 352] width 140 height 19
click at [460, 356] on input "$14445" at bounding box center [460, 352] width 140 height 19
type input "$14445"
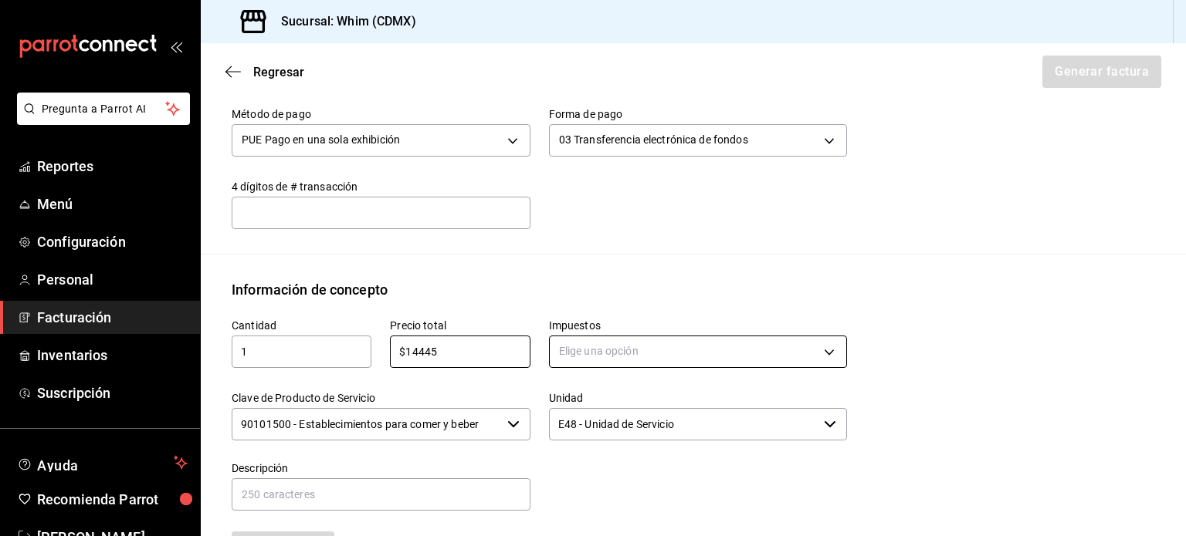
click at [664, 354] on body "Pregunta a Parrot AI Reportes Menú Configuración Personal Facturación Inventari…" at bounding box center [593, 268] width 1186 height 536
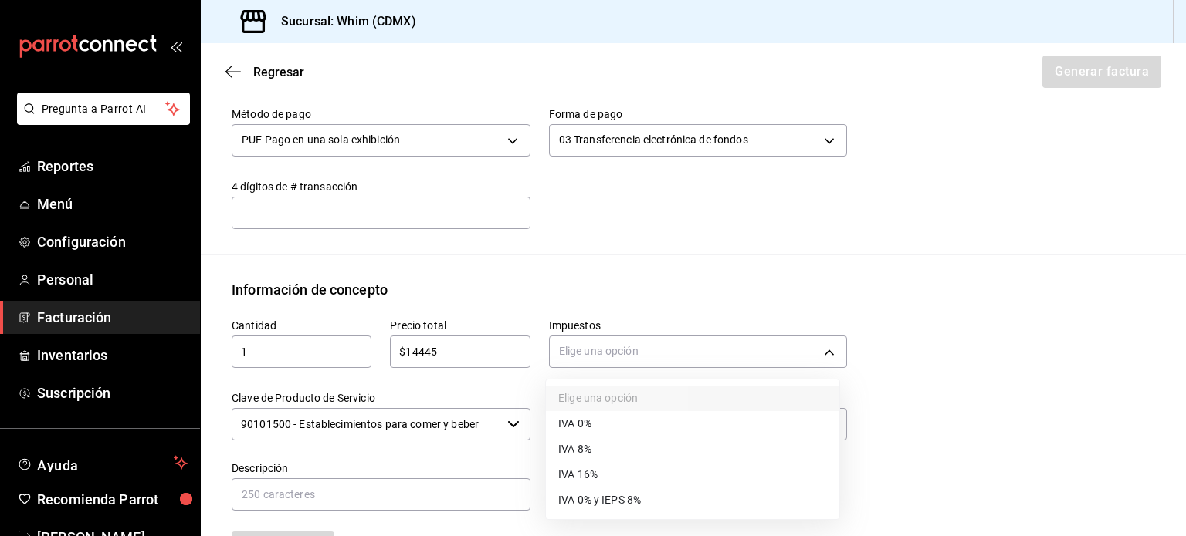
click at [610, 475] on li "IVA 16%" at bounding box center [692, 474] width 293 height 25
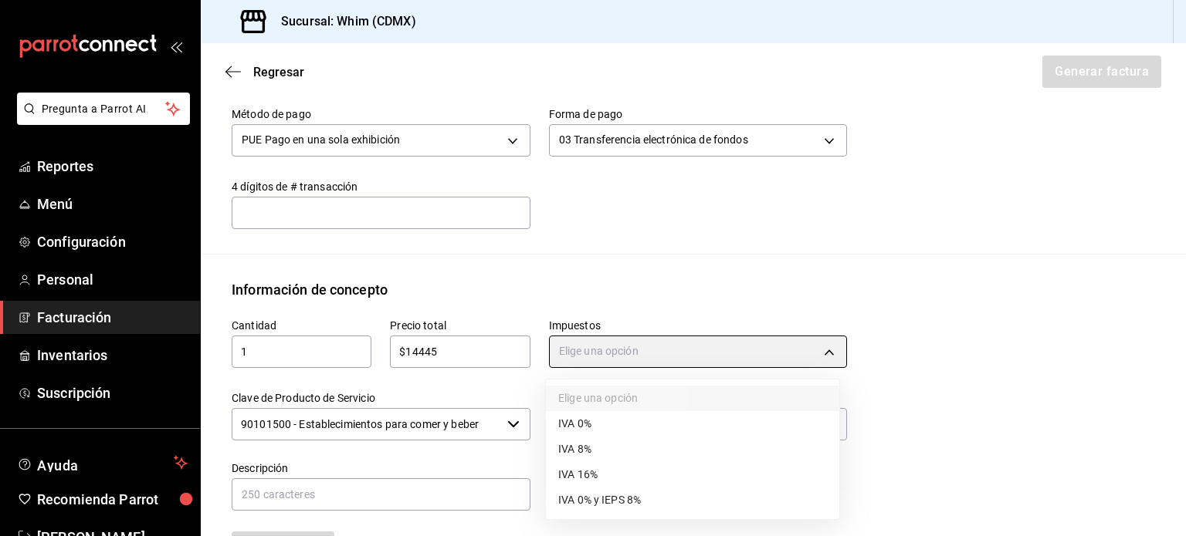
type input "IVA_16"
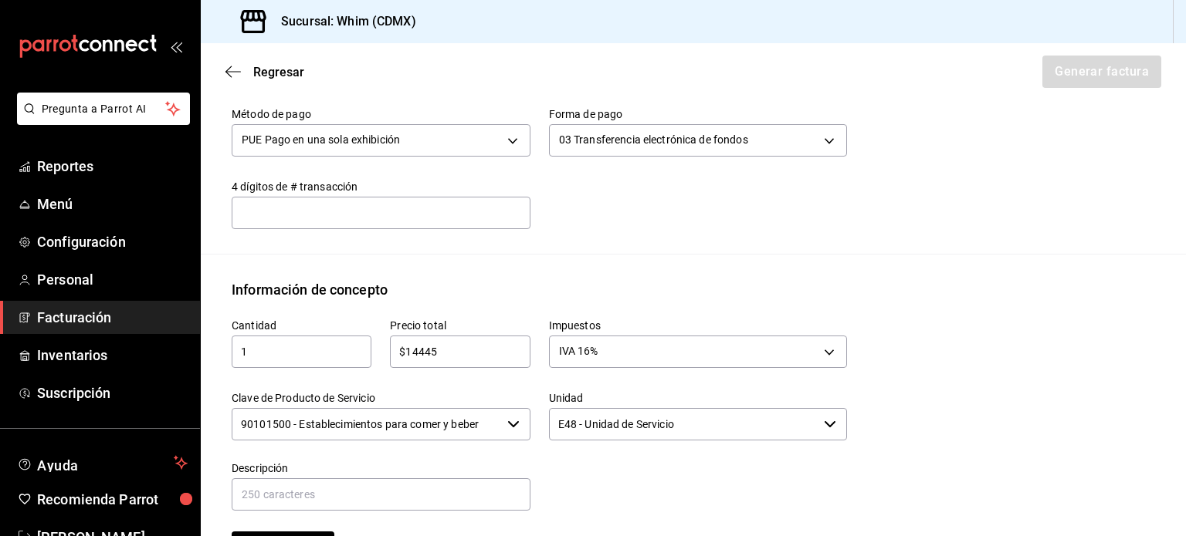
click at [391, 430] on input "90101500 - Establecimientos para comer y beber" at bounding box center [366, 424] width 269 height 32
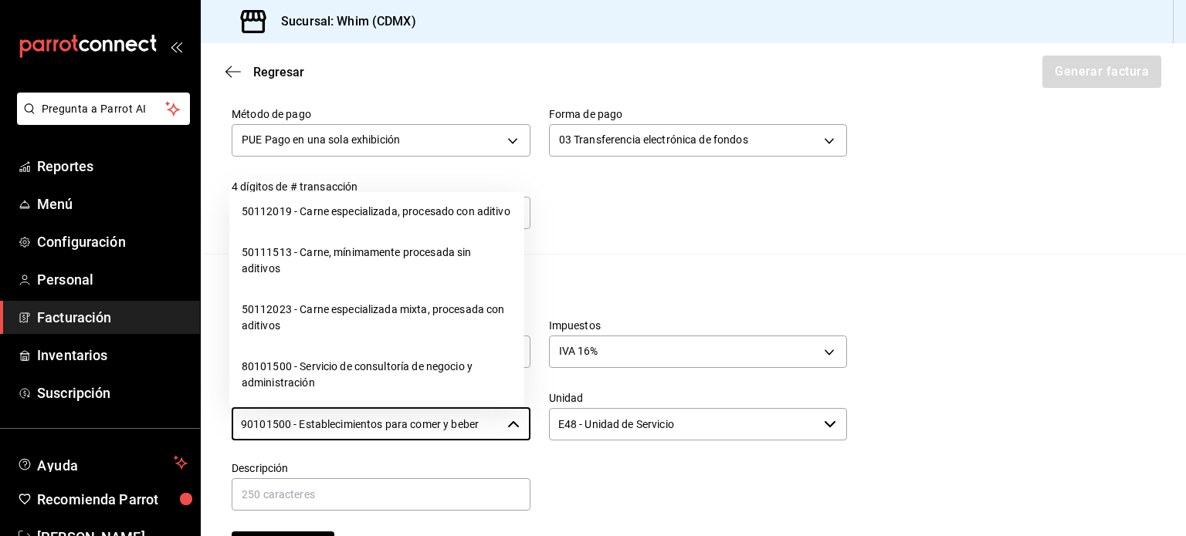
scroll to position [24403, 0]
click at [388, 193] on li "01010101 - No existe en el catálogo" at bounding box center [376, 172] width 295 height 41
type input "01010101 - No existe en el catálogo"
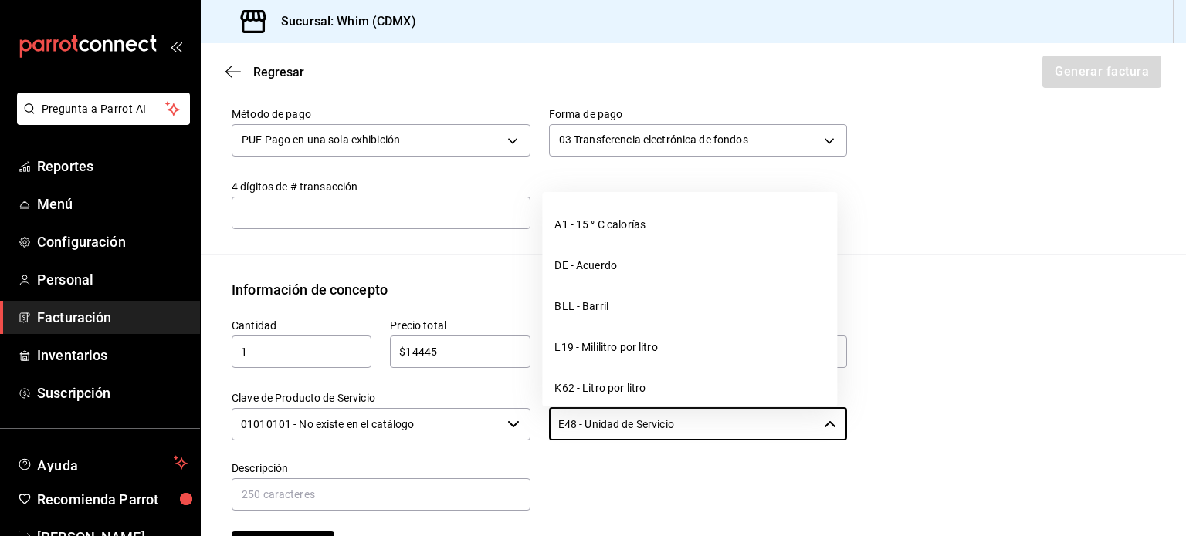
drag, startPoint x: 699, startPoint y: 428, endPoint x: 541, endPoint y: 427, distance: 157.5
click at [541, 427] on div "Unidad E48 - Unidad de Servicio ​" at bounding box center [688, 408] width 317 height 70
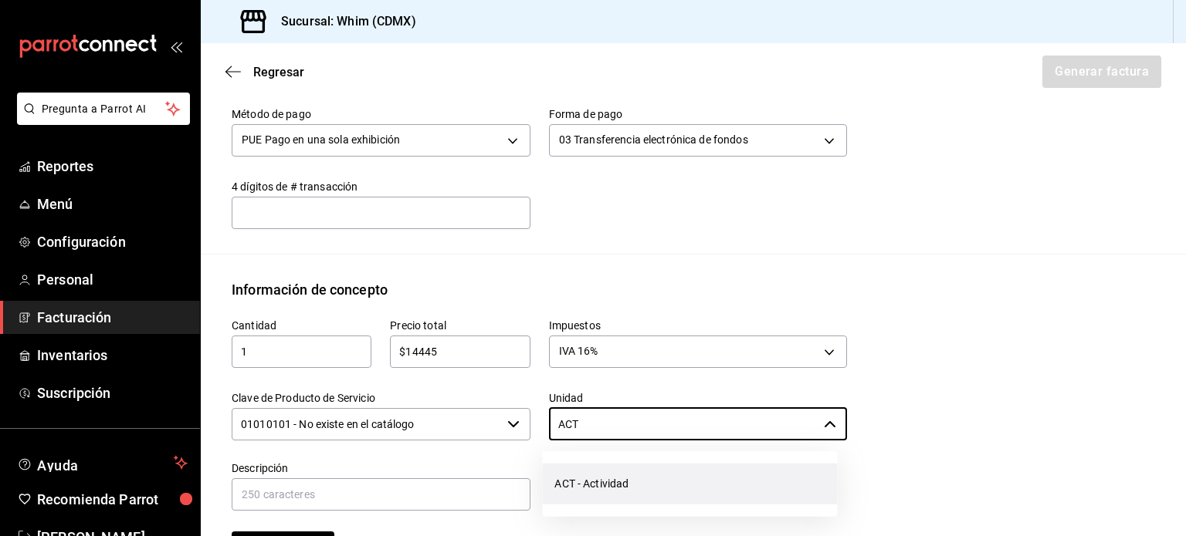
click at [601, 482] on li "ACT - Actividad" at bounding box center [689, 484] width 295 height 41
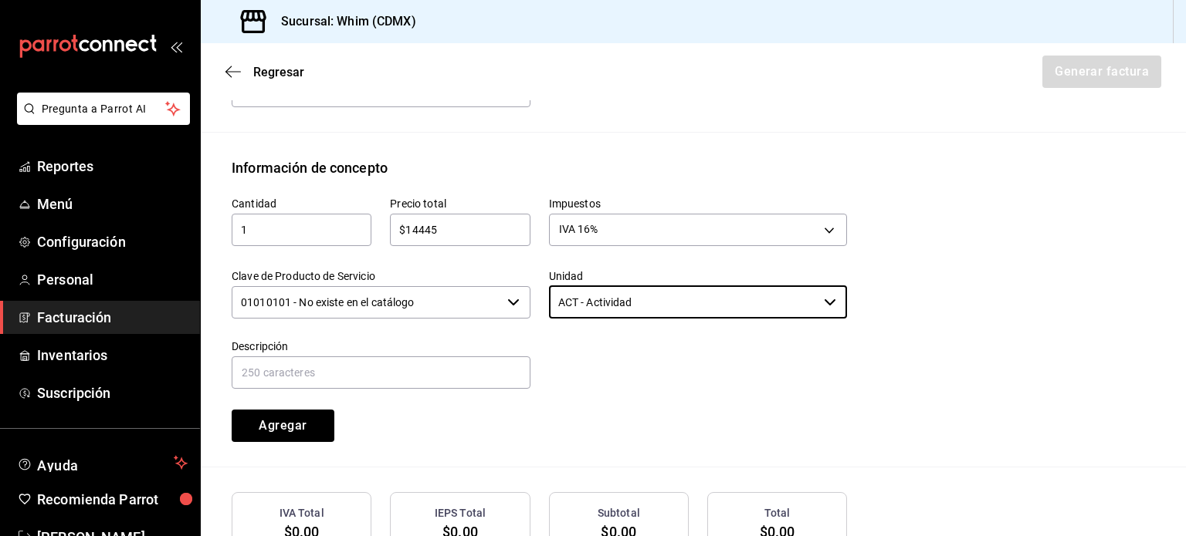
scroll to position [661, 0]
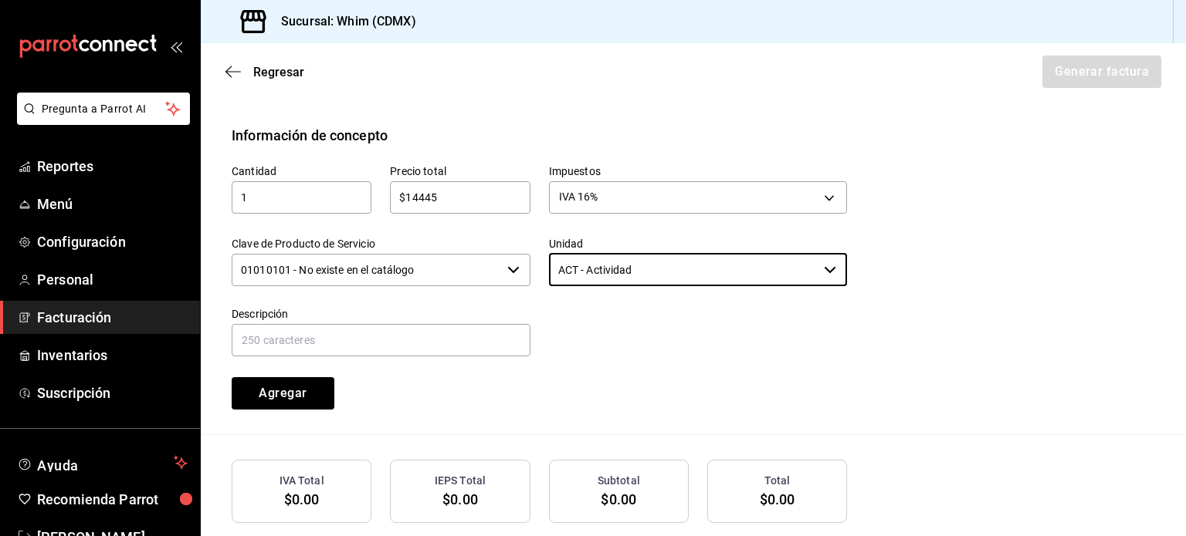
type input "ACT - Actividad"
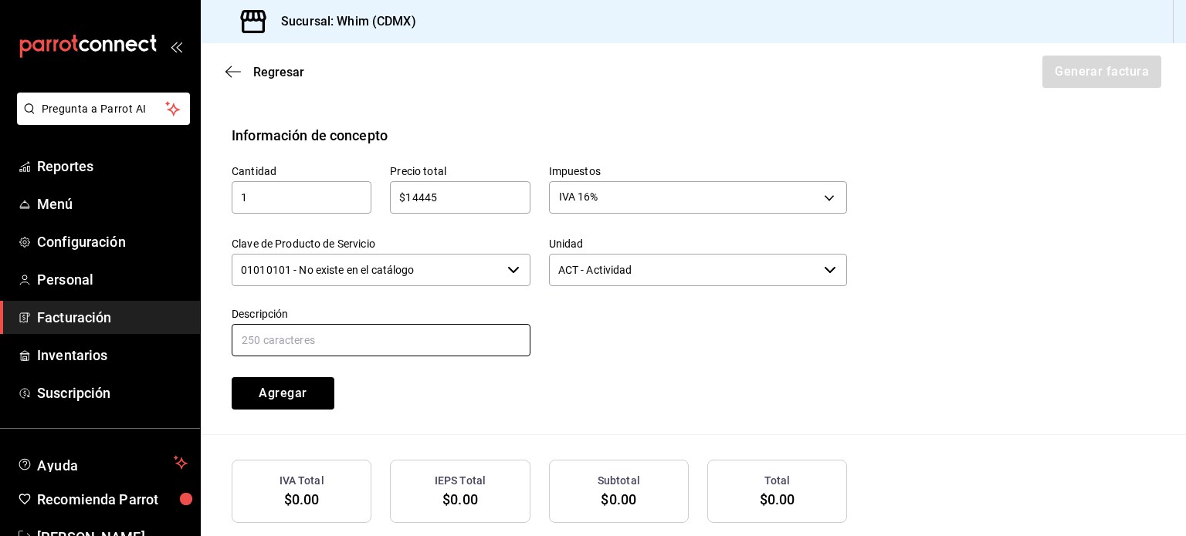
click at [299, 343] on input "text" at bounding box center [381, 340] width 299 height 32
type input "VENTAS TDC DE [DATE] AL [DATE]"
click at [757, 354] on div at bounding box center [688, 324] width 317 height 70
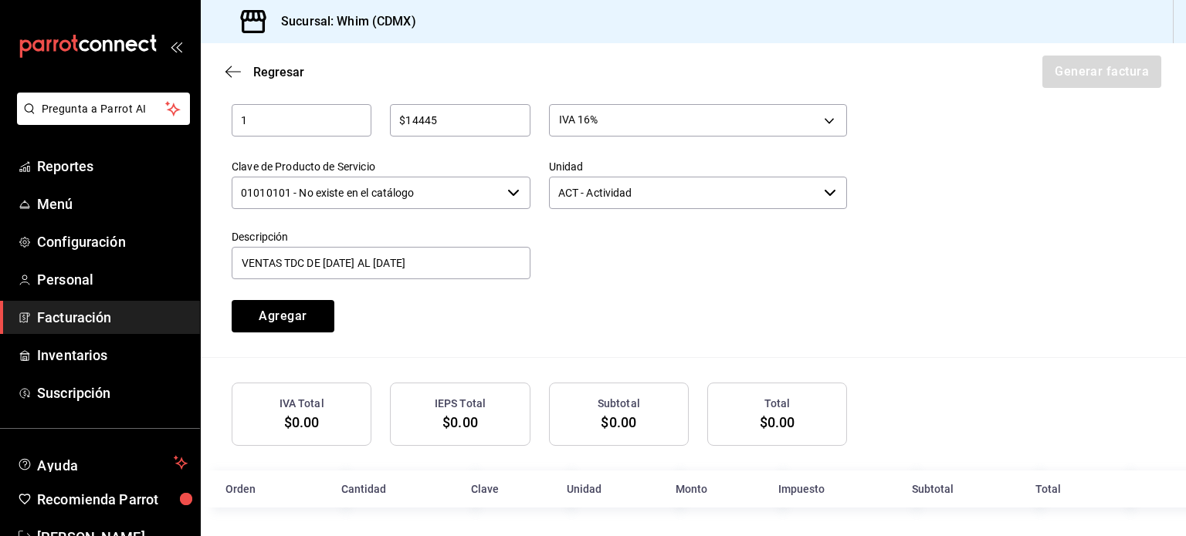
scroll to position [739, 0]
click at [293, 312] on button "Agregar" at bounding box center [283, 315] width 103 height 32
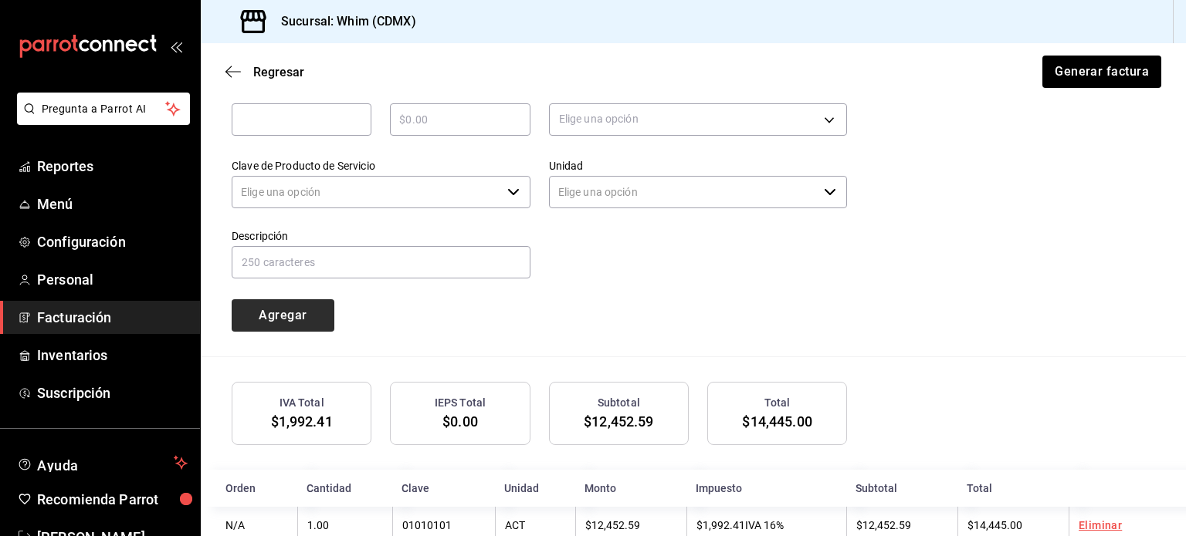
type input "90101500 - Establecimientos para comer y beber"
type input "E48 - Unidad de Servicio"
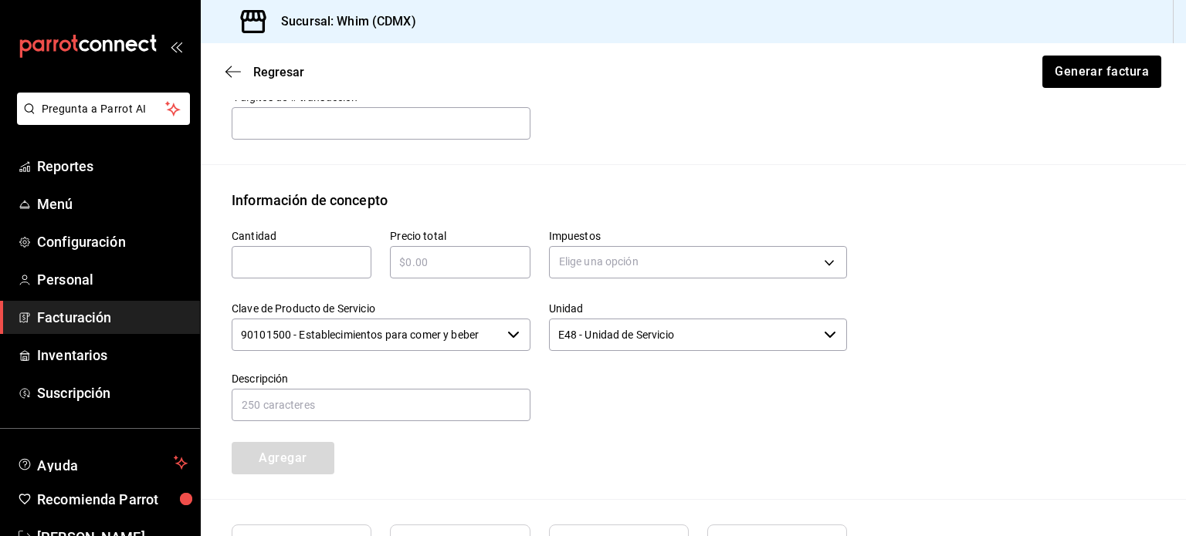
scroll to position [584, 0]
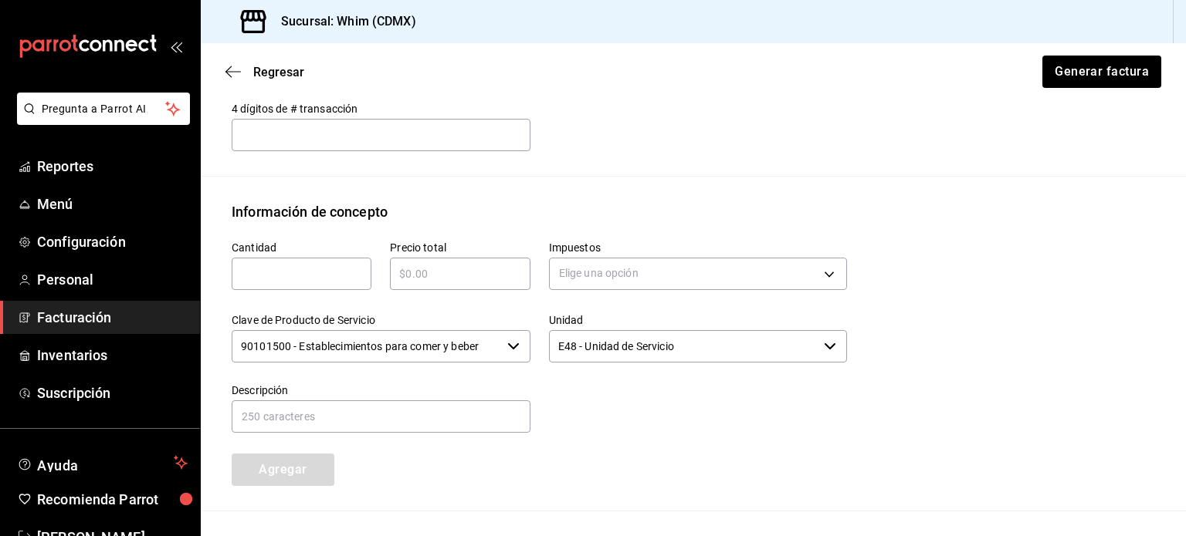
click at [300, 273] on input "text" at bounding box center [302, 274] width 140 height 19
type input "1"
type input "$3380"
click at [636, 265] on body "Pregunta a Parrot AI Reportes Menú Configuración Personal Facturación Inventari…" at bounding box center [593, 268] width 1186 height 536
click at [593, 399] on span "IVA 16%" at bounding box center [577, 397] width 39 height 16
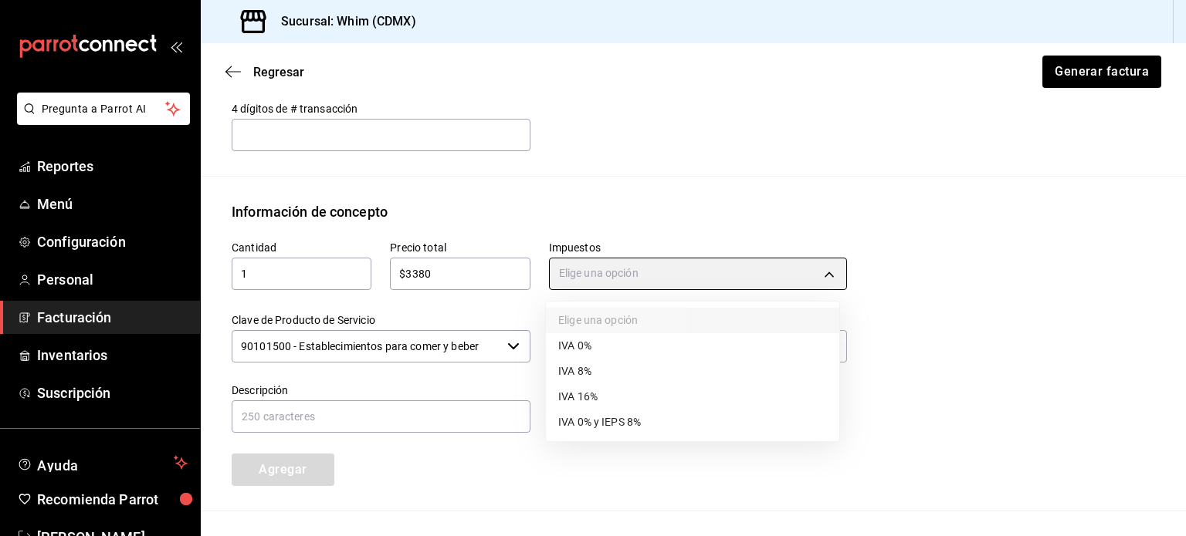
type input "IVA_16"
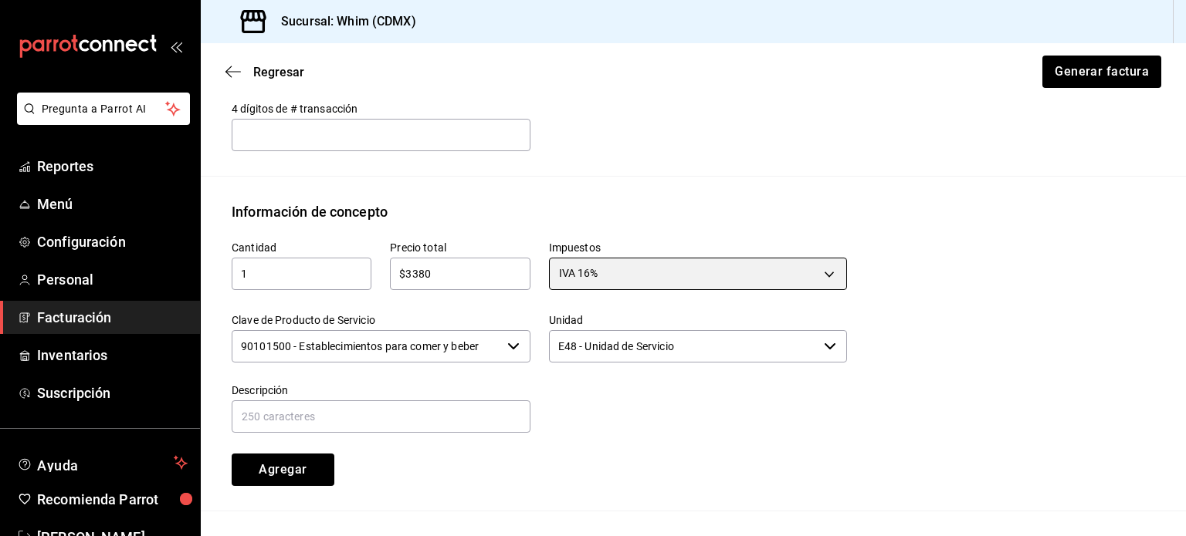
click at [509, 349] on icon "button" at bounding box center [513, 346] width 12 height 12
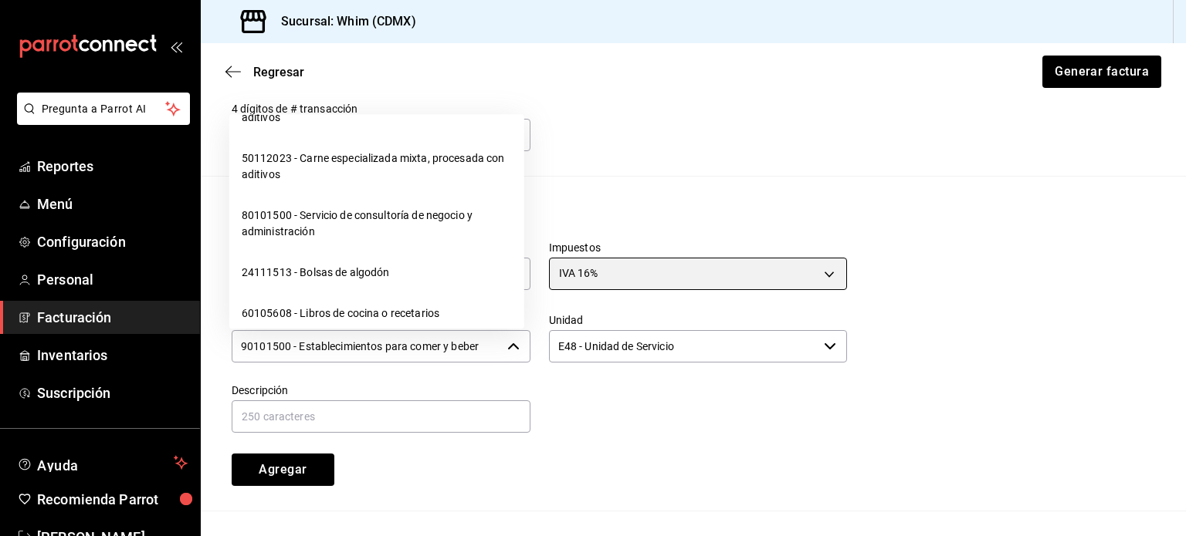
scroll to position [24480, 0]
click at [394, 38] on li "01010101 - No existe en el catálogo" at bounding box center [376, 17] width 295 height 41
type input "01010101 - No existe en el catálogo"
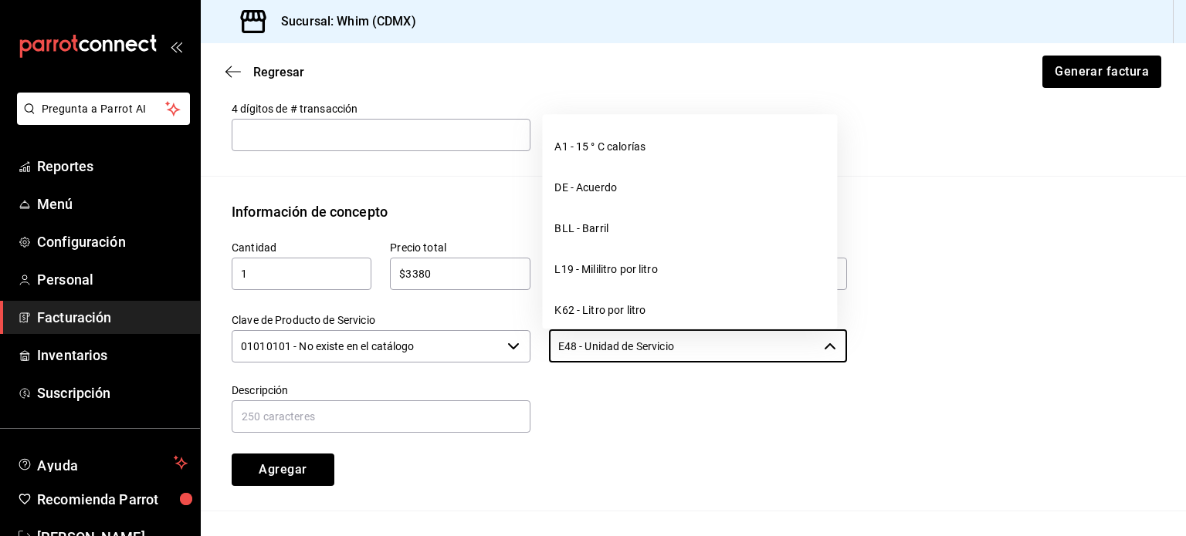
drag, startPoint x: 699, startPoint y: 352, endPoint x: 525, endPoint y: 346, distance: 173.8
click at [525, 346] on div "Cantidad 1 ​ Precio total $3380 ​ Impuestos IVA 16% IVA_16 Clave de Producto de…" at bounding box center [530, 354] width 634 height 264
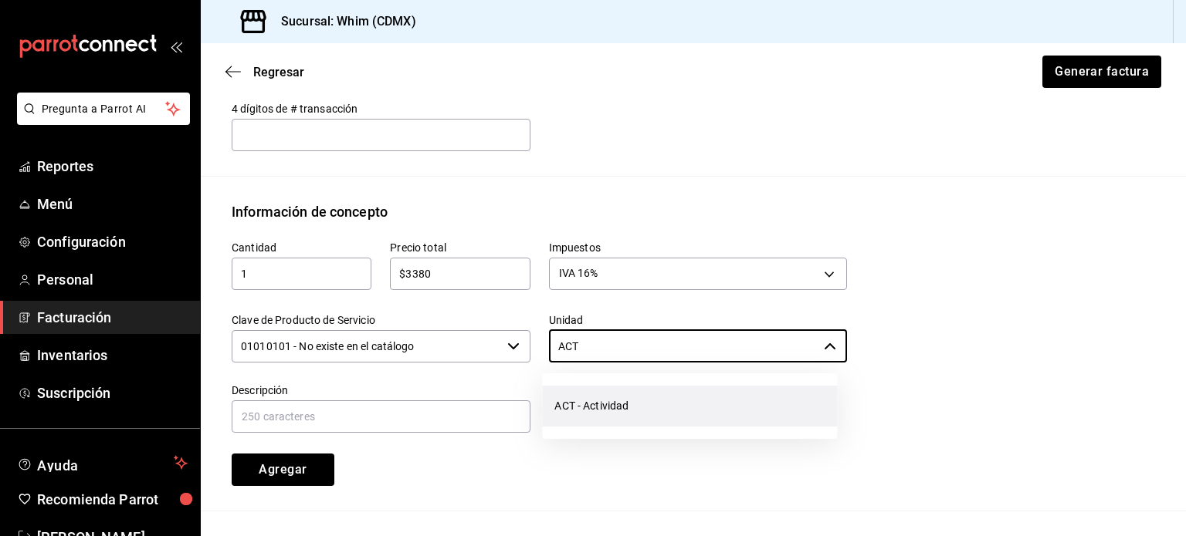
click at [654, 394] on li "ACT - Actividad" at bounding box center [689, 406] width 295 height 41
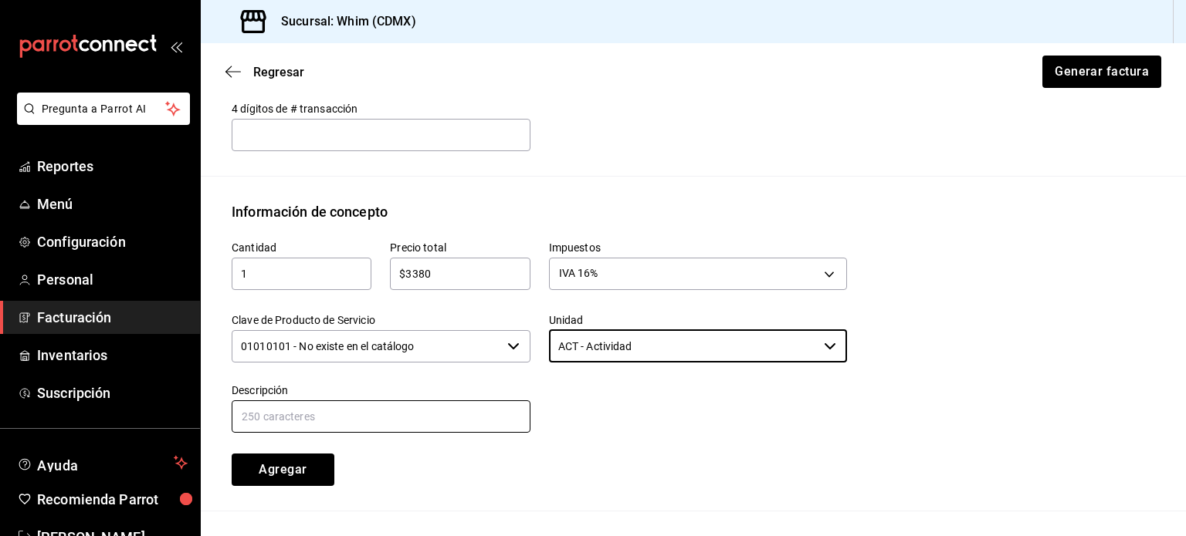
type input "ACT - Actividad"
click at [374, 416] on input "text" at bounding box center [381, 417] width 299 height 32
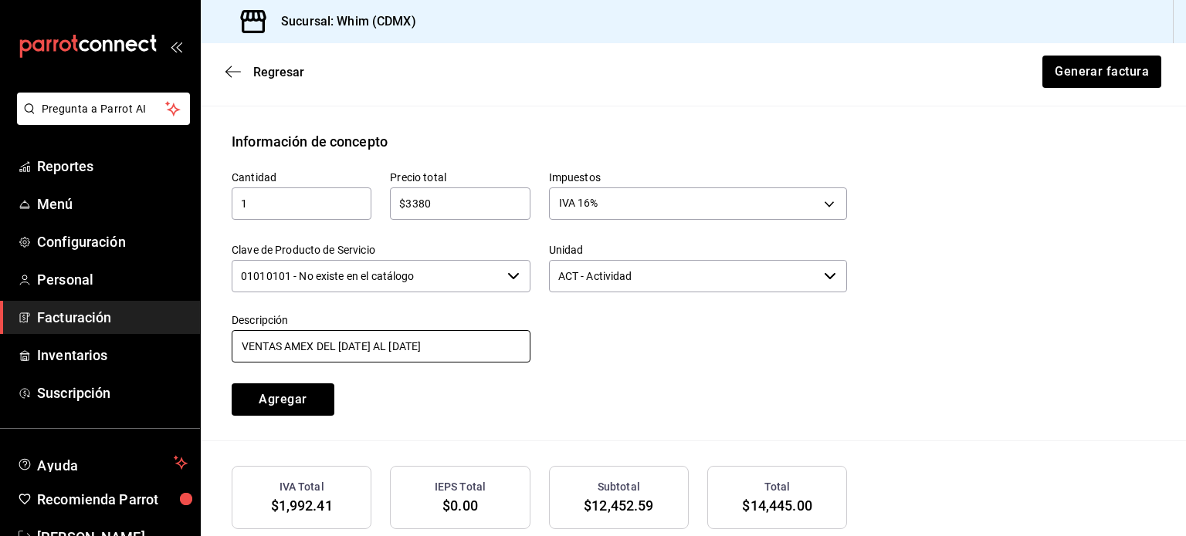
scroll to position [623, 0]
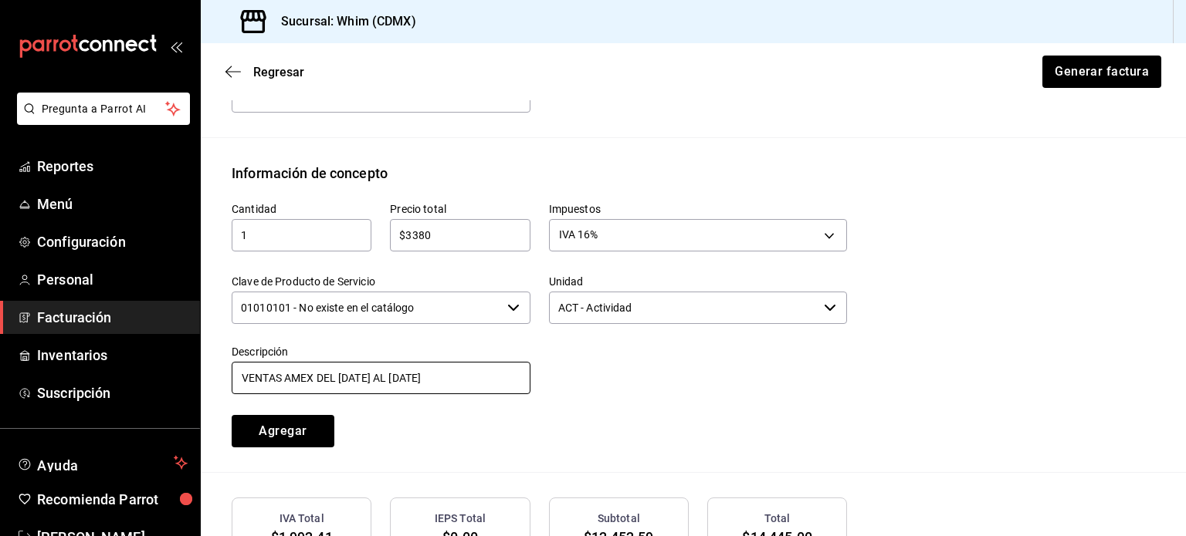
type input "VENTAS AMEX DEL [DATE] AL [DATE]"
click at [293, 437] on button "Agregar" at bounding box center [283, 431] width 103 height 32
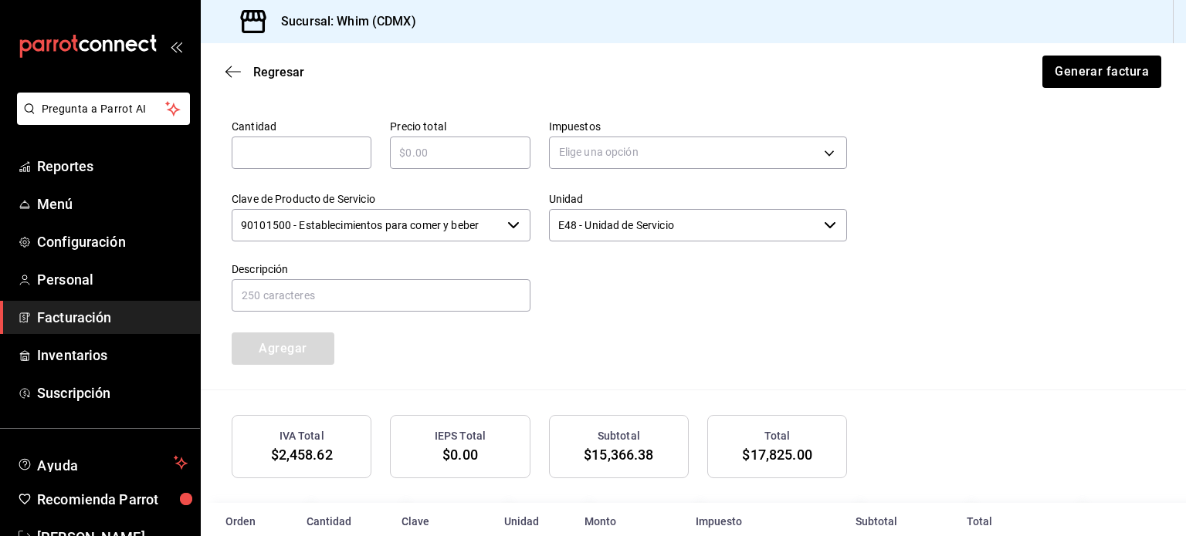
scroll to position [815, 0]
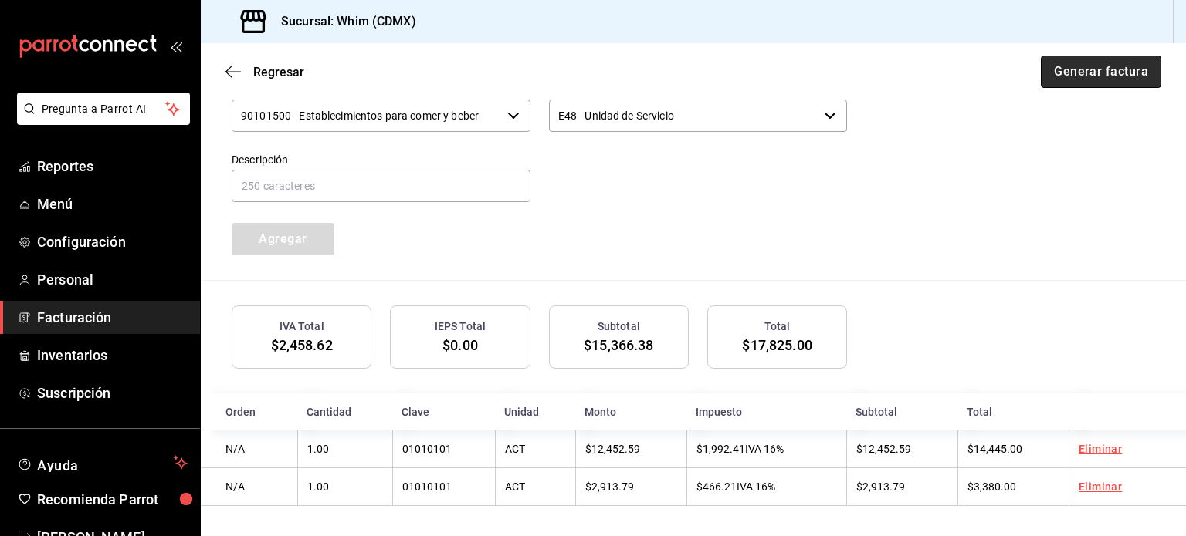
click at [1082, 79] on button "Generar factura" at bounding box center [1100, 72] width 120 height 32
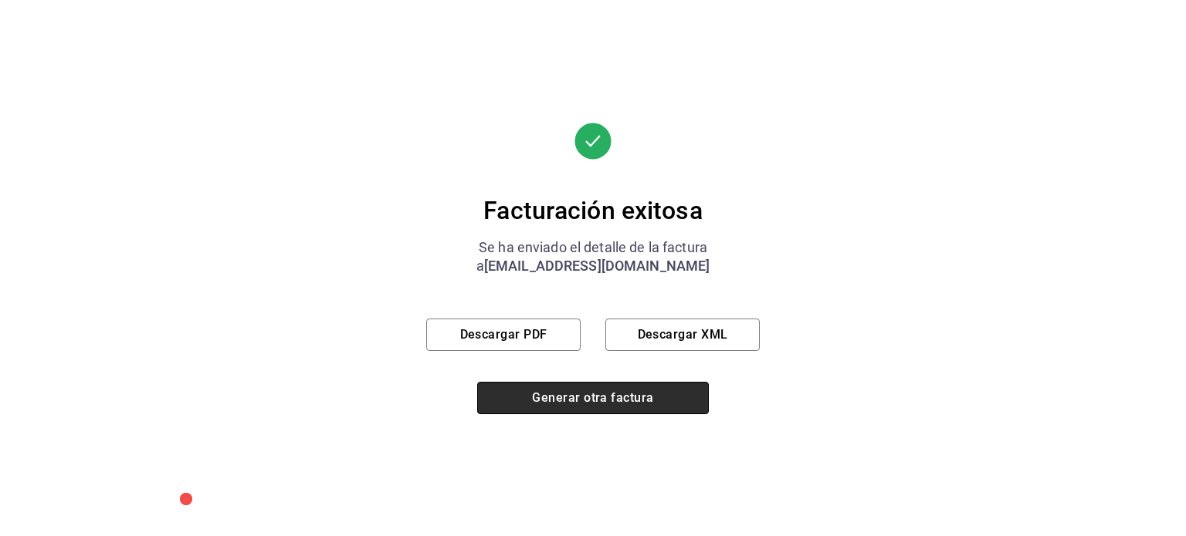
click at [588, 397] on button "Generar otra factura" at bounding box center [593, 398] width 232 height 32
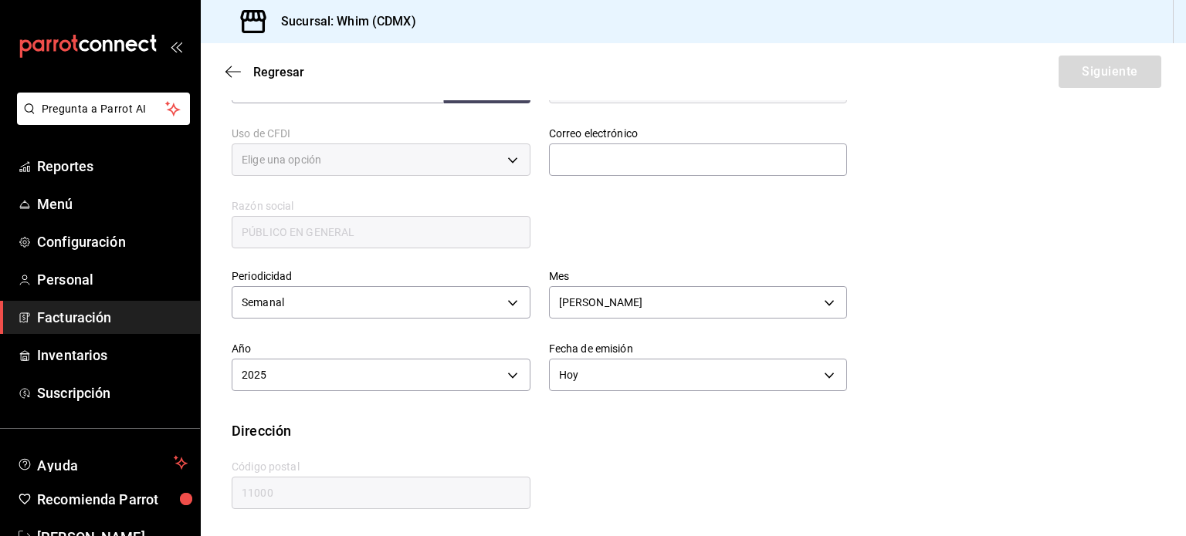
type input "616"
type input "S01"
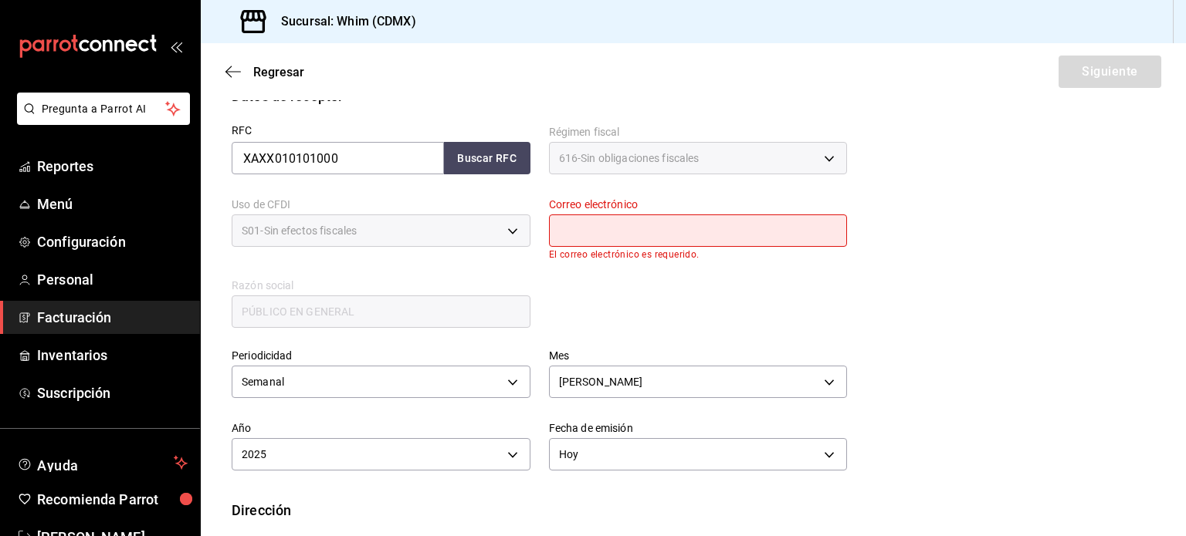
click at [651, 240] on input "text" at bounding box center [698, 231] width 299 height 32
type input "[EMAIL_ADDRESS][DOMAIN_NAME]"
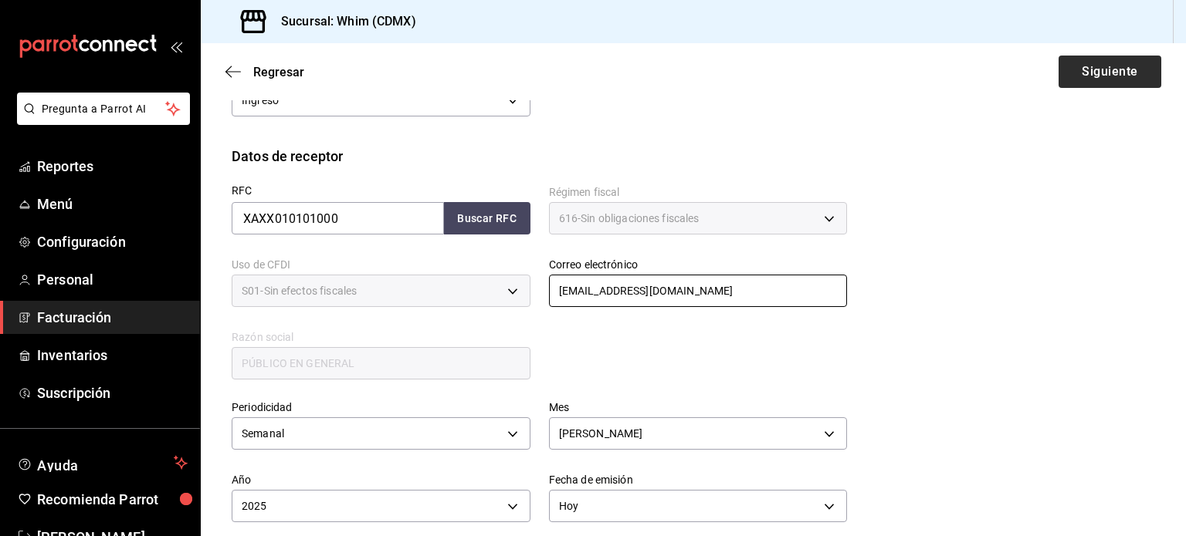
scroll to position [198, 0]
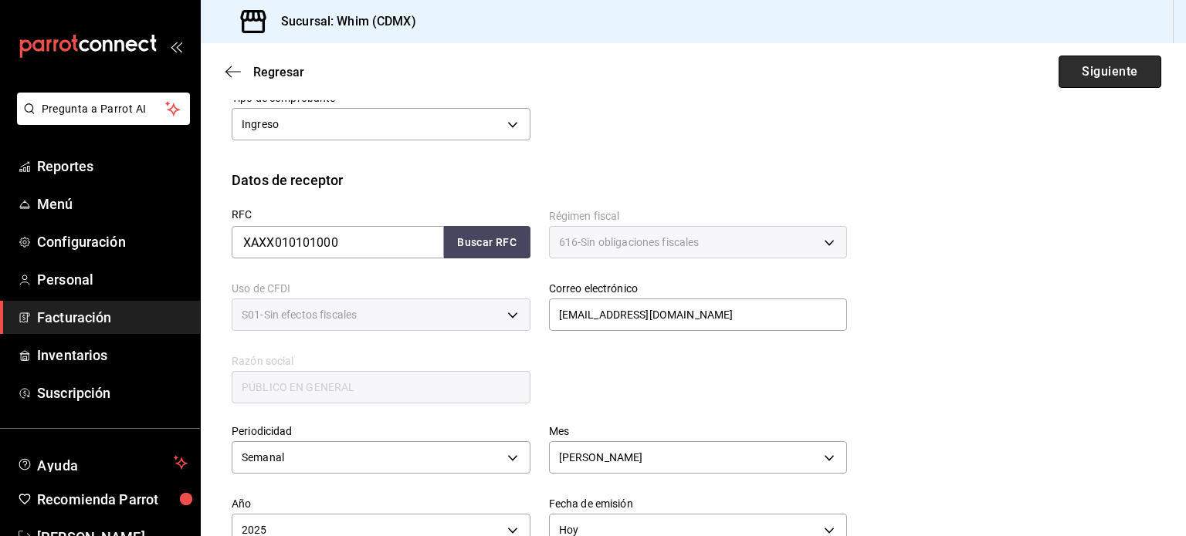
click at [1087, 73] on button "Siguiente" at bounding box center [1109, 72] width 103 height 32
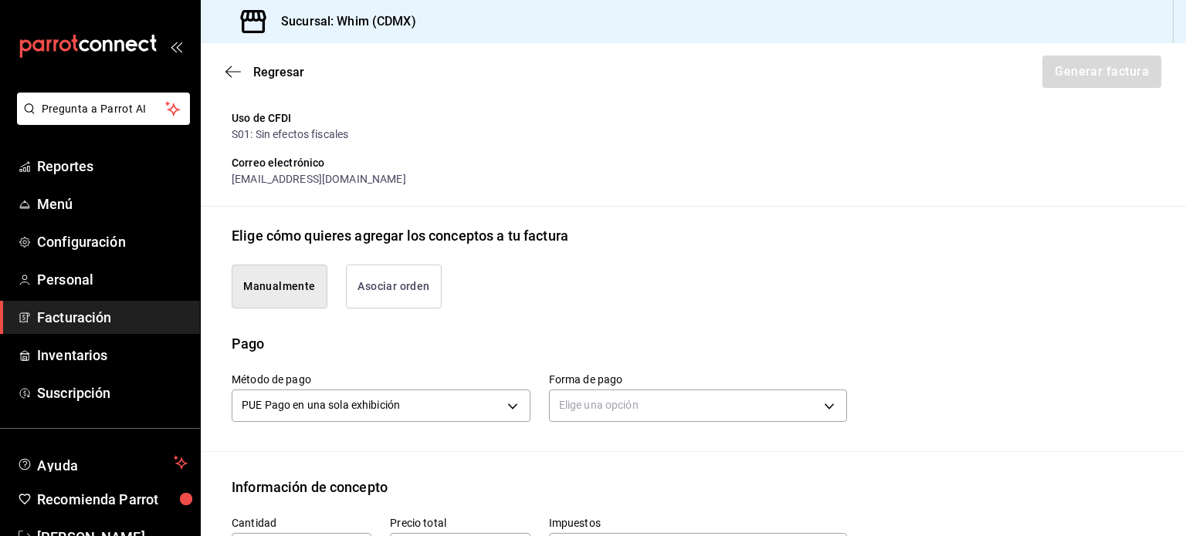
scroll to position [352, 0]
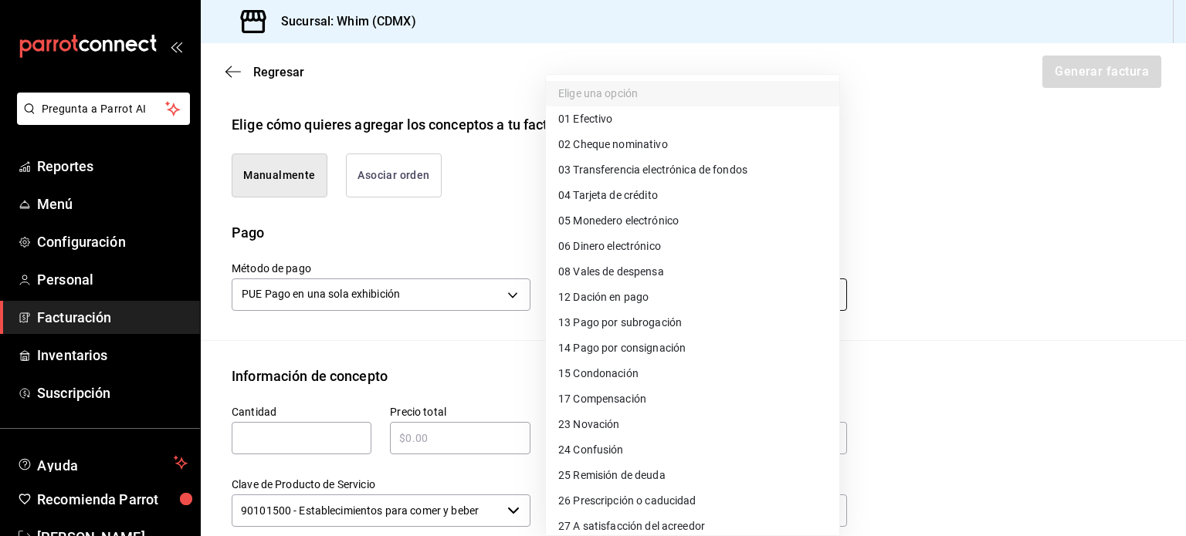
click at [628, 299] on body "Pregunta a Parrot AI Reportes Menú Configuración Personal Facturación Inventari…" at bounding box center [593, 268] width 1186 height 536
click at [656, 163] on span "03 Transferencia electrónica de fondos" at bounding box center [652, 170] width 189 height 16
type input "03"
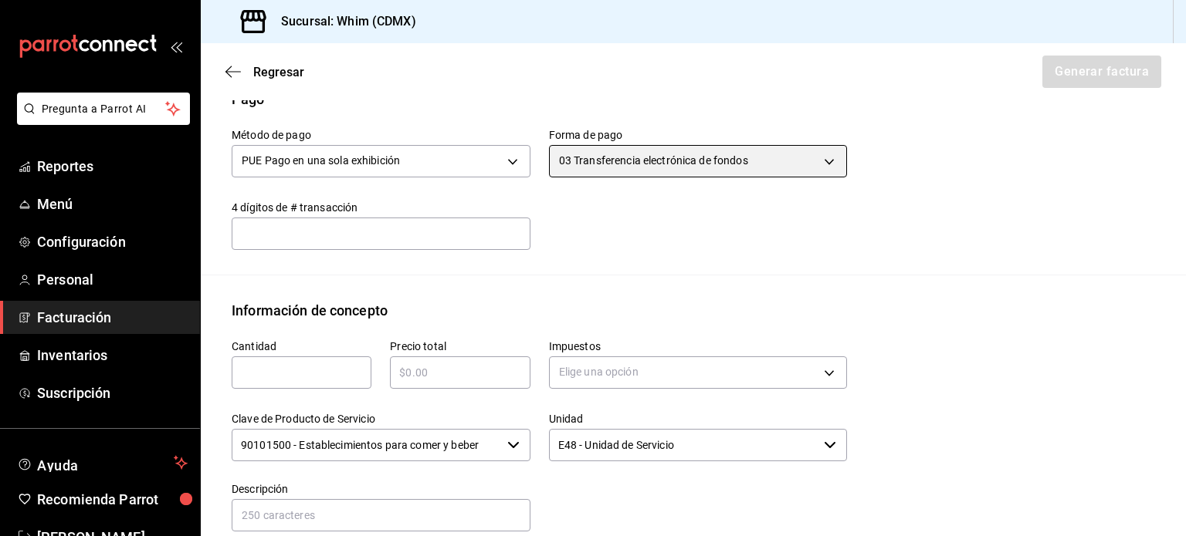
scroll to position [506, 0]
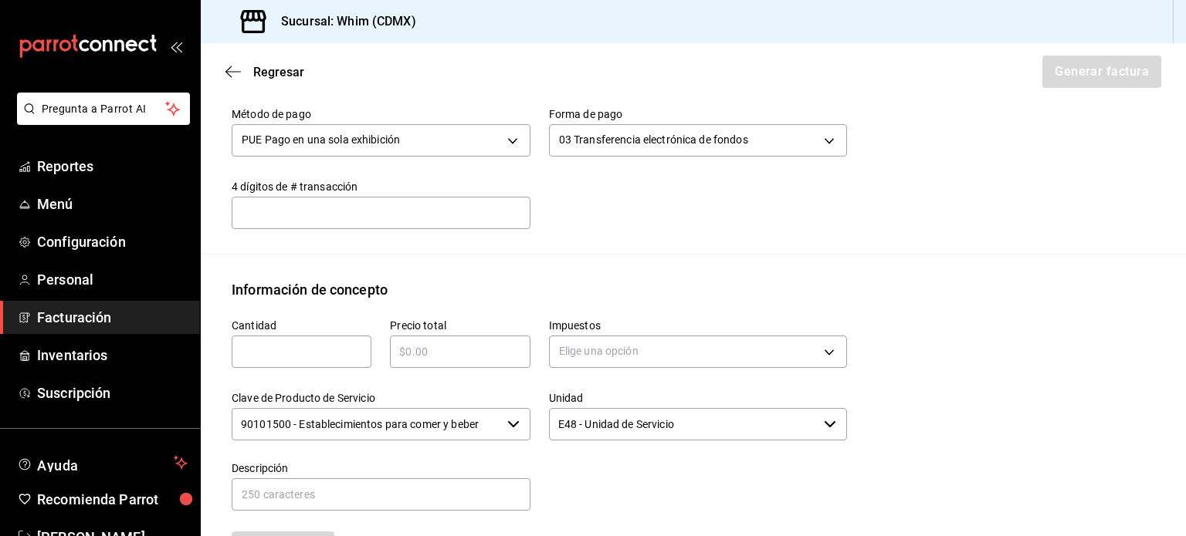
click at [302, 353] on input "text" at bounding box center [302, 352] width 140 height 19
click at [306, 347] on input "text" at bounding box center [302, 352] width 140 height 19
type input "1"
type input "$9390"
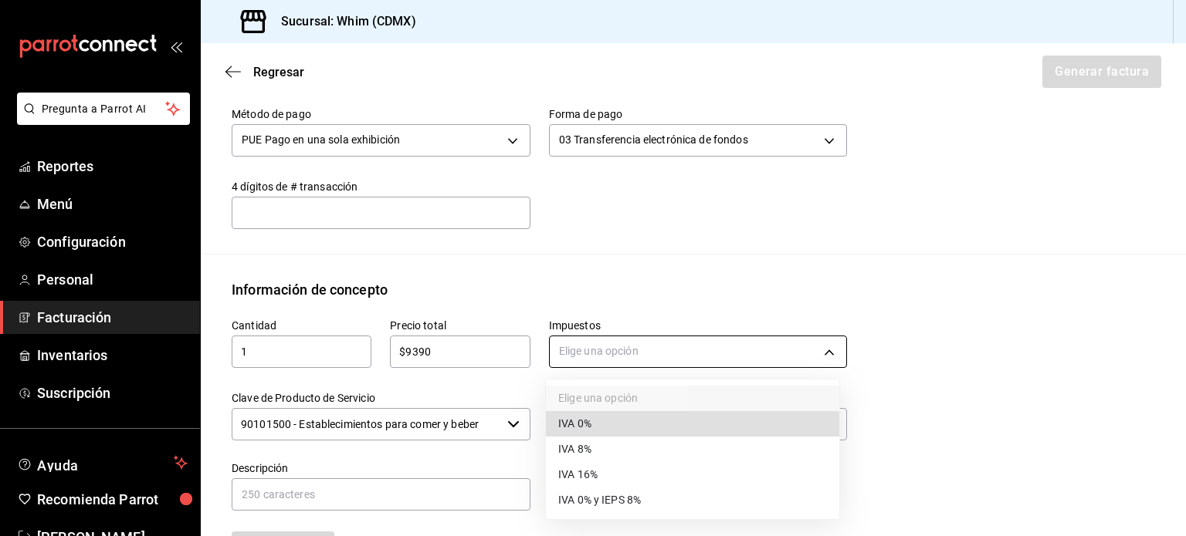
click at [716, 347] on body "Pregunta a Parrot AI Reportes Menú Configuración Personal Facturación Inventari…" at bounding box center [593, 268] width 1186 height 536
click at [614, 473] on li "IVA 16%" at bounding box center [692, 474] width 293 height 25
type input "IVA_16"
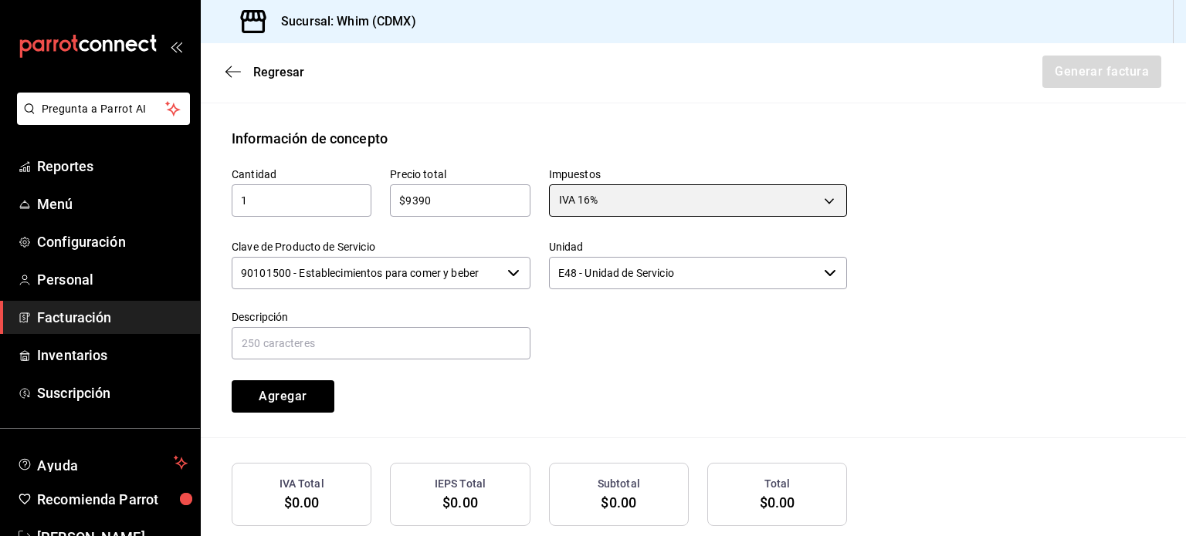
scroll to position [661, 0]
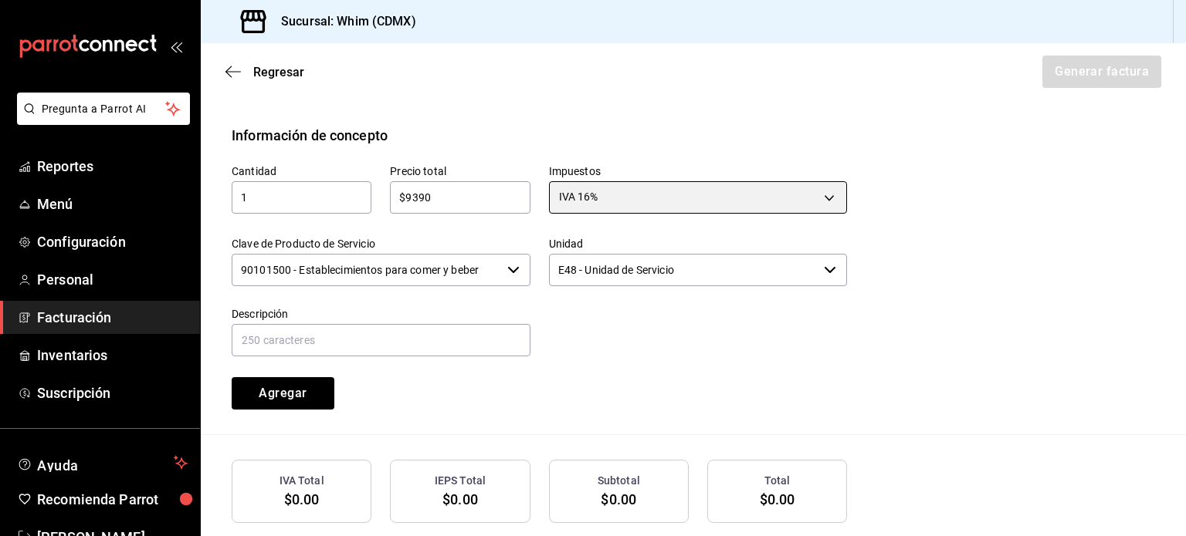
click at [508, 268] on icon "button" at bounding box center [513, 270] width 11 height 6
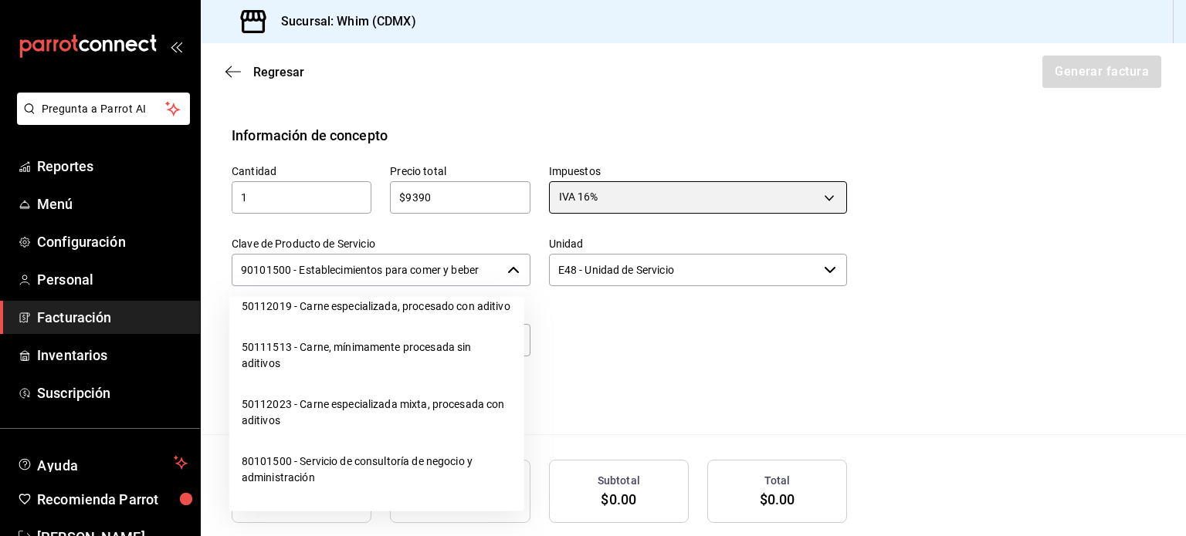
scroll to position [24402, 0]
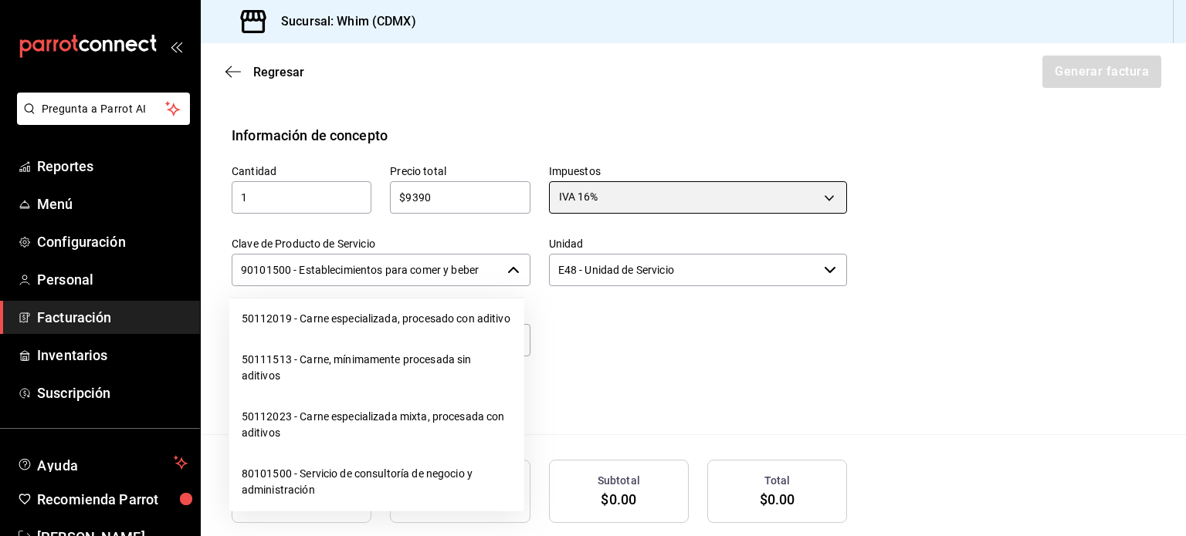
click at [326, 299] on li "01010101 - No existe en el catálogo" at bounding box center [376, 278] width 295 height 41
type input "01010101 - No existe en el catálogo"
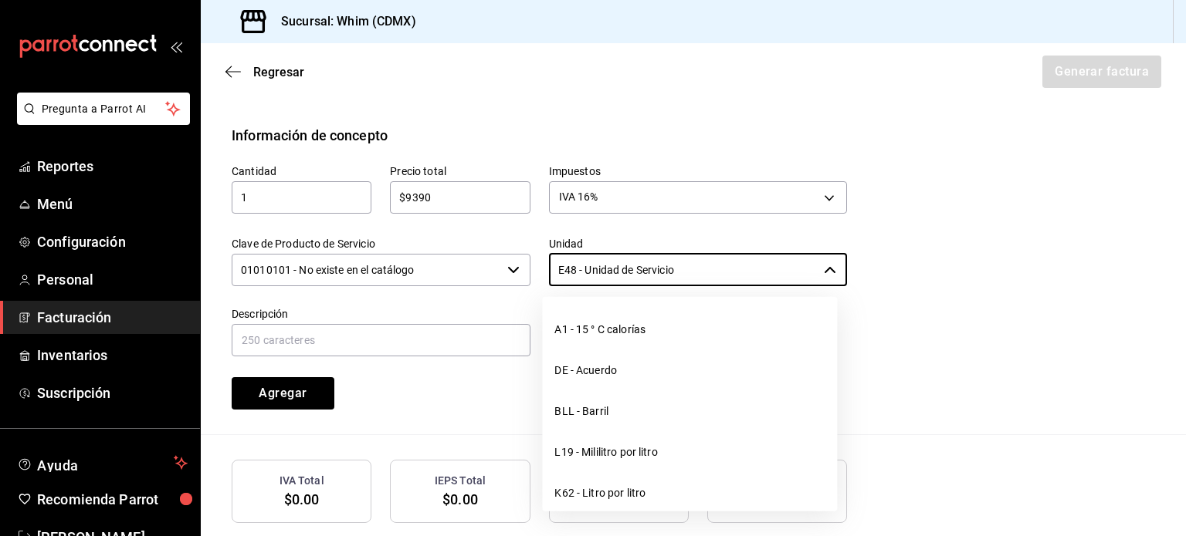
drag, startPoint x: 677, startPoint y: 267, endPoint x: 539, endPoint y: 271, distance: 138.2
click at [539, 271] on div "Unidad E48 - Unidad de Servicio ​" at bounding box center [688, 253] width 317 height 70
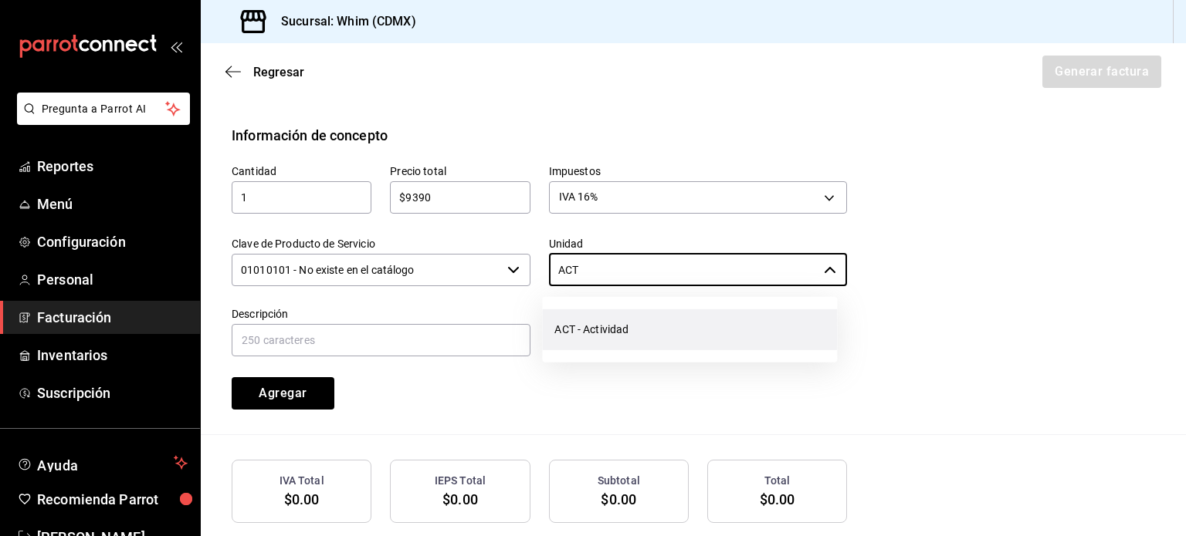
click at [658, 320] on li "ACT - Actividad" at bounding box center [689, 330] width 295 height 41
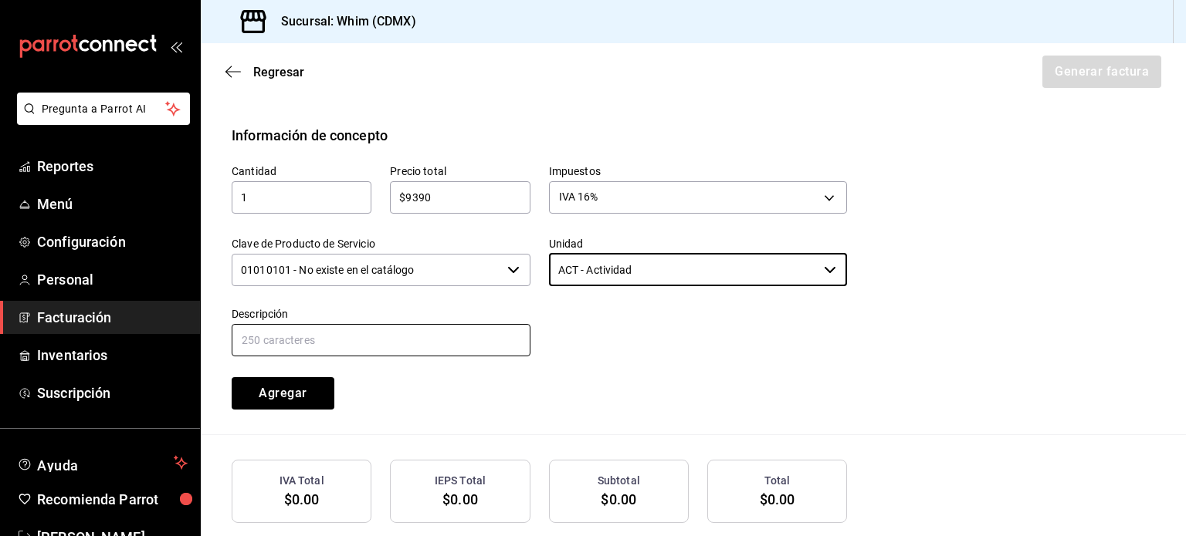
type input "ACT - Actividad"
click at [333, 336] on input "text" at bounding box center [381, 340] width 299 height 32
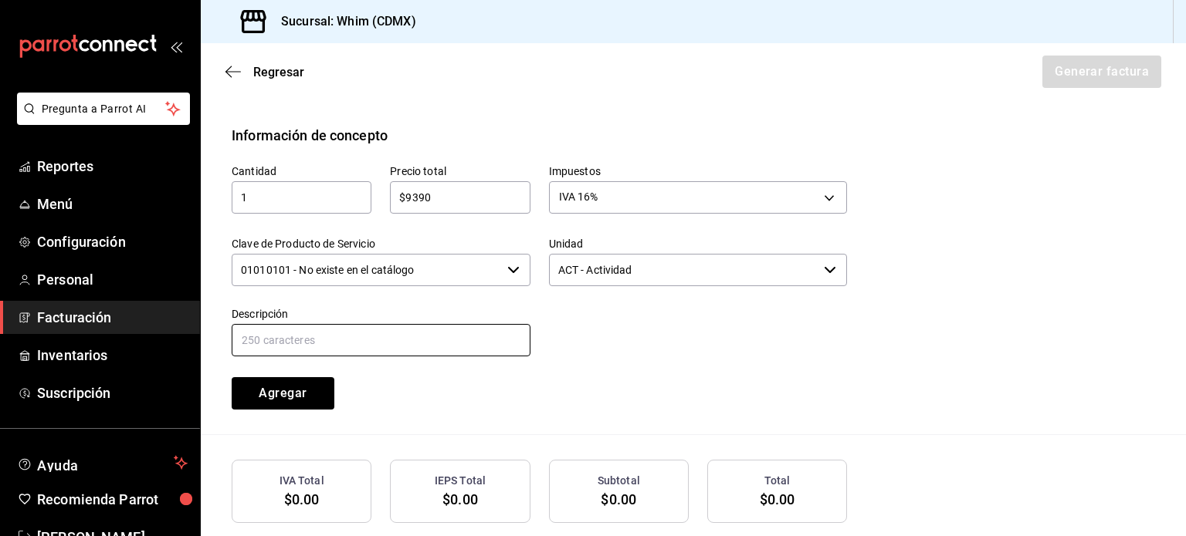
click at [332, 327] on input "text" at bounding box center [381, 340] width 299 height 32
drag, startPoint x: 438, startPoint y: 339, endPoint x: 310, endPoint y: 342, distance: 128.9
click at [310, 342] on input "VENTAS TDD [DATE] AL [DATE][PERSON_NAME]" at bounding box center [381, 340] width 299 height 32
click at [616, 349] on div at bounding box center [688, 324] width 317 height 70
click at [312, 338] on input "VENTAS TDD [DATE] AL [DATE]" at bounding box center [381, 340] width 299 height 32
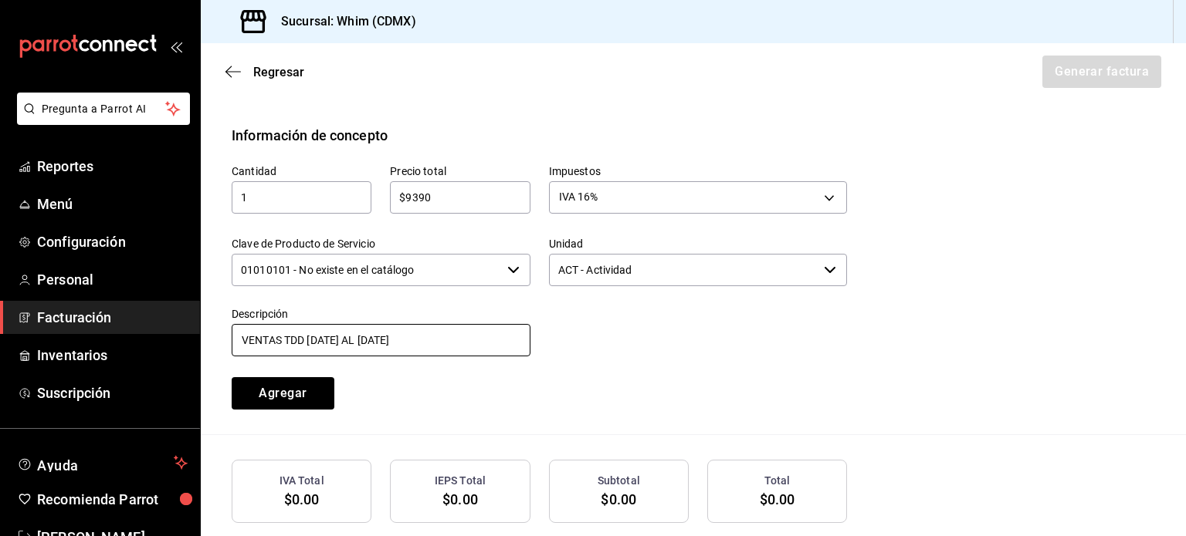
click at [309, 337] on input "VENTAS TDD [DATE] AL [DATE]" at bounding box center [381, 340] width 299 height 32
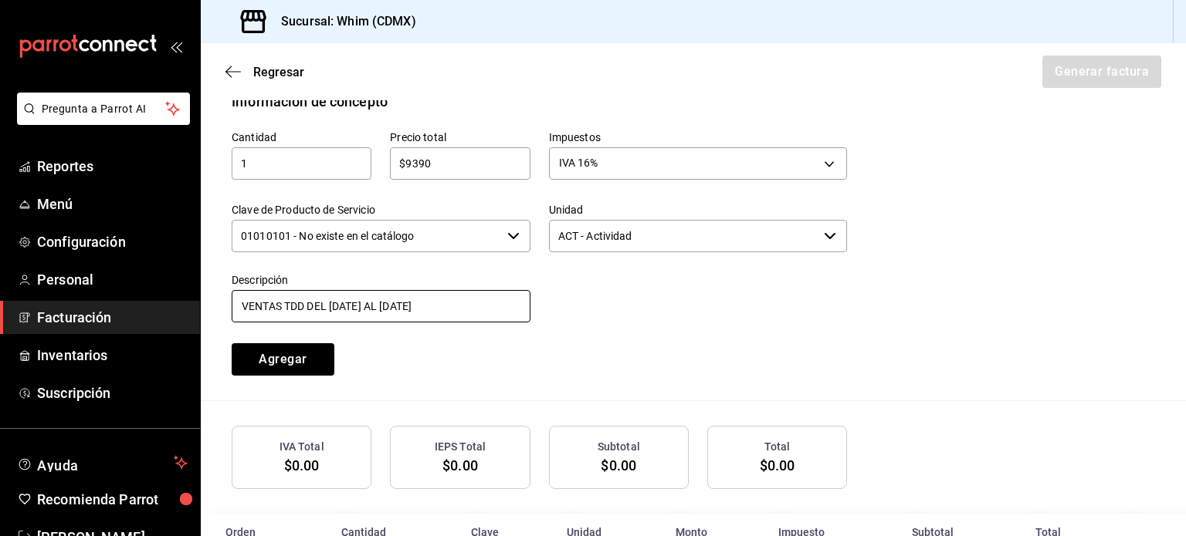
scroll to position [738, 0]
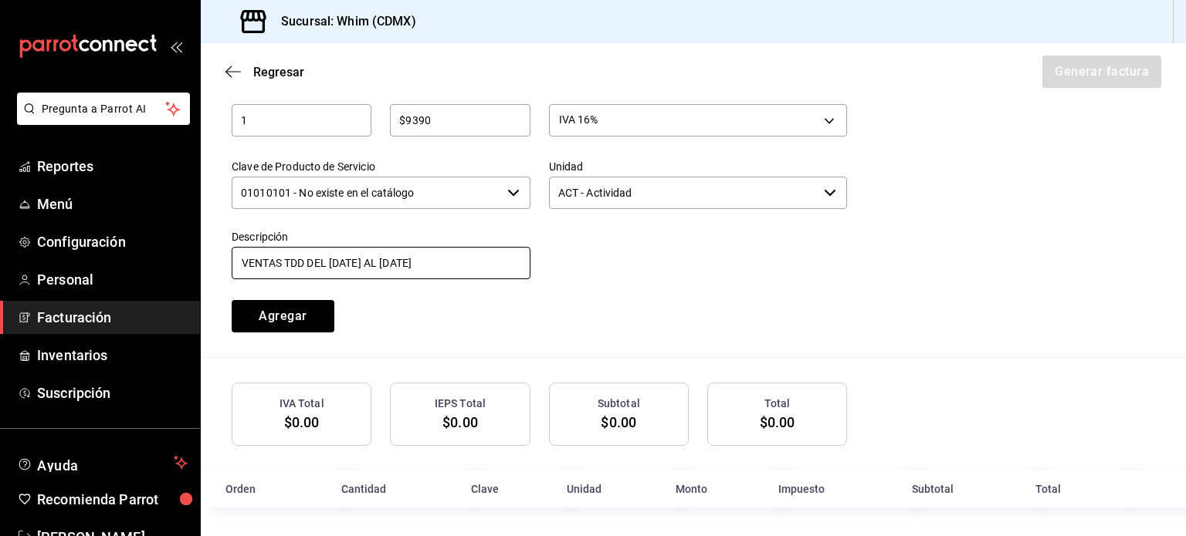
type input "VENTAS TDD DEL [DATE] AL [DATE]"
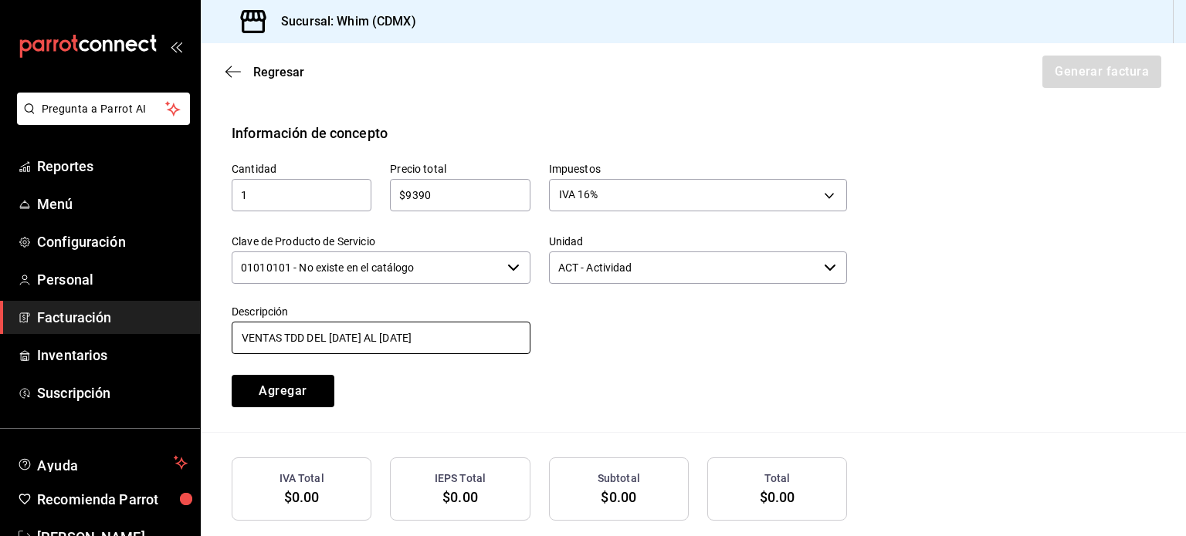
scroll to position [661, 0]
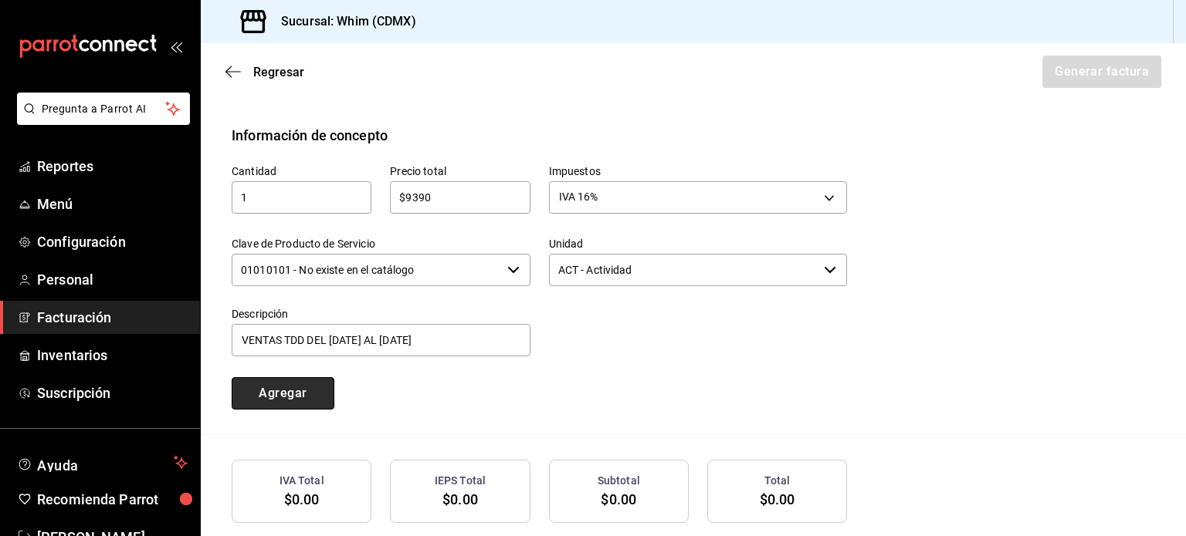
click at [269, 398] on button "Agregar" at bounding box center [283, 393] width 103 height 32
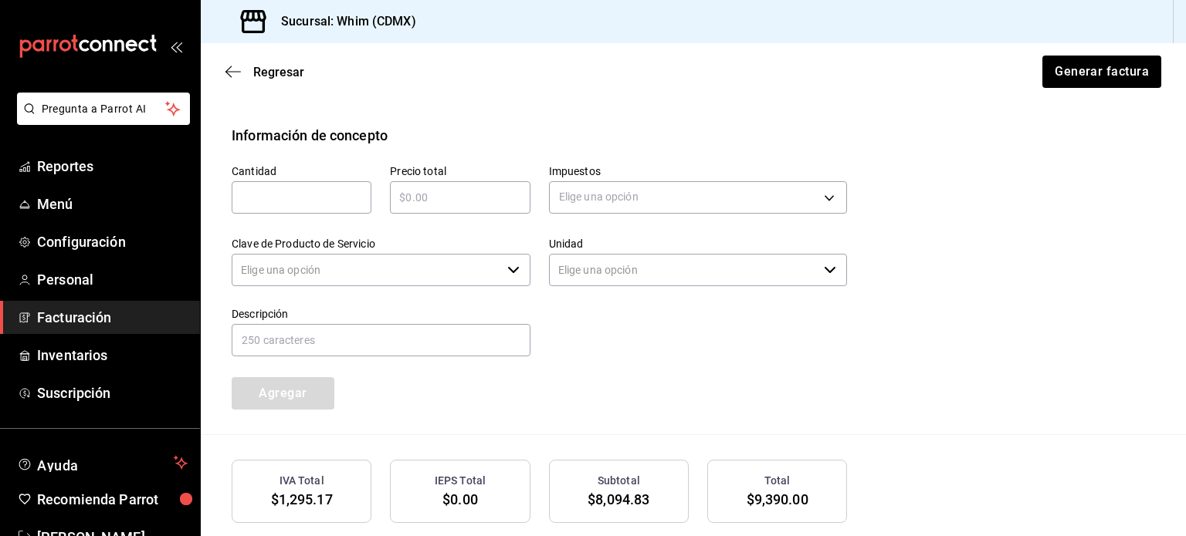
type input "90101500 - Establecimientos para comer y beber"
type input "E48 - Unidad de Servicio"
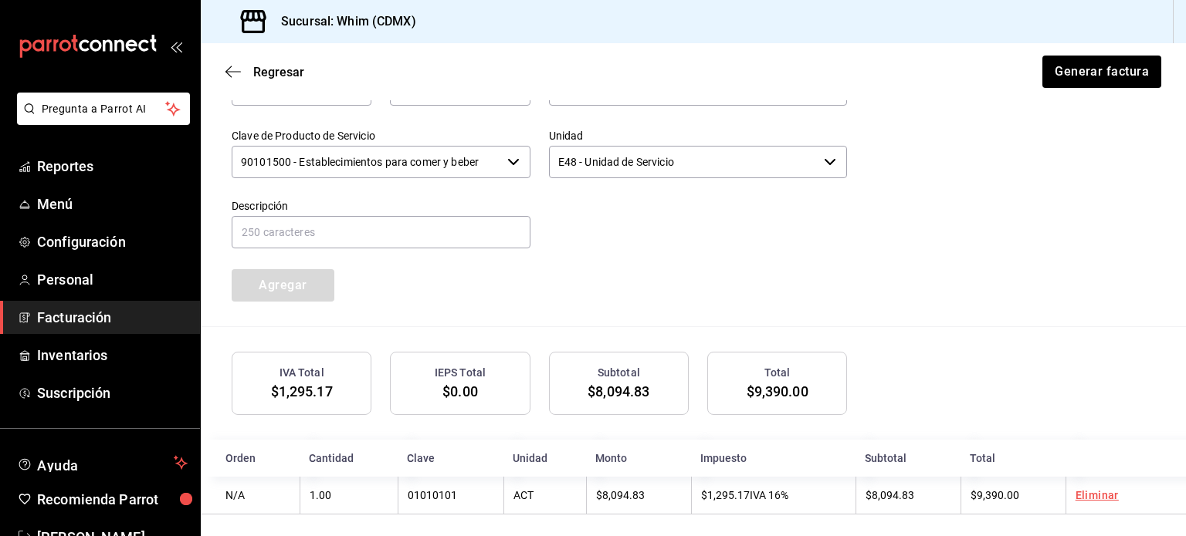
scroll to position [777, 0]
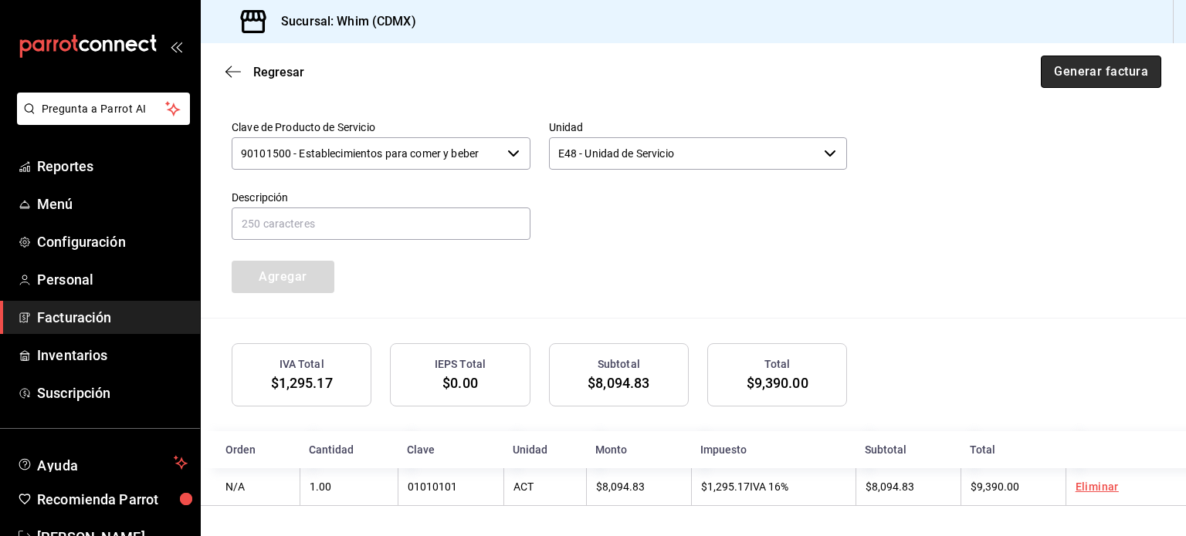
click at [1094, 73] on button "Generar factura" at bounding box center [1100, 72] width 120 height 32
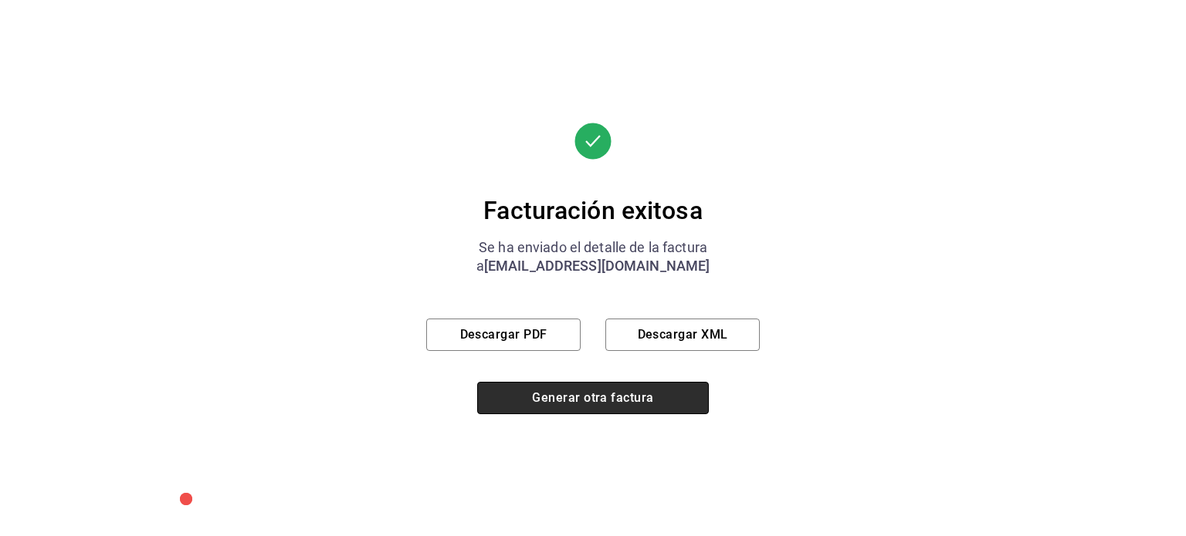
click at [617, 399] on button "Generar otra factura" at bounding box center [593, 398] width 232 height 32
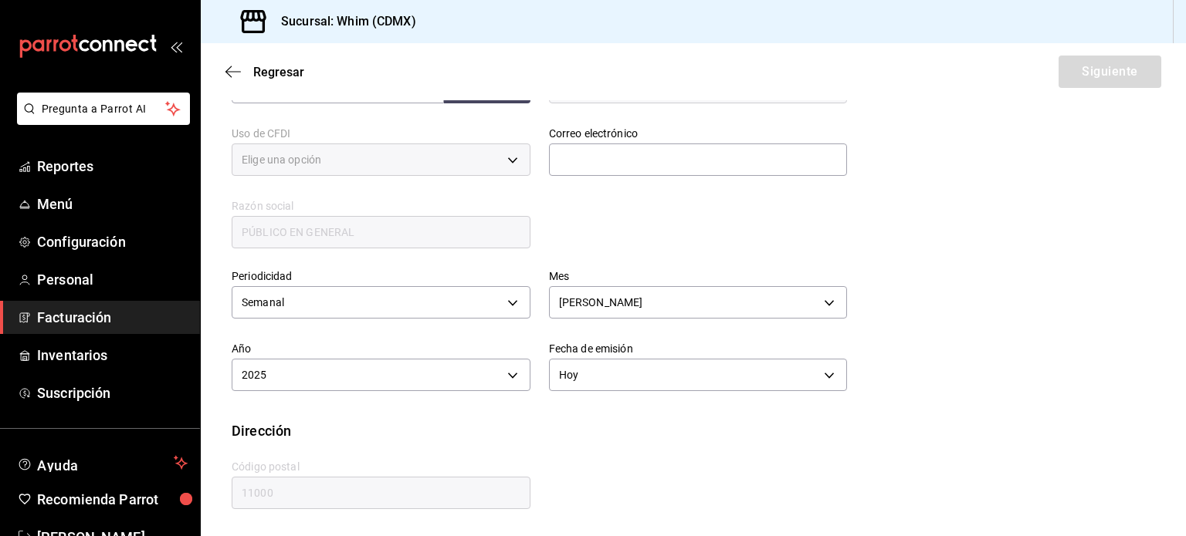
type input "616"
type input "S01"
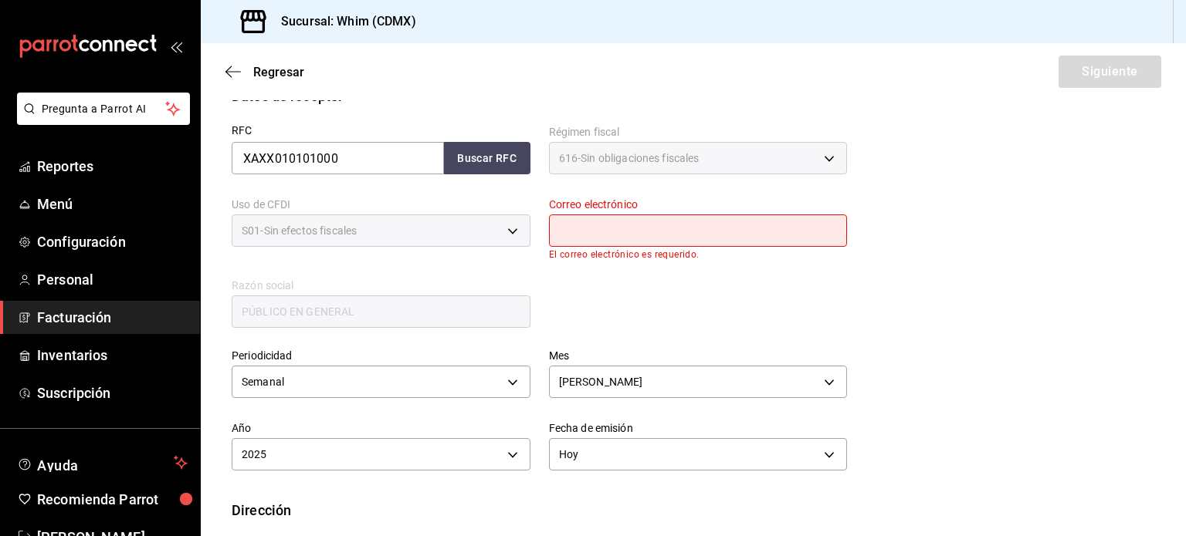
click at [584, 230] on input "text" at bounding box center [698, 231] width 299 height 32
type input "[EMAIL_ADDRESS][DOMAIN_NAME]"
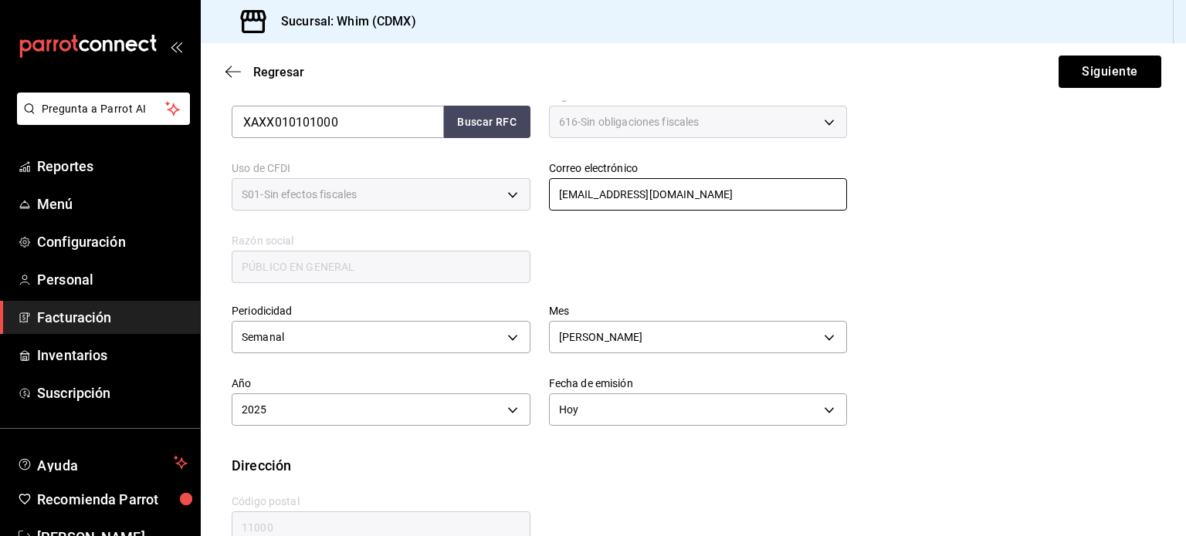
scroll to position [198, 0]
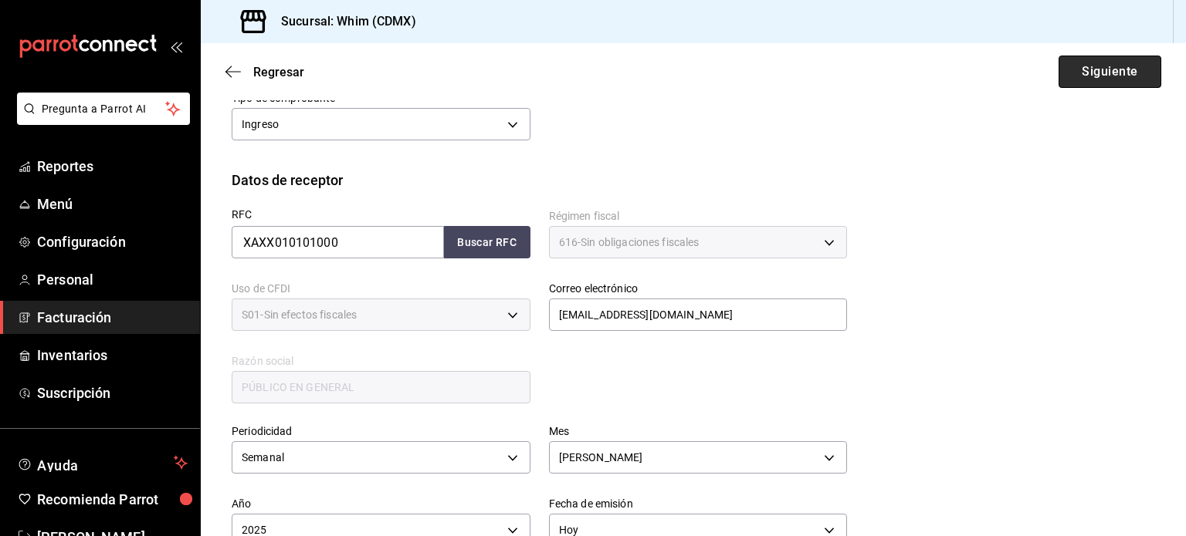
click at [1103, 73] on button "Siguiente" at bounding box center [1109, 72] width 103 height 32
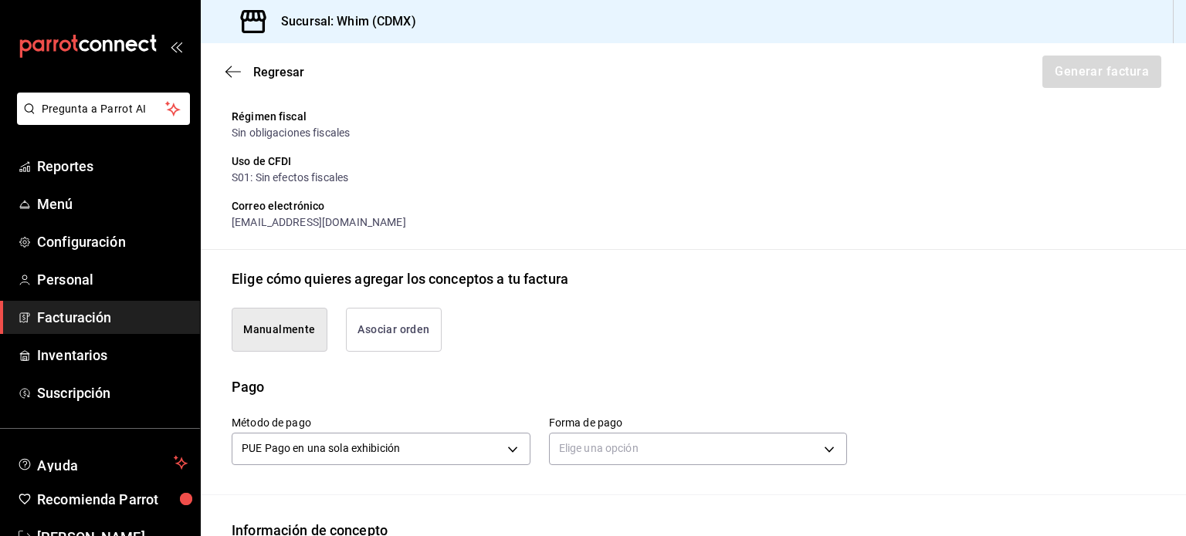
scroll to position [352, 0]
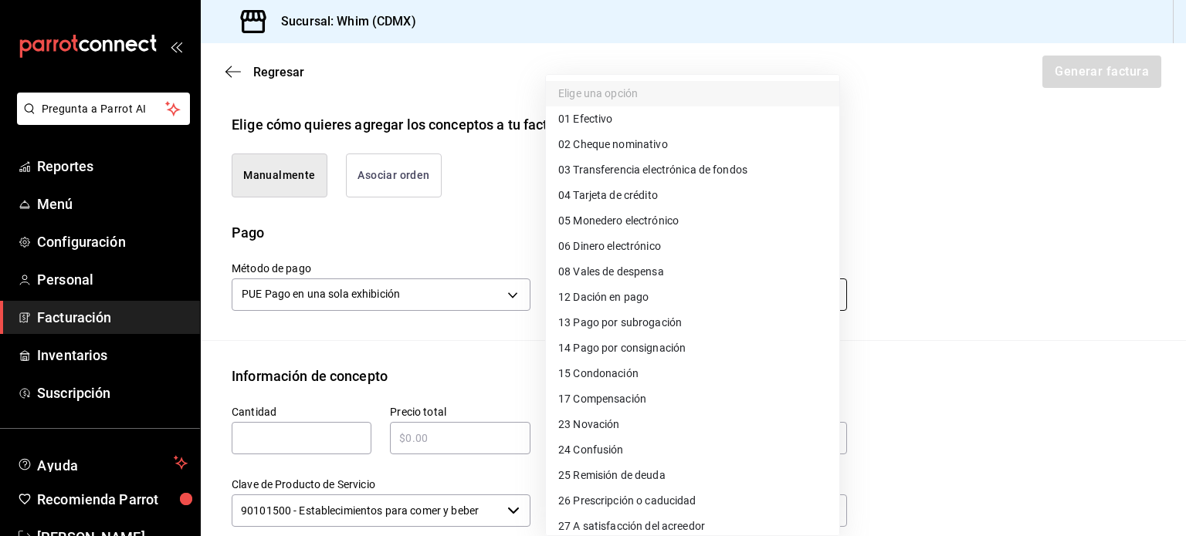
click at [622, 293] on body "Pregunta a Parrot AI Reportes Menú Configuración Personal Facturación Inventari…" at bounding box center [593, 268] width 1186 height 536
click at [661, 170] on span "03 Transferencia electrónica de fondos" at bounding box center [652, 170] width 189 height 16
type input "03"
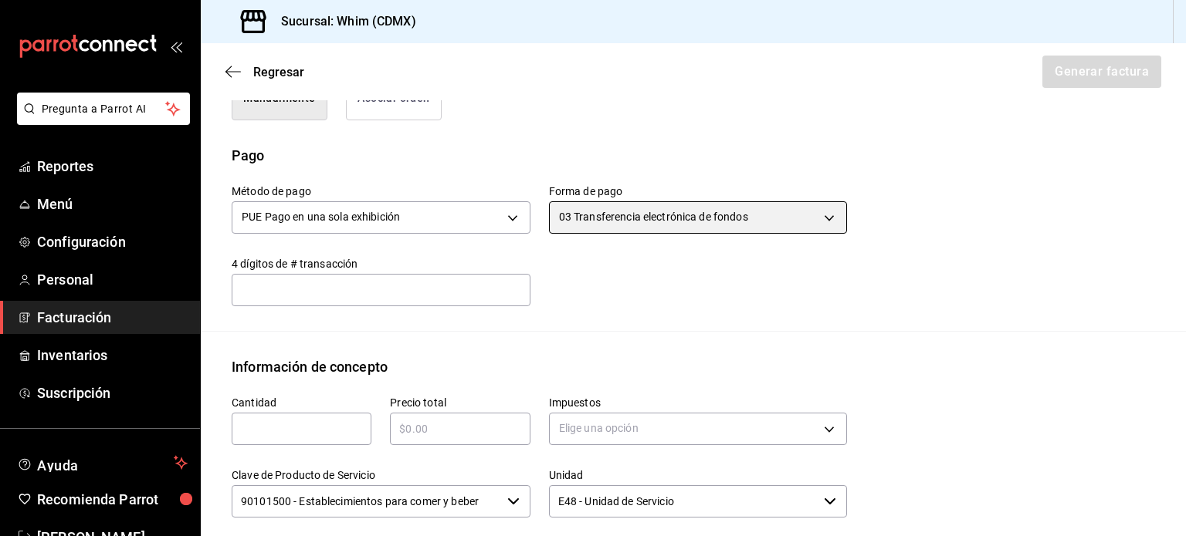
scroll to position [429, 0]
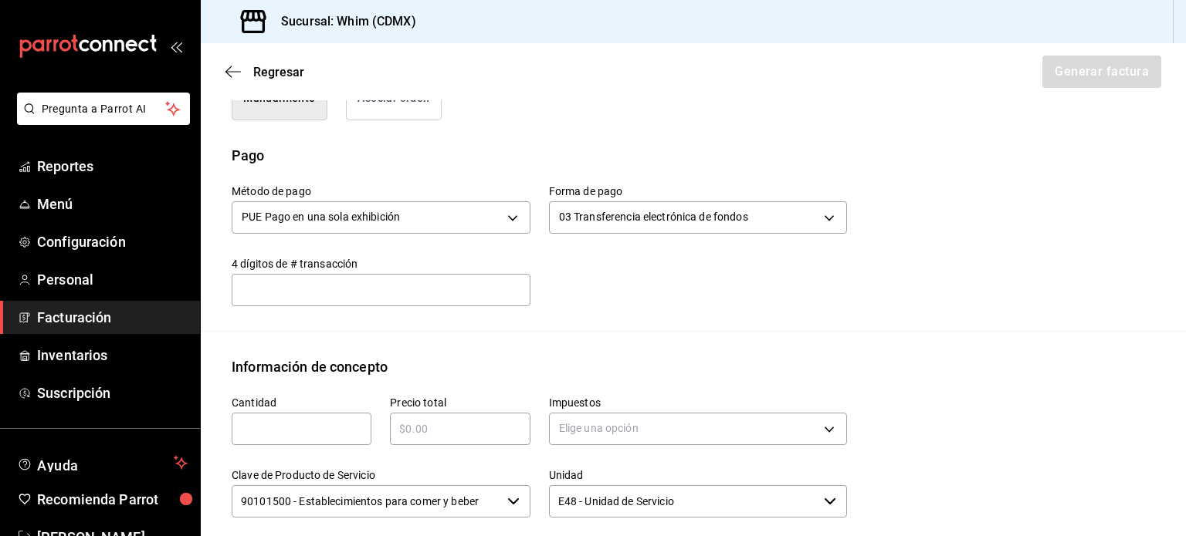
click at [272, 413] on div "​" at bounding box center [302, 429] width 140 height 32
type input "1"
click at [432, 428] on input "text" at bounding box center [460, 429] width 140 height 19
type input "$15070"
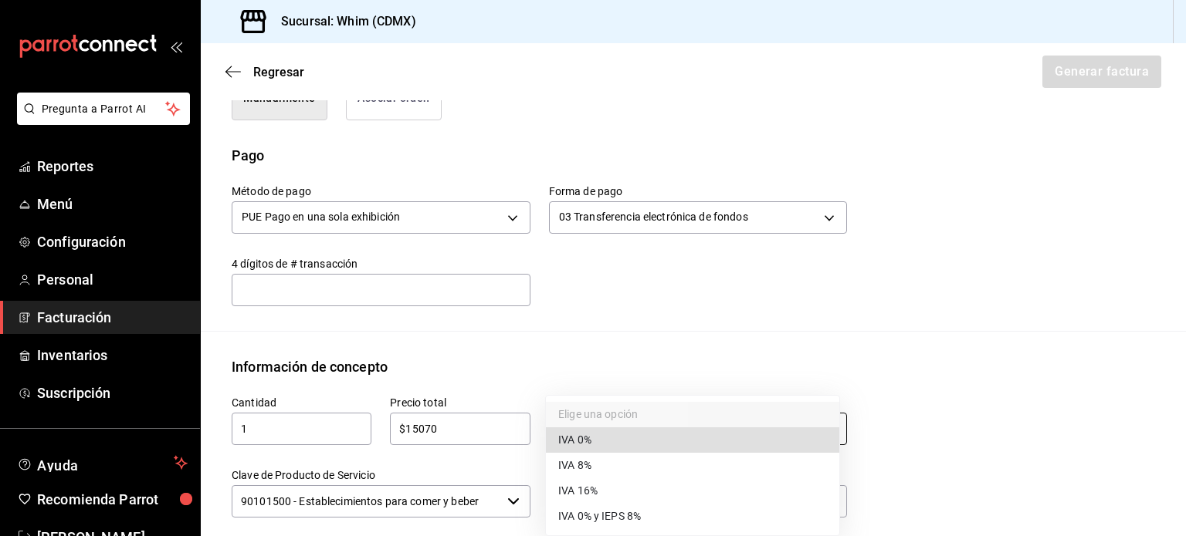
click at [627, 425] on body "Pregunta a Parrot AI Reportes Menú Configuración Personal Facturación Inventari…" at bounding box center [593, 268] width 1186 height 536
click at [624, 496] on li "IVA 16%" at bounding box center [692, 491] width 293 height 25
type input "IVA_16"
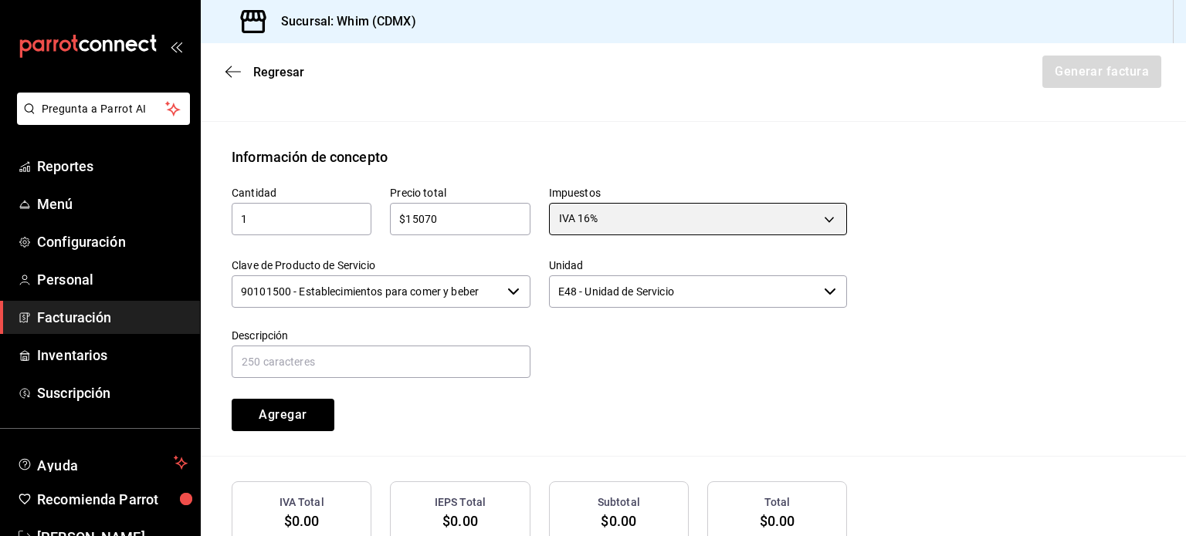
scroll to position [661, 0]
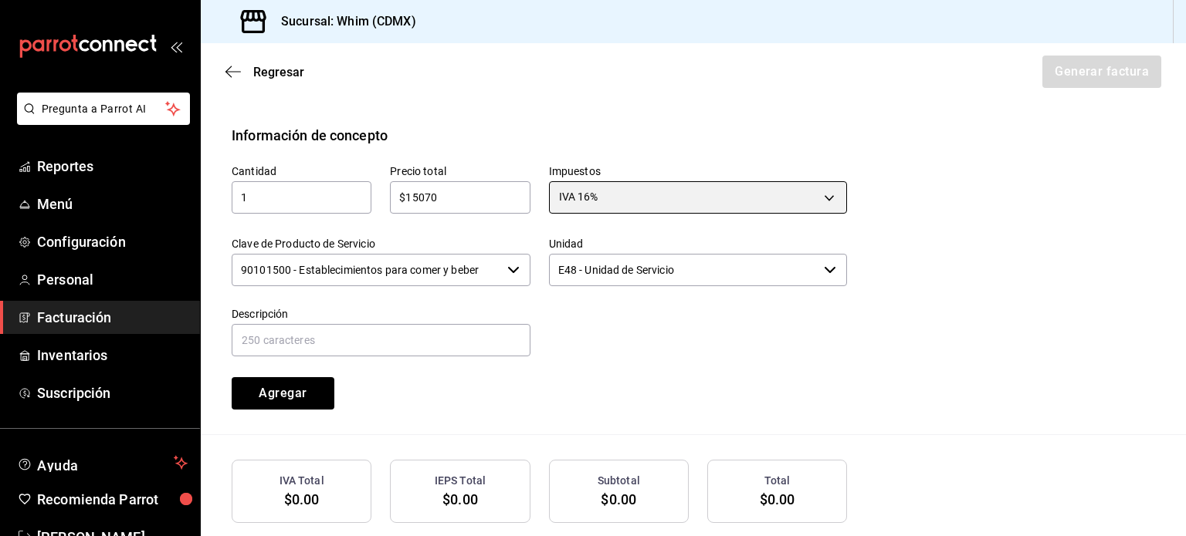
click at [507, 271] on icon "button" at bounding box center [513, 270] width 12 height 12
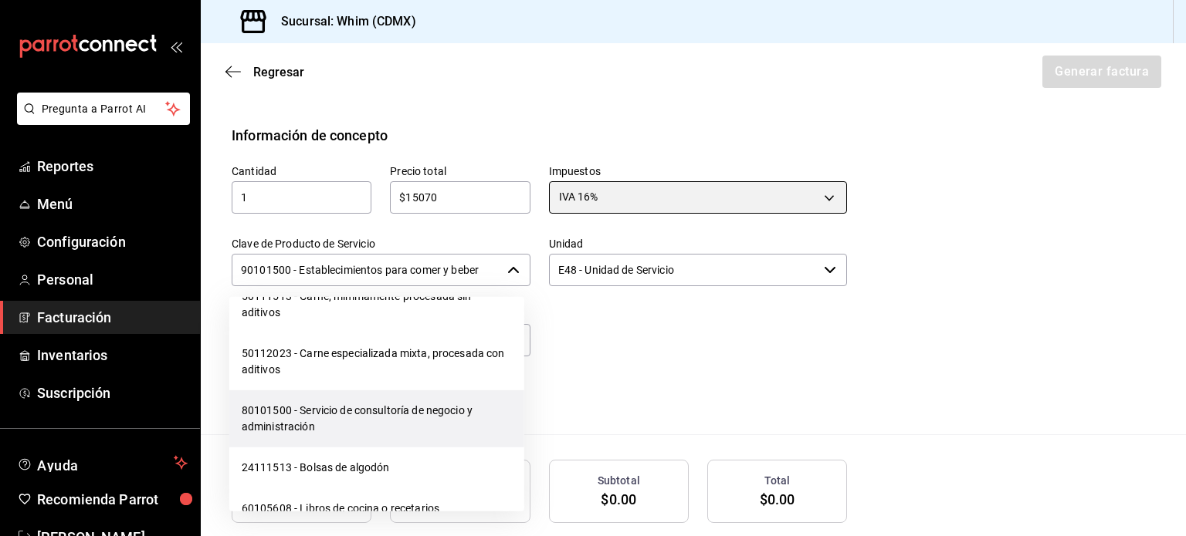
scroll to position [24391, 0]
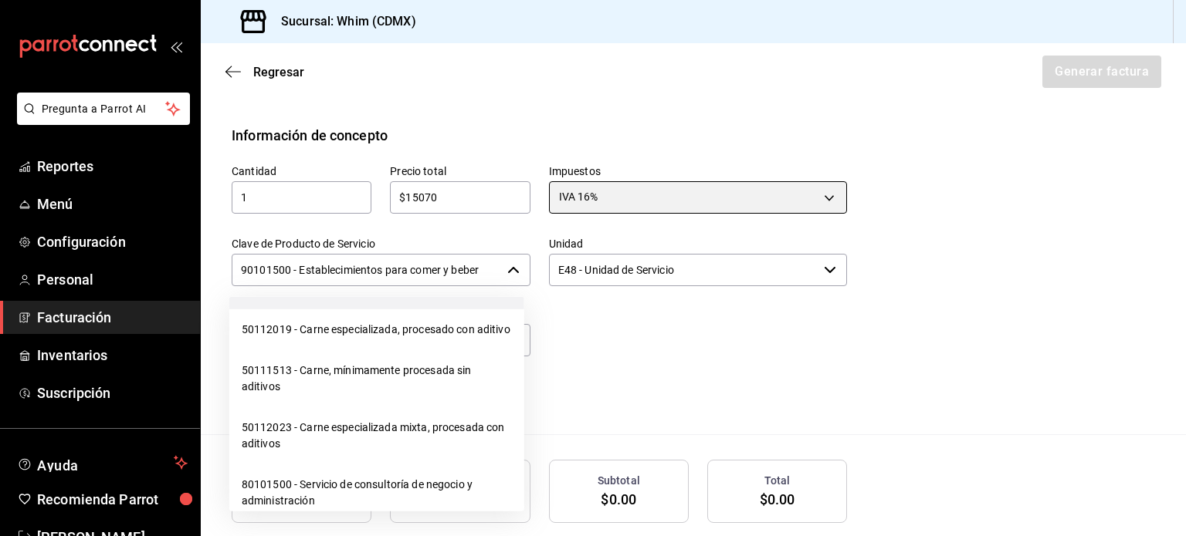
click at [380, 310] on li "01010101 - No existe en el catálogo" at bounding box center [376, 289] width 295 height 41
type input "01010101 - No existe en el catálogo"
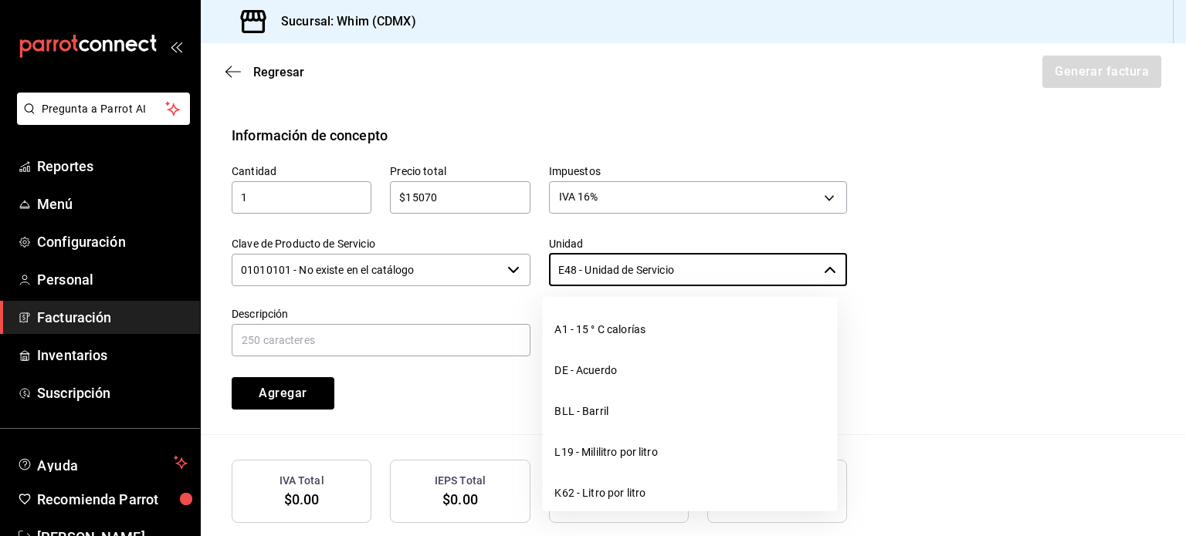
drag, startPoint x: 698, startPoint y: 268, endPoint x: 543, endPoint y: 271, distance: 155.2
click at [543, 271] on div "Unidad E48 - Unidad de Servicio ​" at bounding box center [688, 253] width 317 height 70
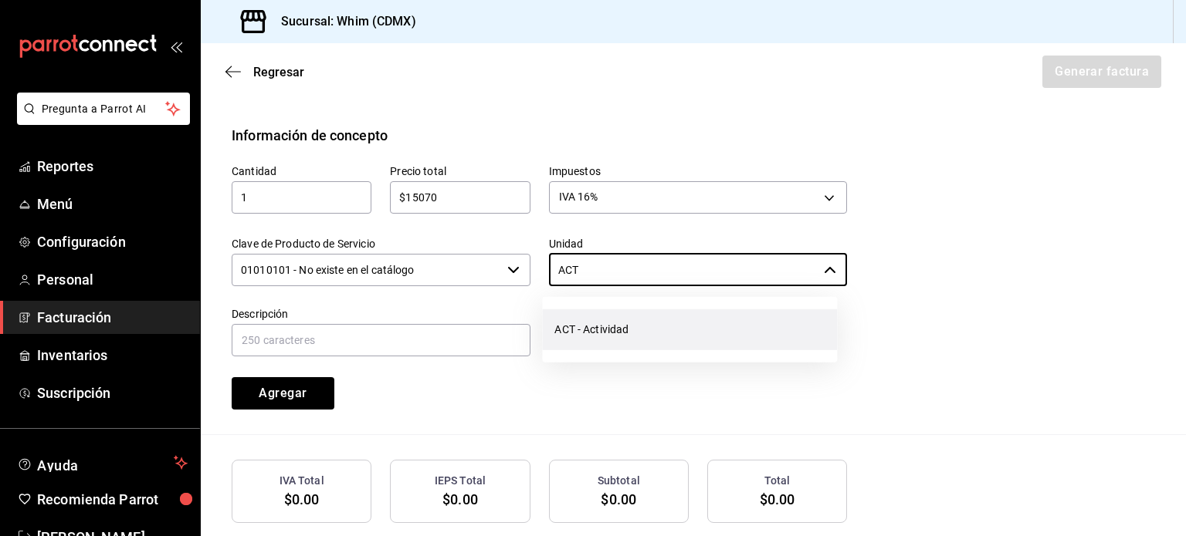
click at [620, 336] on li "ACT - Actividad" at bounding box center [689, 330] width 295 height 41
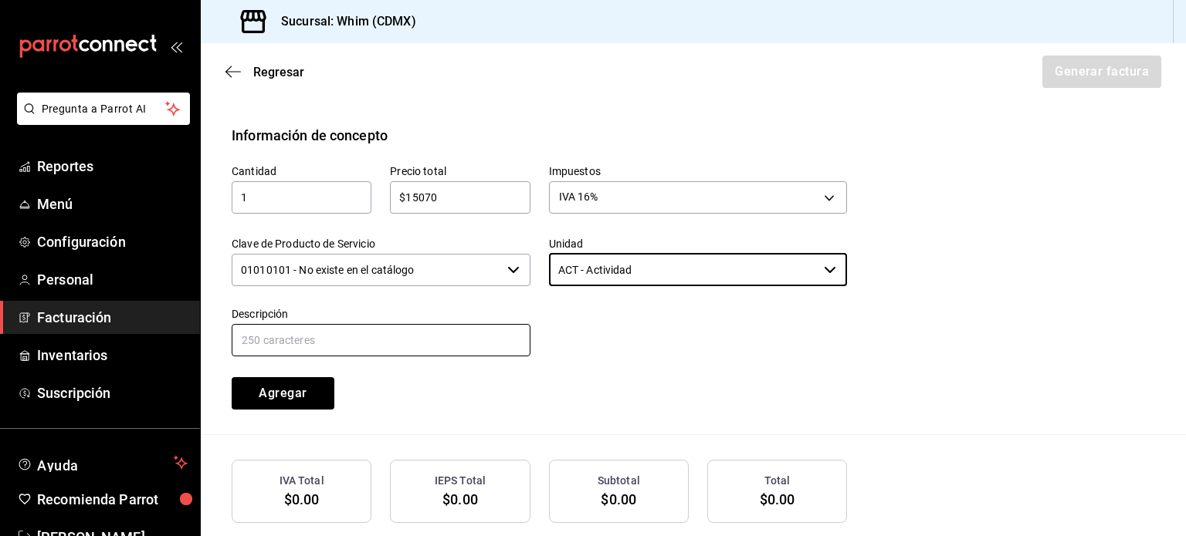
type input "ACT - Actividad"
click at [354, 342] on input "text" at bounding box center [381, 340] width 299 height 32
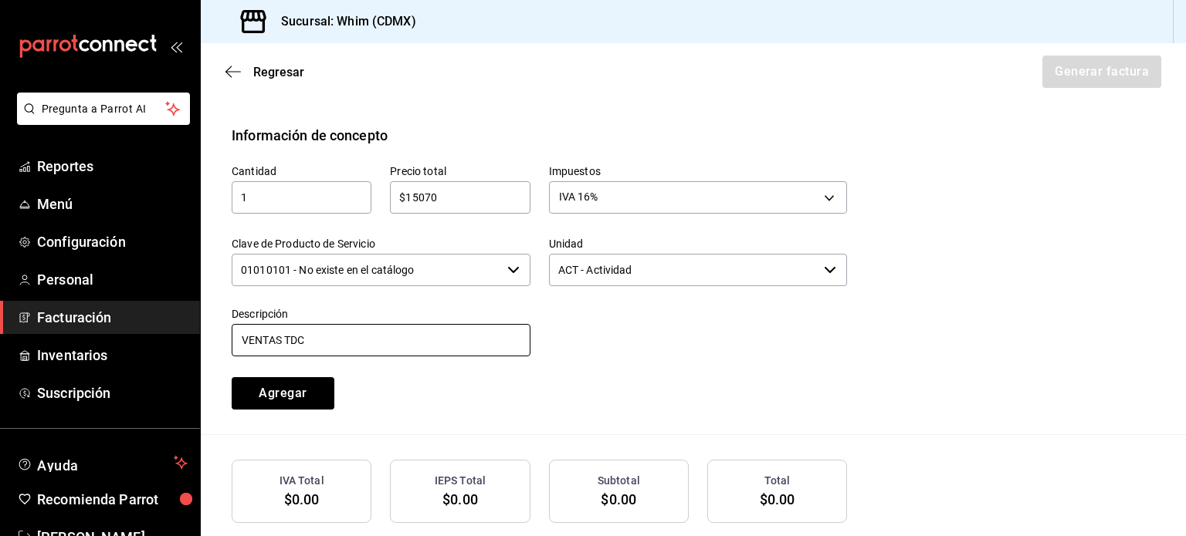
click at [407, 339] on input "VENTAS TDC" at bounding box center [381, 340] width 299 height 32
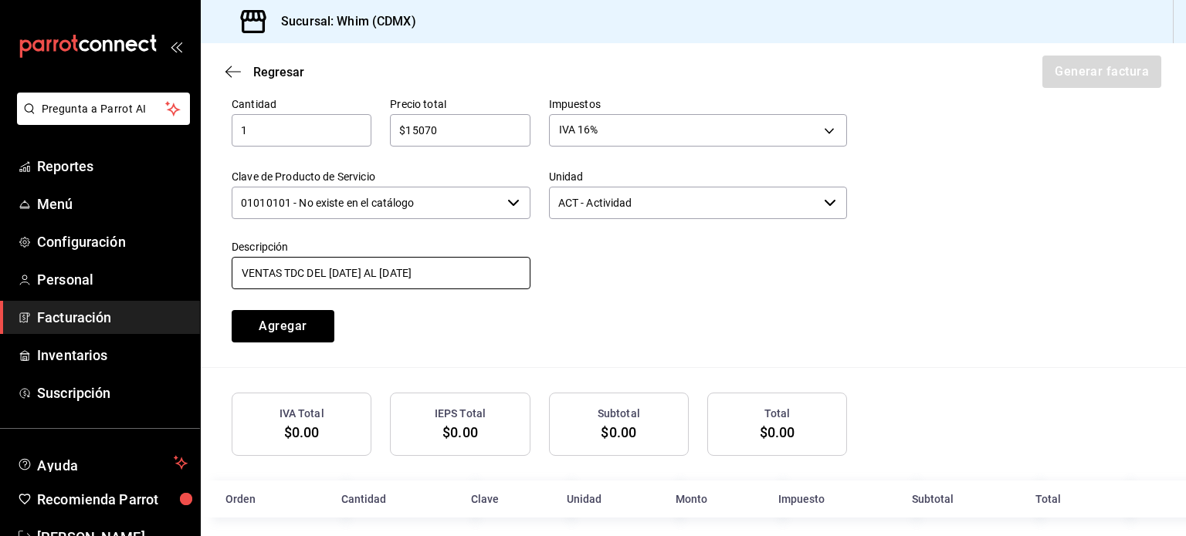
scroll to position [739, 0]
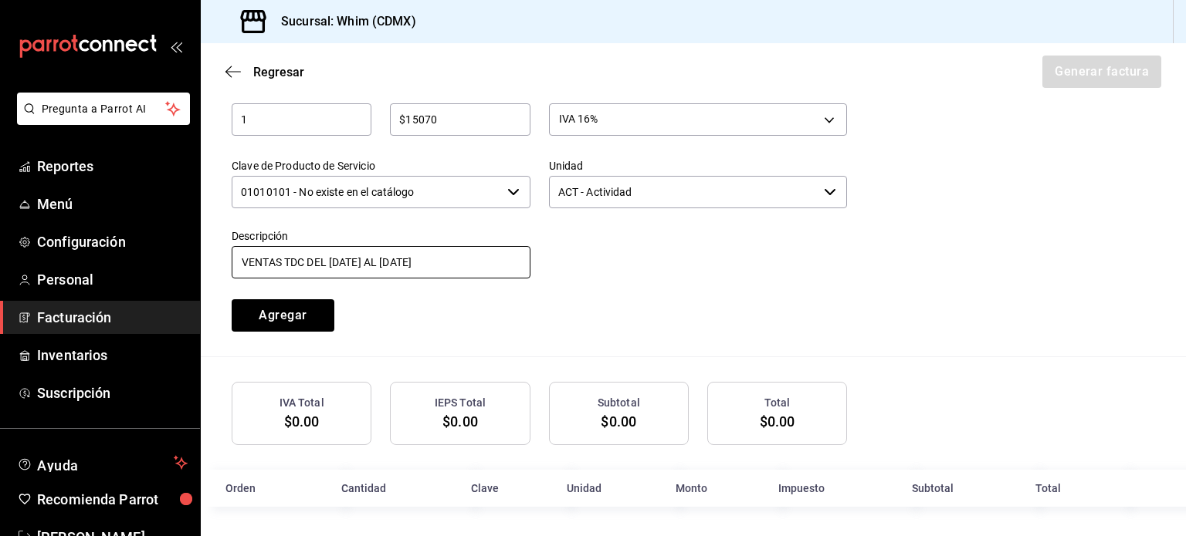
type input "VENTAS TDC DEL [DATE] AL [DATE]"
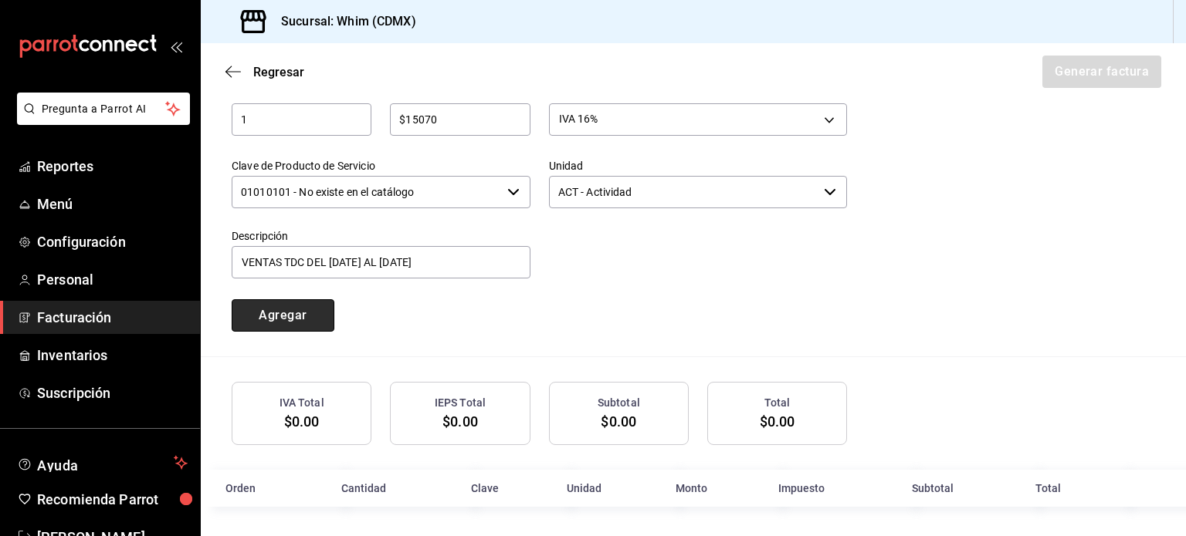
click at [303, 314] on button "Agregar" at bounding box center [283, 315] width 103 height 32
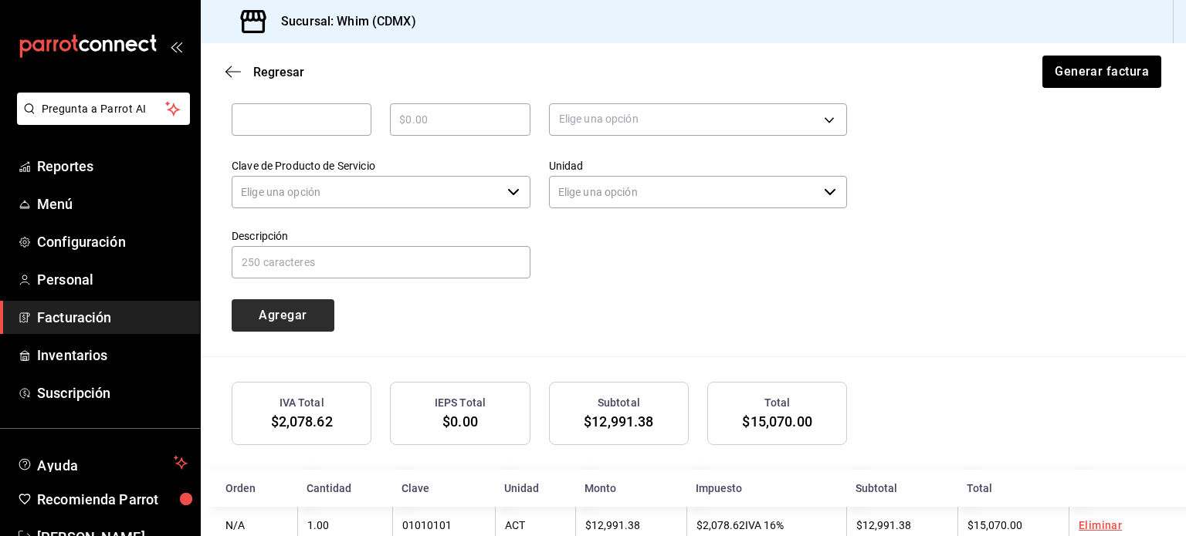
type input "90101500 - Establecimientos para comer y beber"
type input "E48 - Unidad de Servicio"
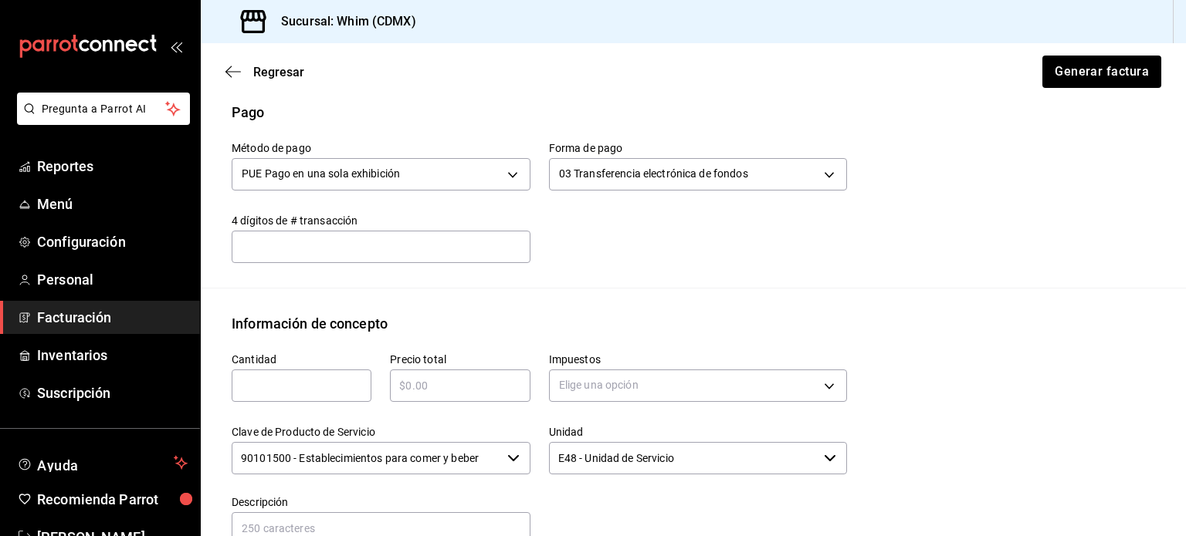
scroll to position [584, 0]
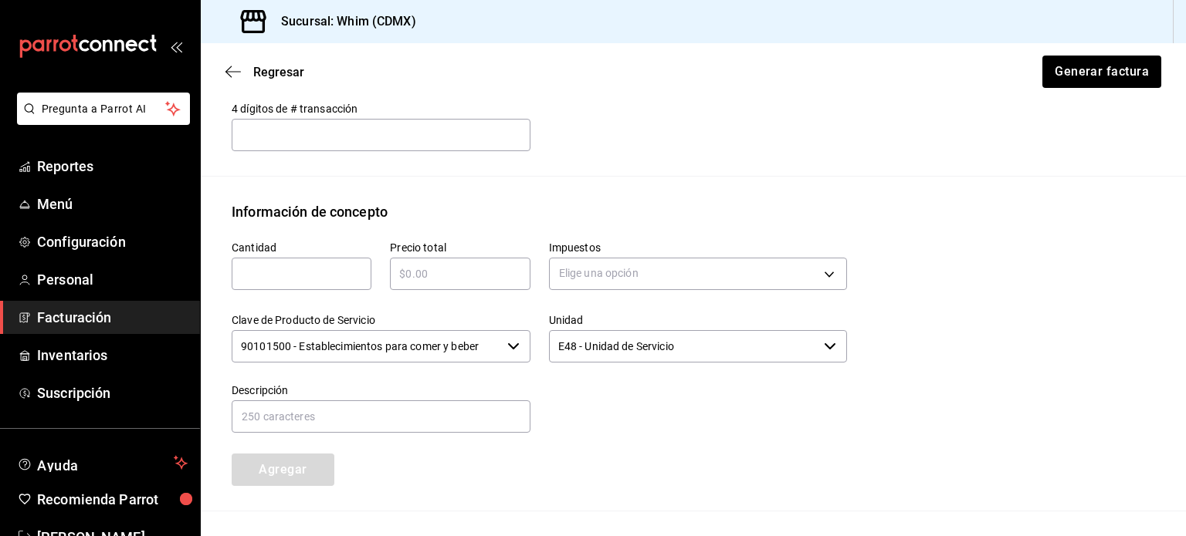
click at [327, 275] on input "text" at bounding box center [302, 274] width 140 height 19
type input "1"
type input "$4080"
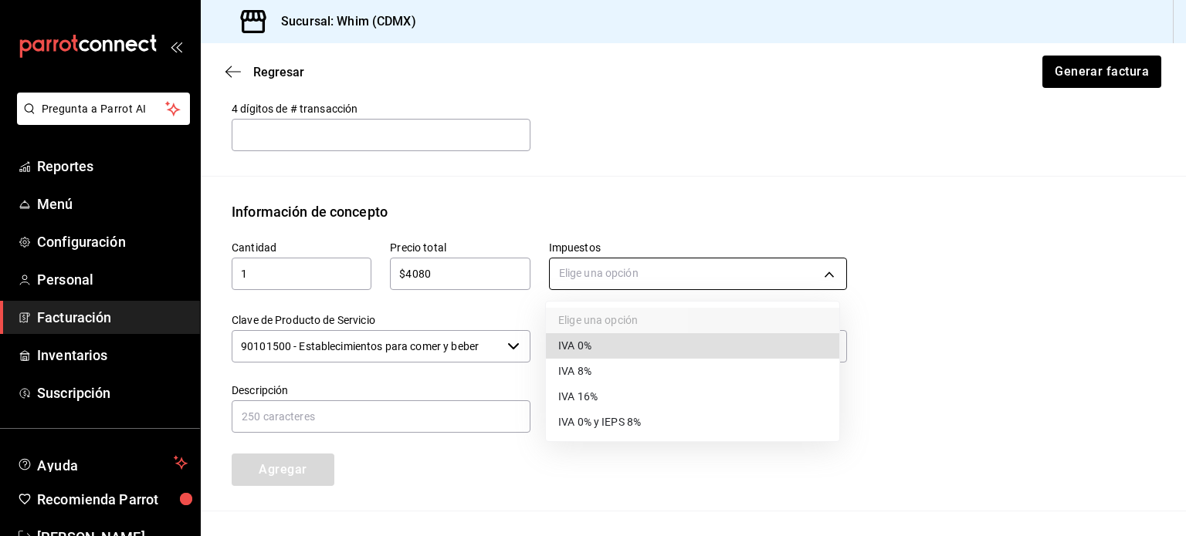
click at [667, 278] on body "Pregunta a Parrot AI Reportes Menú Configuración Personal Facturación Inventari…" at bounding box center [593, 268] width 1186 height 536
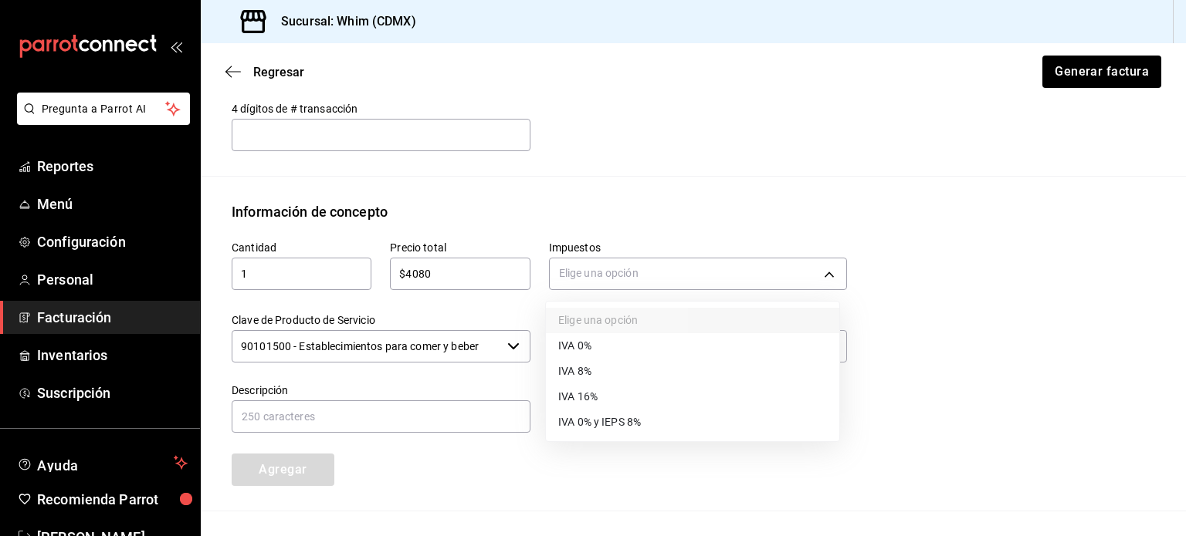
click at [640, 404] on li "IVA 16%" at bounding box center [692, 396] width 293 height 25
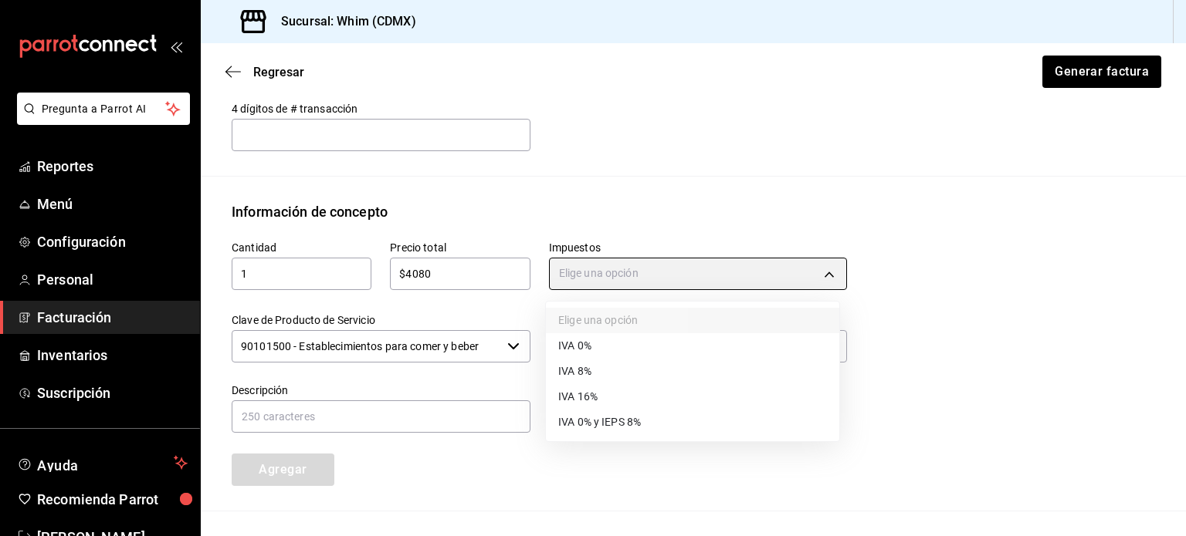
type input "IVA_16"
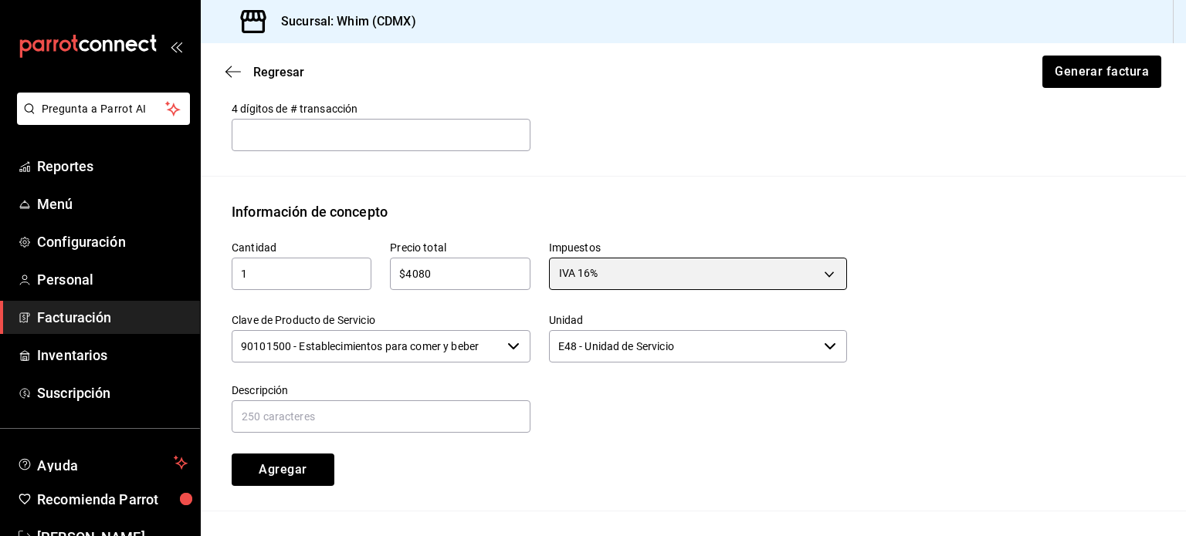
click at [509, 351] on div "90101500 - Establecimientos para comer y beber ​" at bounding box center [381, 346] width 299 height 32
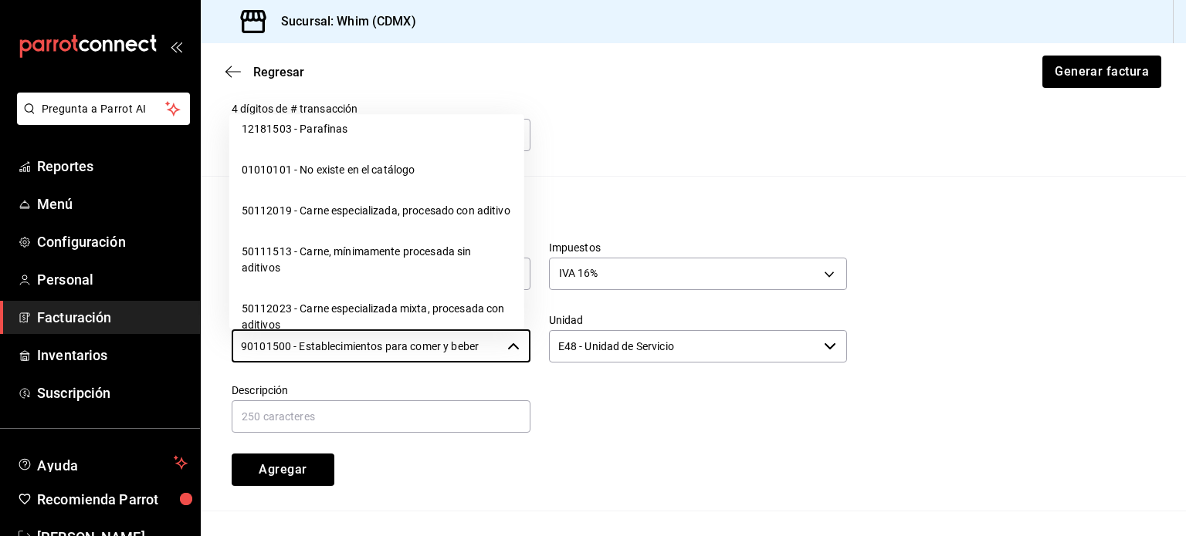
scroll to position [24326, 0]
click at [360, 192] on li "01010101 - No existe en el catálogo" at bounding box center [376, 171] width 295 height 41
type input "01010101 - No existe en el catálogo"
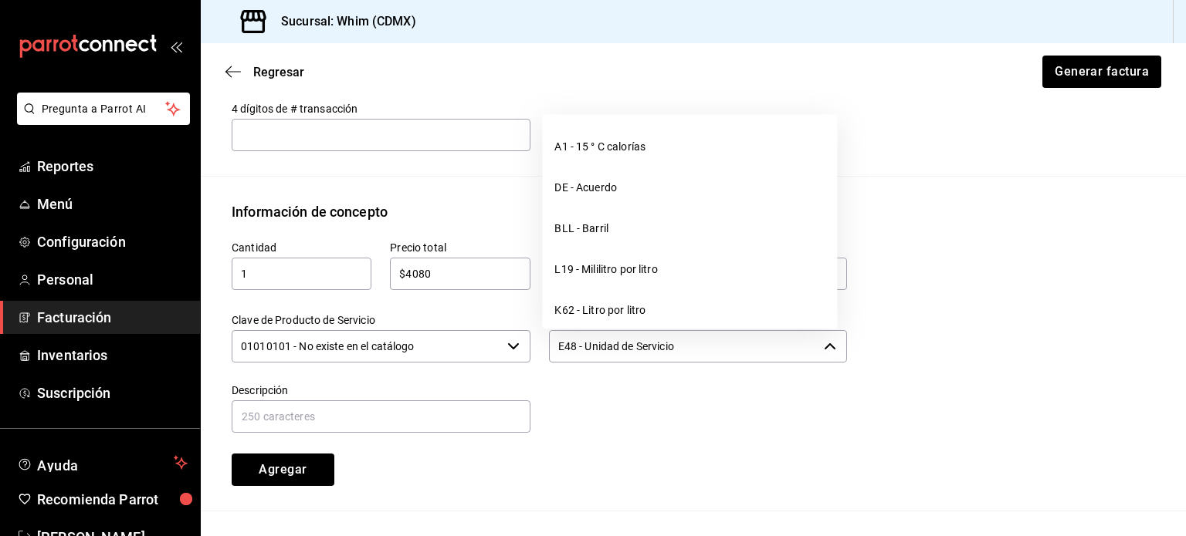
drag, startPoint x: 717, startPoint y: 344, endPoint x: 547, endPoint y: 337, distance: 170.0
click at [549, 337] on input "E48 - Unidad de Servicio" at bounding box center [683, 346] width 269 height 32
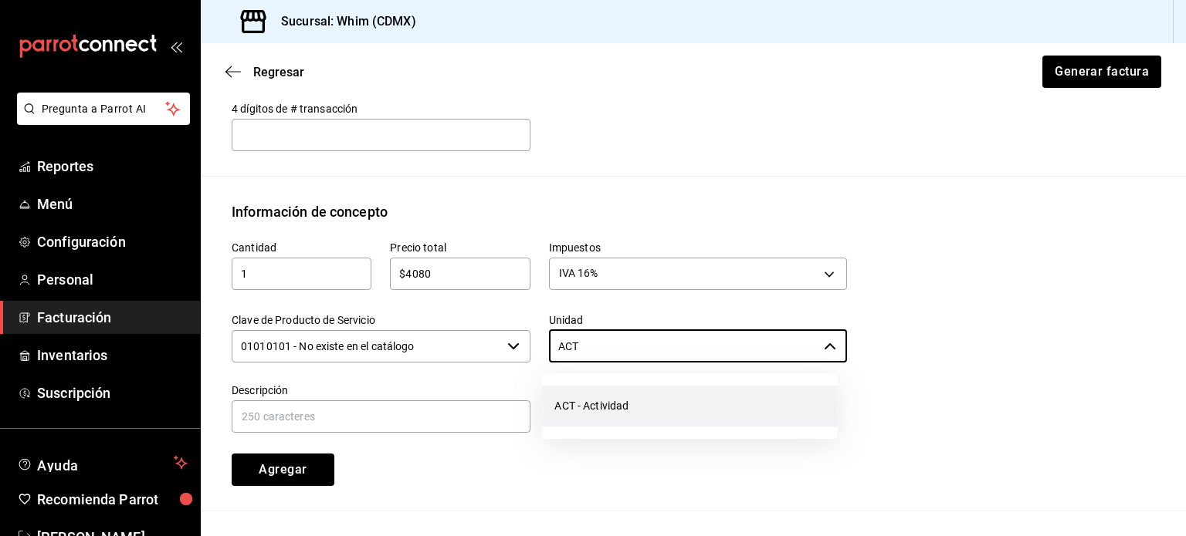
click at [609, 404] on li "ACT - Actividad" at bounding box center [689, 406] width 295 height 41
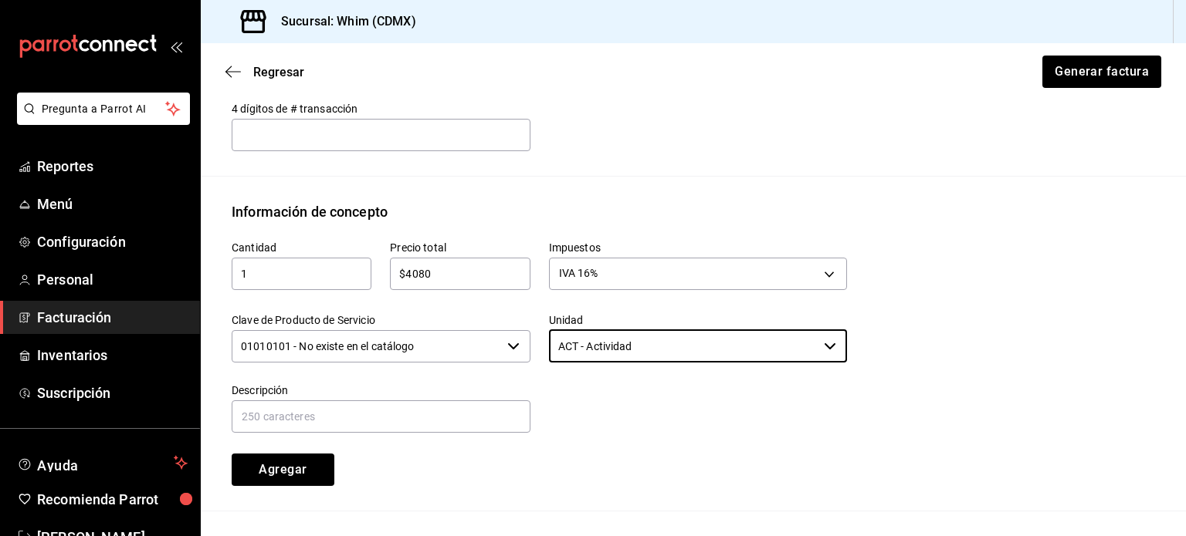
type input "ACT - Actividad"
click at [397, 407] on input "text" at bounding box center [381, 417] width 299 height 32
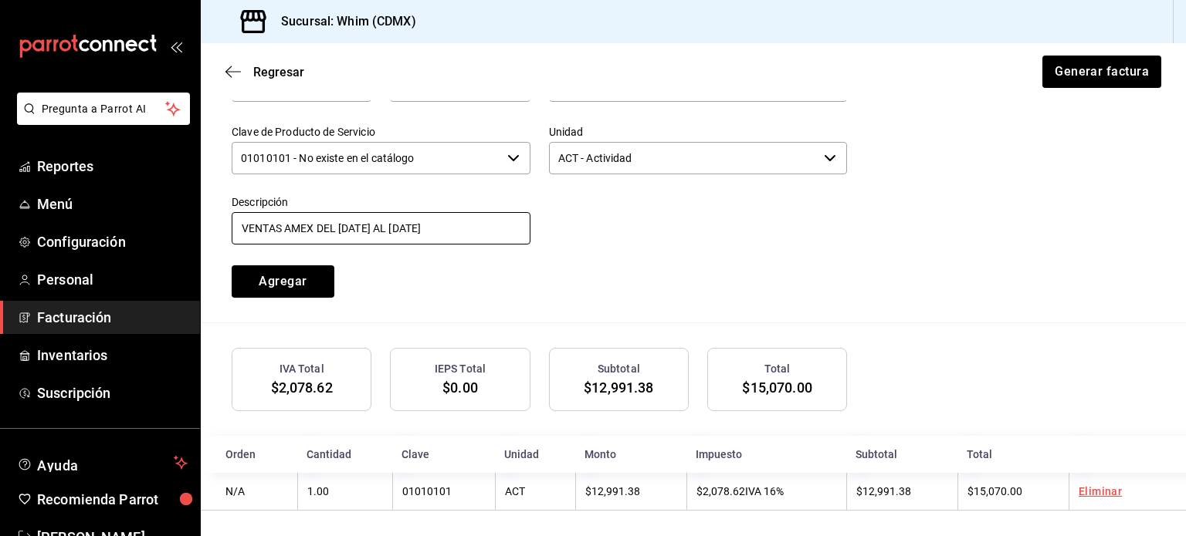
scroll to position [777, 0]
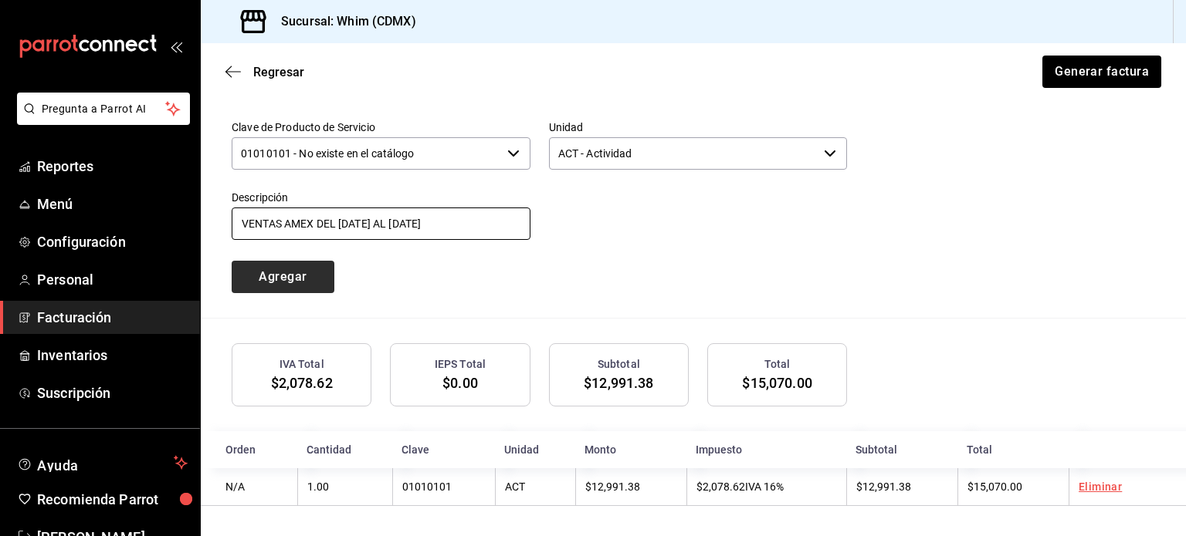
type input "VENTAS AMEX DEL [DATE] AL [DATE]"
click at [273, 274] on button "Agregar" at bounding box center [283, 277] width 103 height 32
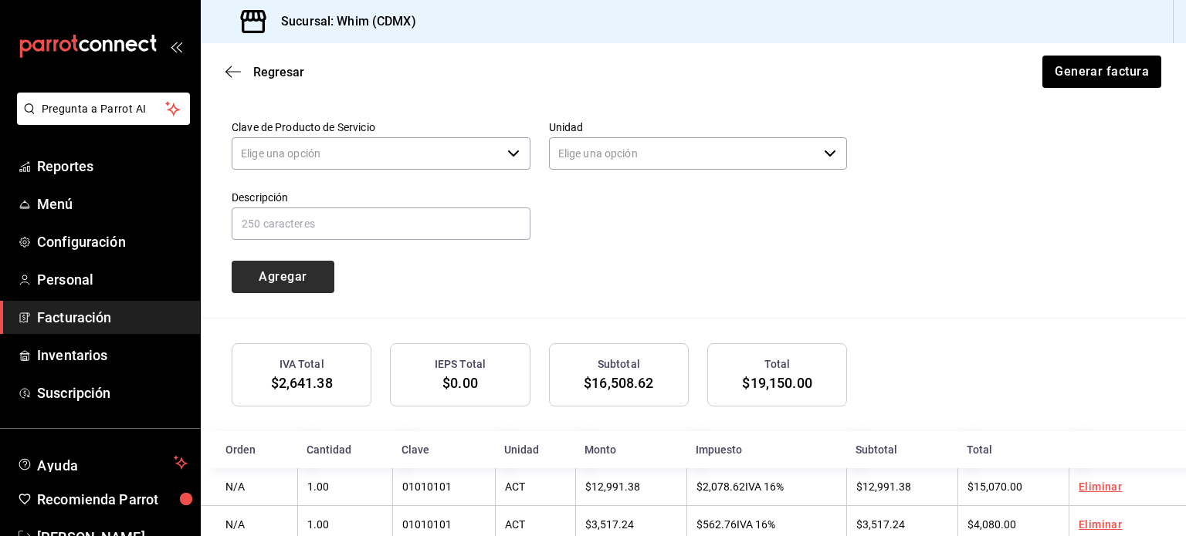
type input "90101500 - Establecimientos para comer y beber"
type input "E48 - Unidad de Servicio"
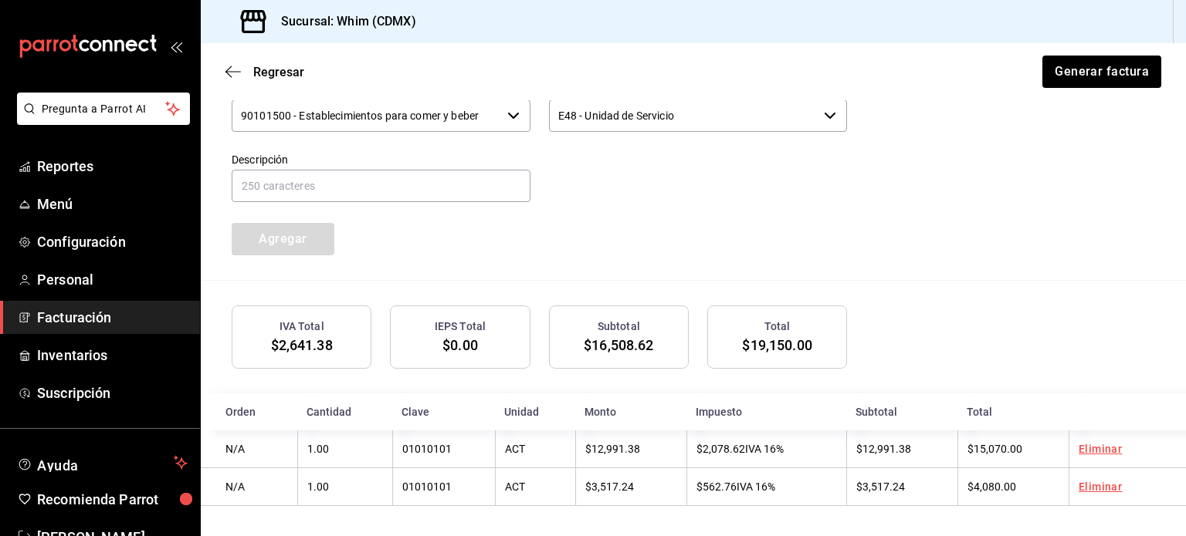
scroll to position [815, 0]
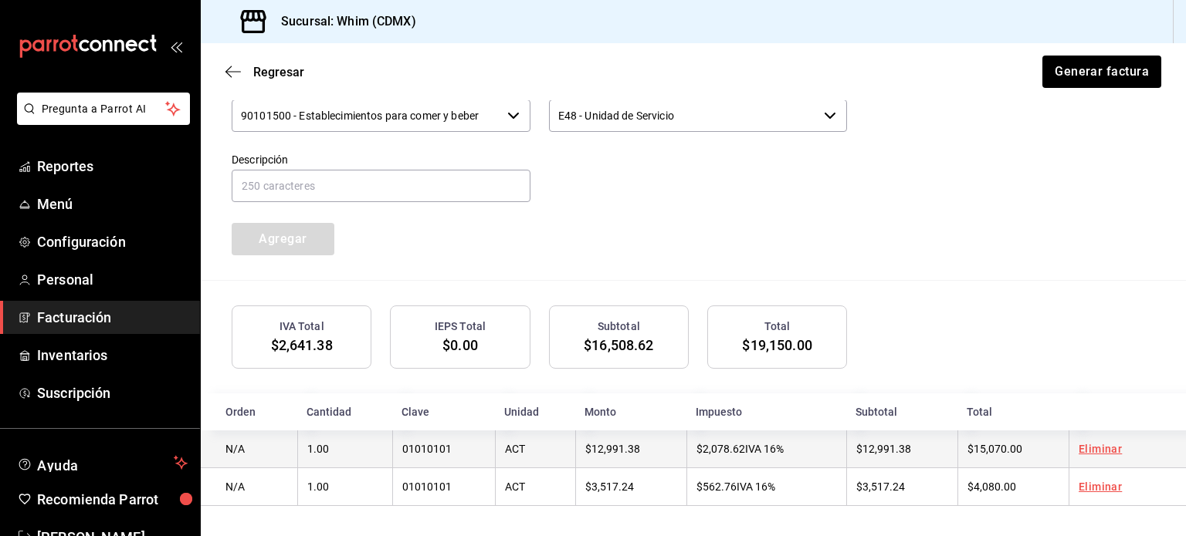
click at [1018, 456] on td "$15,070.00" at bounding box center [1012, 450] width 111 height 38
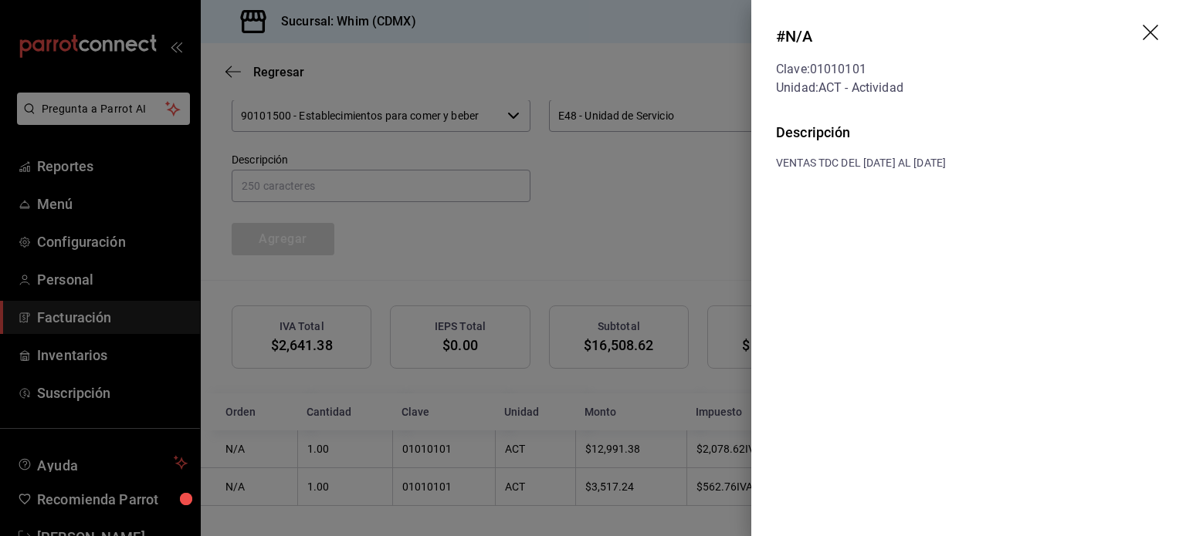
click at [707, 220] on div at bounding box center [593, 268] width 1186 height 536
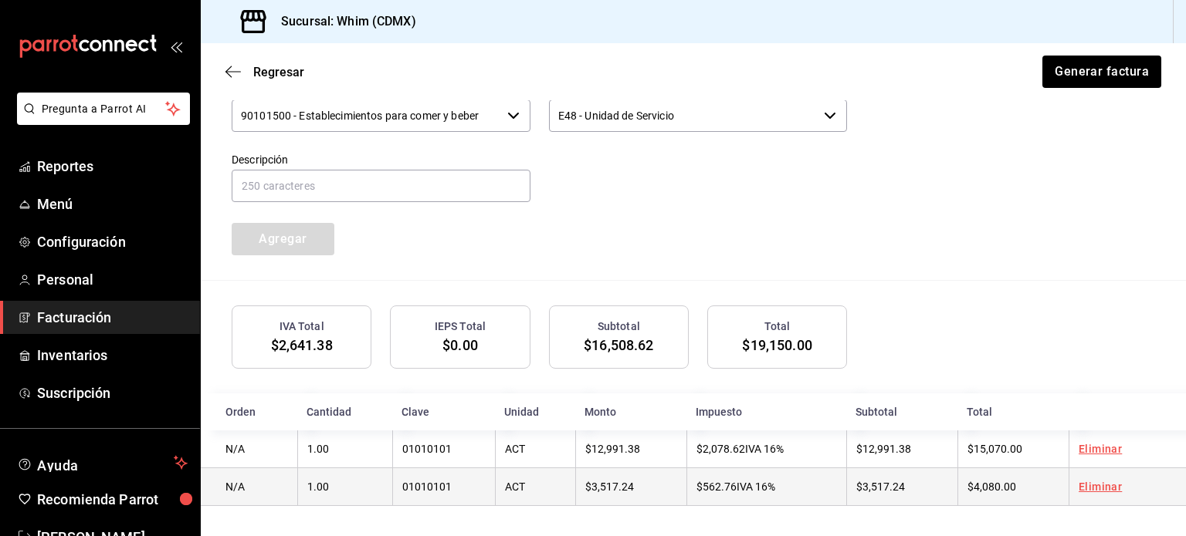
click at [897, 484] on span "$3,517.24" at bounding box center [880, 487] width 49 height 12
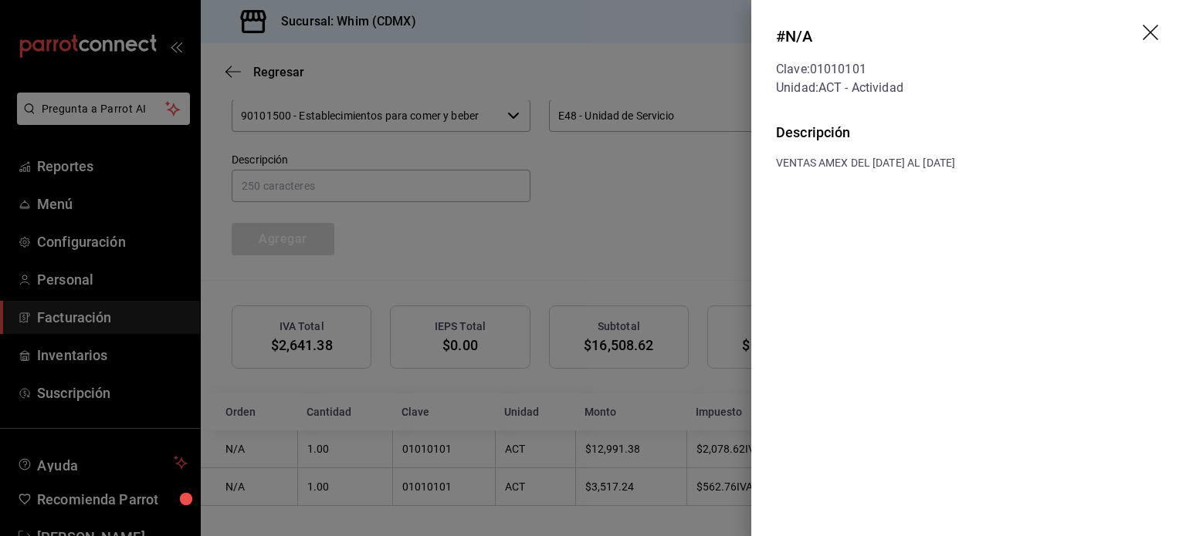
click at [672, 212] on div at bounding box center [593, 268] width 1186 height 536
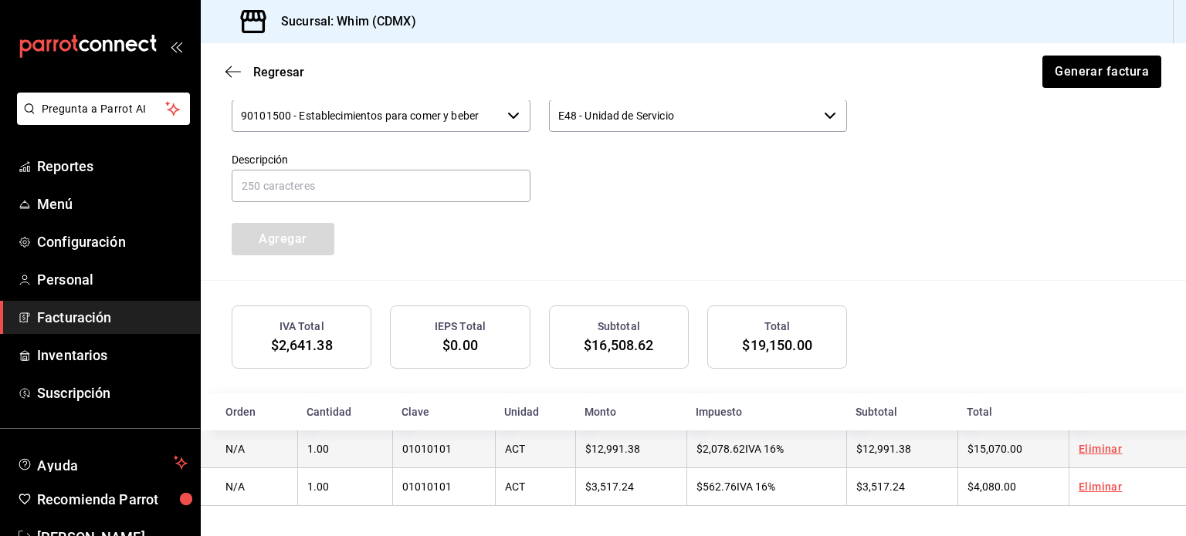
click at [862, 445] on span "$12,991.38" at bounding box center [883, 449] width 55 height 12
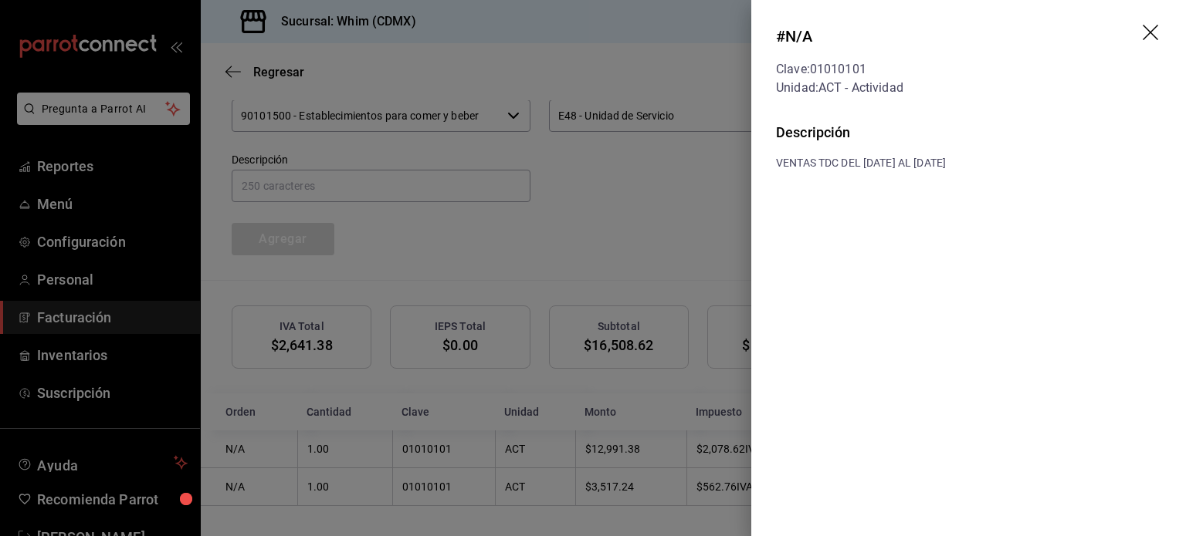
click at [621, 209] on div at bounding box center [593, 268] width 1186 height 536
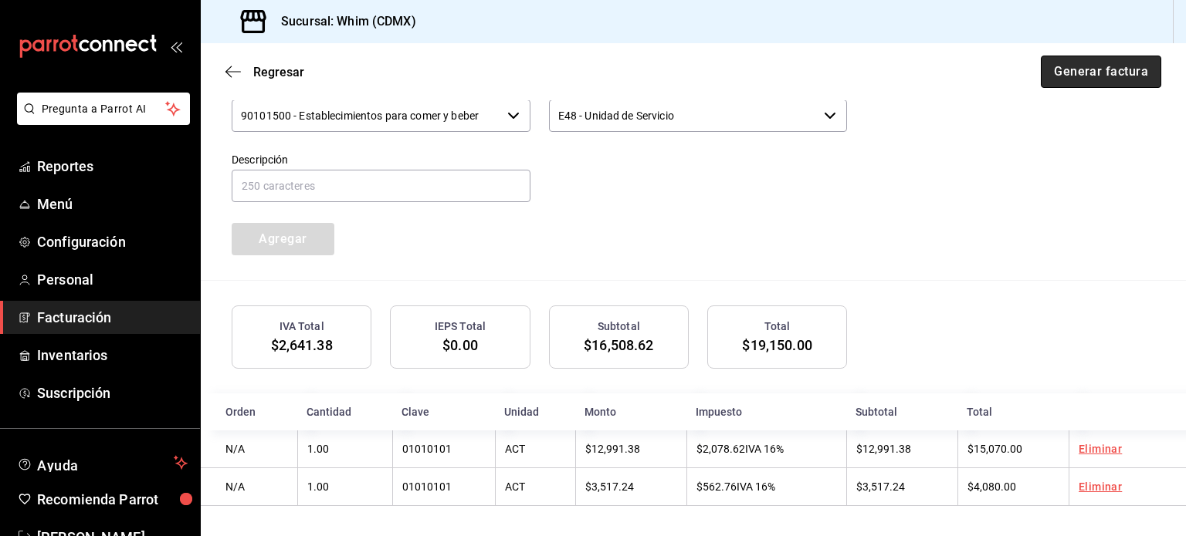
click at [1071, 70] on button "Generar factura" at bounding box center [1100, 72] width 120 height 32
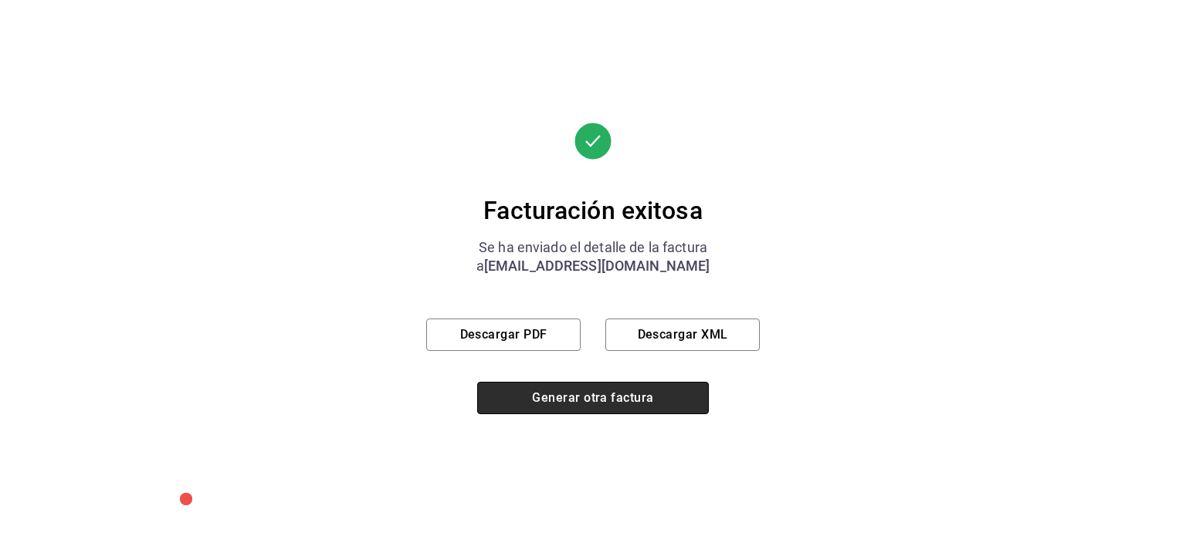
click at [548, 404] on button "Generar otra factura" at bounding box center [593, 398] width 232 height 32
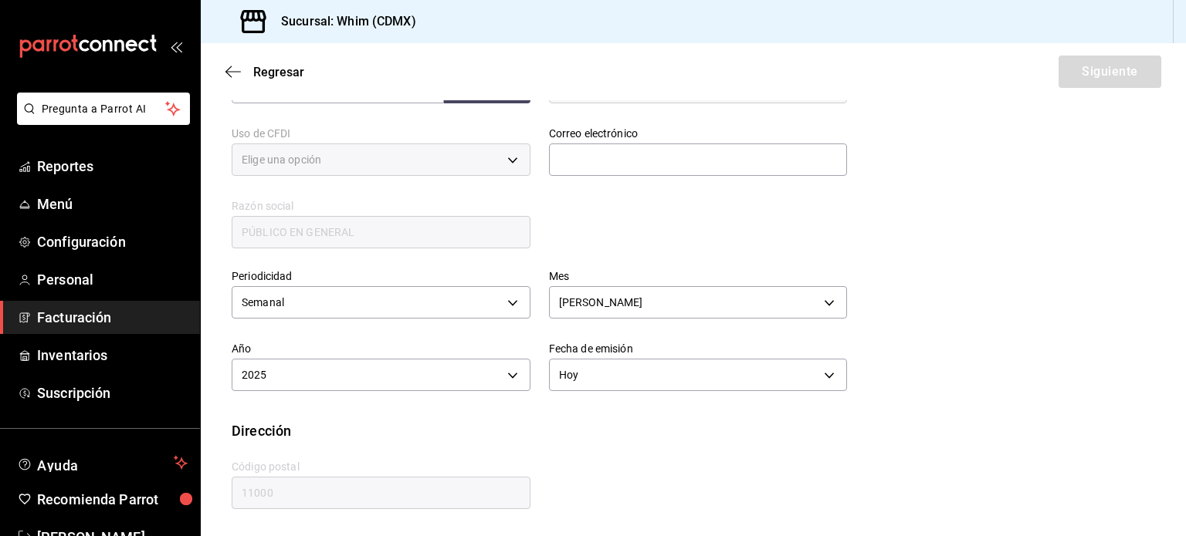
type input "616"
type input "S01"
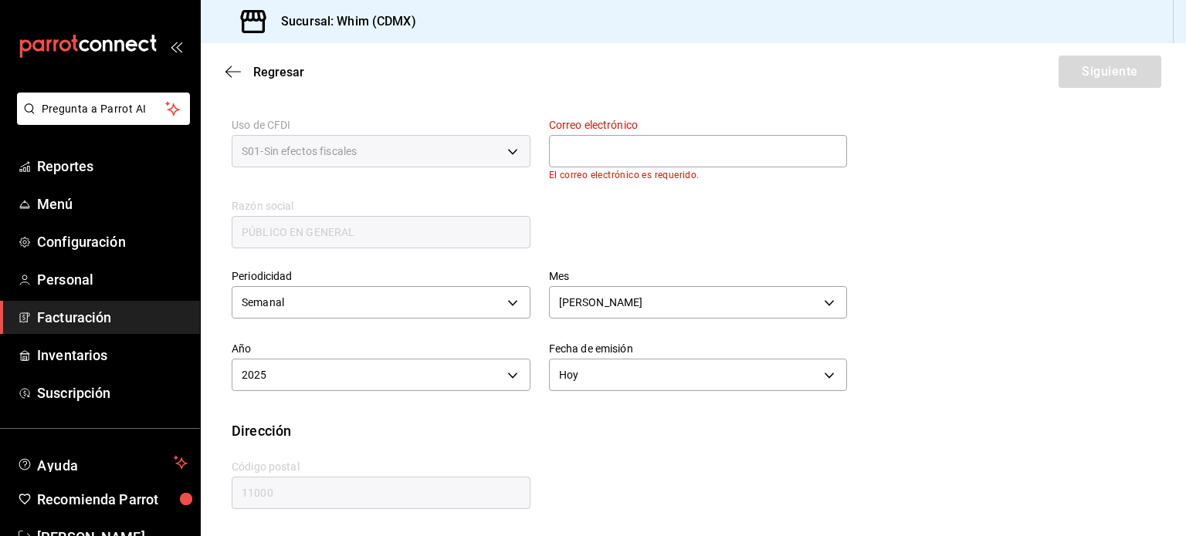
scroll to position [282, 0]
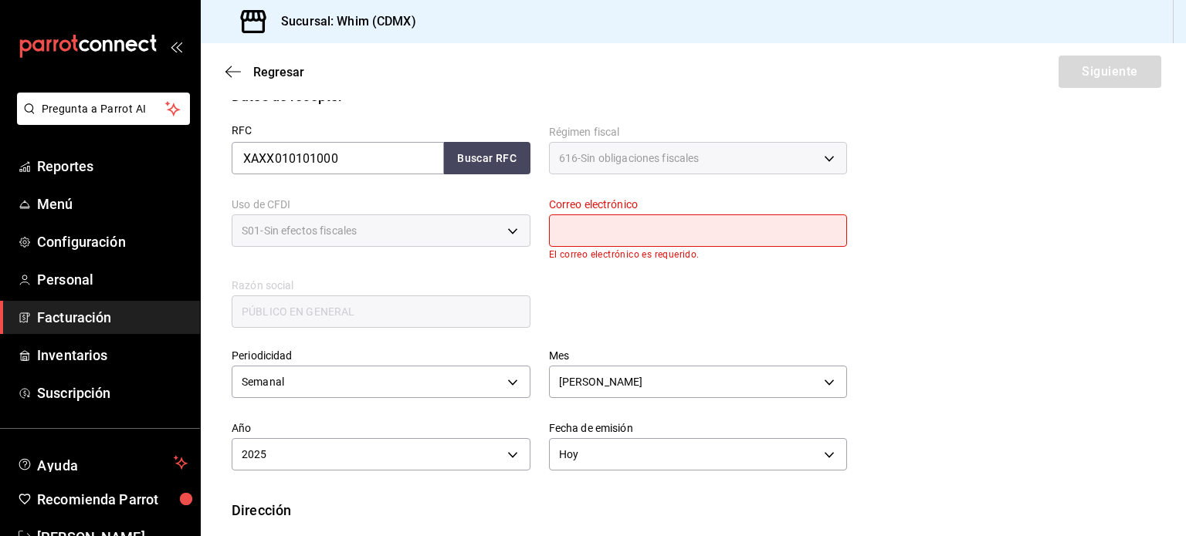
click at [564, 242] on input "text" at bounding box center [698, 231] width 299 height 32
type input "[EMAIL_ADDRESS][DOMAIN_NAME]"
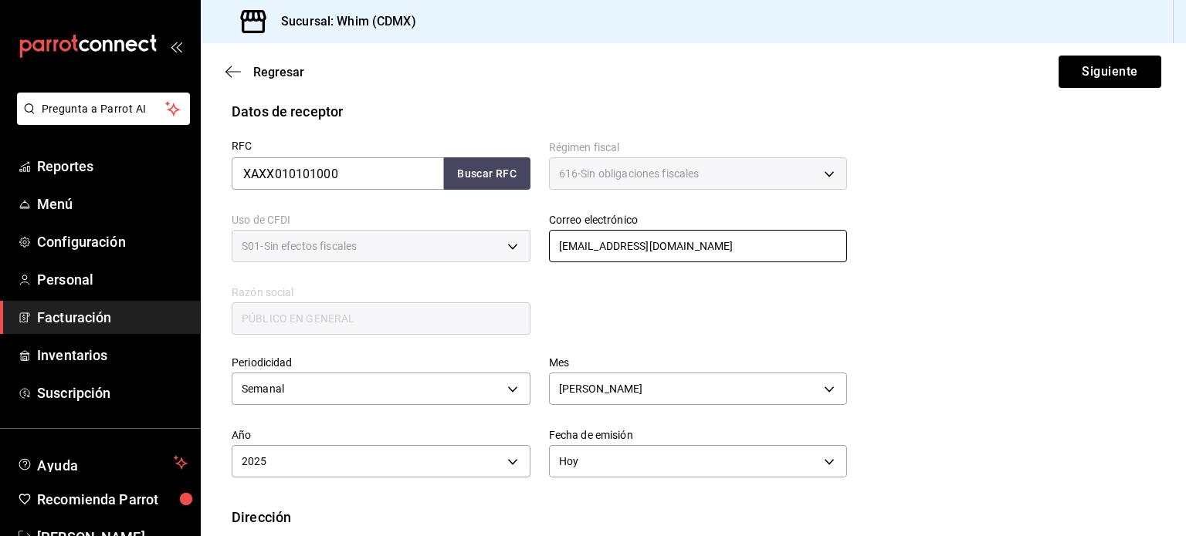
scroll to position [275, 0]
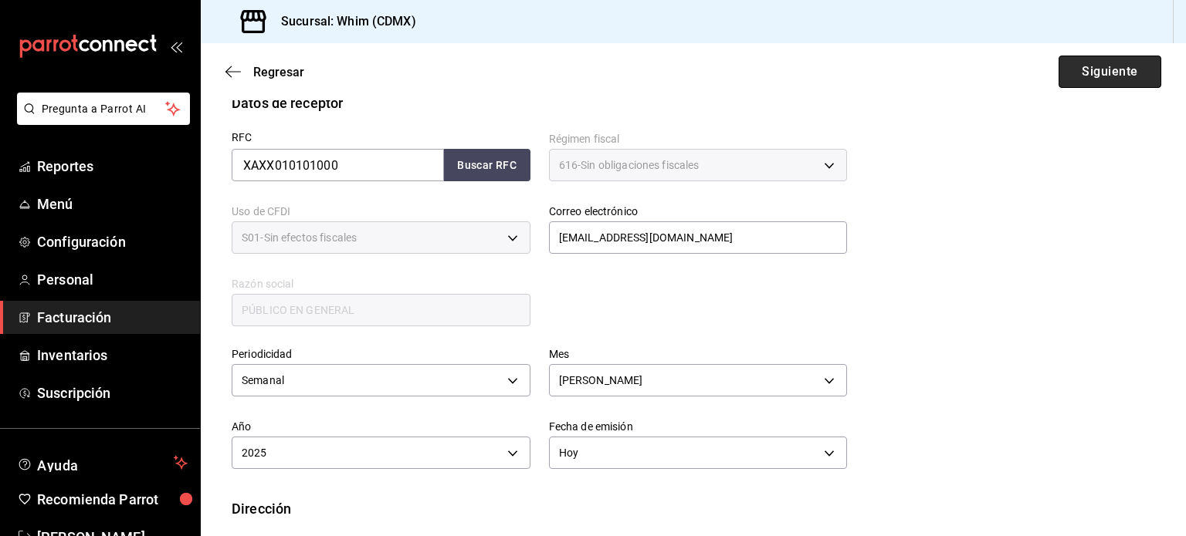
click at [1071, 78] on button "Siguiente" at bounding box center [1109, 72] width 103 height 32
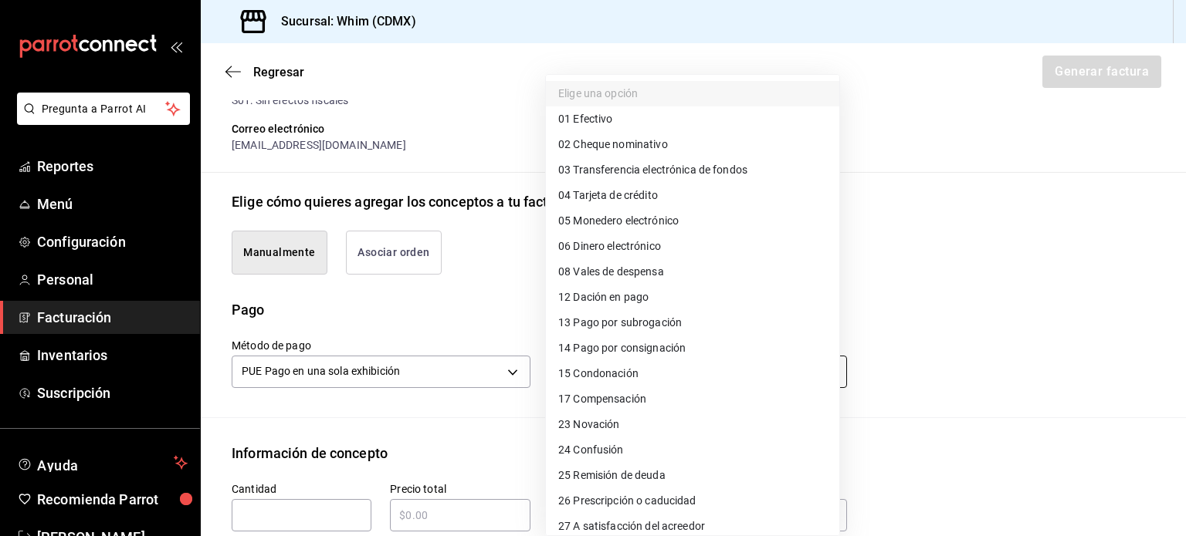
click at [644, 370] on body "Pregunta a Parrot AI Reportes Menú Configuración Personal Facturación Inventari…" at bounding box center [593, 268] width 1186 height 536
click at [648, 165] on span "03 Transferencia electrónica de fondos" at bounding box center [652, 170] width 189 height 16
type input "03"
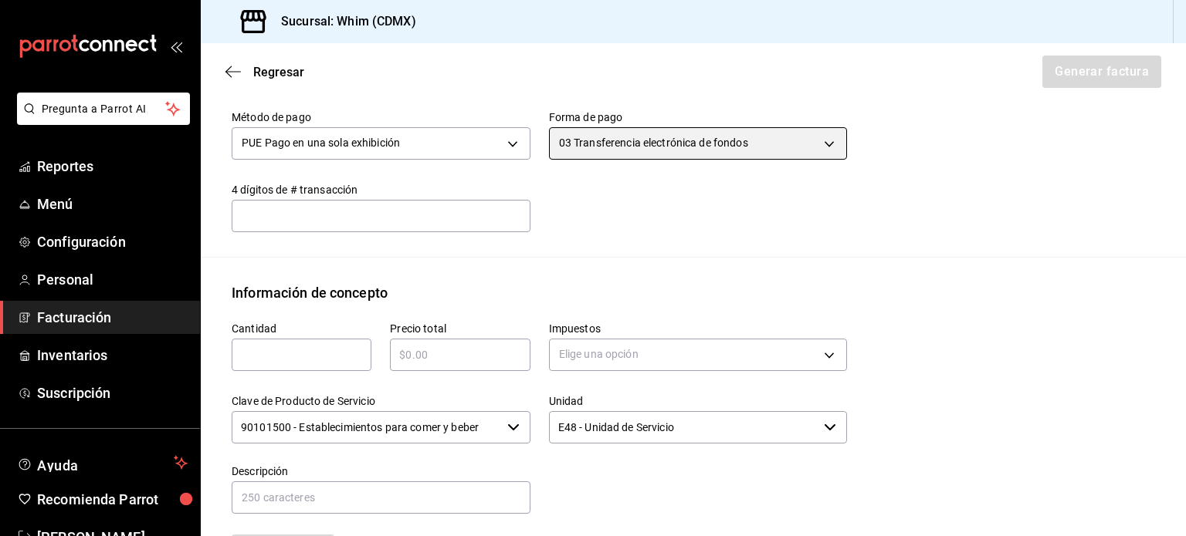
scroll to position [506, 0]
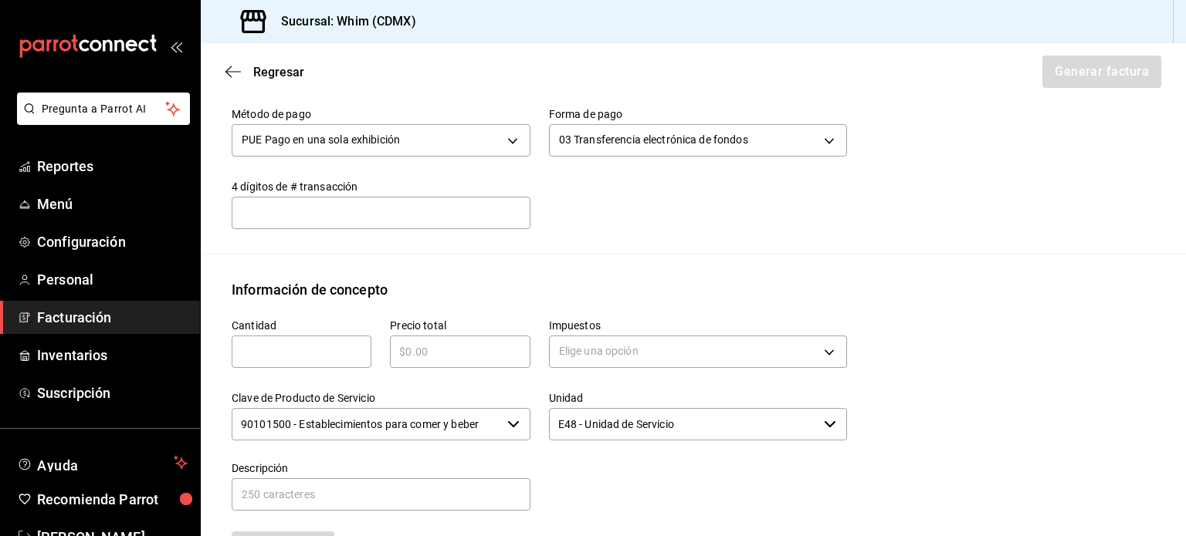
click at [278, 339] on div "​" at bounding box center [302, 352] width 140 height 32
type input "1"
type input "$12850"
click at [702, 350] on body "Pregunta a Parrot AI Reportes Menú Configuración Personal Facturación Inventari…" at bounding box center [593, 268] width 1186 height 536
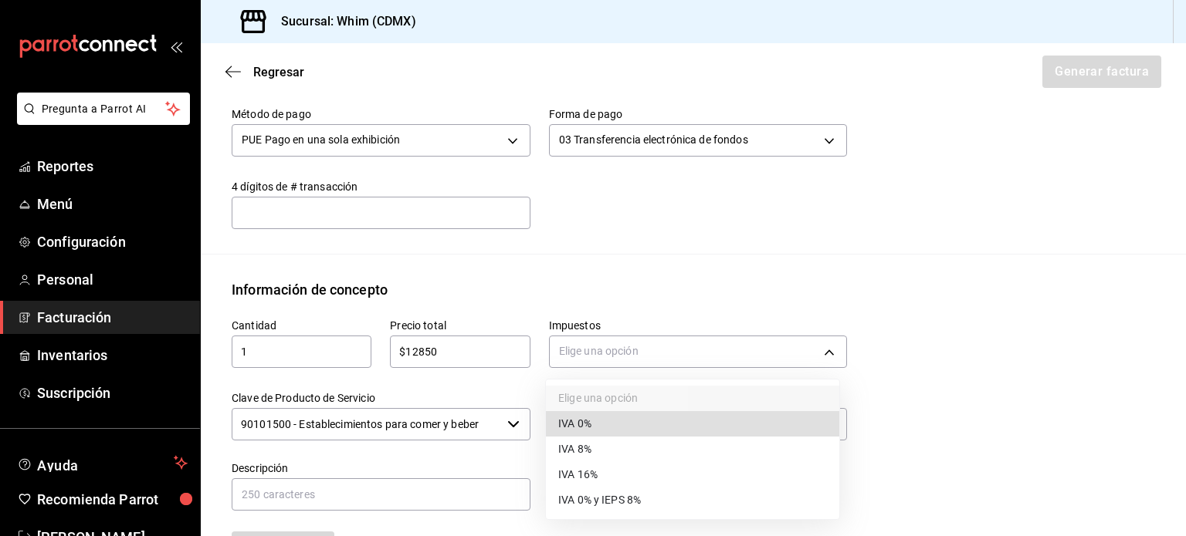
click at [616, 466] on li "IVA 16%" at bounding box center [692, 474] width 293 height 25
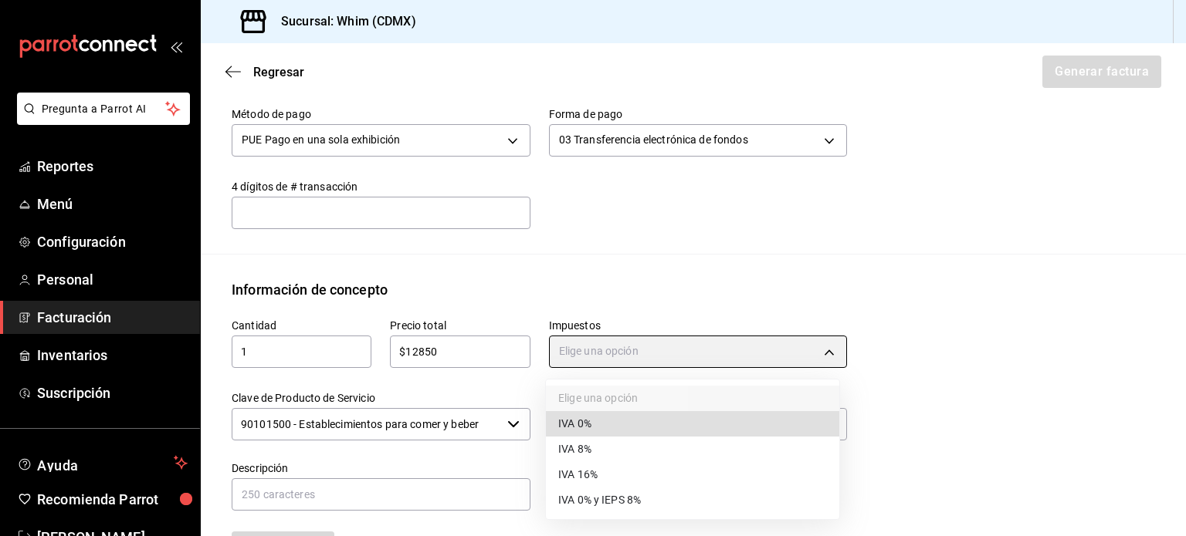
type input "IVA_16"
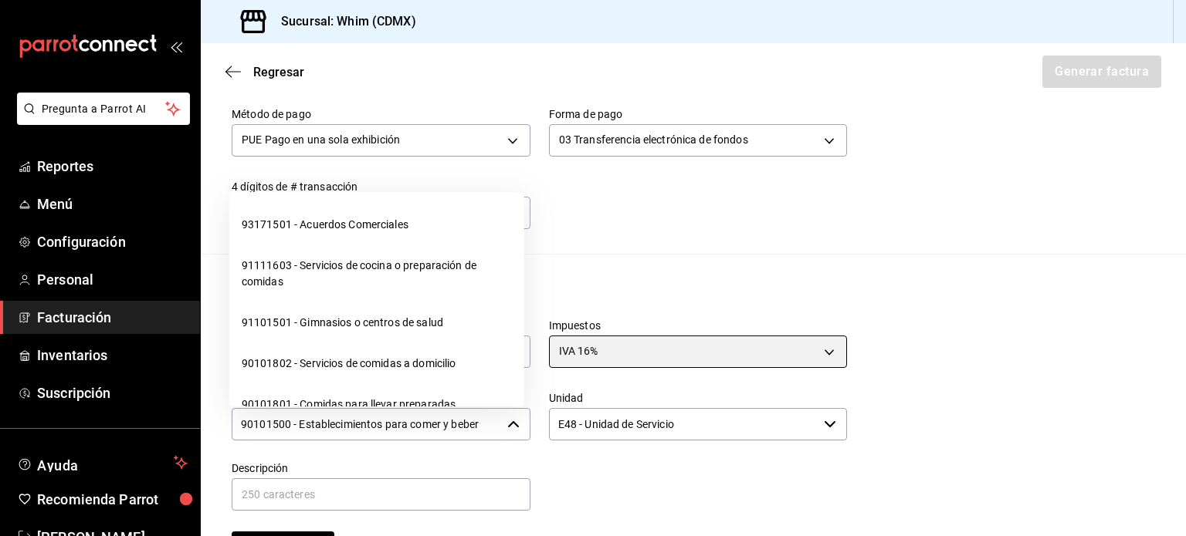
click at [509, 426] on icon "button" at bounding box center [513, 424] width 12 height 12
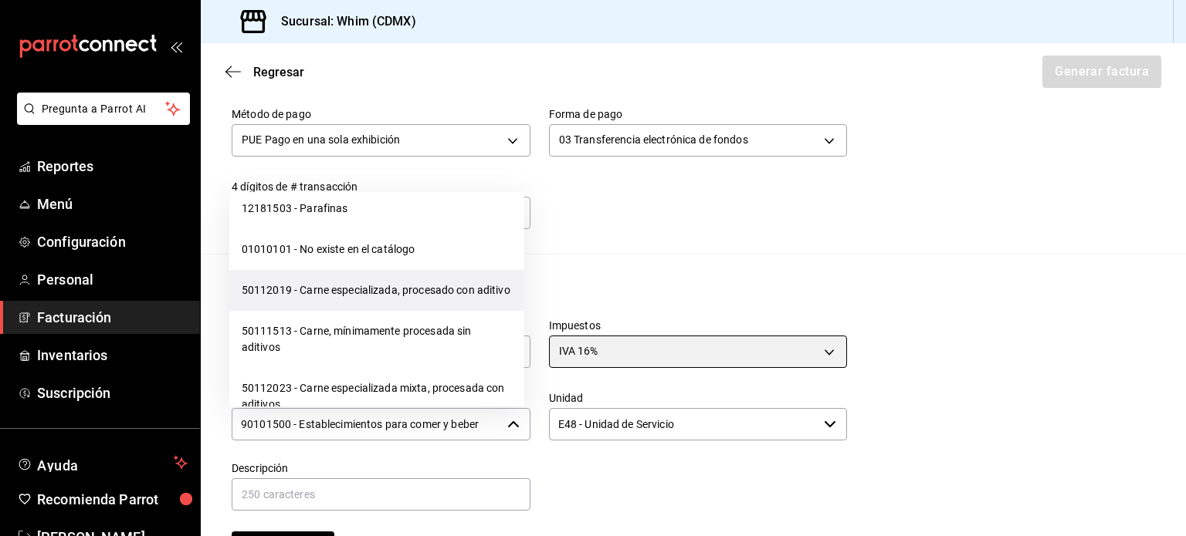
scroll to position [24325, 0]
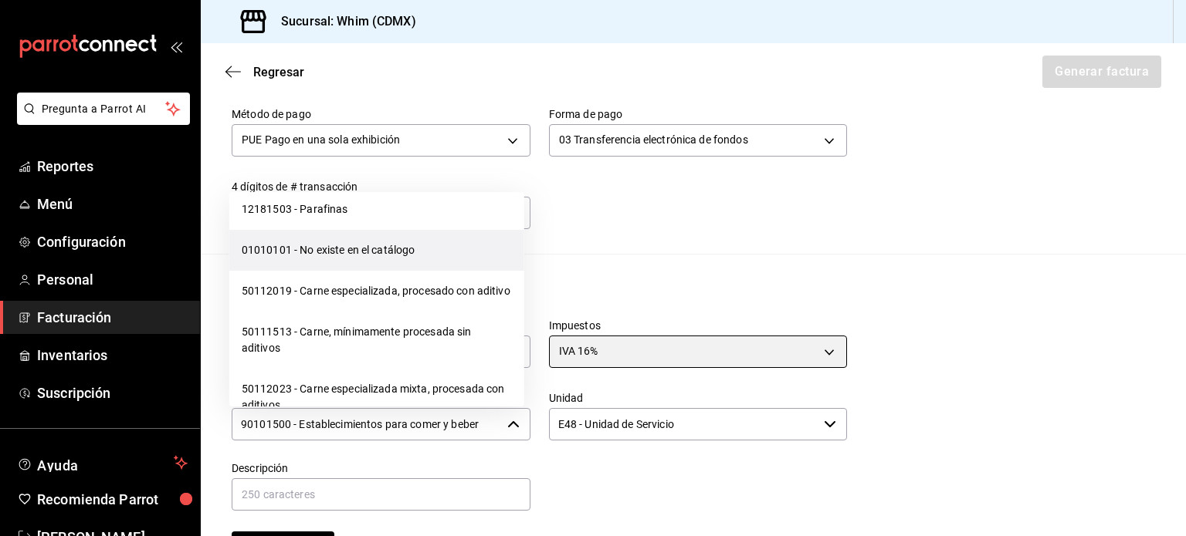
click at [347, 271] on li "01010101 - No existe en el catálogo" at bounding box center [376, 250] width 295 height 41
type input "01010101 - No existe en el catálogo"
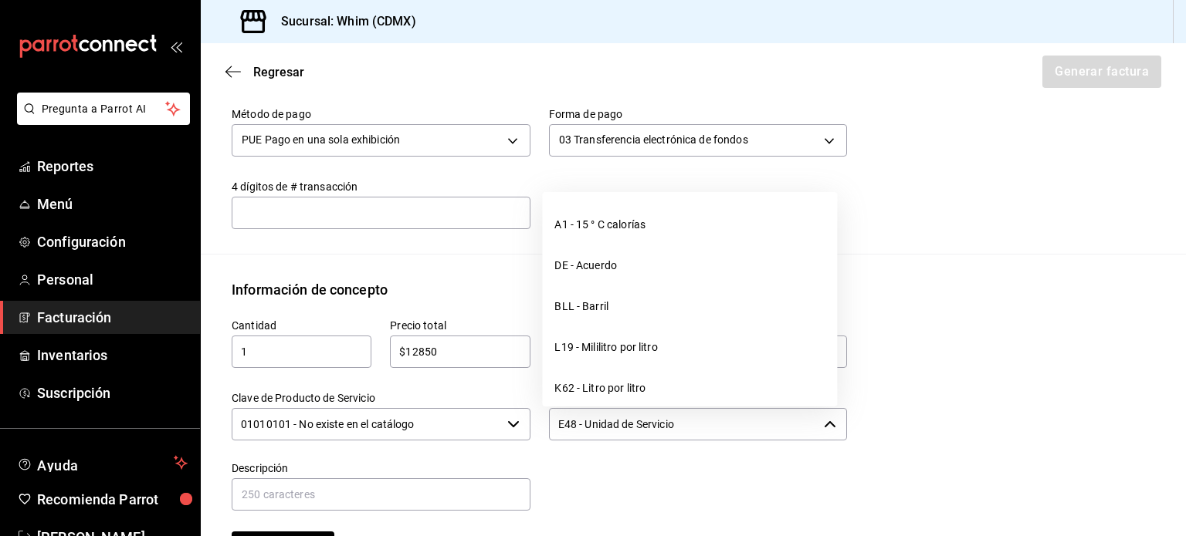
drag, startPoint x: 732, startPoint y: 425, endPoint x: 550, endPoint y: 416, distance: 181.6
click at [550, 416] on input "E48 - Unidad de Servicio" at bounding box center [683, 424] width 269 height 32
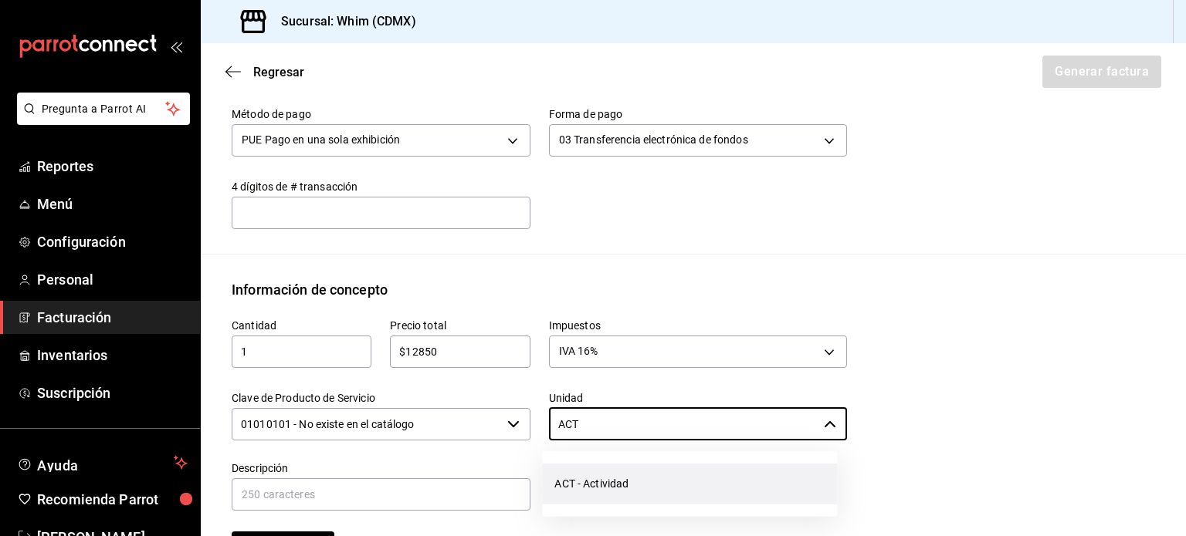
click at [628, 487] on li "ACT - Actividad" at bounding box center [689, 484] width 295 height 41
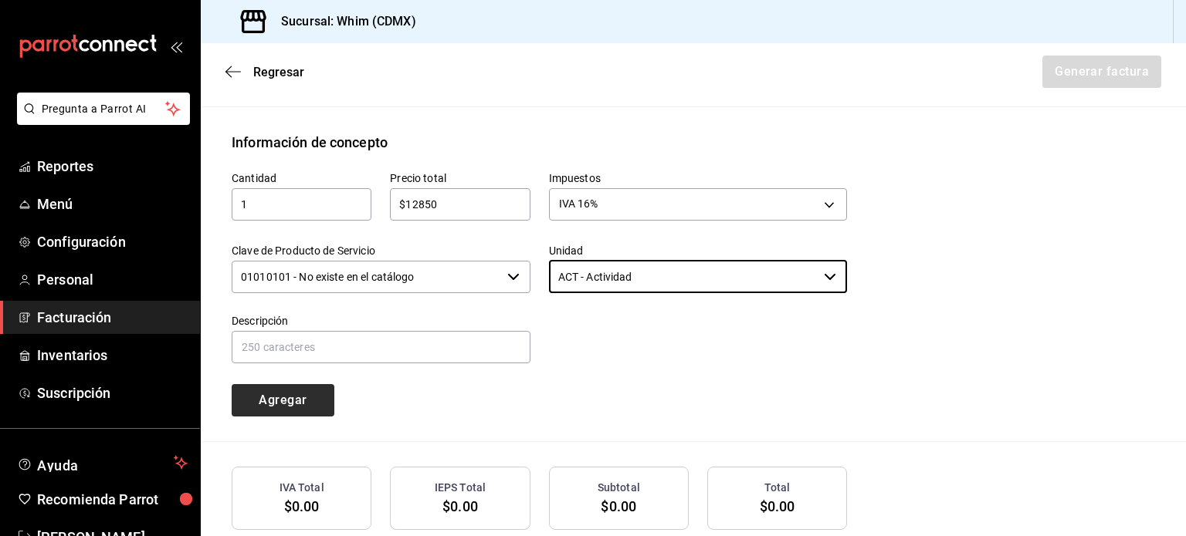
scroll to position [661, 0]
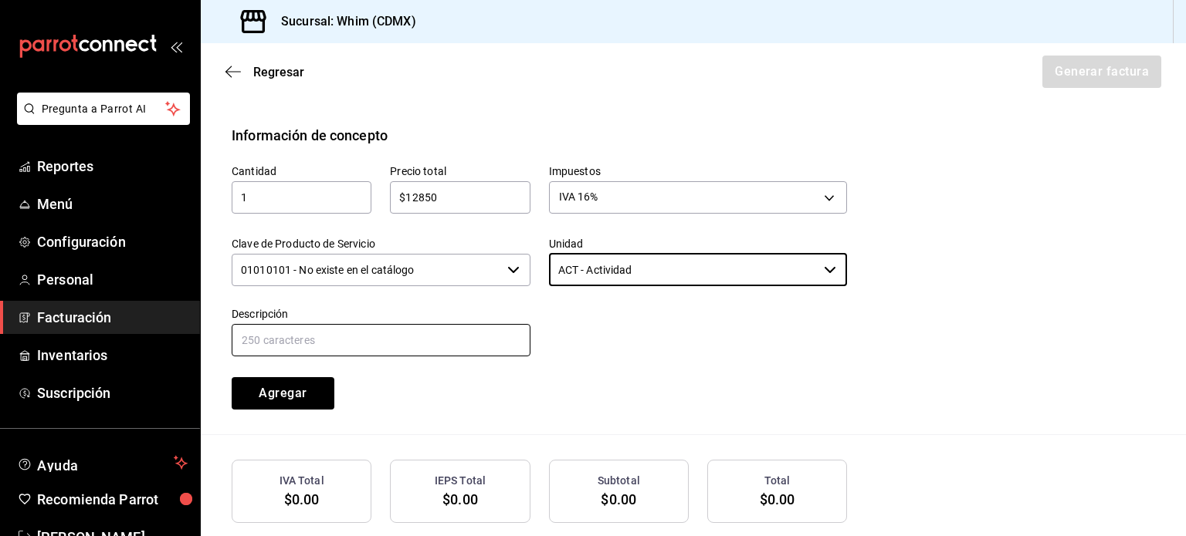
type input "ACT - Actividad"
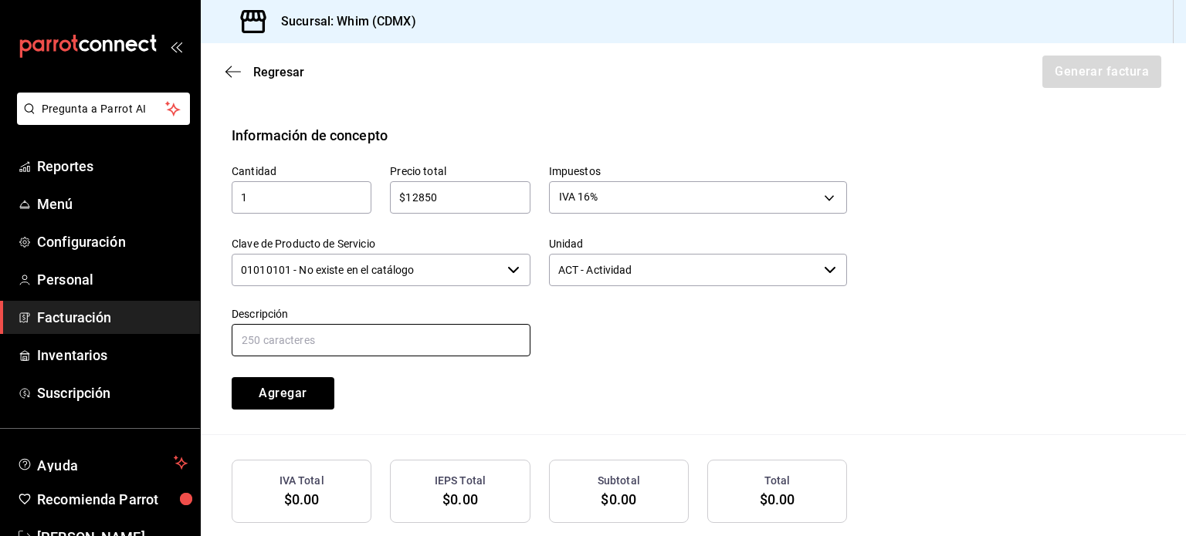
click at [304, 340] on input "text" at bounding box center [381, 340] width 299 height 32
drag, startPoint x: 428, startPoint y: 333, endPoint x: 310, endPoint y: 336, distance: 118.9
click at [310, 336] on input "VENTAS TDD [DATE] AL [DATE][PERSON_NAME]" at bounding box center [381, 340] width 299 height 32
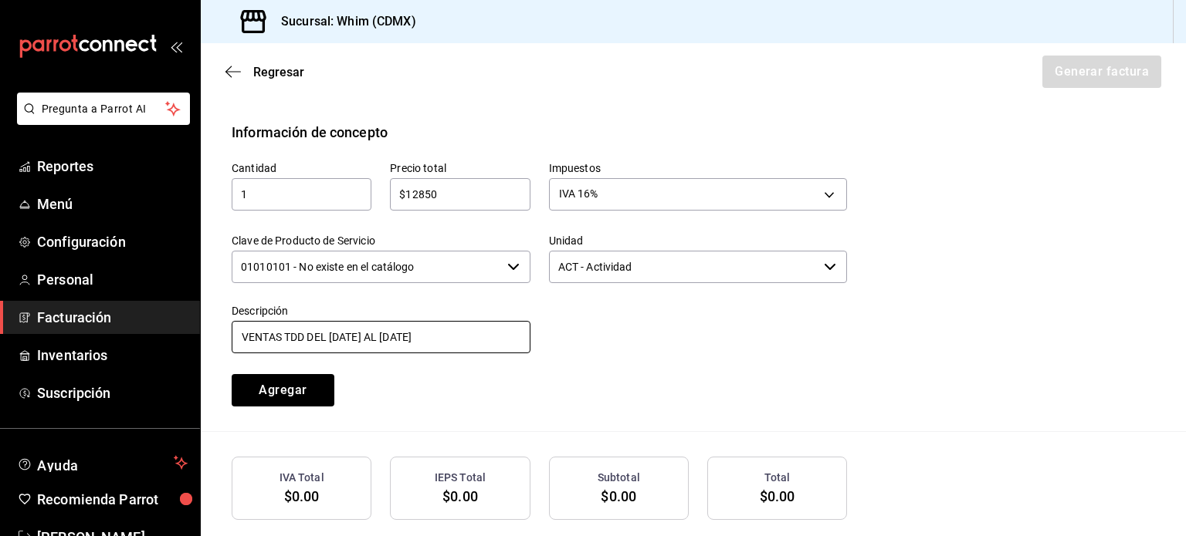
scroll to position [661, 0]
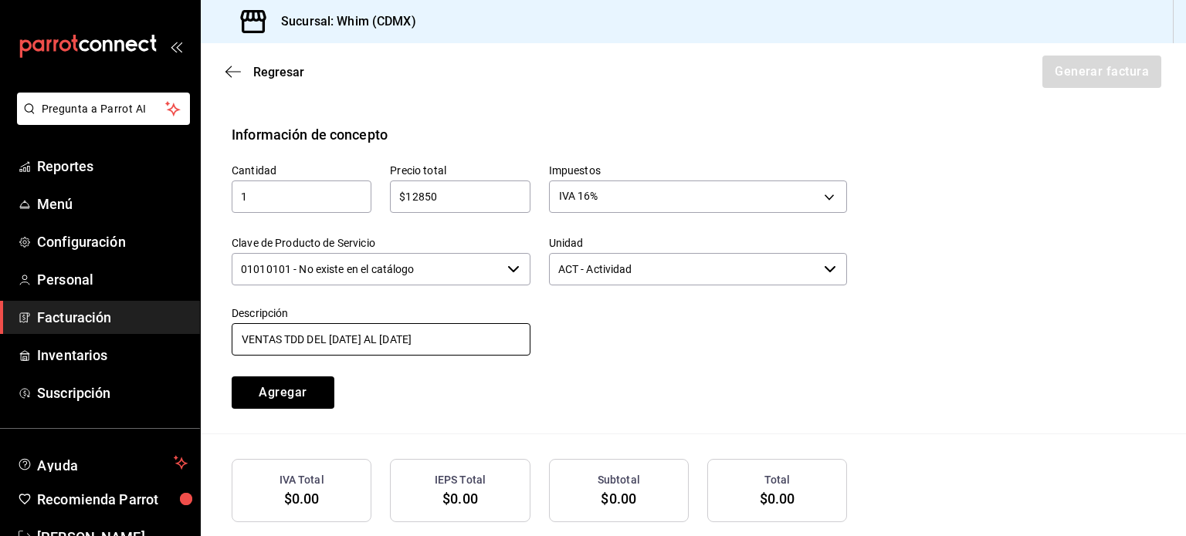
type input "VENTAS TDD DEL [DATE] AL [DATE]"
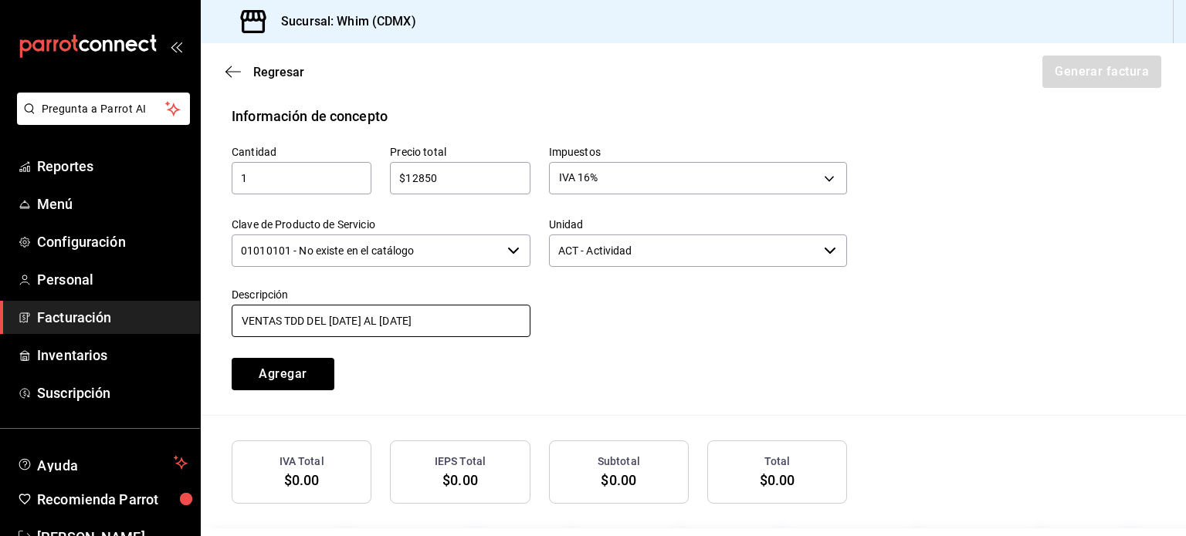
scroll to position [739, 0]
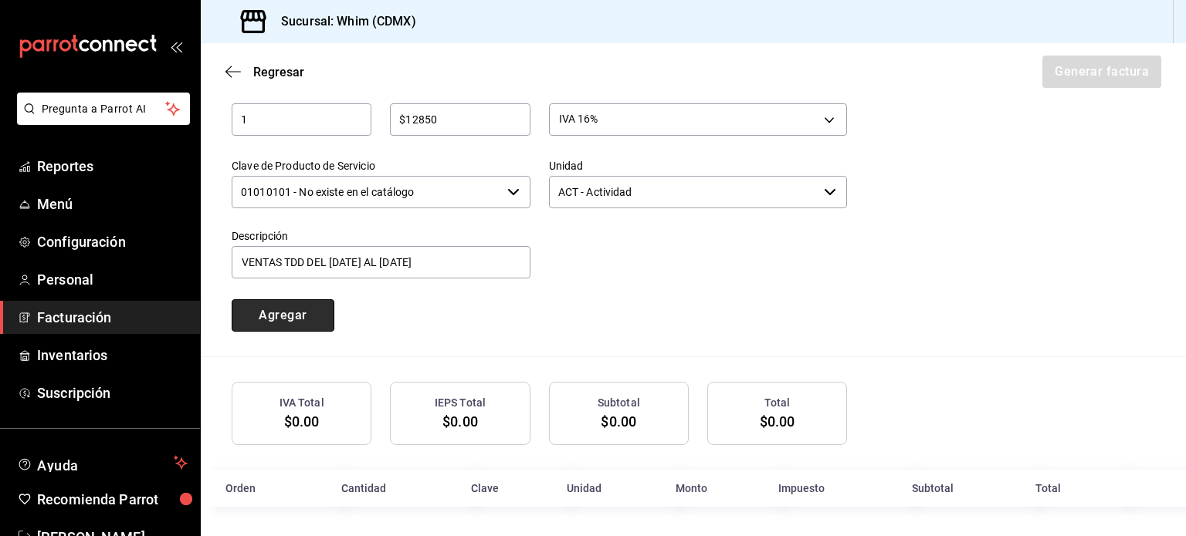
click at [289, 311] on button "Agregar" at bounding box center [283, 315] width 103 height 32
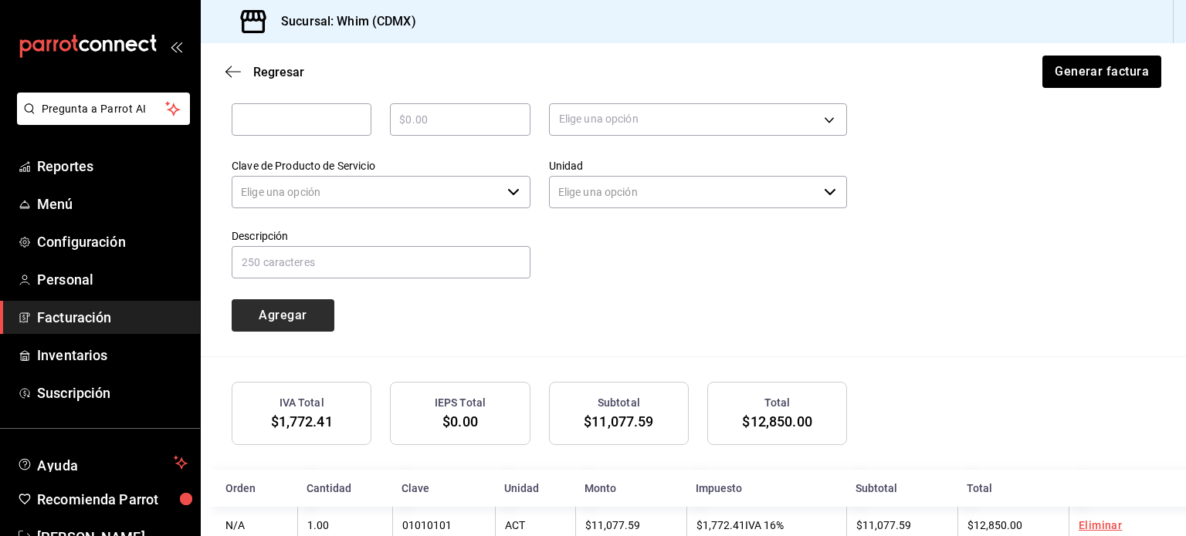
type input "90101500 - Establecimientos para comer y beber"
type input "E48 - Unidad de Servicio"
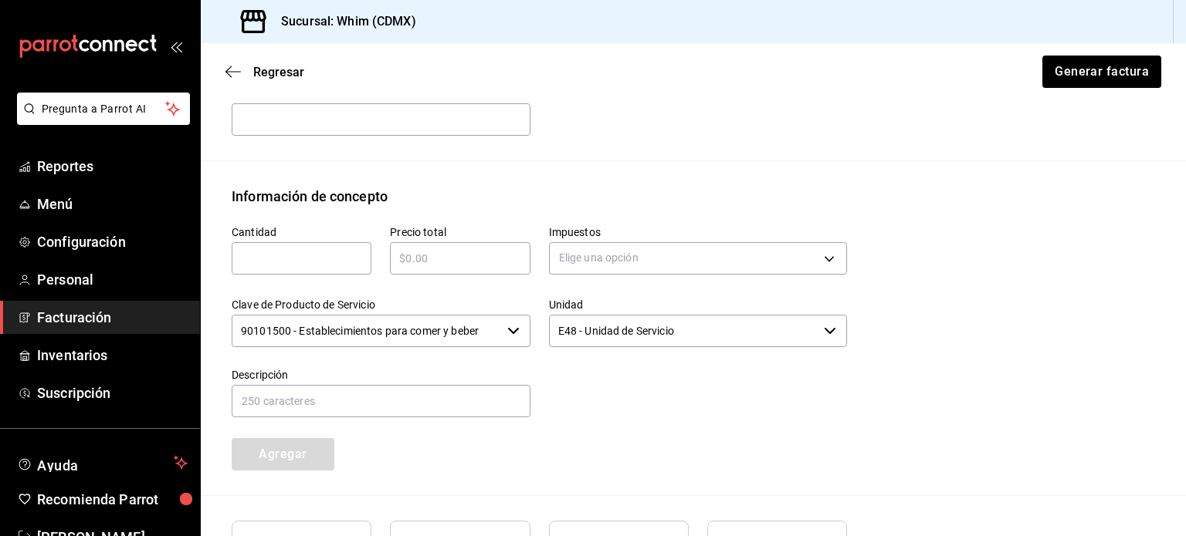
scroll to position [546, 0]
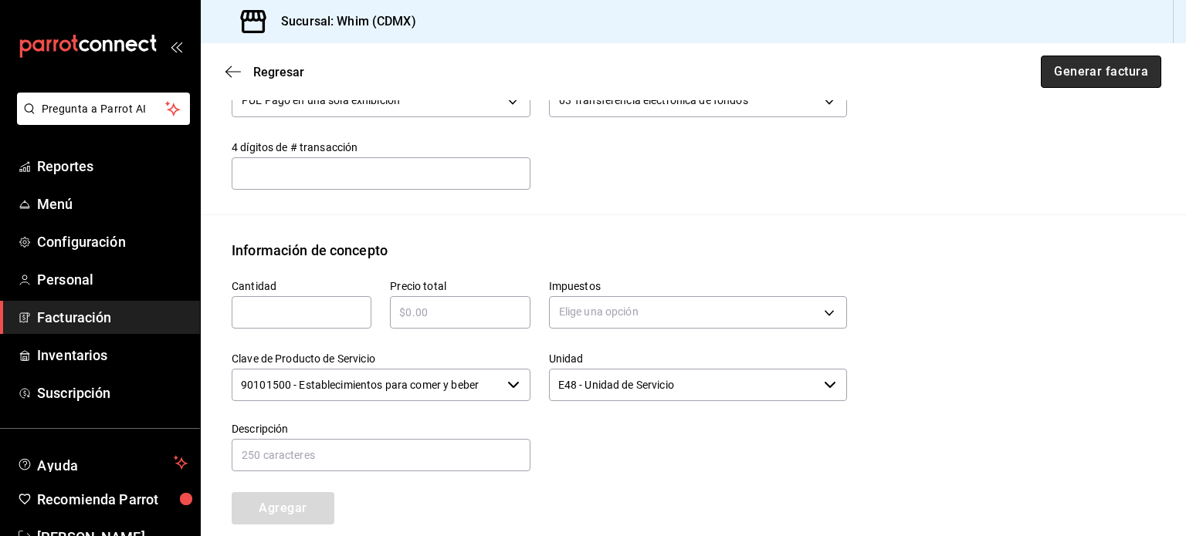
click at [1098, 73] on button "Generar factura" at bounding box center [1100, 72] width 120 height 32
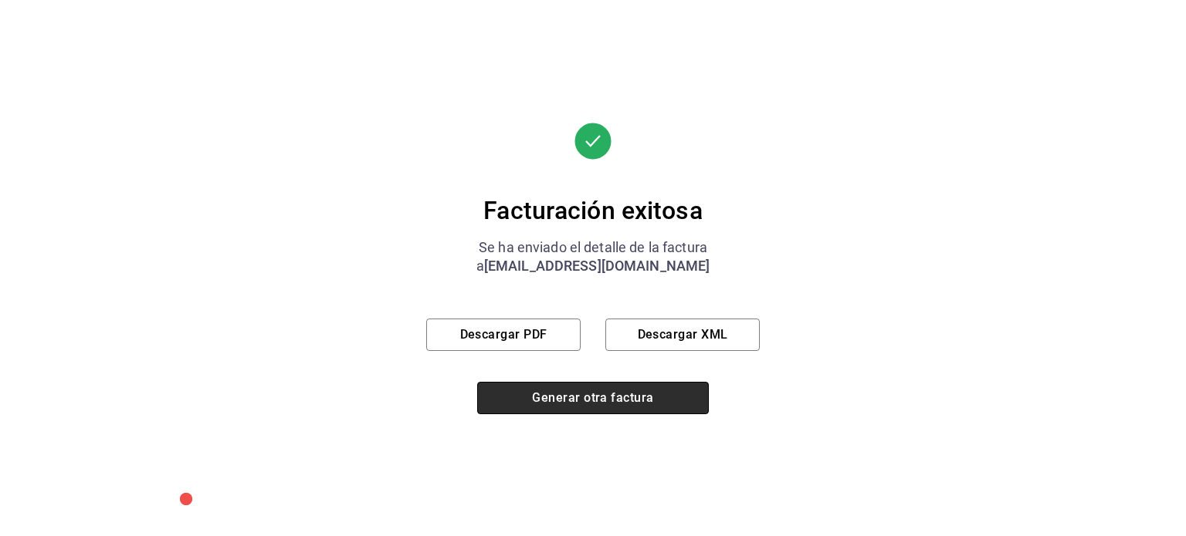
click at [602, 393] on button "Generar otra factura" at bounding box center [593, 398] width 232 height 32
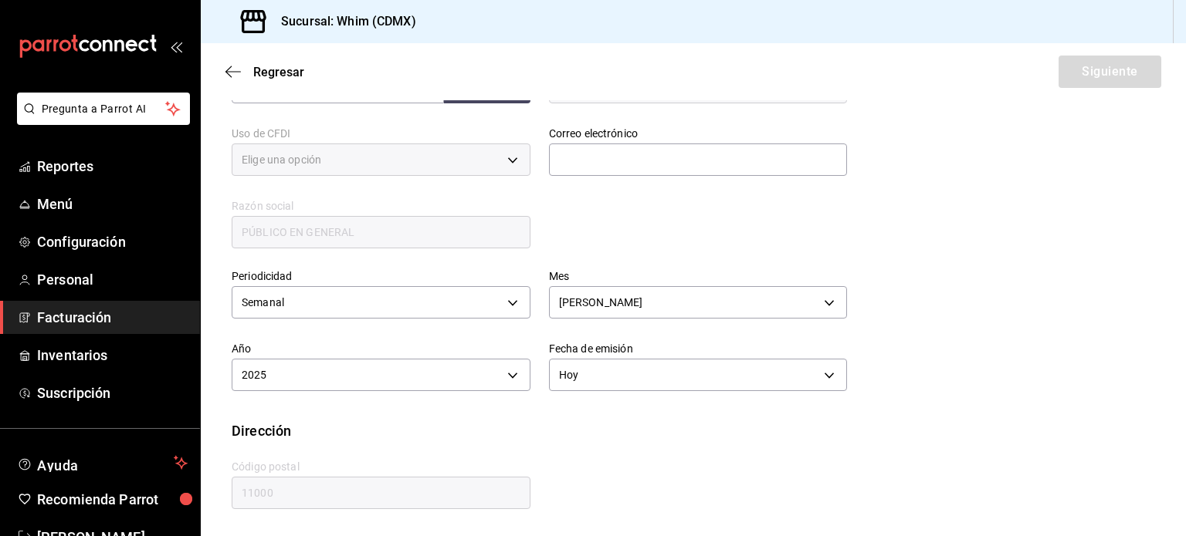
type input "616"
type input "S01"
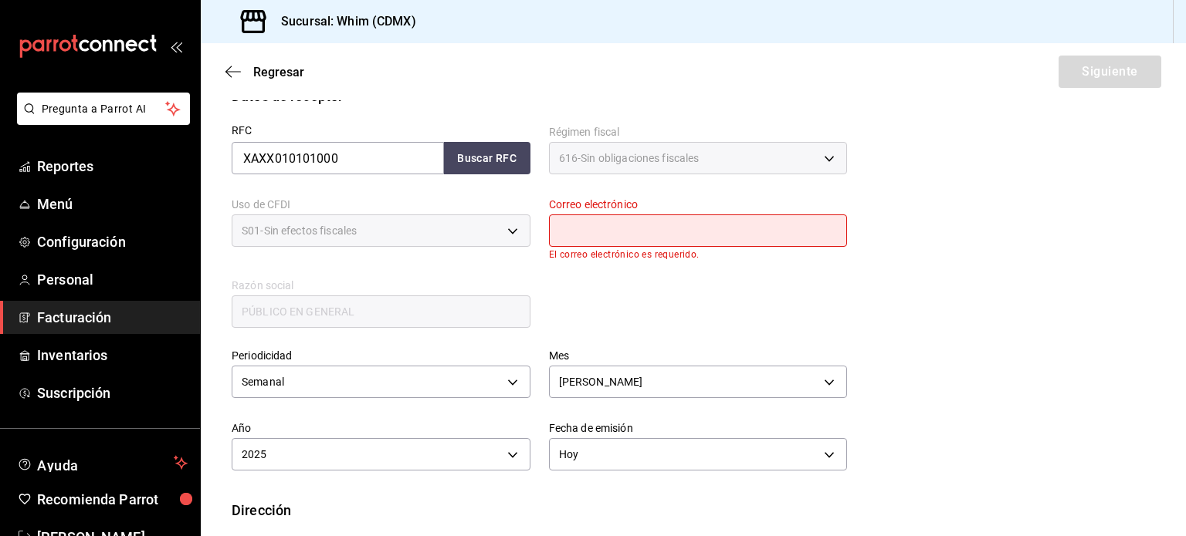
click at [537, 232] on div "Correo electrónico El correo electrónico es requerido." at bounding box center [688, 219] width 317 height 81
click at [610, 228] on input "text" at bounding box center [698, 231] width 299 height 32
type input "[EMAIL_ADDRESS][DOMAIN_NAME]"
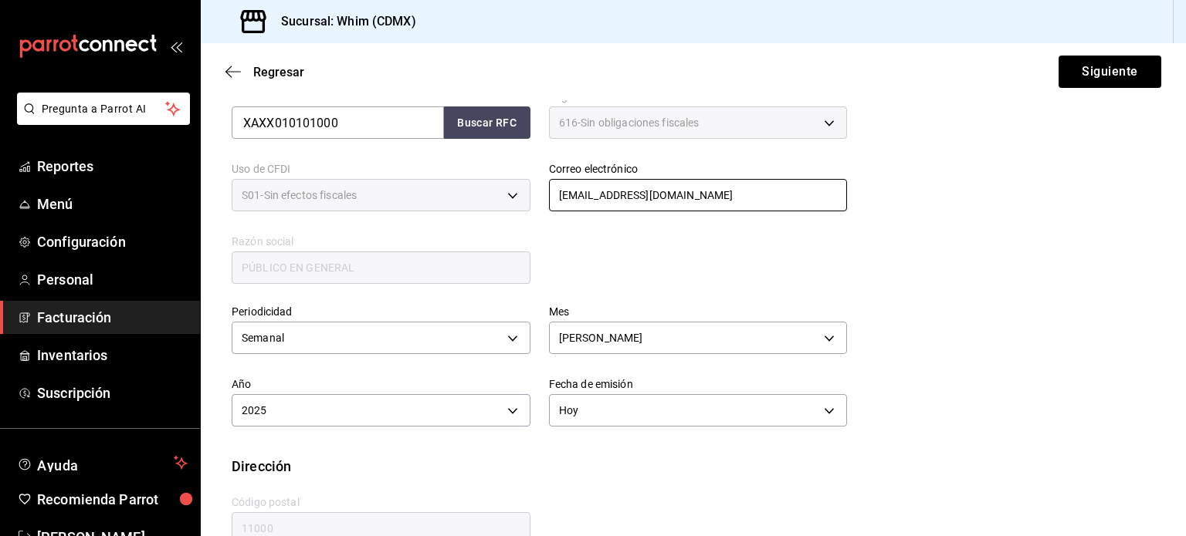
scroll to position [352, 0]
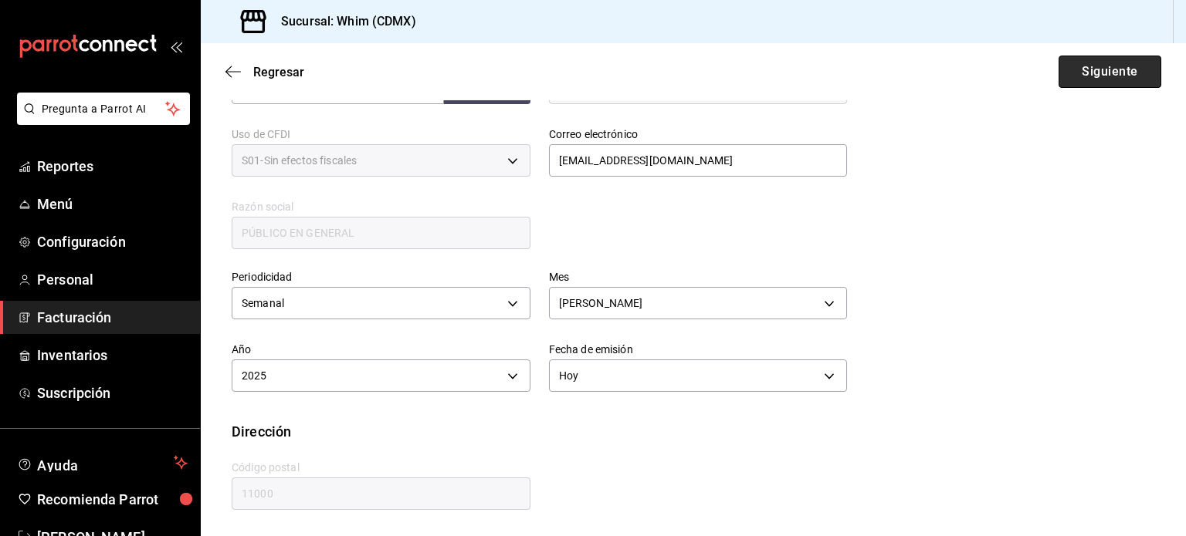
click at [1072, 73] on button "Siguiente" at bounding box center [1109, 72] width 103 height 32
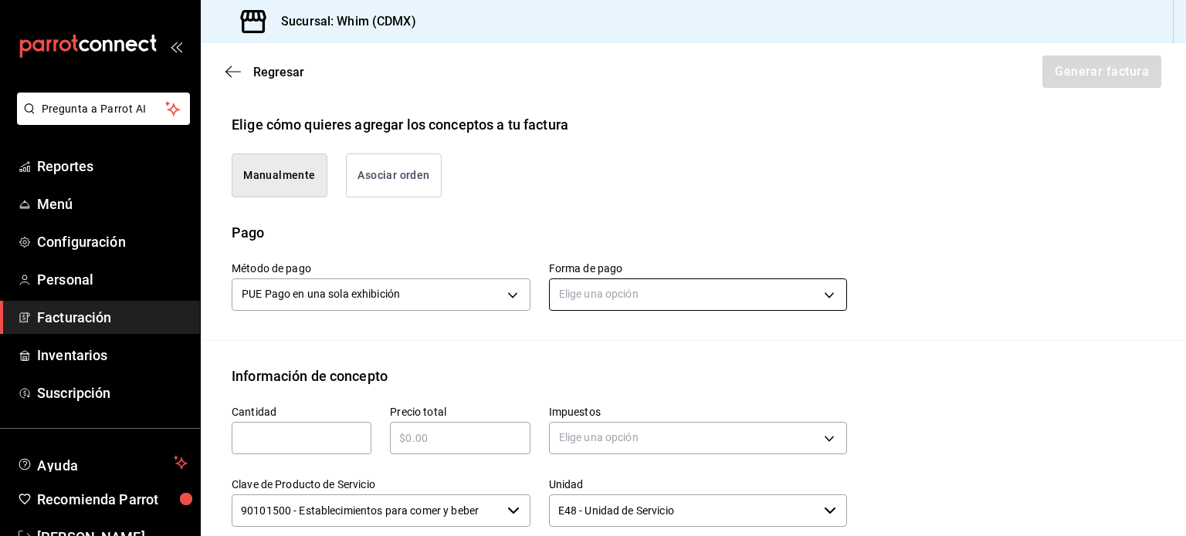
click at [614, 296] on body "Pregunta a Parrot AI Reportes Menú Configuración Personal Facturación Inventari…" at bounding box center [593, 268] width 1186 height 536
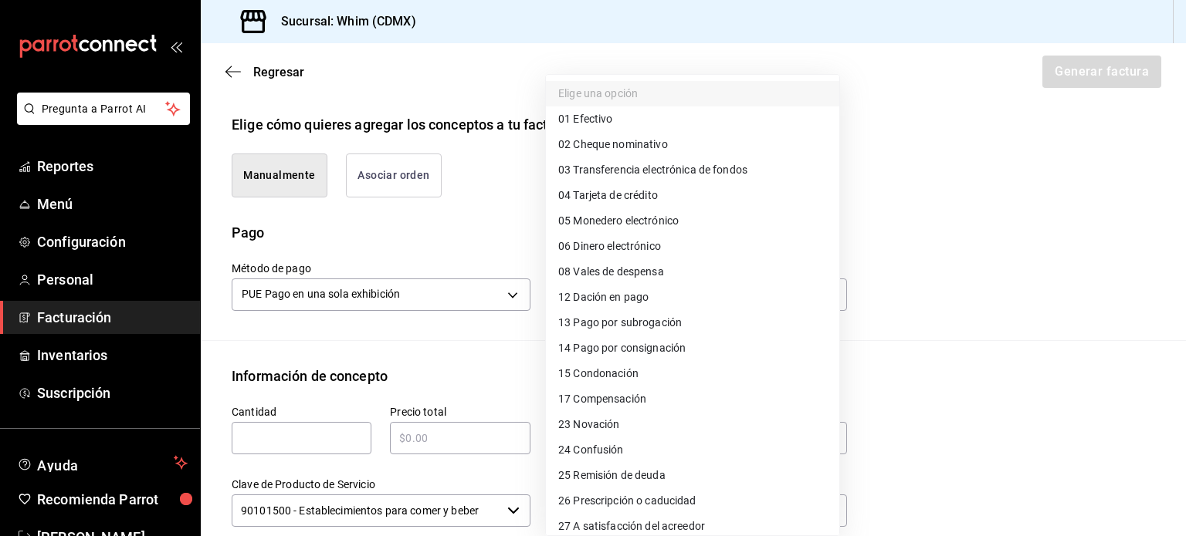
click at [655, 170] on span "03 Transferencia electrónica de fondos" at bounding box center [652, 170] width 189 height 16
type input "03"
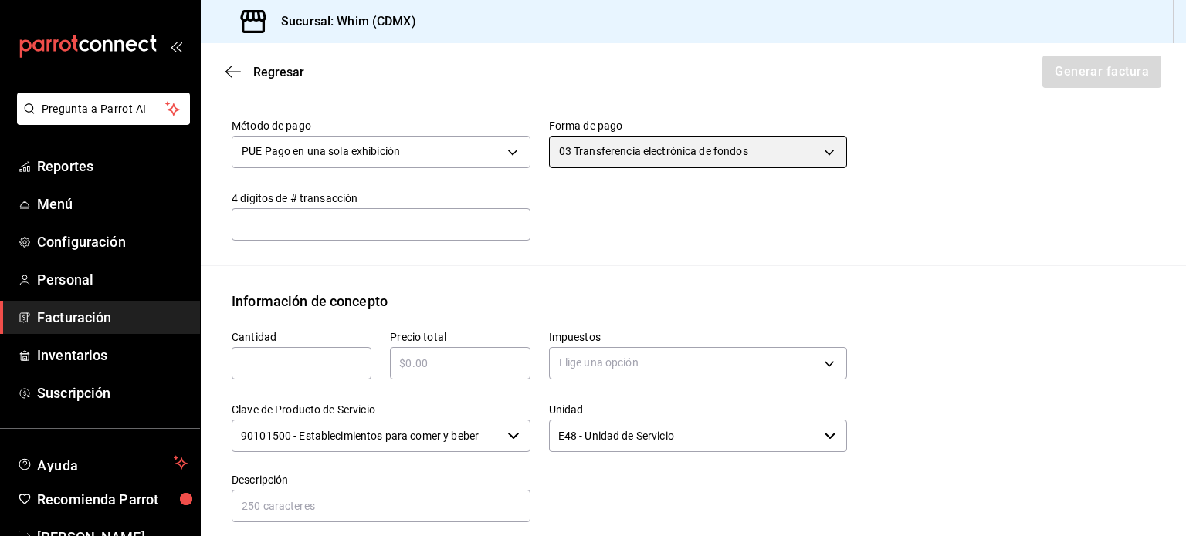
scroll to position [506, 0]
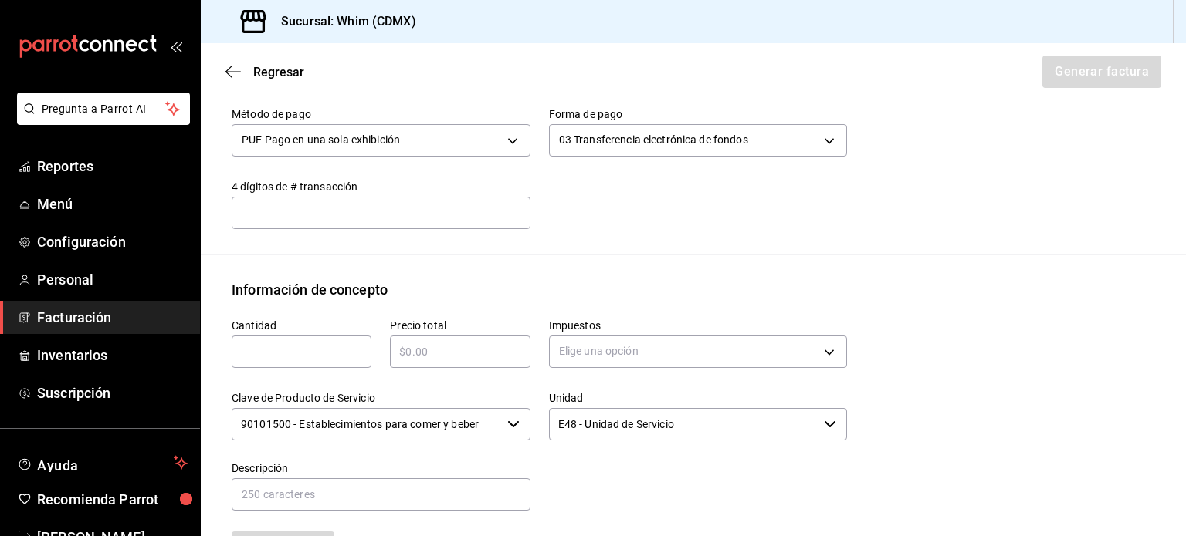
click at [255, 343] on input "text" at bounding box center [302, 352] width 140 height 19
type input "1"
click at [445, 343] on input "text" at bounding box center [460, 352] width 140 height 19
type input "$15550"
click at [648, 358] on body "Pregunta a Parrot AI Reportes Menú Configuración Personal Facturación Inventari…" at bounding box center [593, 268] width 1186 height 536
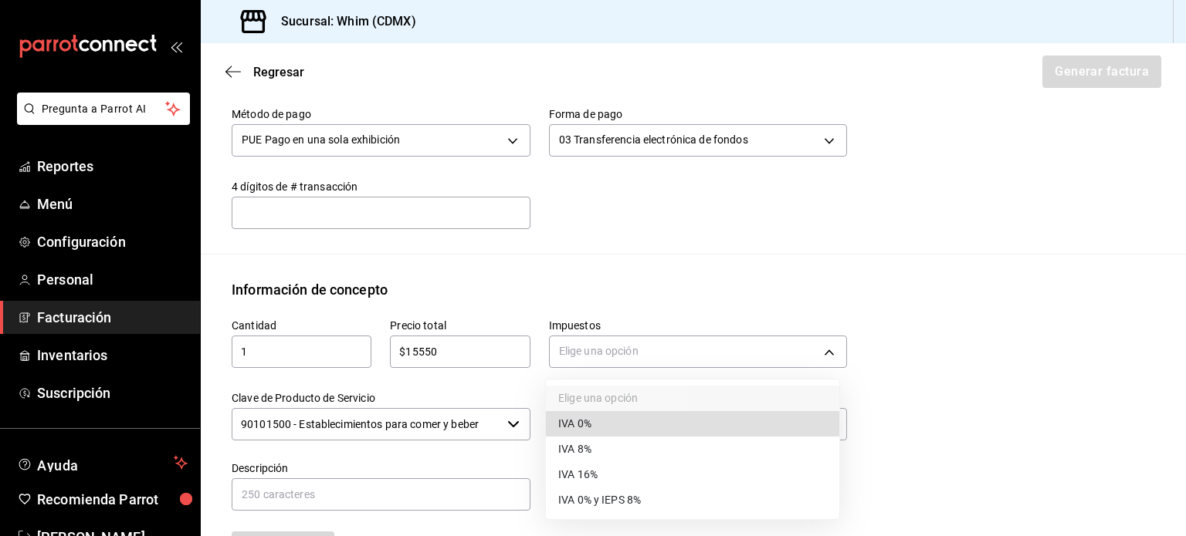
click at [601, 473] on li "IVA 16%" at bounding box center [692, 474] width 293 height 25
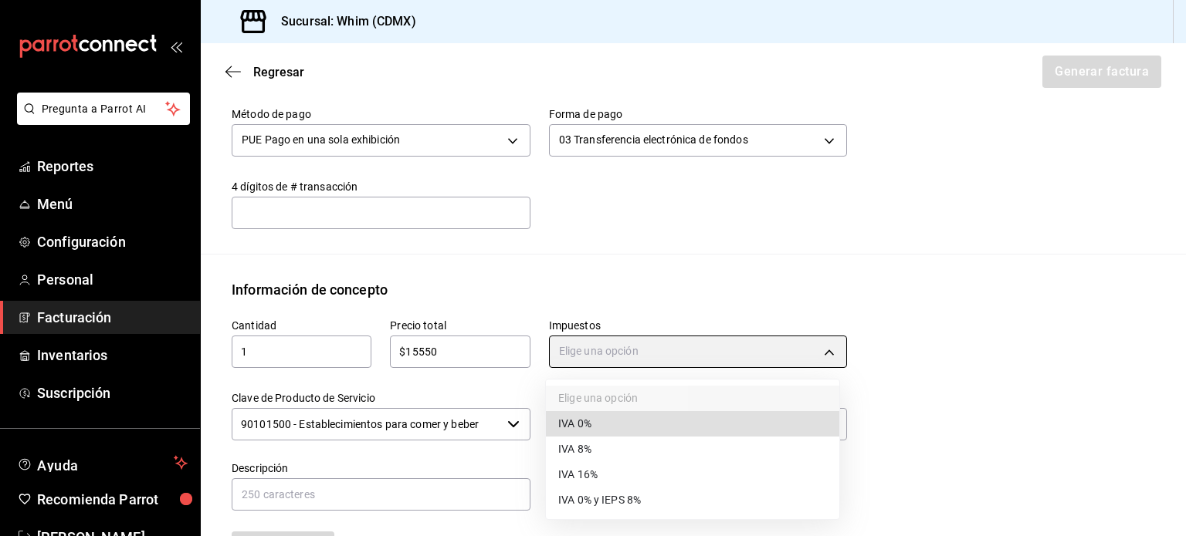
type input "IVA_16"
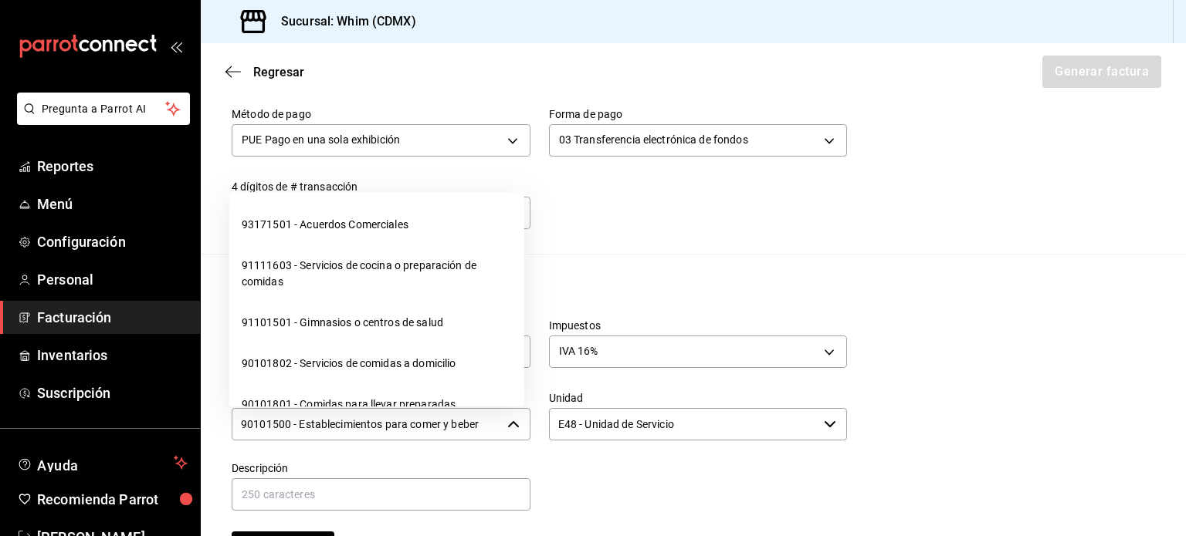
click at [388, 431] on input "90101500 - Establecimientos para comer y beber" at bounding box center [366, 424] width 269 height 32
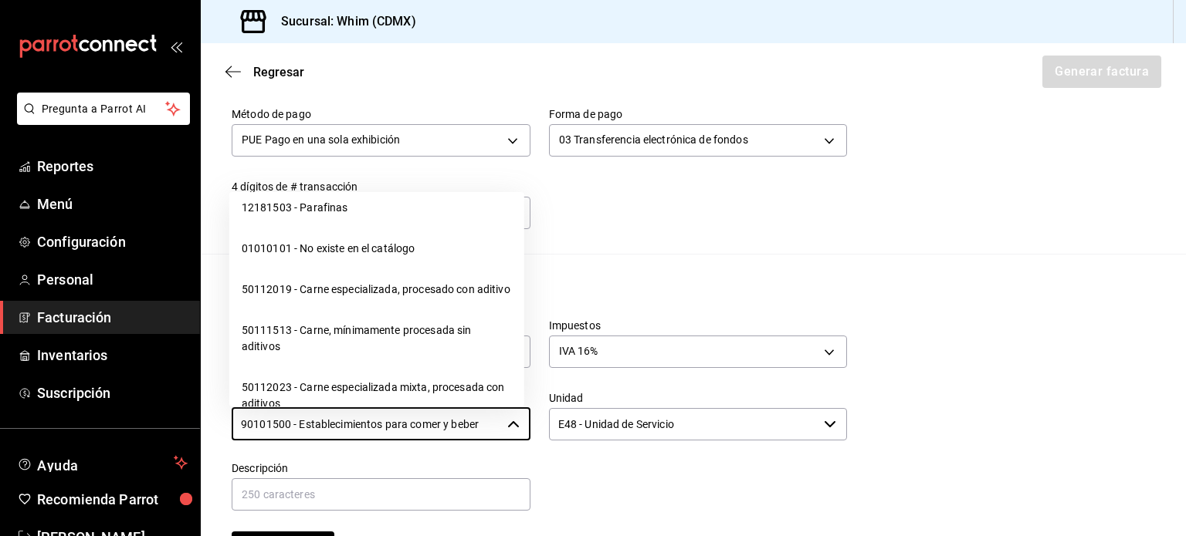
scroll to position [24326, 0]
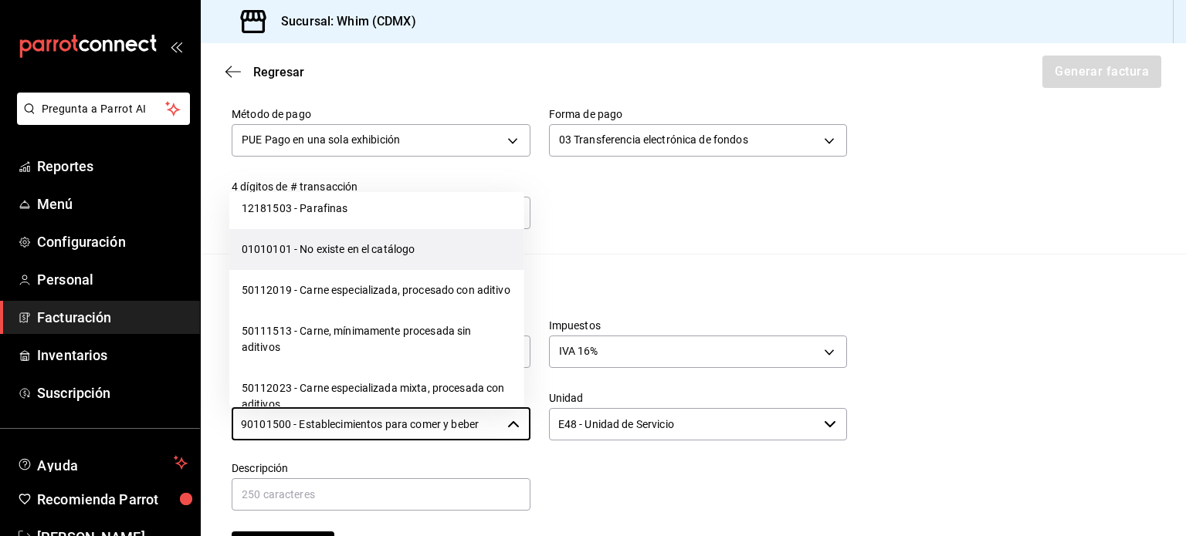
click at [322, 270] on li "01010101 - No existe en el catálogo" at bounding box center [376, 249] width 295 height 41
type input "01010101 - No existe en el catálogo"
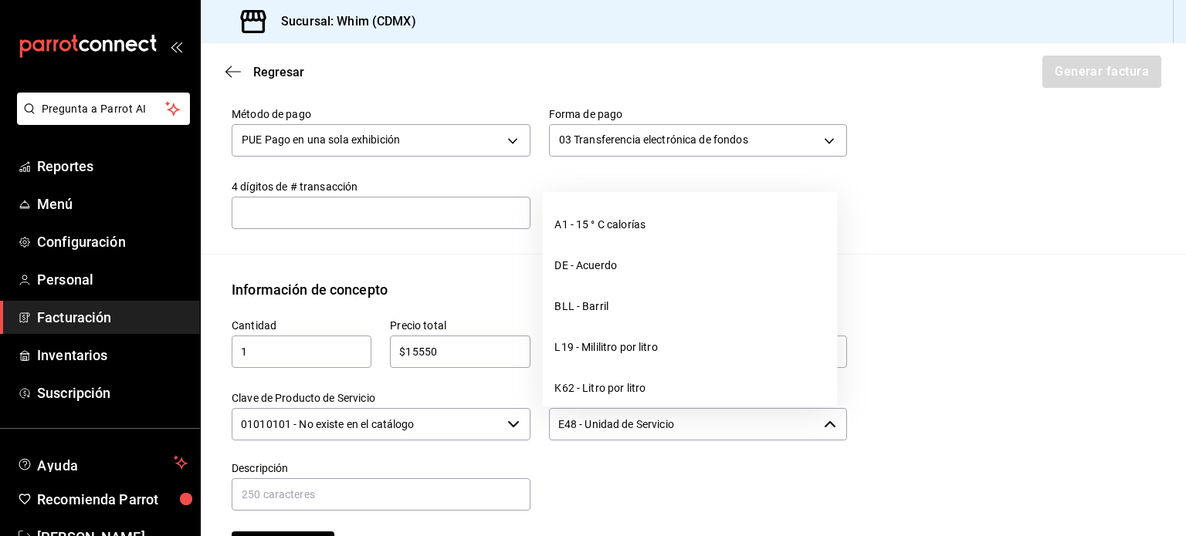
drag, startPoint x: 688, startPoint y: 420, endPoint x: 550, endPoint y: 422, distance: 137.4
click at [550, 422] on input "E48 - Unidad de Servicio" at bounding box center [683, 424] width 269 height 32
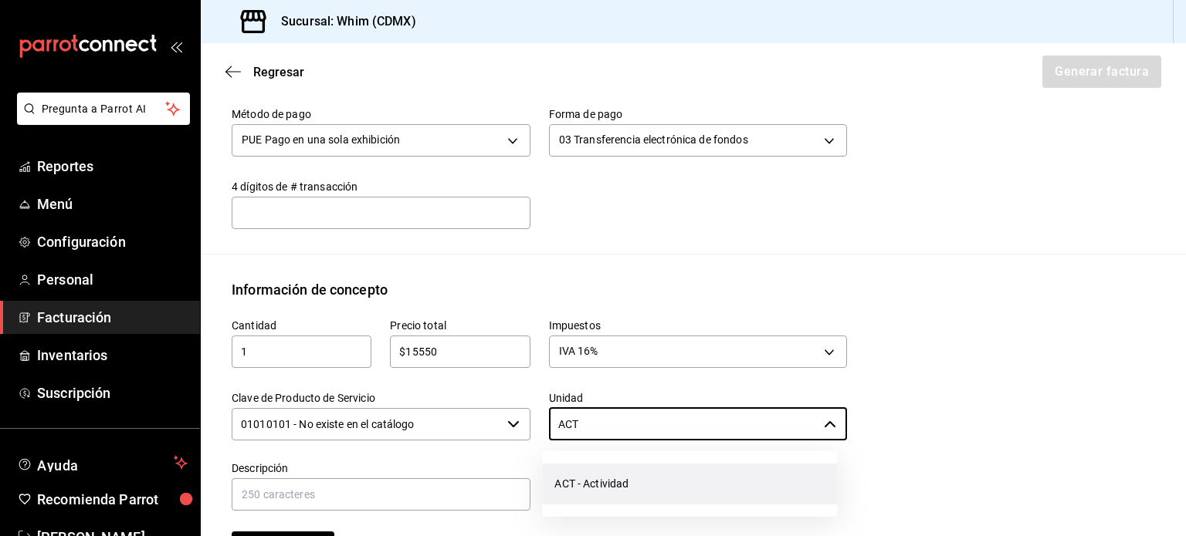
click at [628, 492] on li "ACT - Actividad" at bounding box center [689, 484] width 295 height 41
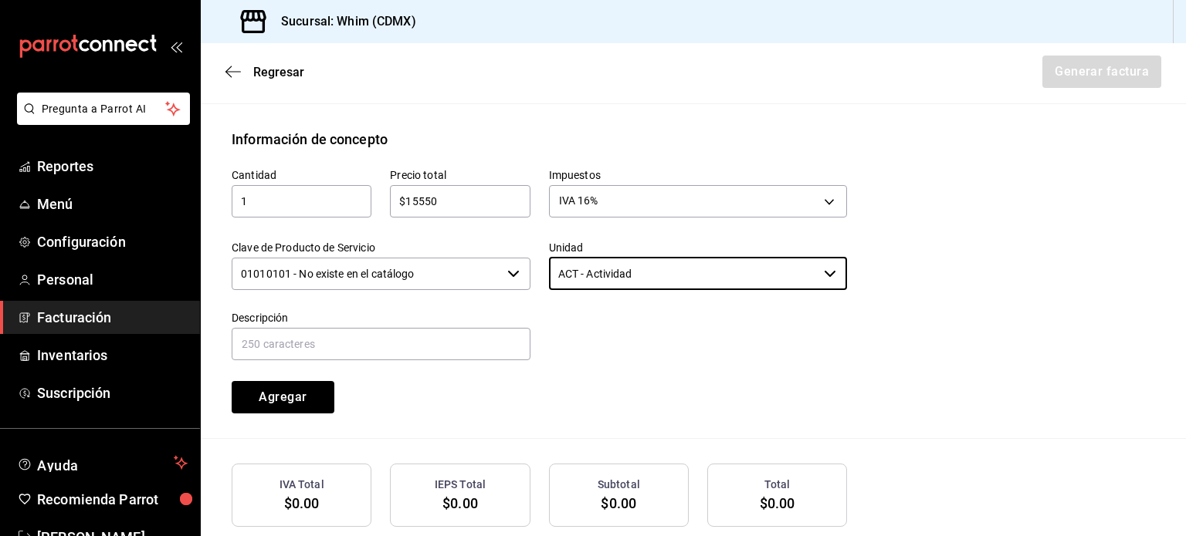
scroll to position [661, 0]
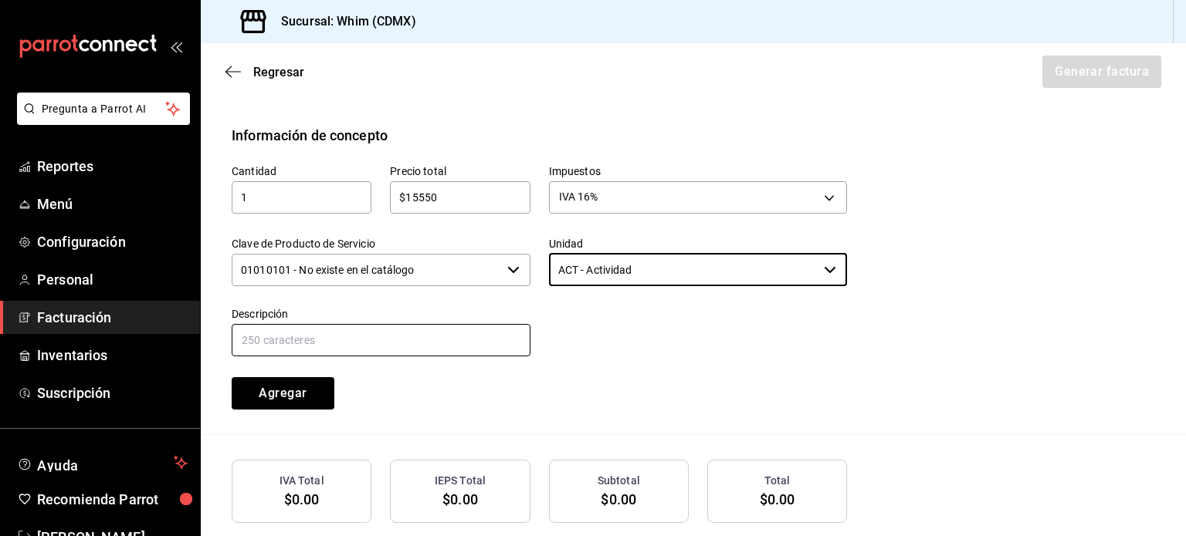
type input "ACT - Actividad"
click at [346, 341] on input "text" at bounding box center [381, 340] width 299 height 32
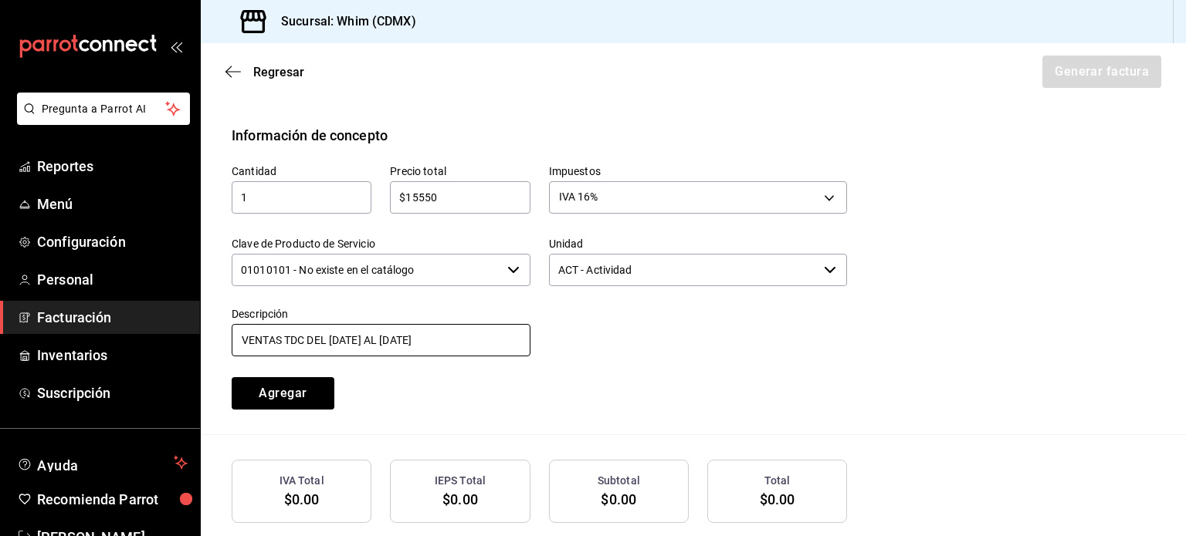
click at [426, 338] on input "VENTAS TDC DEL [DATE] AL [DATE]" at bounding box center [381, 340] width 299 height 32
type input "VENTAS TDC DEL [DATE] AL [DATE]"
click at [293, 393] on button "Agregar" at bounding box center [283, 393] width 103 height 32
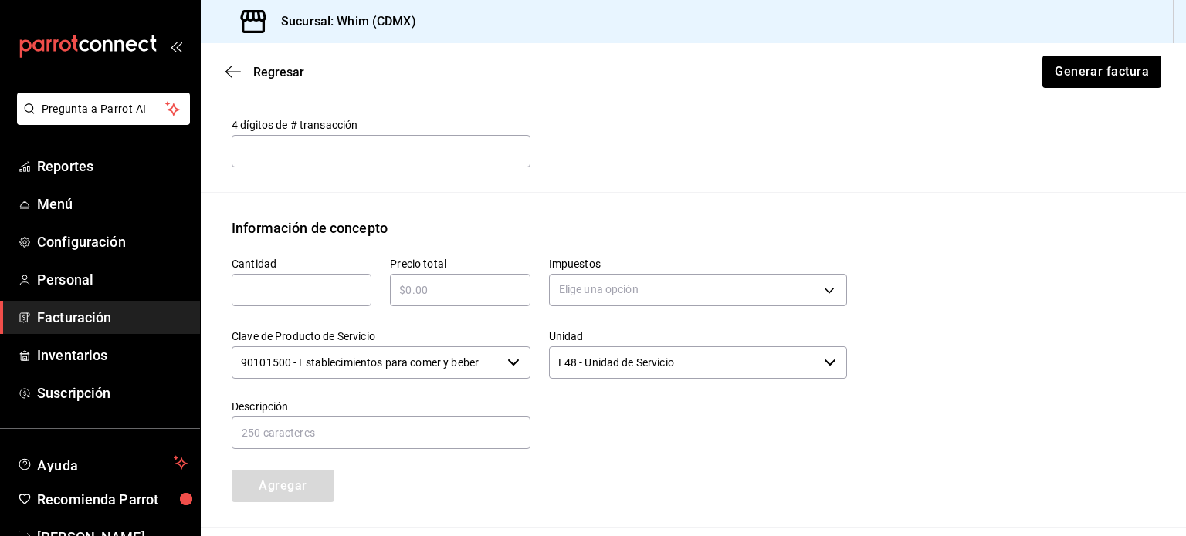
scroll to position [584, 0]
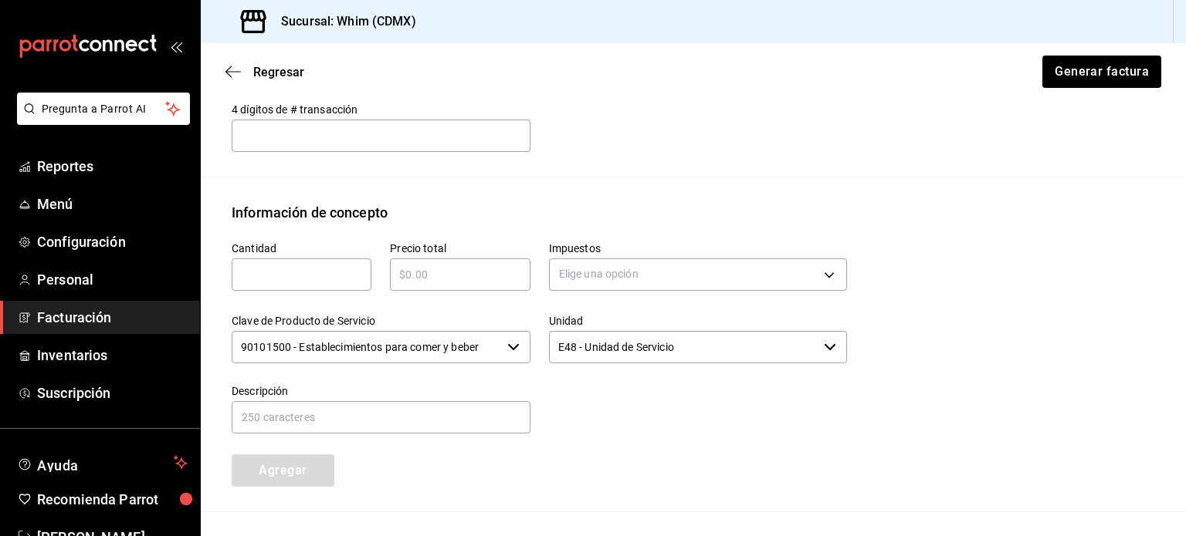
click at [278, 280] on input "text" at bounding box center [302, 275] width 140 height 19
type input "1"
click at [451, 278] on input "text" at bounding box center [460, 275] width 140 height 19
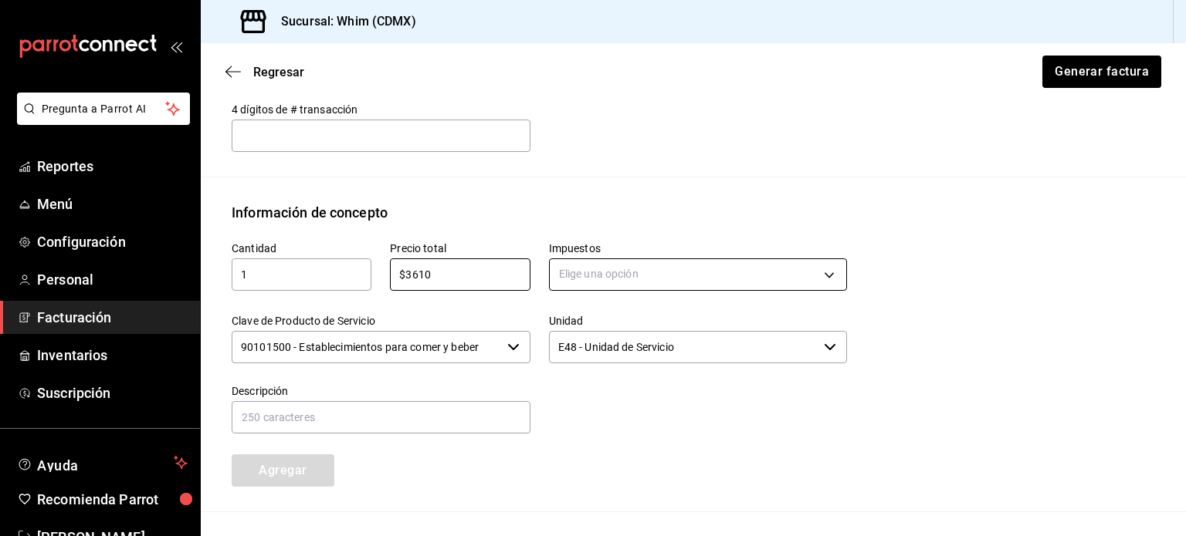
type input "$3610"
click at [713, 267] on body "Pregunta a Parrot AI Reportes Menú Configuración Personal Facturación Inventari…" at bounding box center [593, 268] width 1186 height 536
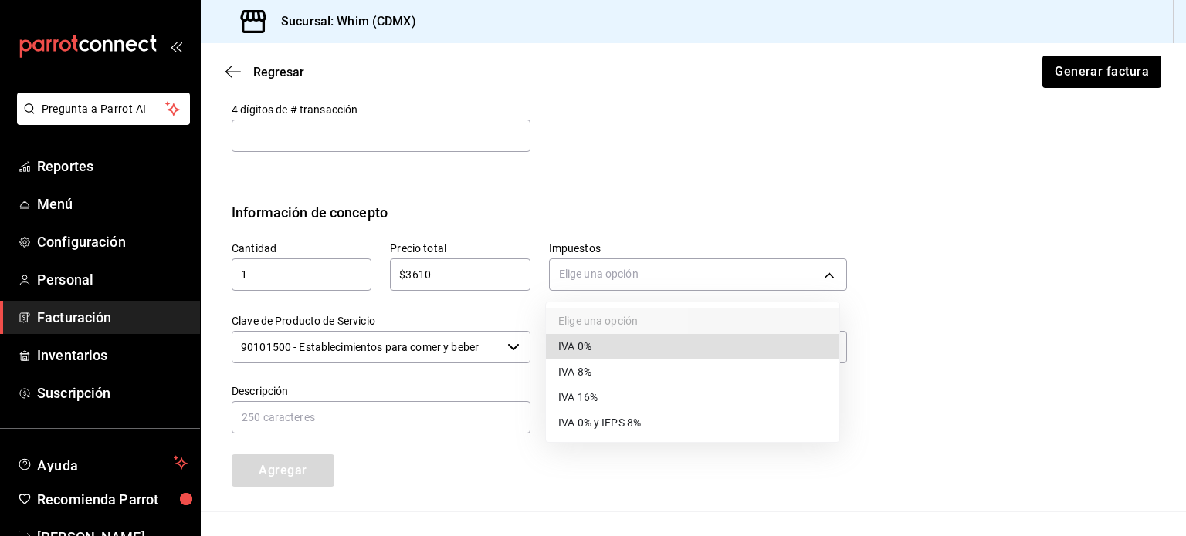
click at [657, 394] on li "IVA 16%" at bounding box center [692, 397] width 293 height 25
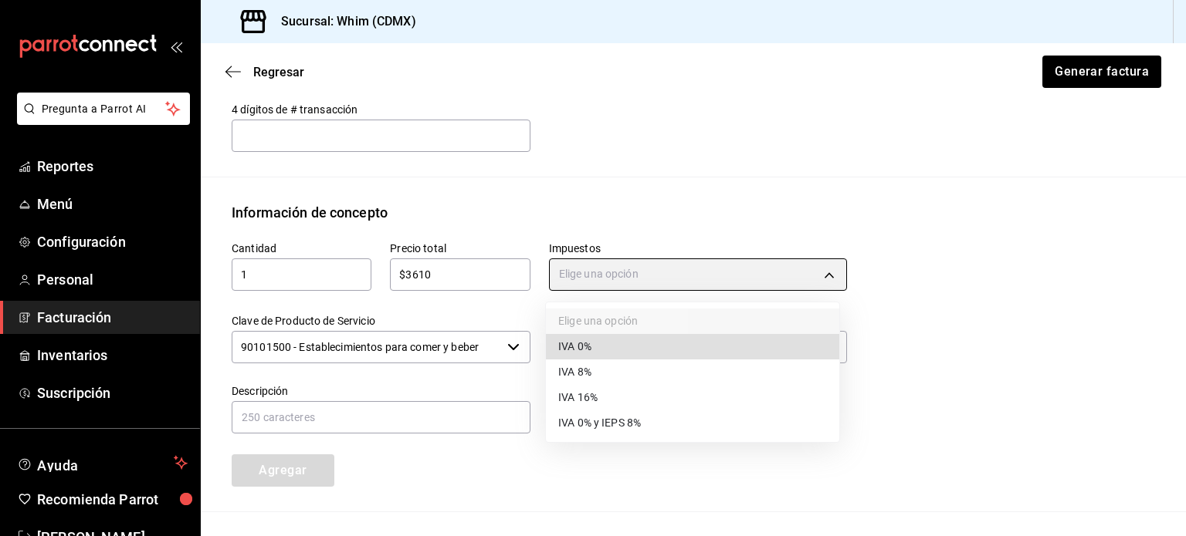
type input "IVA_16"
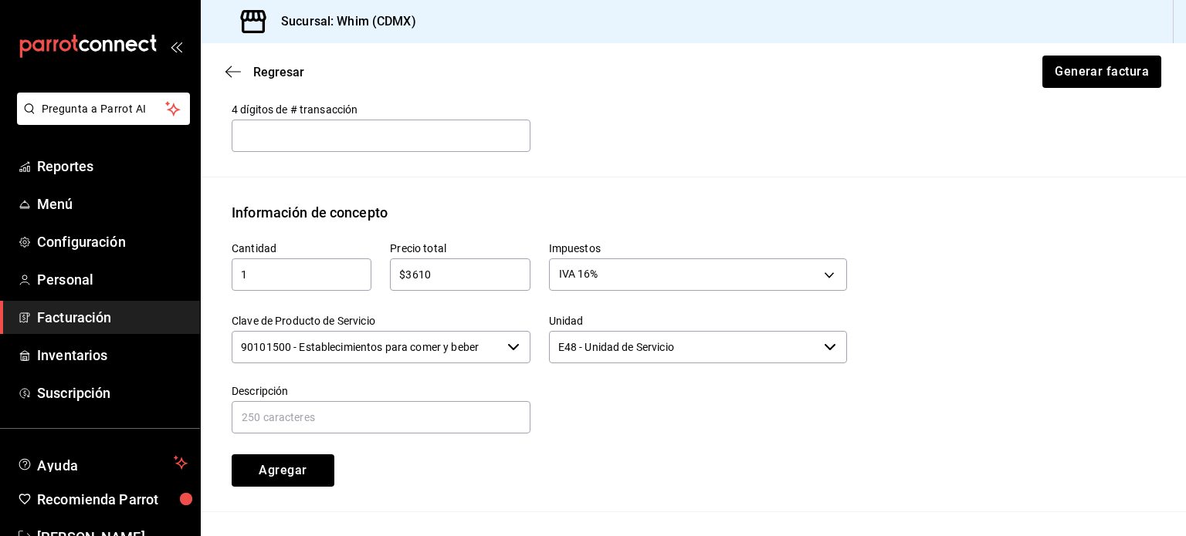
click at [455, 348] on input "90101500 - Establecimientos para comer y beber" at bounding box center [366, 347] width 269 height 32
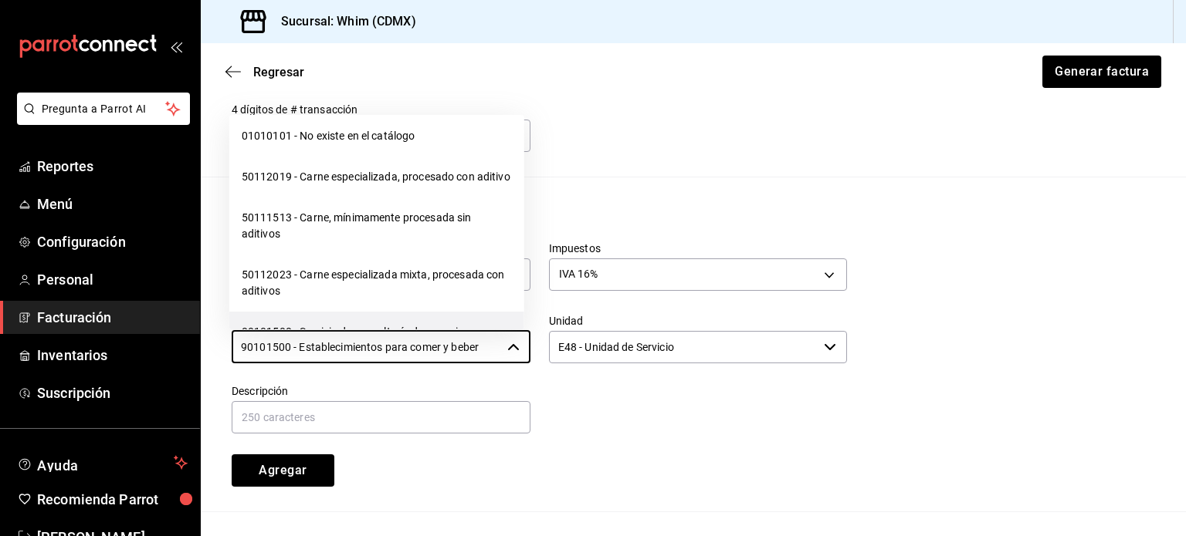
scroll to position [24326, 0]
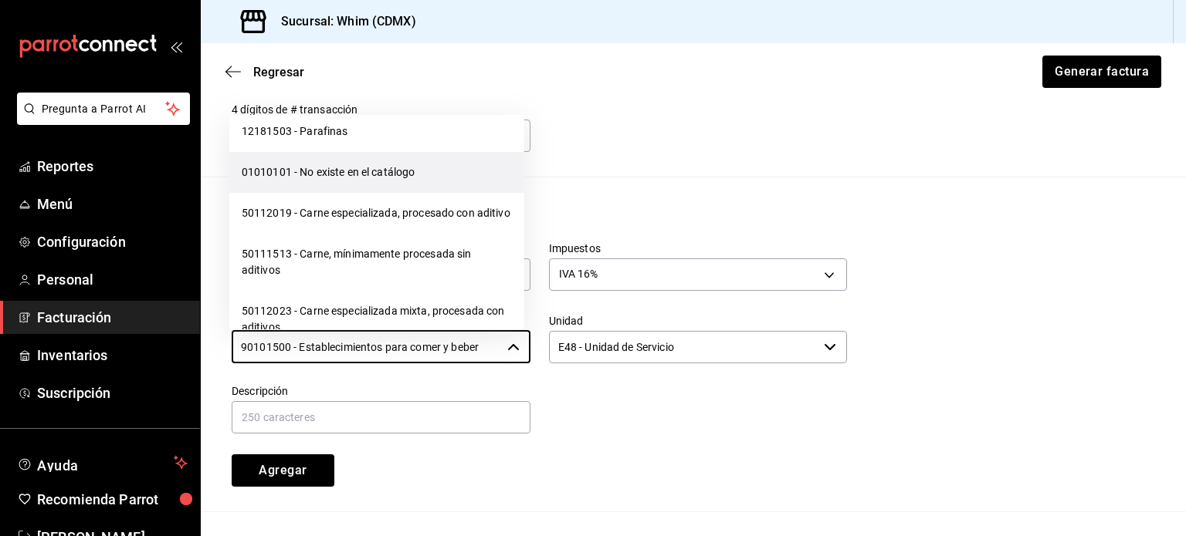
click at [341, 193] on li "01010101 - No existe en el catálogo" at bounding box center [376, 172] width 295 height 41
type input "01010101 - No existe en el catálogo"
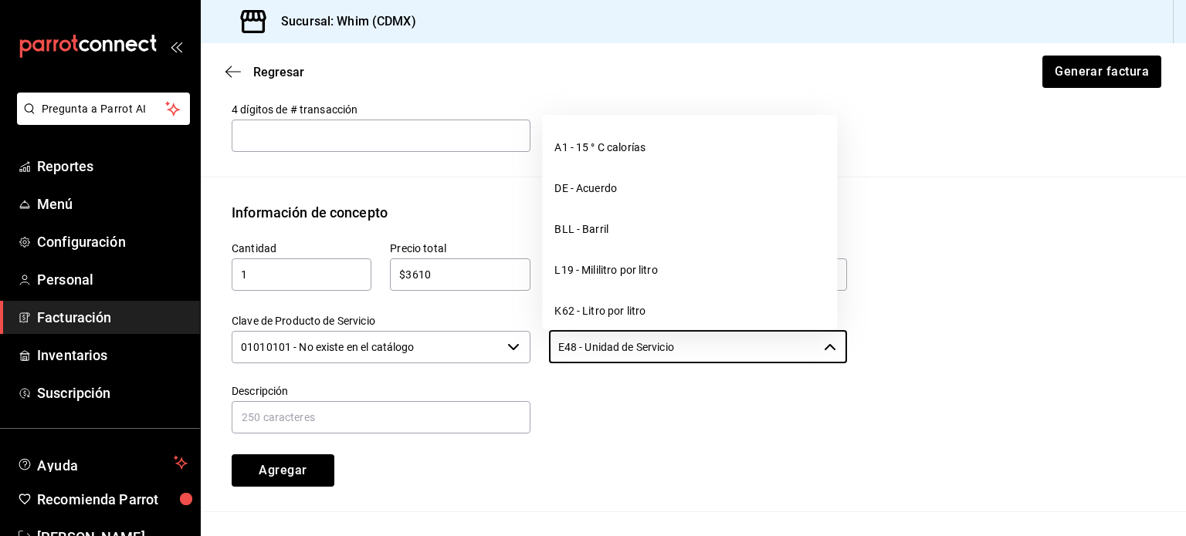
drag, startPoint x: 707, startPoint y: 345, endPoint x: 526, endPoint y: 333, distance: 181.0
click at [530, 333] on div "Unidad E48 - Unidad de Servicio ​" at bounding box center [688, 331] width 317 height 70
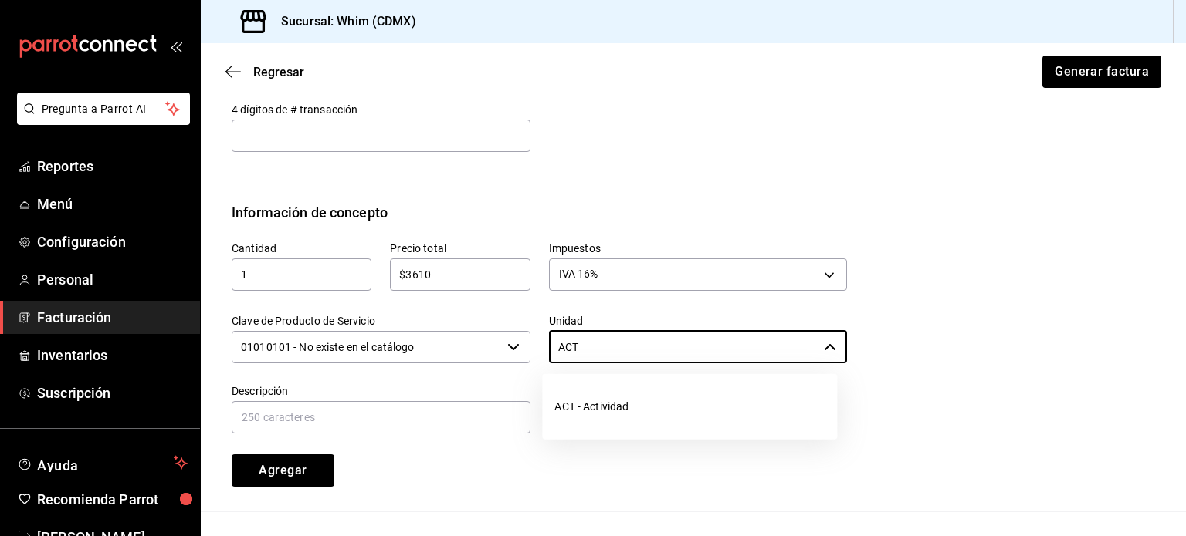
click at [606, 411] on li "ACT - Actividad" at bounding box center [689, 407] width 295 height 41
type input "ACT - Actividad"
click at [395, 406] on input "text" at bounding box center [381, 417] width 299 height 32
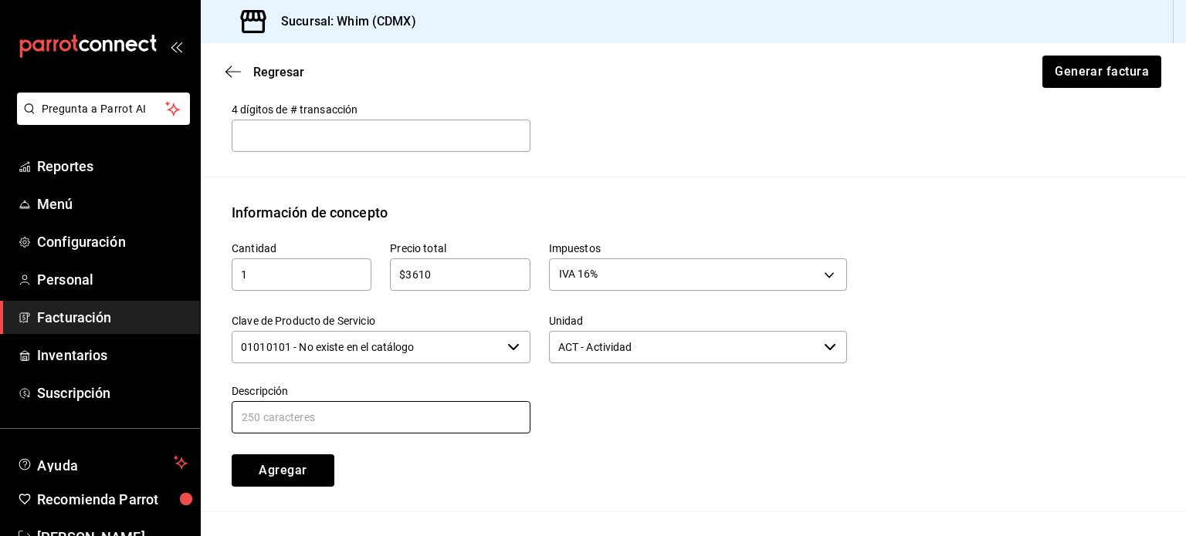
click at [395, 418] on input "text" at bounding box center [381, 417] width 299 height 32
click at [360, 415] on input "VENTAS AMEX" at bounding box center [381, 417] width 299 height 32
click at [591, 416] on div at bounding box center [688, 401] width 317 height 70
click at [451, 416] on input "VENTAS AMEX DEL [DATE] AL [DATE]" at bounding box center [381, 417] width 299 height 32
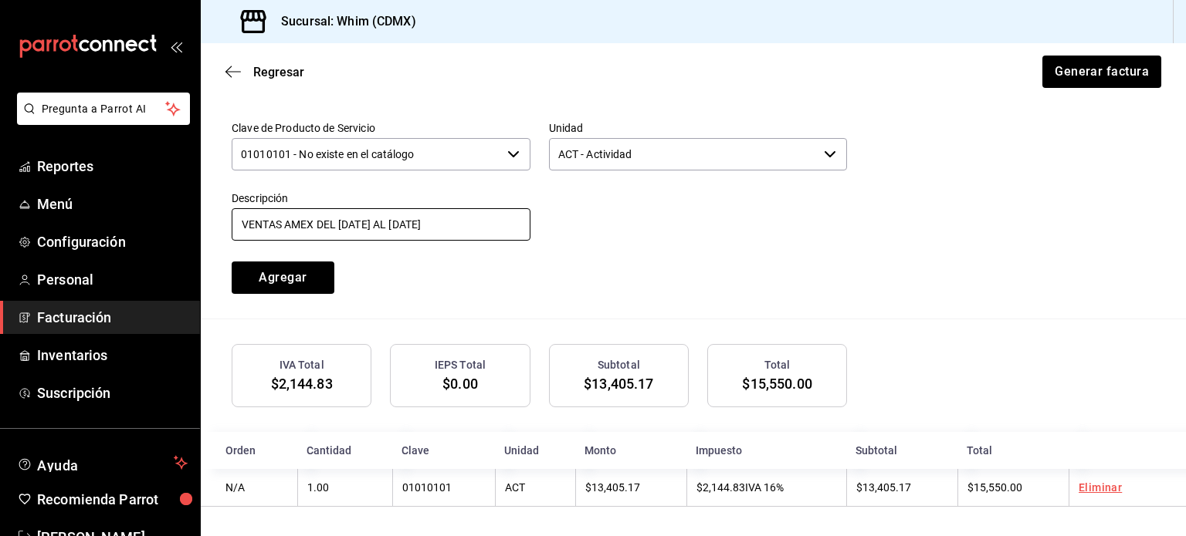
scroll to position [777, 0]
type input "VENTAS AMEX DEL [DATE] AL [DATE]"
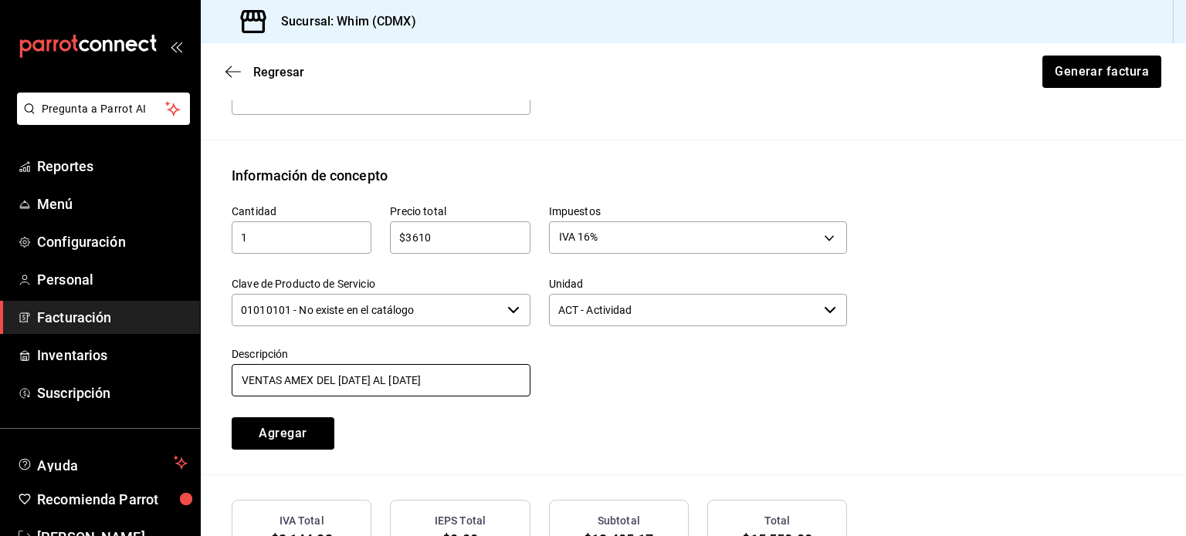
scroll to position [623, 0]
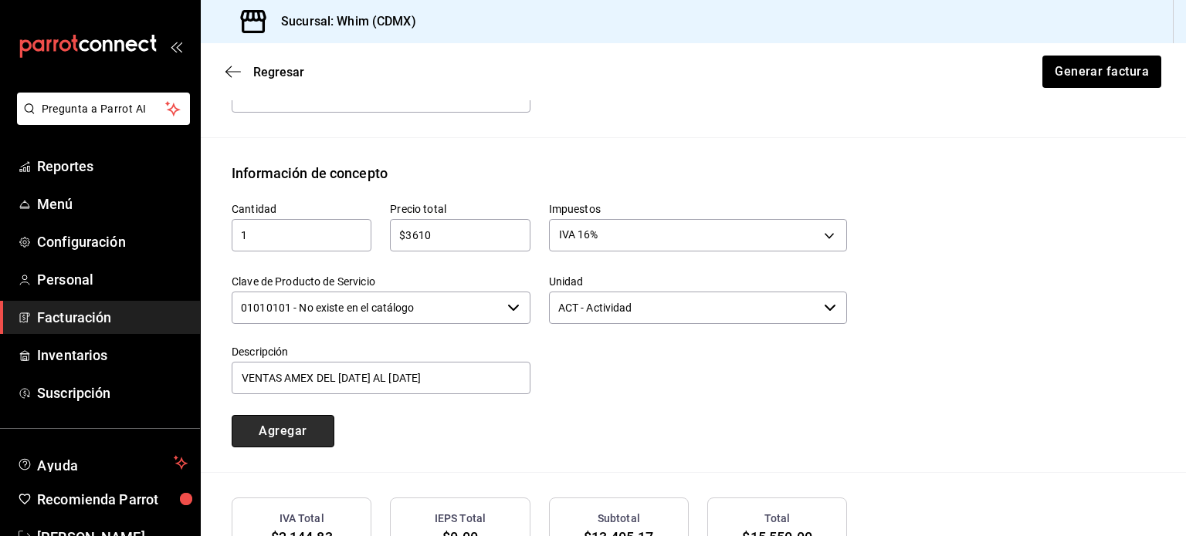
click at [271, 441] on button "Agregar" at bounding box center [283, 431] width 103 height 32
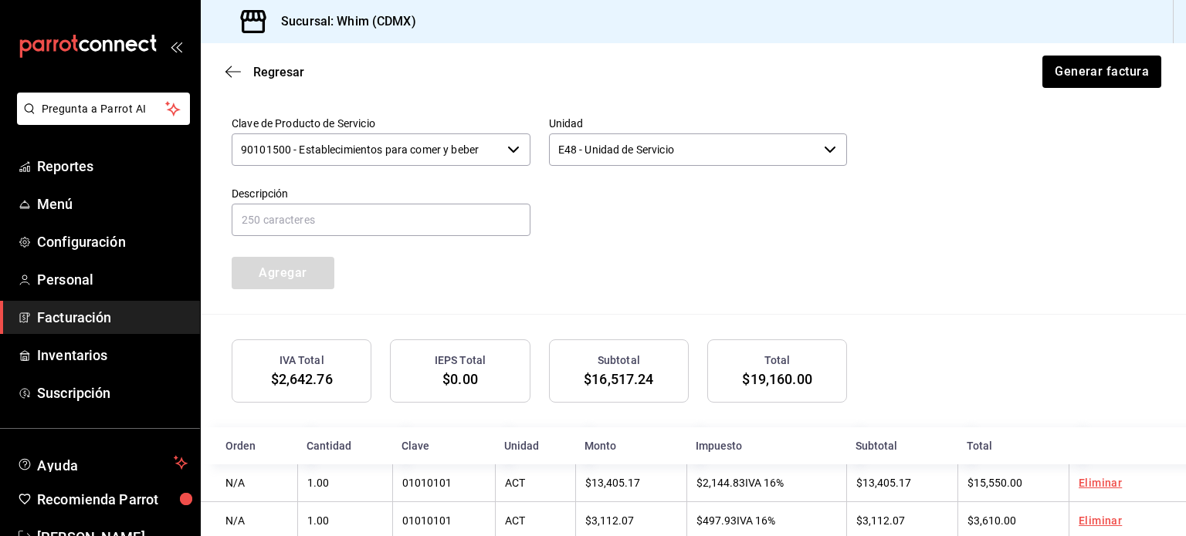
scroll to position [738, 0]
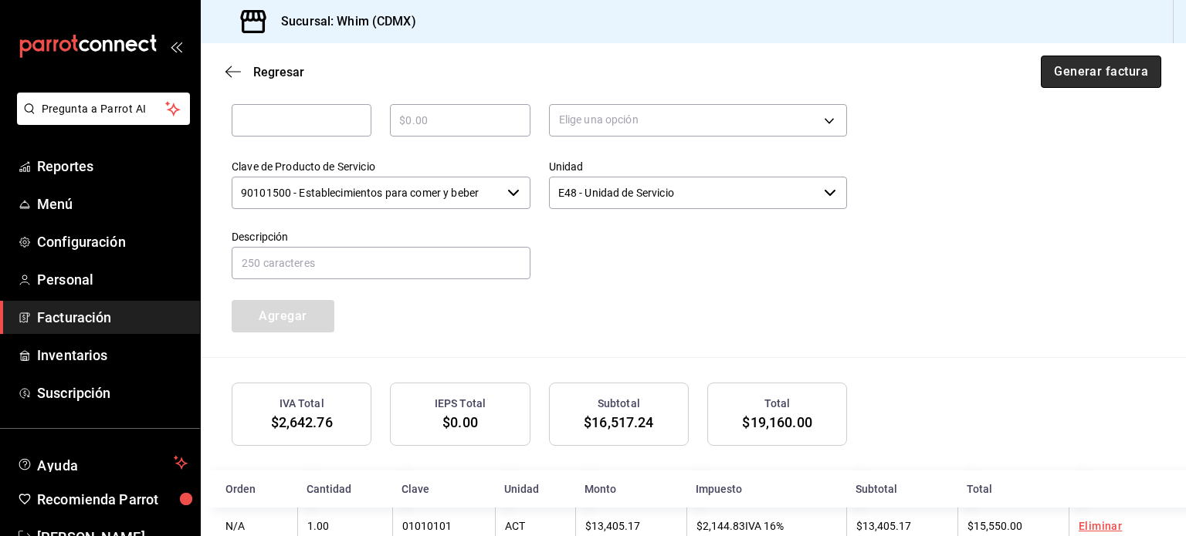
click at [1101, 80] on button "Generar factura" at bounding box center [1100, 72] width 120 height 32
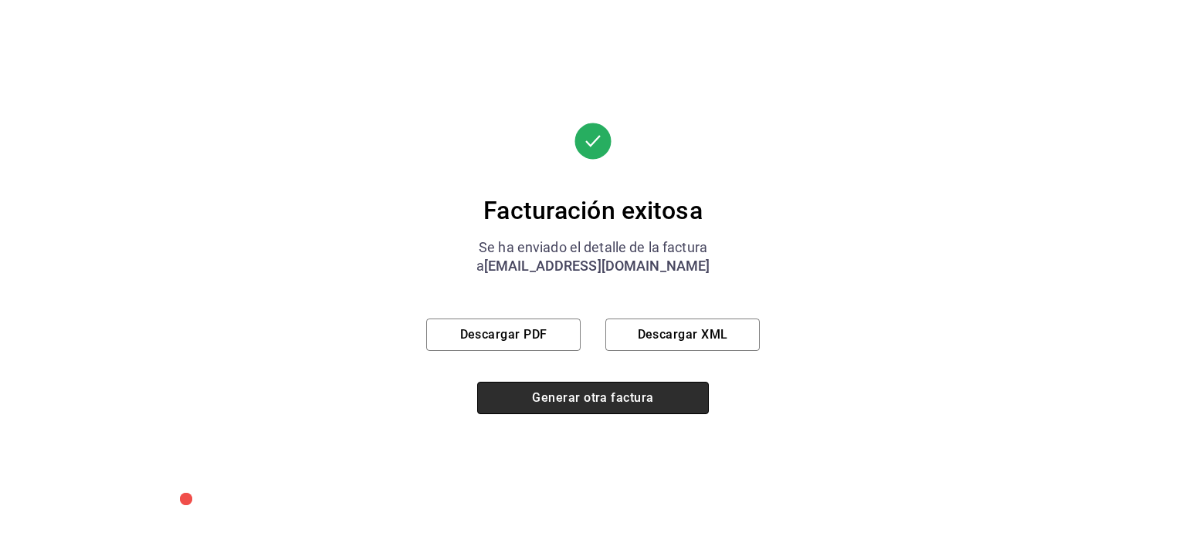
click at [575, 394] on button "Generar otra factura" at bounding box center [593, 398] width 232 height 32
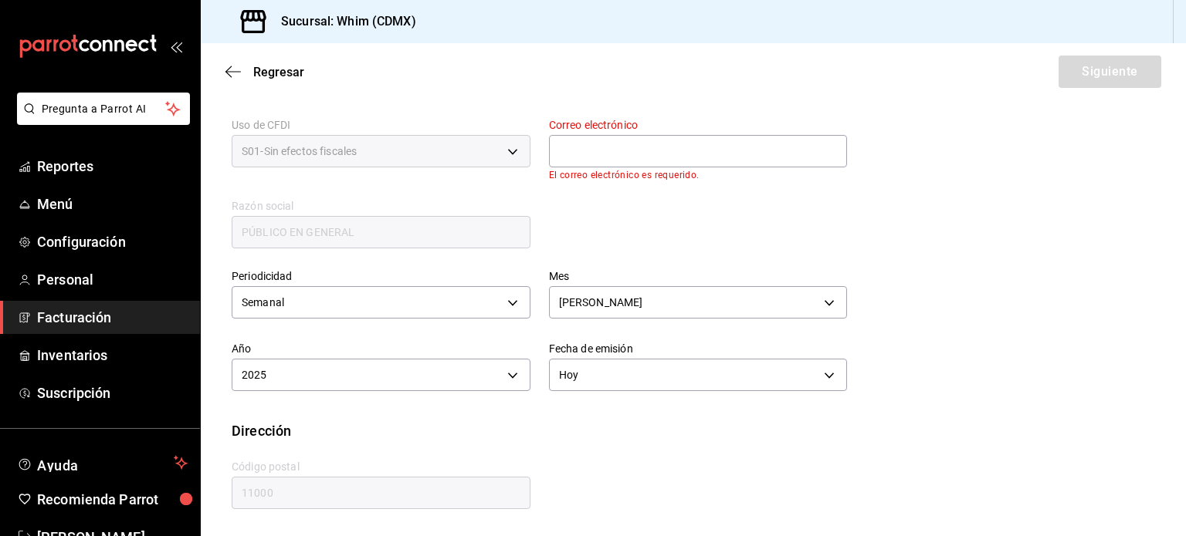
scroll to position [282, 0]
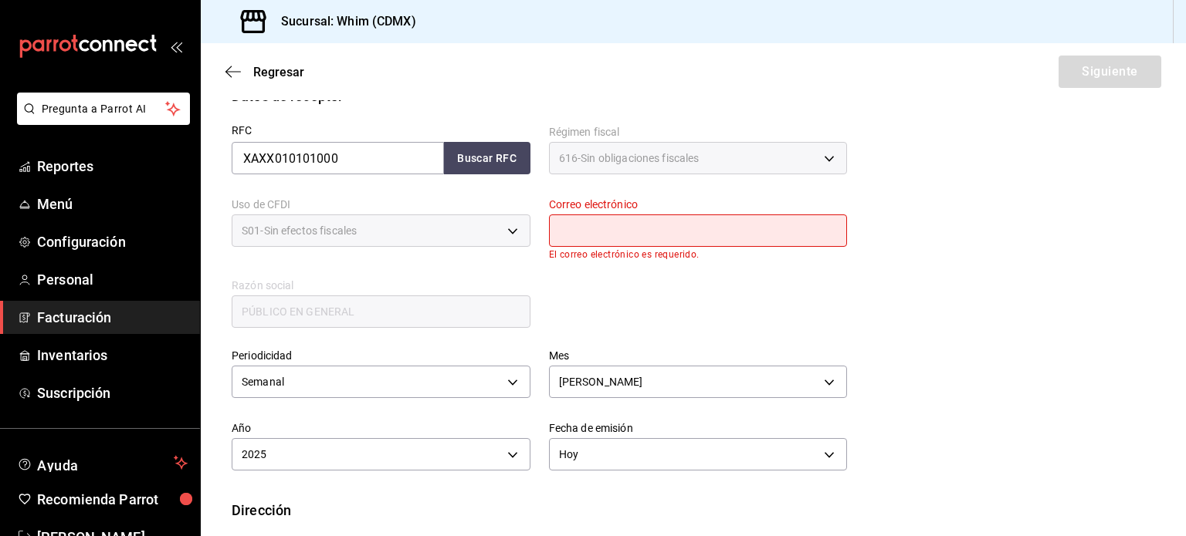
click at [625, 225] on input "text" at bounding box center [698, 231] width 299 height 32
type input "[EMAIL_ADDRESS][DOMAIN_NAME]"
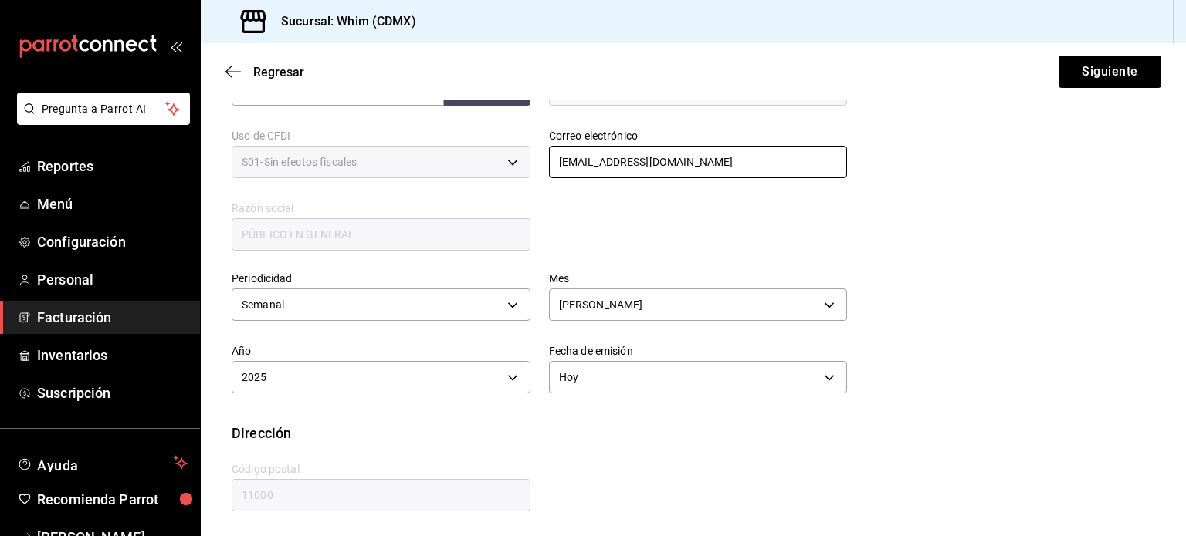
scroll to position [352, 0]
click at [676, 212] on div "RFC XAXX010101000 Buscar RFC Régimen fiscal 616 - Sin obligaciones fiscales 616…" at bounding box center [530, 143] width 634 height 215
click at [674, 233] on div "RFC XAXX010101000 Buscar RFC Régimen fiscal 616 - Sin obligaciones fiscales 616…" at bounding box center [530, 143] width 634 height 215
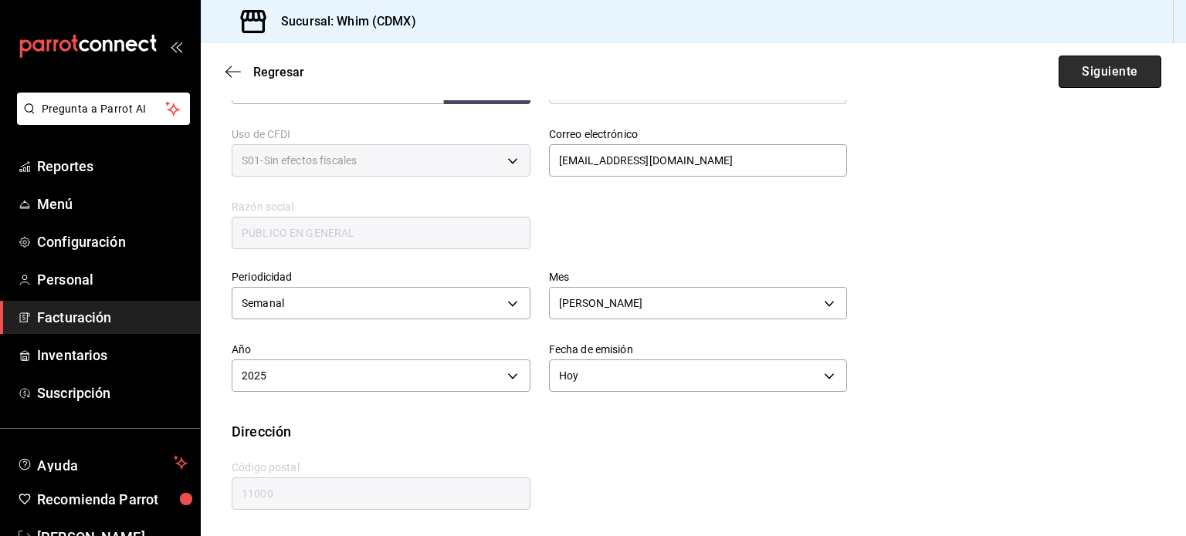
click at [1080, 78] on button "Siguiente" at bounding box center [1109, 72] width 103 height 32
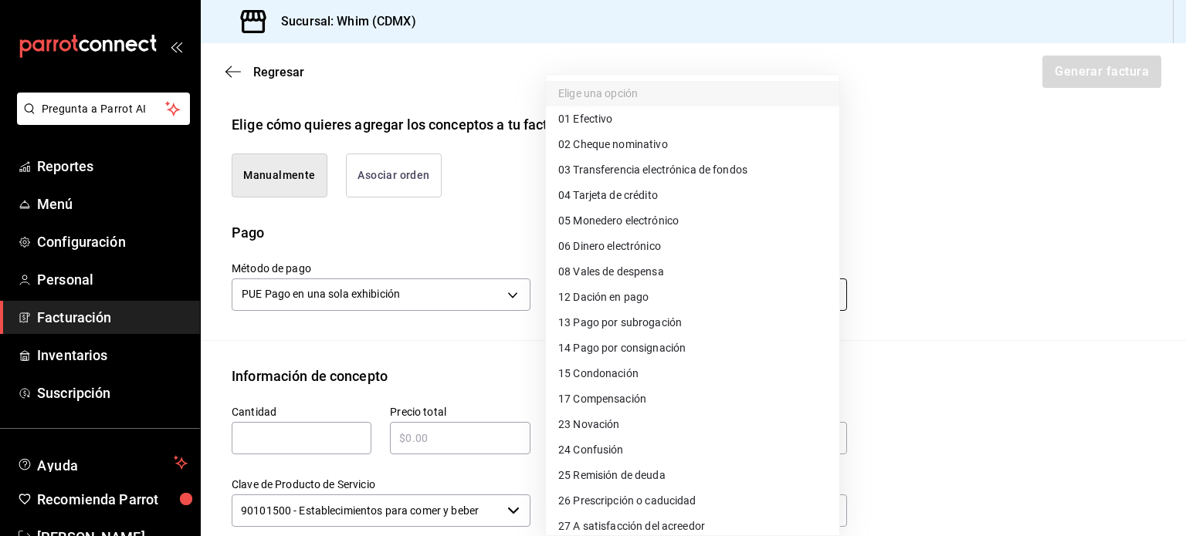
click at [645, 296] on body "Pregunta a Parrot AI Reportes Menú Configuración Personal Facturación Inventari…" at bounding box center [593, 268] width 1186 height 536
click at [680, 172] on span "03 Transferencia electrónica de fondos" at bounding box center [652, 170] width 189 height 16
type input "03"
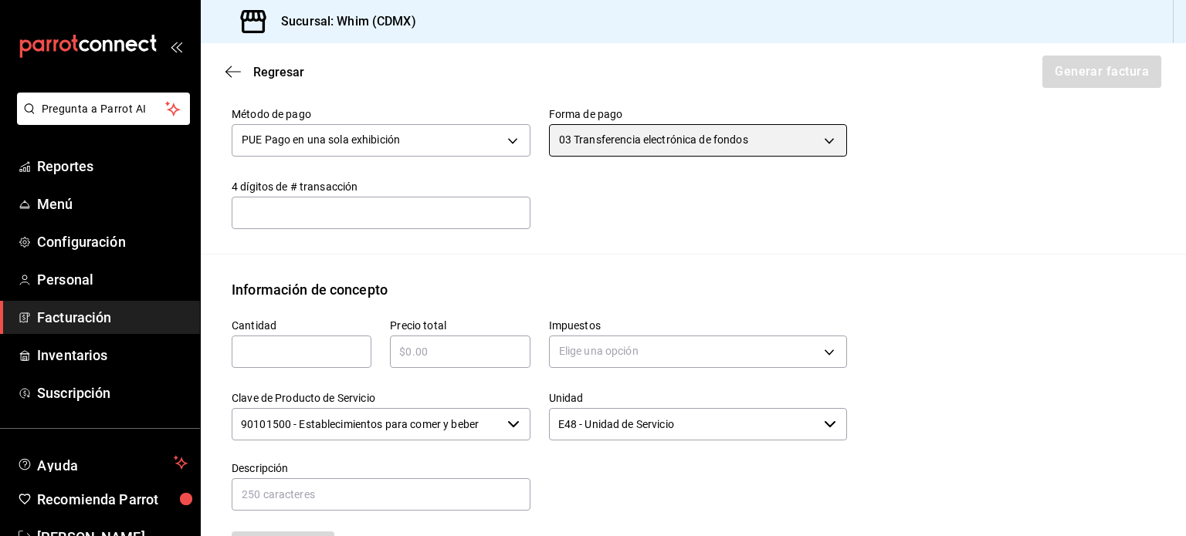
scroll to position [506, 0]
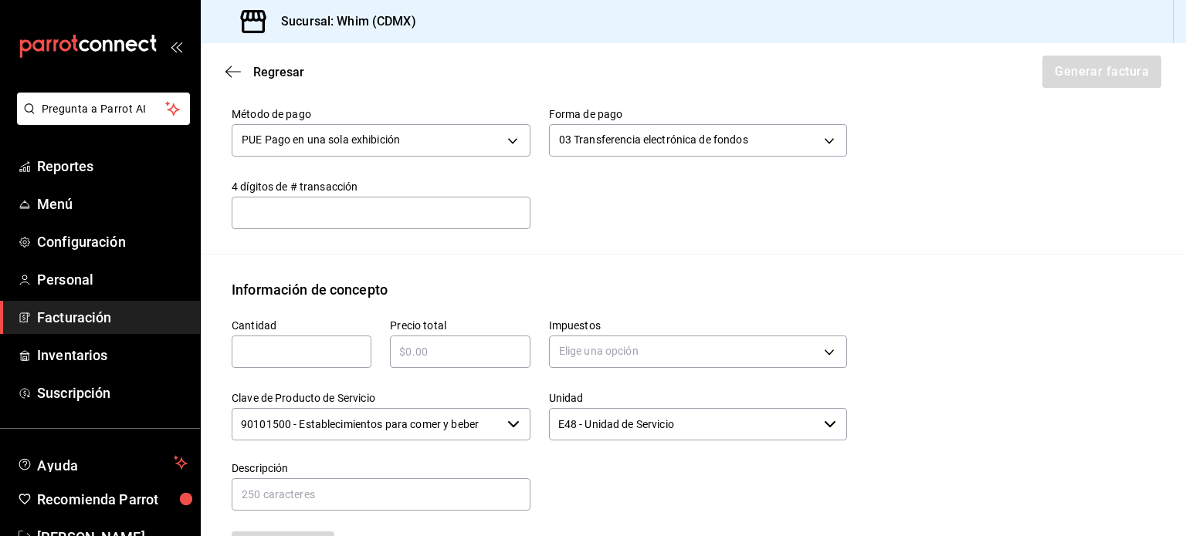
click at [279, 356] on input "text" at bounding box center [302, 352] width 140 height 19
type input "1"
type input "$13190"
click at [600, 340] on body "Pregunta a Parrot AI Reportes Menú Configuración Personal Facturación Inventari…" at bounding box center [593, 268] width 1186 height 536
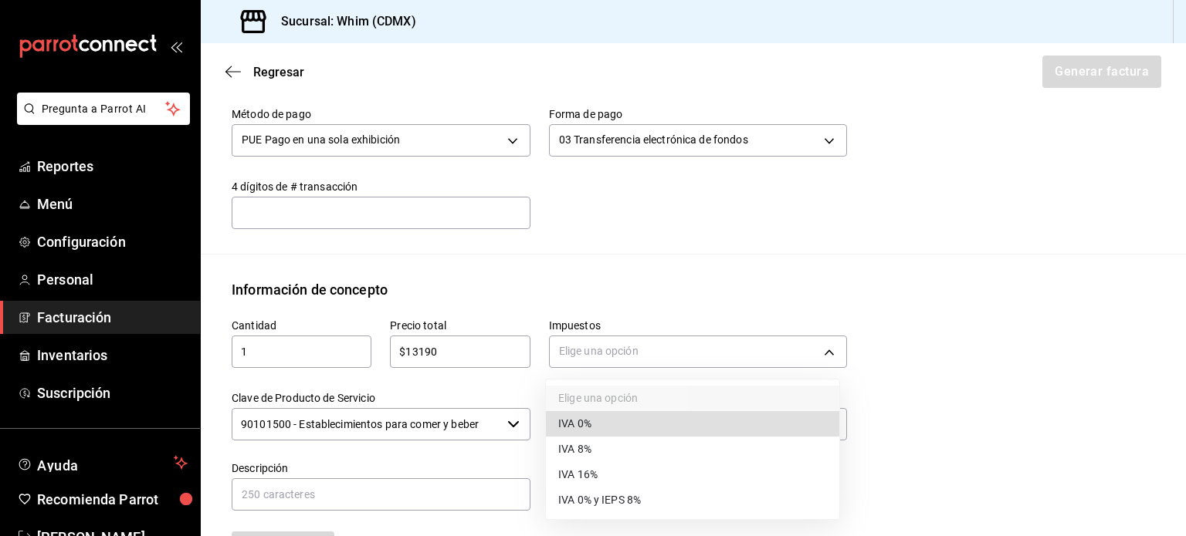
click at [588, 480] on span "IVA 16%" at bounding box center [577, 475] width 39 height 16
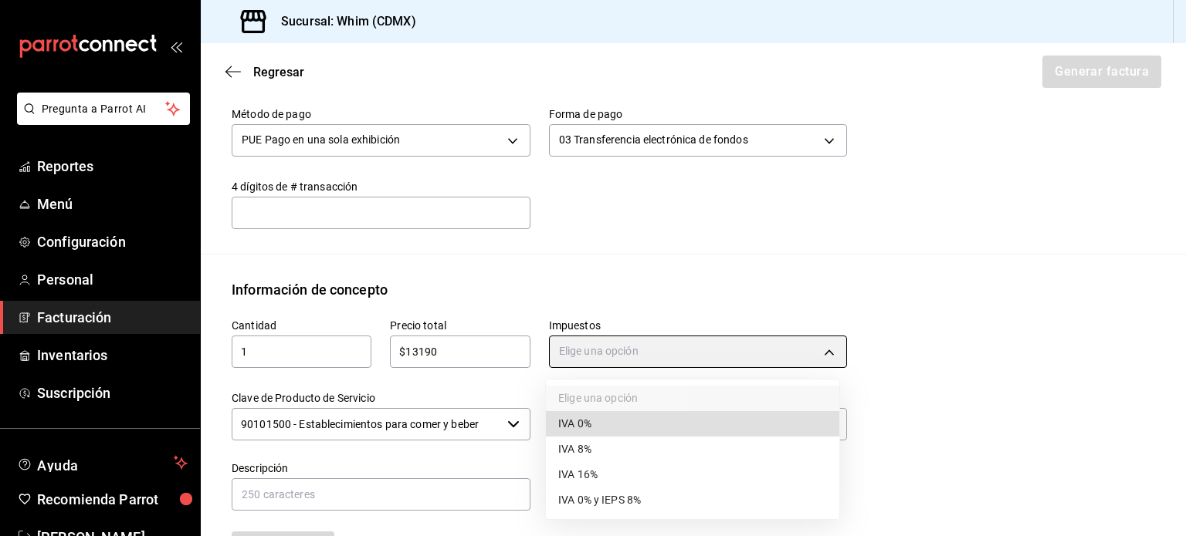
type input "IVA_16"
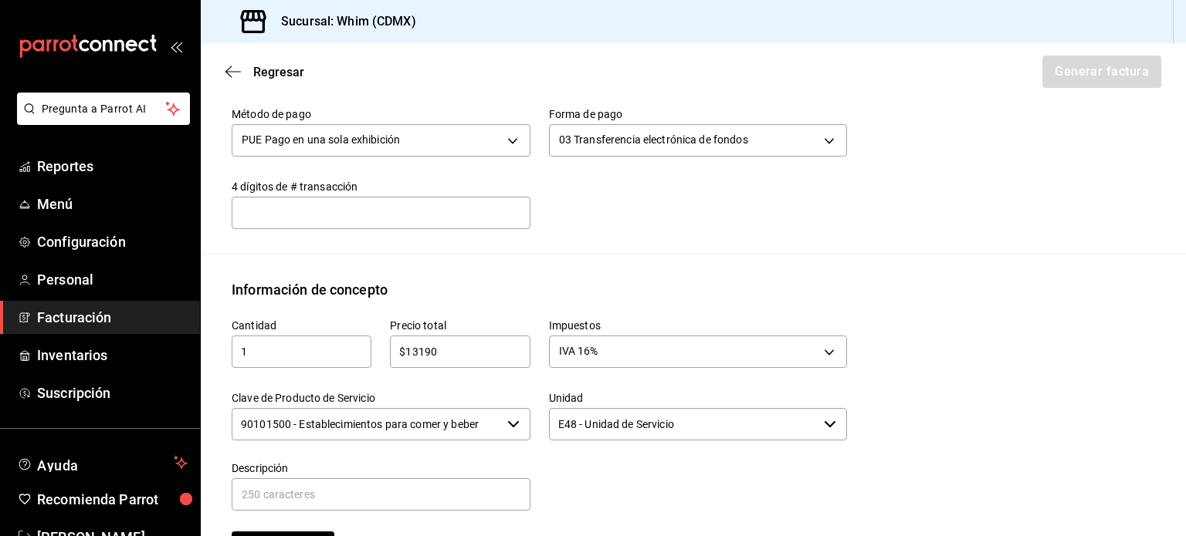
click at [493, 431] on input "90101500 - Establecimientos para comer y beber" at bounding box center [366, 424] width 269 height 32
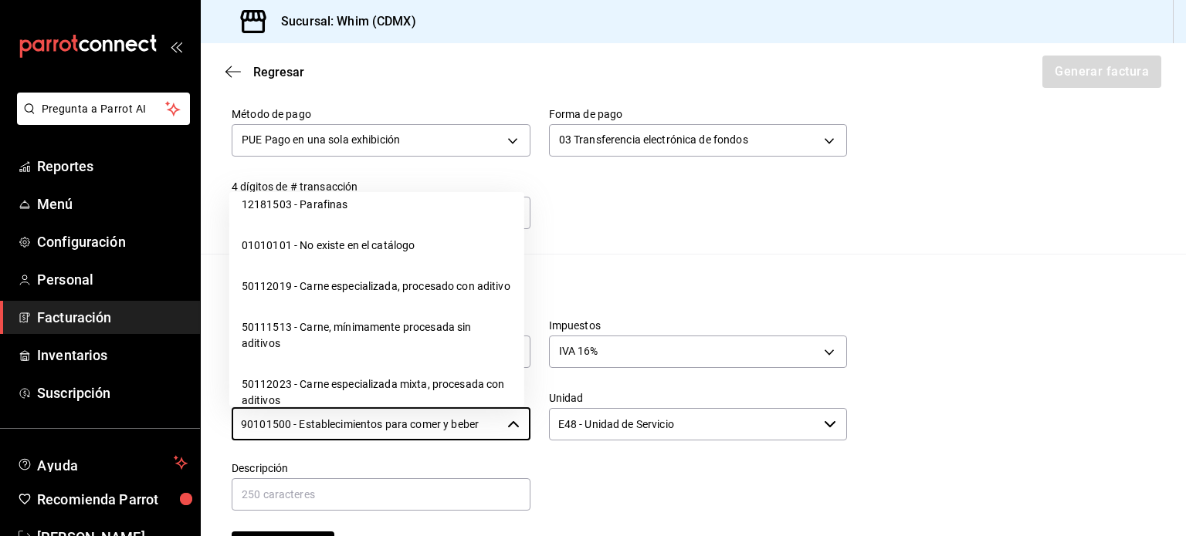
scroll to position [24326, 0]
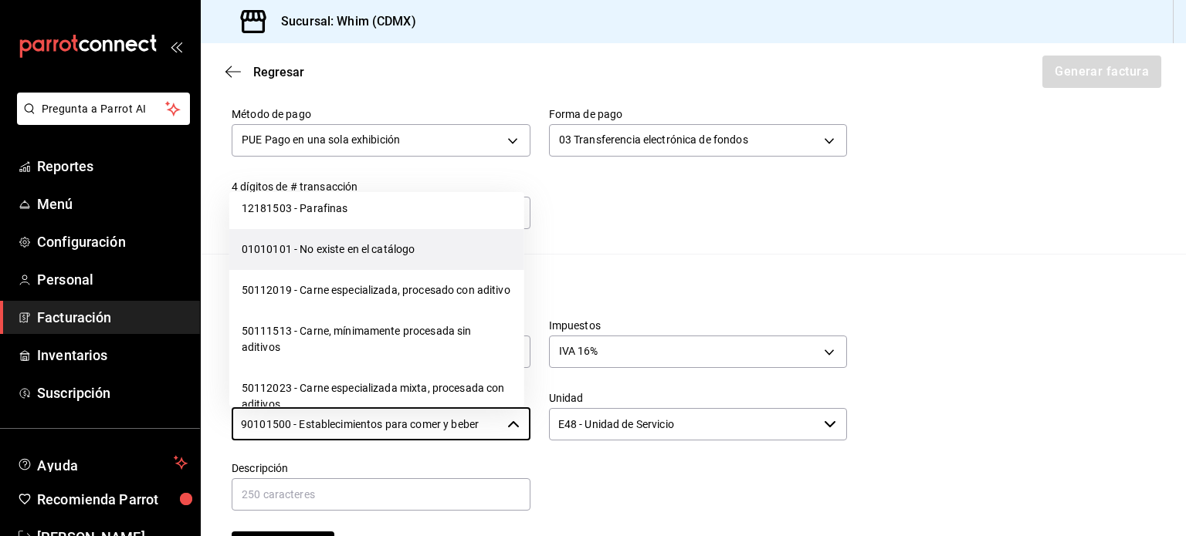
click at [352, 270] on li "01010101 - No existe en el catálogo" at bounding box center [376, 249] width 295 height 41
type input "01010101 - No existe en el catálogo"
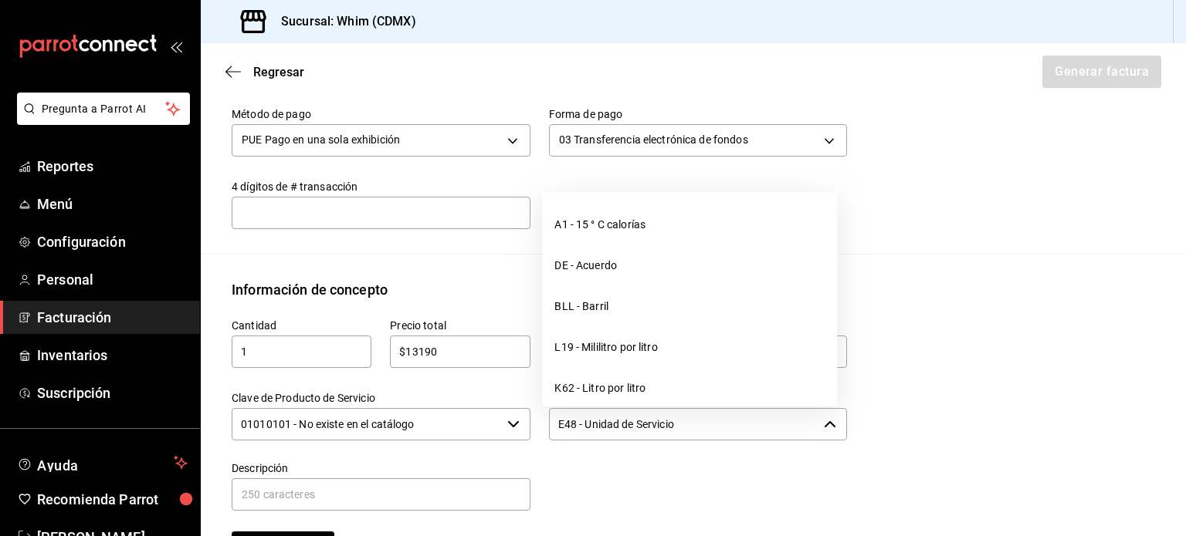
drag, startPoint x: 677, startPoint y: 422, endPoint x: 550, endPoint y: 428, distance: 126.7
click at [550, 428] on input "E48 - Unidad de Servicio" at bounding box center [683, 424] width 269 height 32
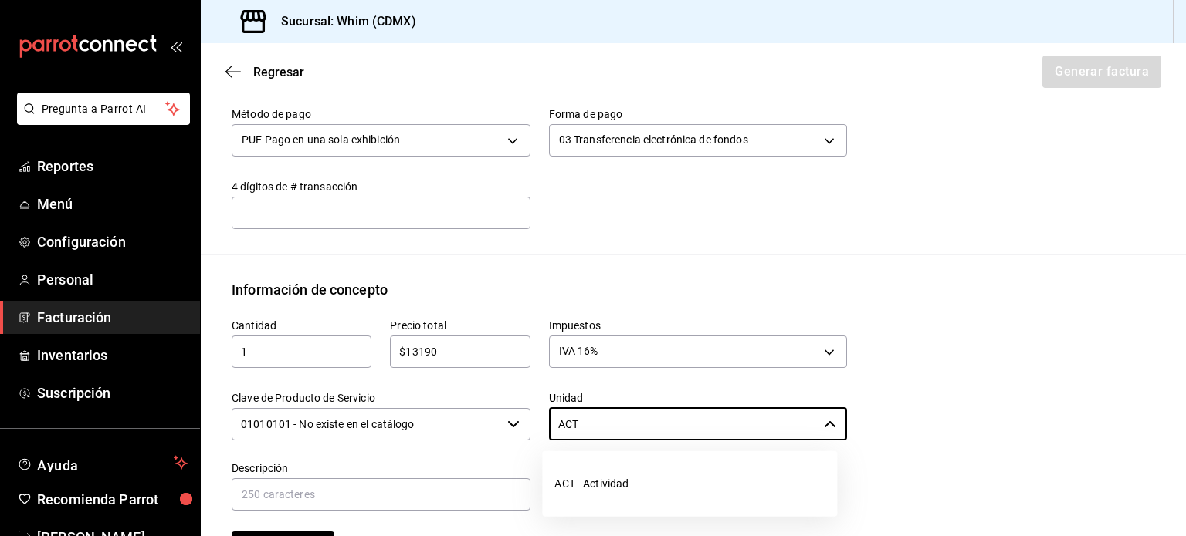
type input "E48 - Unidad de Servicio"
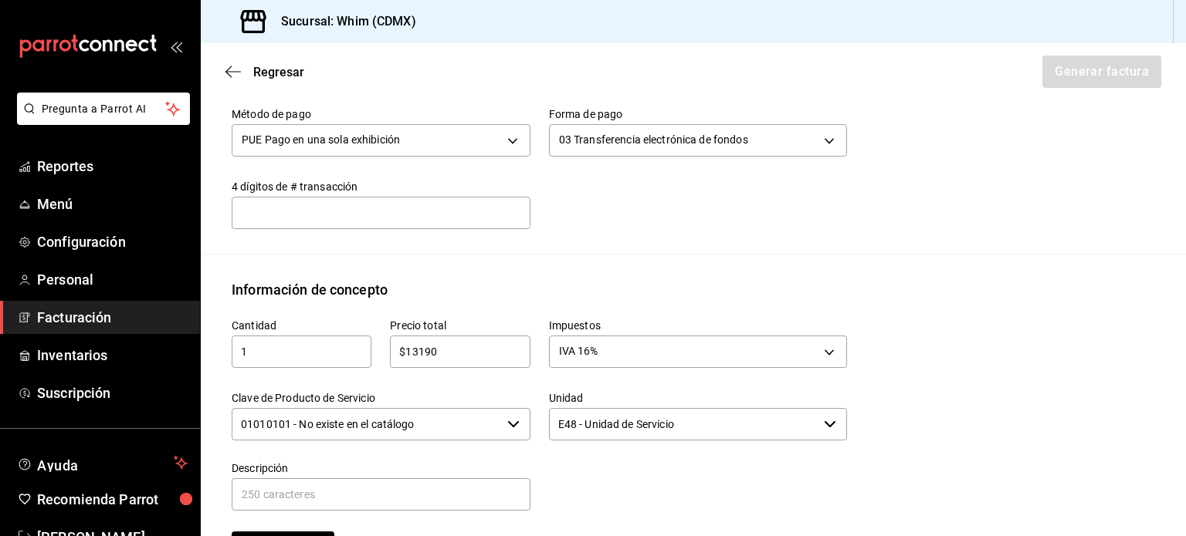
click at [951, 330] on div "Cantidad 1 ​ Precio total $13190 ​ Impuestos IVA 16% IVA_16 Clave de Producto d…" at bounding box center [693, 444] width 923 height 289
click at [338, 494] on input "text" at bounding box center [381, 495] width 299 height 32
click at [339, 496] on input "text" at bounding box center [381, 495] width 299 height 32
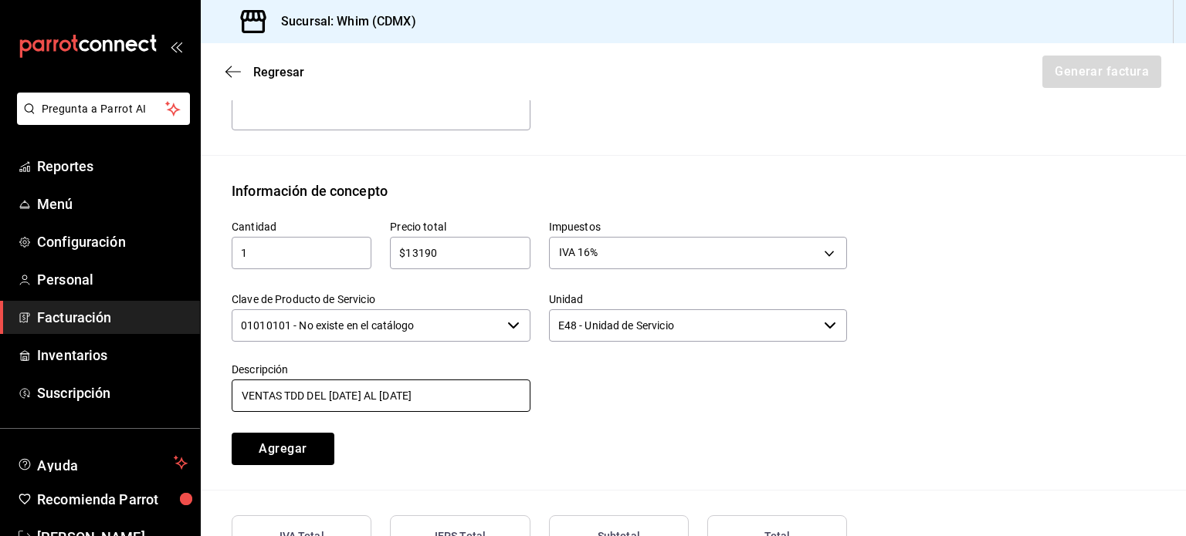
scroll to position [661, 0]
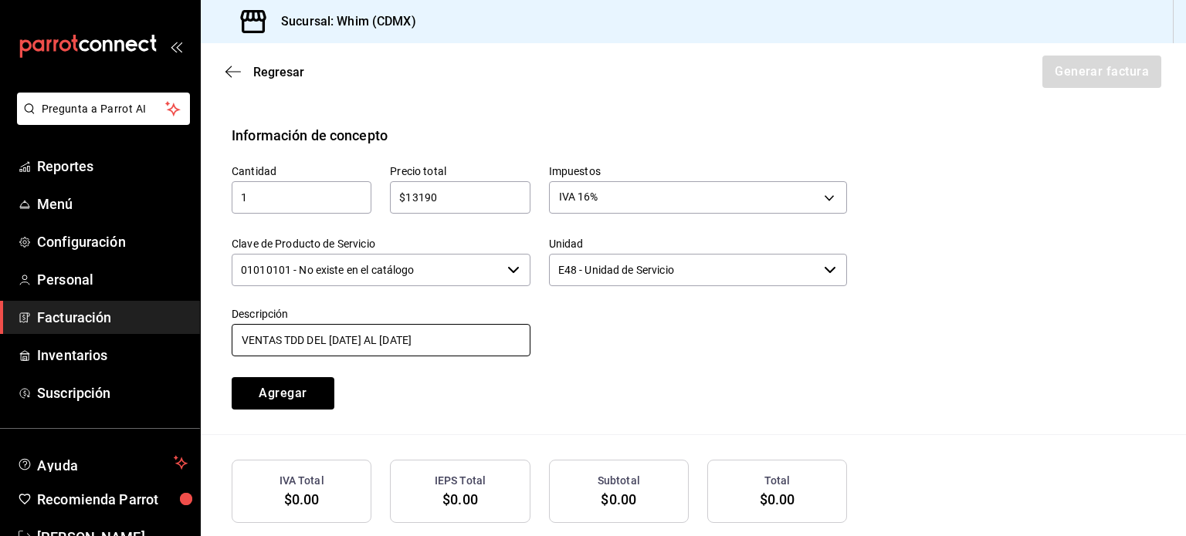
type input "VENTAS TDD DEL [DATE] AL [DATE]"
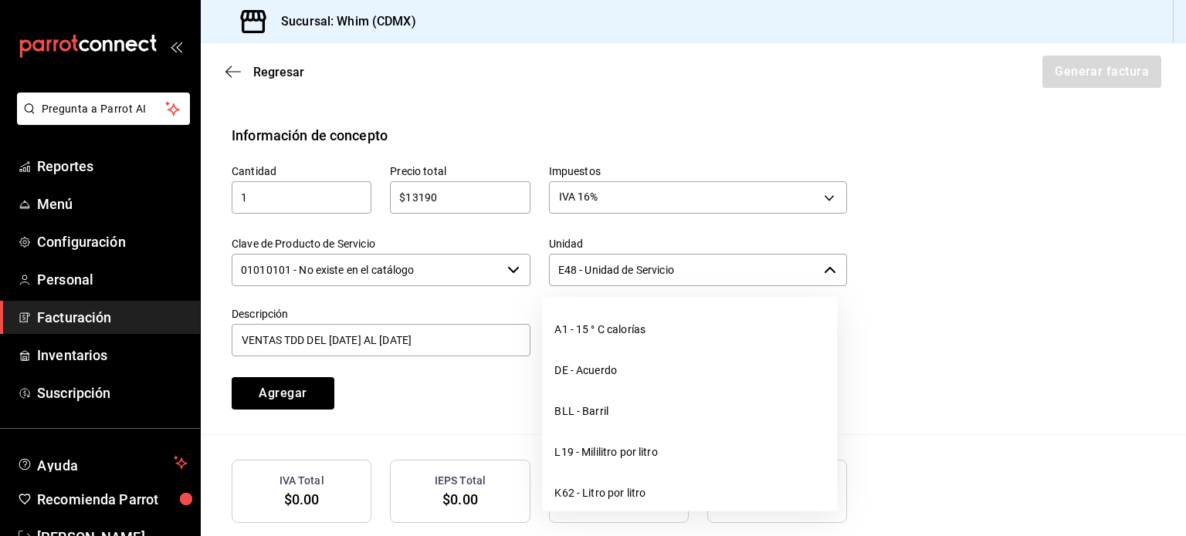
drag, startPoint x: 761, startPoint y: 267, endPoint x: 553, endPoint y: 272, distance: 208.5
click at [553, 272] on input "E48 - Unidad de Servicio" at bounding box center [683, 270] width 269 height 32
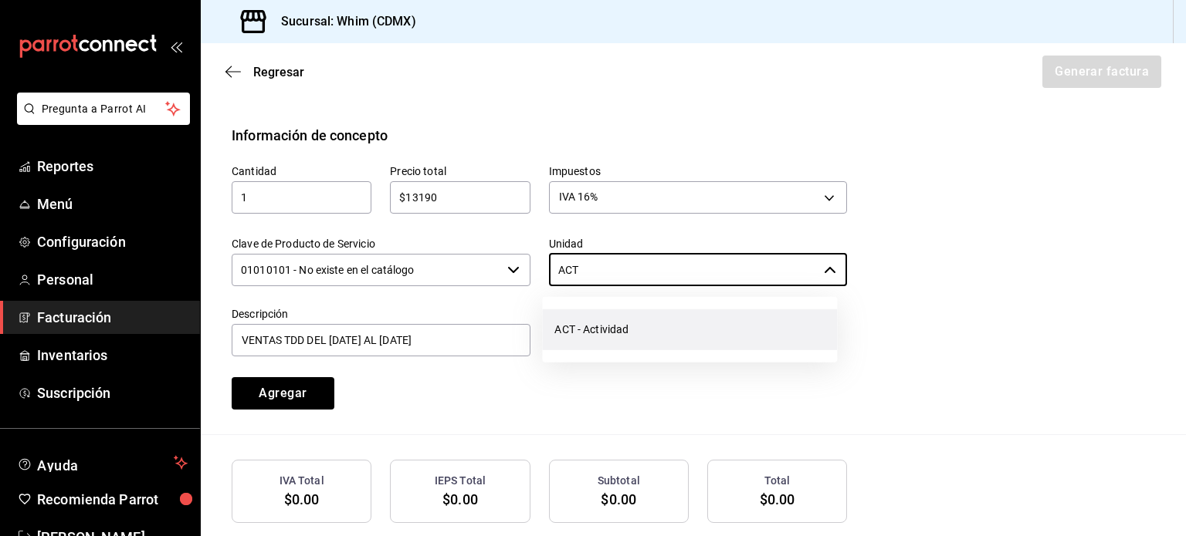
click at [621, 331] on li "ACT - Actividad" at bounding box center [689, 330] width 295 height 41
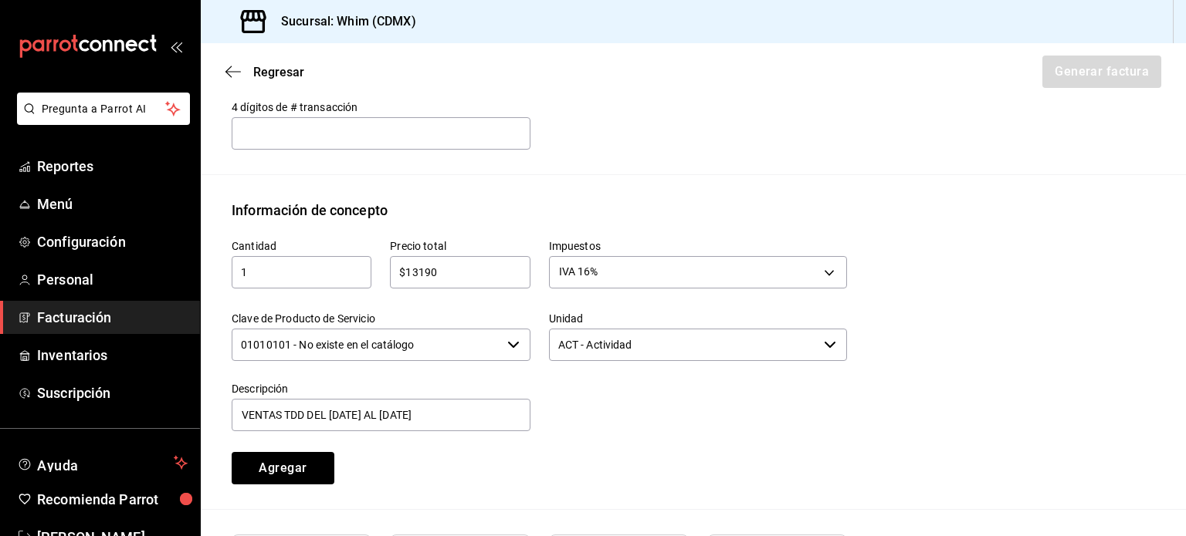
scroll to position [584, 0]
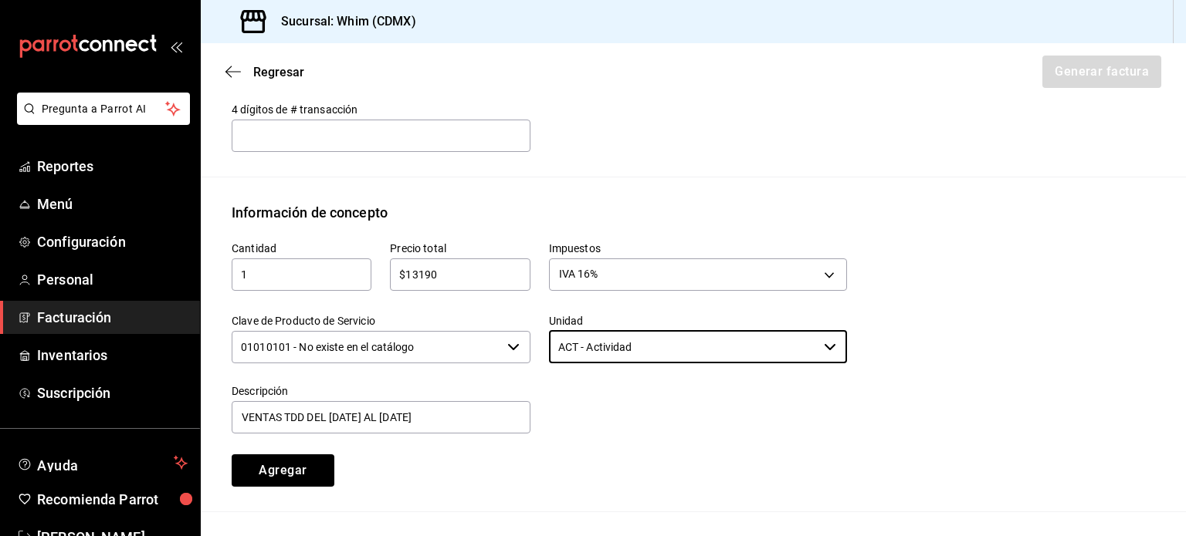
type input "ACT - Actividad"
click at [687, 427] on div at bounding box center [688, 401] width 317 height 70
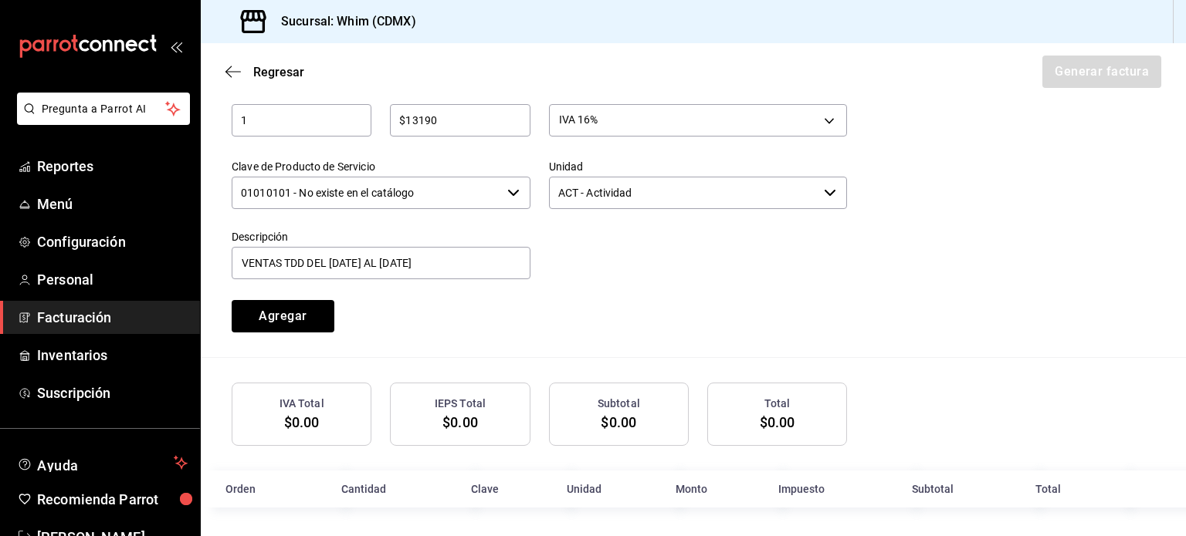
scroll to position [739, 0]
click at [287, 310] on button "Agregar" at bounding box center [283, 315] width 103 height 32
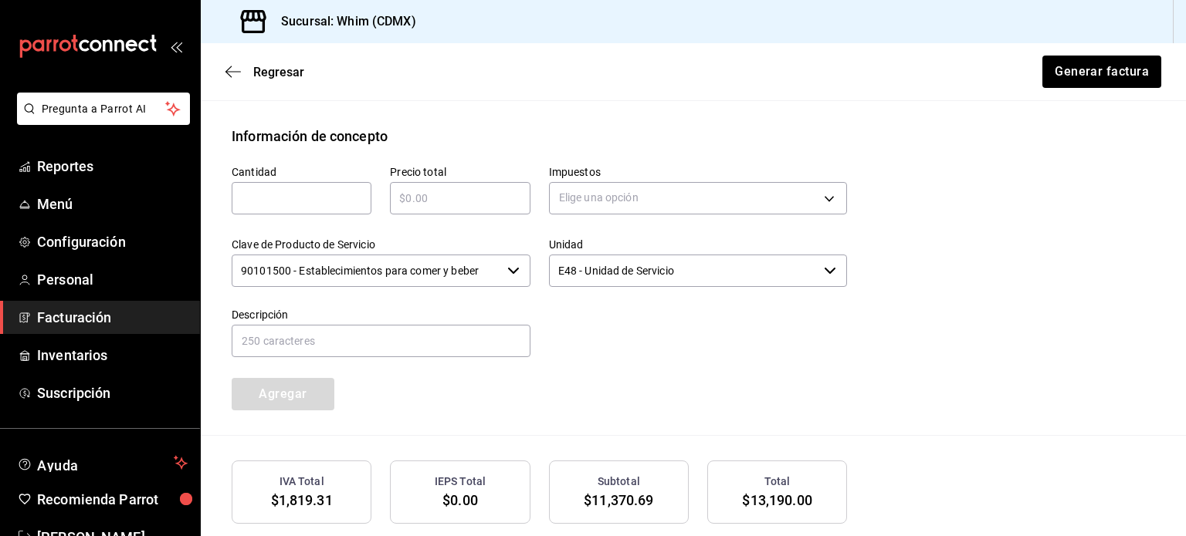
scroll to position [777, 0]
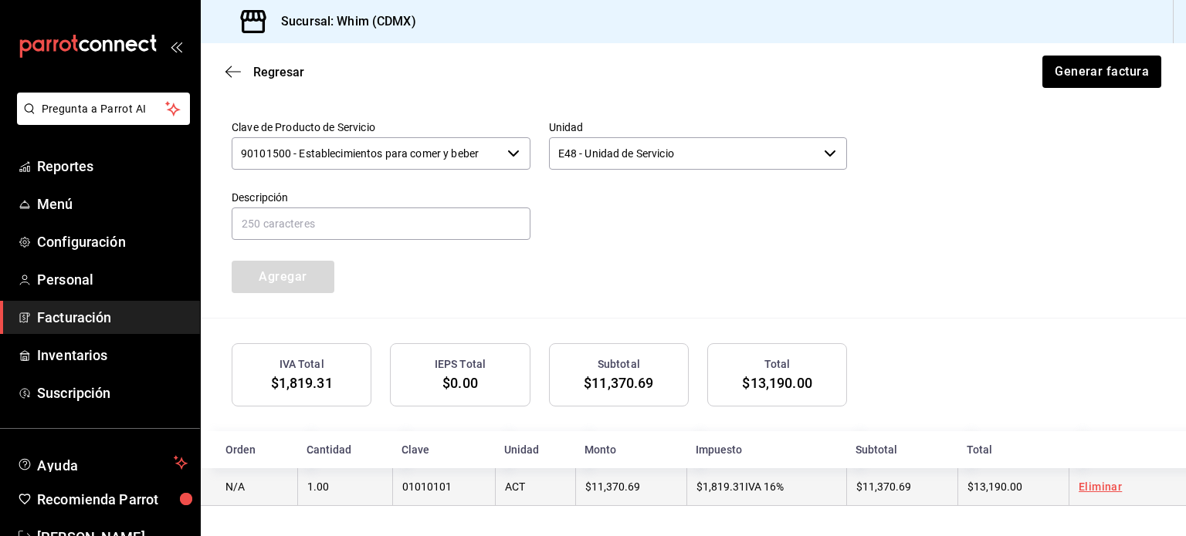
click at [920, 488] on td "$11,370.69" at bounding box center [901, 488] width 111 height 38
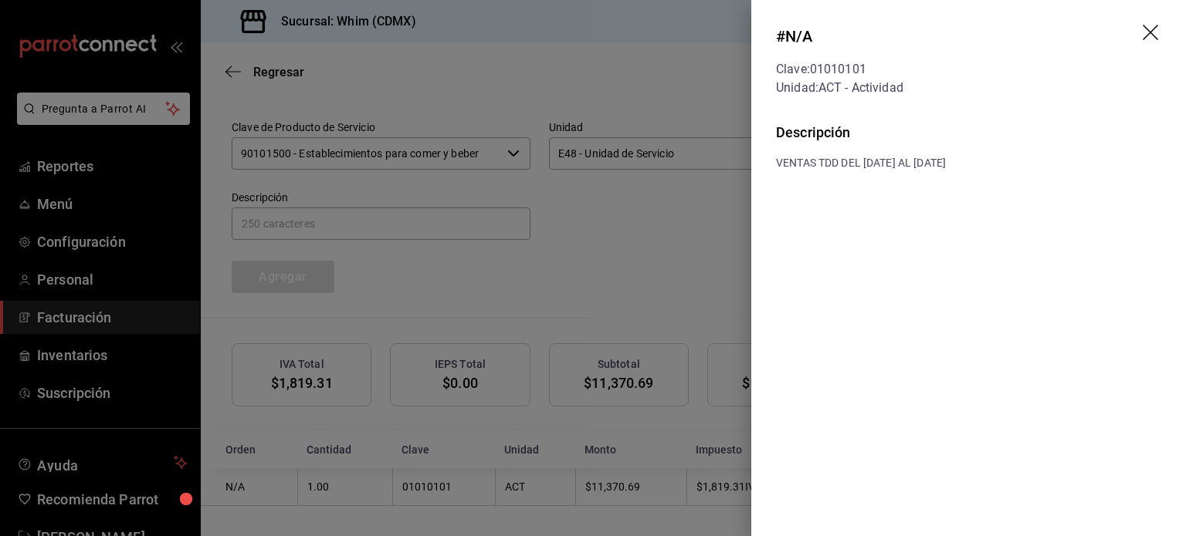
click at [666, 265] on div at bounding box center [593, 268] width 1186 height 536
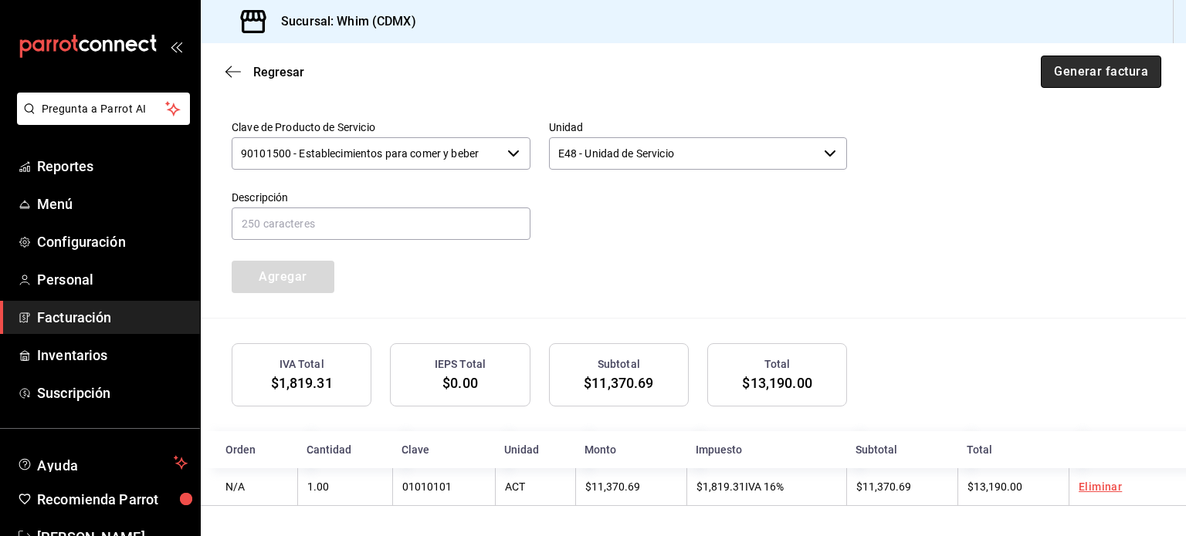
click at [1100, 80] on button "Generar factura" at bounding box center [1100, 72] width 120 height 32
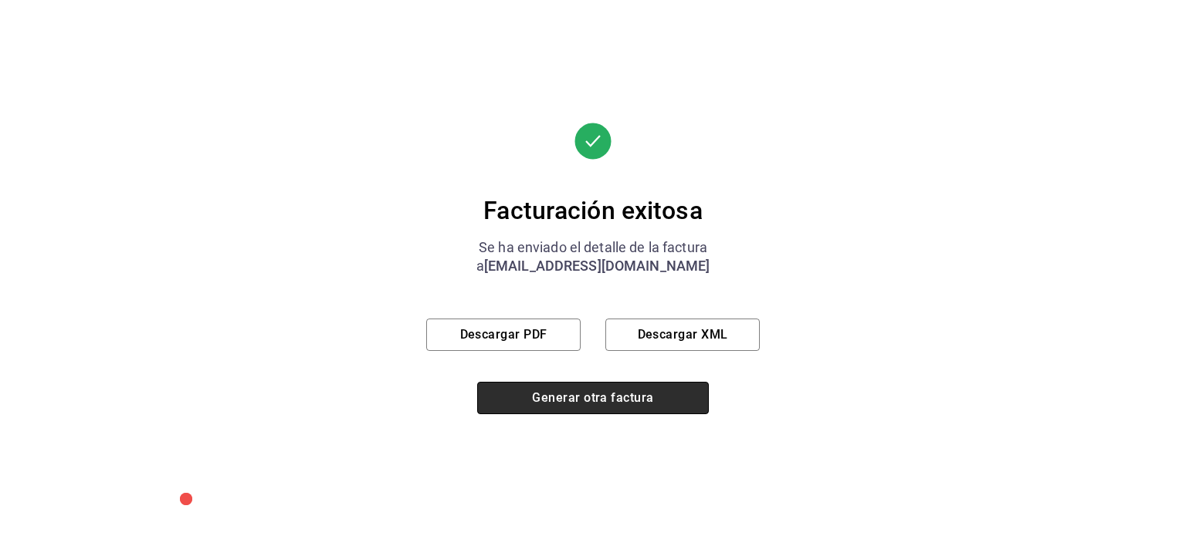
click at [587, 393] on button "Generar otra factura" at bounding box center [593, 398] width 232 height 32
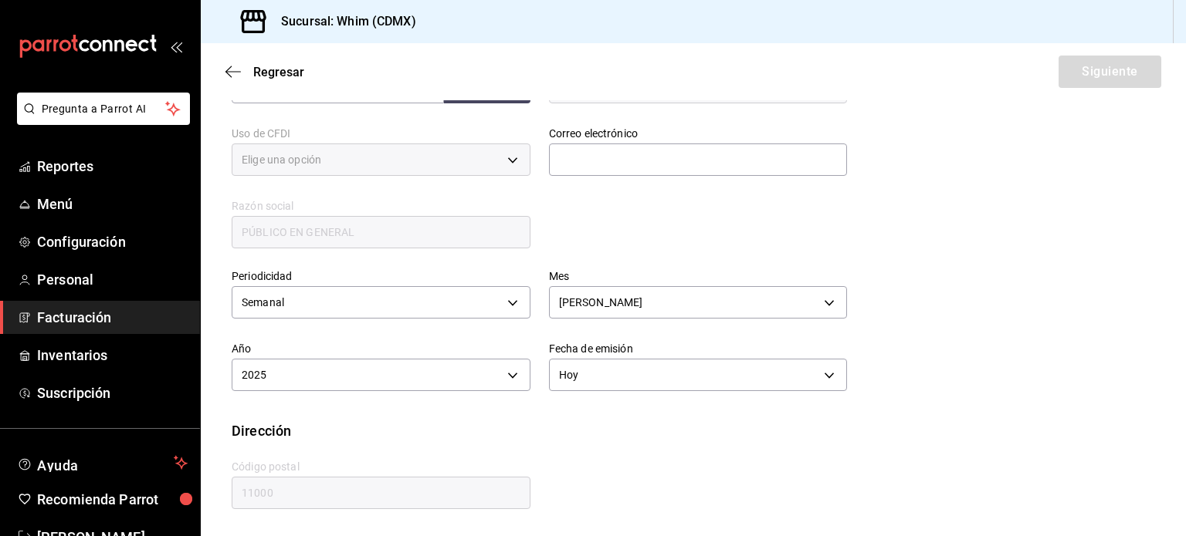
type input "616"
type input "S01"
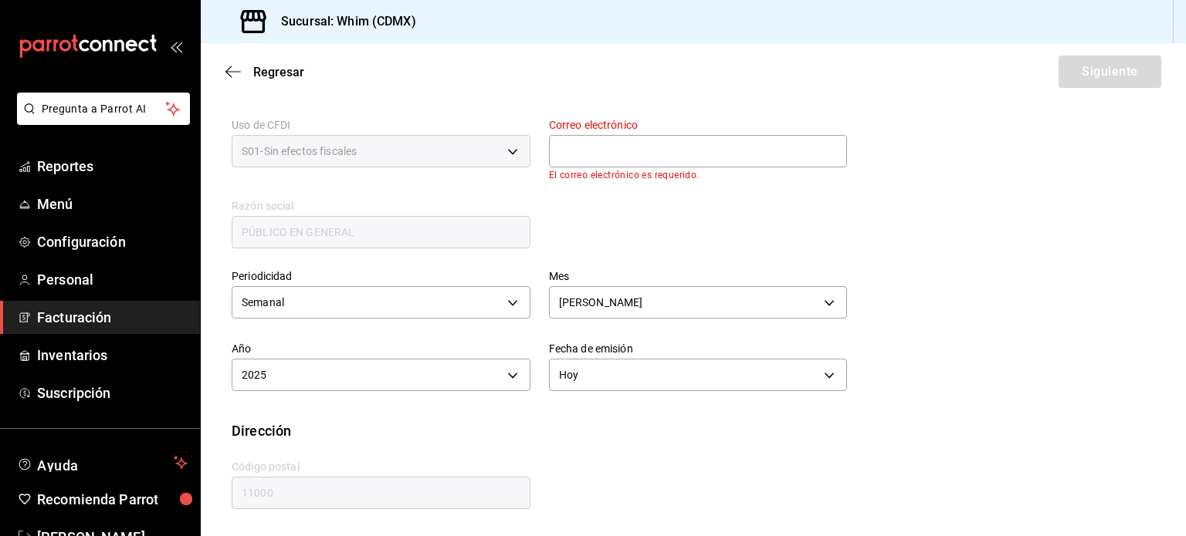
scroll to position [282, 0]
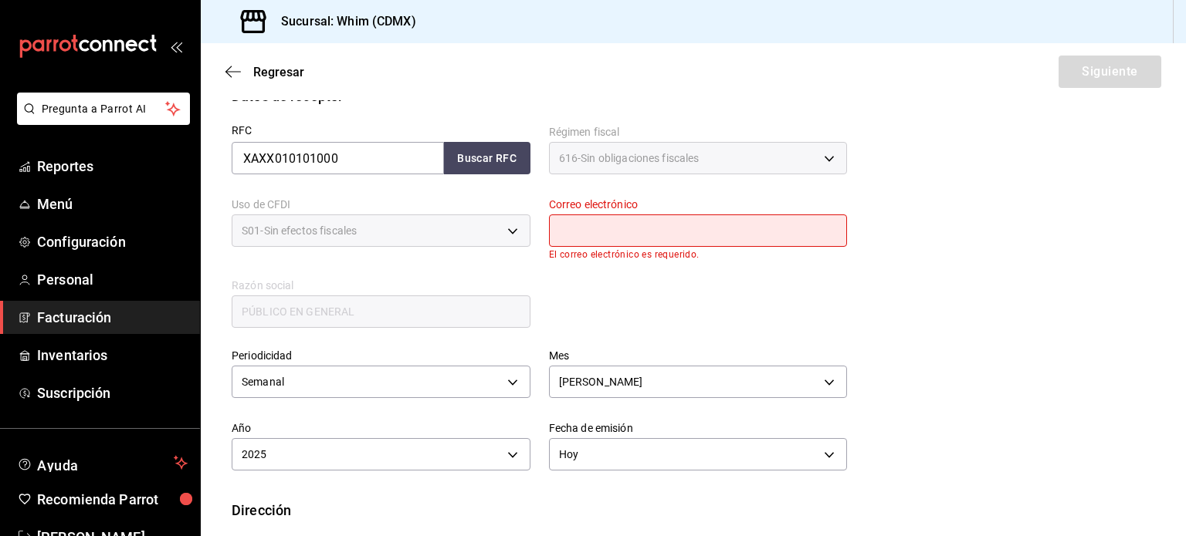
click at [662, 235] on input "text" at bounding box center [698, 231] width 299 height 32
type input "[EMAIL_ADDRESS][DOMAIN_NAME]"
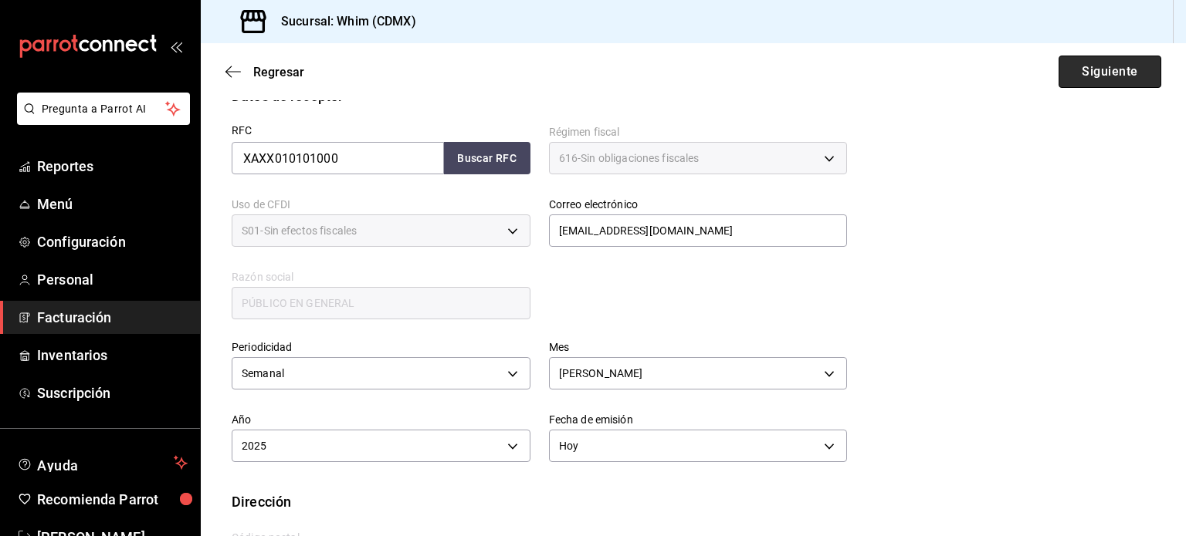
click at [1088, 78] on button "Siguiente" at bounding box center [1109, 72] width 103 height 32
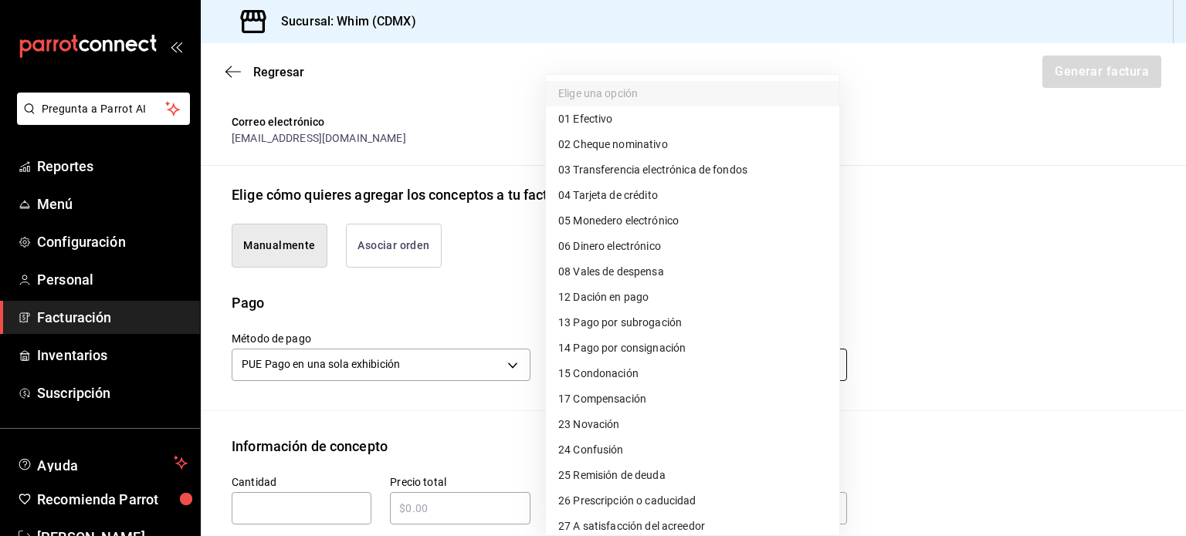
click at [742, 373] on body "Pregunta a Parrot AI Reportes Menú Configuración Personal Facturación Inventari…" at bounding box center [593, 268] width 1186 height 536
click at [721, 175] on span "03 Transferencia electrónica de fondos" at bounding box center [652, 170] width 189 height 16
type input "03"
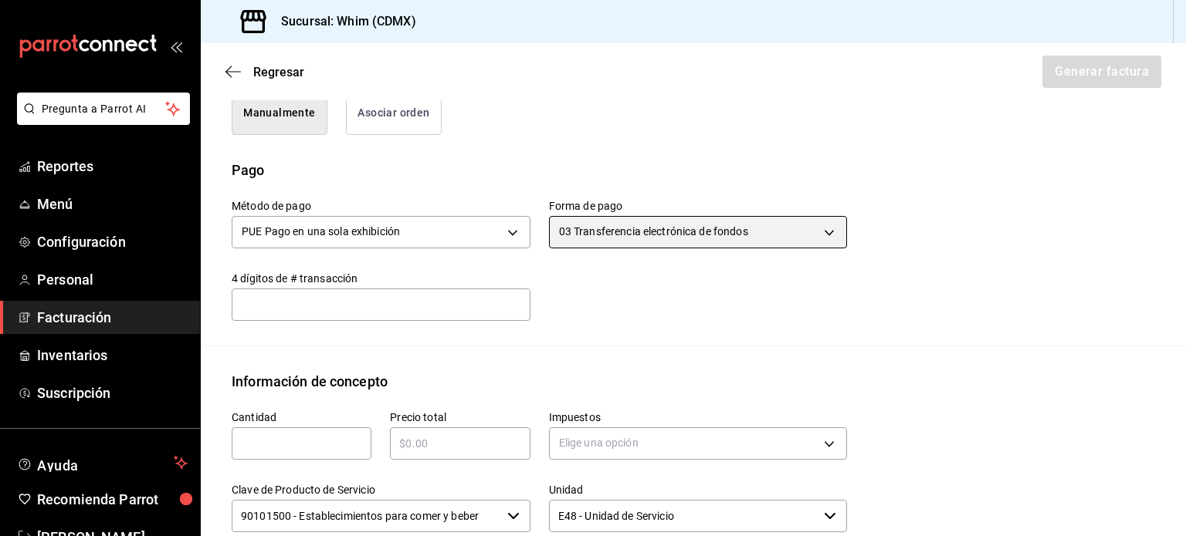
scroll to position [436, 0]
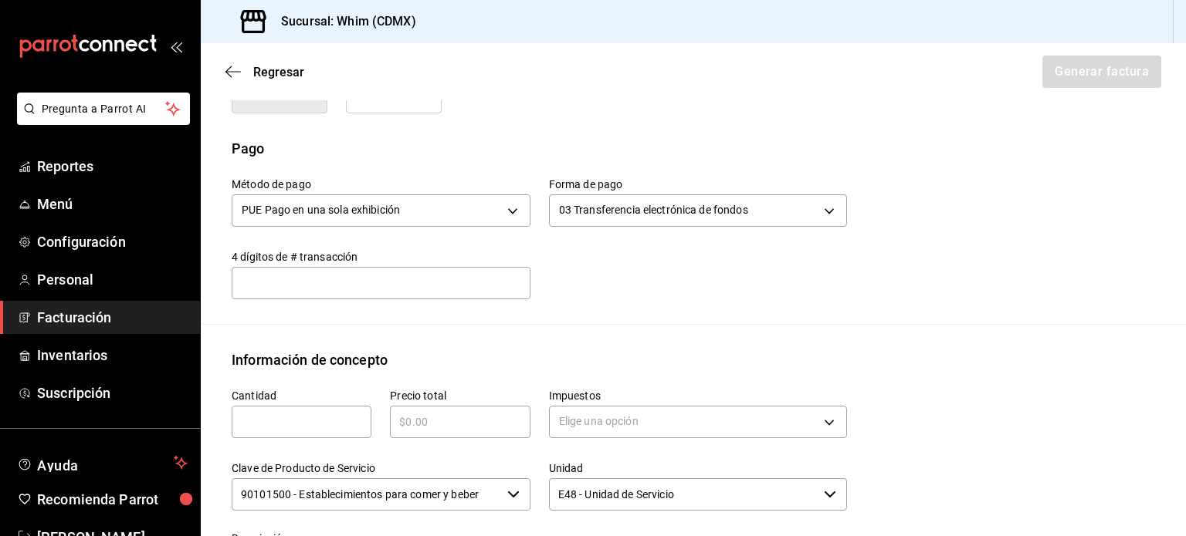
click at [270, 414] on input "text" at bounding box center [302, 422] width 140 height 19
type input "1"
type input "$13905"
click at [775, 414] on body "Pregunta a Parrot AI Reportes Menú Configuración Personal Facturación Inventari…" at bounding box center [593, 268] width 1186 height 536
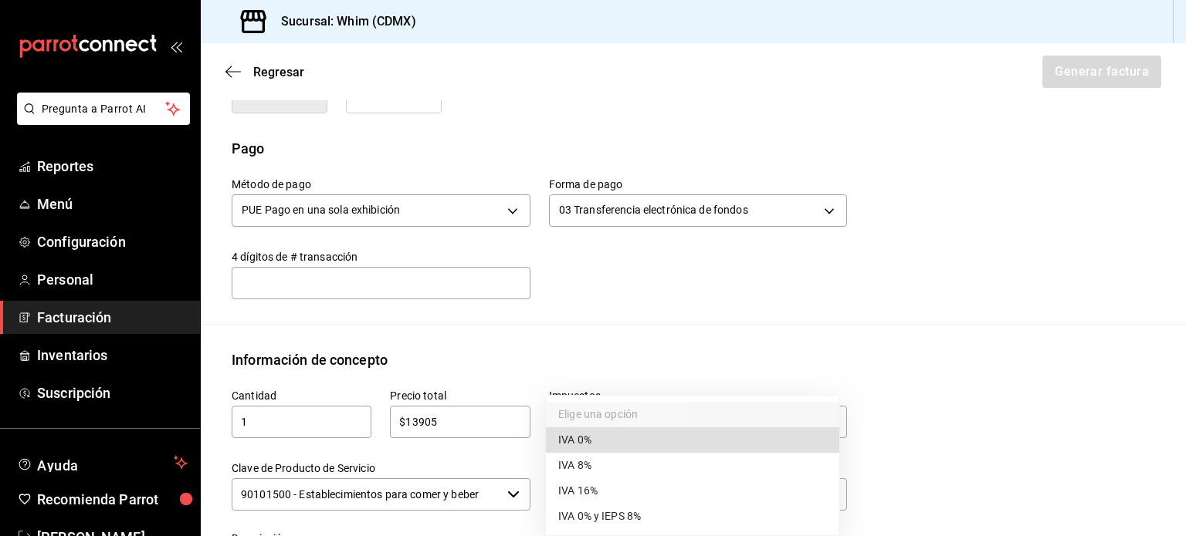
click at [624, 487] on li "IVA 16%" at bounding box center [692, 491] width 293 height 25
type input "IVA_16"
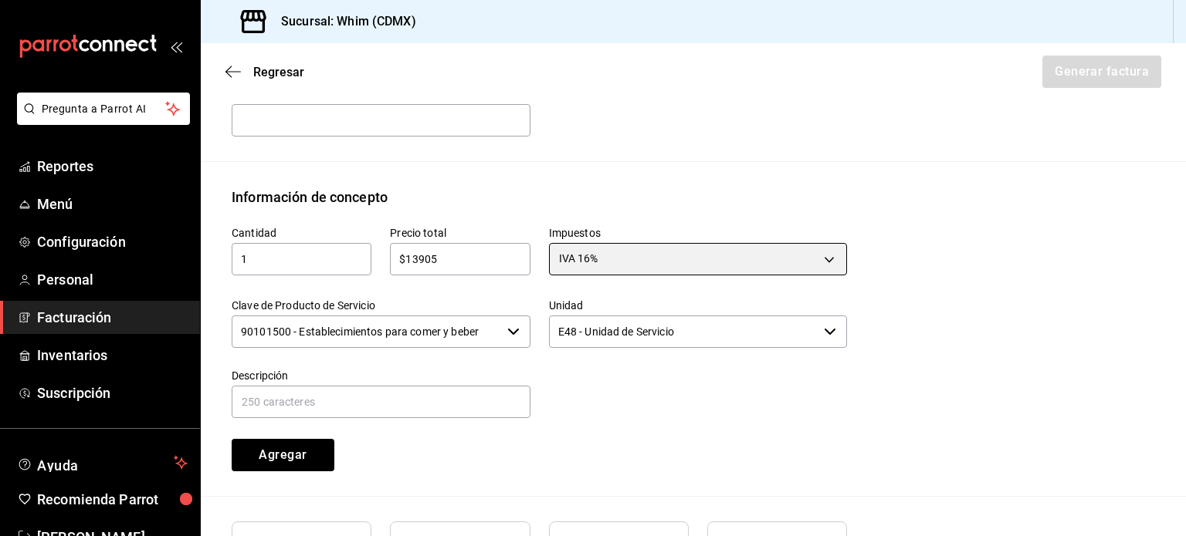
scroll to position [668, 0]
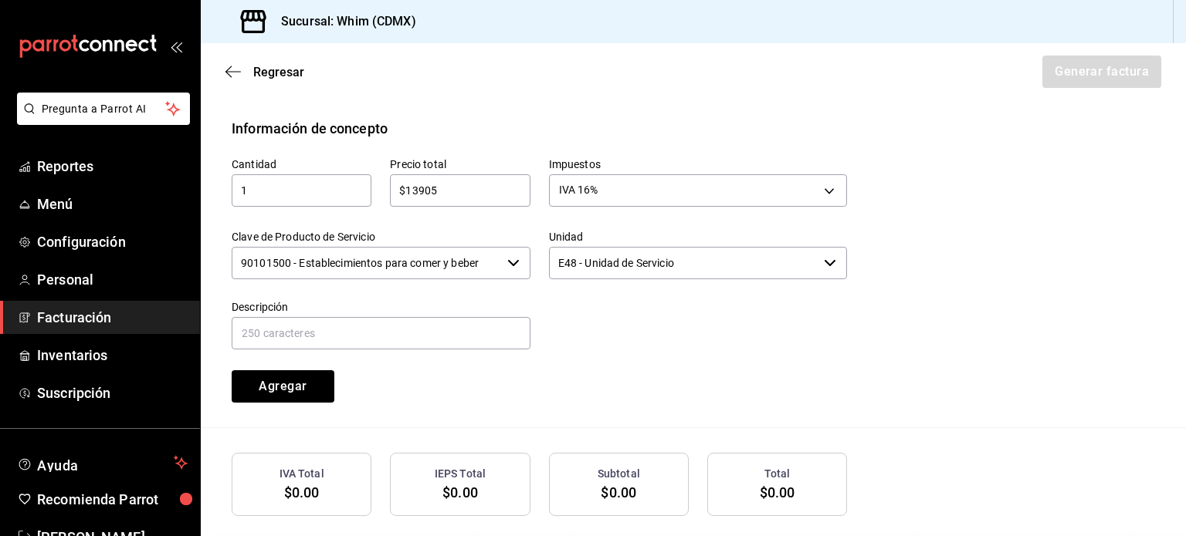
click at [390, 271] on input "90101500 - Establecimientos para comer y beber" at bounding box center [366, 263] width 269 height 32
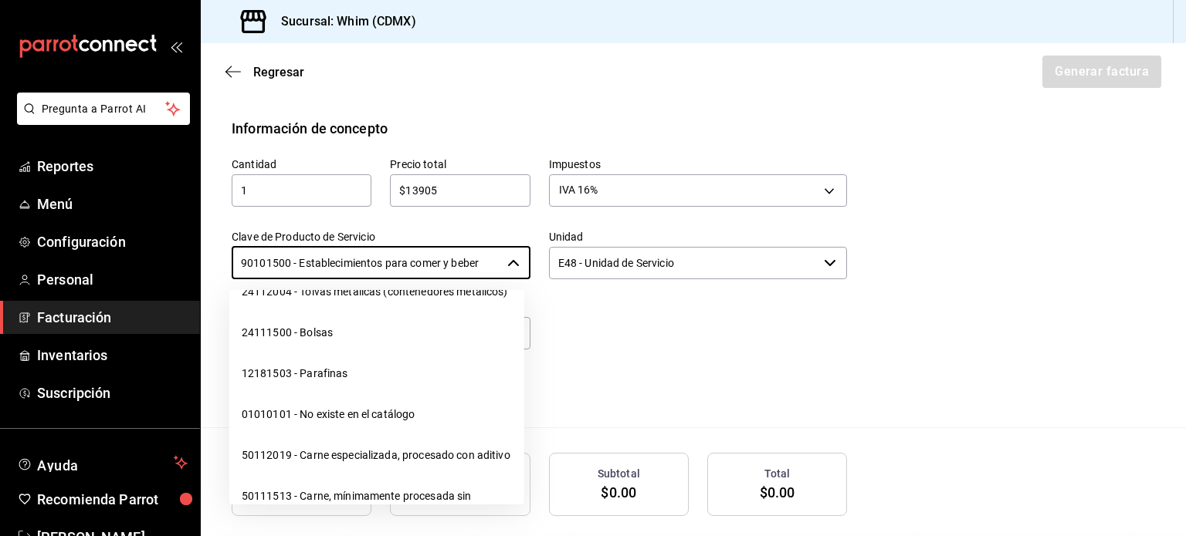
scroll to position [24435, 0]
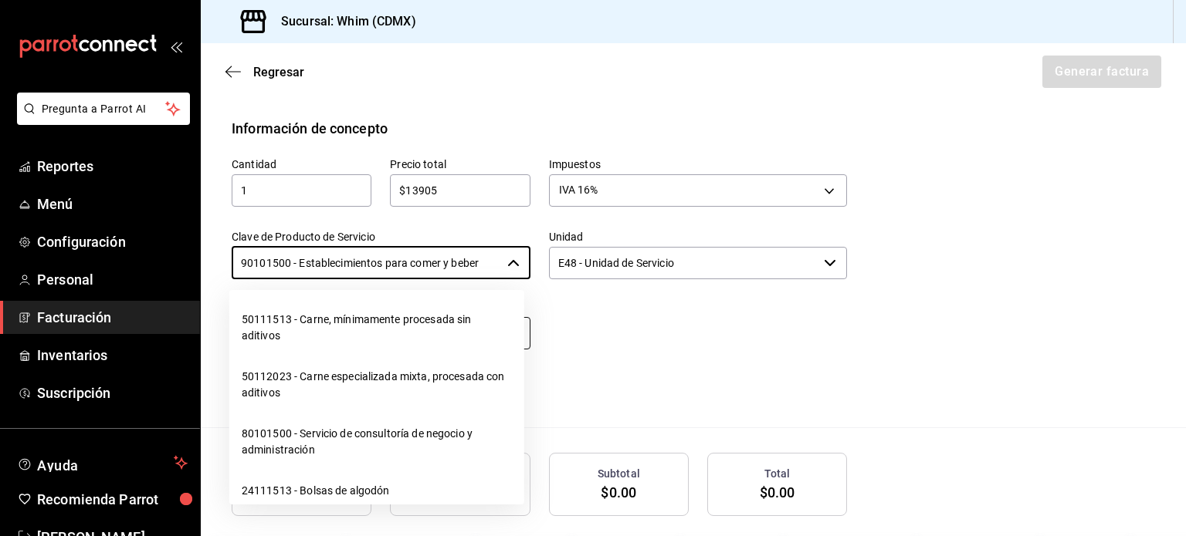
click at [388, 259] on li "01010101 - No existe en el catálogo" at bounding box center [376, 238] width 295 height 41
type input "01010101 - No existe en el catálogo"
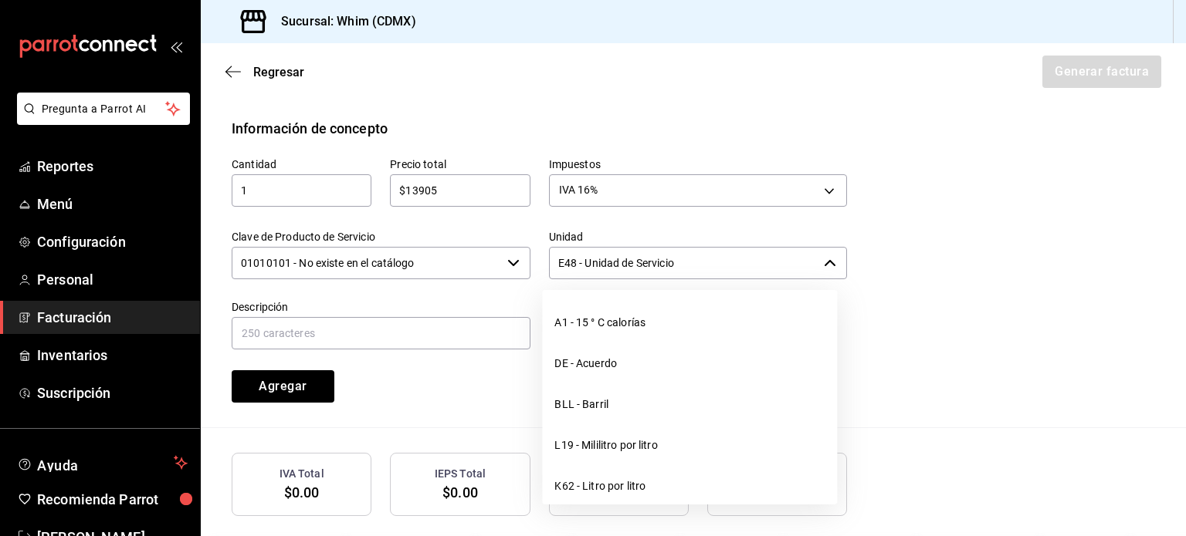
drag, startPoint x: 688, startPoint y: 265, endPoint x: 553, endPoint y: 274, distance: 135.4
click at [553, 274] on input "E48 - Unidad de Servicio" at bounding box center [683, 263] width 269 height 32
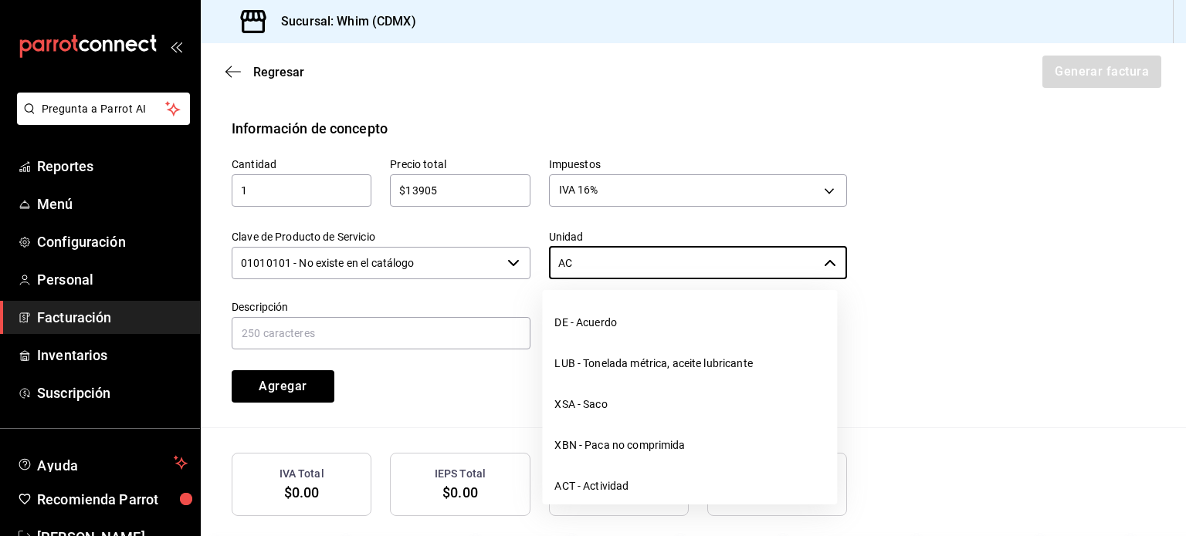
click at [604, 482] on li "ACT - Actividad" at bounding box center [689, 486] width 295 height 41
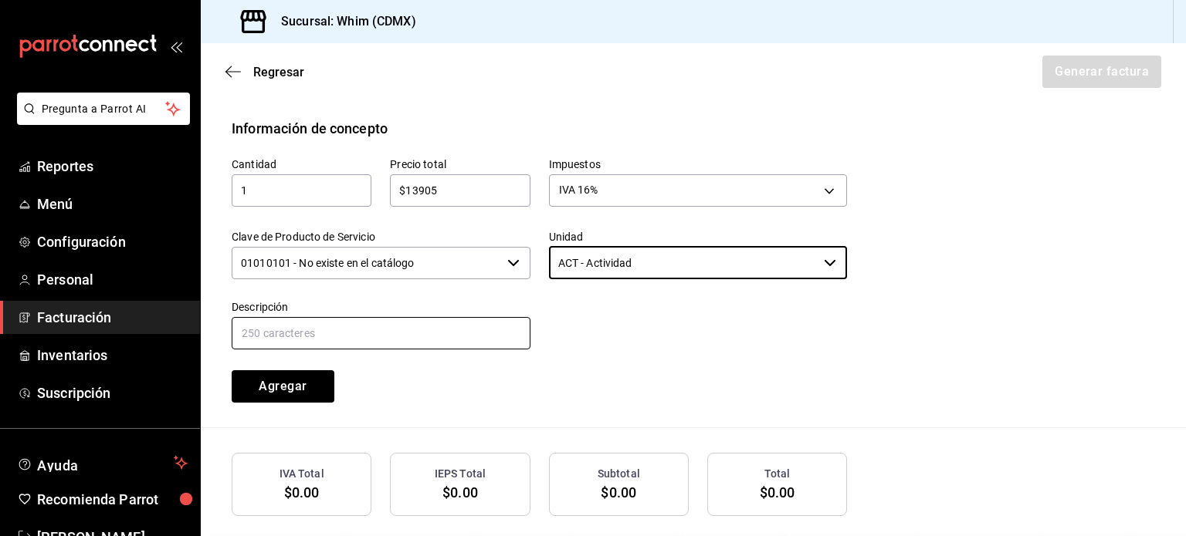
type input "ACT - Actividad"
click at [358, 337] on input "text" at bounding box center [381, 333] width 299 height 32
click at [360, 334] on input "text" at bounding box center [381, 333] width 299 height 32
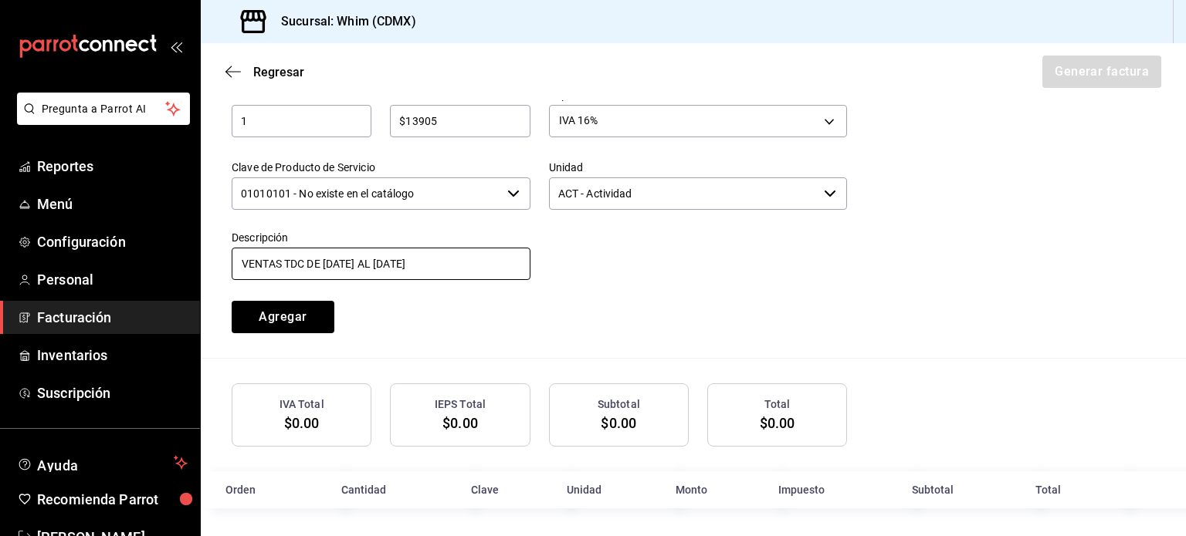
scroll to position [739, 0]
type input "VENTAS TDC DE [DATE] AL [DATE]"
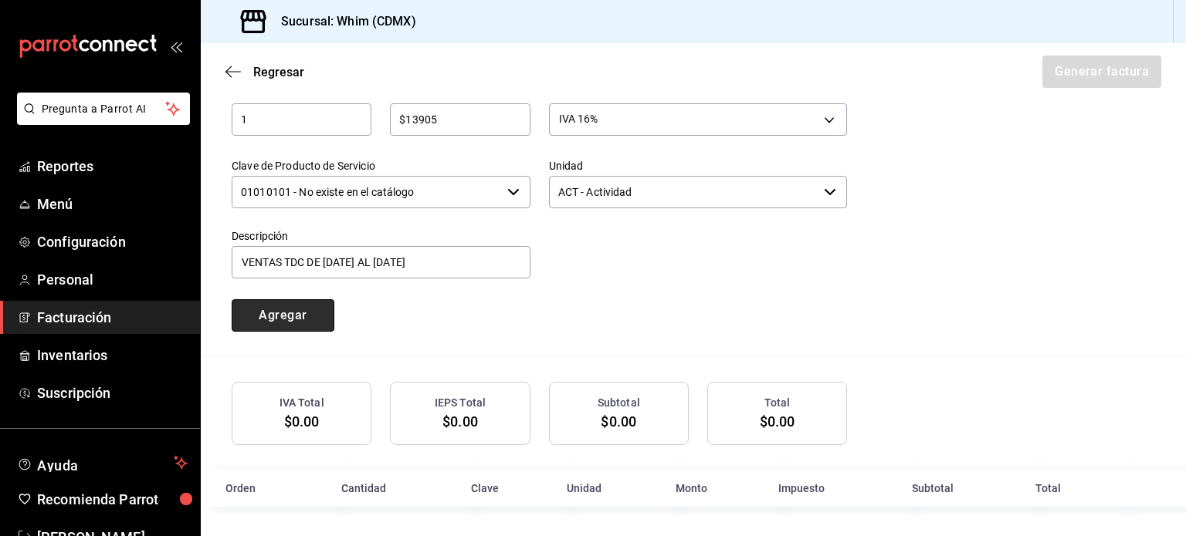
click at [302, 311] on button "Agregar" at bounding box center [283, 315] width 103 height 32
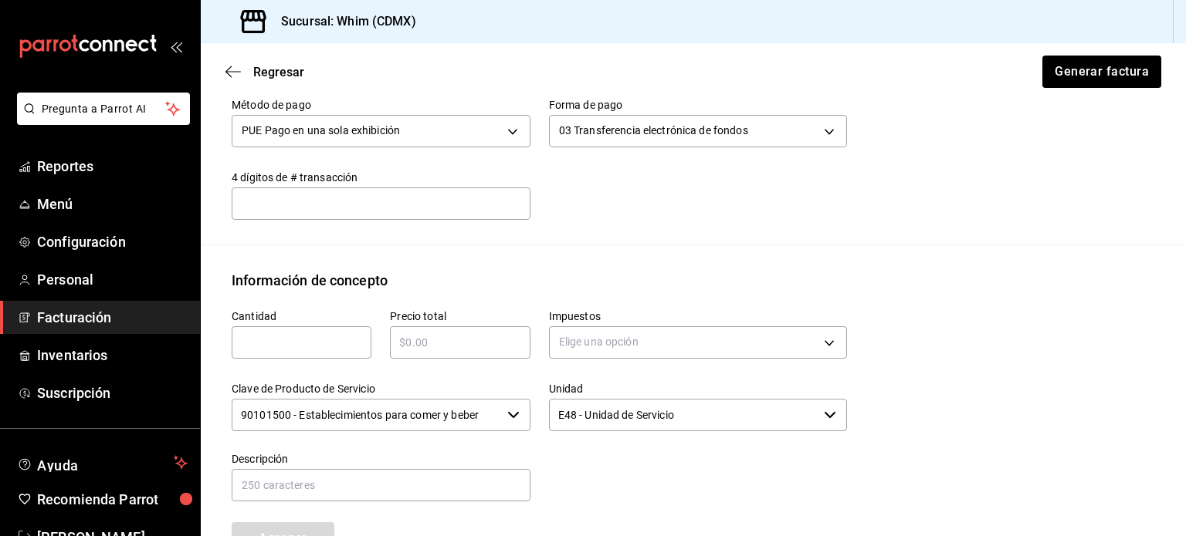
scroll to position [546, 0]
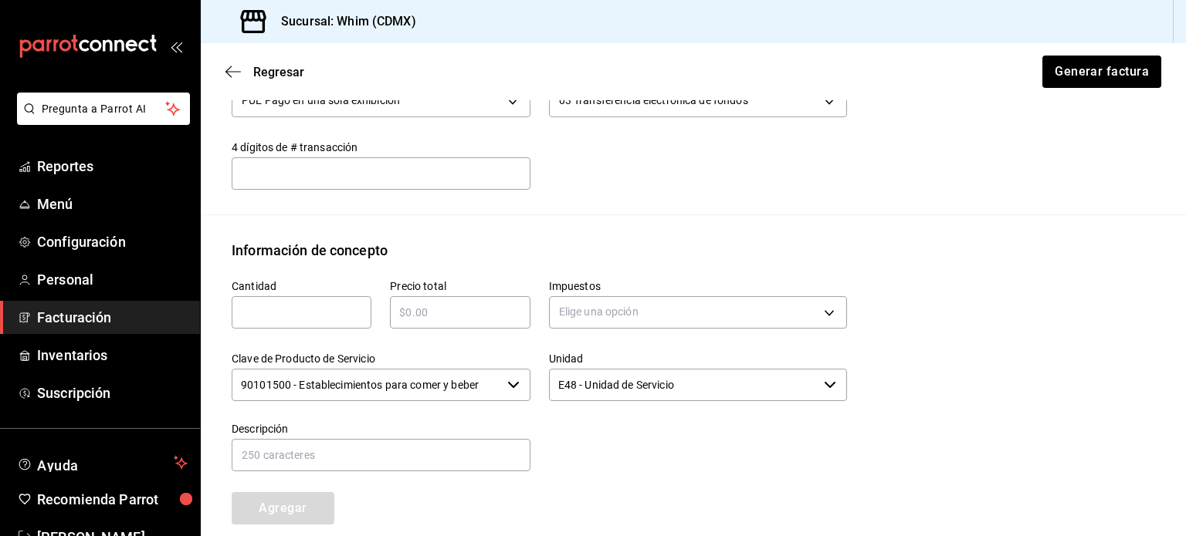
click at [318, 313] on input "text" at bounding box center [302, 312] width 140 height 19
type input "1"
click at [448, 318] on input "text" at bounding box center [460, 312] width 140 height 19
type input "$3120"
click at [756, 320] on body "Pregunta a Parrot AI Reportes Menú Configuración Personal Facturación Inventari…" at bounding box center [593, 268] width 1186 height 536
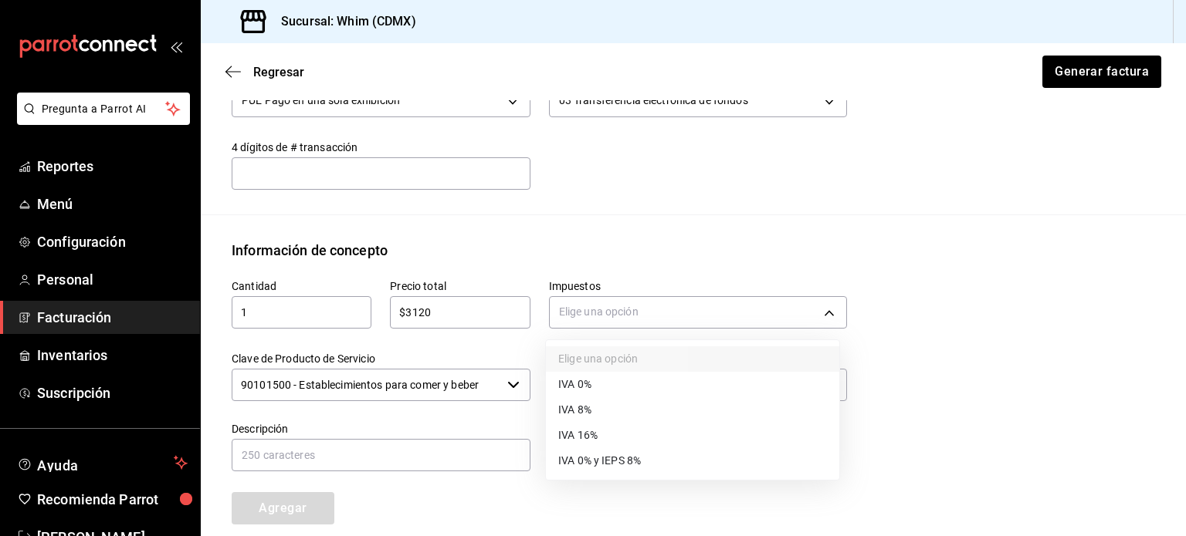
click at [642, 438] on li "IVA 16%" at bounding box center [692, 435] width 293 height 25
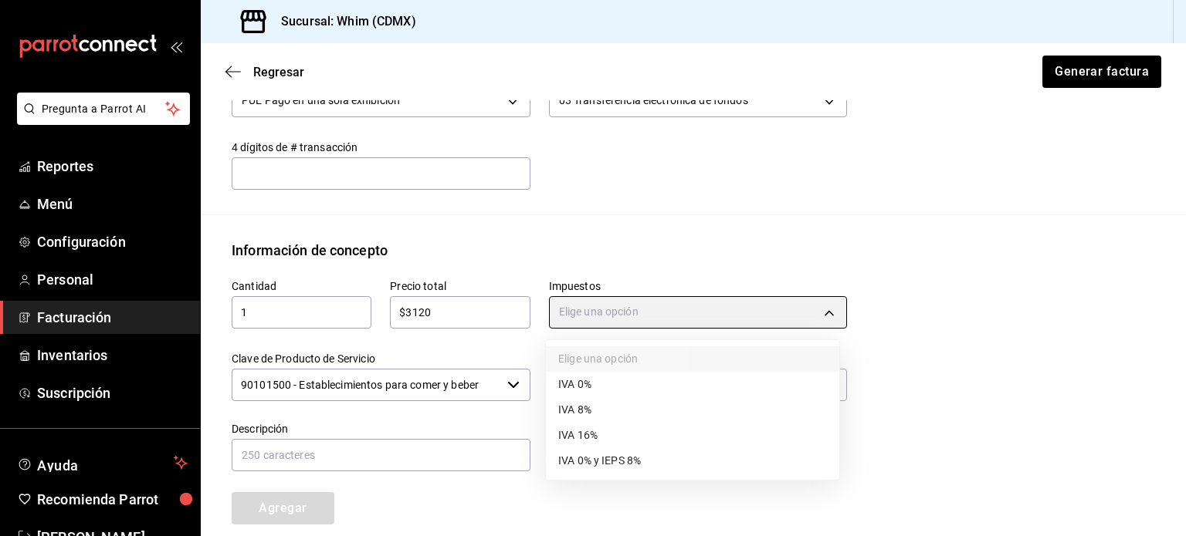
type input "IVA_16"
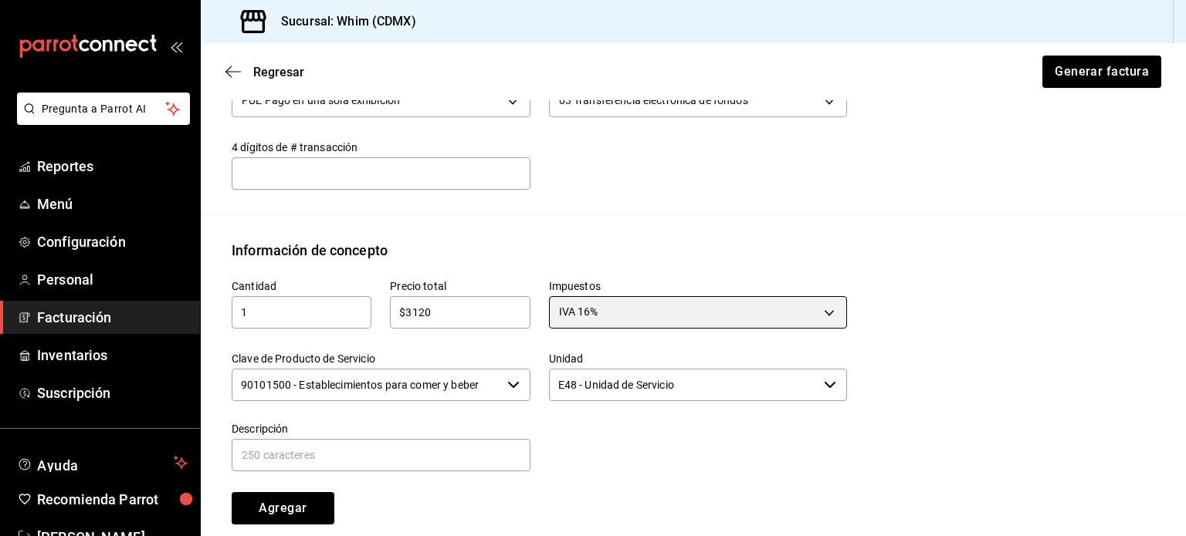
click at [516, 392] on div "90101500 - Establecimientos para comer y beber ​" at bounding box center [381, 385] width 299 height 32
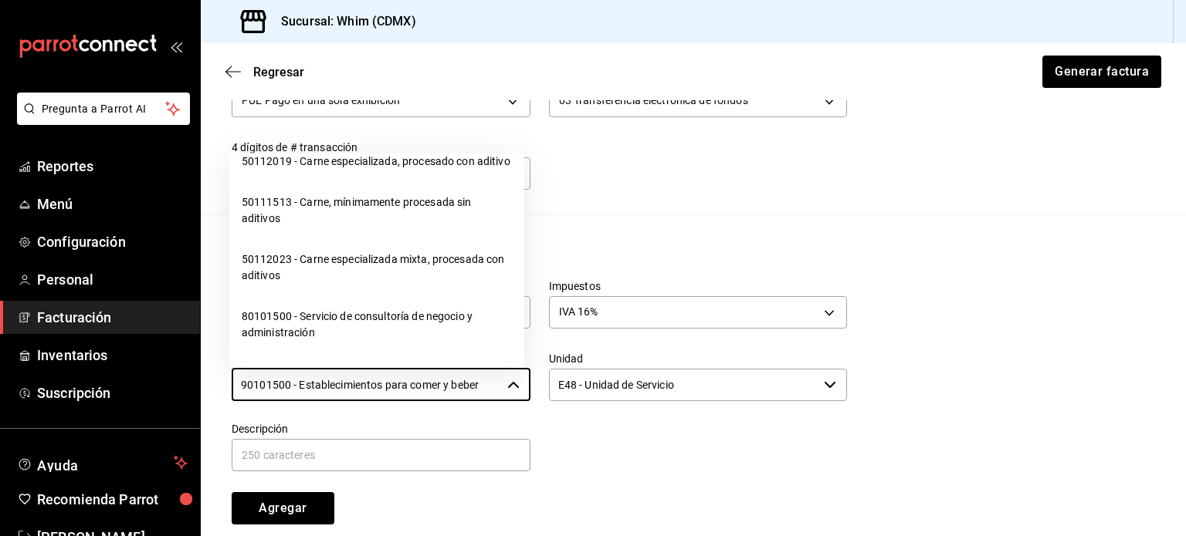
scroll to position [24391, 0]
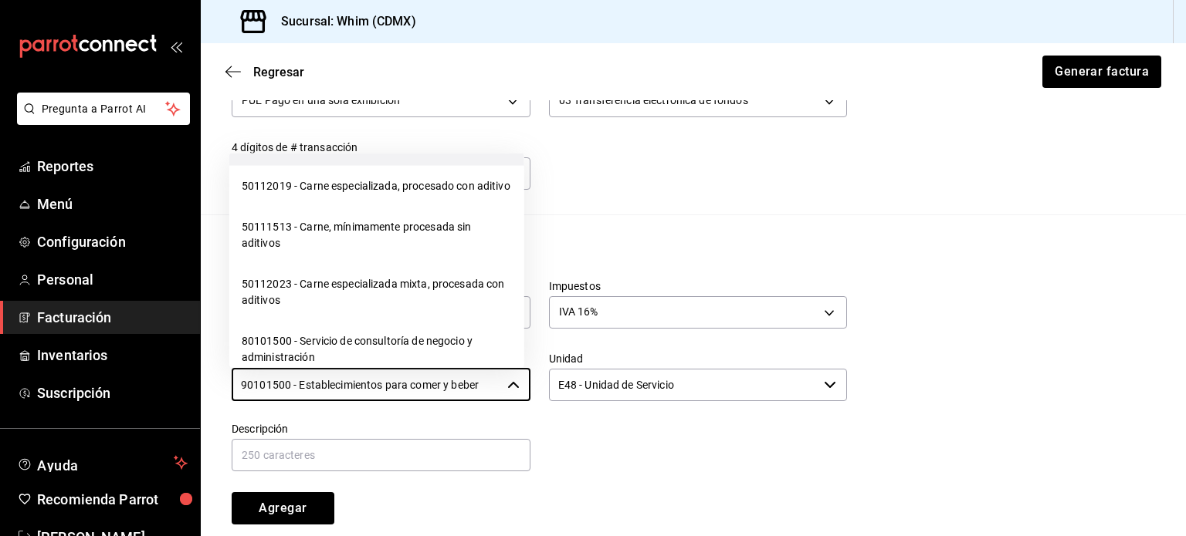
click at [386, 166] on li "01010101 - No existe en el catálogo" at bounding box center [376, 145] width 295 height 41
type input "01010101 - No existe en el catálogo"
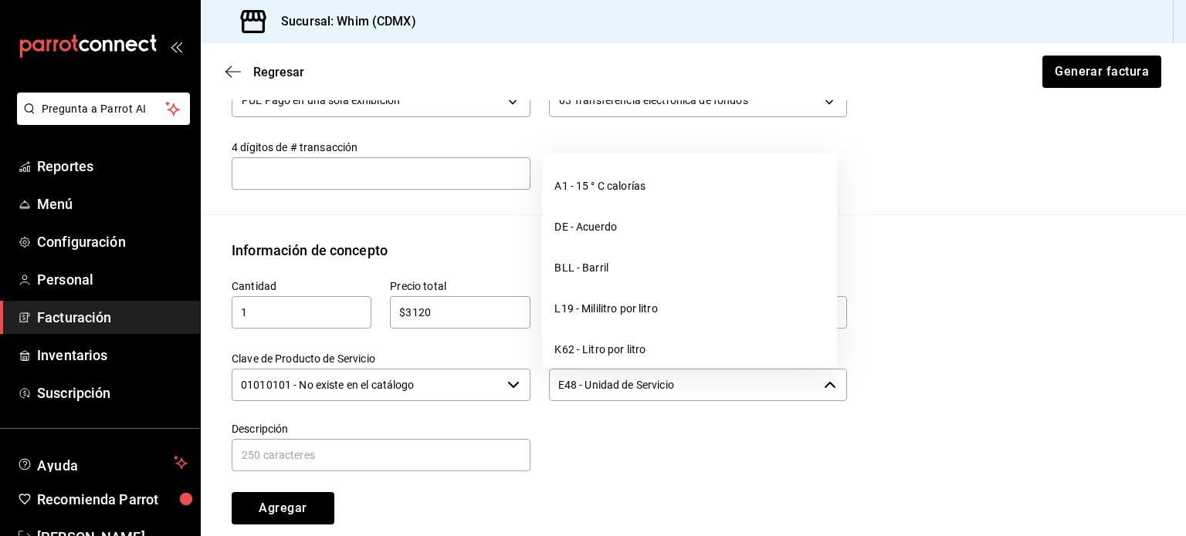
drag, startPoint x: 692, startPoint y: 388, endPoint x: 546, endPoint y: 381, distance: 146.0
click at [549, 381] on input "E48 - Unidad de Servicio" at bounding box center [683, 385] width 269 height 32
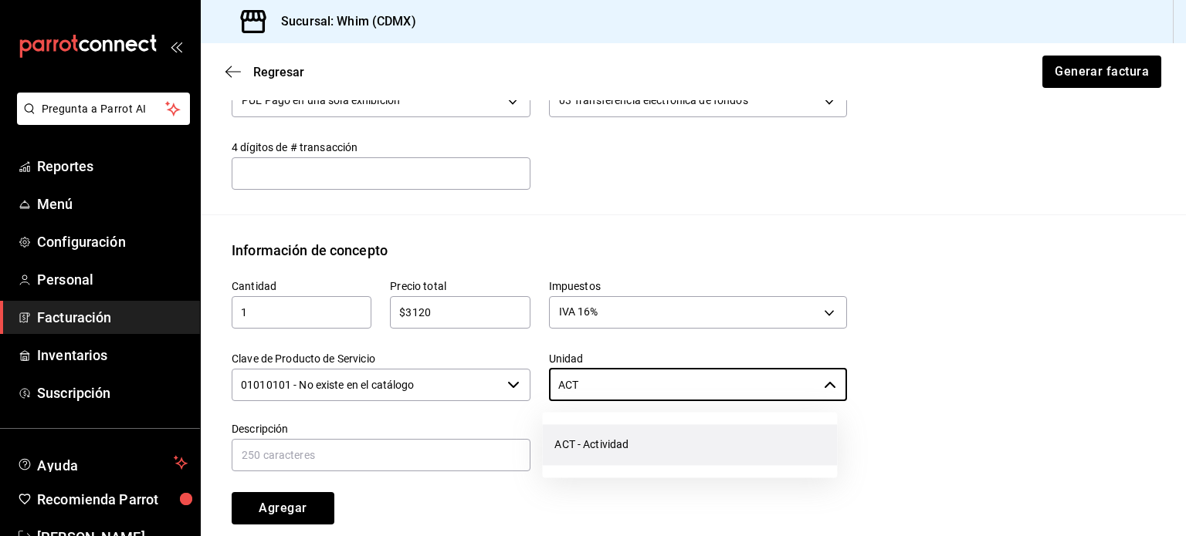
click at [616, 450] on li "ACT - Actividad" at bounding box center [689, 445] width 295 height 41
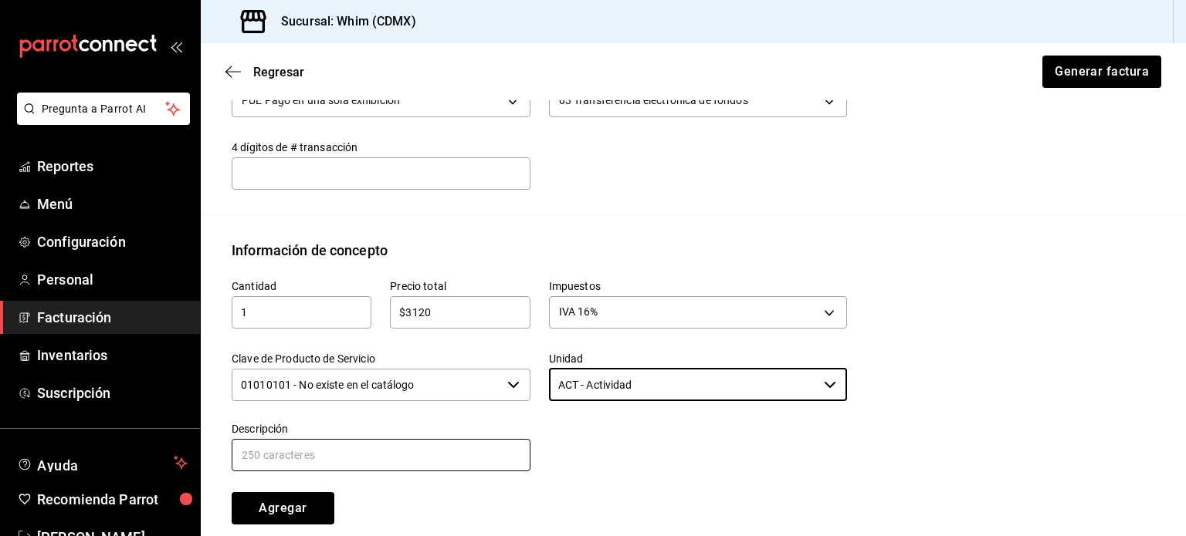
type input "ACT - Actividad"
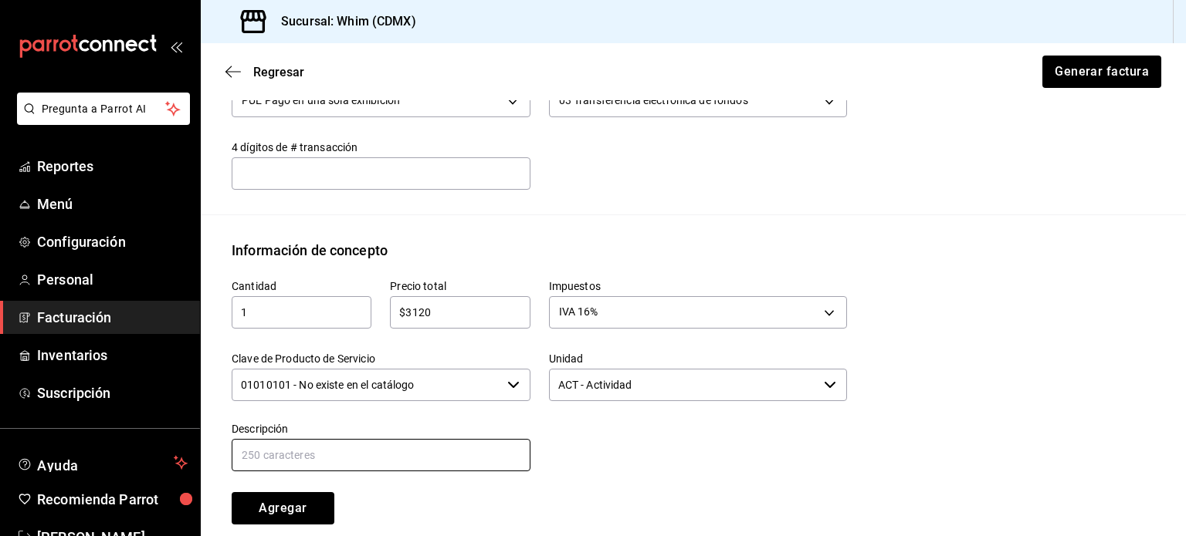
click at [312, 464] on input "text" at bounding box center [381, 455] width 299 height 32
click at [452, 447] on input "VENTAS TDC" at bounding box center [381, 455] width 299 height 32
drag, startPoint x: 380, startPoint y: 451, endPoint x: 283, endPoint y: 456, distance: 96.6
click at [283, 456] on input "VENTAS TDC" at bounding box center [381, 455] width 299 height 32
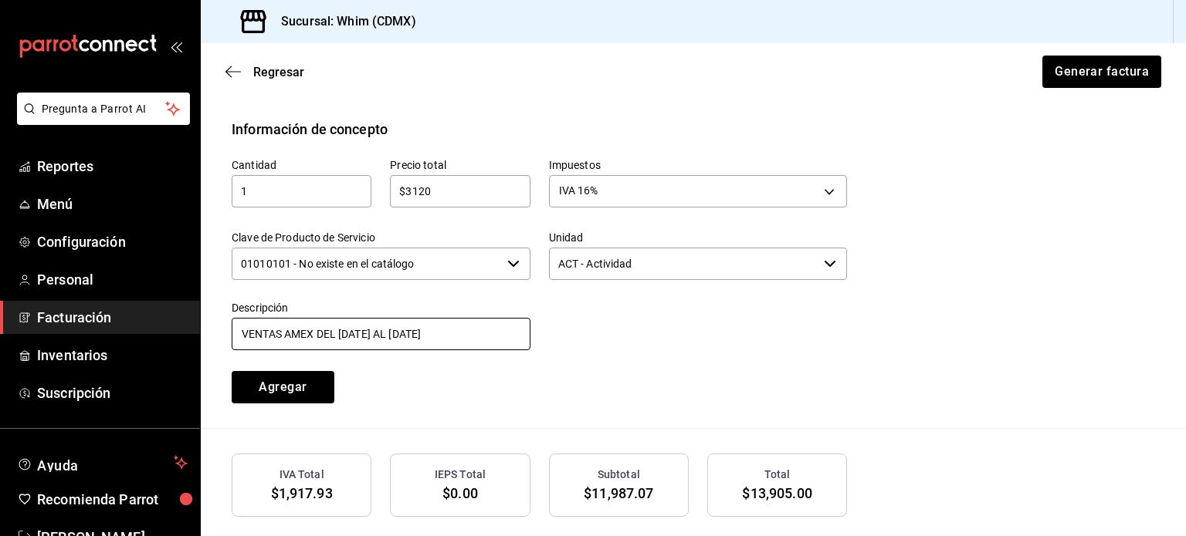
scroll to position [623, 0]
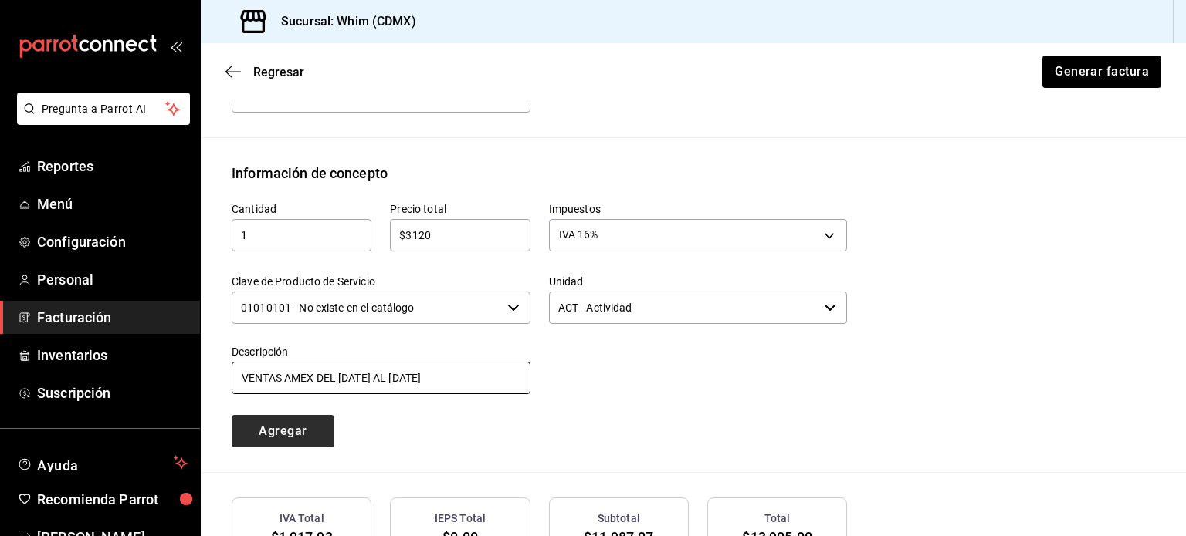
type input "VENTAS AMEX DEL [DATE] AL [DATE]"
click at [271, 443] on button "Agregar" at bounding box center [283, 431] width 103 height 32
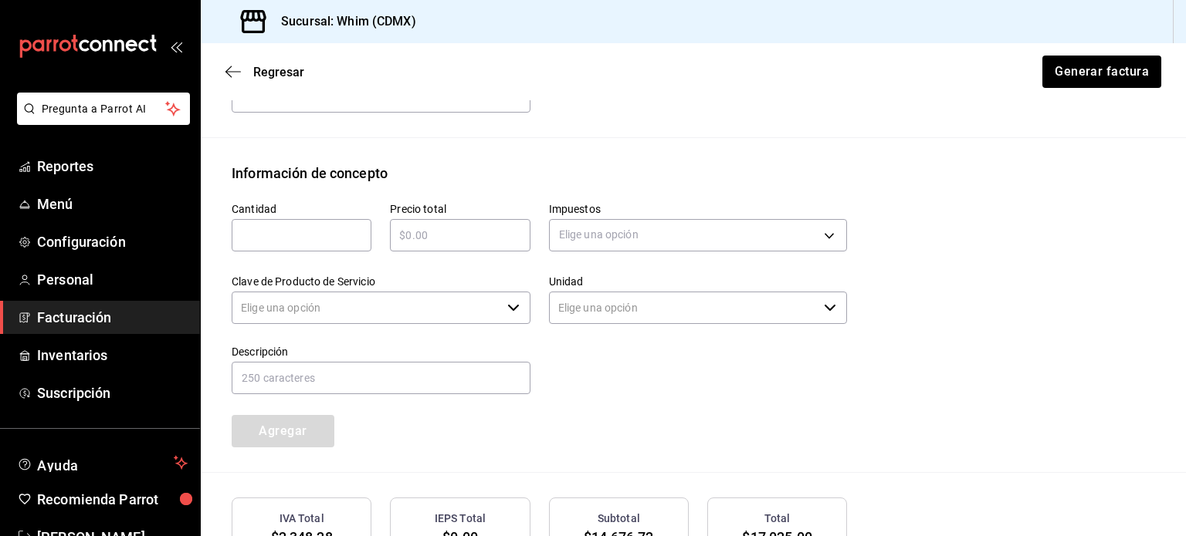
type input "90101500 - Establecimientos para comer y beber"
type input "E48 - Unidad de Servicio"
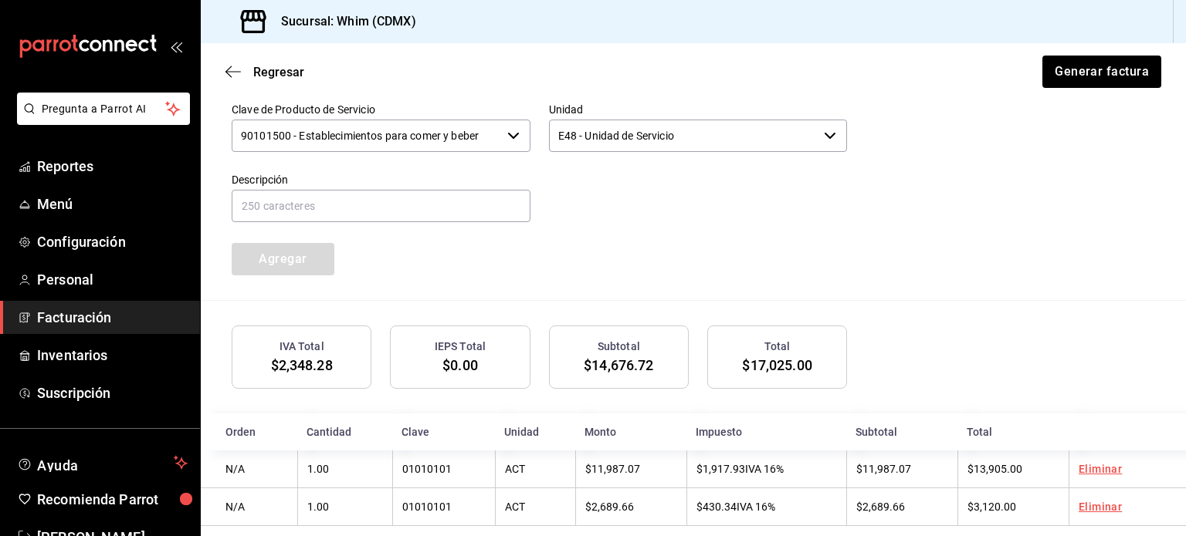
scroll to position [815, 0]
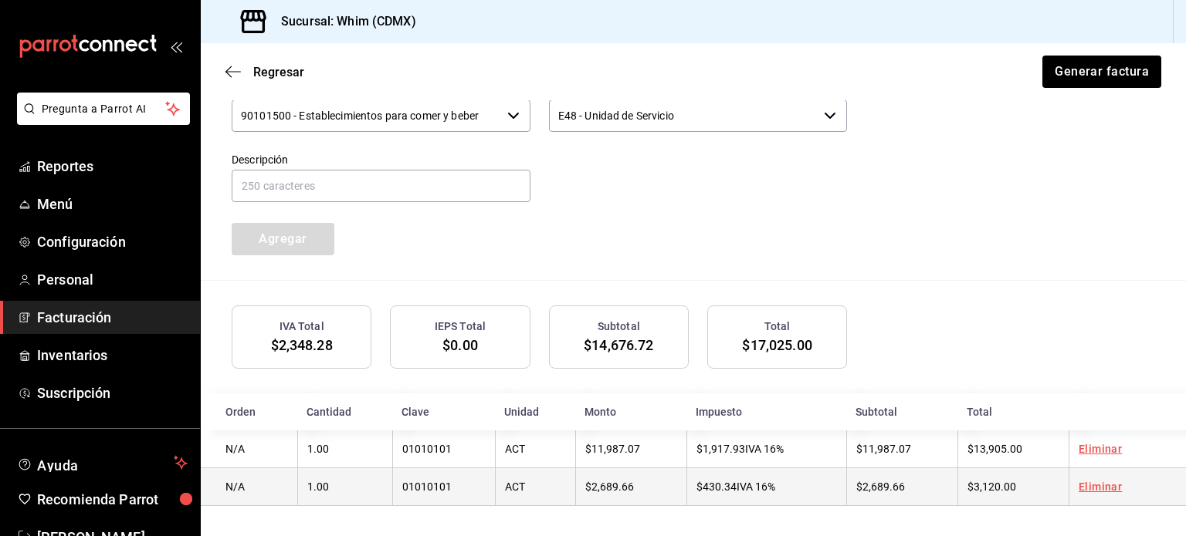
click at [919, 490] on td "$2,689.66" at bounding box center [901, 488] width 111 height 38
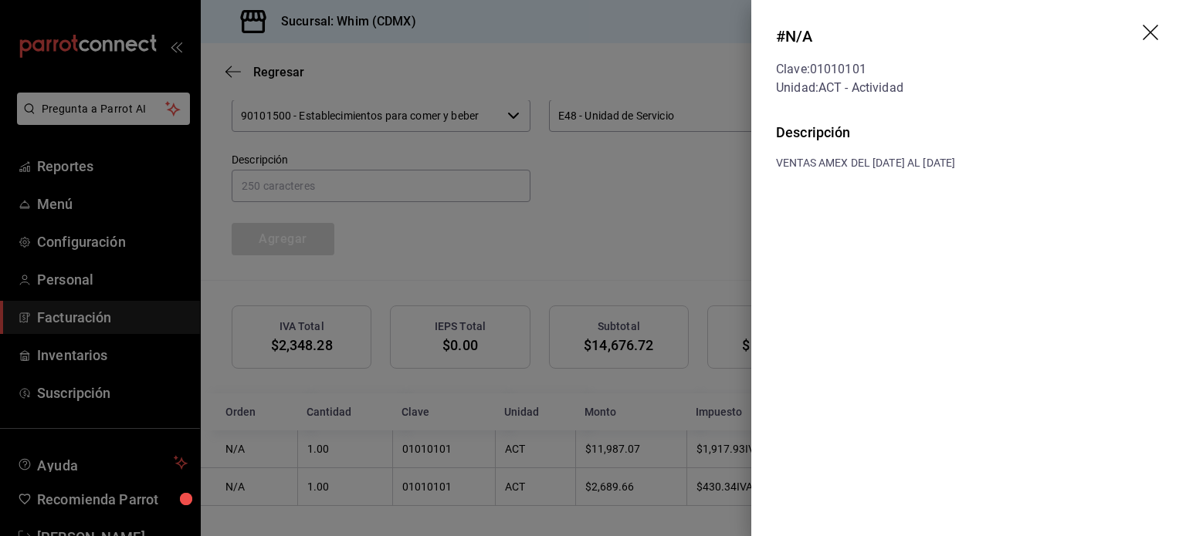
click at [703, 236] on div at bounding box center [593, 268] width 1186 height 536
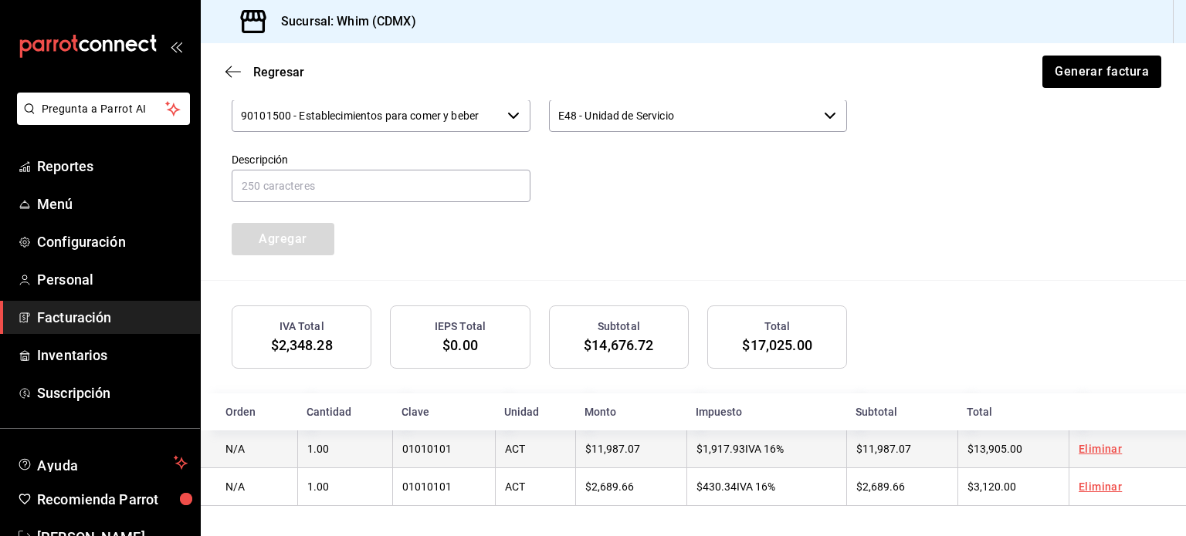
click at [814, 450] on td "$1,917.93 IVA 16%" at bounding box center [766, 450] width 160 height 38
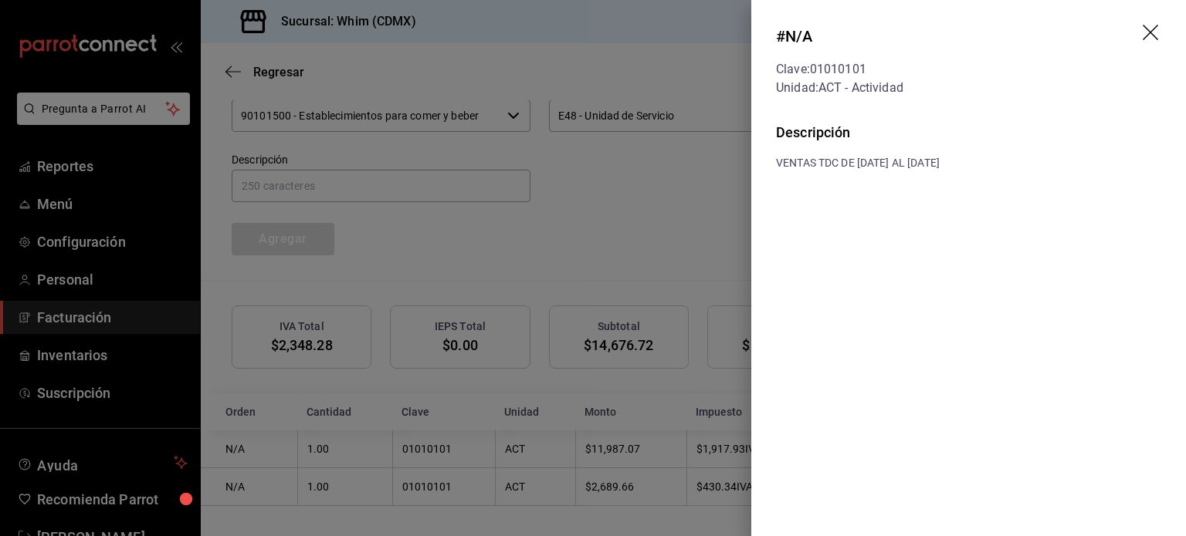
click at [704, 211] on div at bounding box center [593, 268] width 1186 height 536
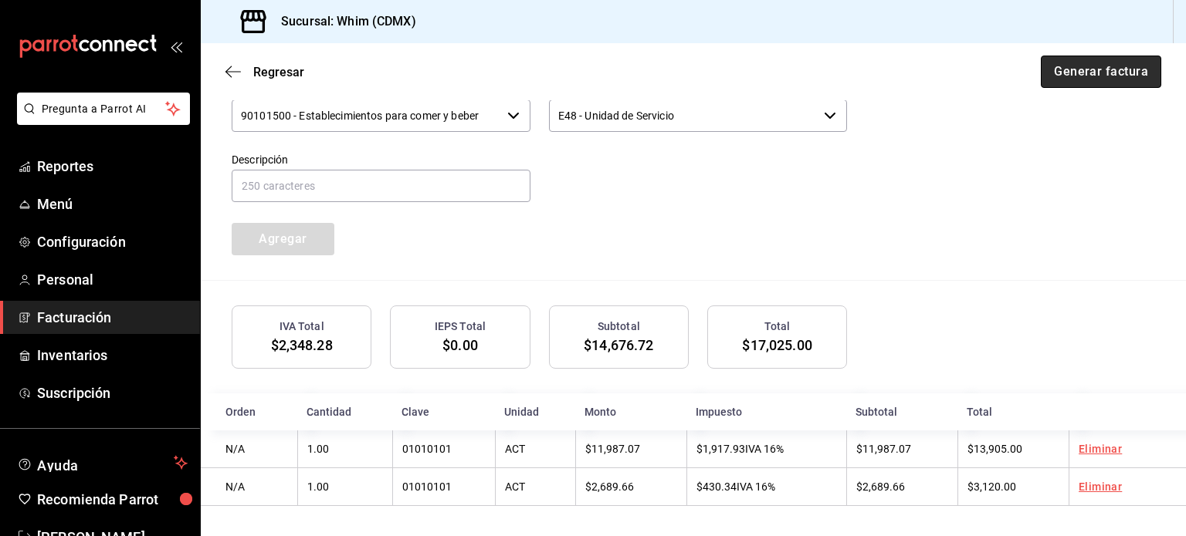
click at [1072, 76] on button "Generar factura" at bounding box center [1100, 72] width 120 height 32
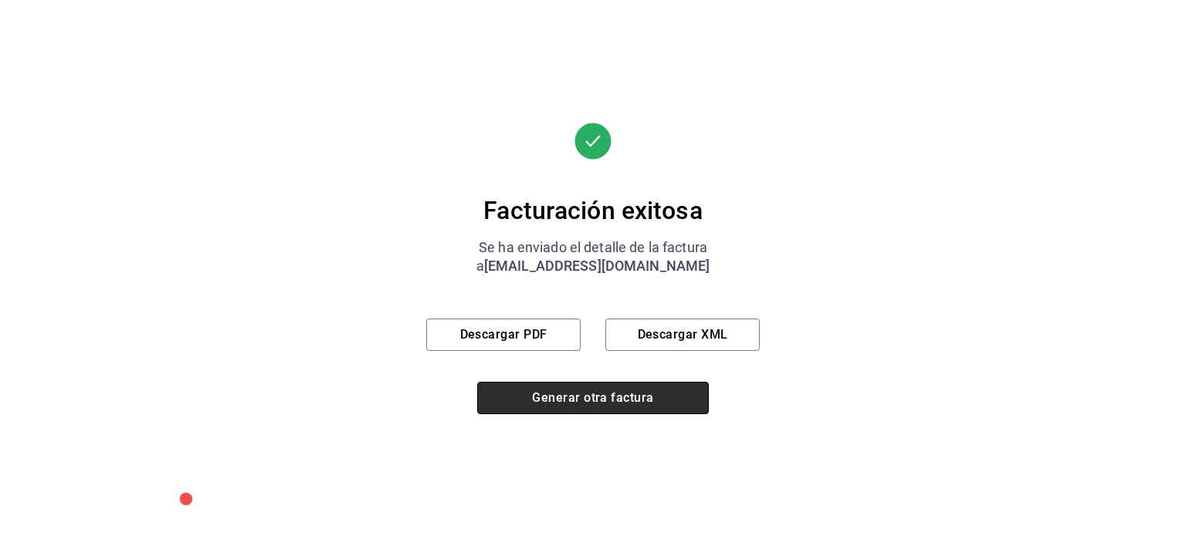
click at [597, 404] on button "Generar otra factura" at bounding box center [593, 398] width 232 height 32
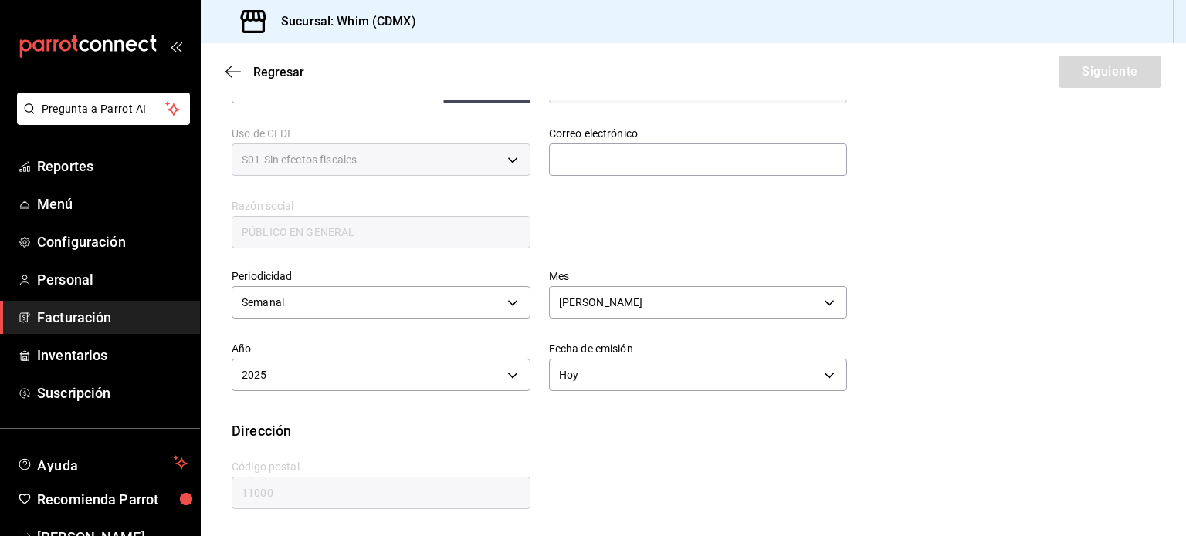
scroll to position [282, 0]
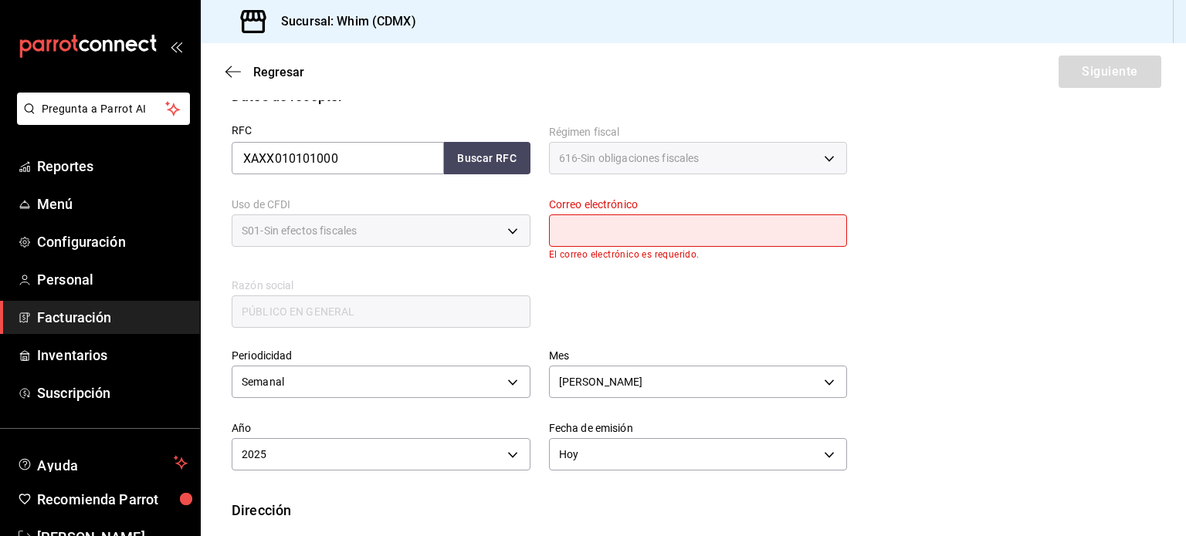
click at [628, 237] on input "text" at bounding box center [698, 231] width 299 height 32
type input "[EMAIL_ADDRESS][DOMAIN_NAME]"
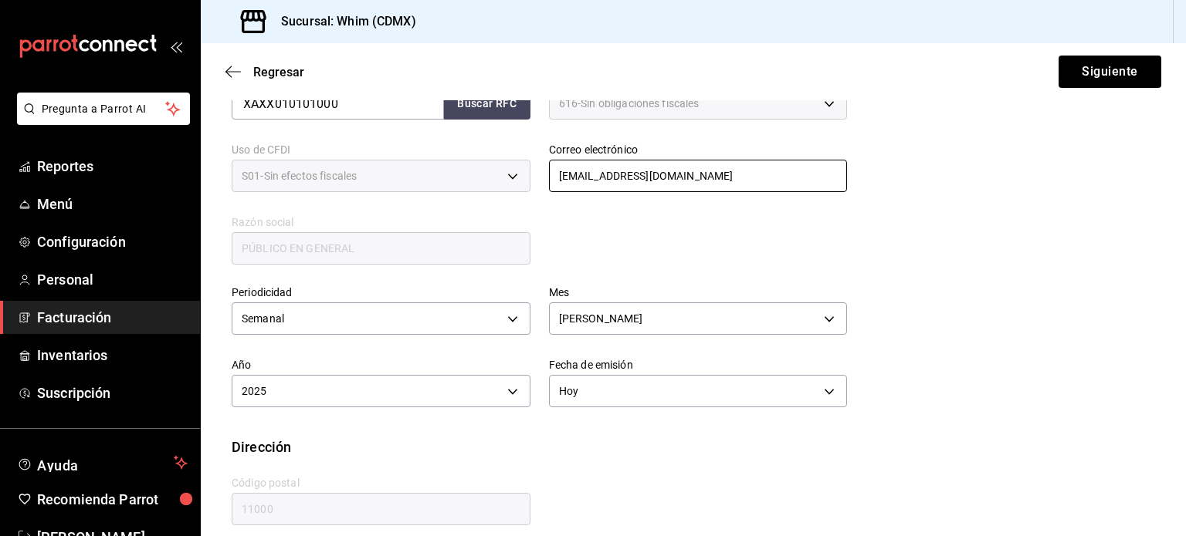
scroll to position [352, 0]
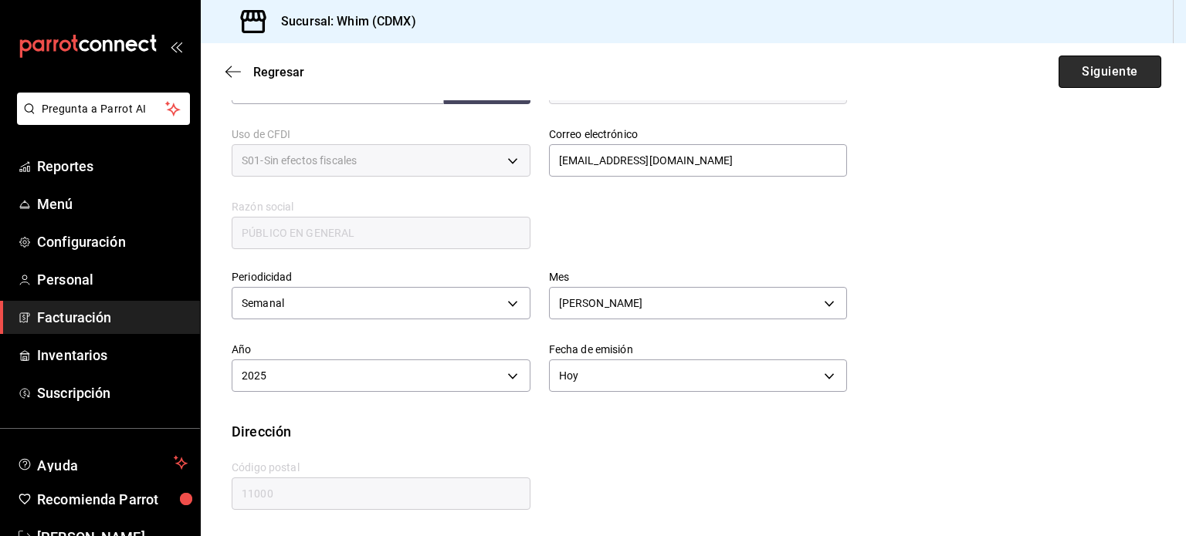
click at [1103, 72] on button "Siguiente" at bounding box center [1109, 72] width 103 height 32
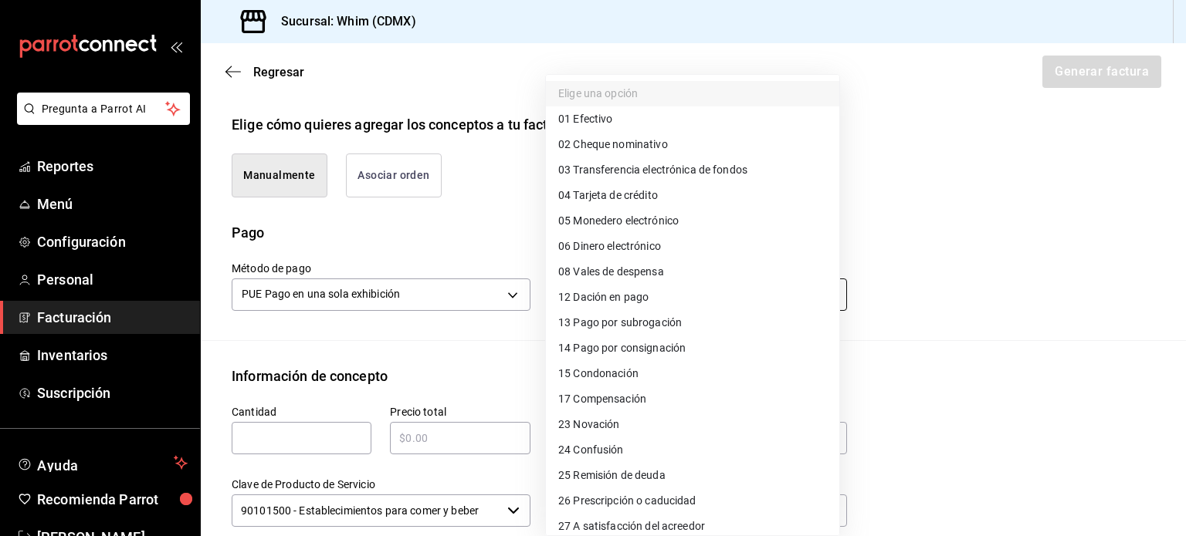
click at [610, 296] on body "Pregunta a Parrot AI Reportes Menú Configuración Personal Facturación Inventari…" at bounding box center [593, 268] width 1186 height 536
click at [657, 163] on span "03 Transferencia electrónica de fondos" at bounding box center [652, 170] width 189 height 16
type input "03"
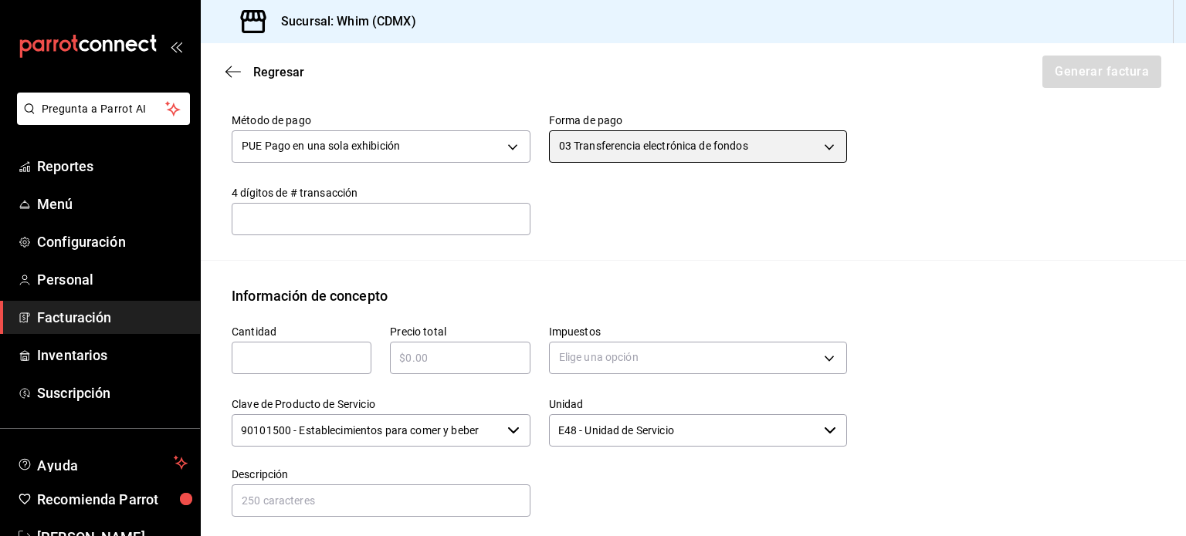
scroll to position [506, 0]
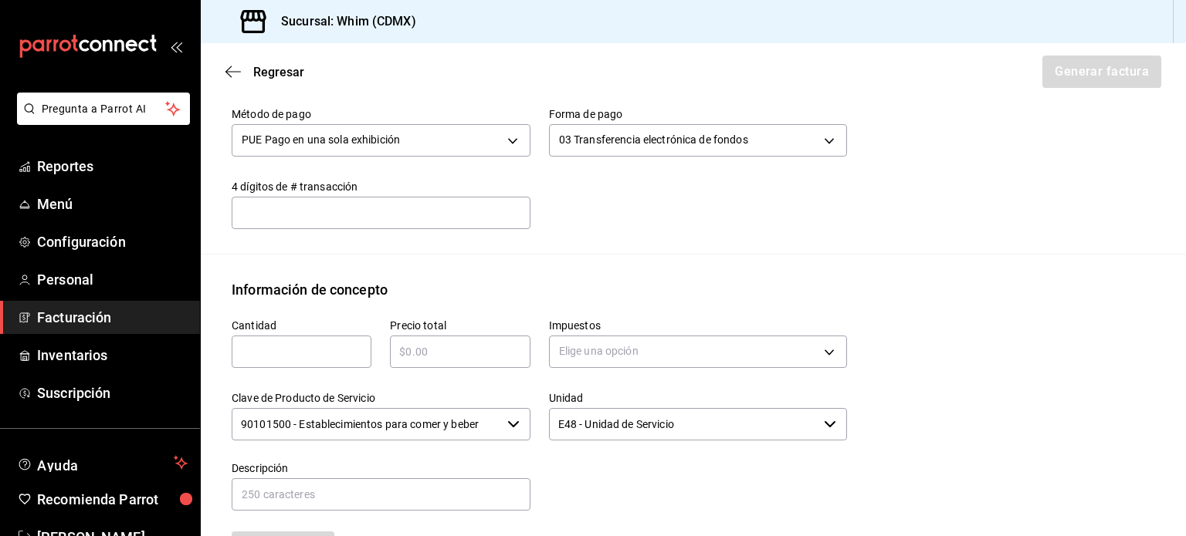
click at [300, 351] on input "text" at bounding box center [302, 352] width 140 height 19
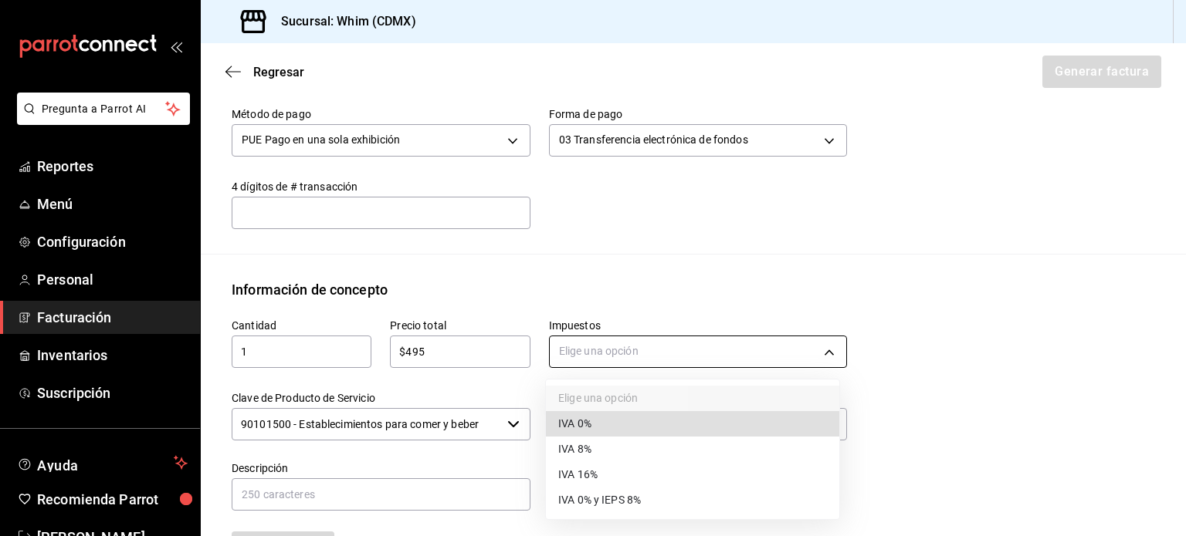
click at [607, 352] on body "Pregunta a Parrot AI Reportes Menú Configuración Personal Facturación Inventari…" at bounding box center [593, 268] width 1186 height 536
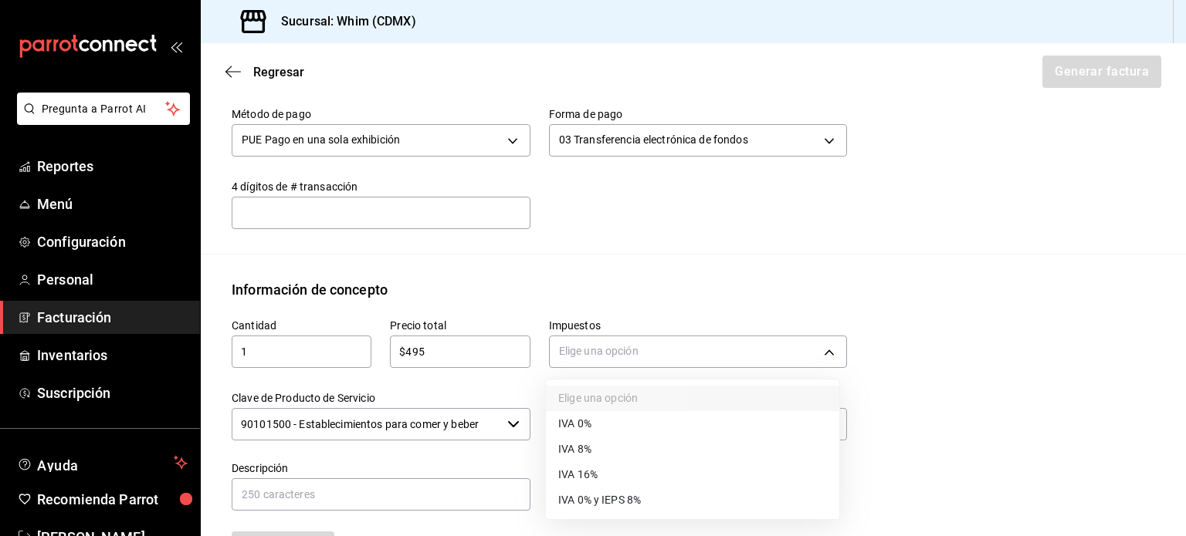
click at [587, 469] on span "IVA 16%" at bounding box center [577, 475] width 39 height 16
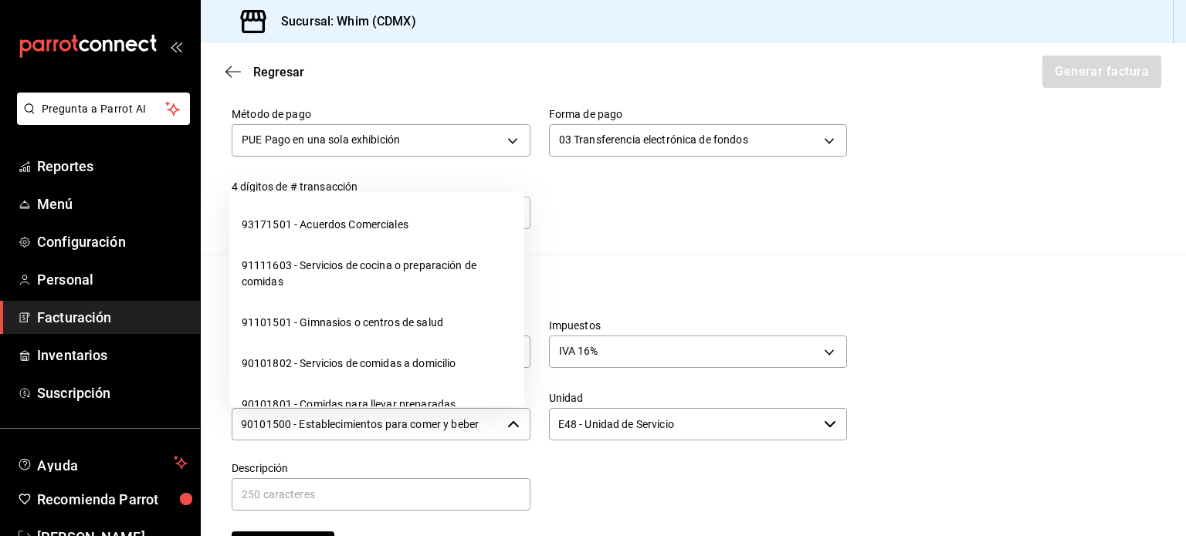
click at [448, 428] on input "90101500 - Establecimientos para comer y beber" at bounding box center [366, 424] width 269 height 32
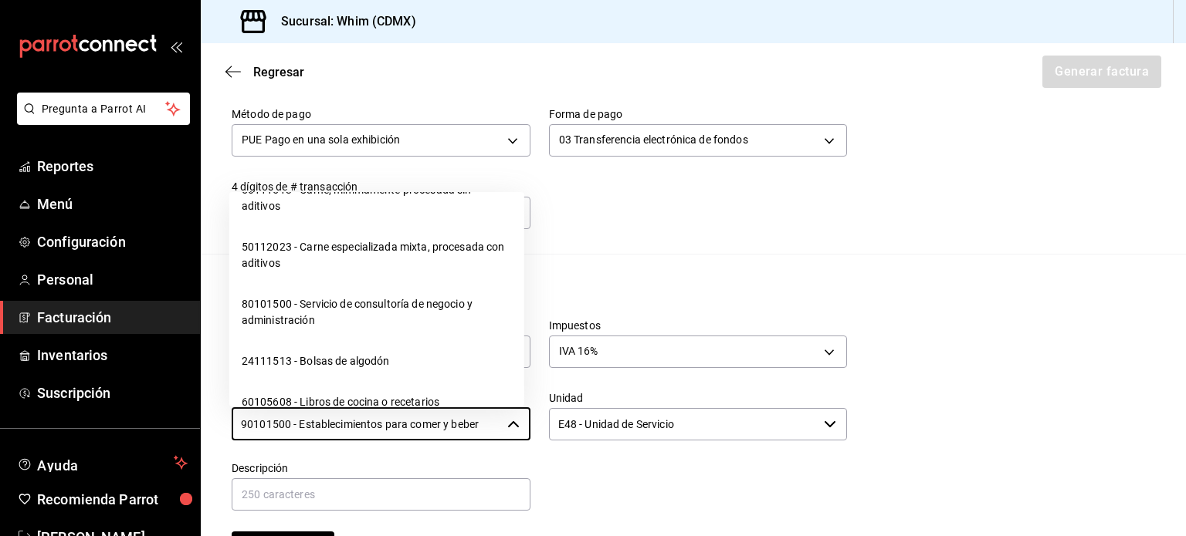
scroll to position [24468, 0]
click at [361, 127] on li "01010101 - No existe en el catálogo" at bounding box center [376, 106] width 295 height 41
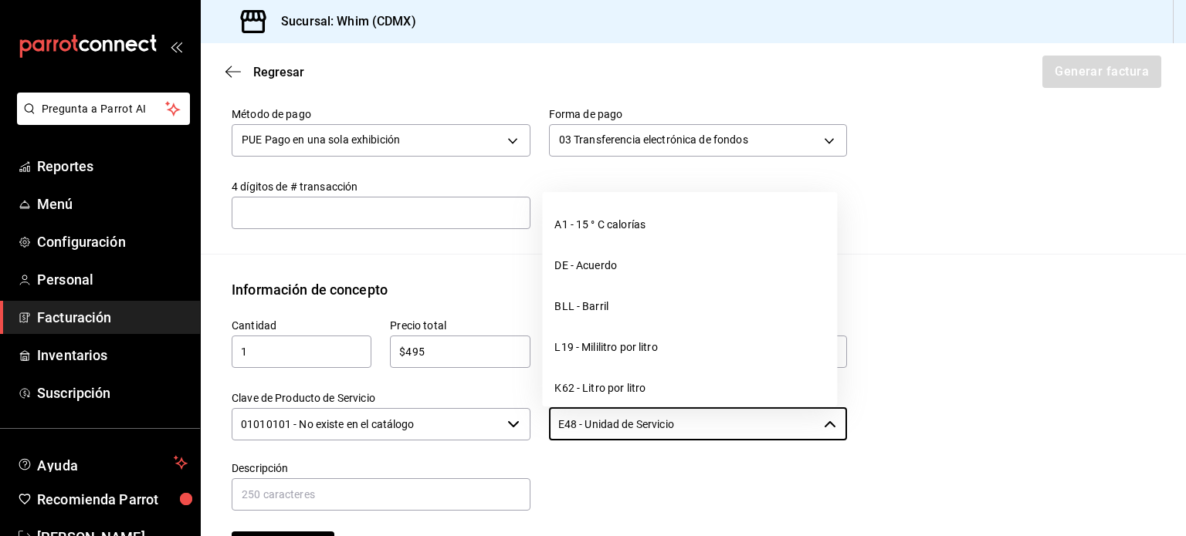
drag, startPoint x: 679, startPoint y: 427, endPoint x: 541, endPoint y: 418, distance: 138.4
click at [541, 418] on div "Unidad E48 - Unidad de Servicio ​" at bounding box center [688, 408] width 317 height 70
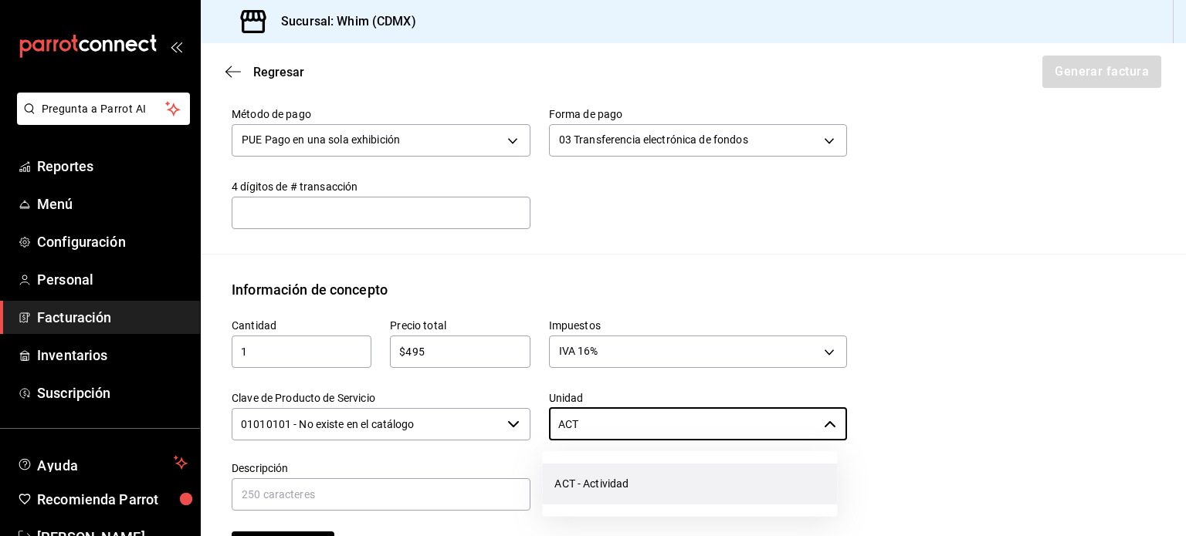
click at [601, 490] on li "ACT - Actividad" at bounding box center [689, 484] width 295 height 41
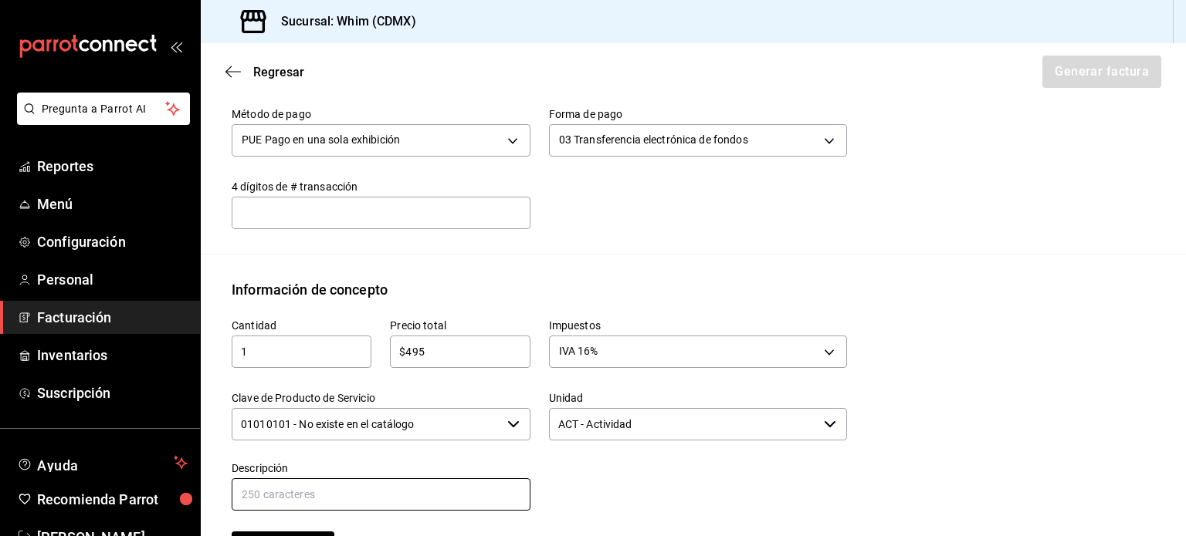
click at [322, 490] on input "text" at bounding box center [381, 495] width 299 height 32
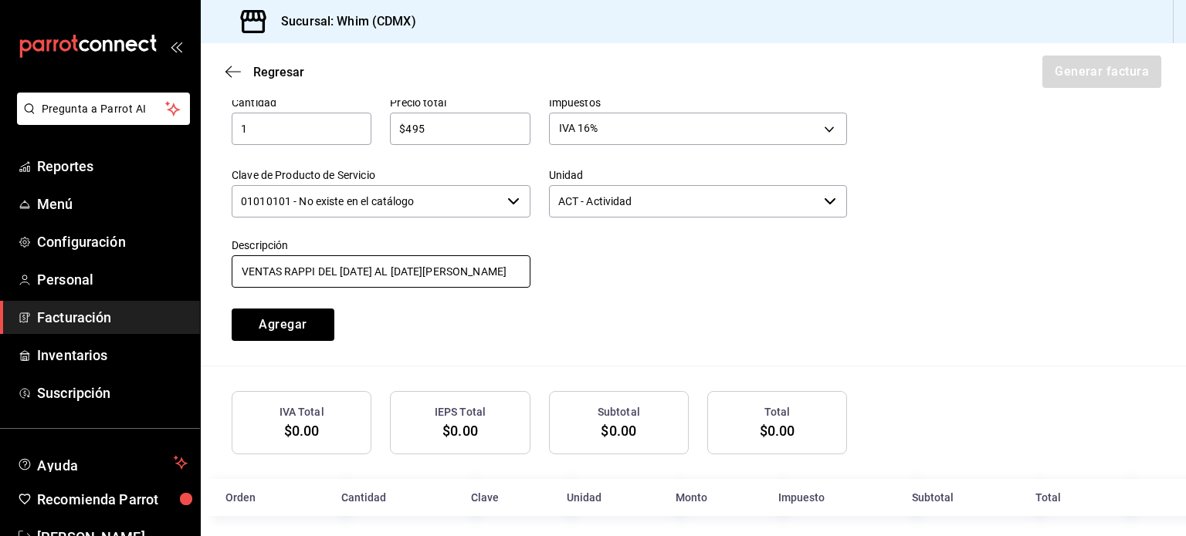
scroll to position [739, 0]
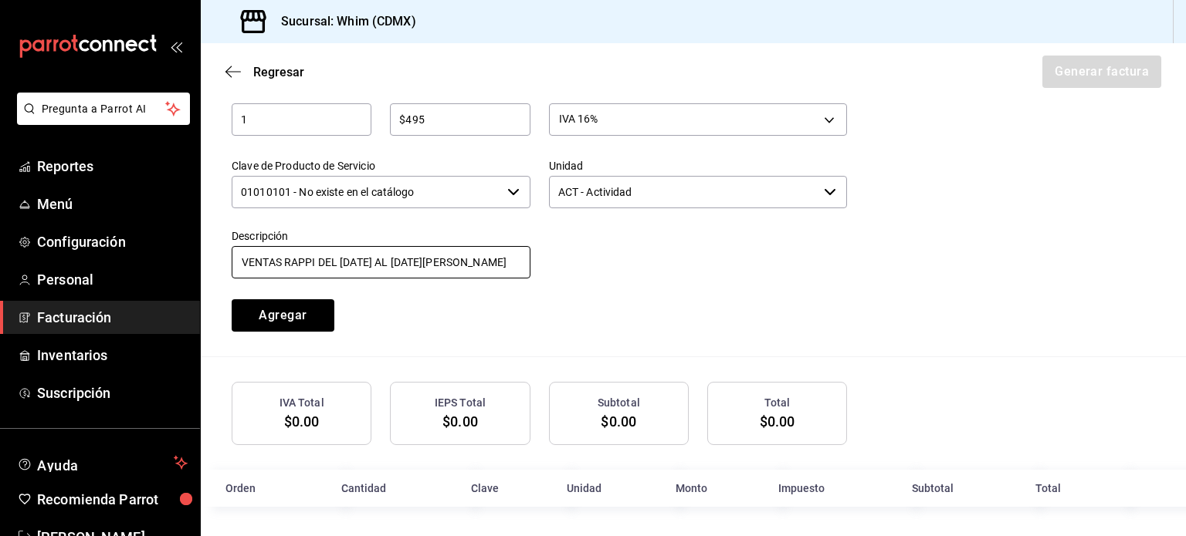
drag, startPoint x: 445, startPoint y: 259, endPoint x: 405, endPoint y: 264, distance: 39.7
click at [405, 264] on input "VENTAS RAPPI DEL [DATE] AL [DATE][PERSON_NAME]" at bounding box center [381, 262] width 299 height 32
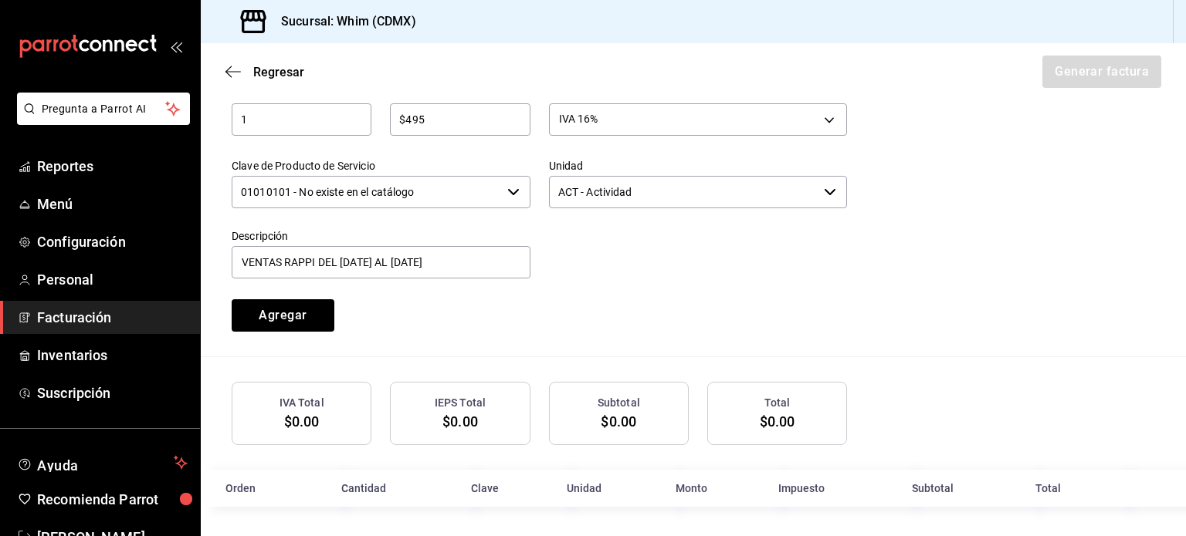
click at [624, 302] on div "Cantidad 1 ​ Precio total $495 ​ Impuestos IVA 16% IVA_16 Clave de Producto de …" at bounding box center [530, 200] width 634 height 264
click at [292, 314] on button "Agregar" at bounding box center [283, 315] width 103 height 32
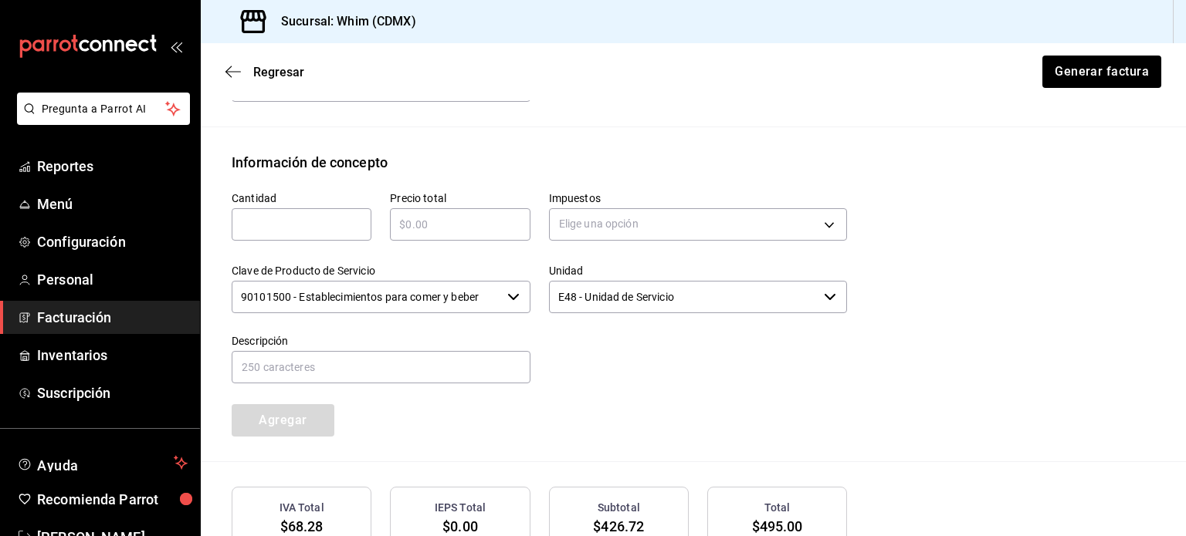
scroll to position [623, 0]
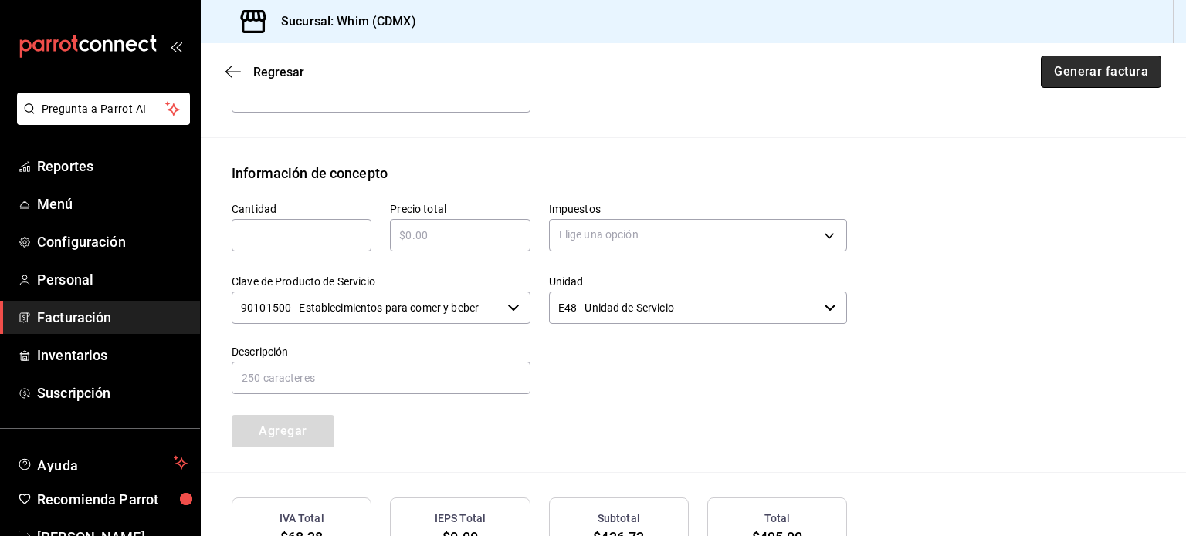
click at [1101, 72] on button "Generar factura" at bounding box center [1100, 72] width 120 height 32
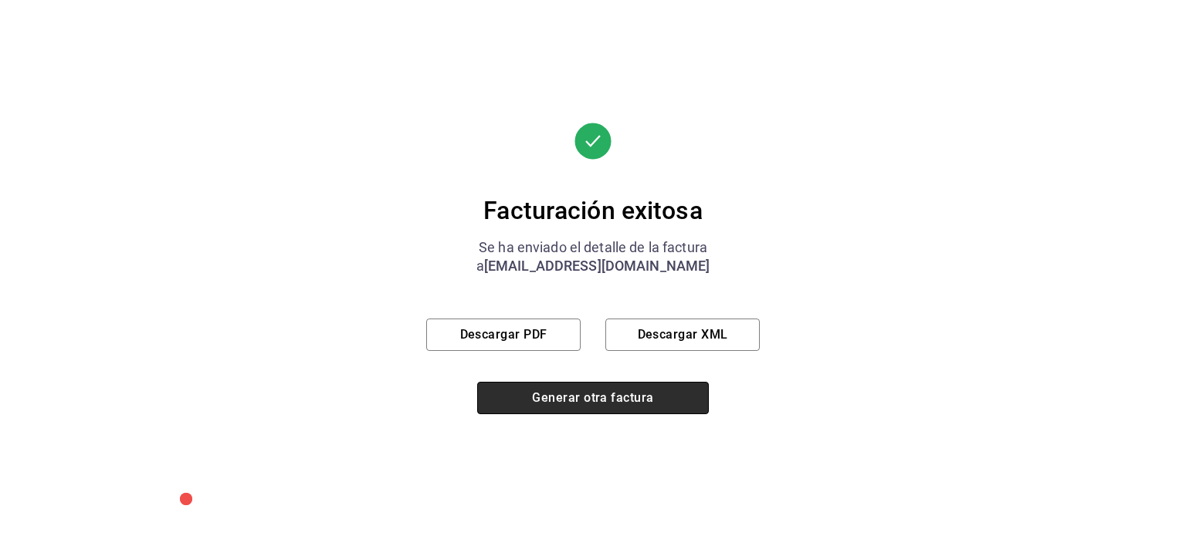
click at [617, 396] on button "Generar otra factura" at bounding box center [593, 398] width 232 height 32
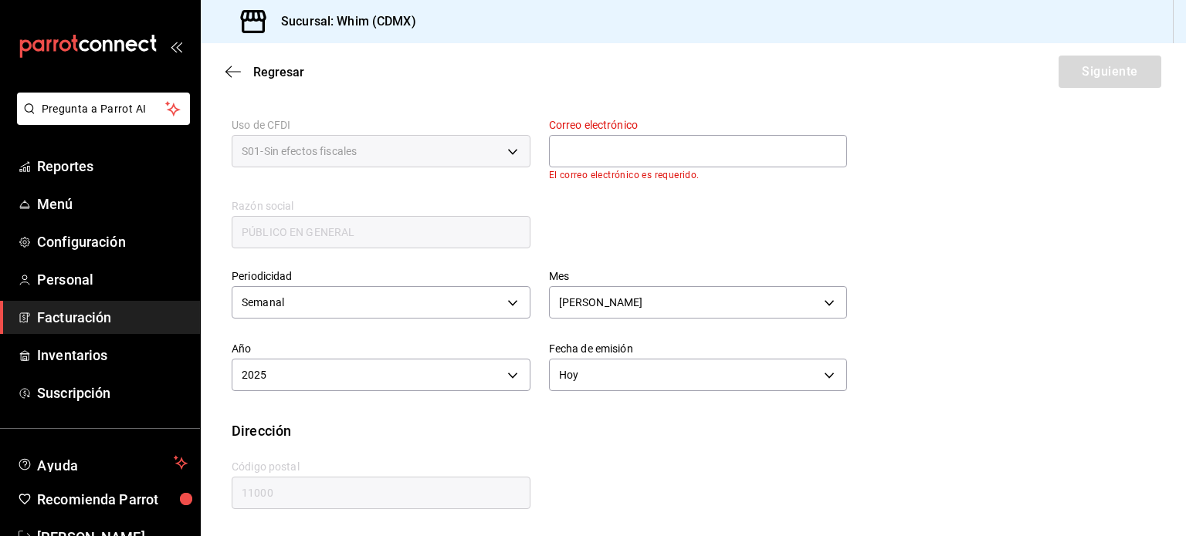
scroll to position [282, 0]
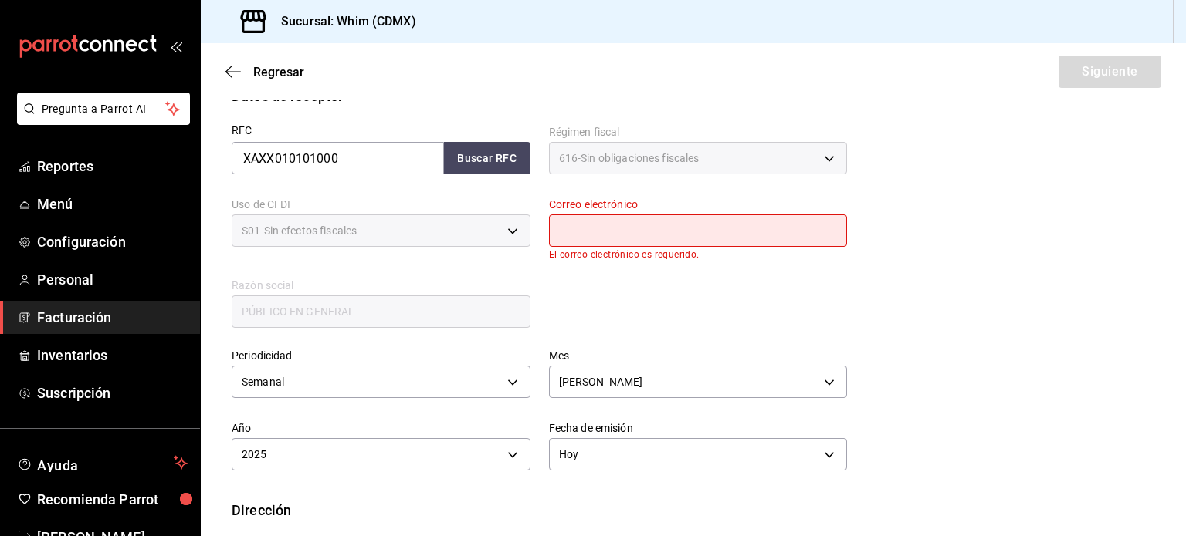
click at [641, 230] on input "text" at bounding box center [698, 231] width 299 height 32
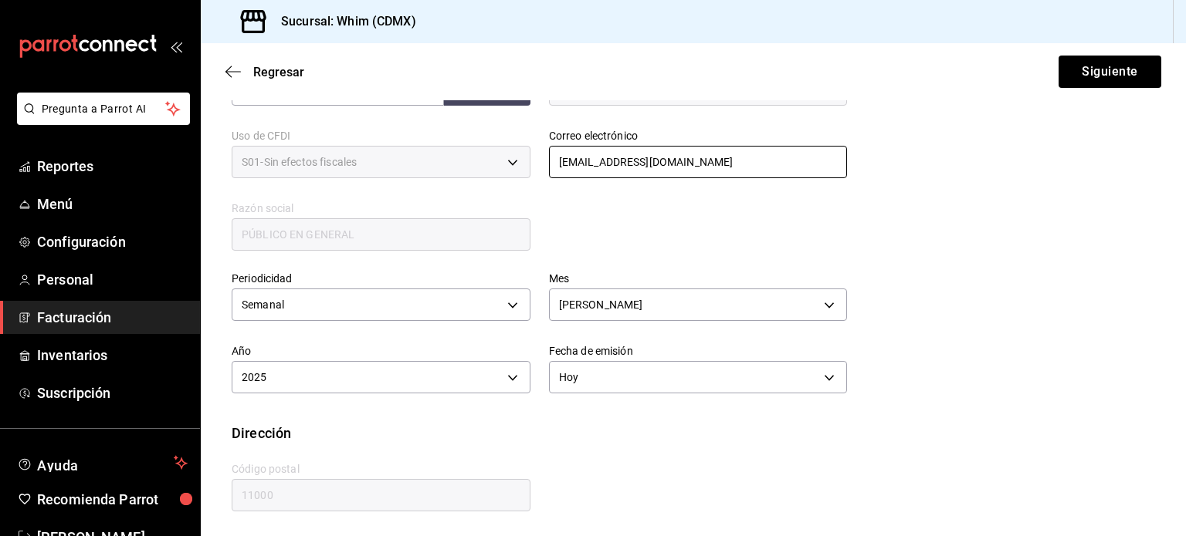
scroll to position [352, 0]
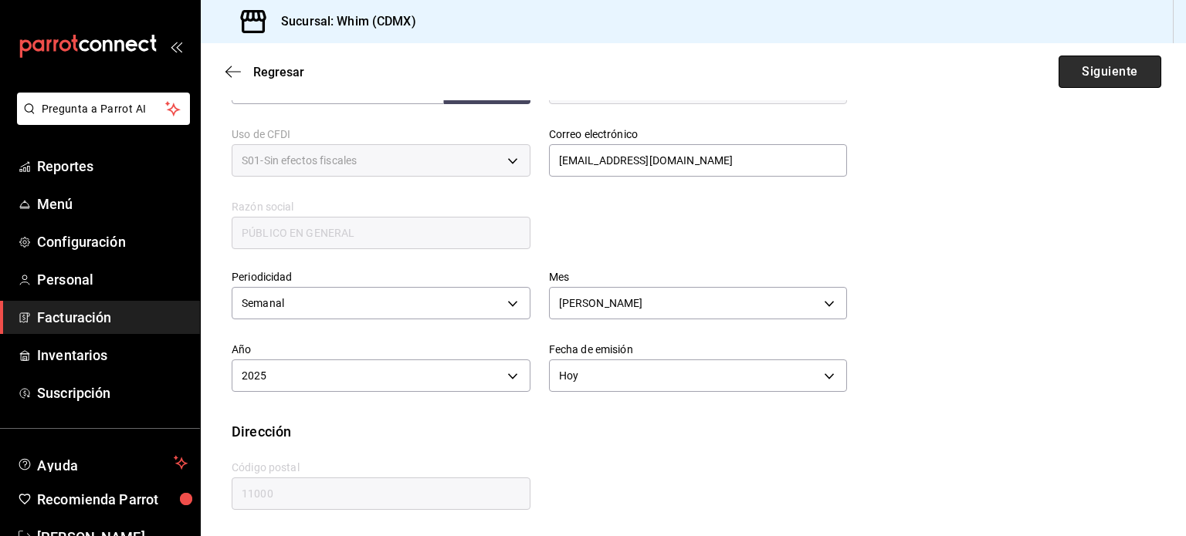
click at [1077, 67] on button "Siguiente" at bounding box center [1109, 72] width 103 height 32
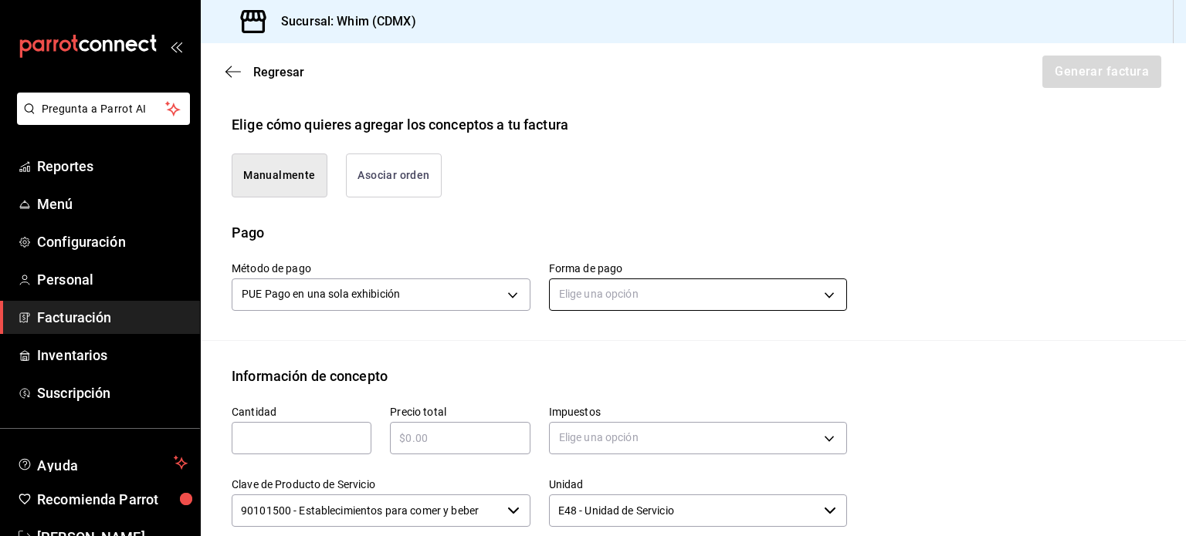
click at [645, 299] on body "Pregunta a Parrot AI Reportes Menú Configuración Personal Facturación Inventari…" at bounding box center [593, 268] width 1186 height 536
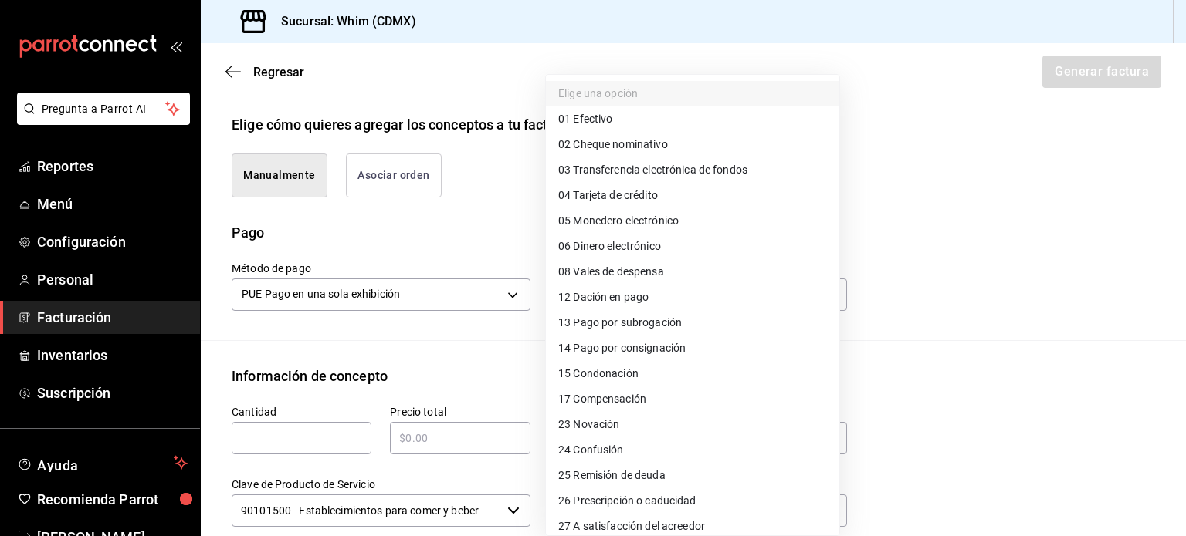
click at [668, 171] on span "03 Transferencia electrónica de fondos" at bounding box center [652, 170] width 189 height 16
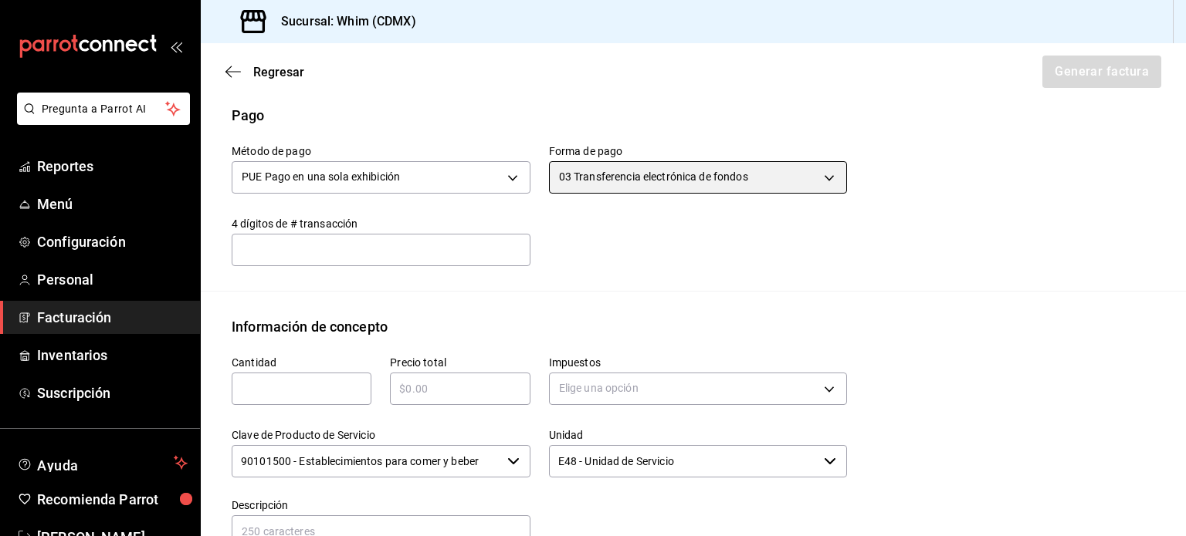
scroll to position [506, 0]
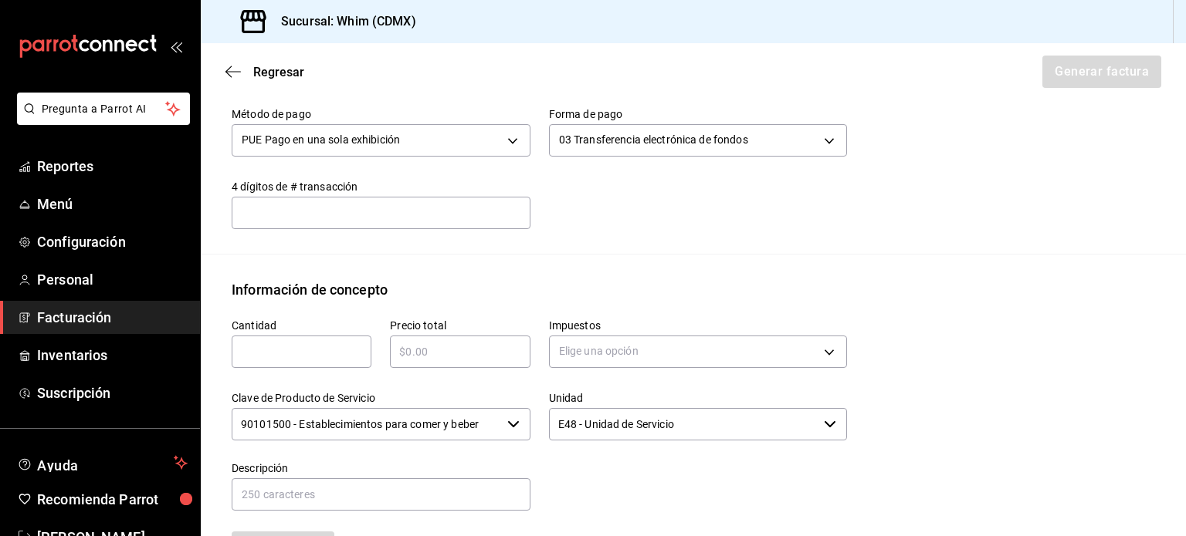
click at [283, 336] on div "​" at bounding box center [302, 352] width 140 height 32
click at [635, 346] on body "Pregunta a Parrot AI Reportes Menú Configuración Personal Facturación Inventari…" at bounding box center [593, 268] width 1186 height 536
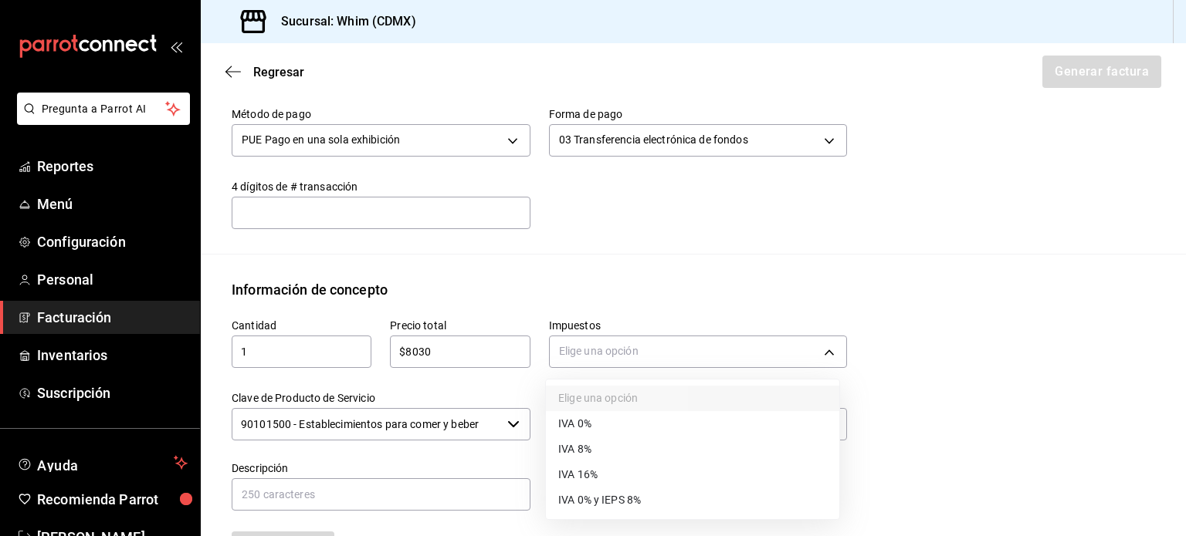
click at [589, 473] on span "IVA 16%" at bounding box center [577, 475] width 39 height 16
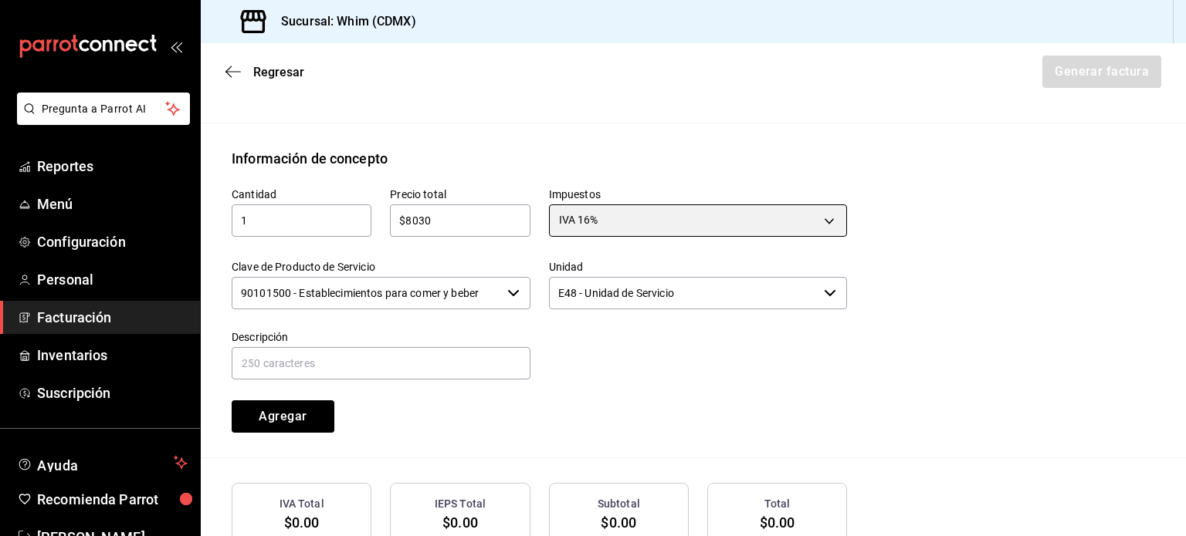
scroll to position [661, 0]
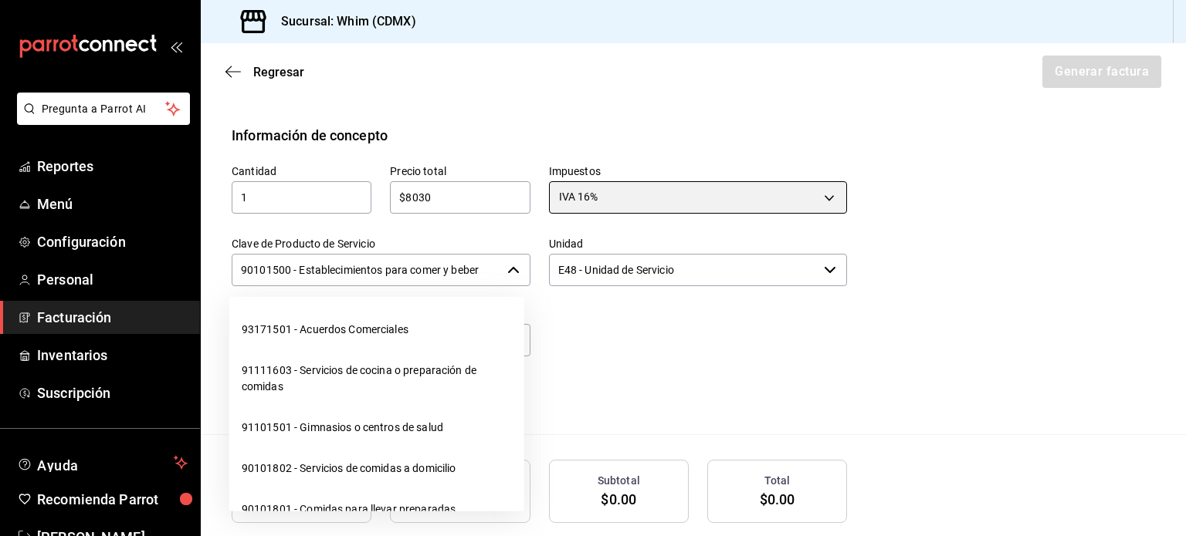
click at [512, 274] on icon "button" at bounding box center [513, 270] width 12 height 12
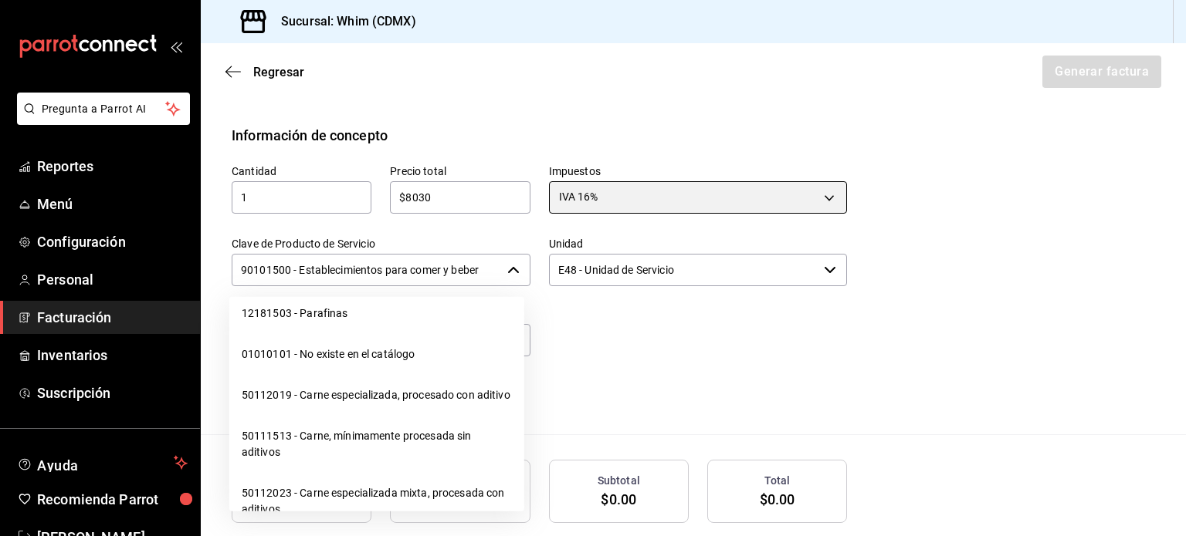
scroll to position [24325, 0]
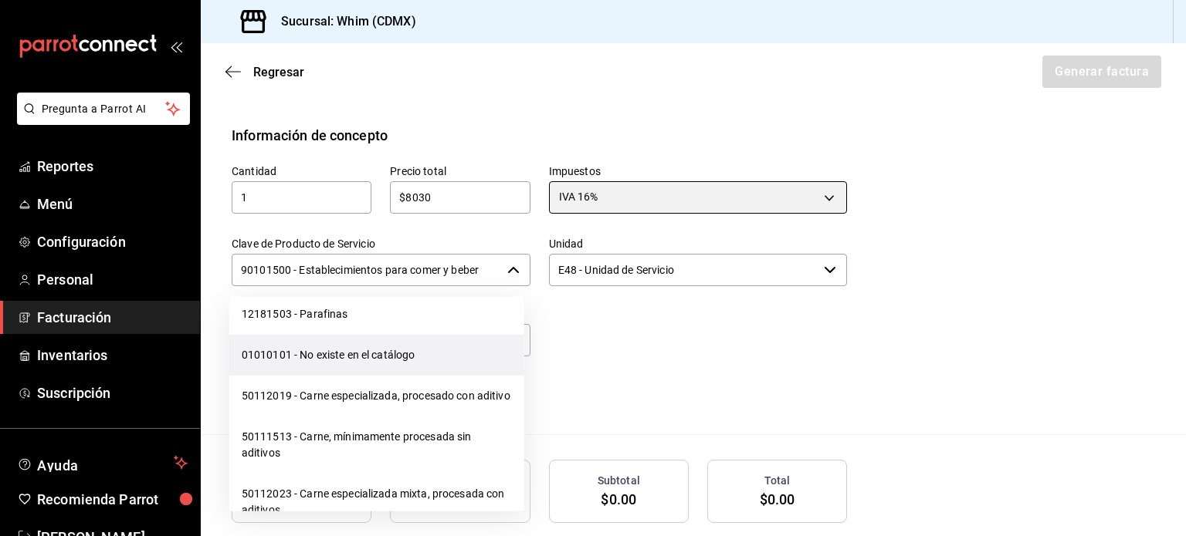
click at [370, 376] on li "01010101 - No existe en el catálogo" at bounding box center [376, 355] width 295 height 41
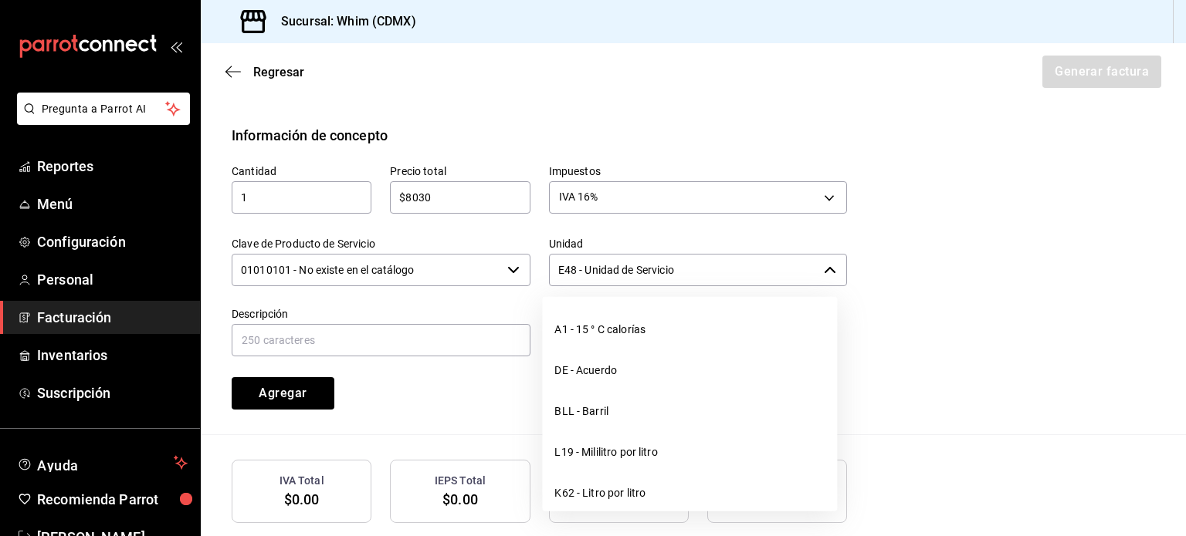
drag, startPoint x: 697, startPoint y: 267, endPoint x: 556, endPoint y: 269, distance: 141.3
click at [556, 269] on input "E48 - Unidad de Servicio" at bounding box center [683, 270] width 269 height 32
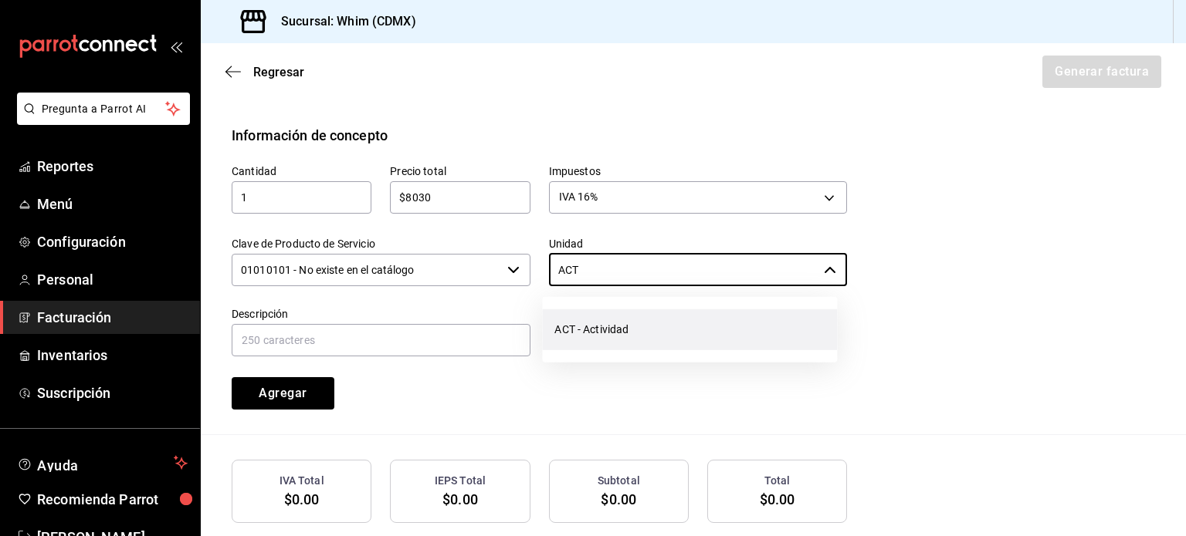
click at [615, 335] on li "ACT - Actividad" at bounding box center [689, 330] width 295 height 41
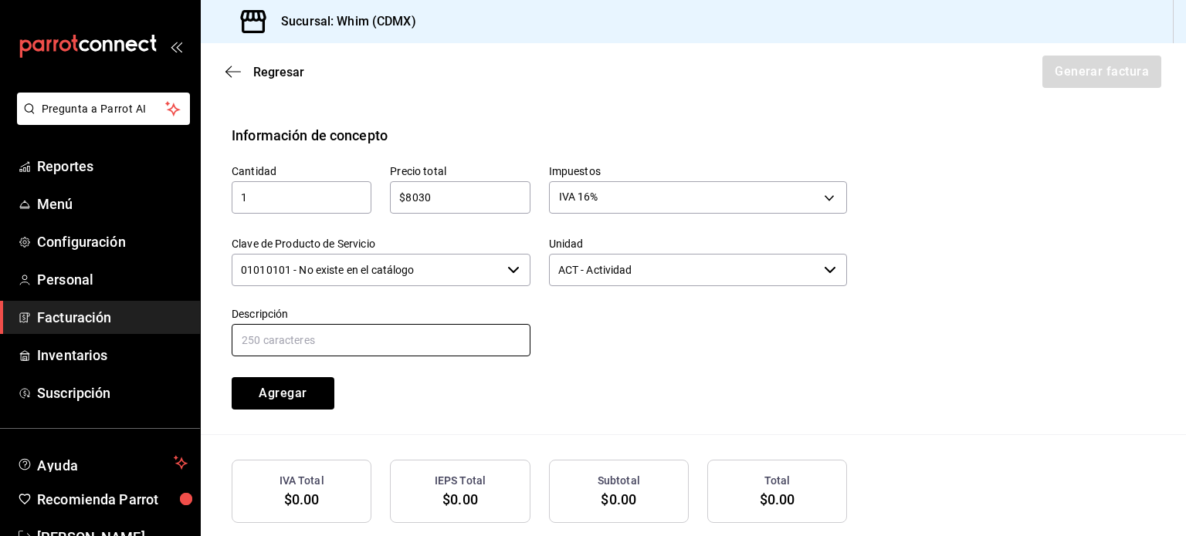
click at [315, 340] on input "text" at bounding box center [381, 340] width 299 height 32
click at [315, 337] on input "text" at bounding box center [381, 340] width 299 height 32
click at [321, 338] on input "VENTAS TDD DE [DATE][PERSON_NAME]" at bounding box center [381, 340] width 299 height 32
click at [346, 340] on input "VENTAS TDD DEL [DATE] A" at bounding box center [381, 340] width 299 height 32
click at [445, 341] on input "VENTAS TDD DEL [DATE] AL [DATE][PERSON_NAME]" at bounding box center [381, 340] width 299 height 32
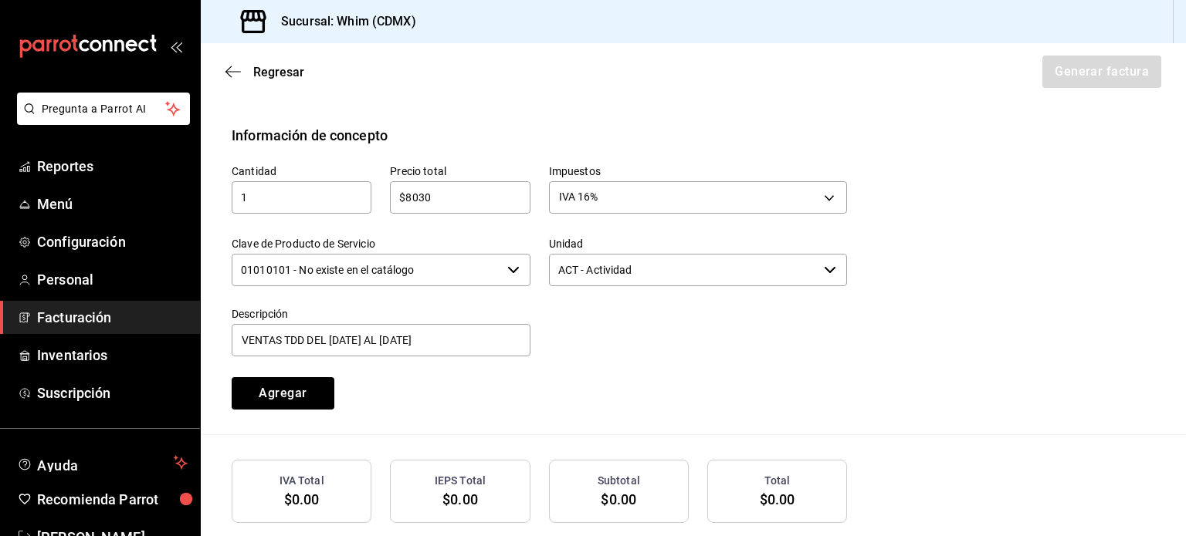
click at [695, 356] on div at bounding box center [688, 324] width 317 height 70
click at [282, 394] on button "Agregar" at bounding box center [283, 393] width 103 height 32
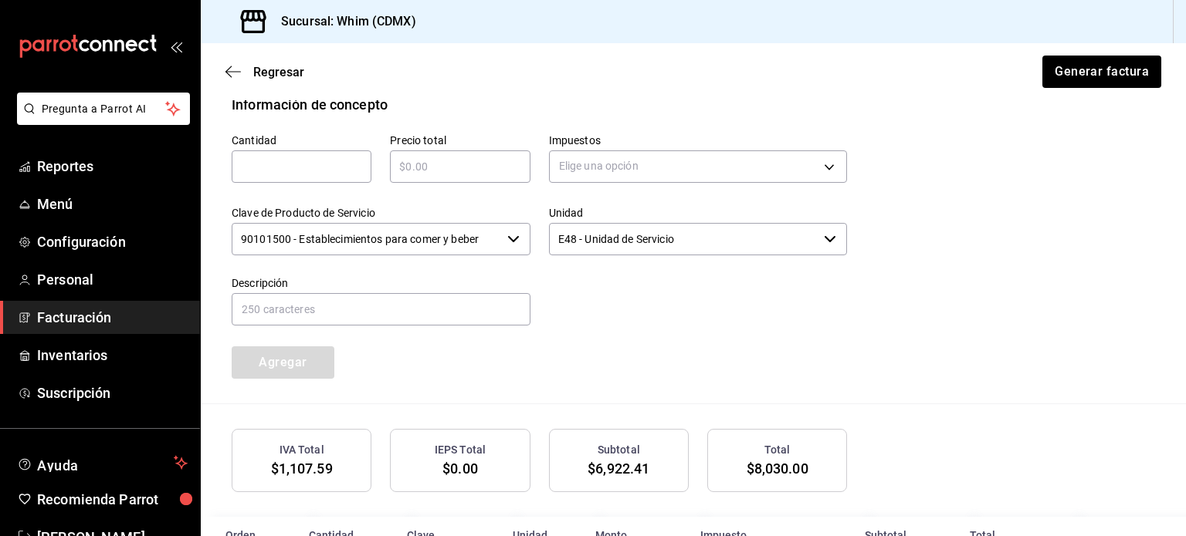
scroll to position [777, 0]
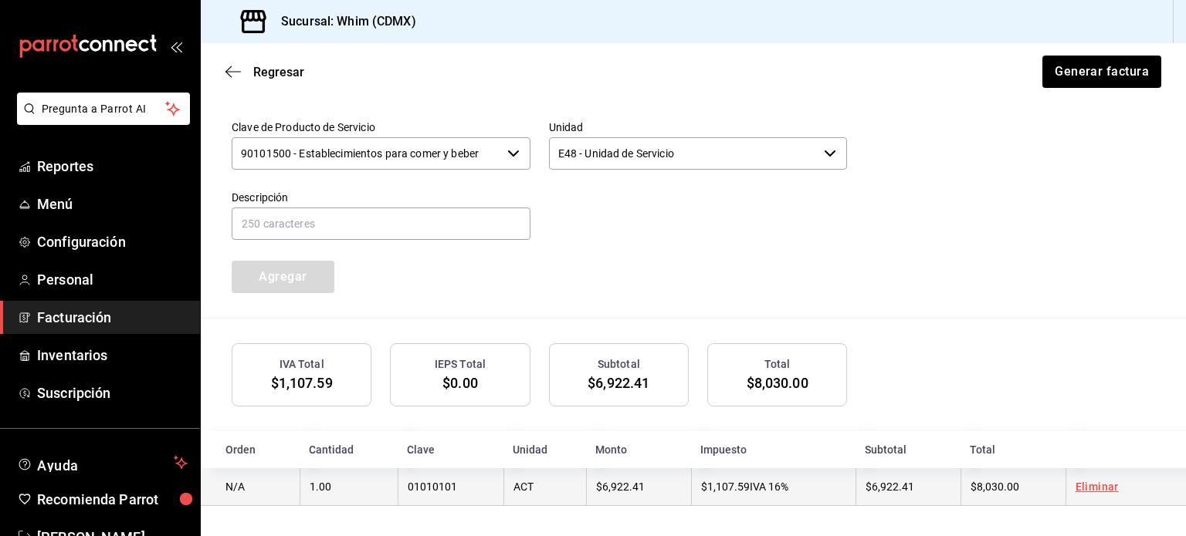
click at [914, 483] on td "$6,922.41" at bounding box center [907, 488] width 105 height 38
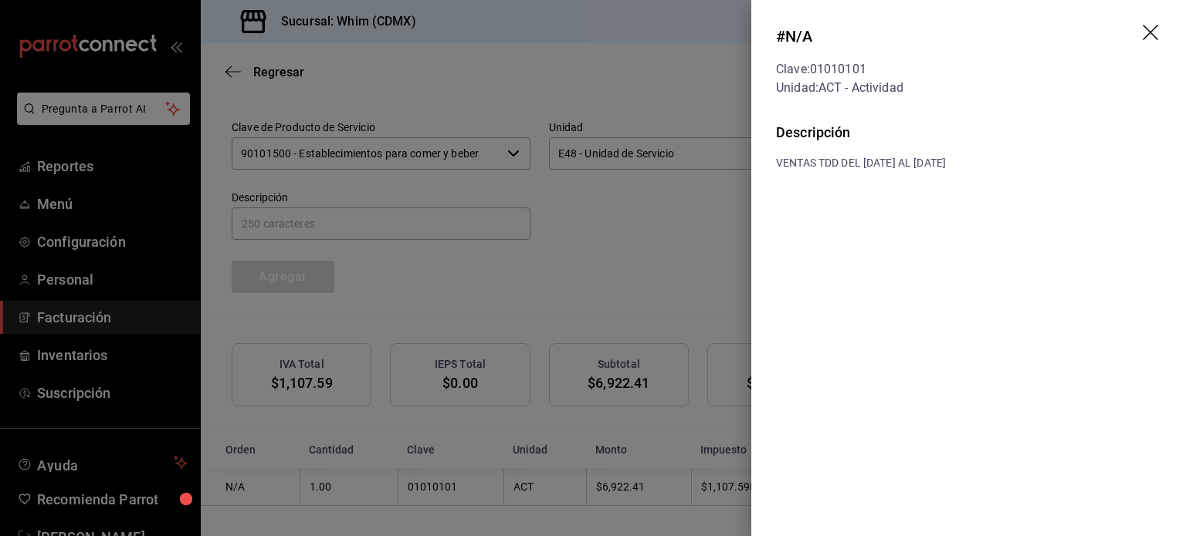
click at [683, 259] on div at bounding box center [593, 268] width 1186 height 536
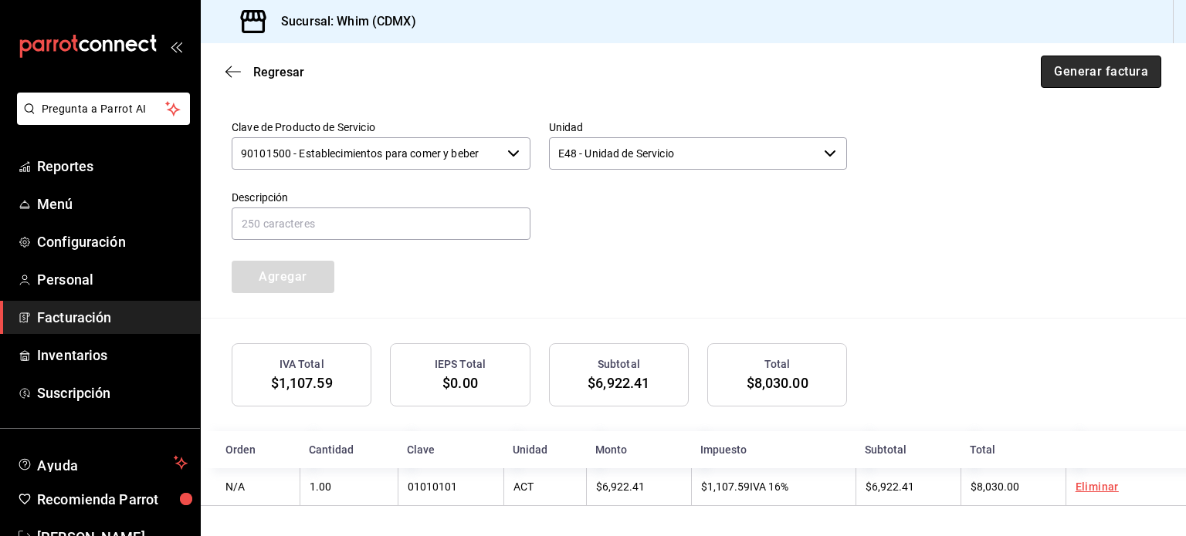
click at [1090, 74] on button "Generar factura" at bounding box center [1100, 72] width 120 height 32
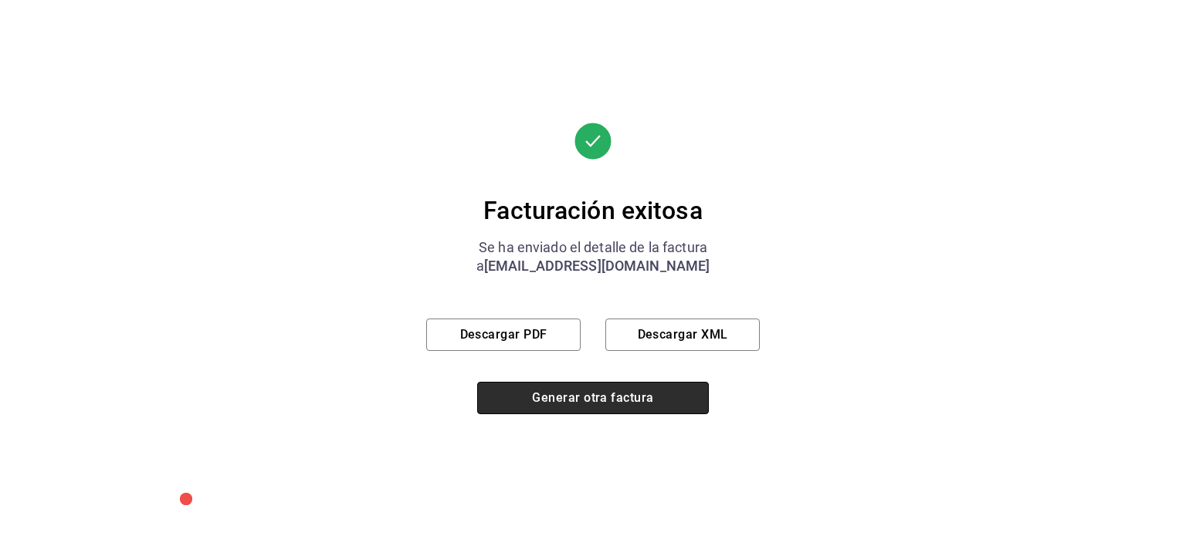
click at [595, 408] on button "Generar otra factura" at bounding box center [593, 398] width 232 height 32
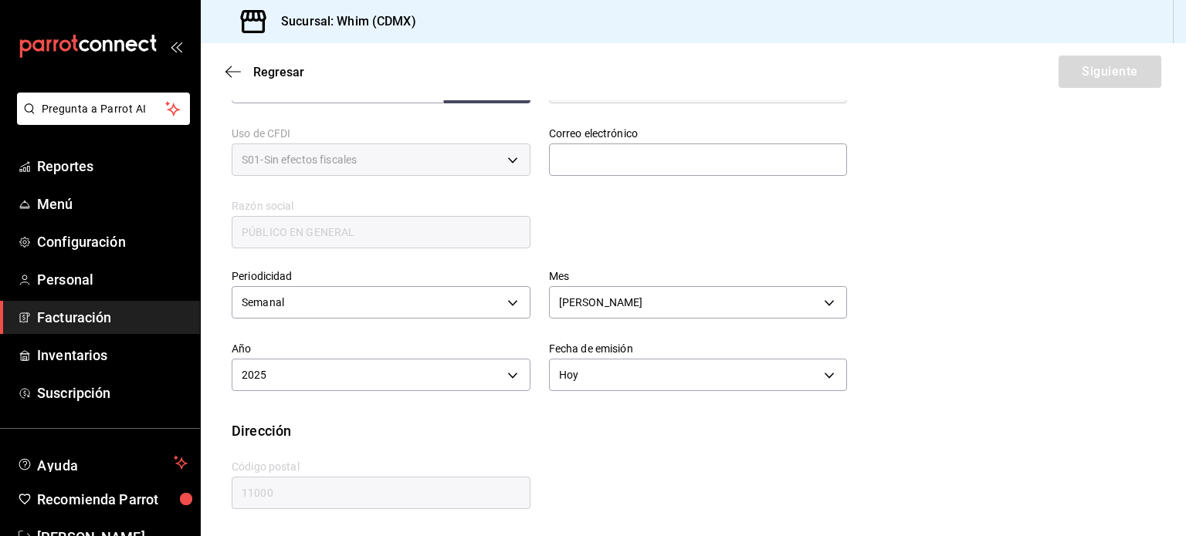
scroll to position [282, 0]
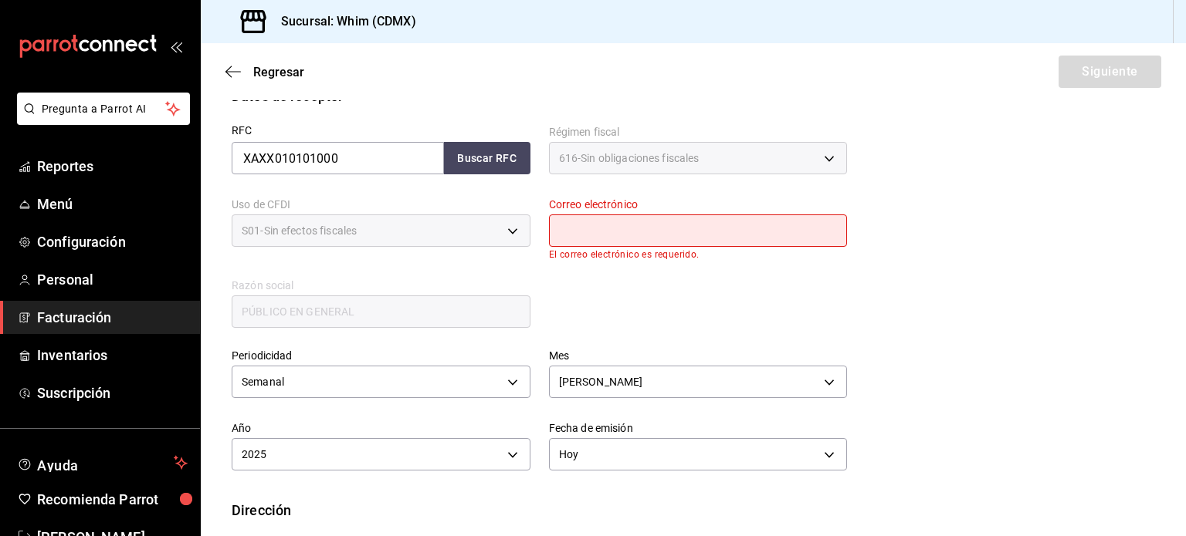
click at [560, 233] on input "text" at bounding box center [698, 231] width 299 height 32
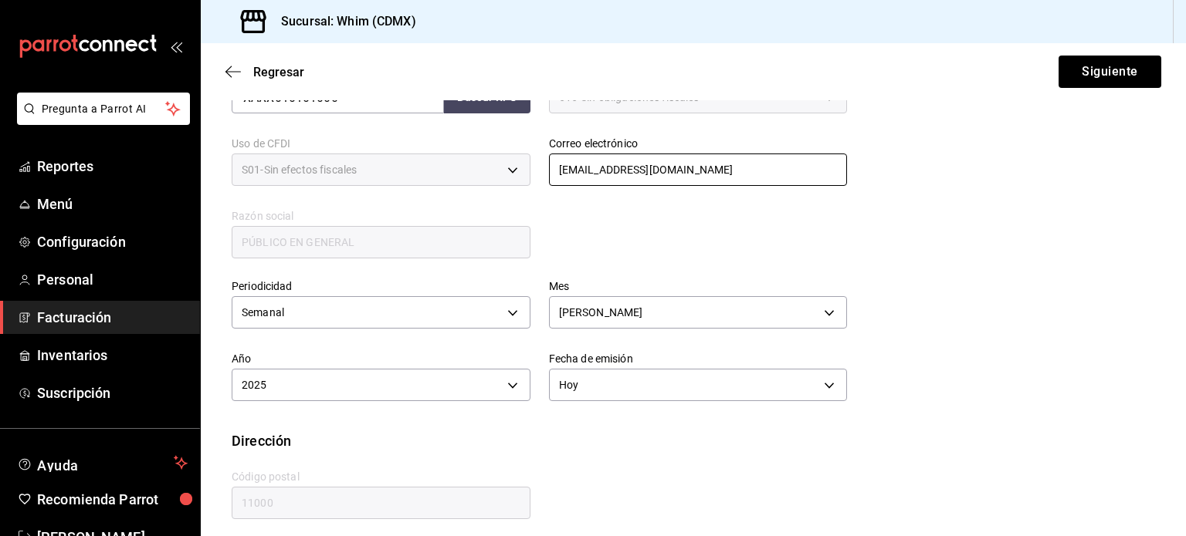
scroll to position [352, 0]
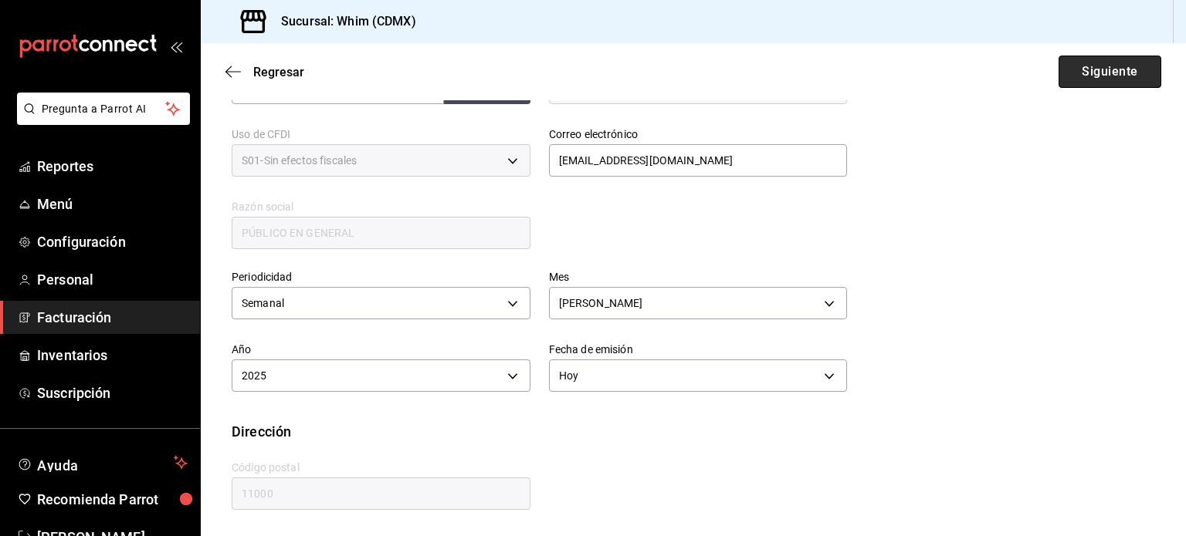
click at [1075, 69] on button "Siguiente" at bounding box center [1109, 72] width 103 height 32
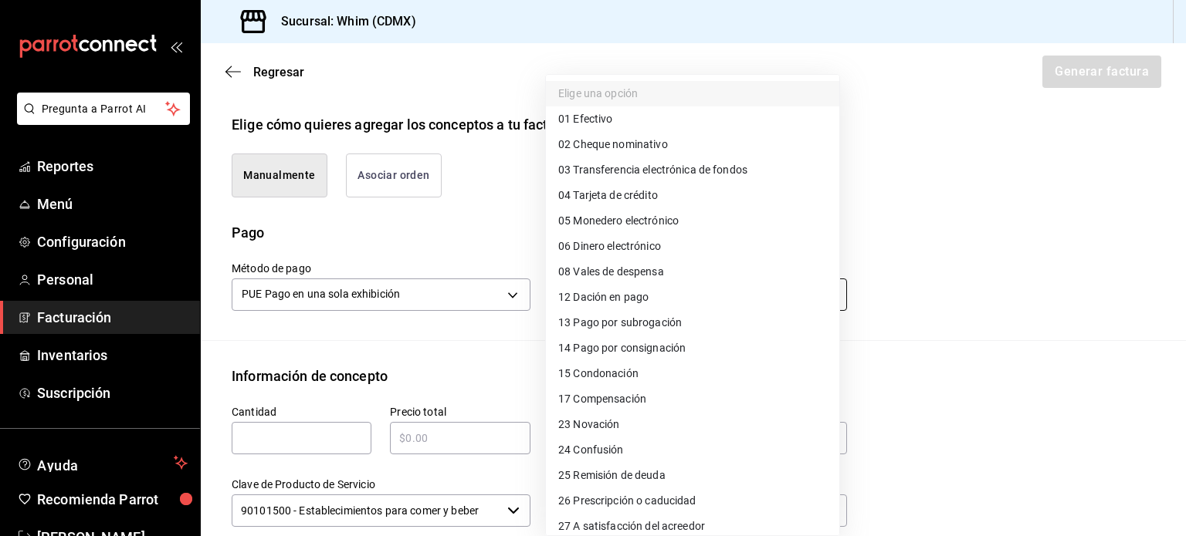
click at [685, 305] on body "Pregunta a Parrot AI Reportes Menú Configuración Personal Facturación Inventari…" at bounding box center [593, 268] width 1186 height 536
click at [673, 157] on li "03 Transferencia electrónica de fondos" at bounding box center [692, 169] width 293 height 25
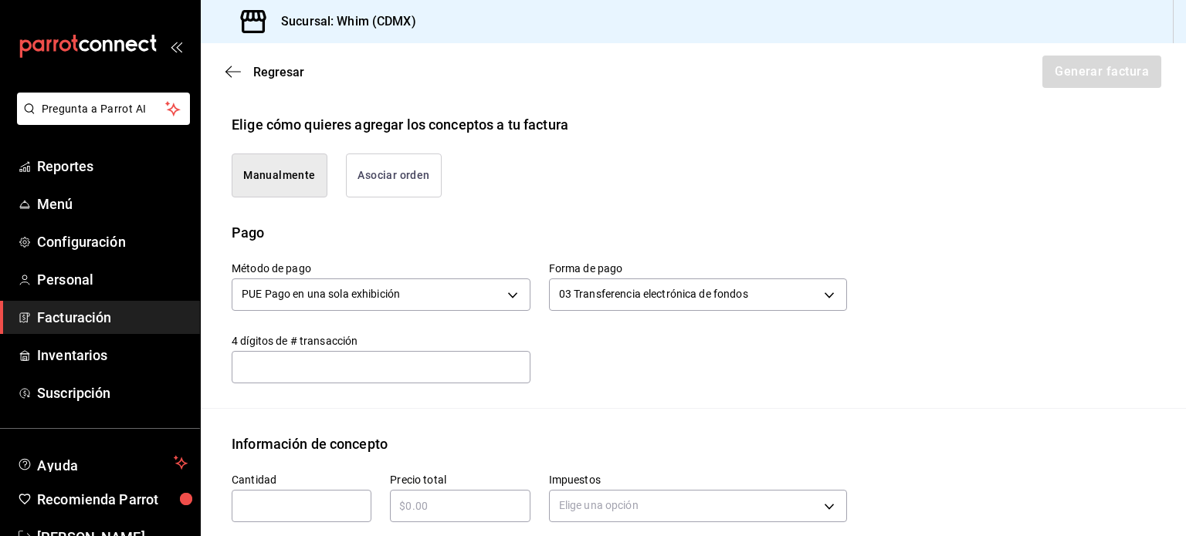
click at [265, 497] on input "text" at bounding box center [302, 506] width 140 height 19
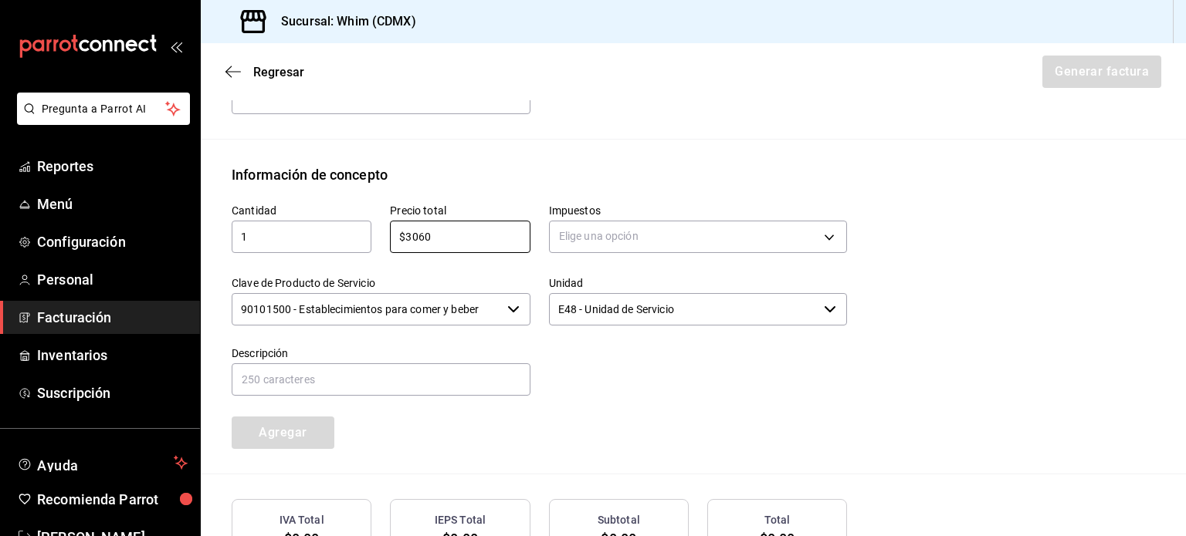
scroll to position [661, 0]
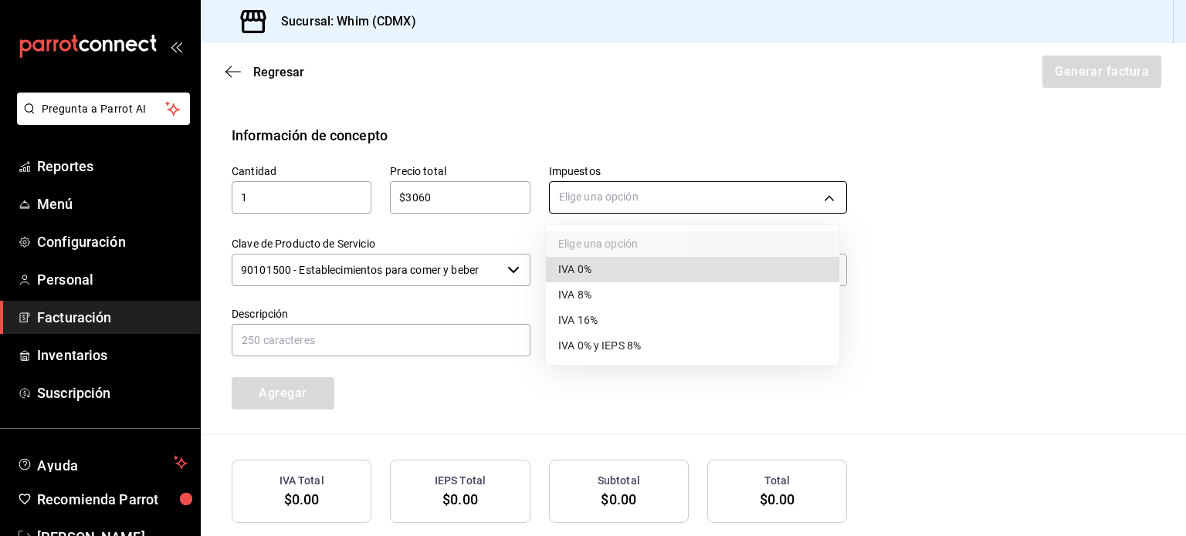
click at [680, 195] on body "Pregunta a Parrot AI Reportes Menú Configuración Personal Facturación Inventari…" at bounding box center [593, 268] width 1186 height 536
click at [631, 316] on li "IVA 16%" at bounding box center [692, 320] width 293 height 25
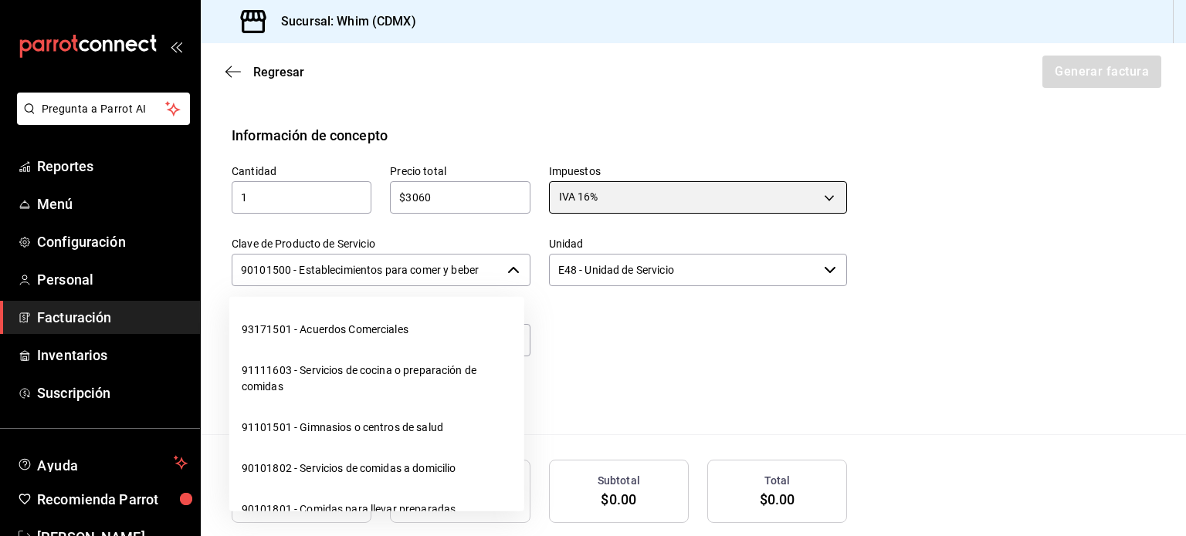
click at [508, 266] on icon "button" at bounding box center [513, 270] width 12 height 12
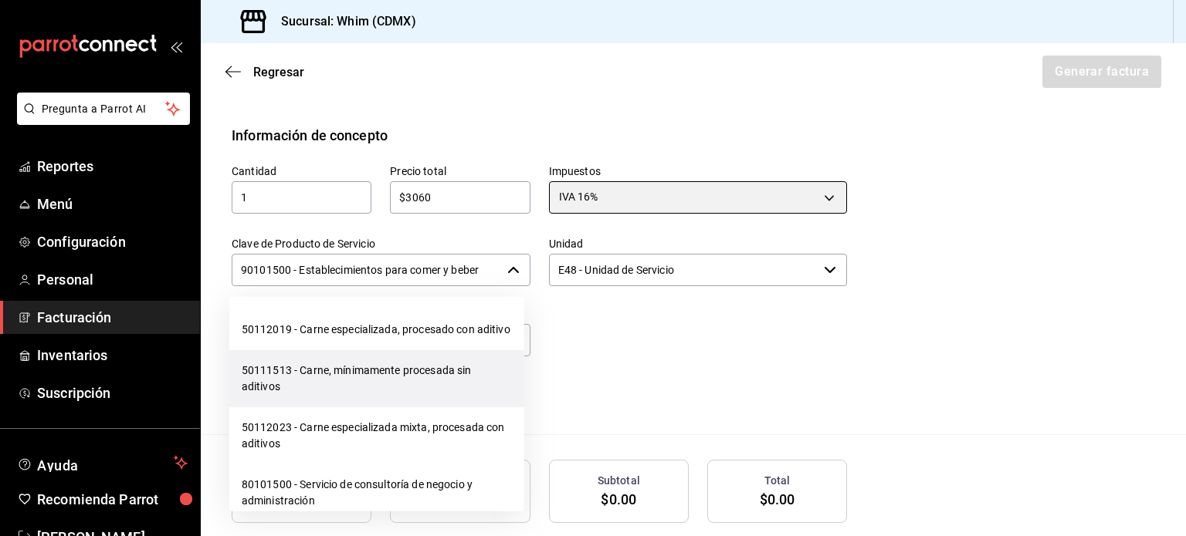
scroll to position [24391, 0]
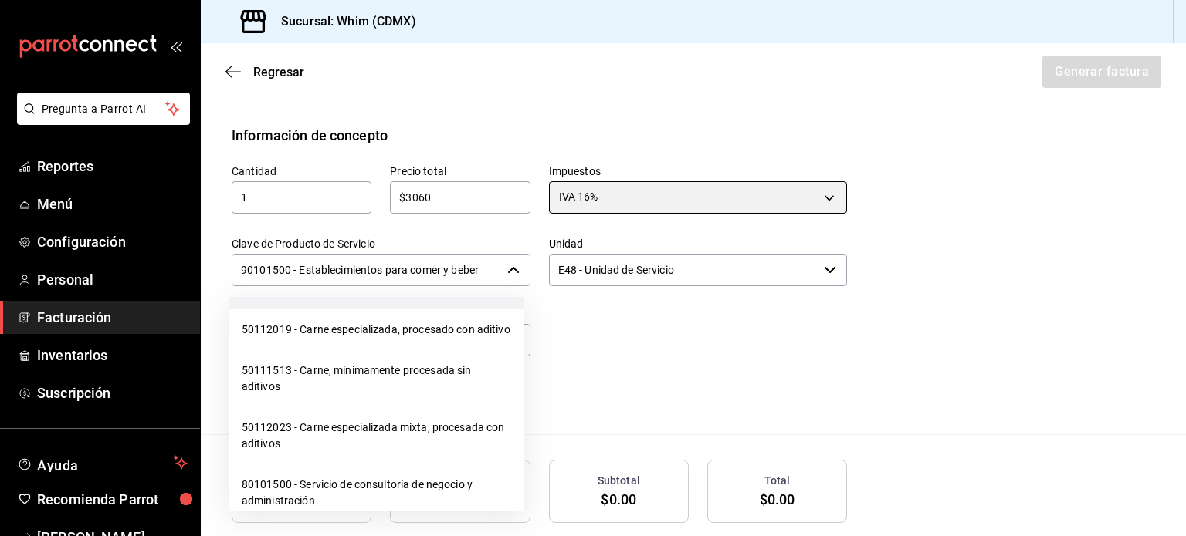
click at [306, 310] on li "01010101 - No existe en el catálogo" at bounding box center [376, 289] width 295 height 41
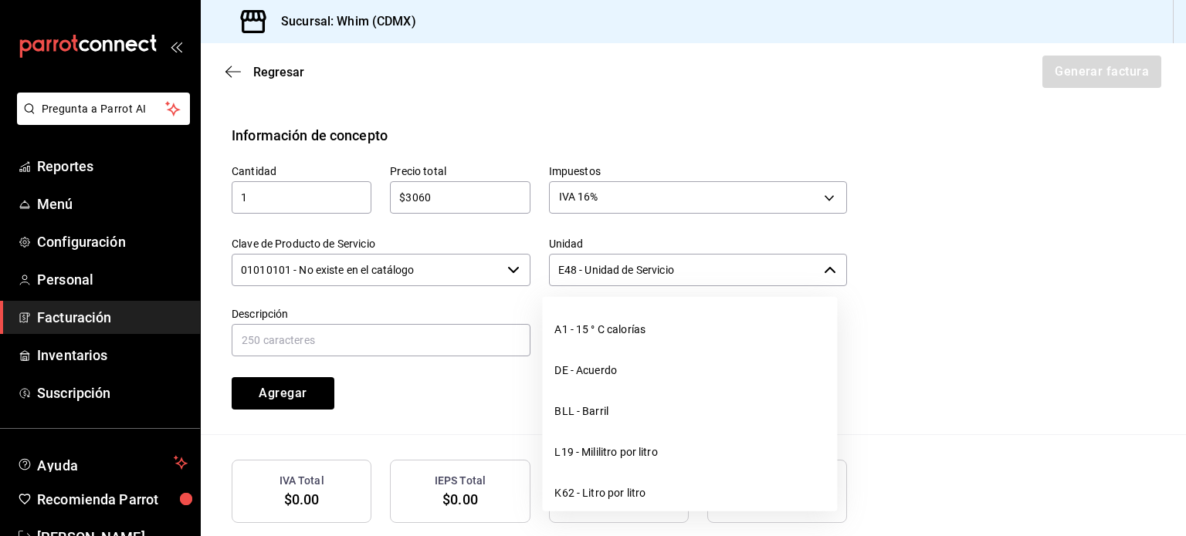
drag, startPoint x: 744, startPoint y: 273, endPoint x: 553, endPoint y: 273, distance: 191.4
click at [553, 273] on input "E48 - Unidad de Servicio" at bounding box center [683, 270] width 269 height 32
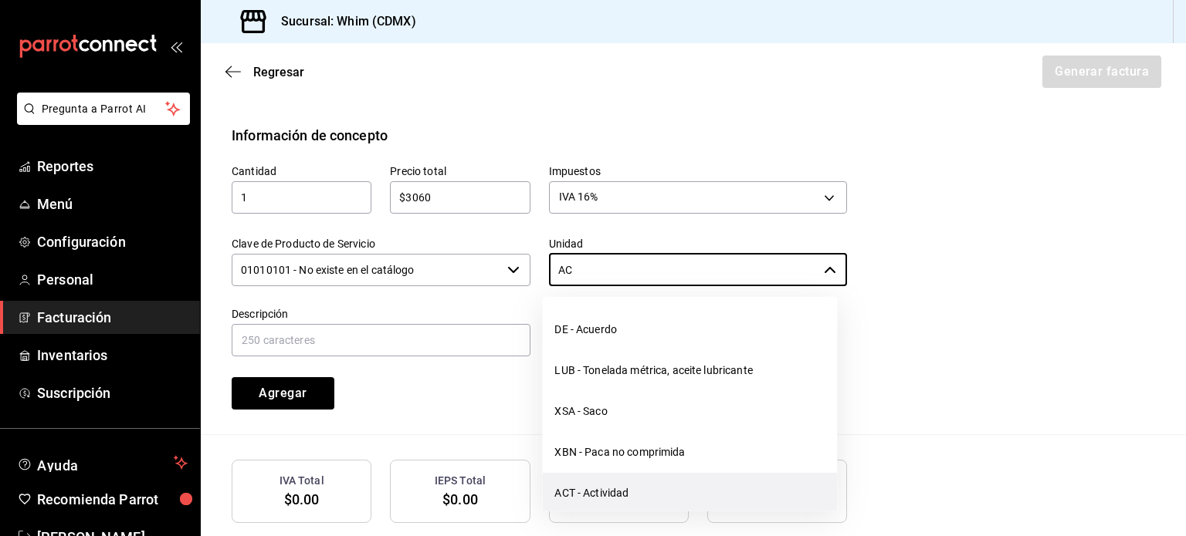
click at [640, 486] on li "ACT - Actividad" at bounding box center [689, 493] width 295 height 41
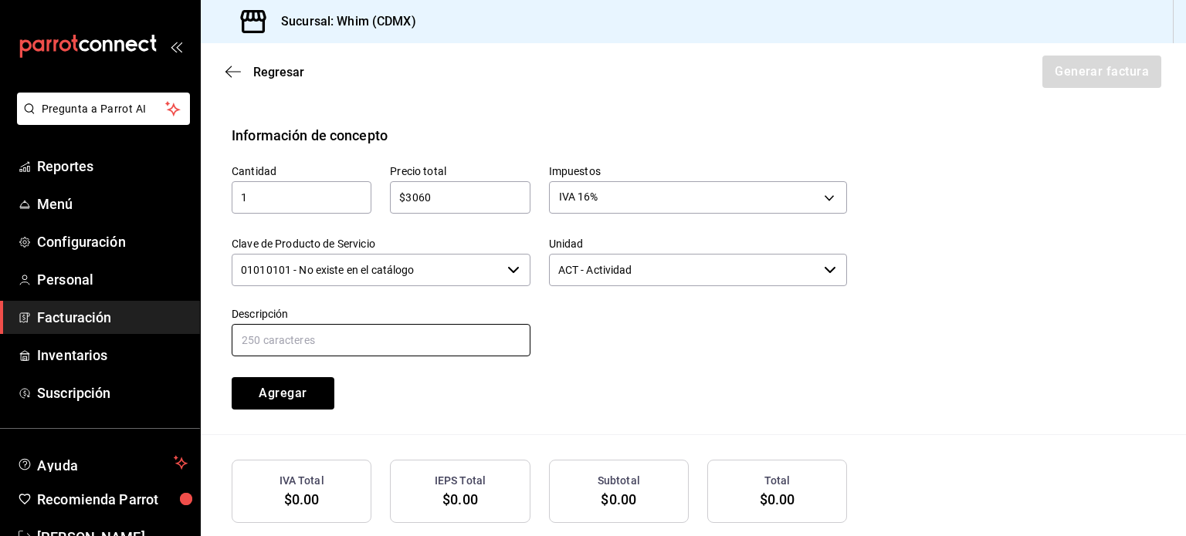
click at [372, 342] on input "text" at bounding box center [381, 340] width 299 height 32
click at [373, 337] on input "text" at bounding box center [381, 340] width 299 height 32
click at [376, 339] on input "VENTAS TDC DEL [DATE] AL [DATE]" at bounding box center [381, 340] width 299 height 32
click at [374, 339] on input "VENTAS TDC DEL [DATE] AL [DATE]" at bounding box center [381, 340] width 299 height 32
click at [440, 344] on input "VENTAS TDC DEL [DATE] AL [DATE]" at bounding box center [381, 340] width 299 height 32
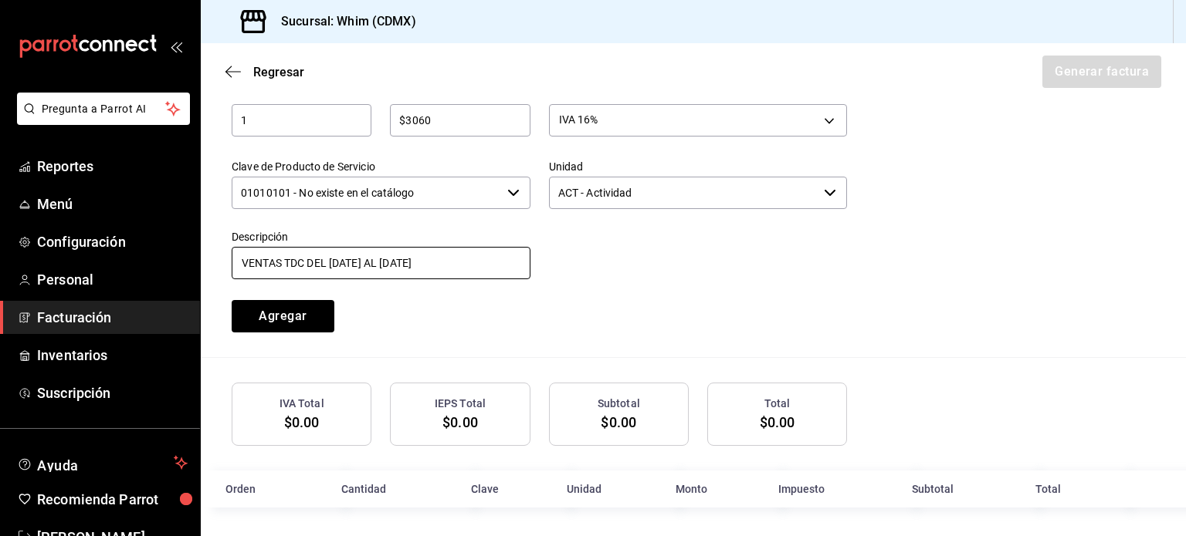
scroll to position [738, 0]
click at [262, 313] on button "Agregar" at bounding box center [283, 316] width 103 height 32
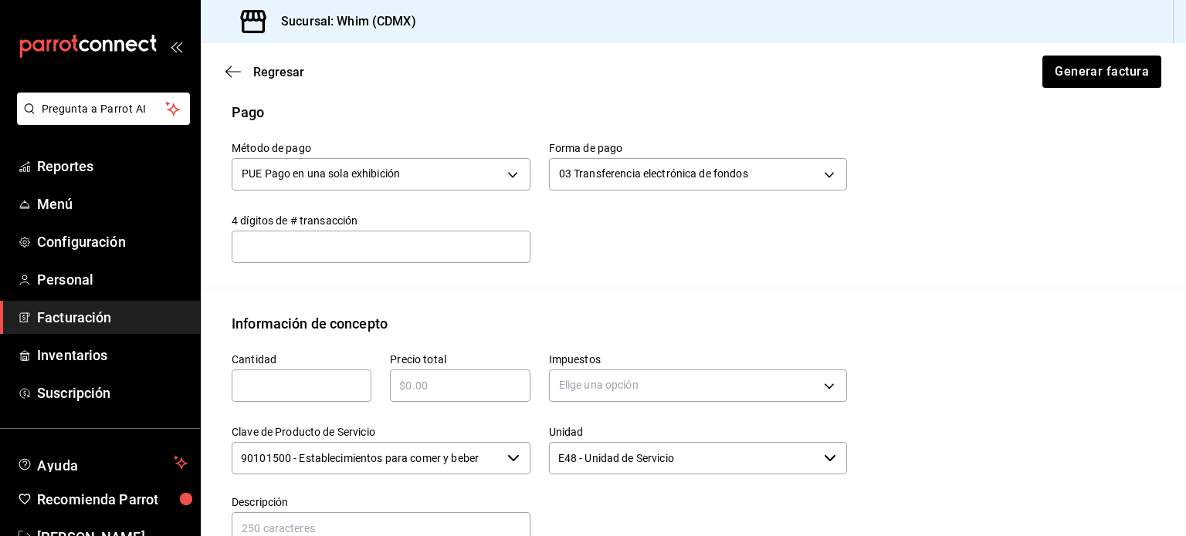
scroll to position [469, 0]
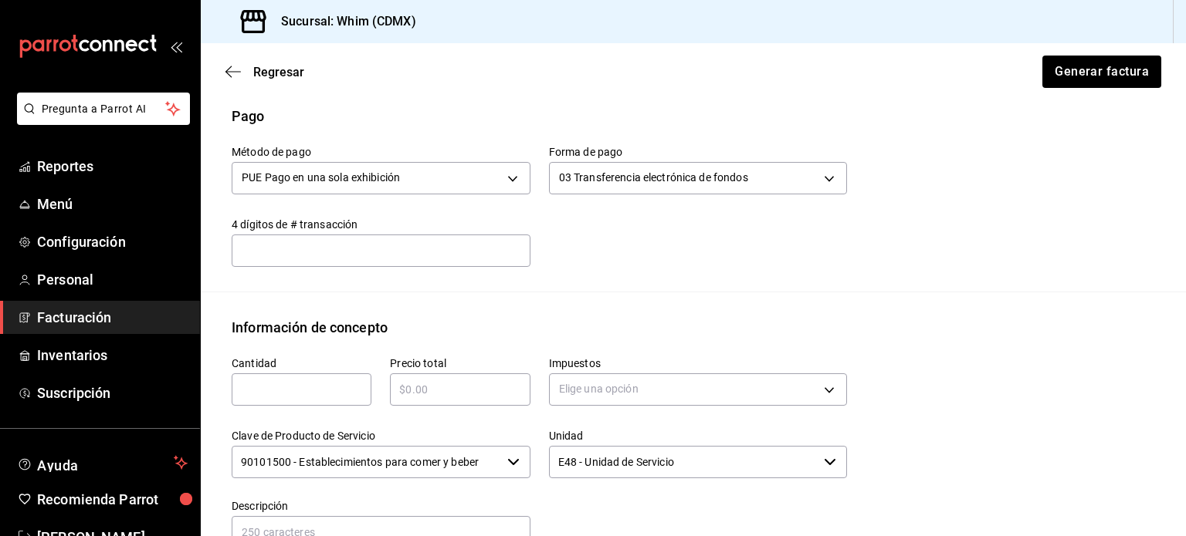
click at [284, 389] on input "text" at bounding box center [302, 390] width 140 height 19
click at [290, 378] on div "​" at bounding box center [302, 390] width 140 height 32
click at [593, 400] on body "Pregunta a Parrot AI Reportes Menú Configuración Personal Facturación Inventari…" at bounding box center [593, 268] width 1186 height 536
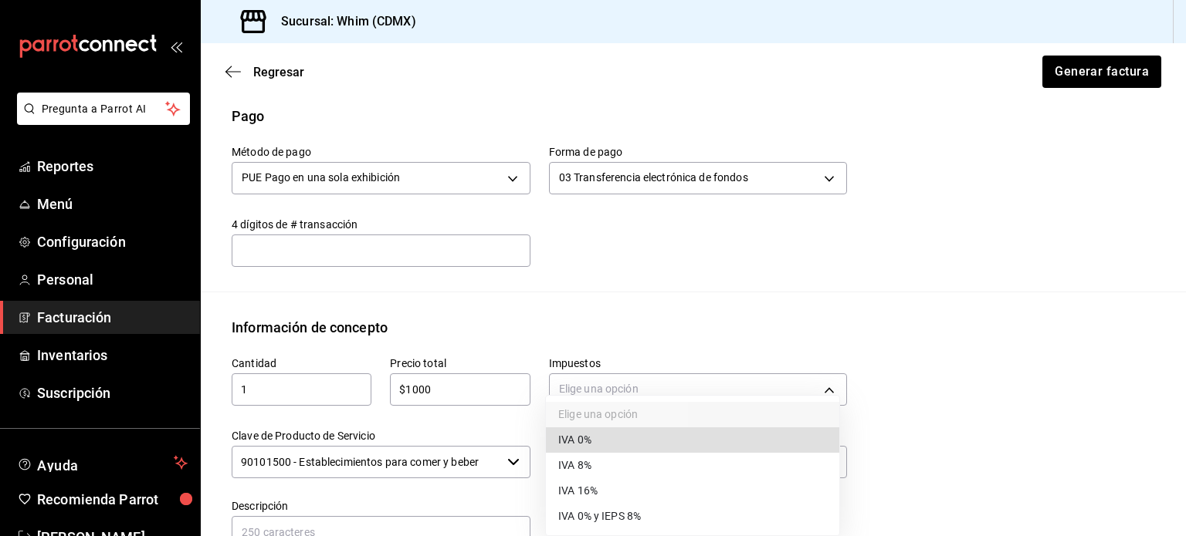
click at [597, 495] on span "IVA 16%" at bounding box center [577, 491] width 39 height 16
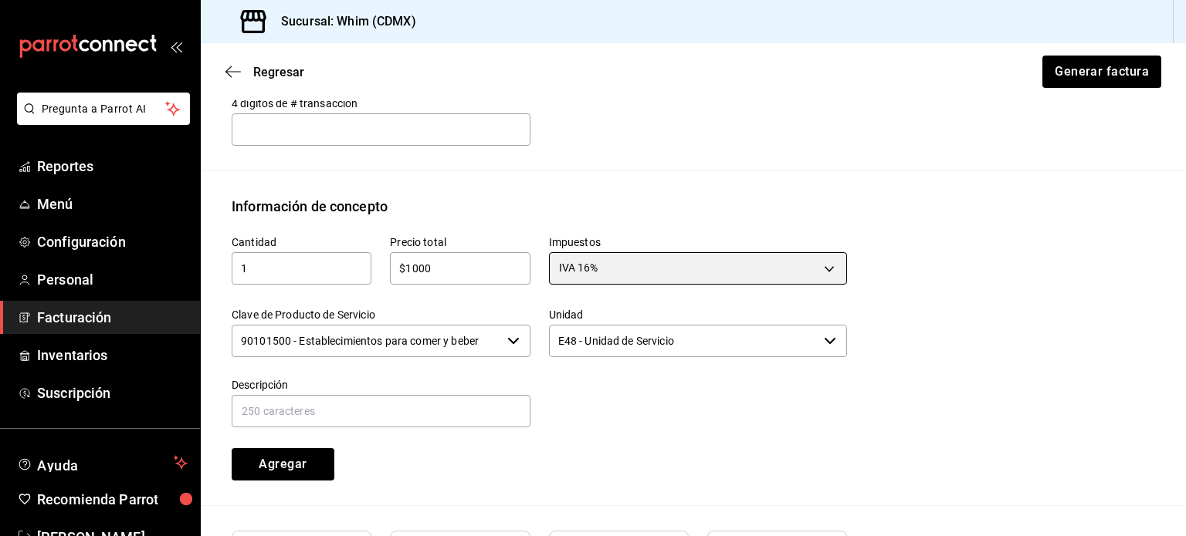
scroll to position [623, 0]
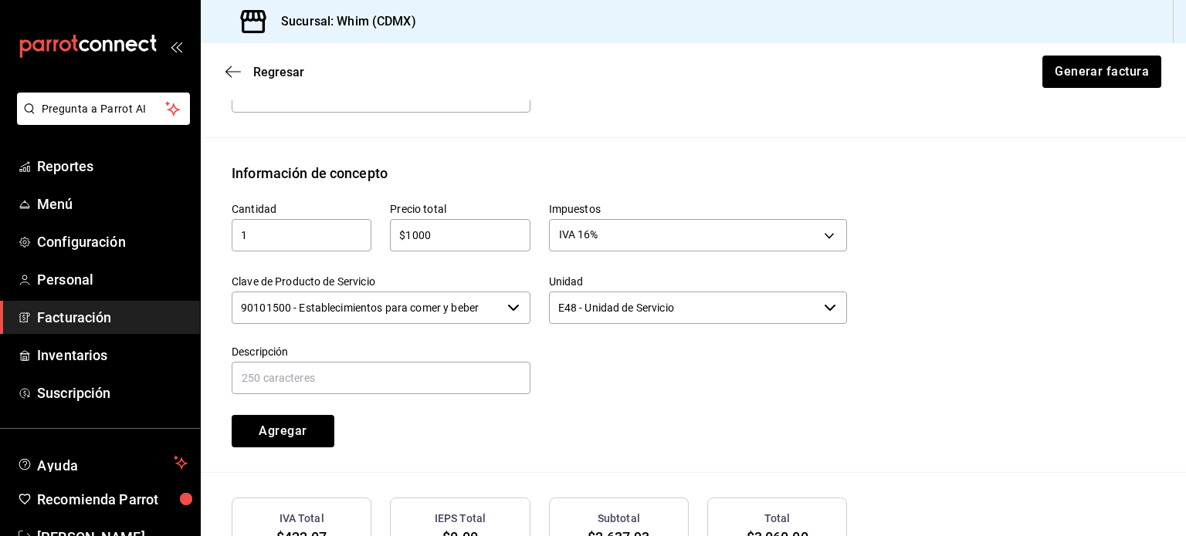
click at [454, 313] on input "90101500 - Establecimientos para comer y beber" at bounding box center [366, 308] width 269 height 32
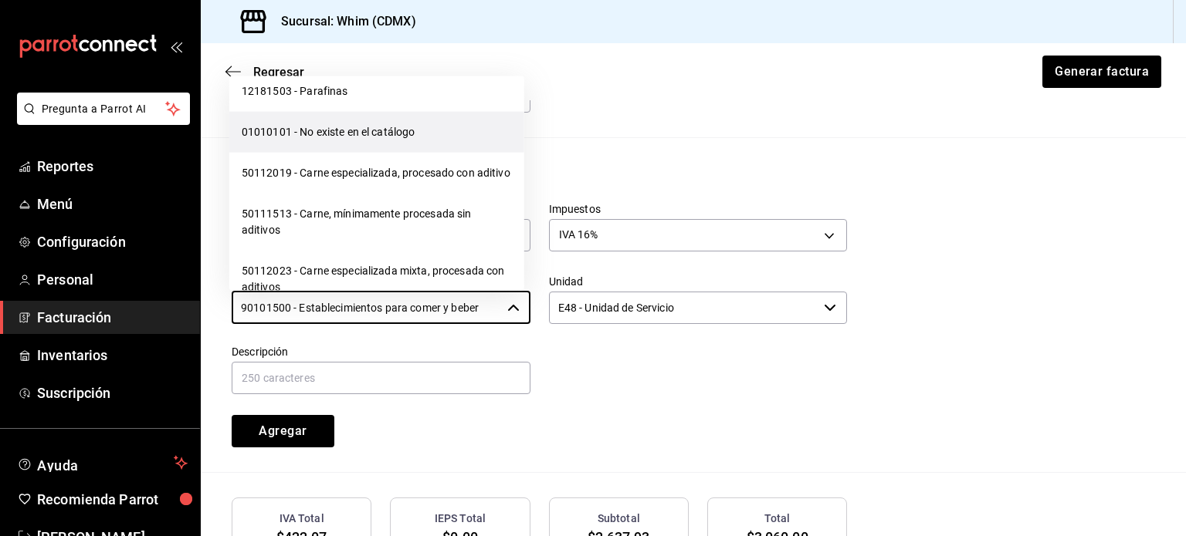
scroll to position [24326, 0]
click at [323, 154] on li "01010101 - No existe en el catálogo" at bounding box center [376, 133] width 295 height 41
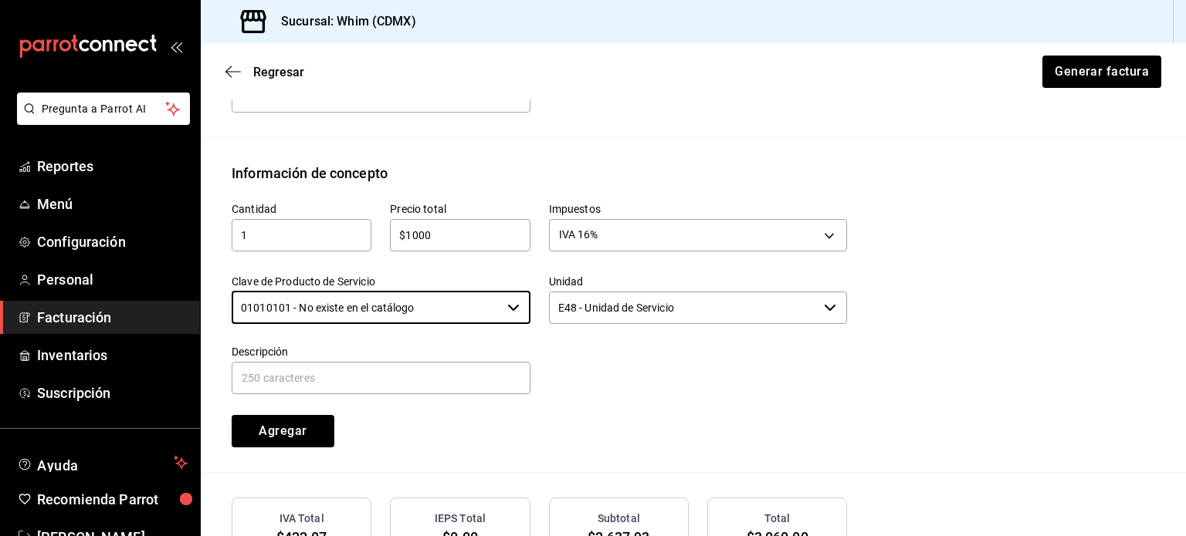
click at [690, 313] on input "E48 - Unidad de Servicio" at bounding box center [683, 308] width 269 height 32
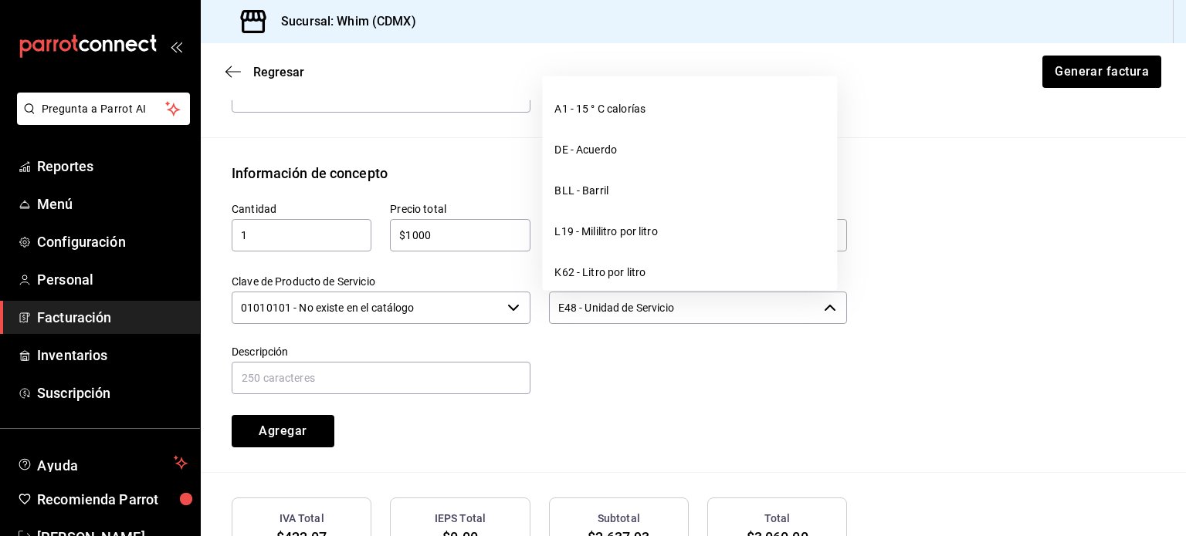
drag, startPoint x: 690, startPoint y: 311, endPoint x: 543, endPoint y: 307, distance: 146.7
click at [549, 306] on input "E48 - Unidad de Servicio" at bounding box center [683, 308] width 269 height 32
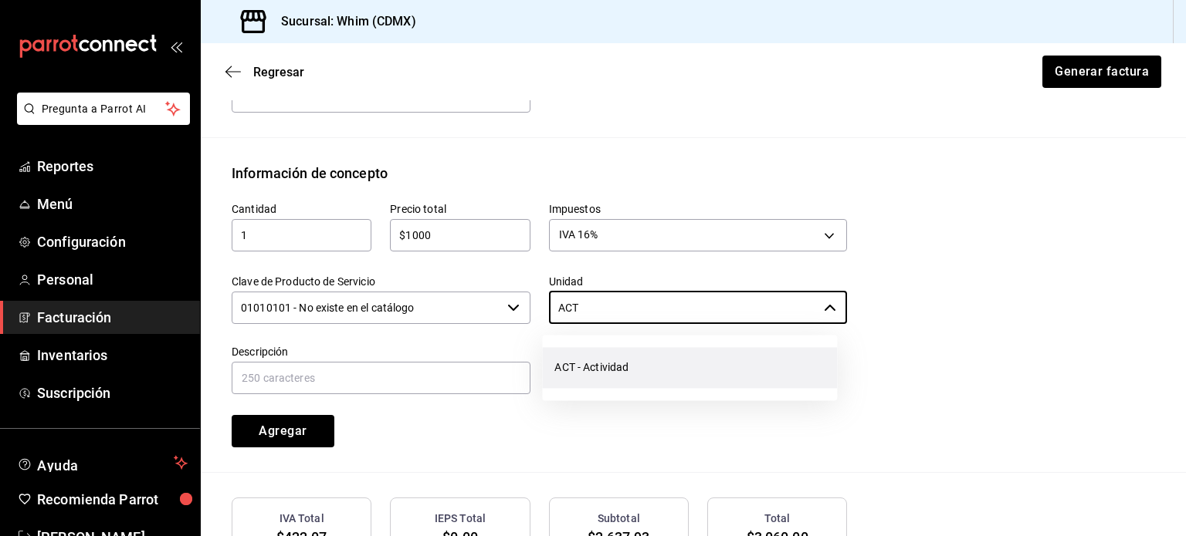
click at [608, 365] on li "ACT - Actividad" at bounding box center [689, 367] width 295 height 41
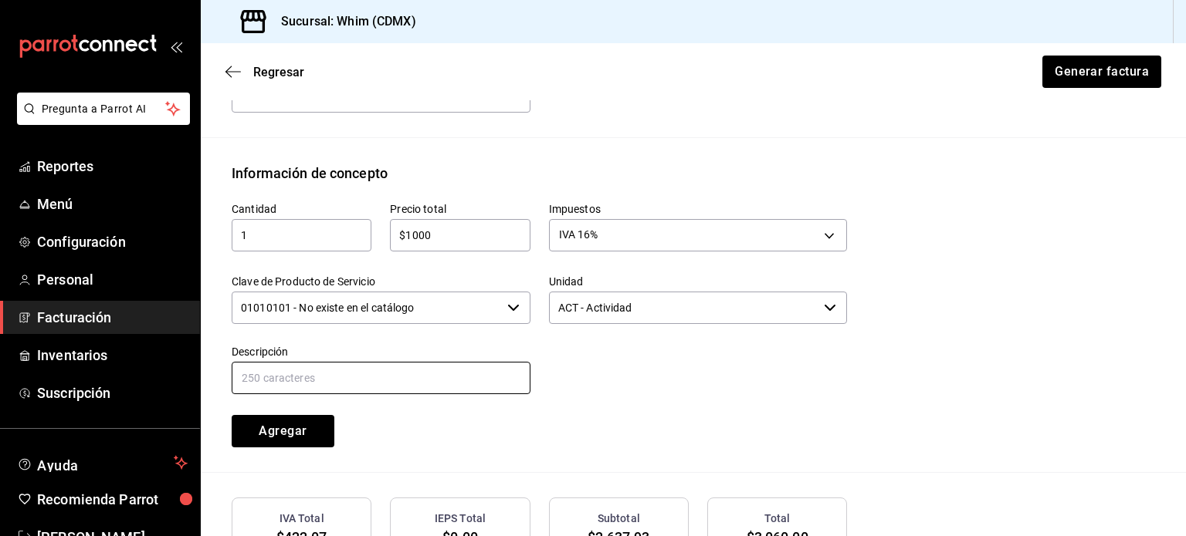
click at [320, 384] on input "text" at bounding box center [381, 378] width 299 height 32
click at [322, 383] on input "text" at bounding box center [381, 378] width 299 height 32
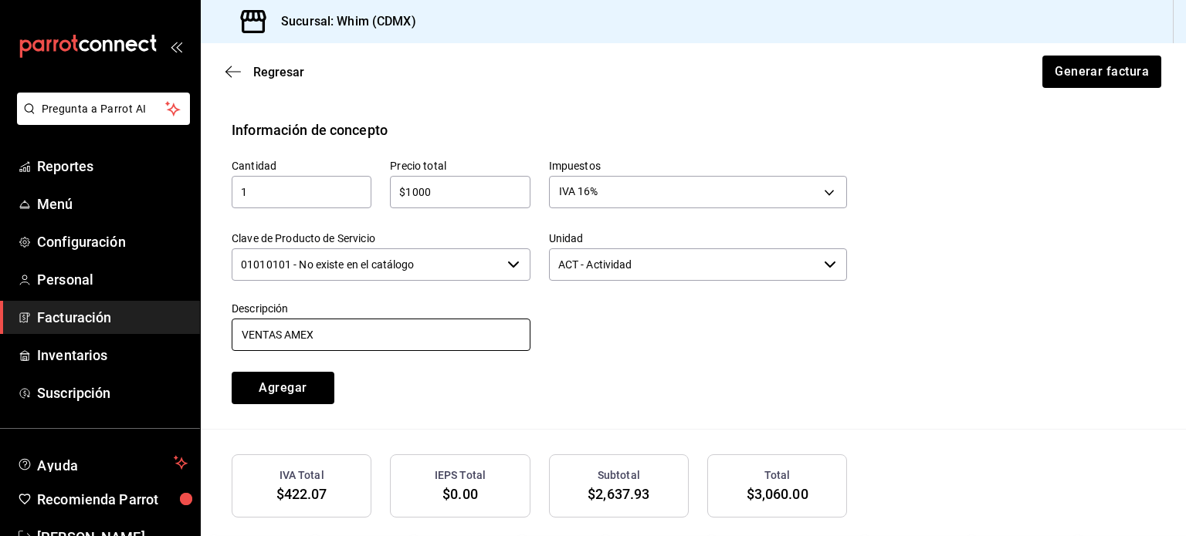
scroll to position [777, 0]
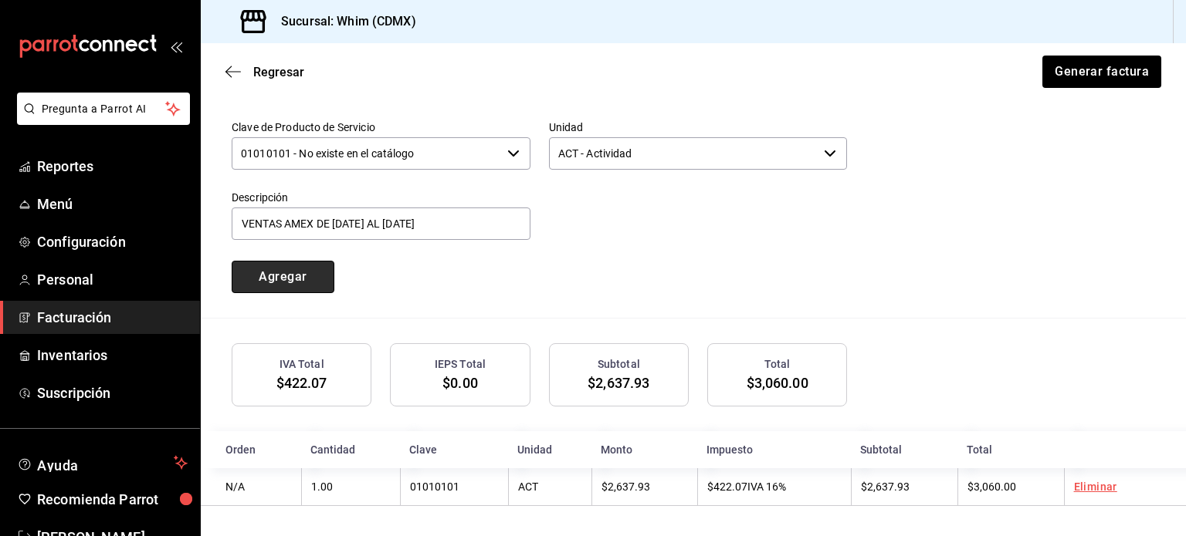
click at [303, 267] on button "Agregar" at bounding box center [283, 277] width 103 height 32
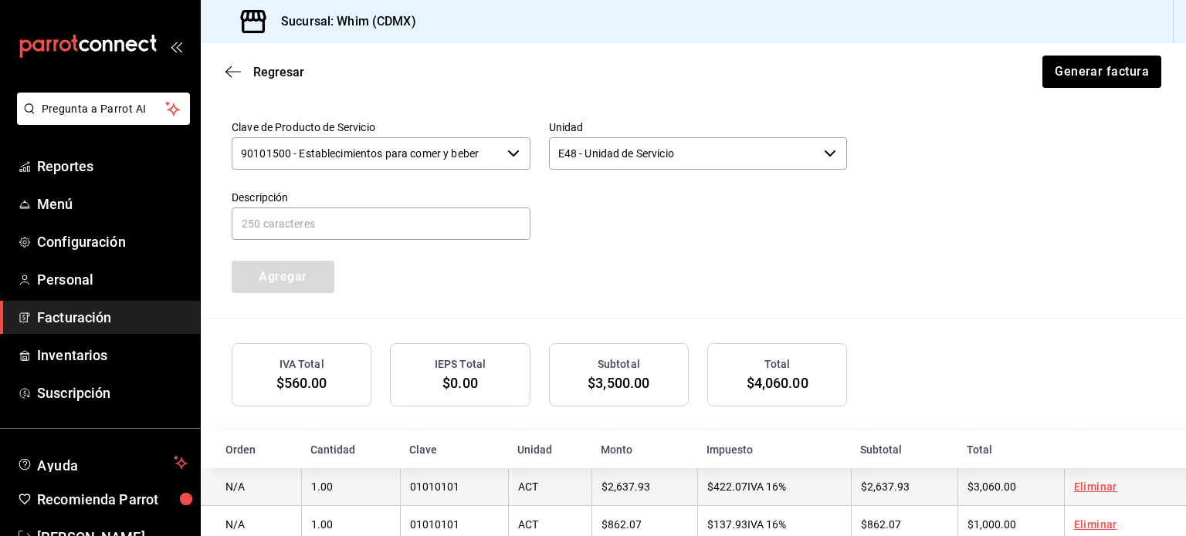
click at [824, 496] on td "$422.07 IVA 16%" at bounding box center [774, 488] width 154 height 38
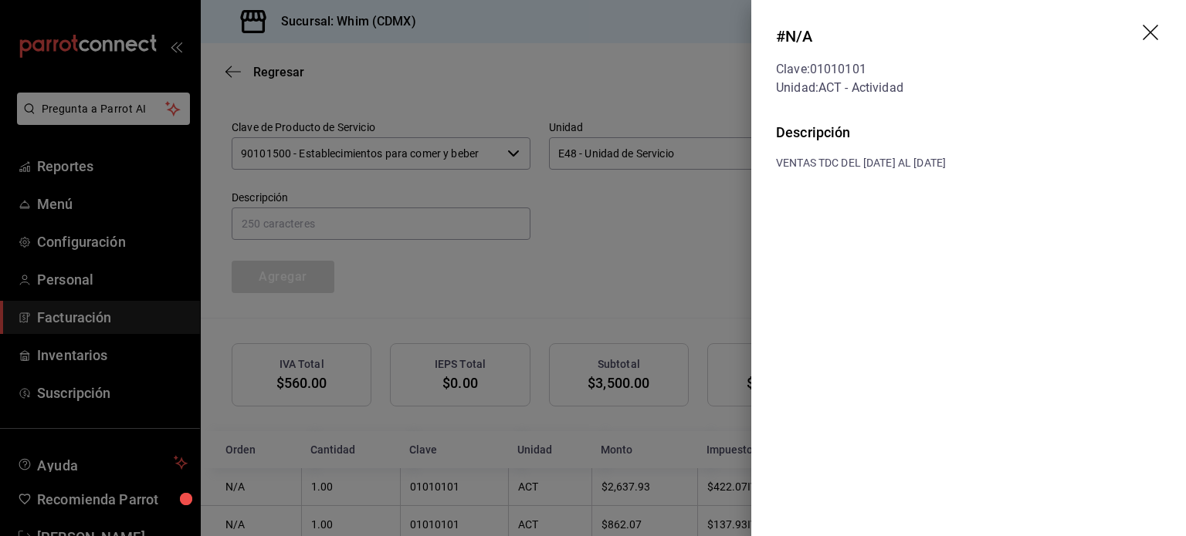
click at [672, 226] on div at bounding box center [593, 268] width 1186 height 536
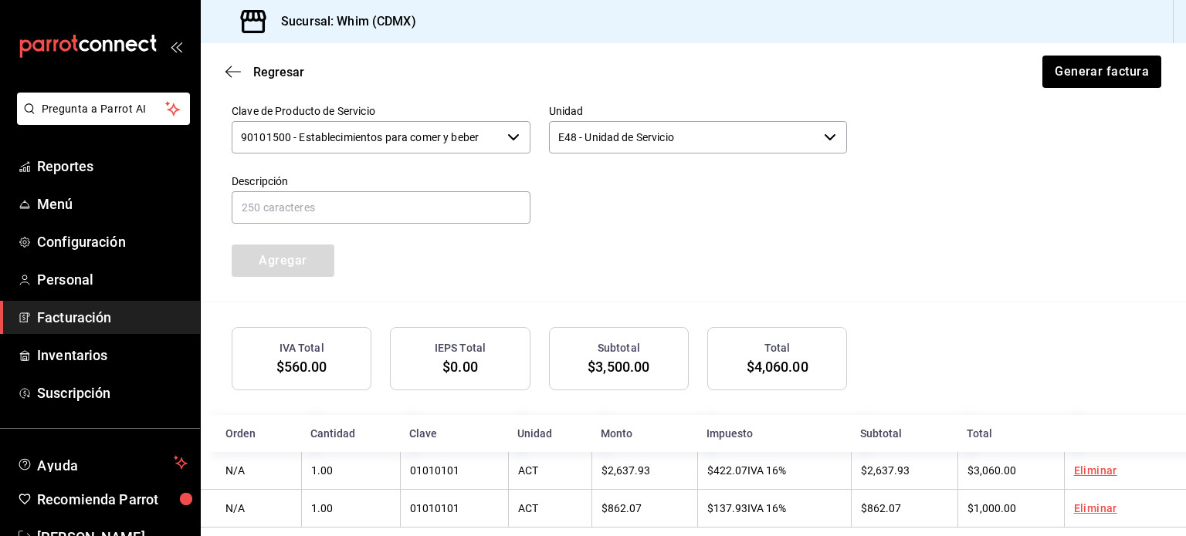
scroll to position [815, 0]
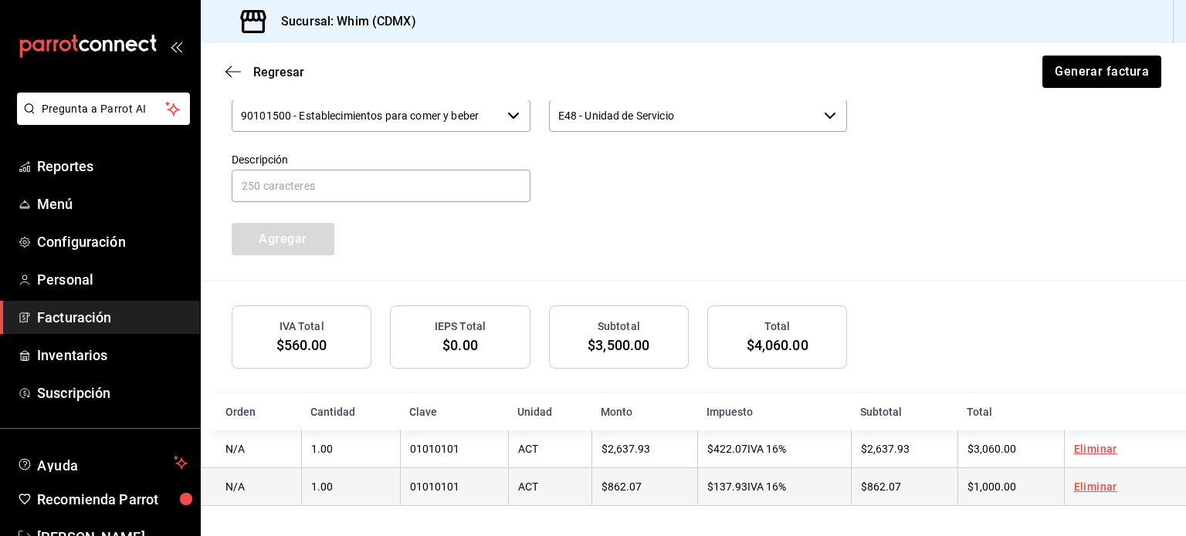
click at [917, 499] on td "$862.07" at bounding box center [904, 488] width 107 height 38
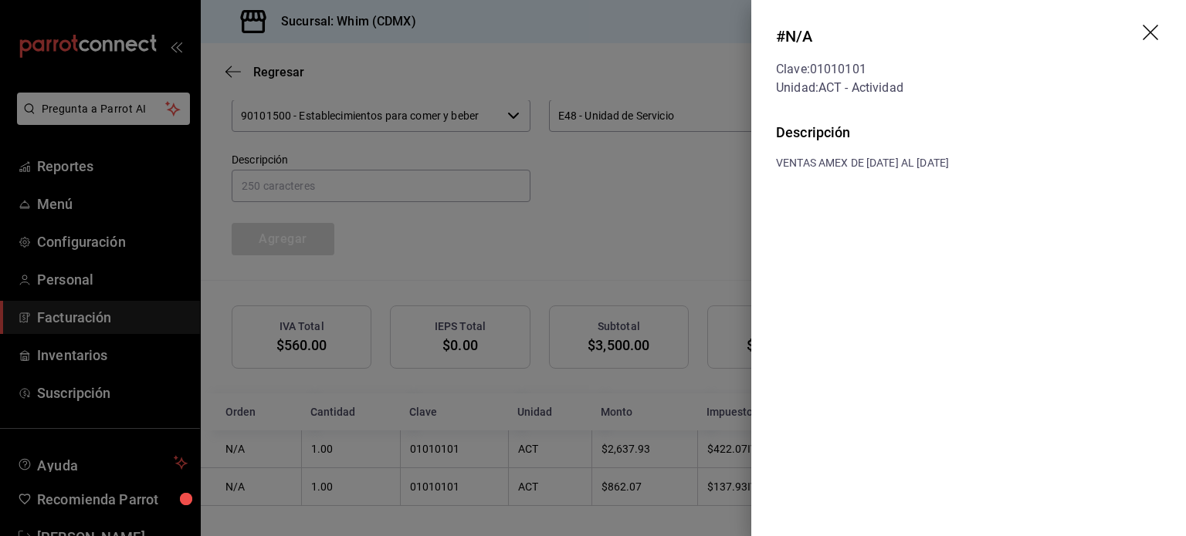
click at [670, 234] on div at bounding box center [593, 268] width 1186 height 536
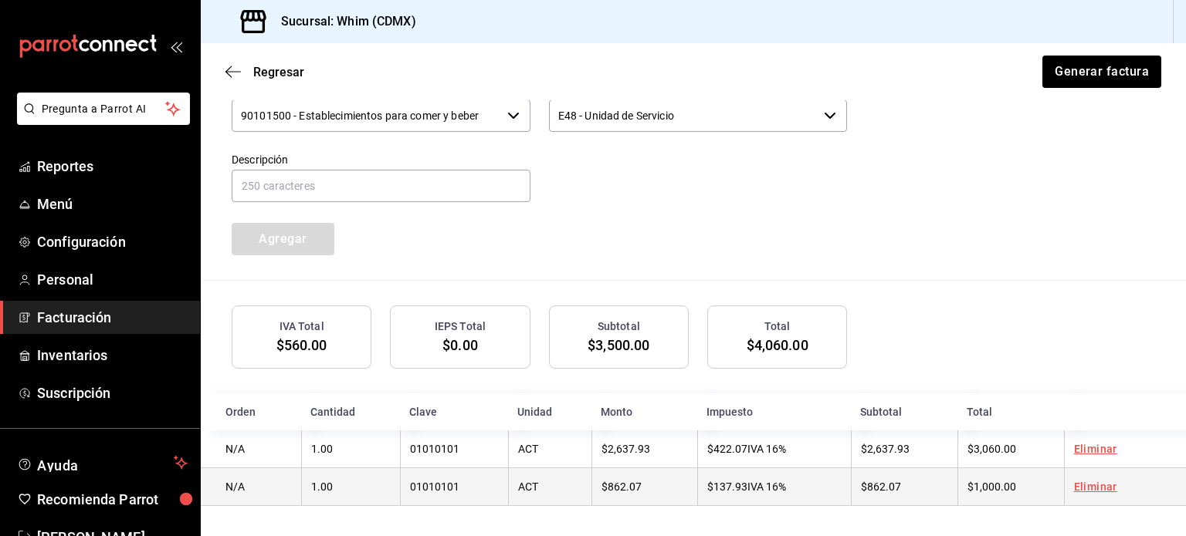
click at [930, 483] on td "$862.07" at bounding box center [904, 488] width 107 height 38
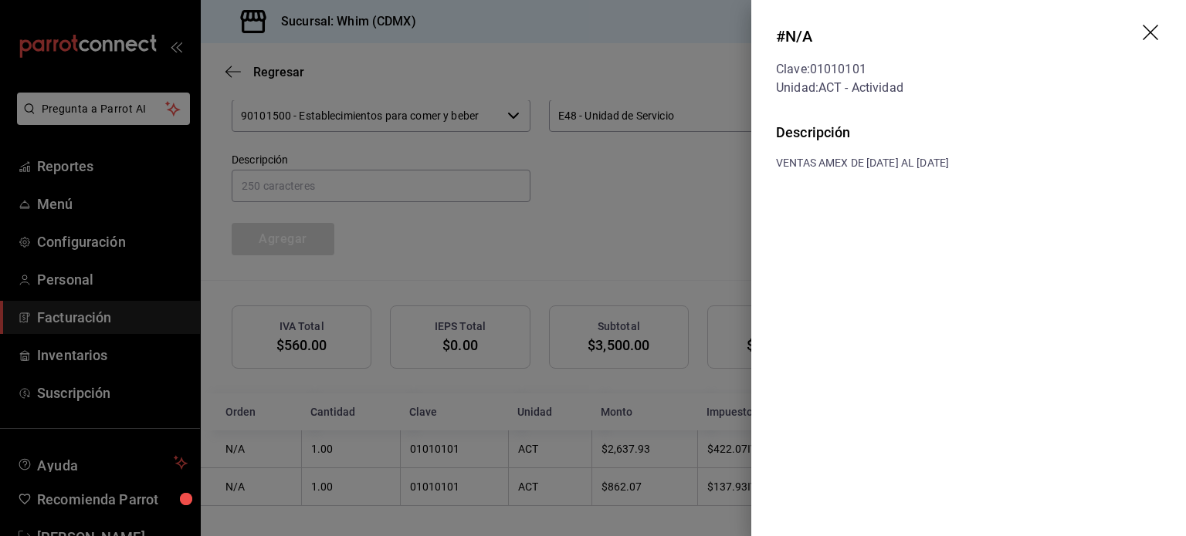
click at [687, 199] on div at bounding box center [593, 268] width 1186 height 536
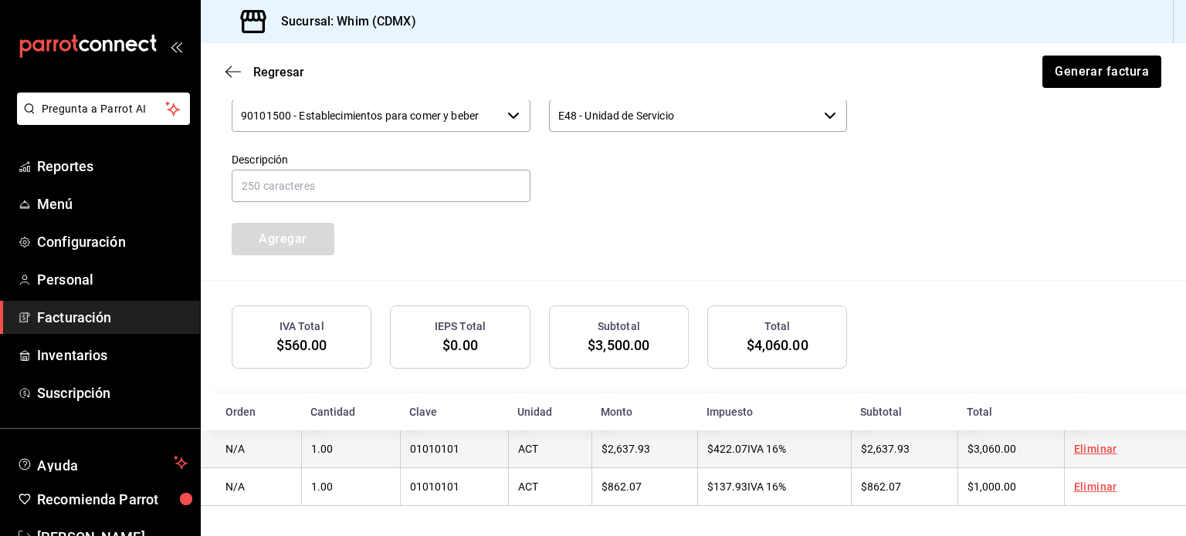
click at [923, 445] on td "$2,637.93" at bounding box center [904, 450] width 107 height 38
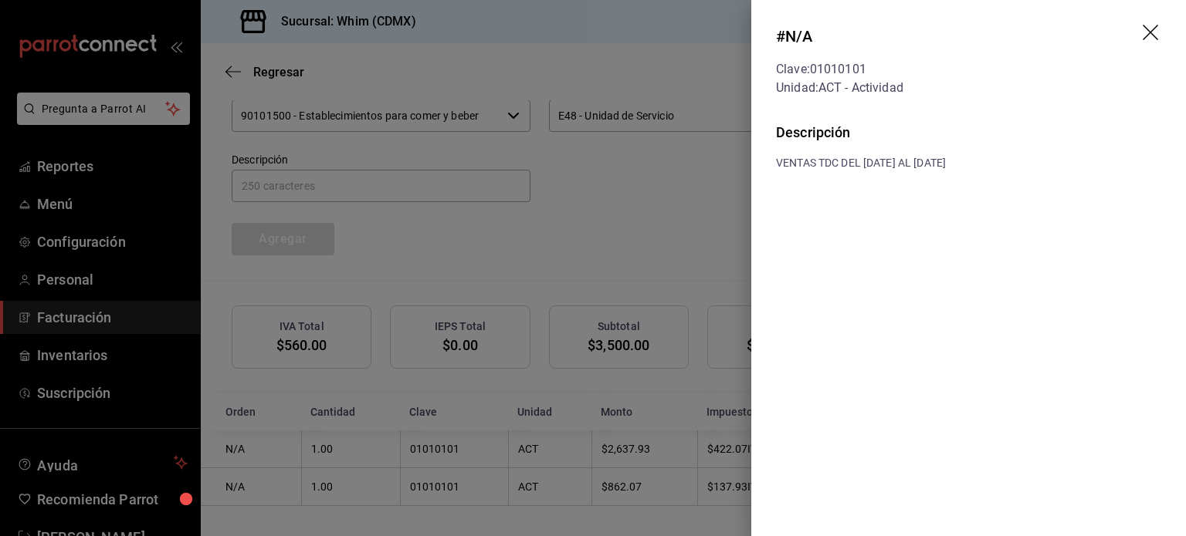
click at [662, 204] on div at bounding box center [593, 268] width 1186 height 536
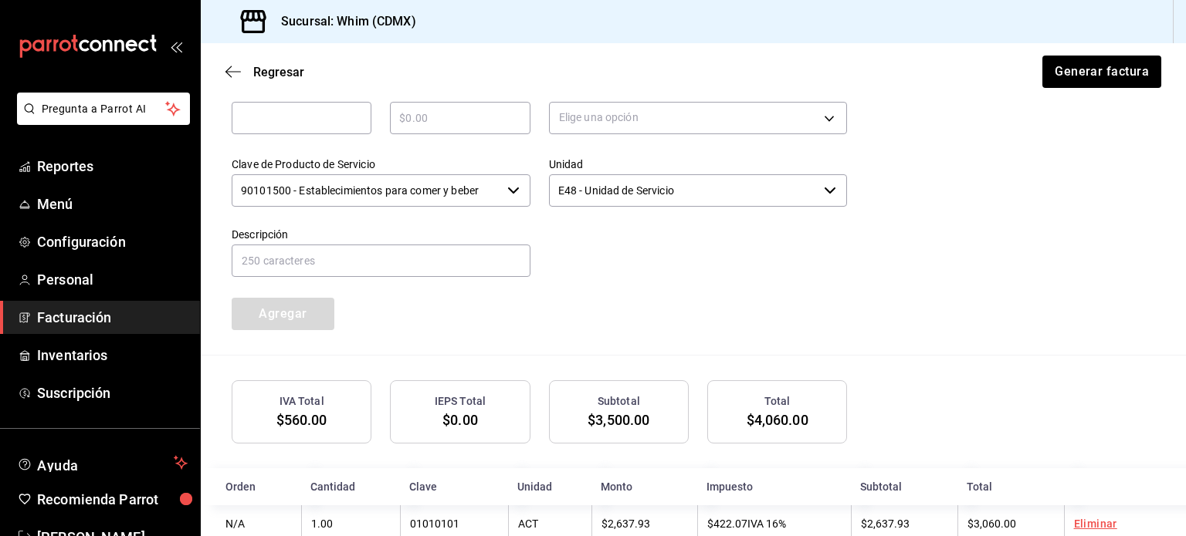
scroll to position [738, 0]
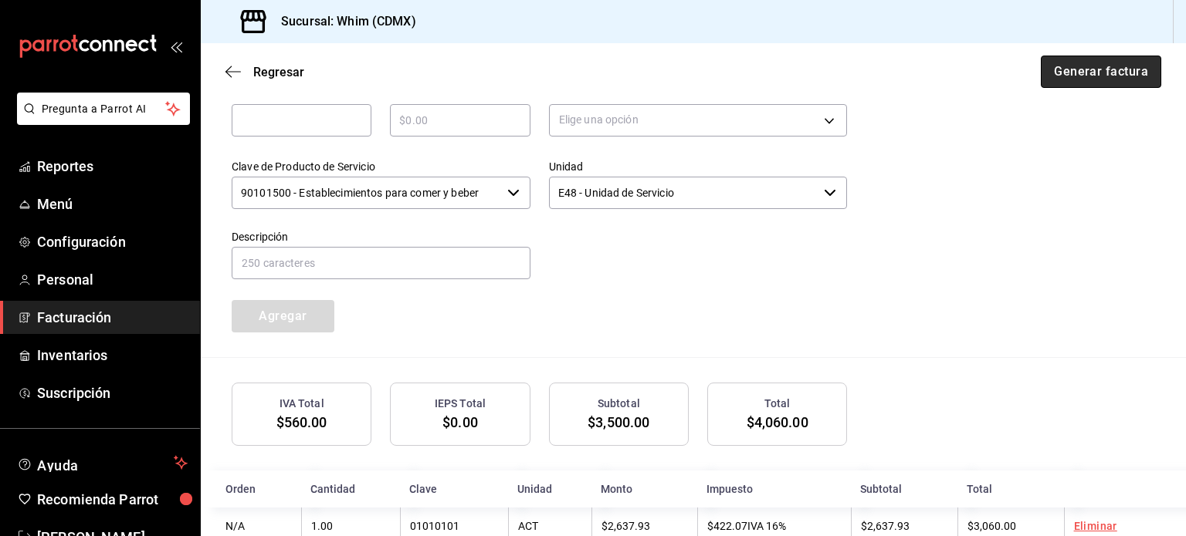
click at [1075, 76] on button "Generar factura" at bounding box center [1100, 72] width 120 height 32
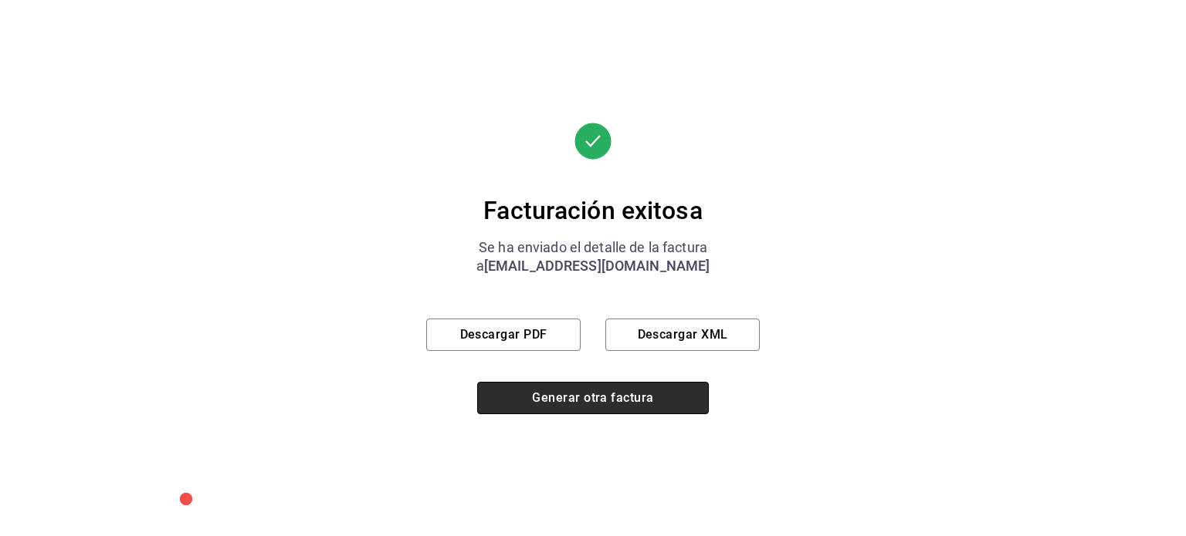
click at [565, 391] on button "Generar otra factura" at bounding box center [593, 398] width 232 height 32
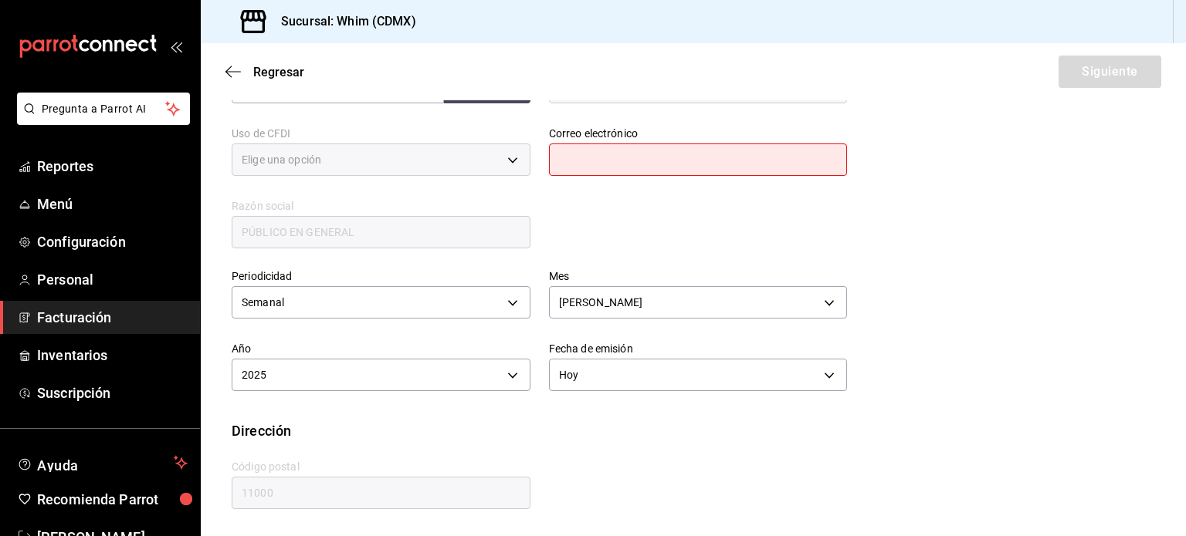
scroll to position [282, 0]
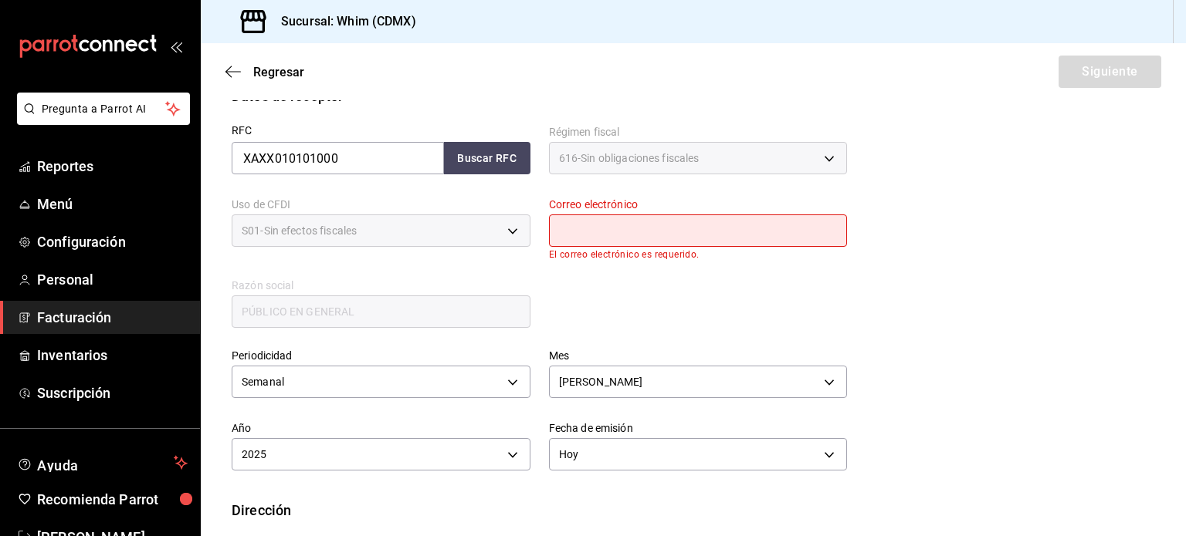
click at [587, 233] on input "text" at bounding box center [698, 231] width 299 height 32
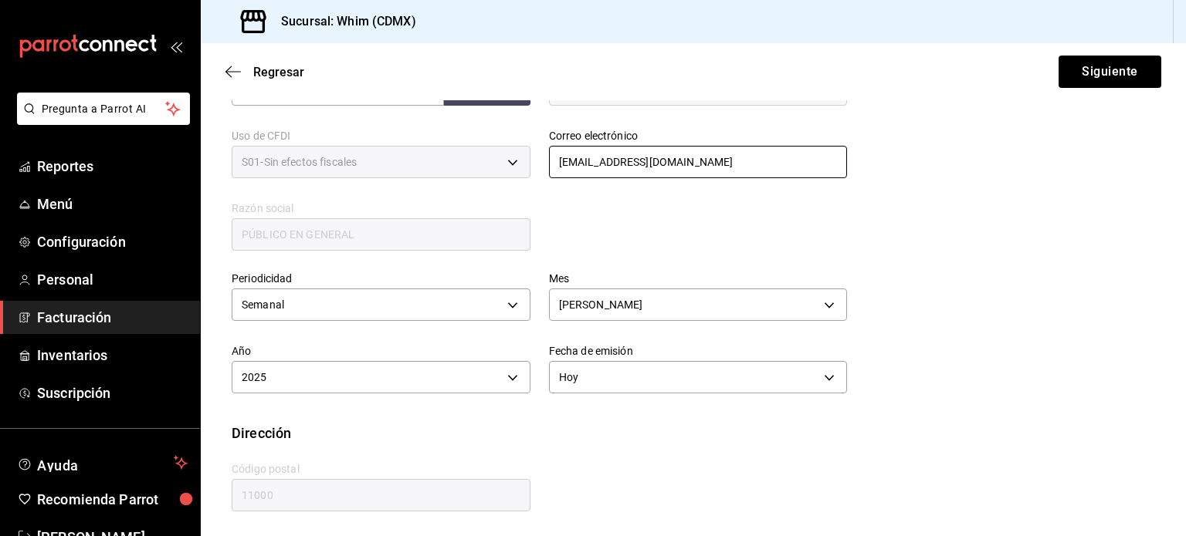
scroll to position [352, 0]
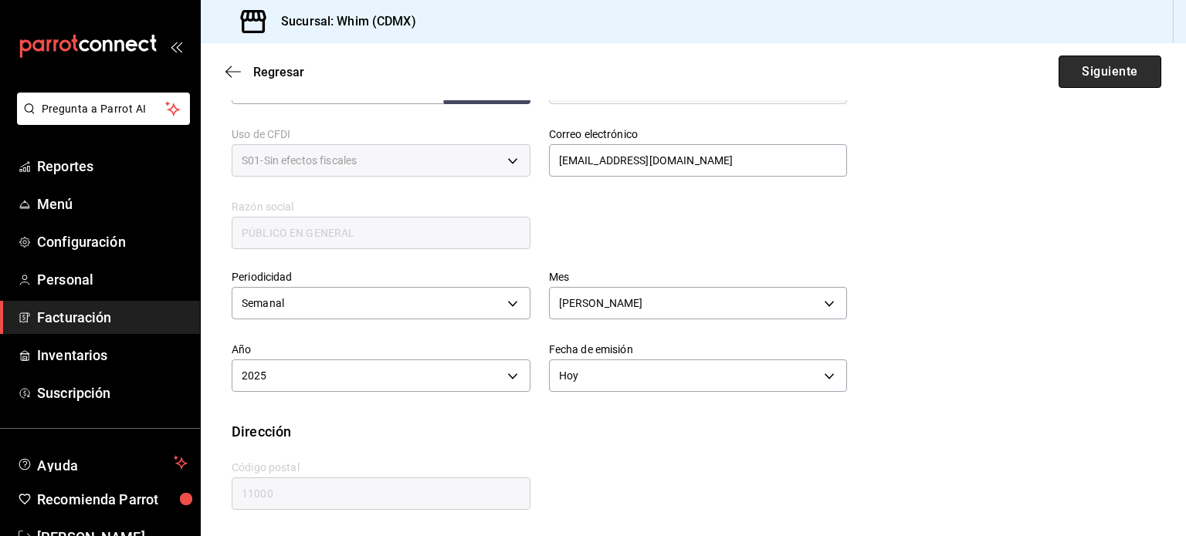
click at [1101, 77] on button "Siguiente" at bounding box center [1109, 72] width 103 height 32
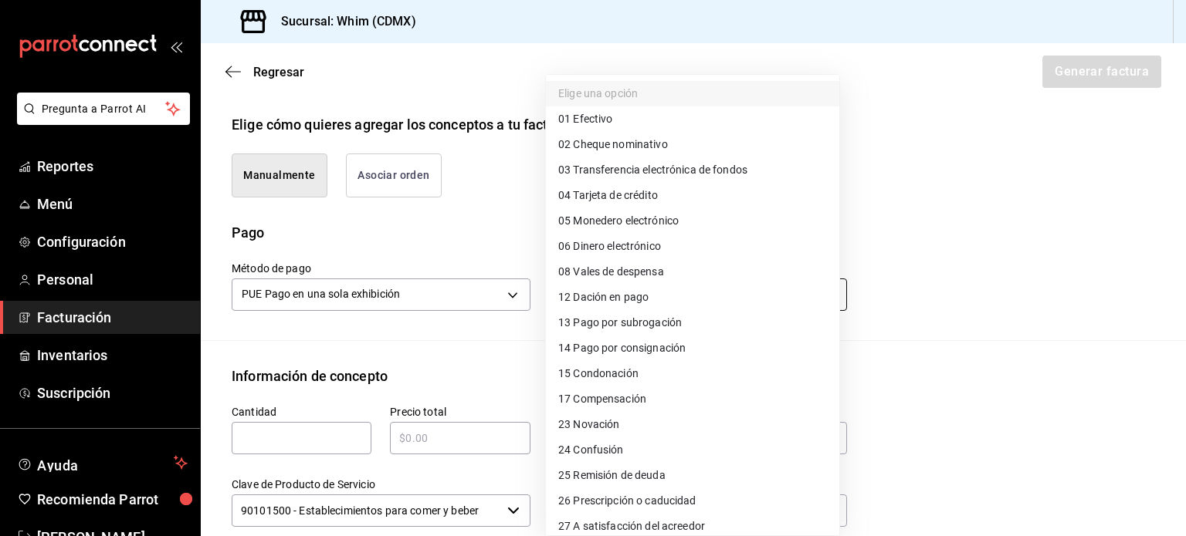
click at [619, 303] on body "Pregunta a Parrot AI Reportes Menú Configuración Personal Facturación Inventari…" at bounding box center [593, 268] width 1186 height 536
click at [385, 230] on div at bounding box center [593, 268] width 1186 height 536
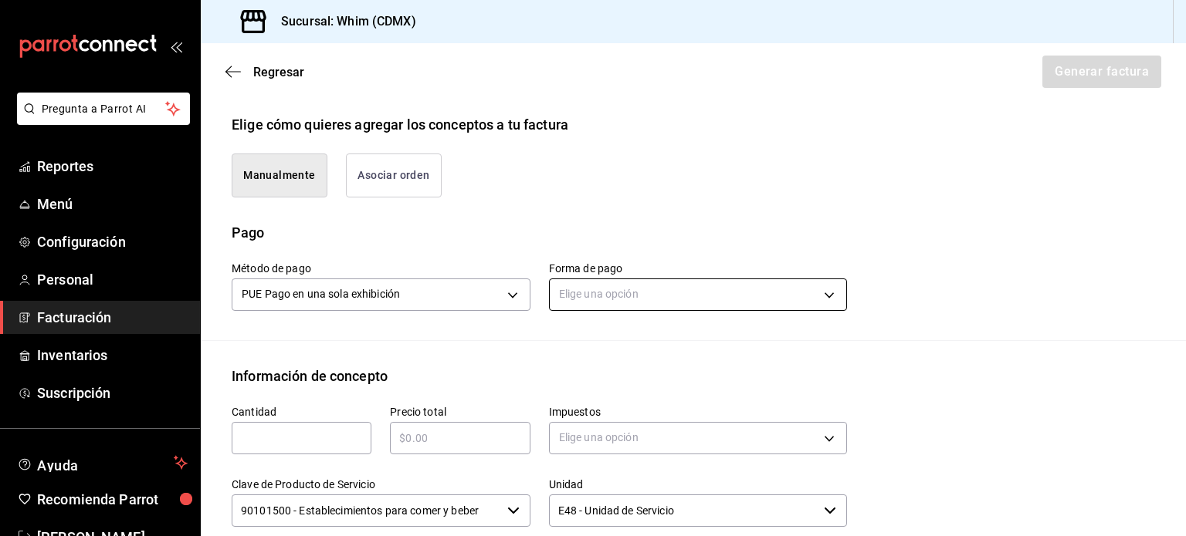
click at [639, 289] on body "Pregunta a Parrot AI Reportes Menú Configuración Personal Facturación Inventari…" at bounding box center [593, 268] width 1186 height 536
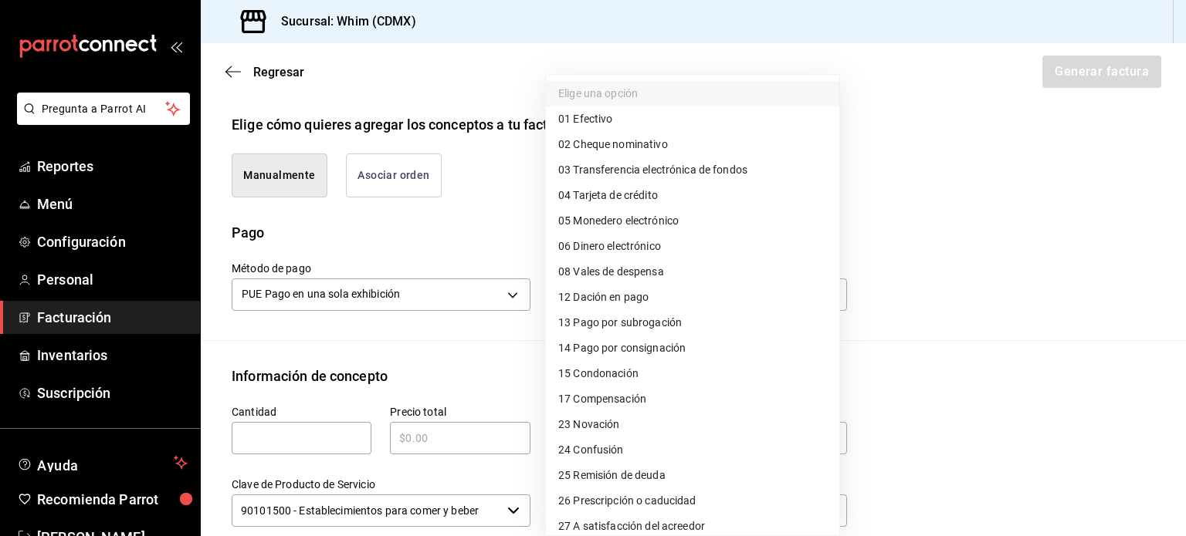
click at [462, 238] on div at bounding box center [593, 268] width 1186 height 536
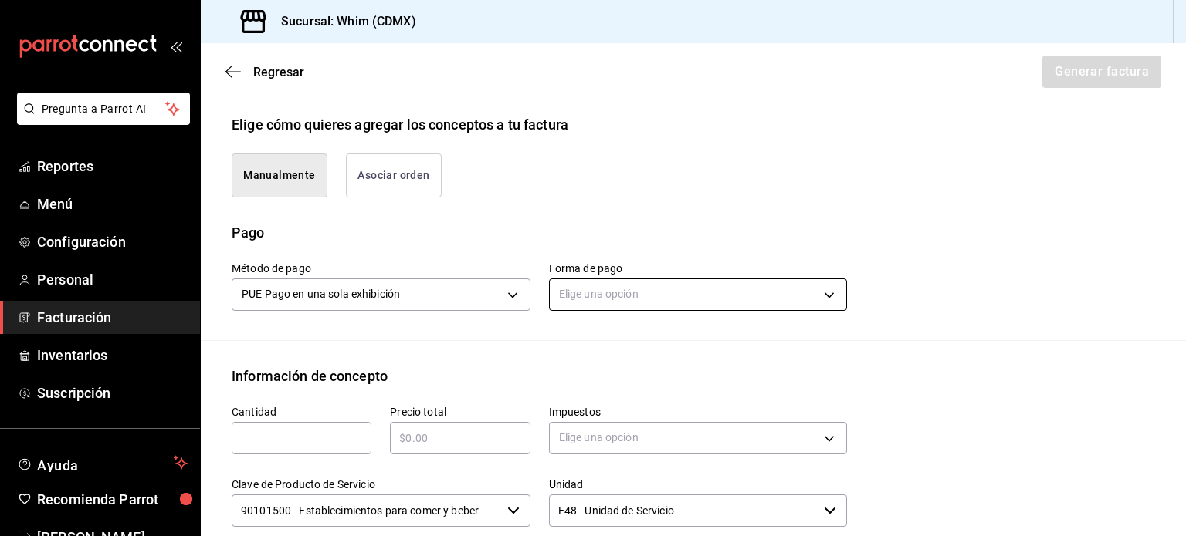
click at [695, 287] on body "Pregunta a Parrot AI Reportes Menú Configuración Personal Facturación Inventari…" at bounding box center [593, 268] width 1186 height 536
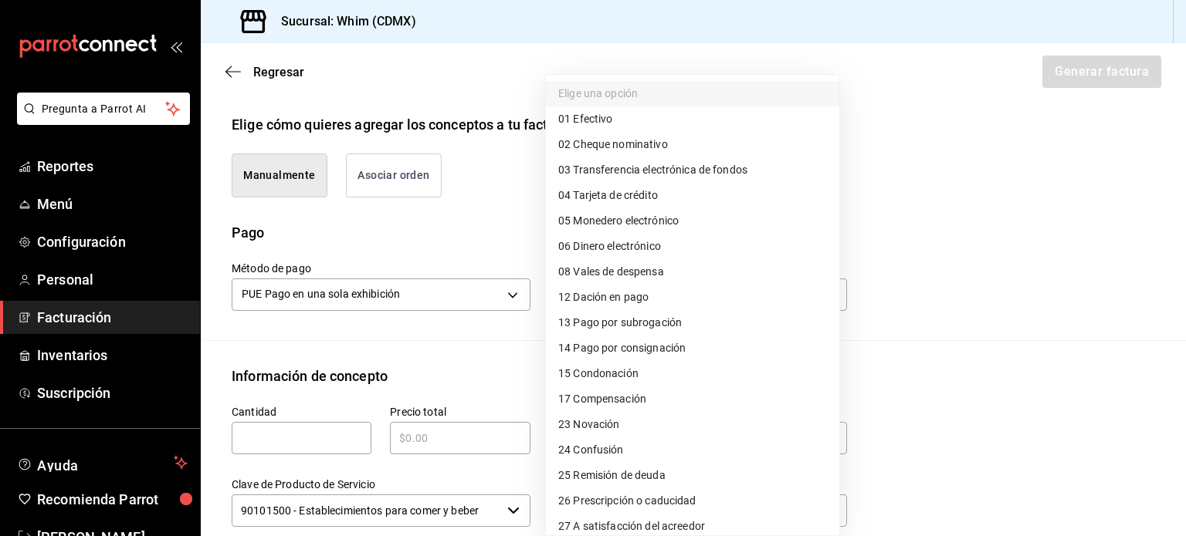
click at [686, 175] on span "03 Transferencia electrónica de fondos" at bounding box center [652, 170] width 189 height 16
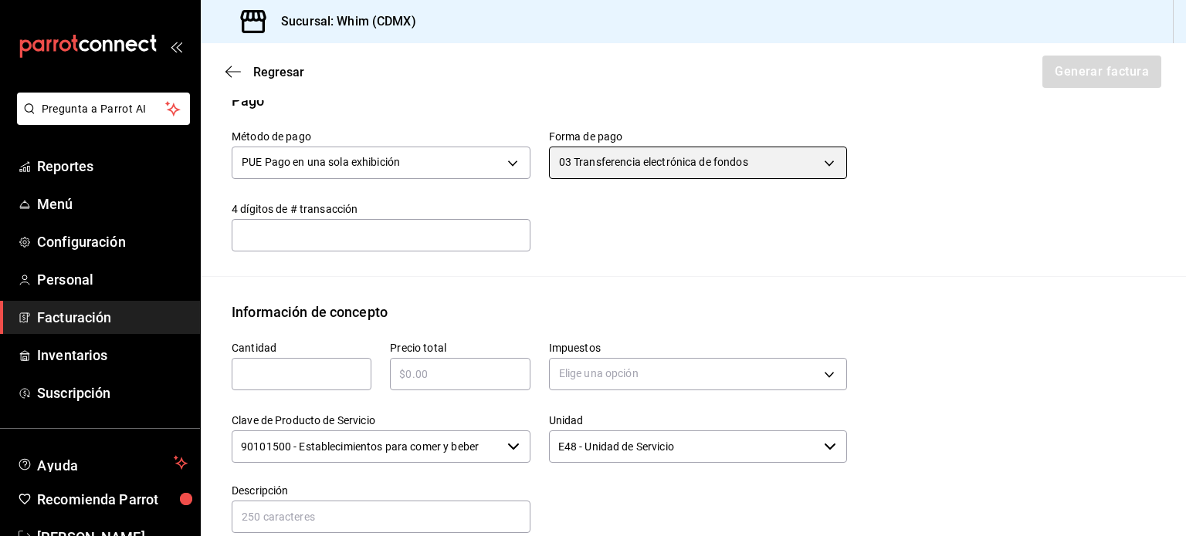
scroll to position [506, 0]
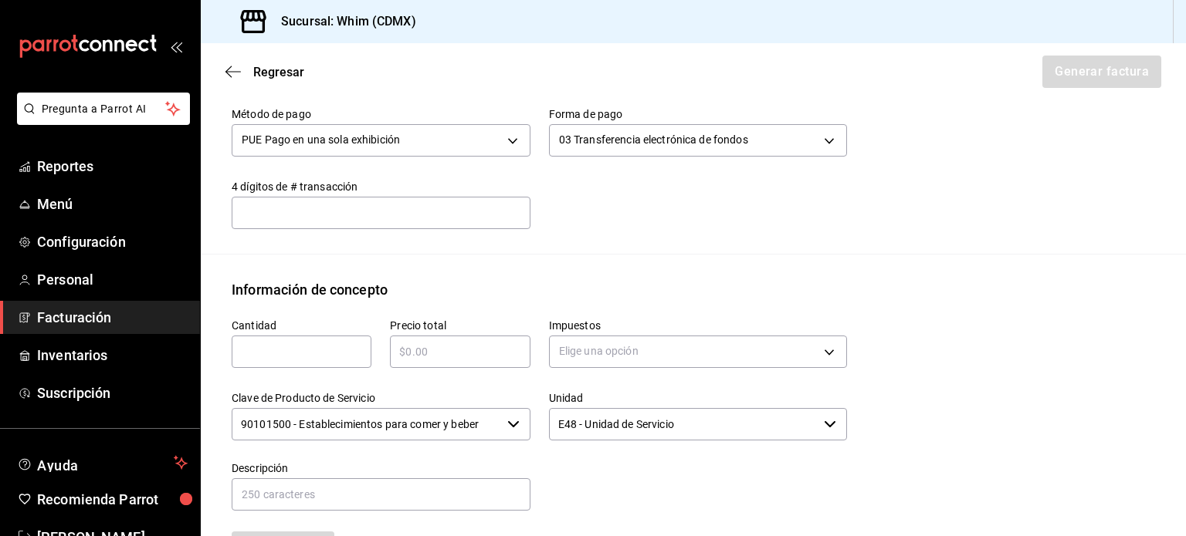
click at [272, 343] on input "text" at bounding box center [302, 352] width 140 height 19
click at [726, 350] on body "Pregunta a Parrot AI Reportes Menú Configuración Personal Facturación Inventari…" at bounding box center [593, 268] width 1186 height 536
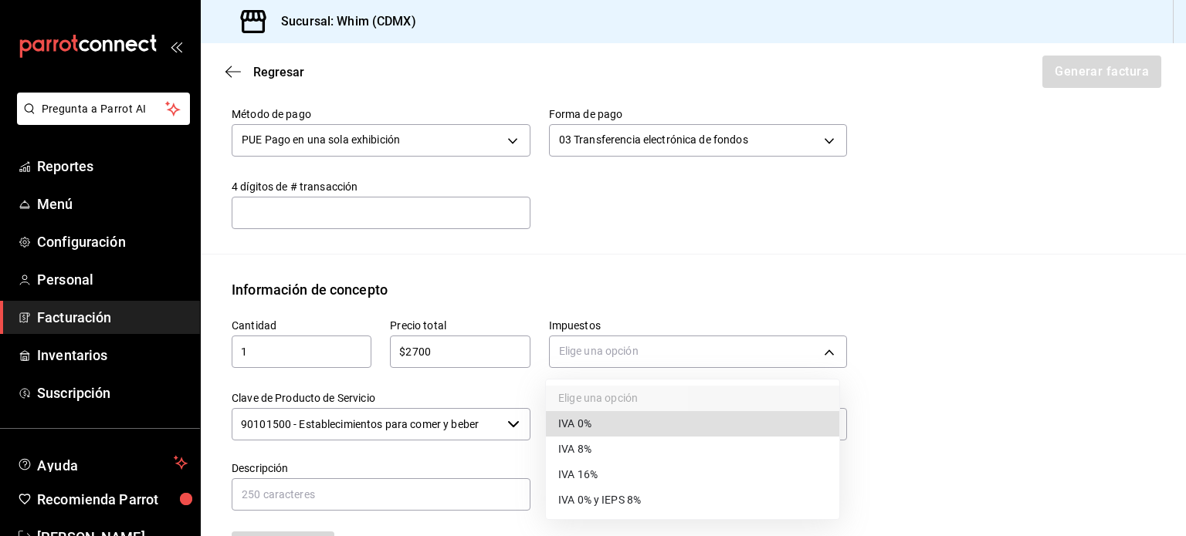
click at [611, 480] on li "IVA 16%" at bounding box center [692, 474] width 293 height 25
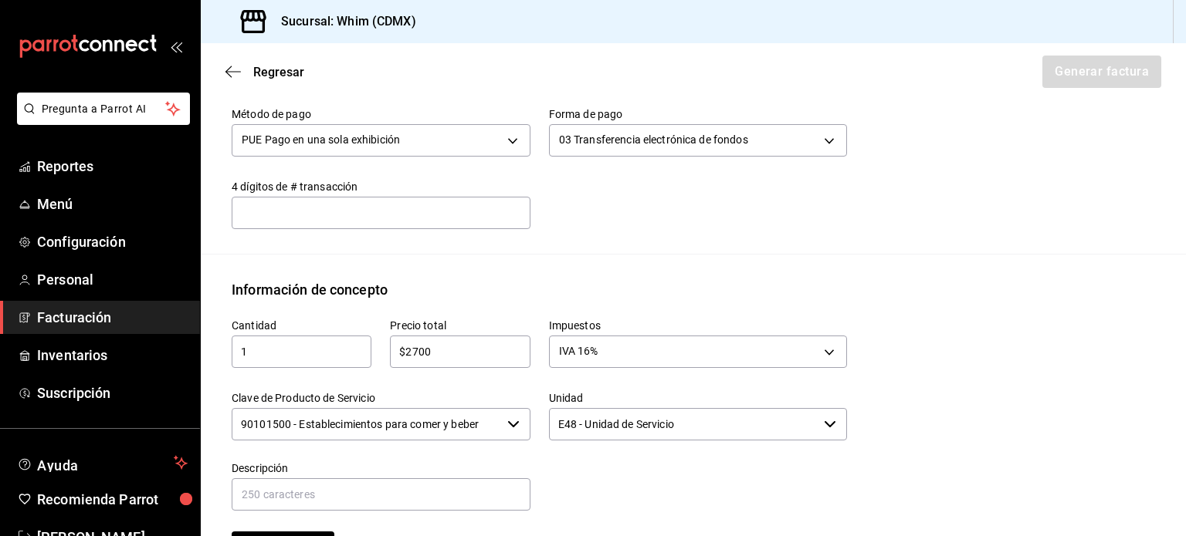
click at [385, 431] on input "90101500 - Establecimientos para comer y beber" at bounding box center [366, 424] width 269 height 32
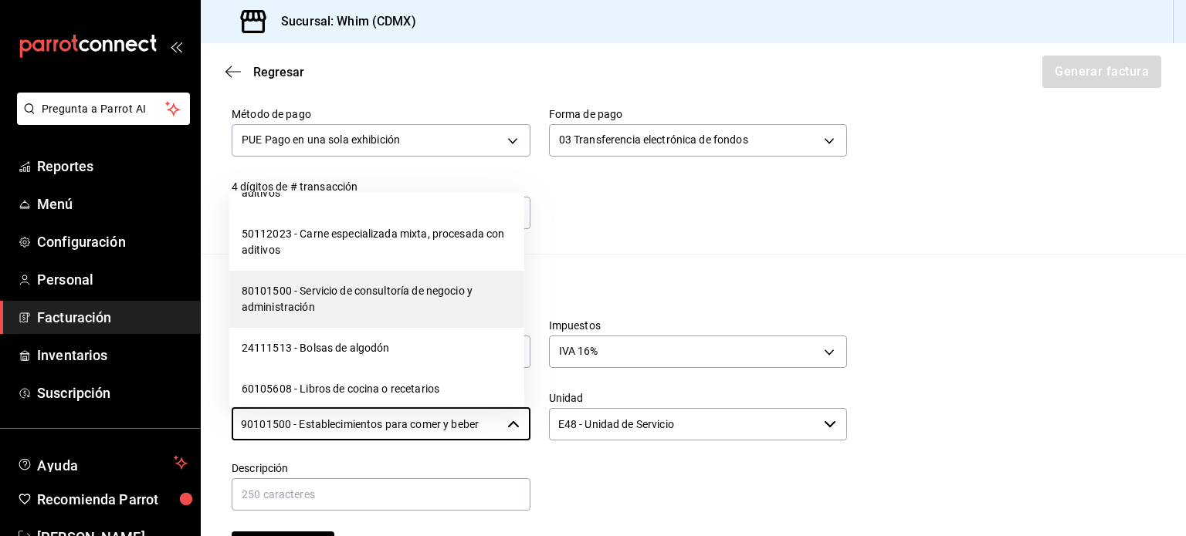
scroll to position [24403, 0]
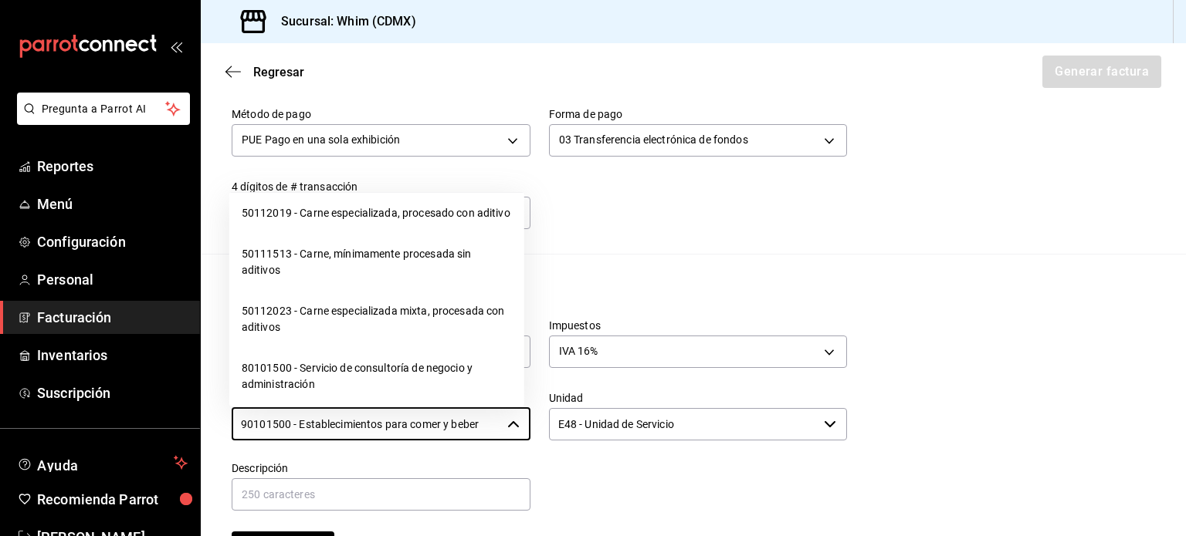
click at [334, 193] on li "01010101 - No existe en el catálogo" at bounding box center [376, 172] width 295 height 41
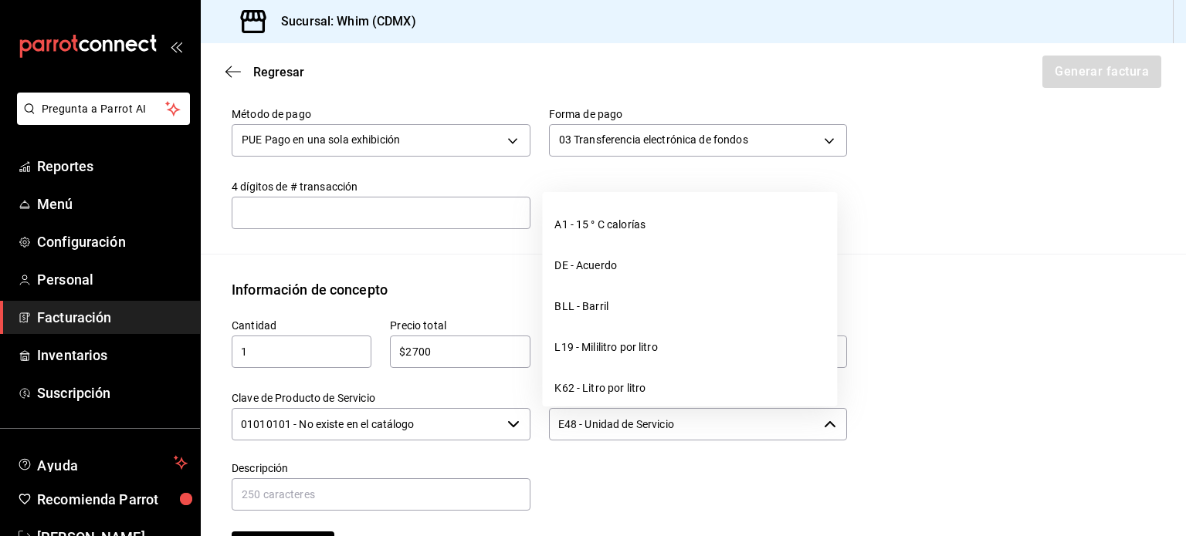
drag, startPoint x: 704, startPoint y: 427, endPoint x: 550, endPoint y: 425, distance: 154.4
click at [550, 425] on input "E48 - Unidad de Servicio" at bounding box center [683, 424] width 269 height 32
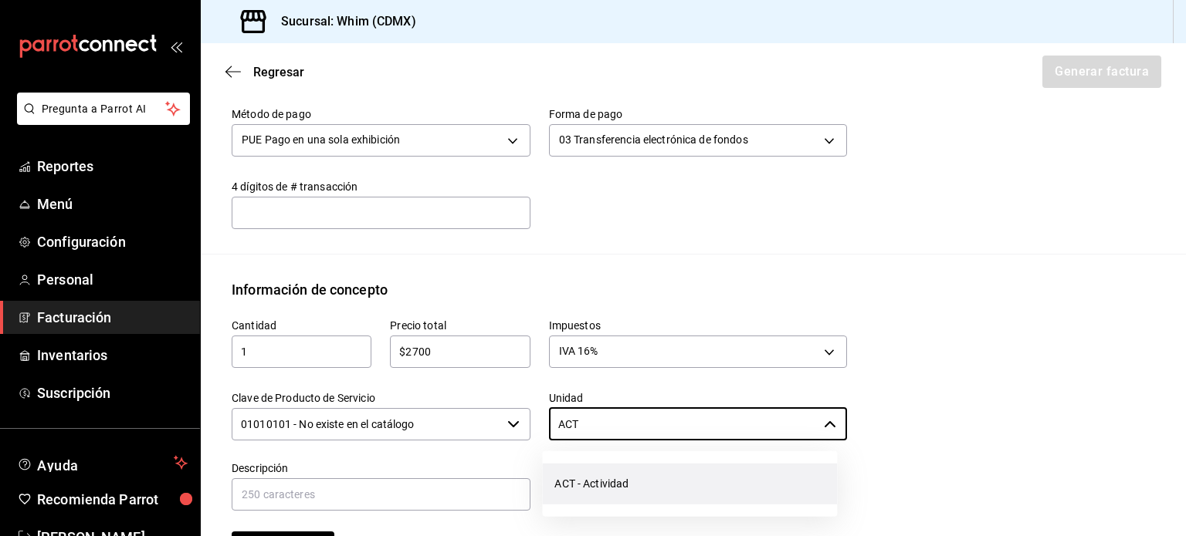
click at [603, 485] on li "ACT - Actividad" at bounding box center [689, 484] width 295 height 41
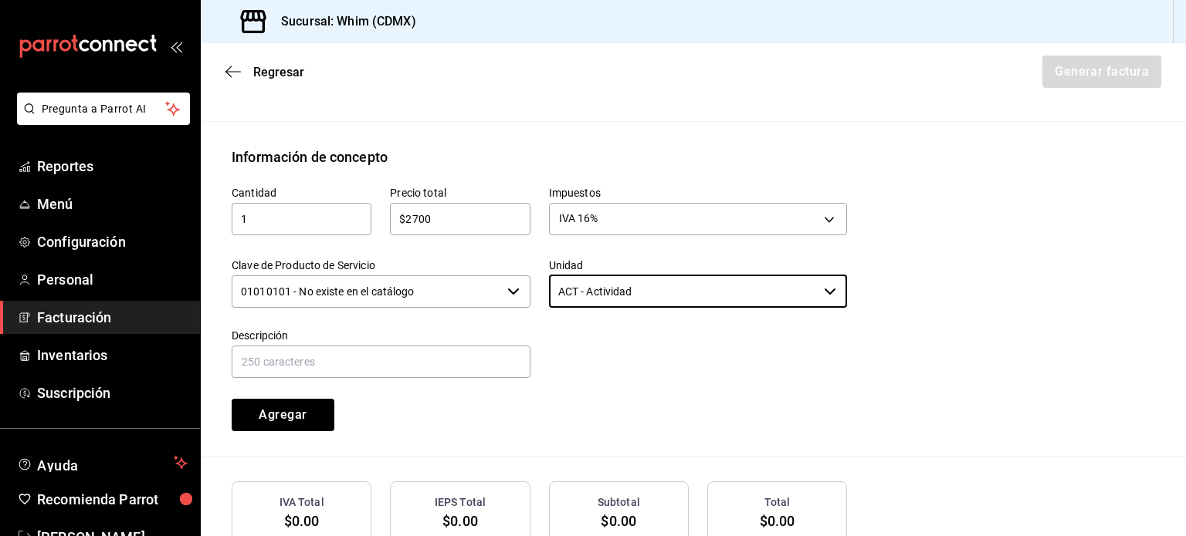
scroll to position [661, 0]
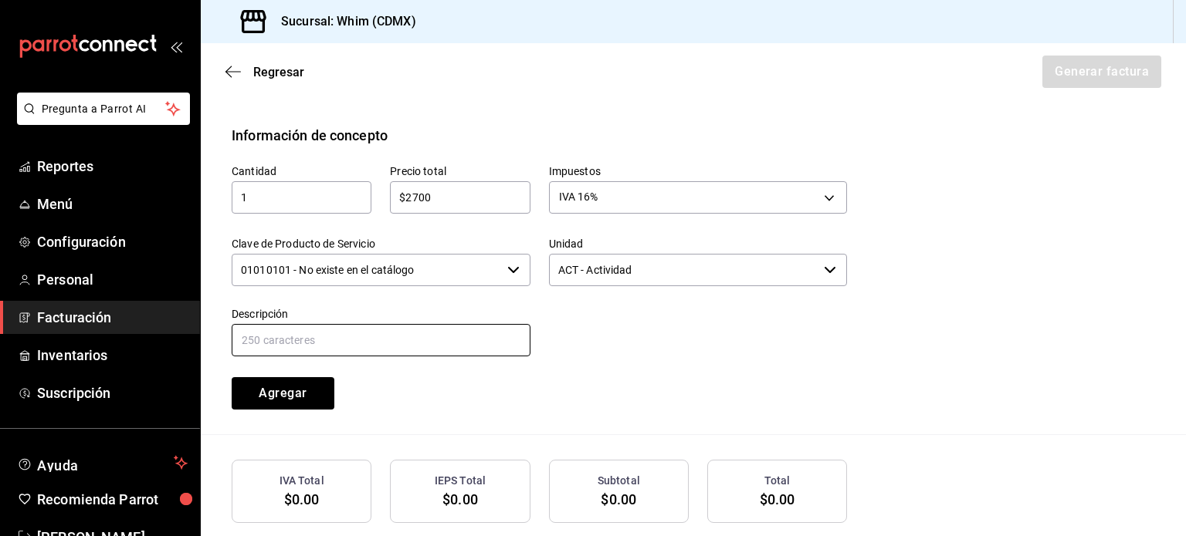
click at [293, 336] on input "text" at bounding box center [381, 340] width 299 height 32
drag, startPoint x: 434, startPoint y: 340, endPoint x: 312, endPoint y: 339, distance: 122.0
click at [312, 339] on input "VENTAS TDD [DATE] AL [DATE][PERSON_NAME]" at bounding box center [381, 340] width 299 height 32
click at [636, 348] on div at bounding box center [688, 324] width 317 height 70
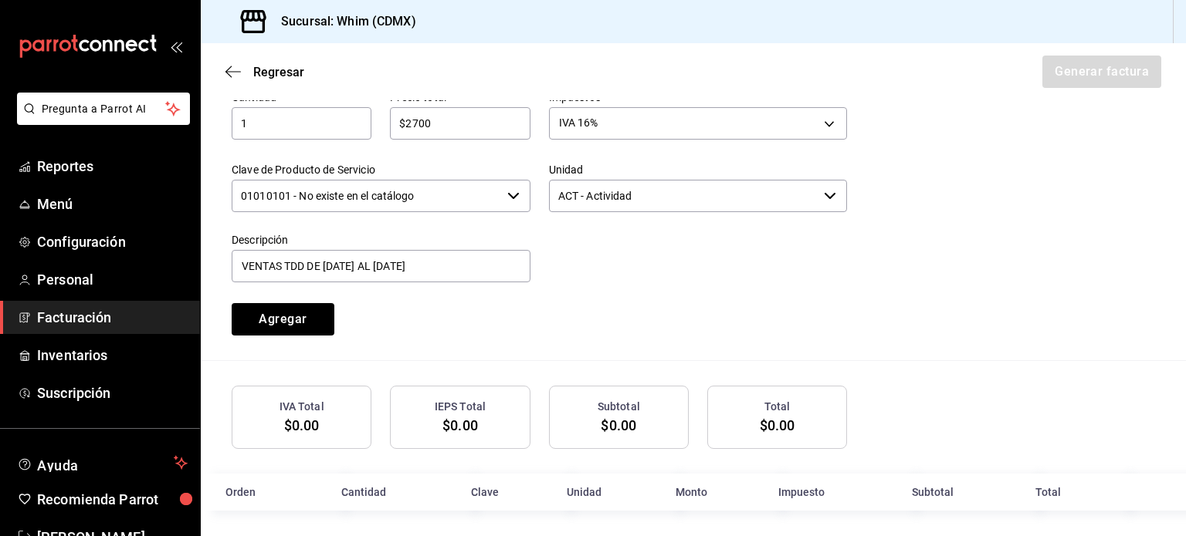
scroll to position [739, 0]
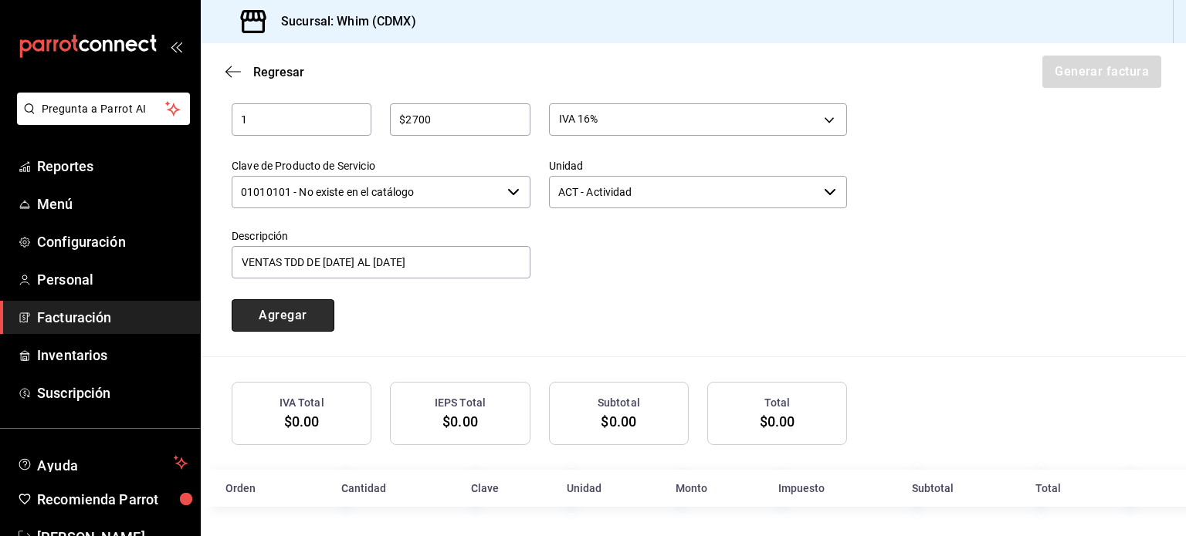
click at [292, 315] on button "Agregar" at bounding box center [283, 315] width 103 height 32
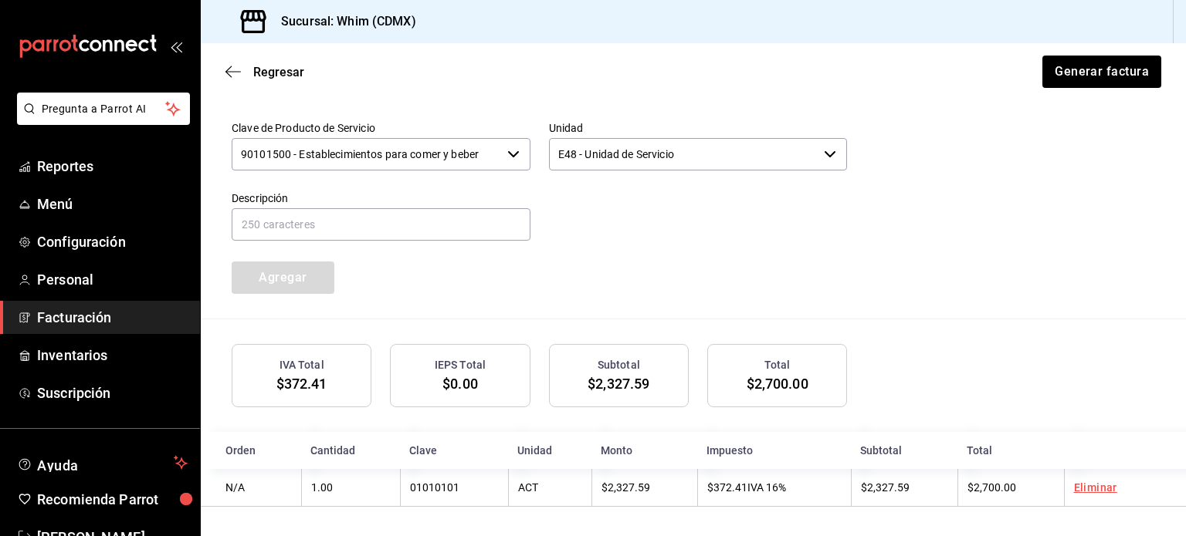
scroll to position [777, 0]
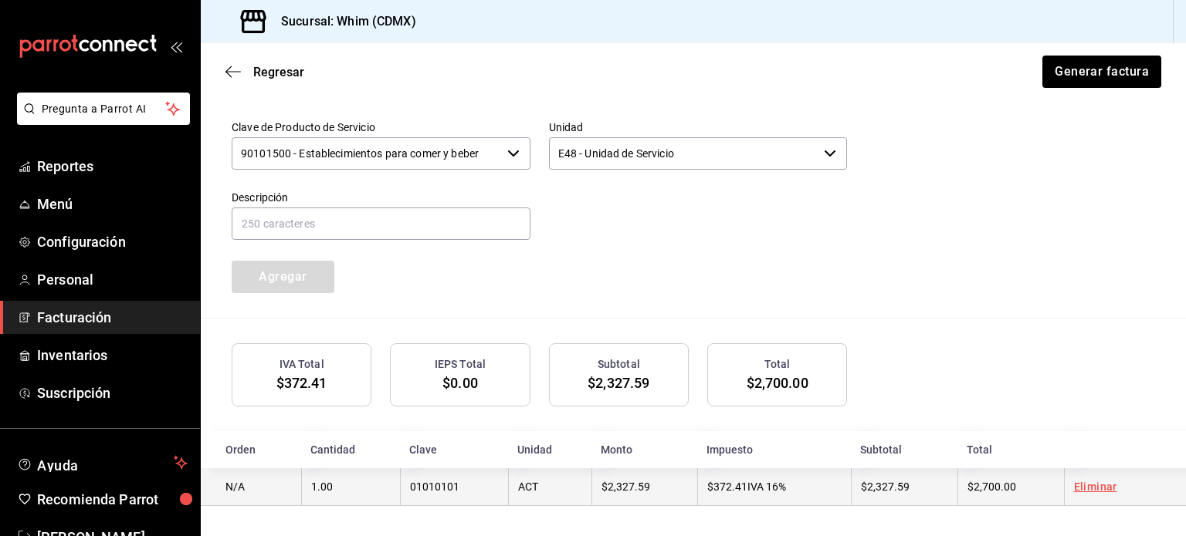
click at [919, 492] on td "$2,327.59" at bounding box center [904, 488] width 107 height 38
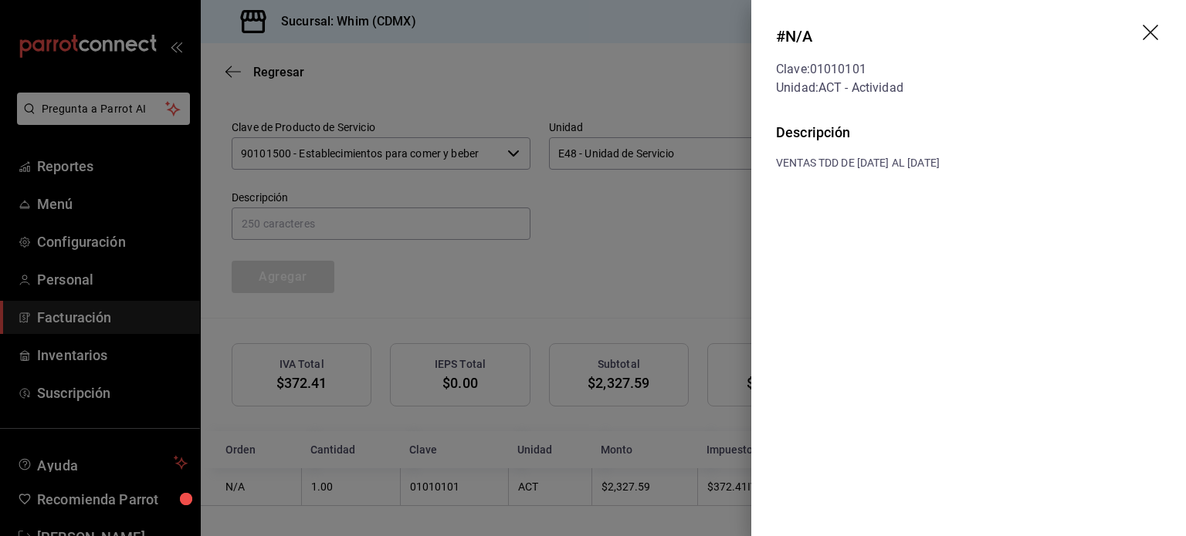
click at [1143, 30] on icon "drag" at bounding box center [1151, 34] width 19 height 19
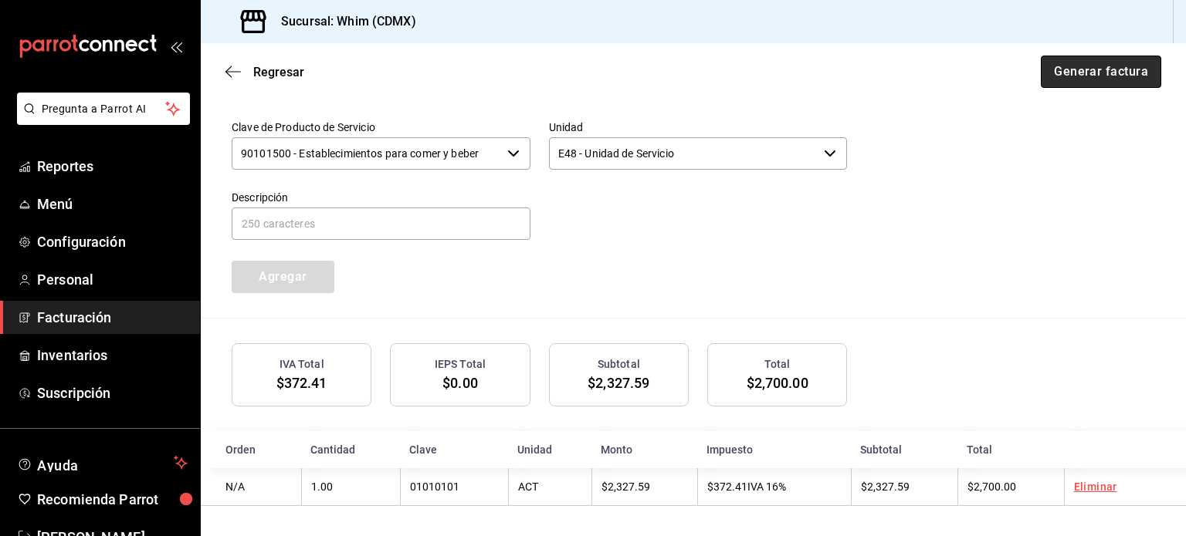
click at [1091, 70] on button "Generar factura" at bounding box center [1100, 72] width 120 height 32
